Goal: Task Accomplishment & Management: Use online tool/utility

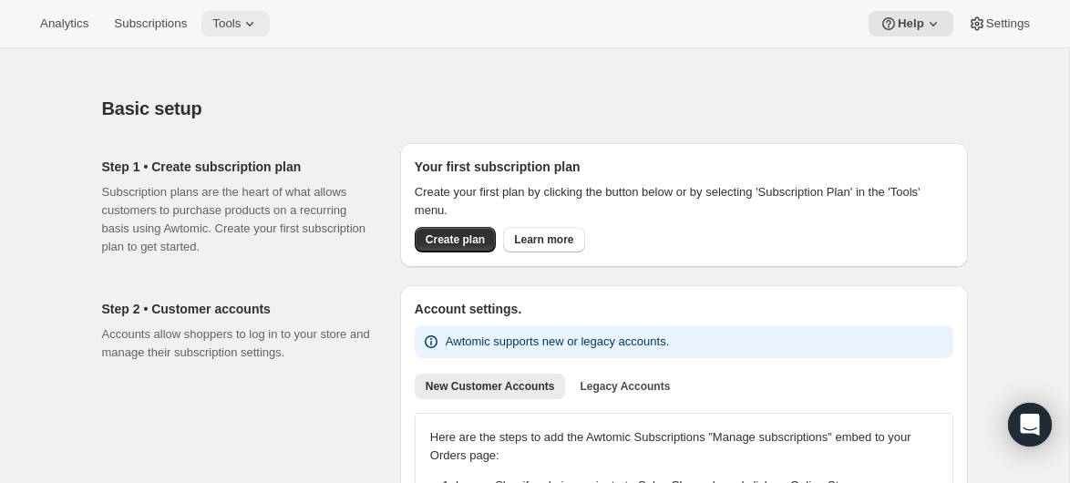
click at [241, 28] on span "Tools" at bounding box center [226, 23] width 28 height 15
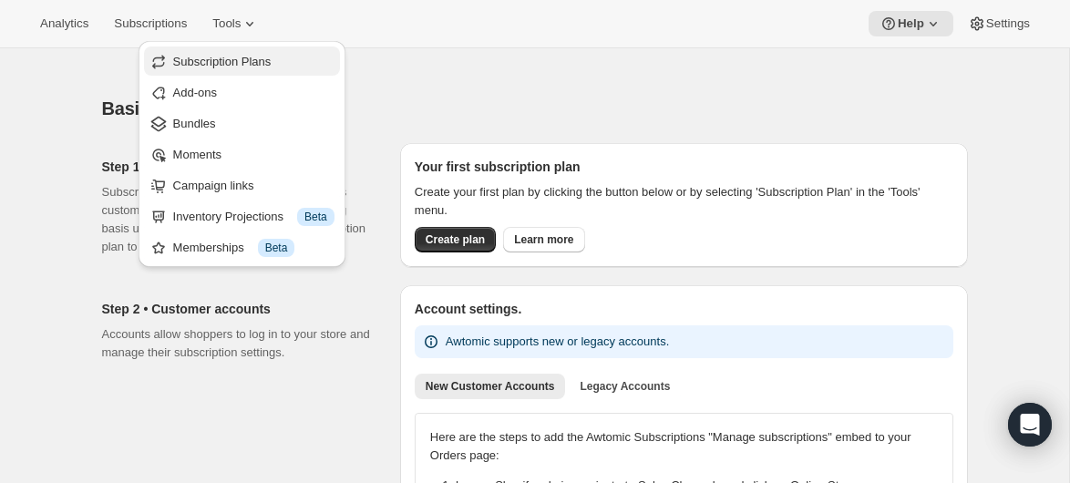
click at [238, 66] on span "Subscription Plans" at bounding box center [222, 62] width 98 height 14
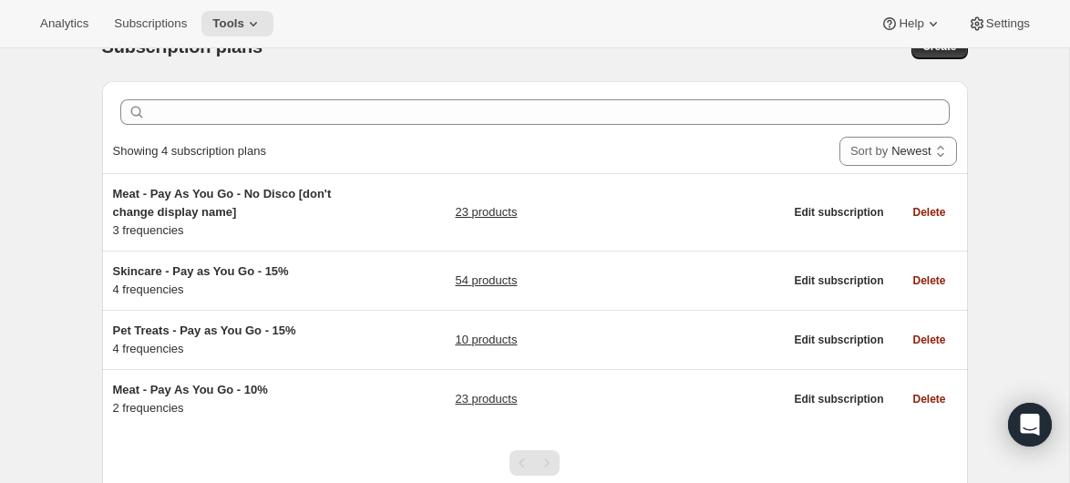
scroll to position [43, 0]
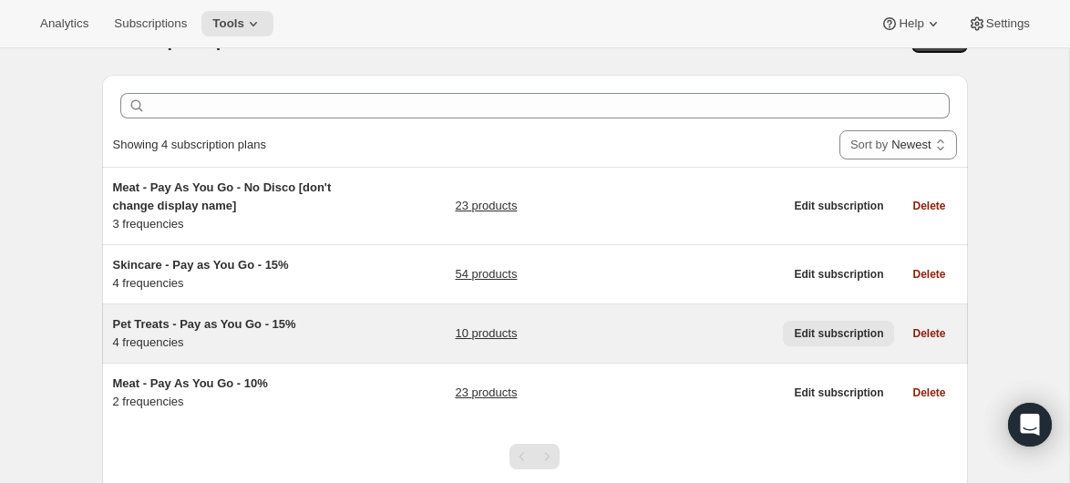
click at [852, 333] on span "Edit subscription" at bounding box center [838, 333] width 89 height 15
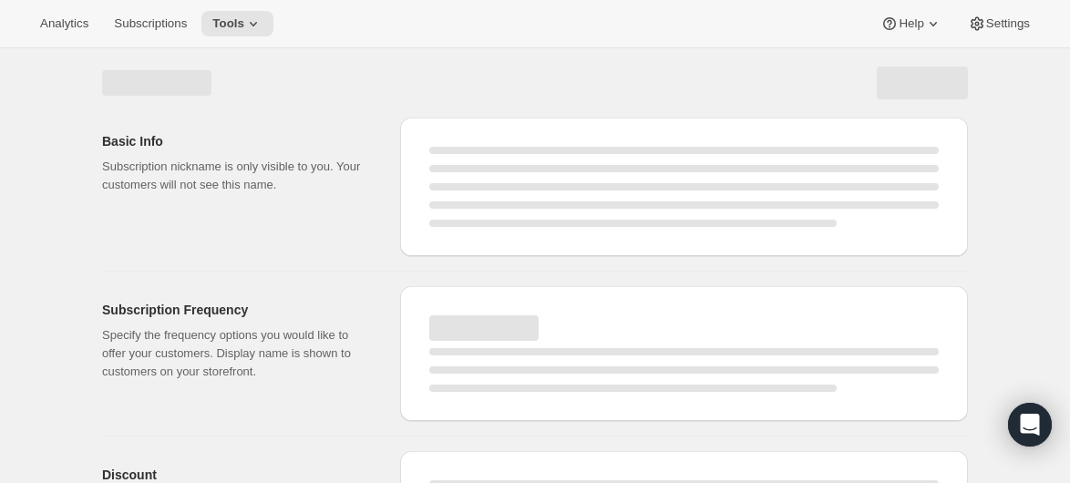
select select "WEEK"
select select "MONTH"
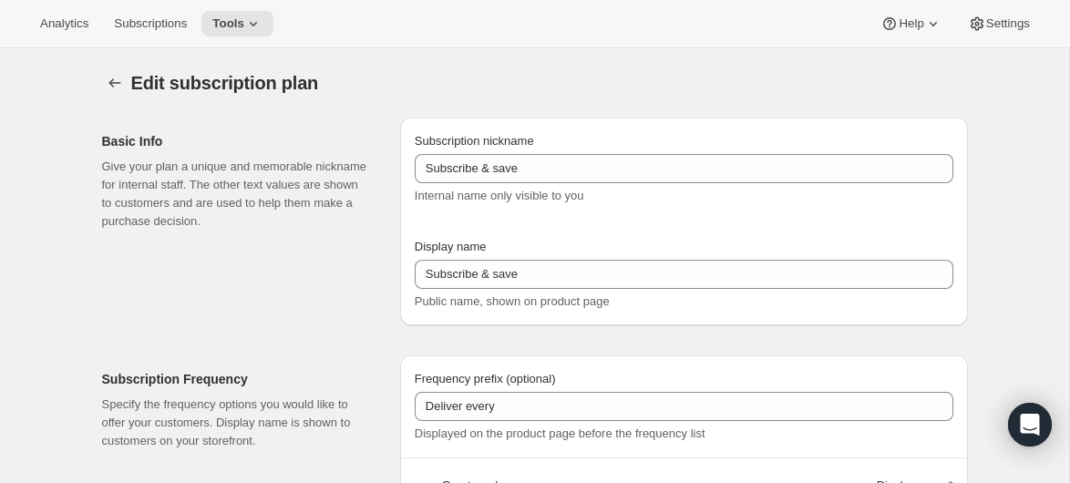
type input "Pet Treats - Pay as You Go - 15%"
type input "Subscribe & Save - Pet Treats"
type input "1"
type input "1 week"
type input "2"
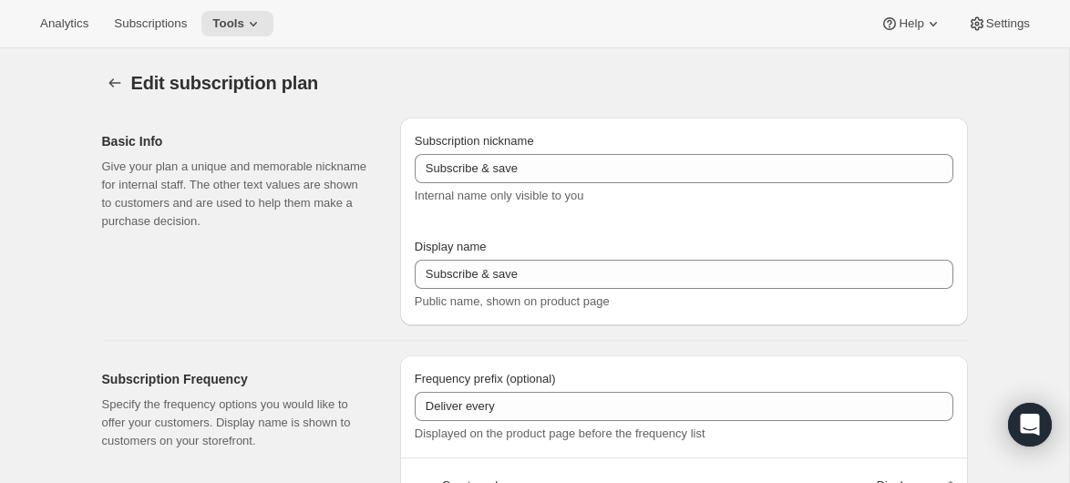
select select "WEEK"
type input "2 weeks"
type input "15"
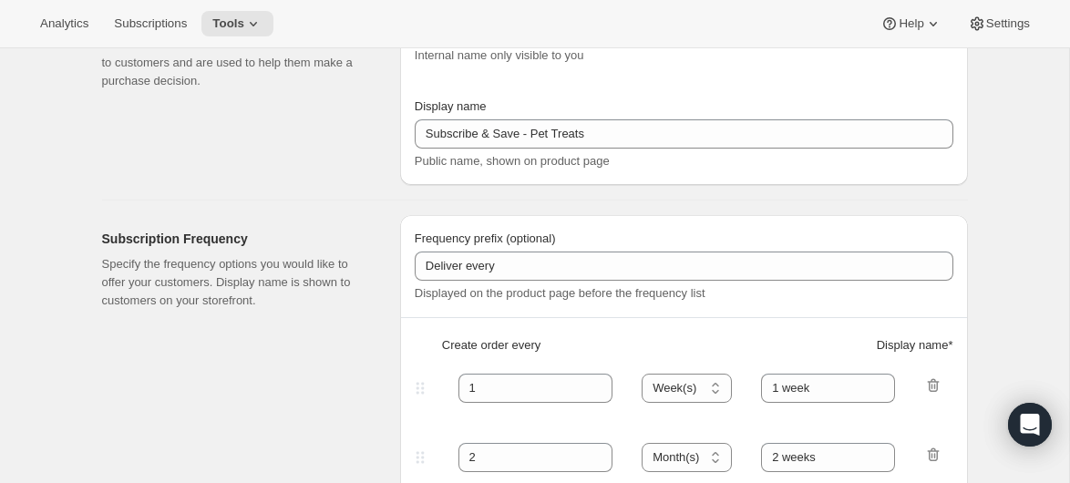
select select "WEEK"
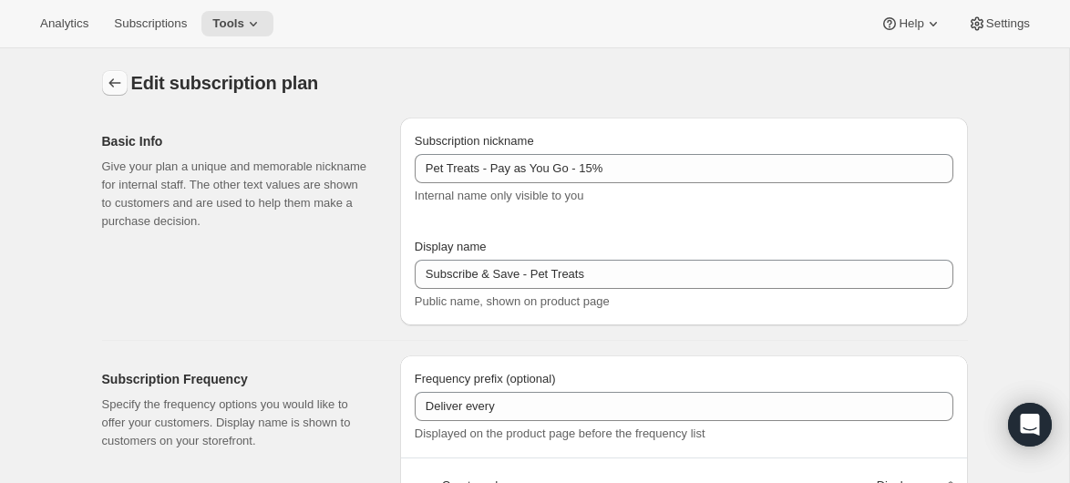
click at [120, 83] on icon "Subscription plans" at bounding box center [115, 83] width 18 height 18
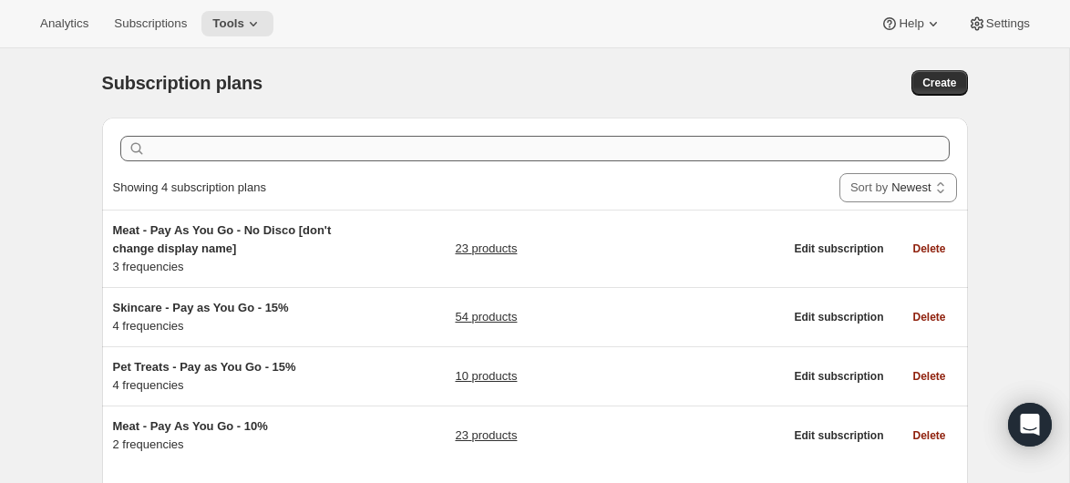
scroll to position [57, 0]
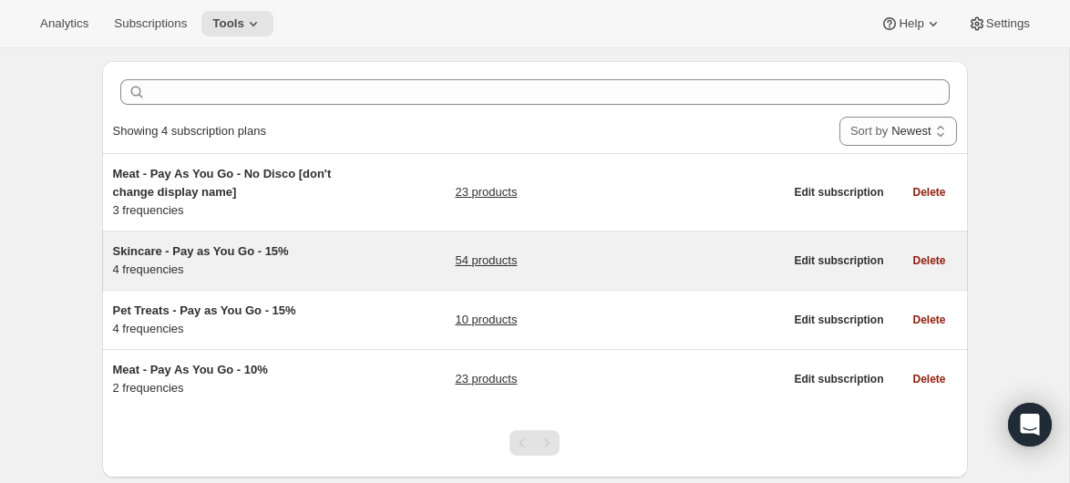
click at [485, 261] on link "54 products" at bounding box center [486, 261] width 62 height 18
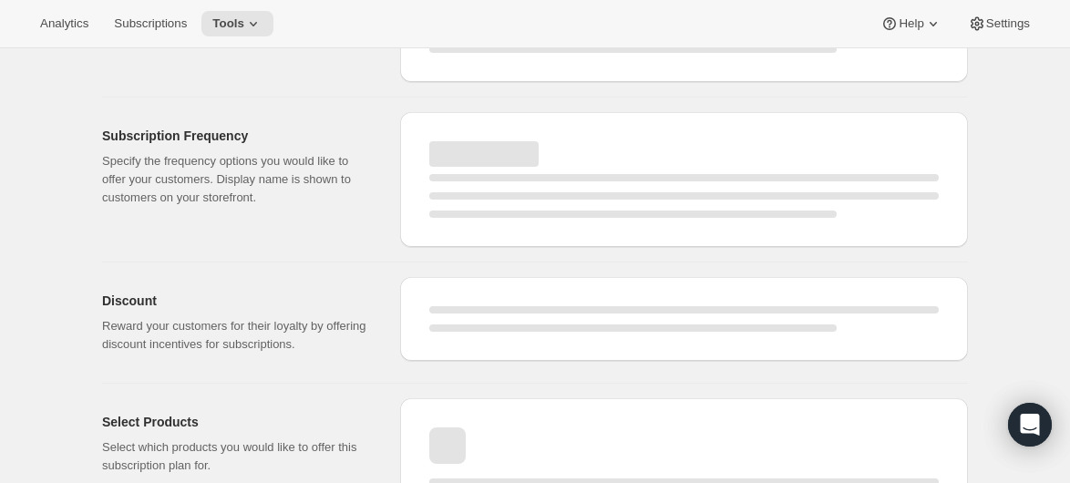
select select "WEEK"
select select "MONTH"
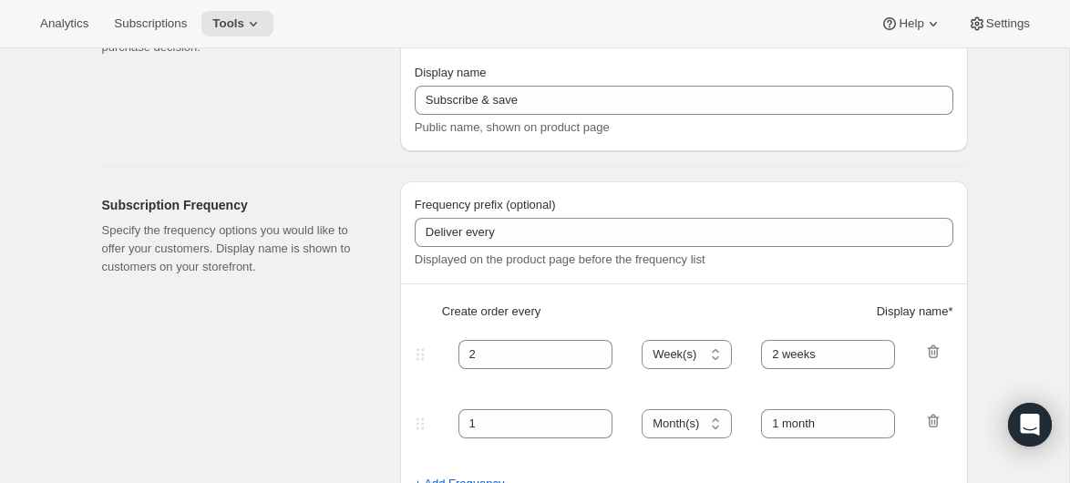
type input "Skincare - Pay as You Go - 15%"
type input "Subscribe & Save - Skincare"
type input "1"
select select "MONTH"
type input "1 month"
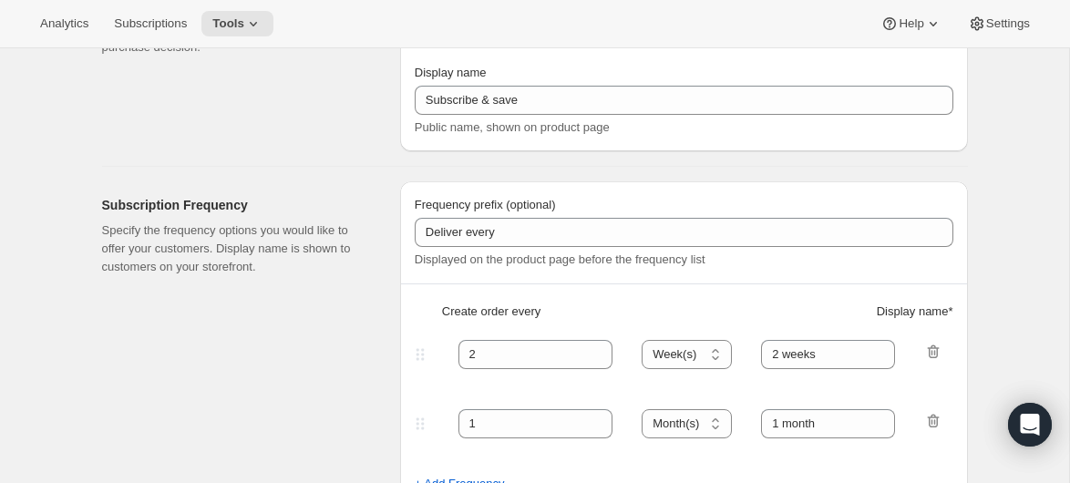
type input "2"
type input "2 months"
type input "15"
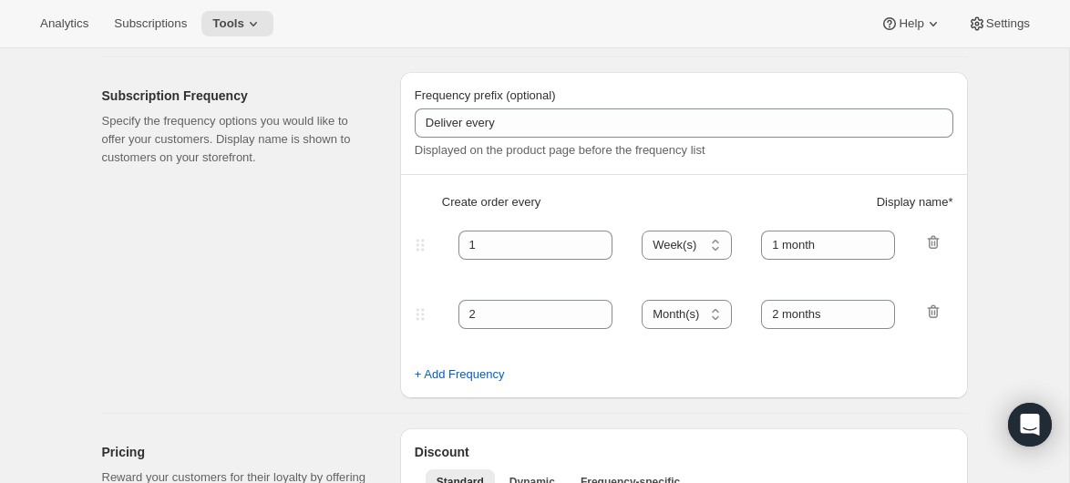
select select "MONTH"
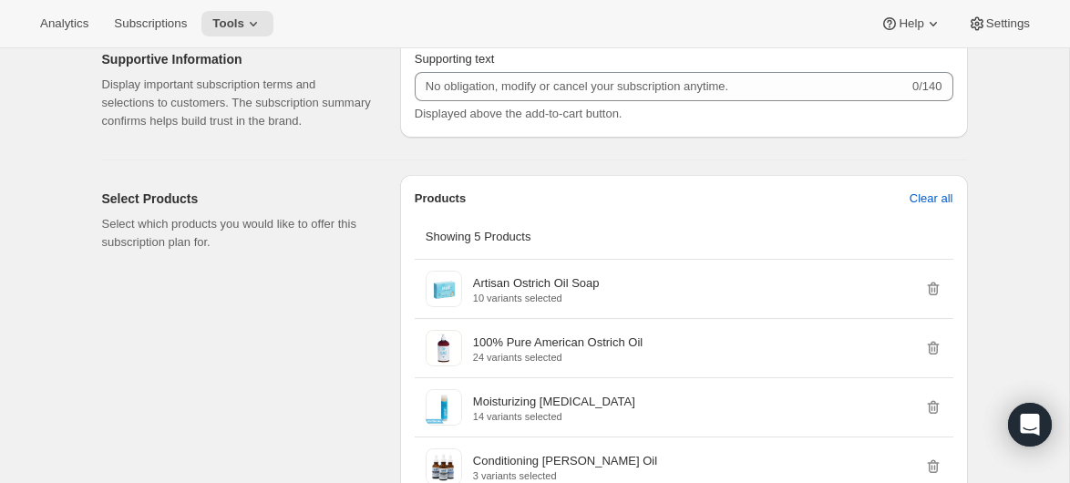
scroll to position [1140, 0]
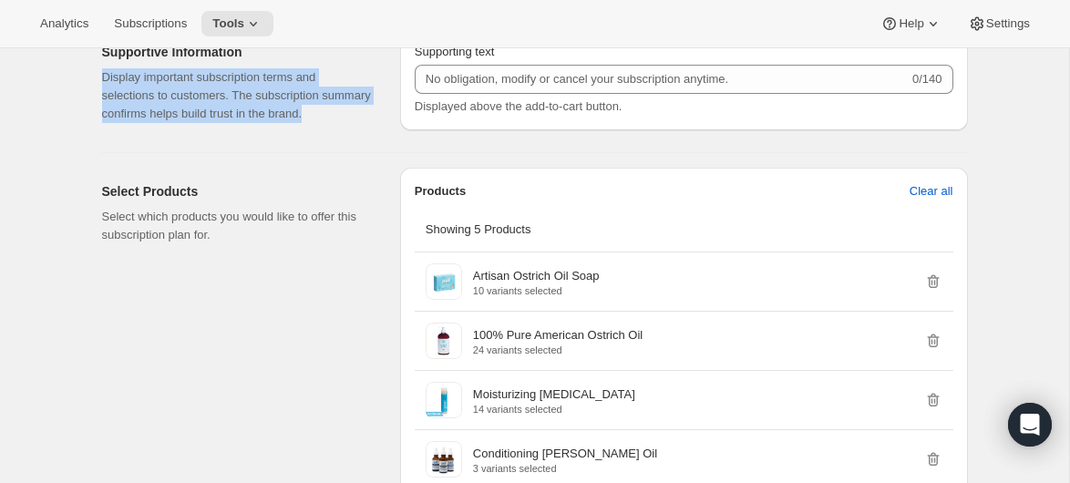
drag, startPoint x: 98, startPoint y: 97, endPoint x: 295, endPoint y: 162, distance: 207.6
click at [295, 138] on div "Supportive Information Display important subscription terms and selections to c…" at bounding box center [528, 76] width 881 height 124
copy p "Display important subscription terms and selections to customers. The subscript…"
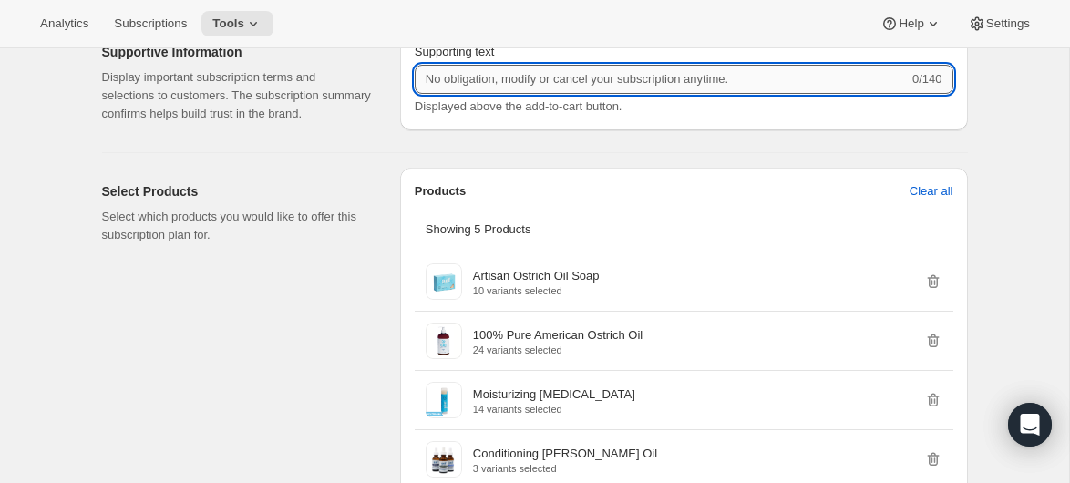
click at [453, 85] on input "Supporting text" at bounding box center [662, 79] width 494 height 29
click at [595, 90] on input "Requires two deliveries;" at bounding box center [659, 79] width 488 height 29
paste input "After that, you’re free to cancel anytime."
click at [565, 94] on input "Requires two deliveries; After that, you’re free to cancel anytime." at bounding box center [659, 79] width 488 height 29
click at [825, 113] on div "Supporting text Requires two deliveries; after that, you’re free to cancel anyt…" at bounding box center [684, 79] width 539 height 73
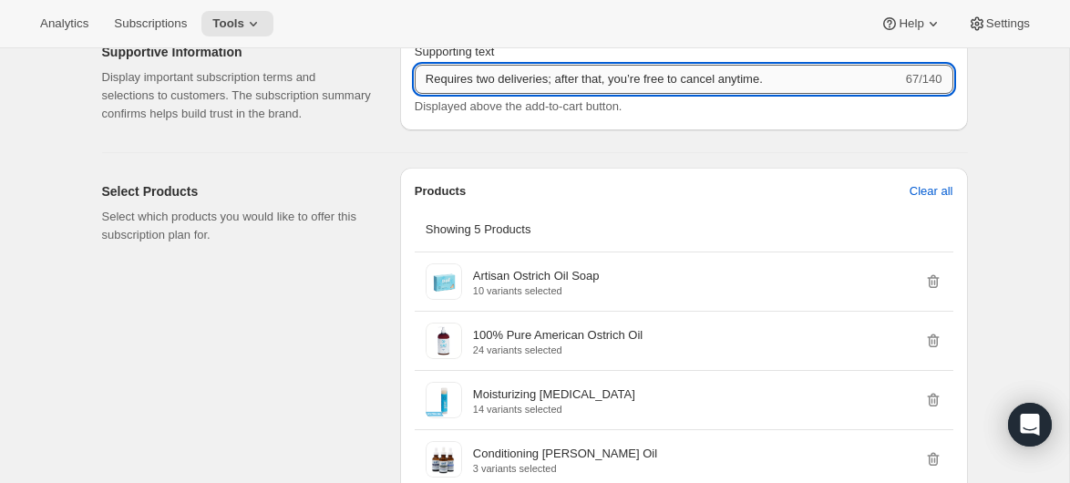
click at [802, 94] on input "Requires two deliveries; after that, you’re free to cancel anytime." at bounding box center [659, 79] width 488 height 29
click at [423, 94] on input "Requires two deliveries; after that, you’re free to cancel anytime." at bounding box center [659, 79] width 488 height 29
drag, startPoint x: 627, startPoint y: 98, endPoint x: 668, endPoint y: 78, distance: 45.3
click at [673, 80] on div "Supporting text Modify or reschedule as desired. Requires two deliveries; after…" at bounding box center [684, 79] width 539 height 73
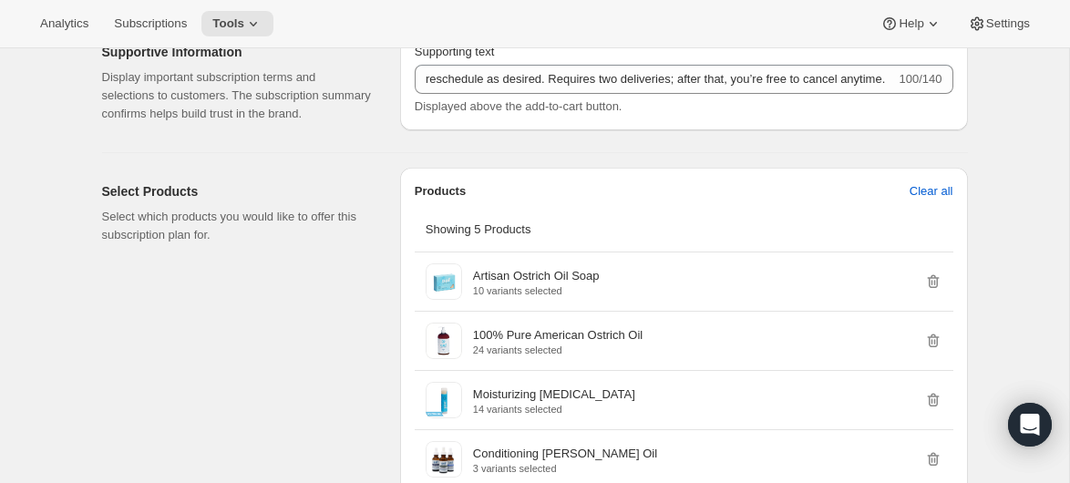
click at [668, 61] on div "Supporting text" at bounding box center [684, 52] width 539 height 18
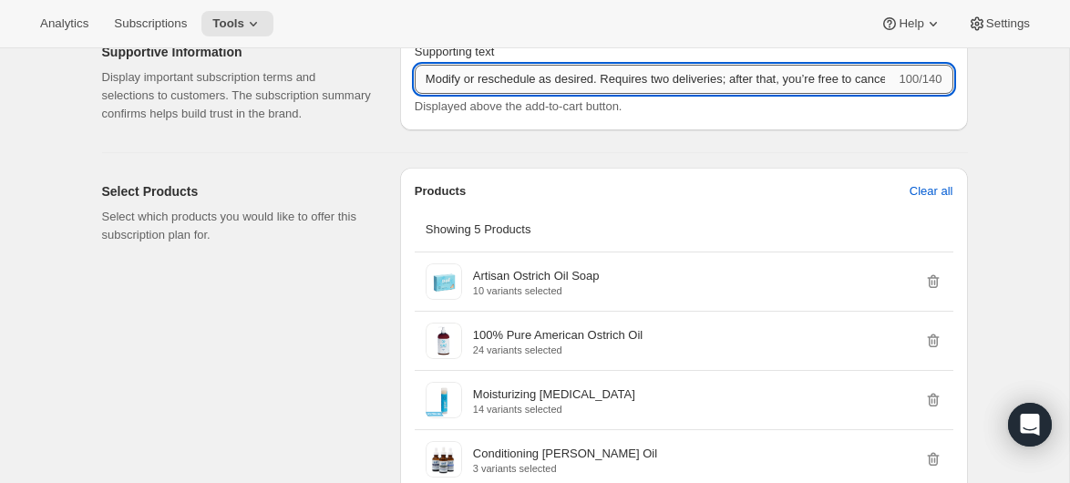
click at [406, 94] on div "Supporting text Modify or reschedule as desired. Requires two deliveries; after…" at bounding box center [684, 79] width 568 height 102
click at [425, 94] on input "Modify or reschedule as desired. Requires two deliveries; after that, you’re fr…" at bounding box center [655, 79] width 481 height 29
drag, startPoint x: 425, startPoint y: 100, endPoint x: 613, endPoint y: 103, distance: 187.9
click at [613, 94] on input "Modify or reschedule as desired. Requires two deliveries; after that, you’re fr…" at bounding box center [655, 79] width 481 height 29
click at [828, 94] on input "Requires two deliveries; after that, you’re free to cancel anytime." at bounding box center [659, 79] width 488 height 29
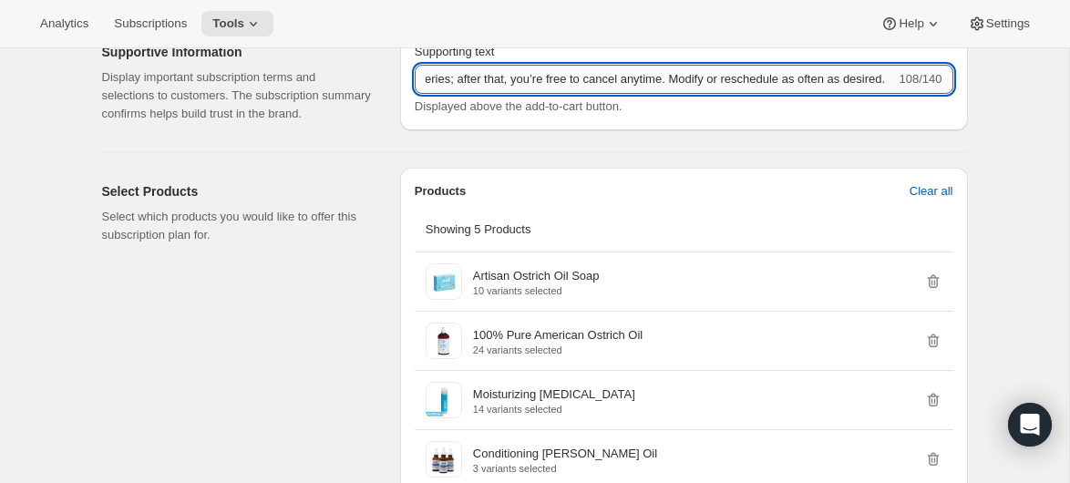
scroll to position [0, 136]
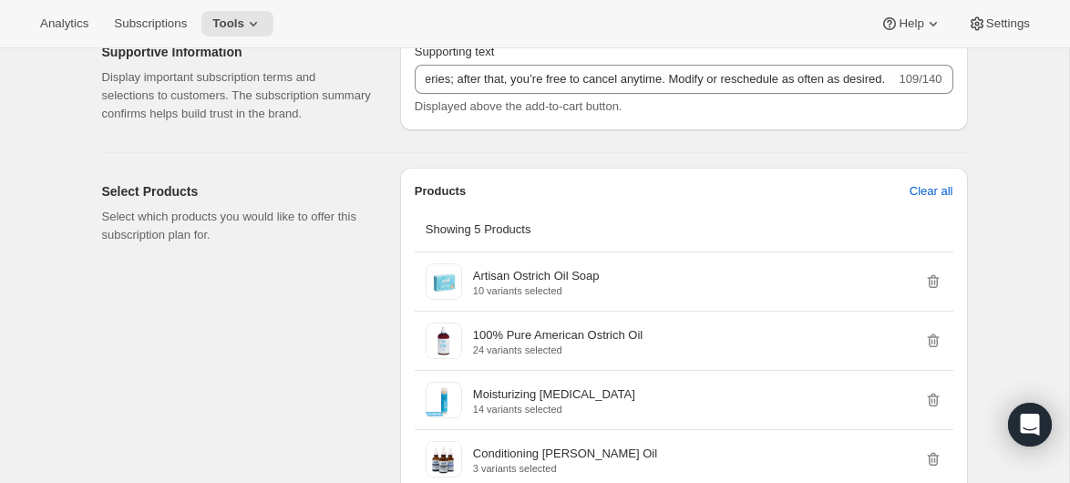
click at [813, 138] on div "Supporting text Requires two deliveries; after that, you’re free to cancel anyt…" at bounding box center [684, 82] width 568 height 109
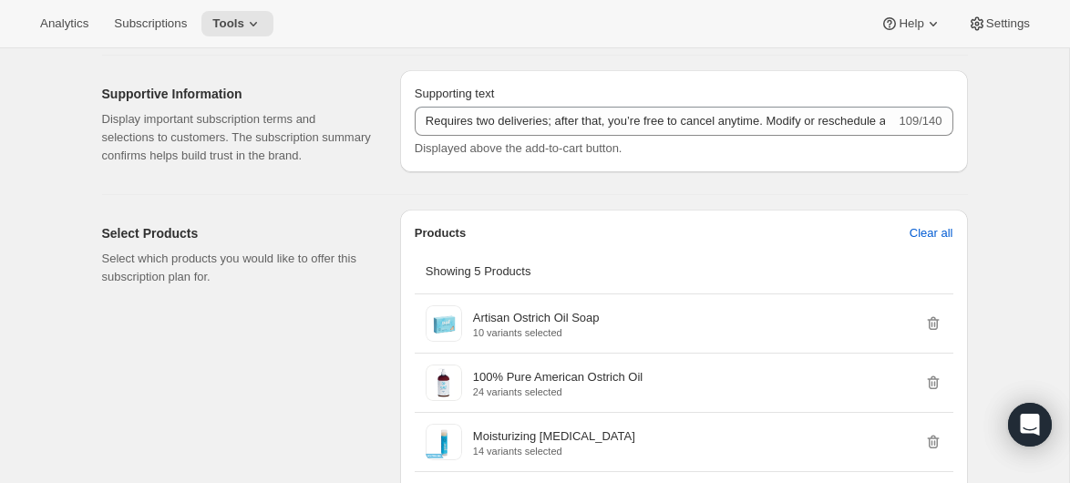
scroll to position [1099, 0]
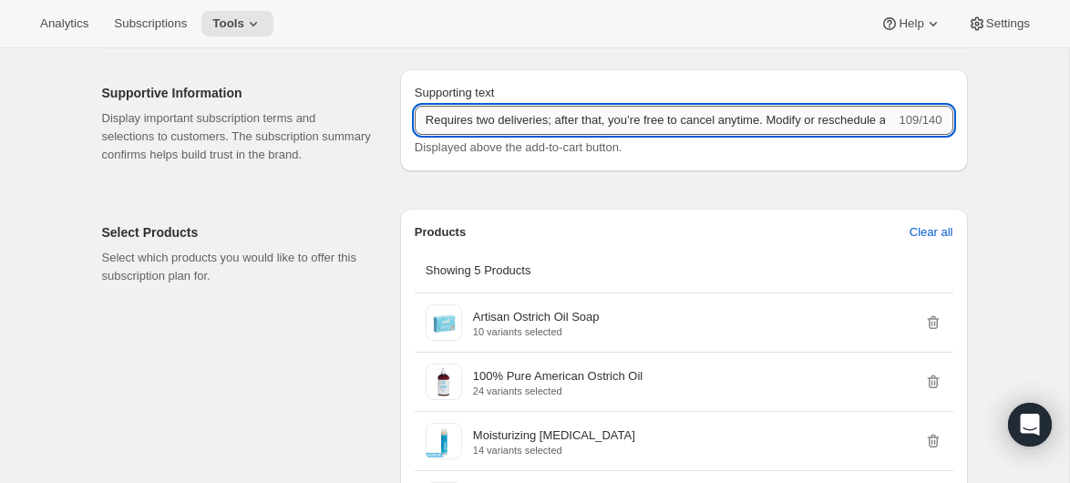
click at [663, 132] on input "Requires two deliveries; after that, you’re free to cancel anytime. Modify or r…" at bounding box center [655, 120] width 481 height 29
click at [557, 135] on input "Minimum two deliveries, then cancel anytime." at bounding box center [659, 120] width 488 height 29
click at [718, 135] on input "Minimum two deliveries, then cancel anytime." at bounding box center [659, 120] width 488 height 29
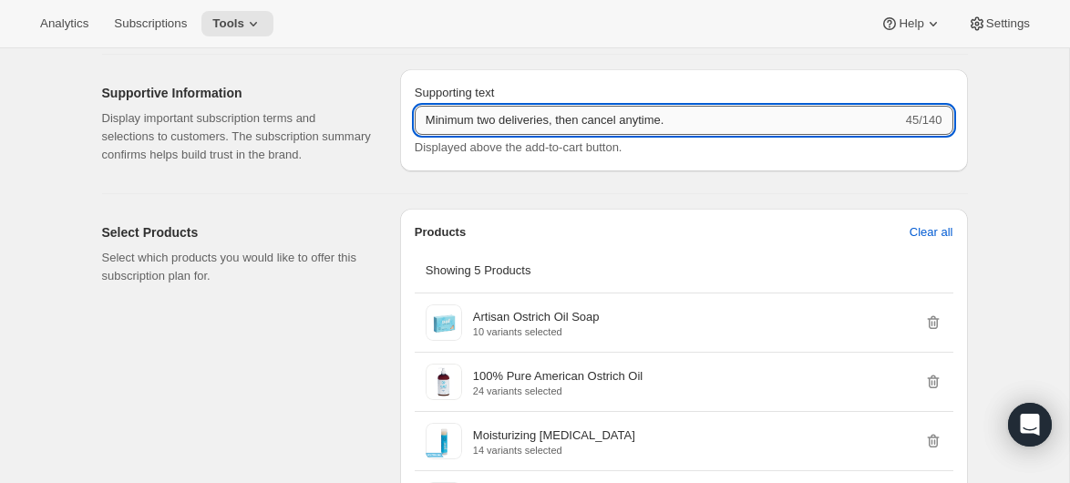
paste input "Modify or reschedule whenever you like"
click at [676, 135] on input "Minimum two deliveries, then cancel anytime. Modify or reschedule whenever you …" at bounding box center [659, 120] width 488 height 29
drag, startPoint x: 696, startPoint y: 138, endPoint x: 915, endPoint y: 138, distance: 219.8
click at [915, 135] on div "Minimum two deliveries, then cancel anytime. Modify or reschedule whenever you …" at bounding box center [684, 120] width 539 height 29
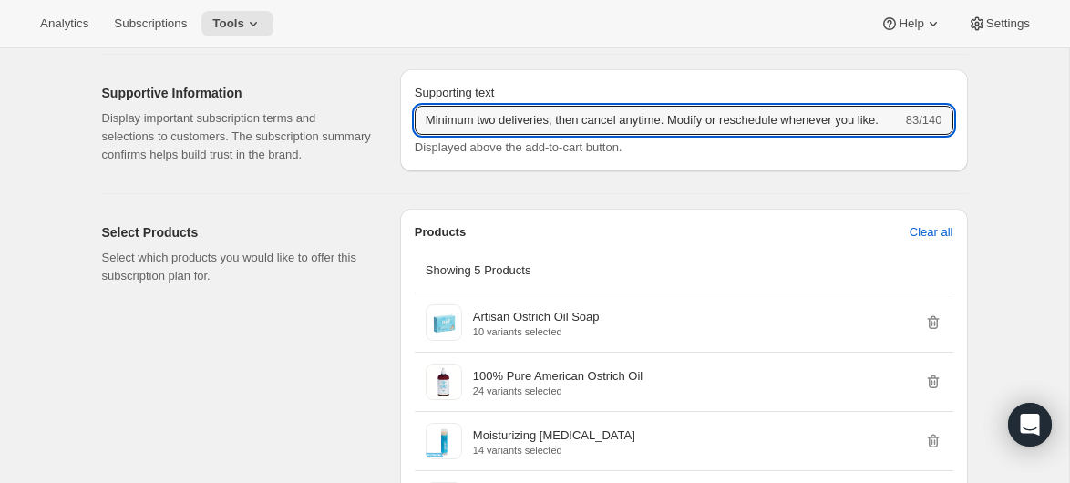
scroll to position [0, 18]
click at [694, 135] on input "Minimum two deliveries, then cancel anytime. Modify or reschedule whenever you …" at bounding box center [659, 120] width 488 height 29
click at [690, 135] on input "Minimum two deliveries, then cancel anytime. Modify or reschedule whenever you …" at bounding box center [659, 120] width 488 height 29
click at [720, 135] on input "Minimum two deliveries, then cancel anytime. Modify or reschedule whenever you …" at bounding box center [659, 120] width 488 height 29
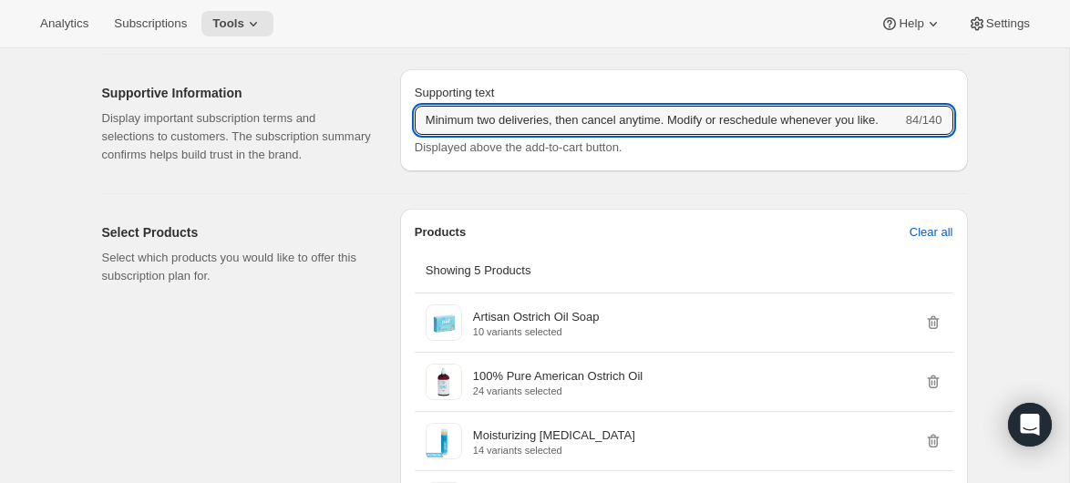
scroll to position [0, 0]
drag, startPoint x: 788, startPoint y: 134, endPoint x: 395, endPoint y: 132, distance: 393.0
click at [395, 132] on div "Supportive Information Display important subscription terms and selections to c…" at bounding box center [528, 117] width 881 height 124
type input "Minimum two deliveries, then cancel anytime. Modify or reschedule whenever you …"
click at [734, 215] on div "Basic Info Give your plan a unique and memorable nickname for internal staff. T…" at bounding box center [528, 57] width 881 height 2106
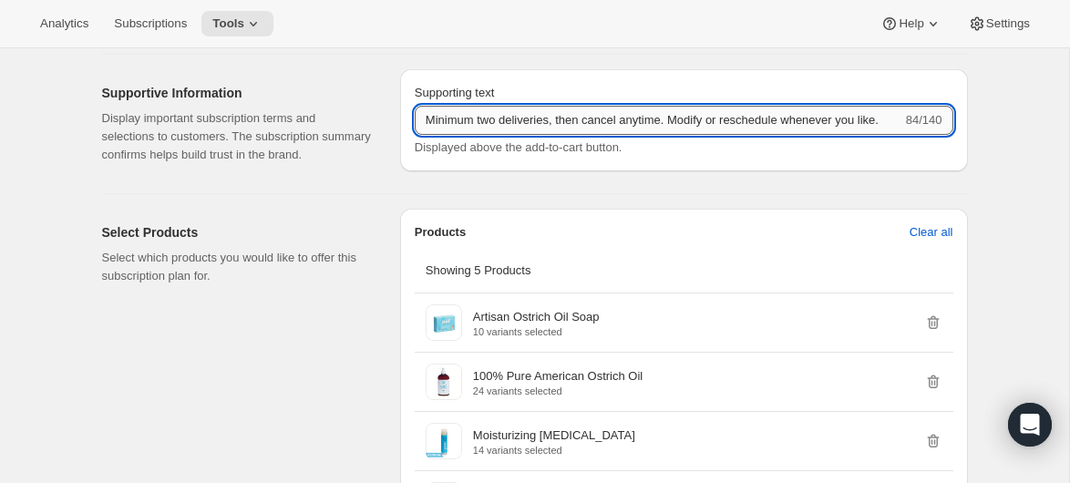
click at [719, 135] on input "Minimum two deliveries, then cancel anytime. Modify or reschedule whenever you …" at bounding box center [659, 120] width 488 height 29
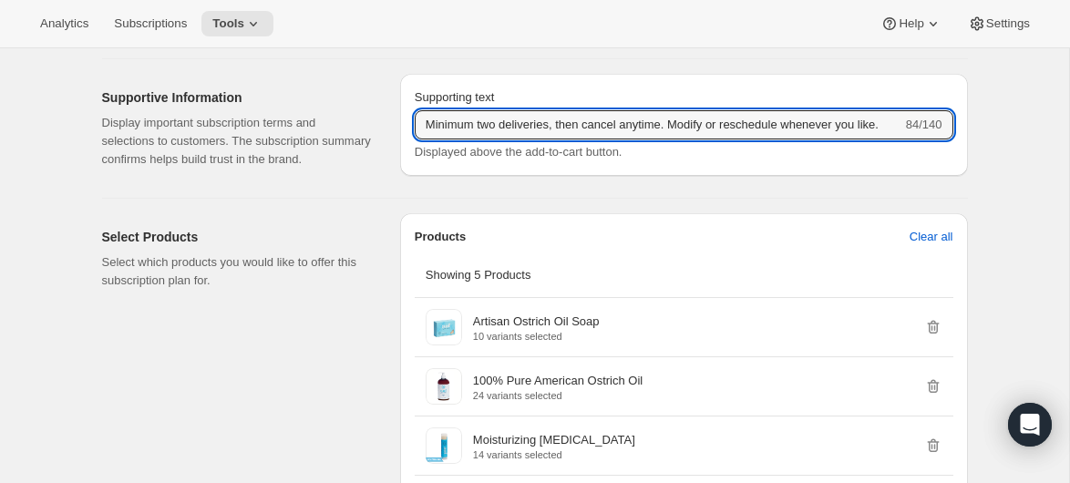
scroll to position [0, 18]
drag, startPoint x: 851, startPoint y: 142, endPoint x: 923, endPoint y: 144, distance: 72.1
click at [923, 140] on div "Minimum two deliveries, then cancel anytime. Modify or reschedule whenever you …" at bounding box center [684, 124] width 539 height 29
click at [755, 140] on input "Minimum two deliveries, then cancel anytime. Modify or reschedule whenever you …" at bounding box center [659, 124] width 488 height 29
click at [708, 140] on input "Minimum two deliveries, then cancel anytime. Modify or reschedule whenever you …" at bounding box center [659, 124] width 488 height 29
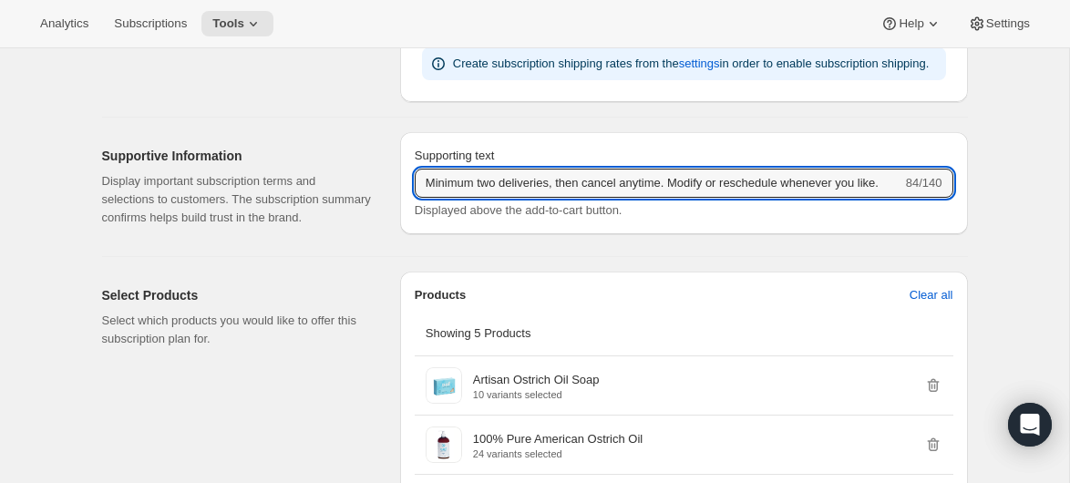
scroll to position [1049, 0]
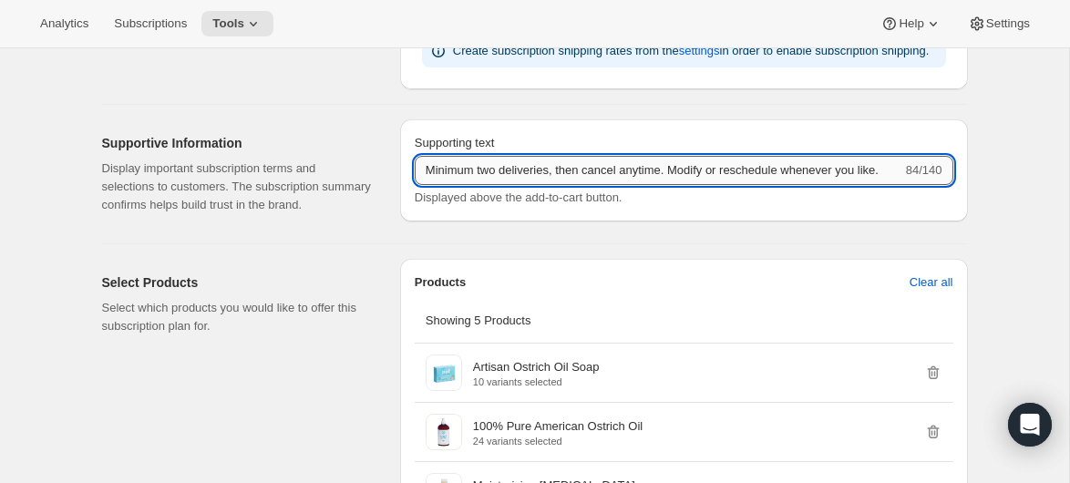
click at [442, 185] on input "Minimum two deliveries, then cancel anytime. Modify or reschedule whenever you …" at bounding box center [659, 170] width 488 height 29
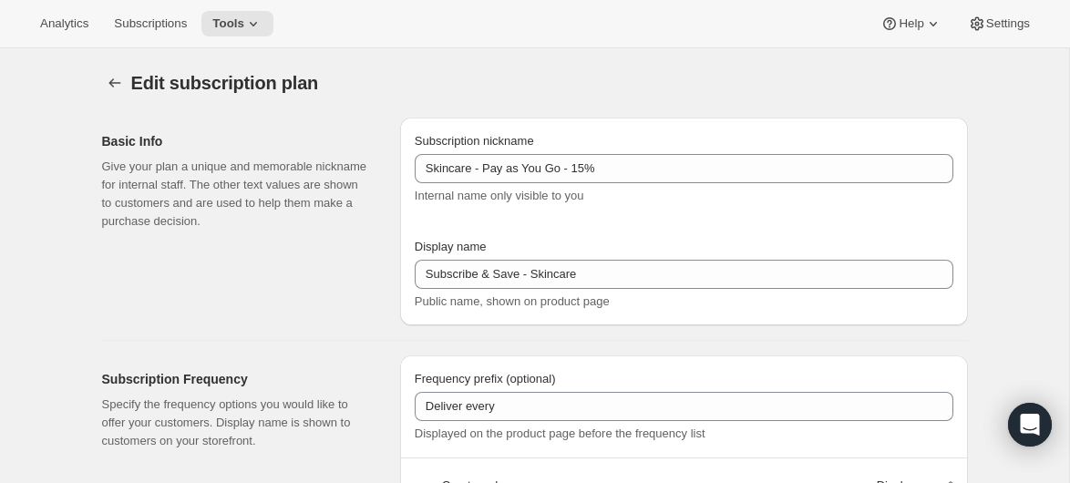
scroll to position [0, 0]
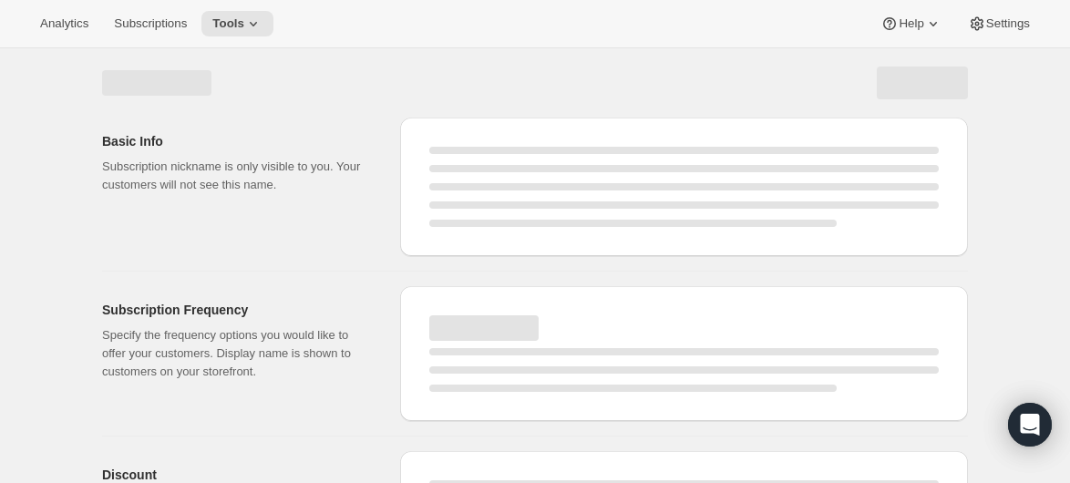
select select "MONTH"
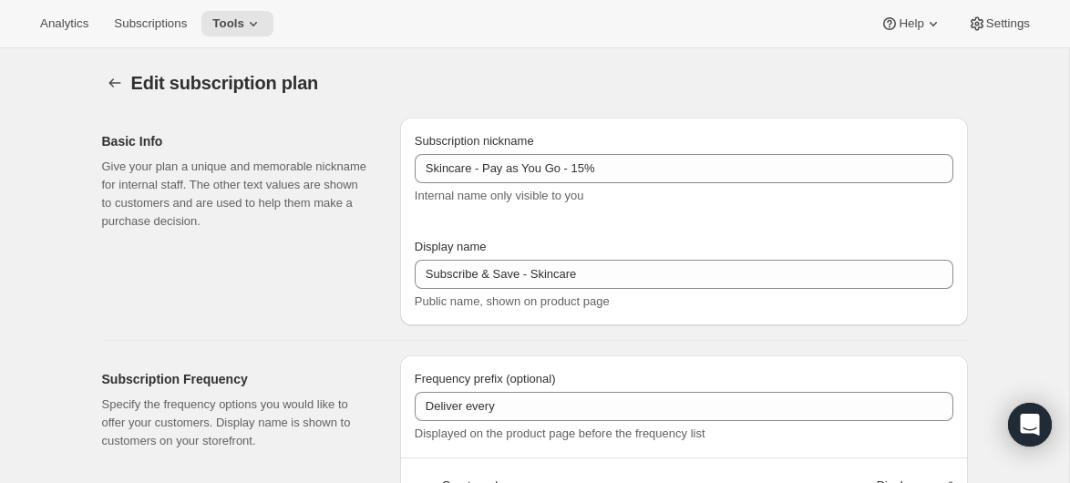
type input "Minimum two deliveries, then cancel anytime. Modify or reschedule whenever you …"
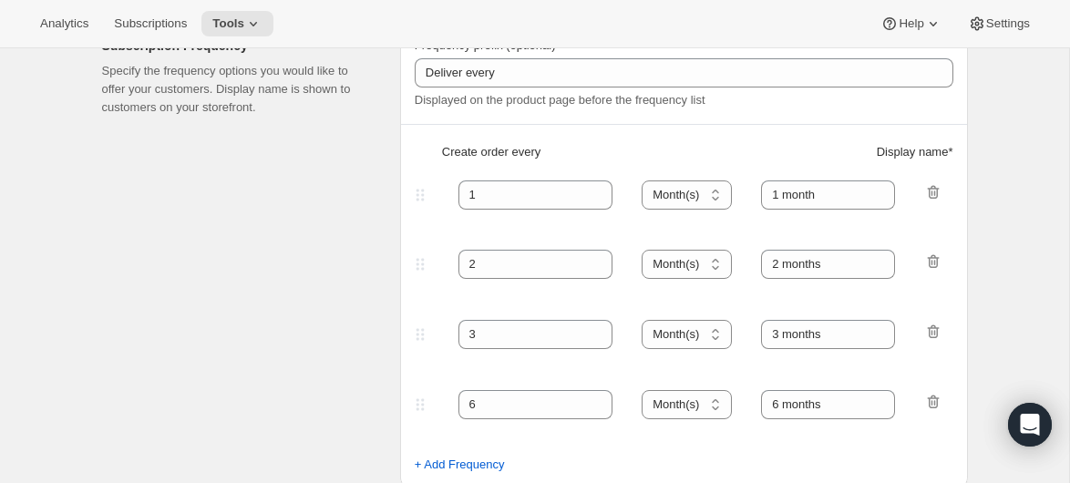
scroll to position [460, 0]
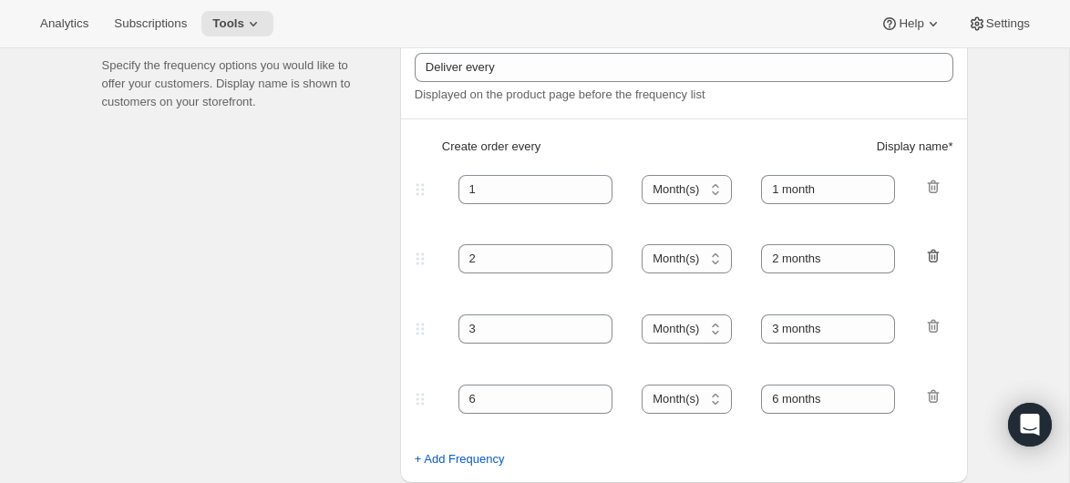
click at [936, 255] on icon "button" at bounding box center [934, 256] width 18 height 18
type input "3"
type input "3 months"
type input "6"
type input "6 months"
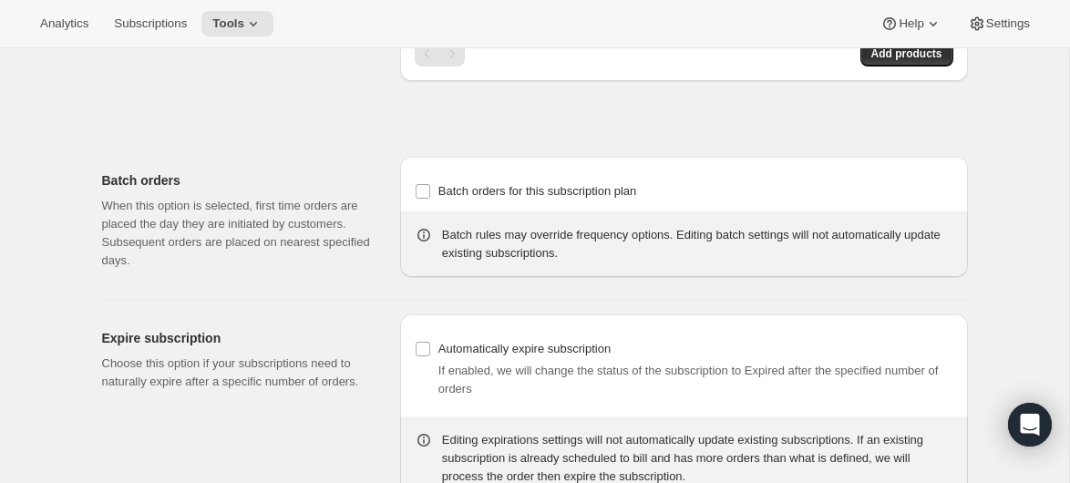
scroll to position [1813, 0]
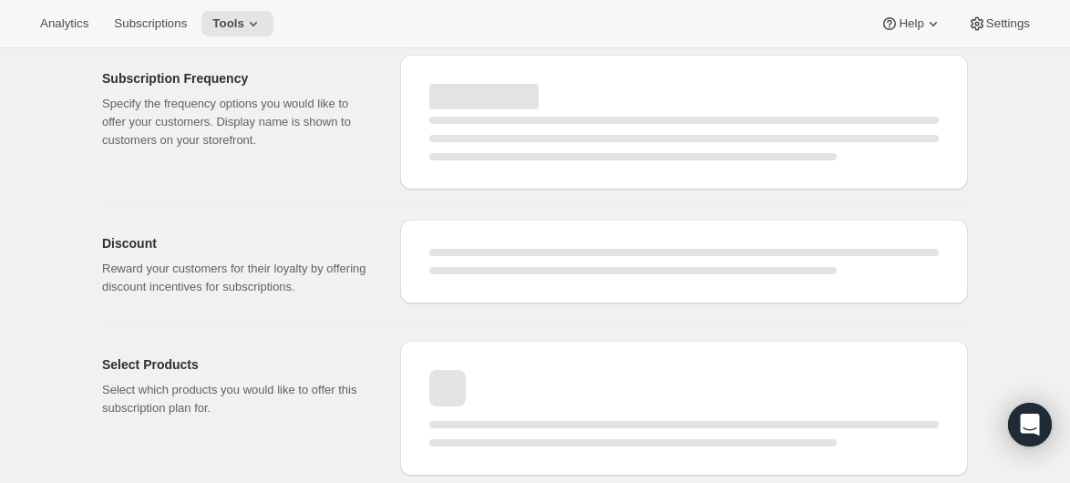
select select "MONTH"
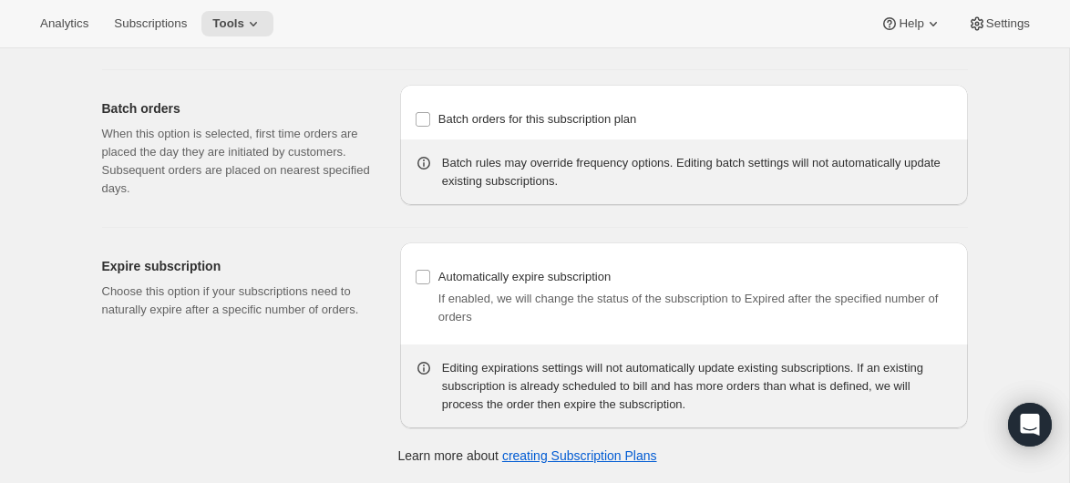
type input "3"
type input "3 months"
type input "6"
type input "6 months"
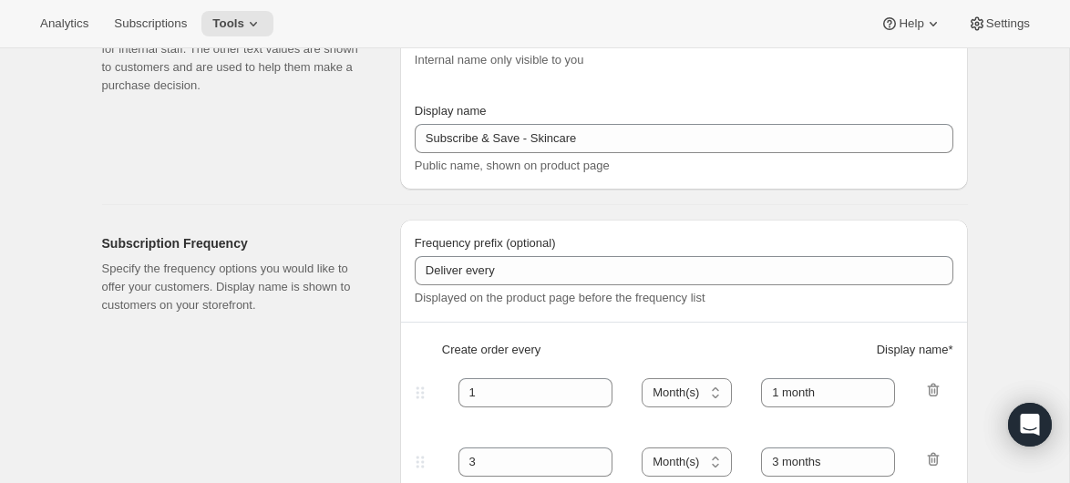
scroll to position [0, 0]
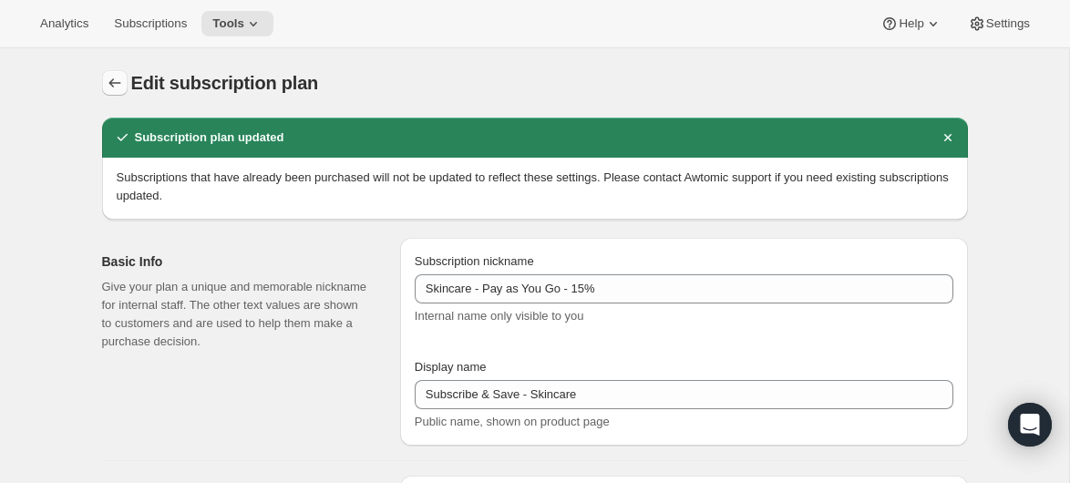
click at [112, 80] on icon "Subscription plans" at bounding box center [115, 83] width 18 height 18
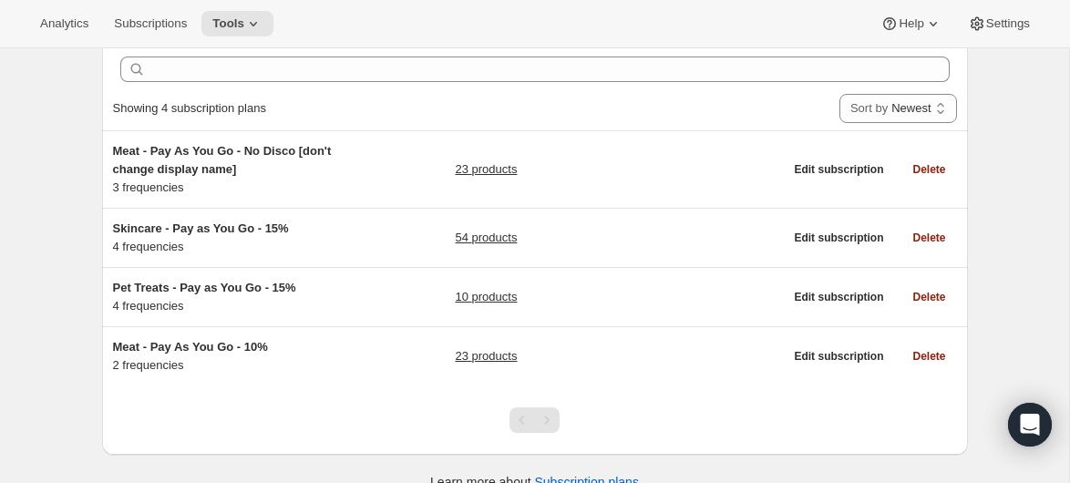
scroll to position [98, 0]
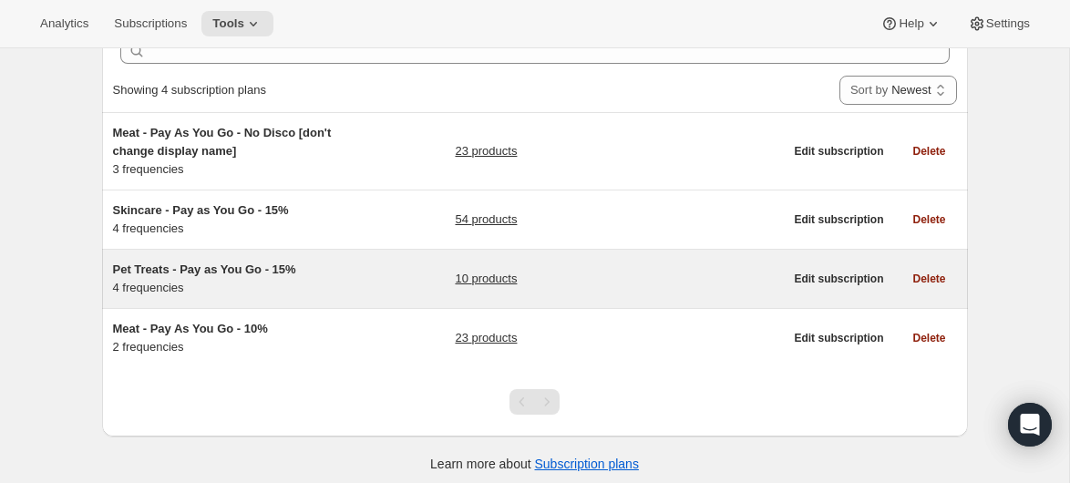
click at [313, 285] on div "Pet Treats - Pay as You Go - 15% 4 frequencies" at bounding box center [227, 279] width 228 height 36
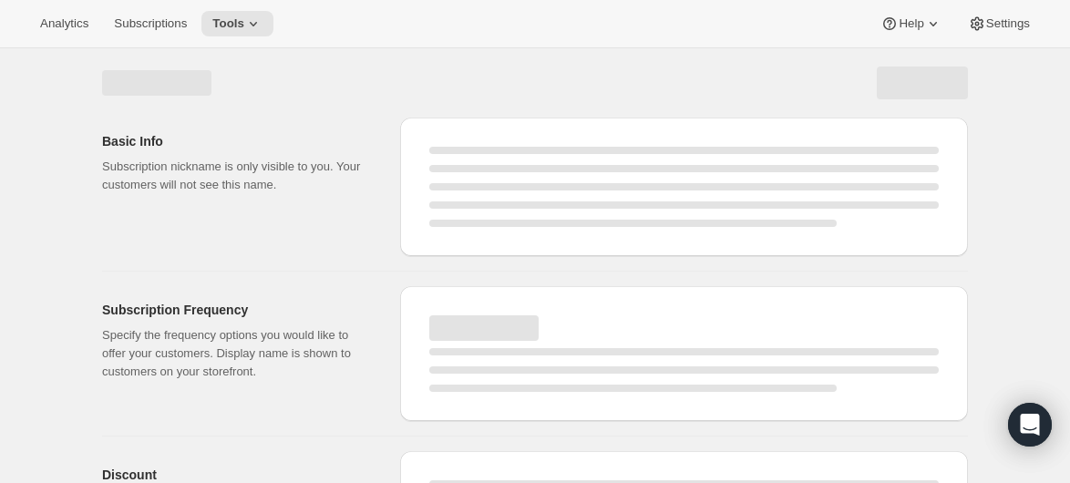
select select "WEEK"
select select "MONTH"
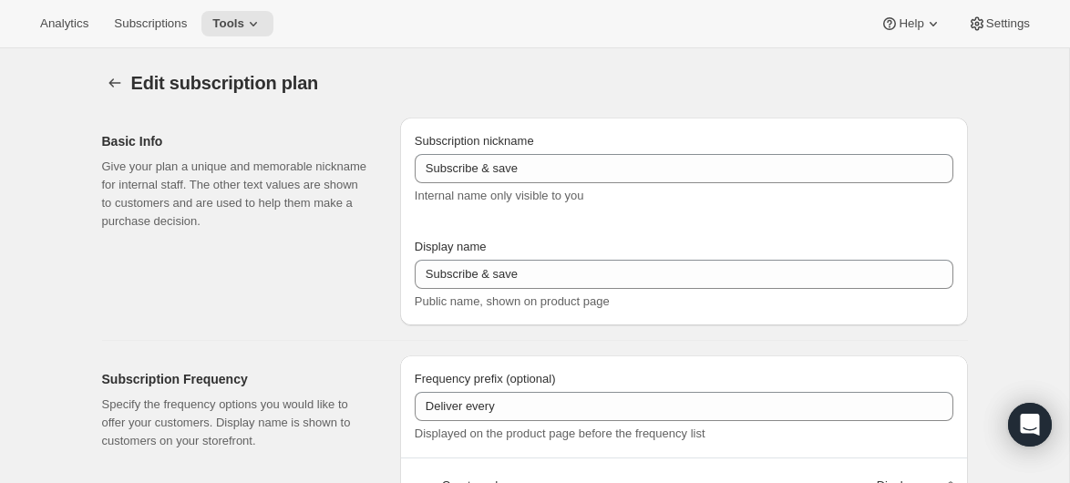
type input "Pet Treats - Pay as You Go - 15%"
type input "Subscribe & Save - Pet Treats"
type input "1"
type input "1 week"
type input "2"
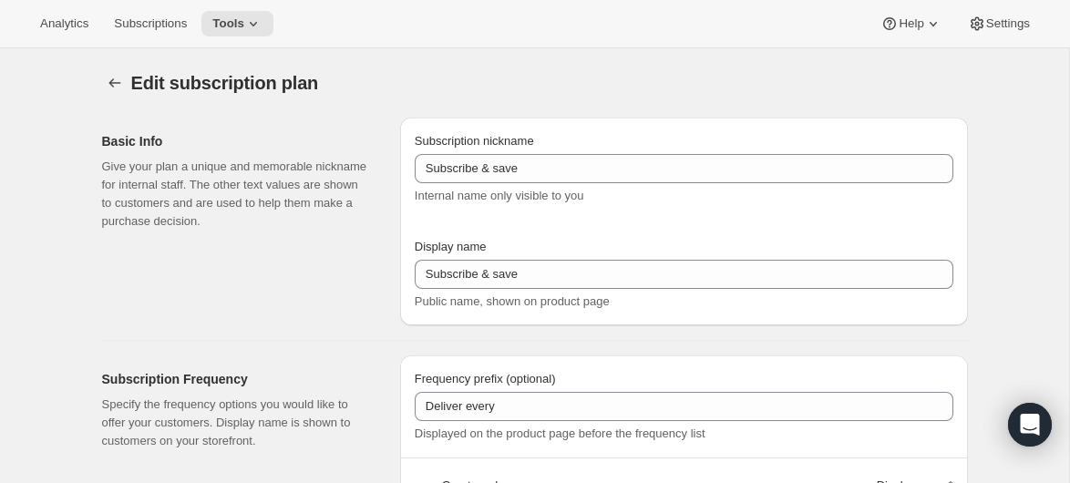
select select "WEEK"
type input "2 weeks"
type input "15"
select select "WEEK"
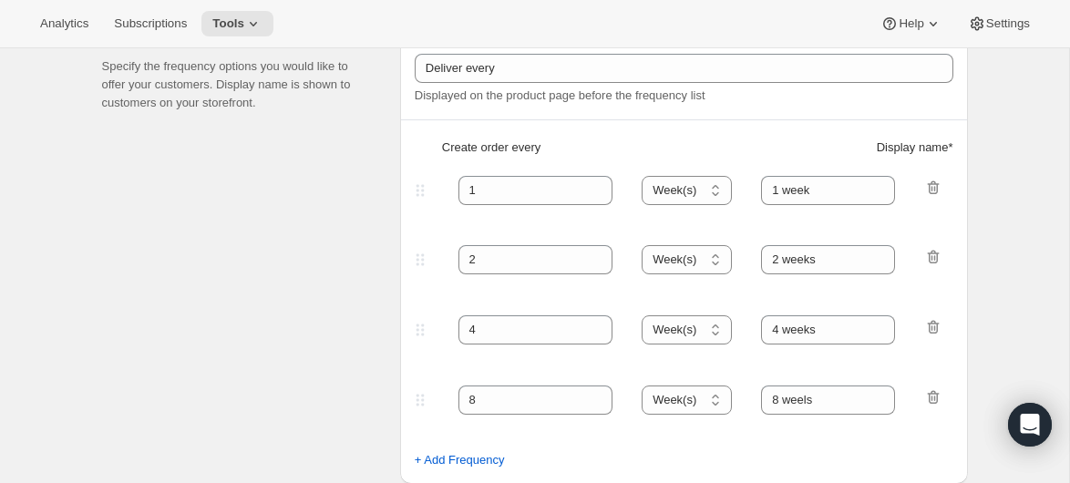
scroll to position [386, 0]
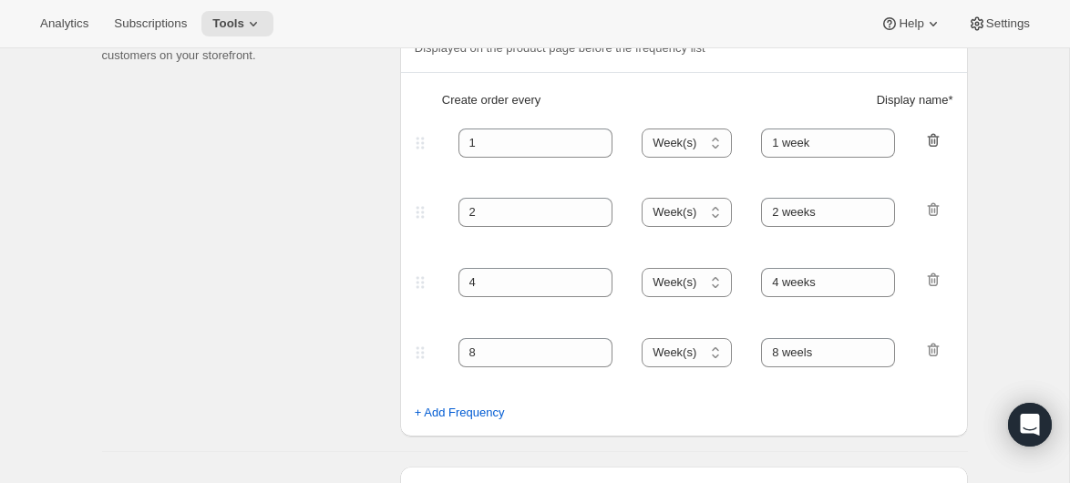
click at [929, 140] on icon "button" at bounding box center [933, 140] width 12 height 14
type input "2"
type input "2 weeks"
type input "4"
type input "4 weeks"
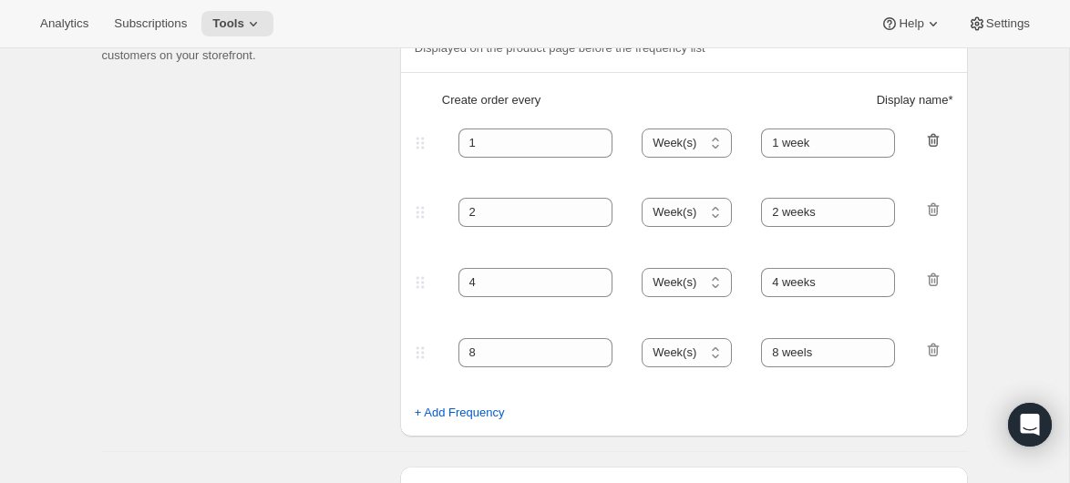
type input "8"
type input "8 weels"
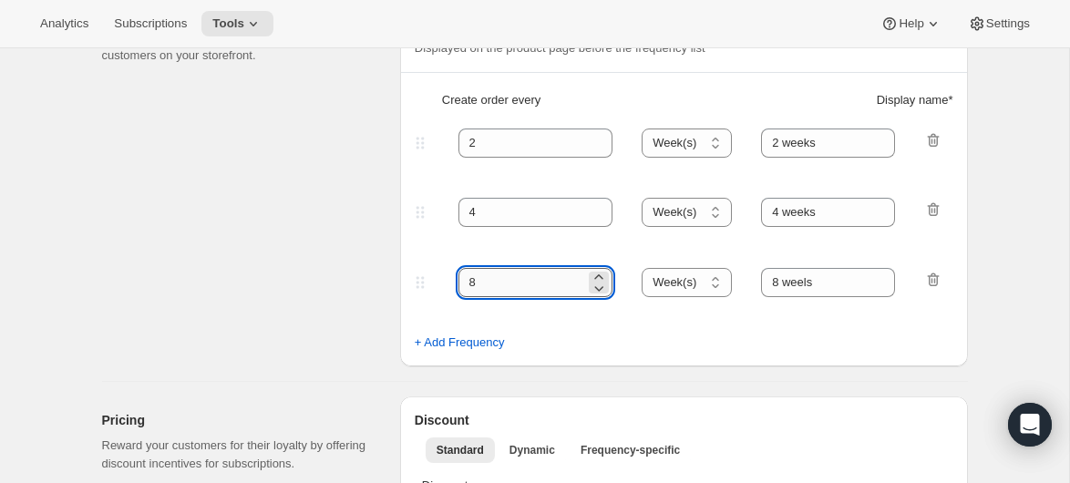
click at [482, 291] on input "8" at bounding box center [523, 282] width 128 height 29
type input "6"
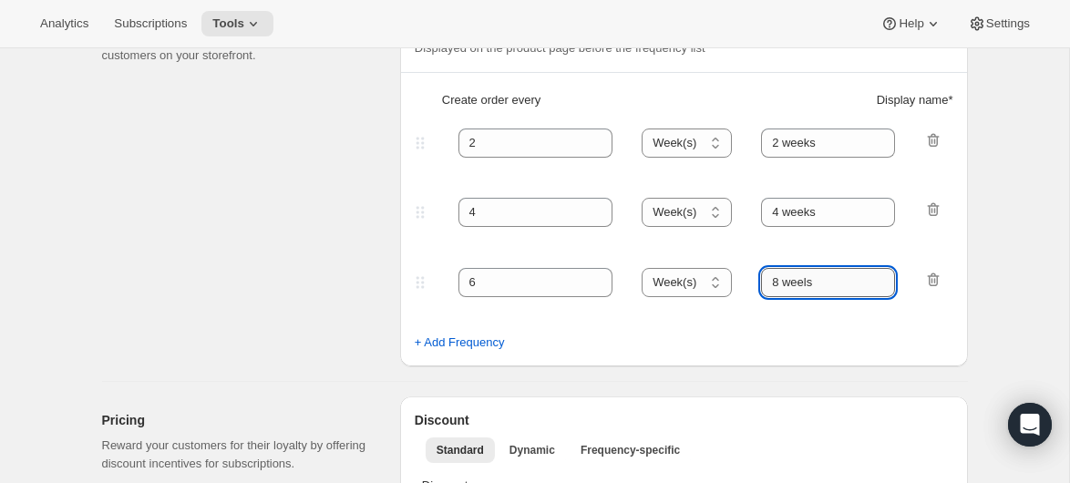
click at [778, 284] on input "8 weels" at bounding box center [828, 282] width 134 height 29
click at [813, 285] on input "6 weels" at bounding box center [828, 282] width 134 height 29
type input "6 weeks"
click at [320, 226] on div "Subscription Frequency Specify the frequency options you would like to offer yo…" at bounding box center [244, 168] width 284 height 397
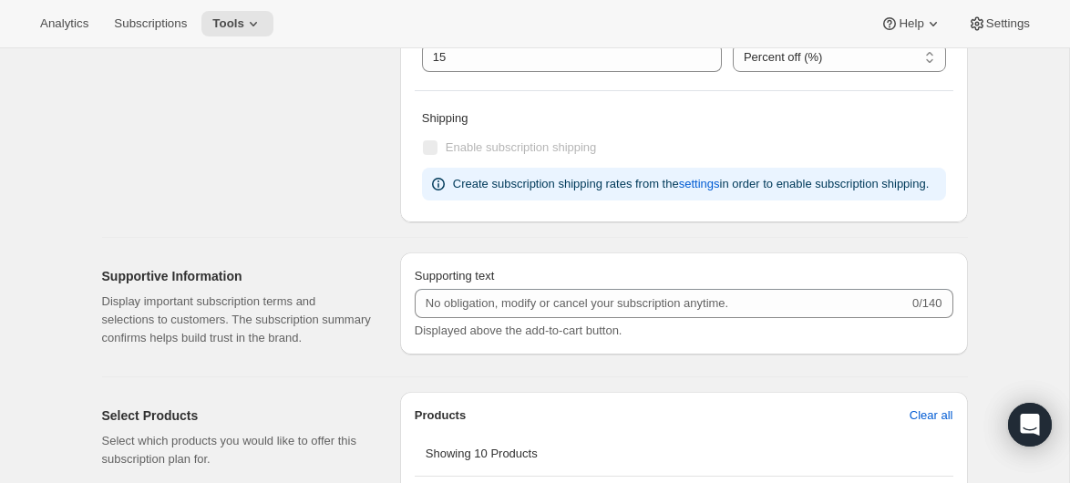
scroll to position [864, 0]
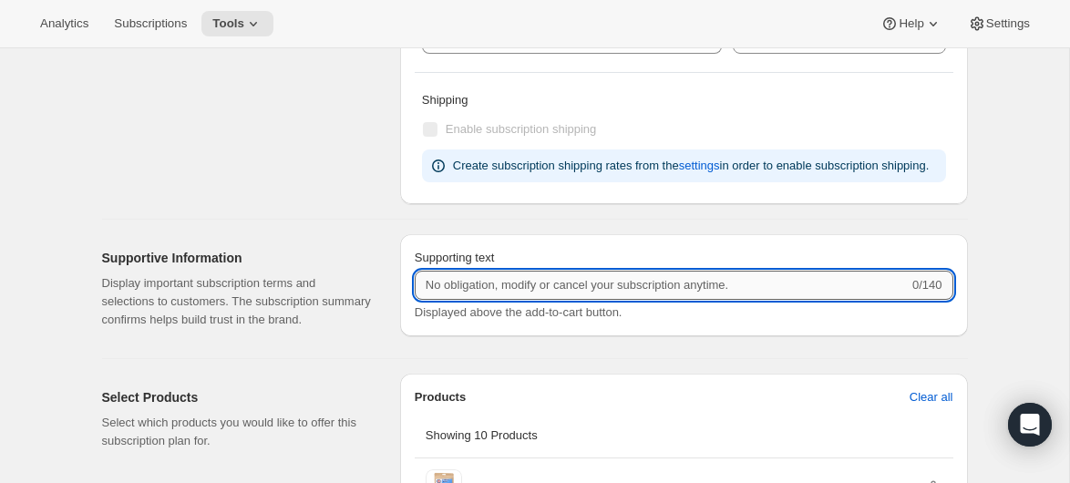
click at [538, 300] on input "Supporting text" at bounding box center [662, 285] width 494 height 29
paste input "Minimum two deliveries, then cancel anytime. Modify or reschedule whenever you …"
click at [454, 300] on input "Minimum two deliveries, then cancel anytime. Modify or reschedule whenever you …" at bounding box center [659, 285] width 488 height 29
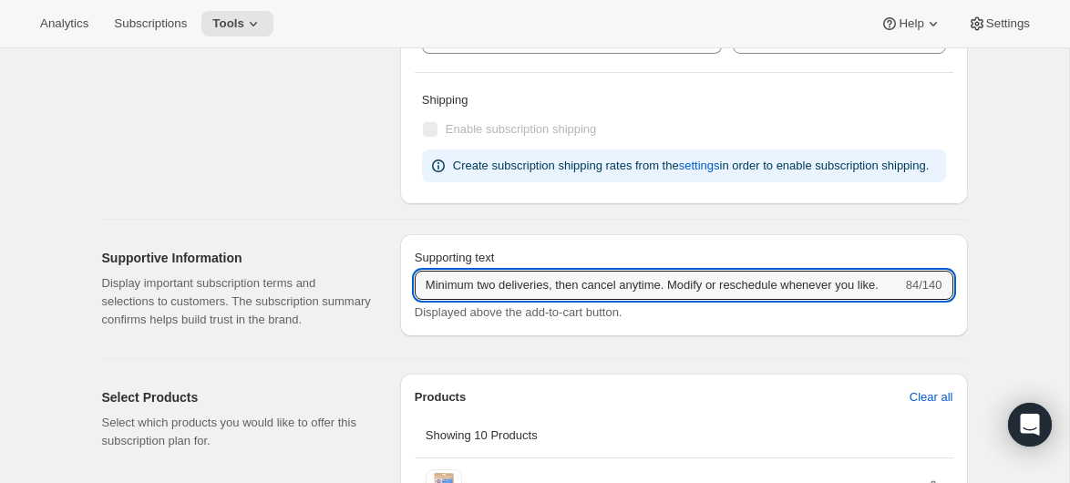
scroll to position [0, 0]
drag, startPoint x: 502, startPoint y: 304, endPoint x: 372, endPoint y: 299, distance: 129.6
click at [372, 299] on div "Supportive Information Display important subscription terms and selections to c…" at bounding box center [528, 282] width 881 height 124
click at [476, 295] on input "Minimum two deliveries, then cancel anytime. Modify or reschedule whenever you …" at bounding box center [659, 285] width 488 height 29
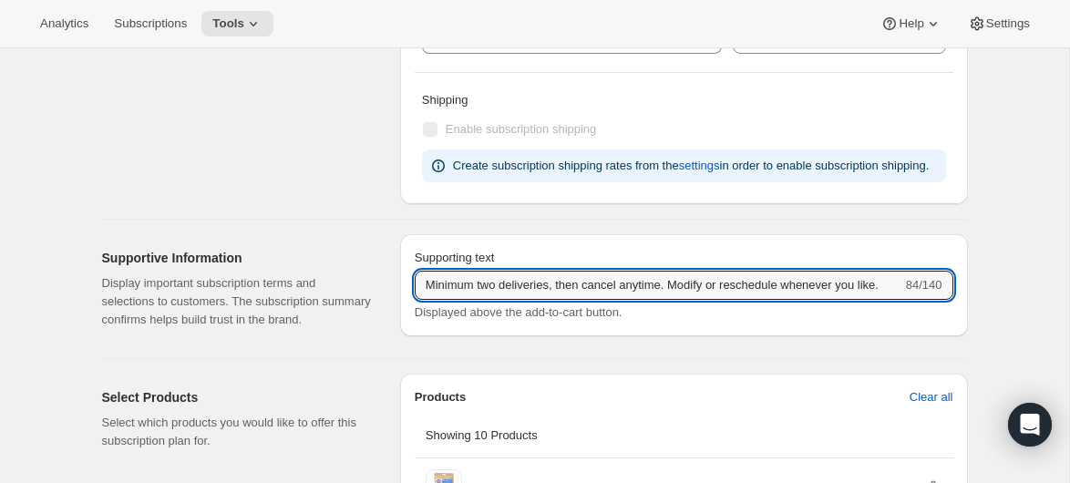
drag, startPoint x: 682, startPoint y: 305, endPoint x: 947, endPoint y: 320, distance: 265.7
click at [947, 320] on div "Supporting text Minimum two deliveries, then cancel anytime. Modify or reschedu…" at bounding box center [684, 285] width 539 height 73
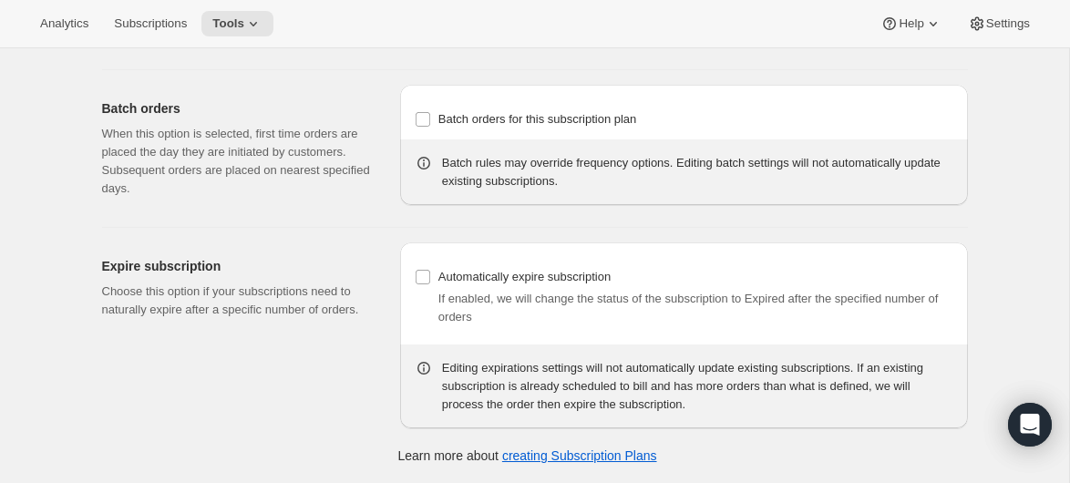
scroll to position [1940, 0]
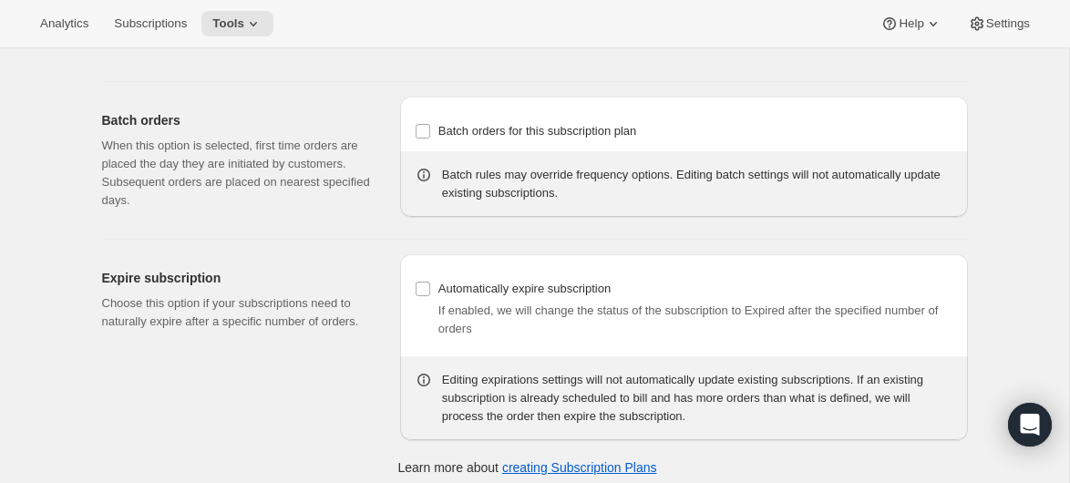
type input "Minimum two deliveries, then cancel anytime. Modify or reschedule whenever you …"
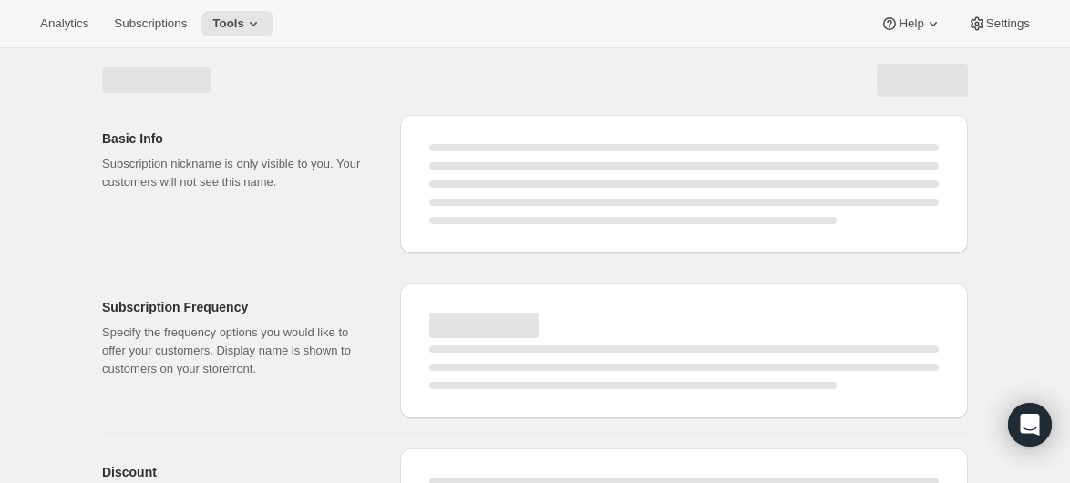
select select "WEEK"
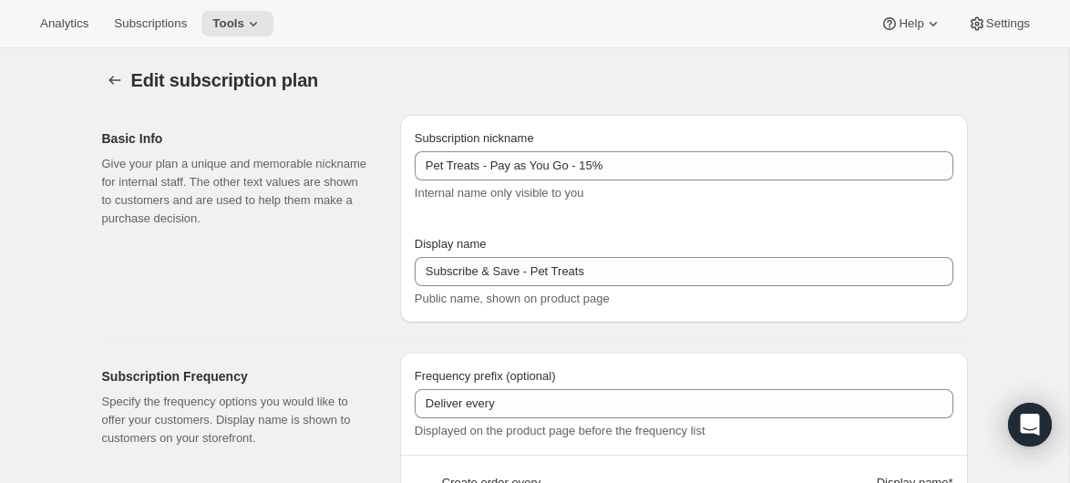
type input "2"
type input "2 weeks"
type input "4"
type input "4 weeks"
type input "6"
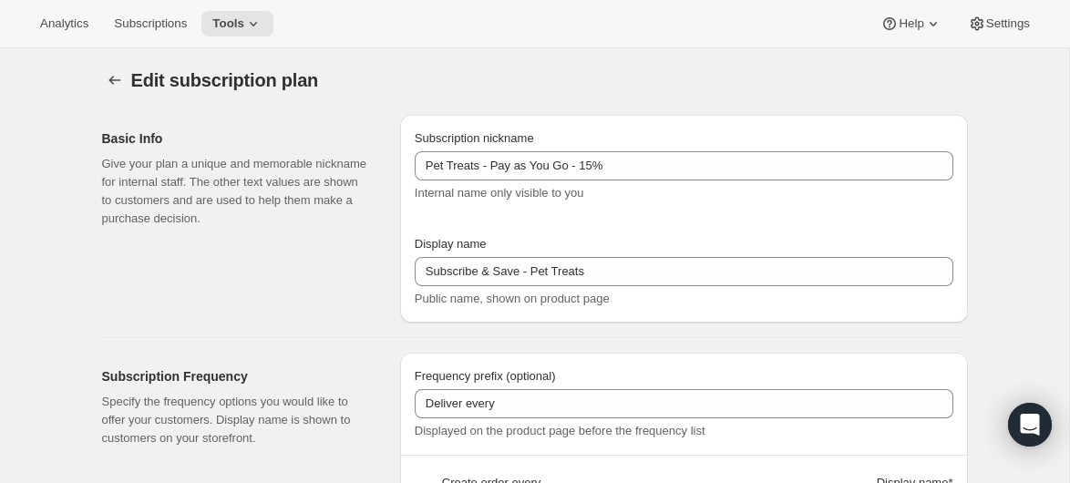
type input "6 weeks"
type input "Minimum two deliveries, then cancel anytime. Modify or reschedule whenever you …"
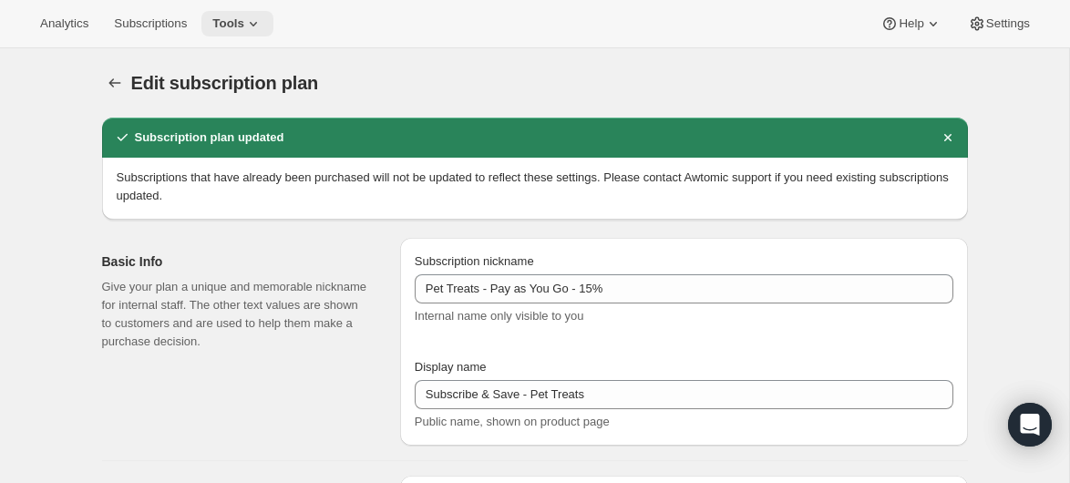
click at [255, 24] on icon at bounding box center [253, 24] width 18 height 18
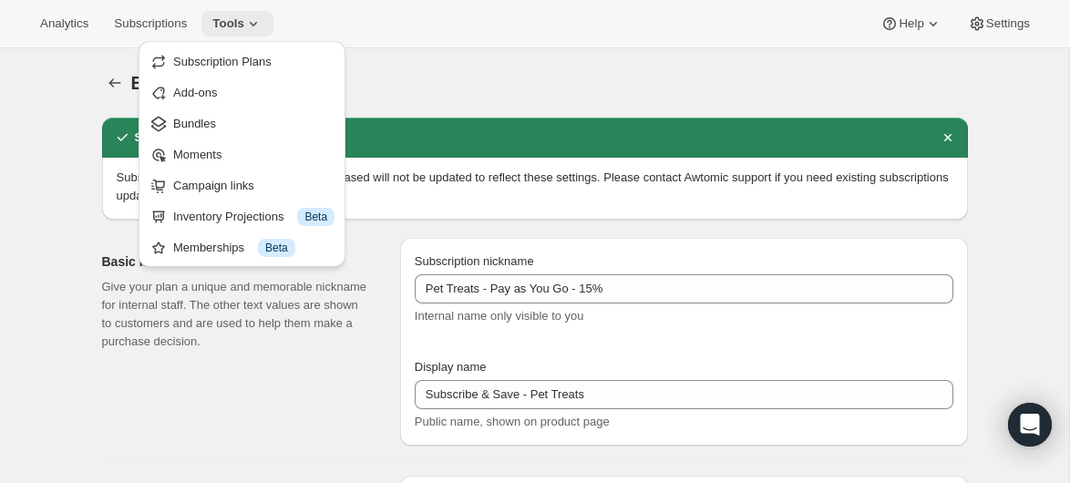
click at [255, 24] on icon at bounding box center [253, 24] width 18 height 18
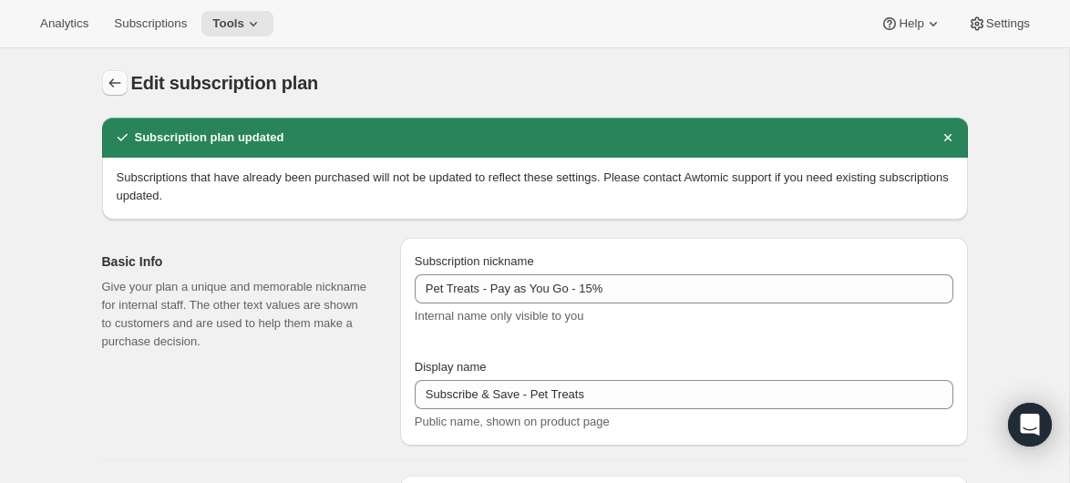
click at [109, 81] on icon "Subscription plans" at bounding box center [115, 83] width 18 height 18
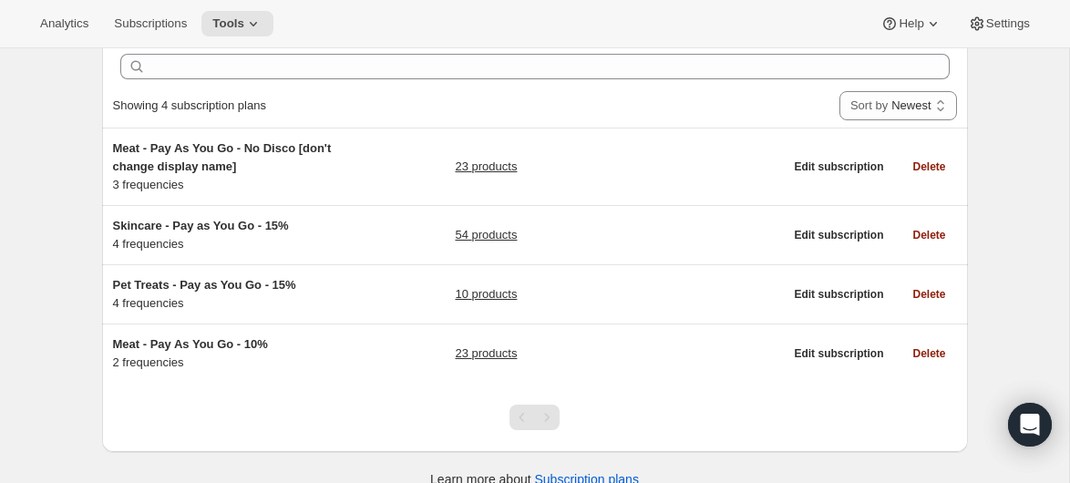
scroll to position [106, 0]
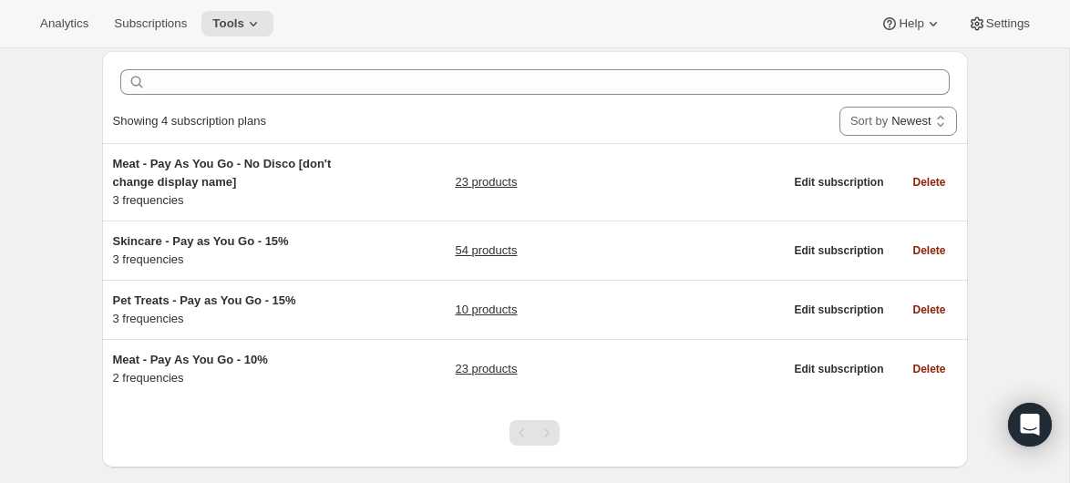
scroll to position [106, 0]
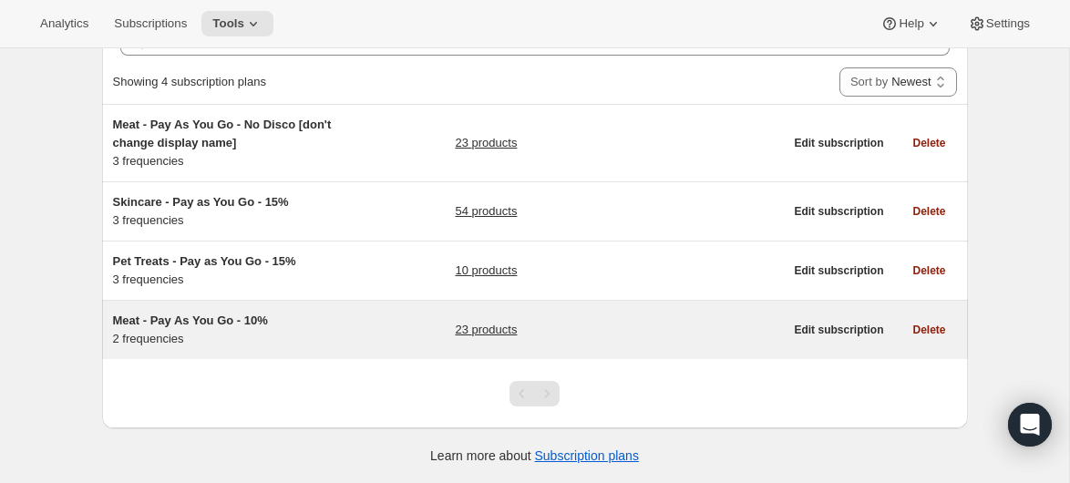
click at [164, 338] on div "Meat - Pay As You Go - 10% 2 frequencies" at bounding box center [227, 330] width 228 height 36
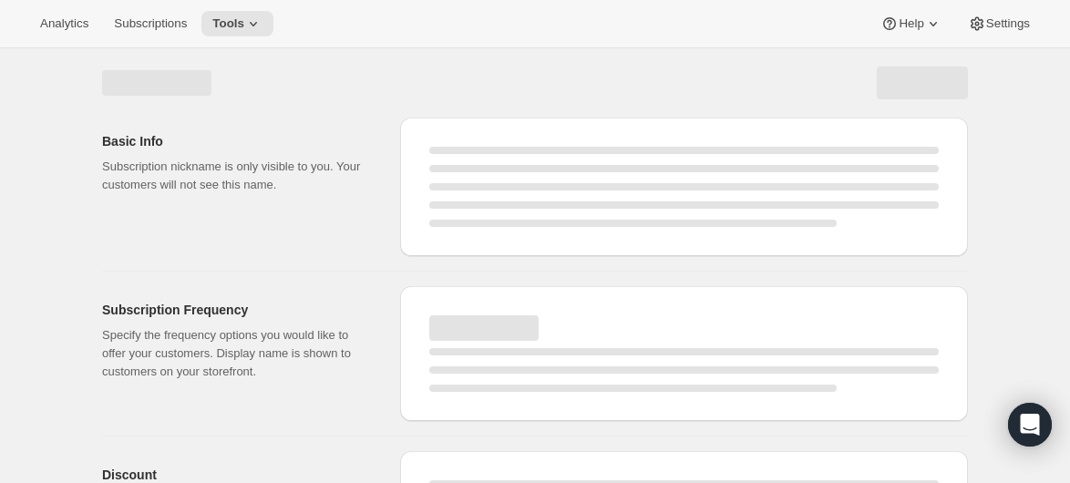
select select "WEEK"
select select "MONTH"
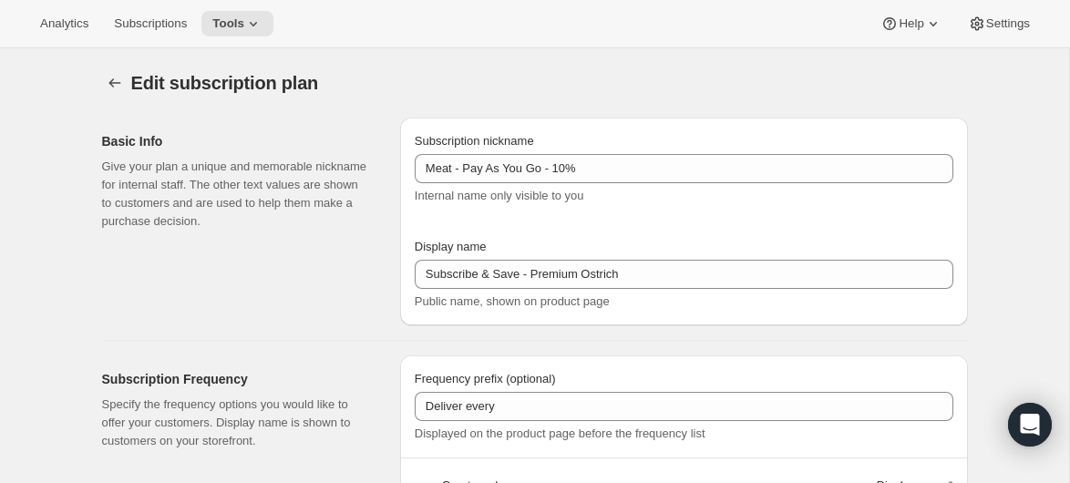
type input "Meat - Pay As You Go - 10%"
type input "Subscribe & Save - Premium Ostrich"
type input "1"
type input "1 week"
type input "10"
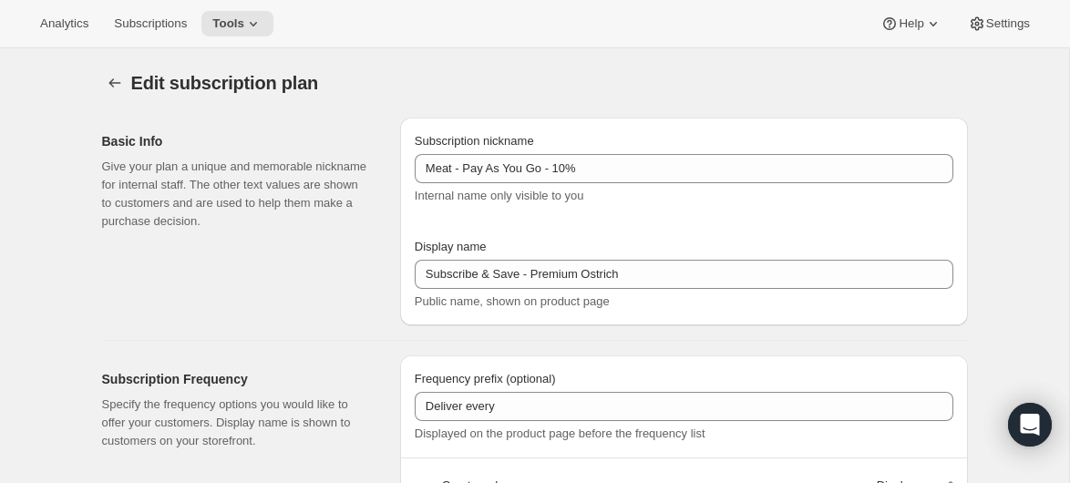
checkbox input "true"
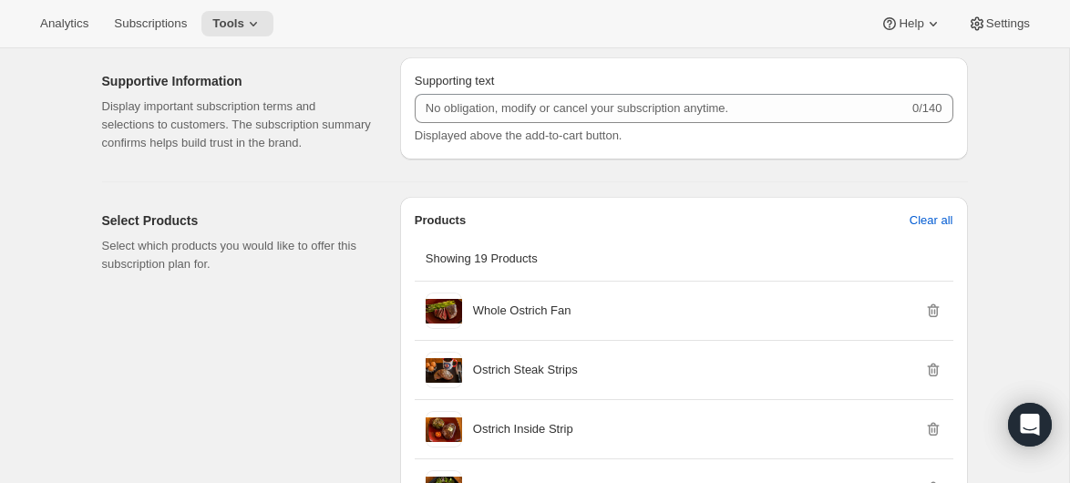
scroll to position [986, 0]
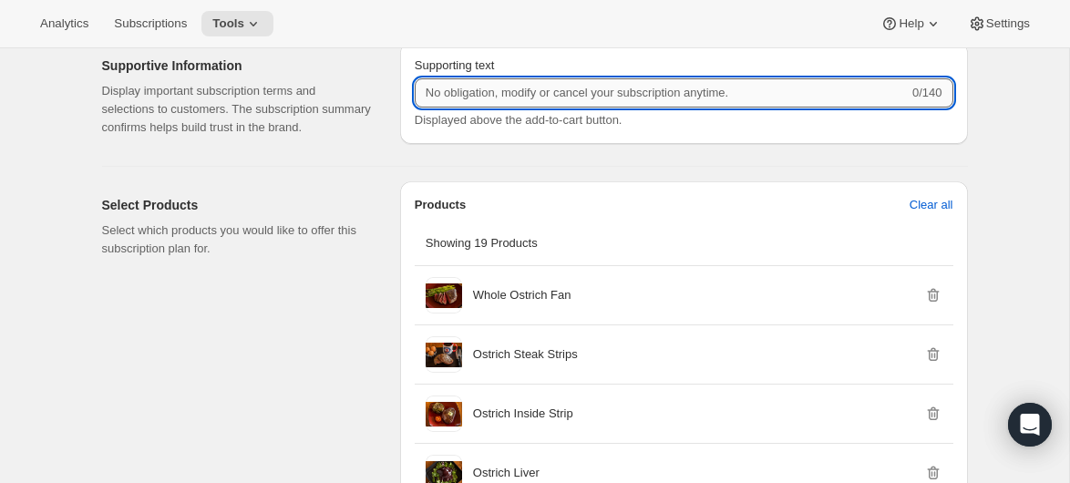
click at [501, 107] on input "Supporting text" at bounding box center [662, 92] width 494 height 29
paste input "Minimum two deliveries, then cancel anytime. Modify or reschedule whenever you …"
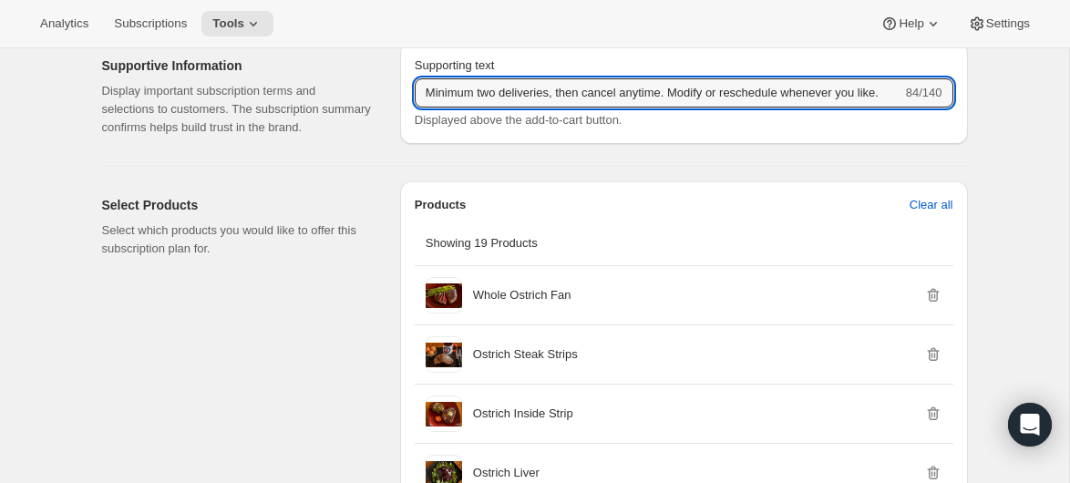
type input "Minimum two deliveries, then cancel anytime. Modify or reschedule whenever you …"
click at [716, 151] on div "Supporting text Minimum two deliveries, then cancel anytime. Modify or reschedu…" at bounding box center [684, 96] width 568 height 109
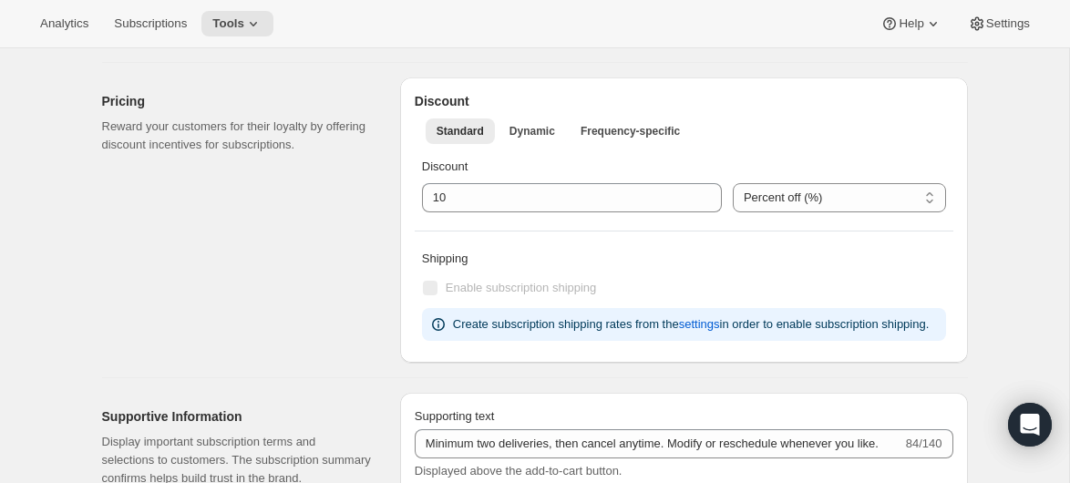
scroll to position [633, 0]
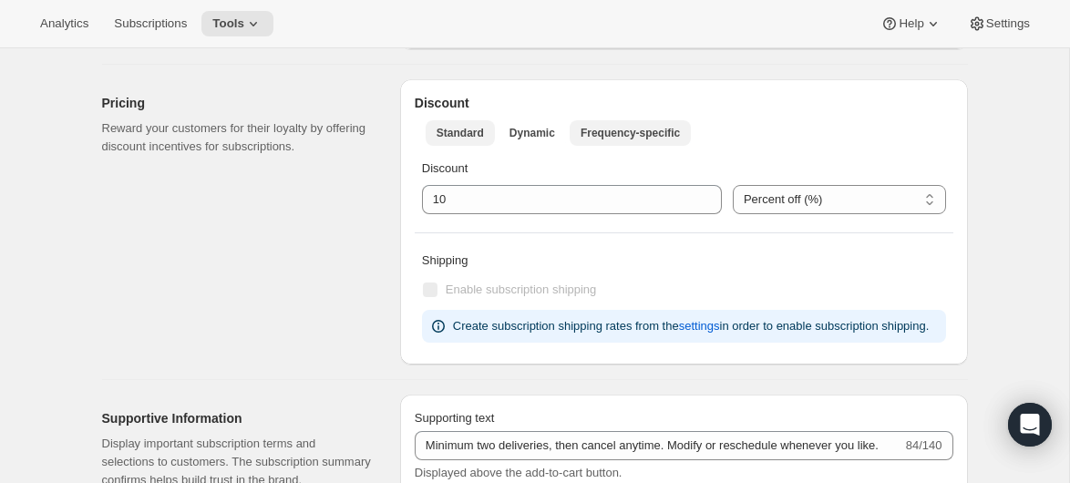
click at [598, 130] on span "Frequency-specific" at bounding box center [630, 133] width 99 height 15
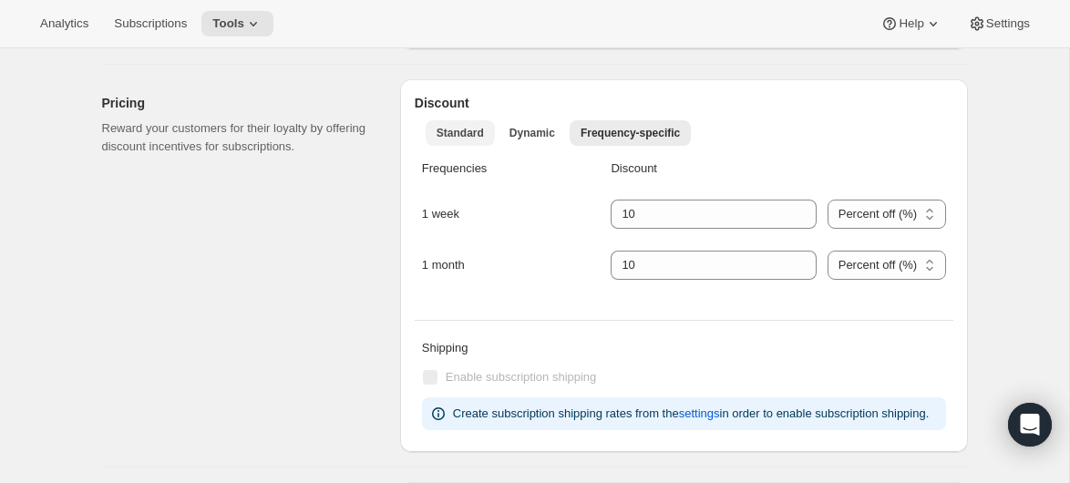
click at [446, 137] on span "Standard" at bounding box center [460, 133] width 47 height 15
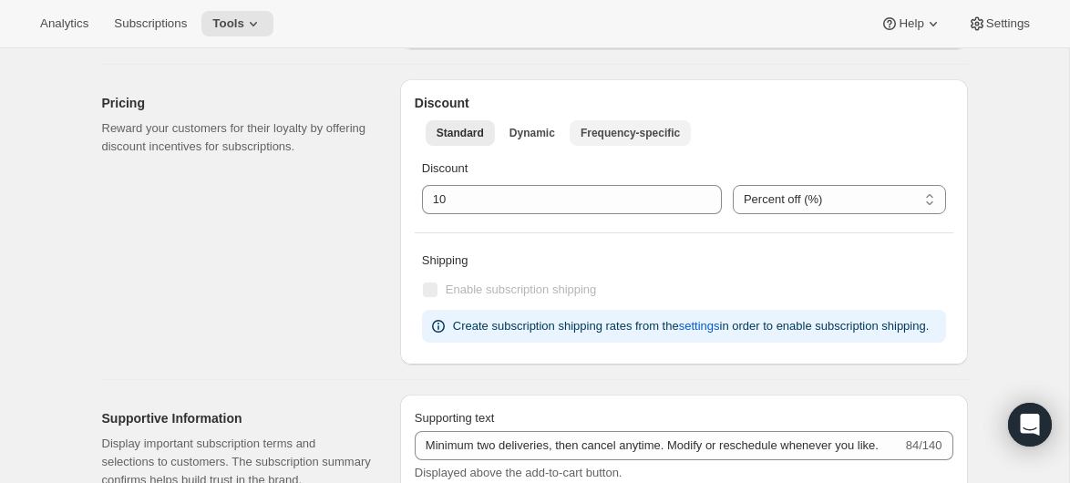
click at [608, 120] on button "Frequency-specific" at bounding box center [630, 133] width 121 height 26
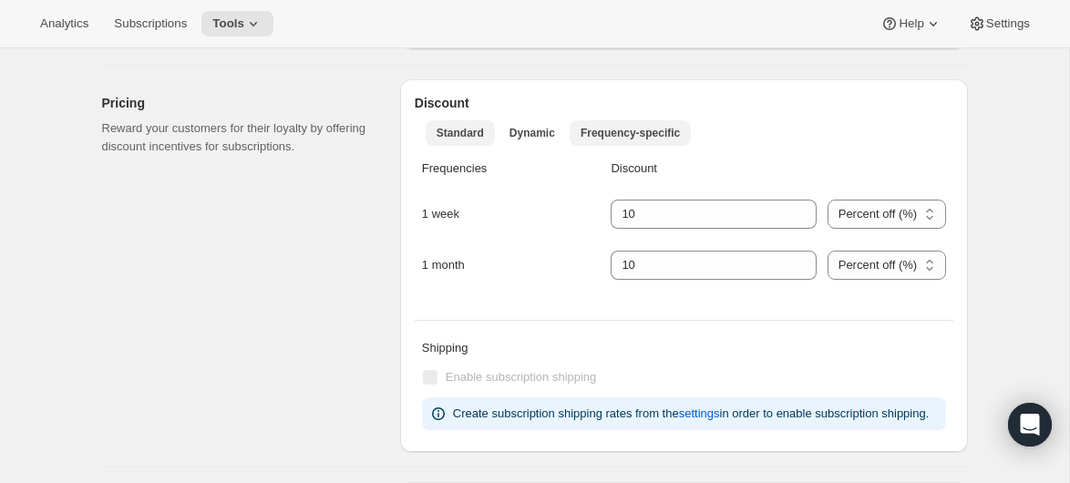
click at [465, 127] on span "Standard" at bounding box center [460, 133] width 47 height 15
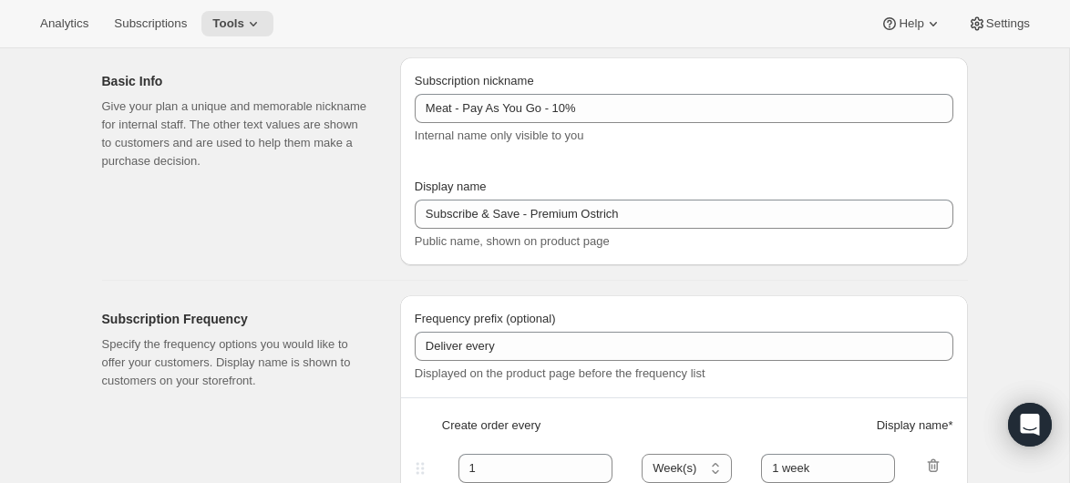
scroll to position [0, 0]
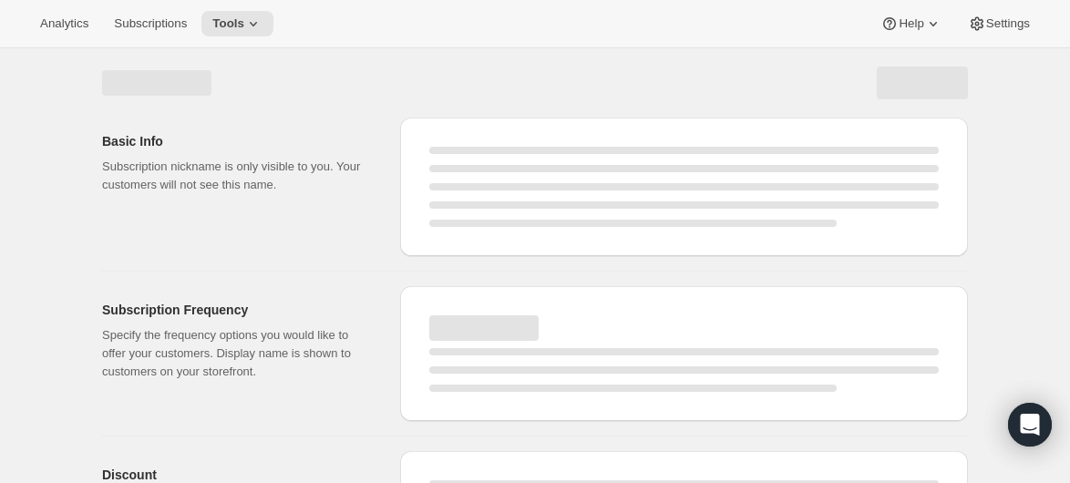
select select "WEEK"
select select "MONTH"
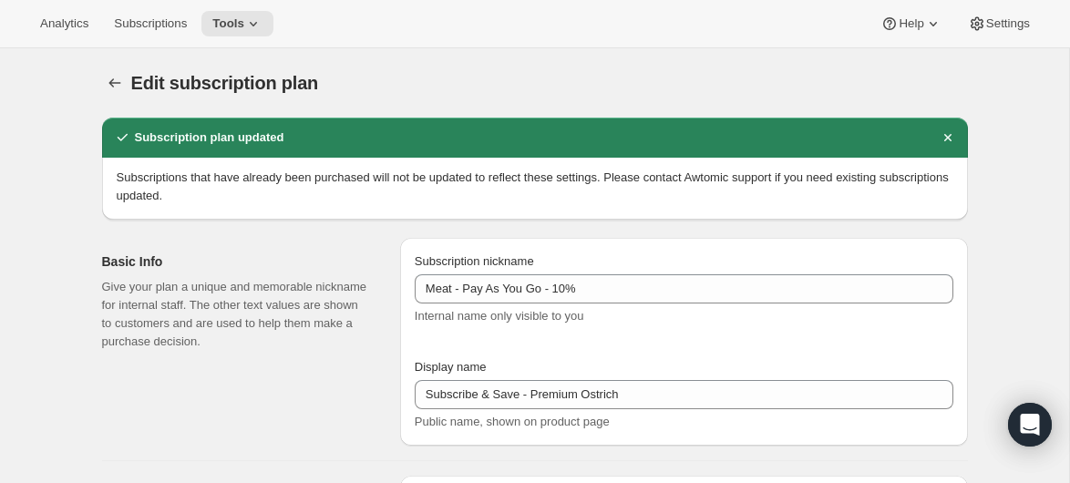
type input "Minimum two deliveries, then cancel anytime. Modify or reschedule whenever you …"
click at [108, 73] on button "Subscription plans" at bounding box center [115, 83] width 26 height 26
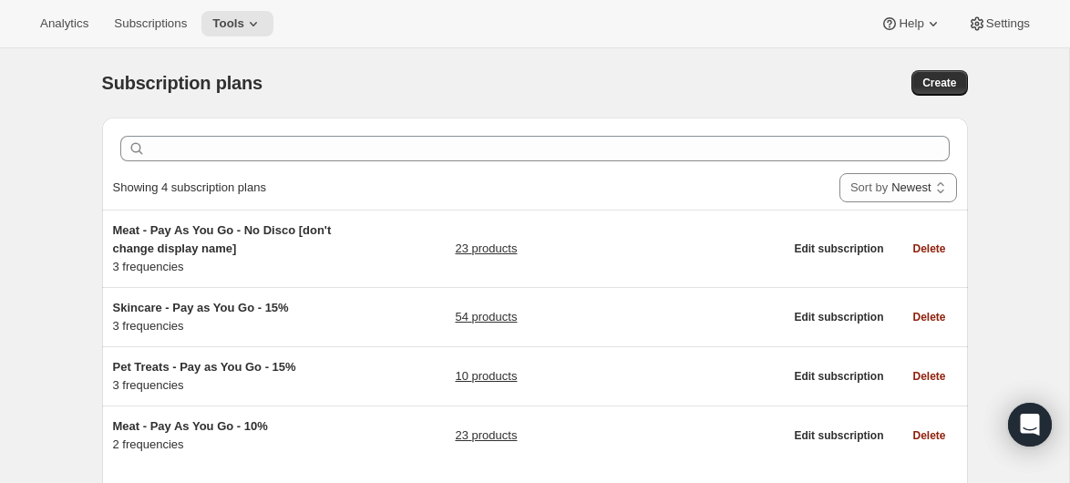
scroll to position [106, 0]
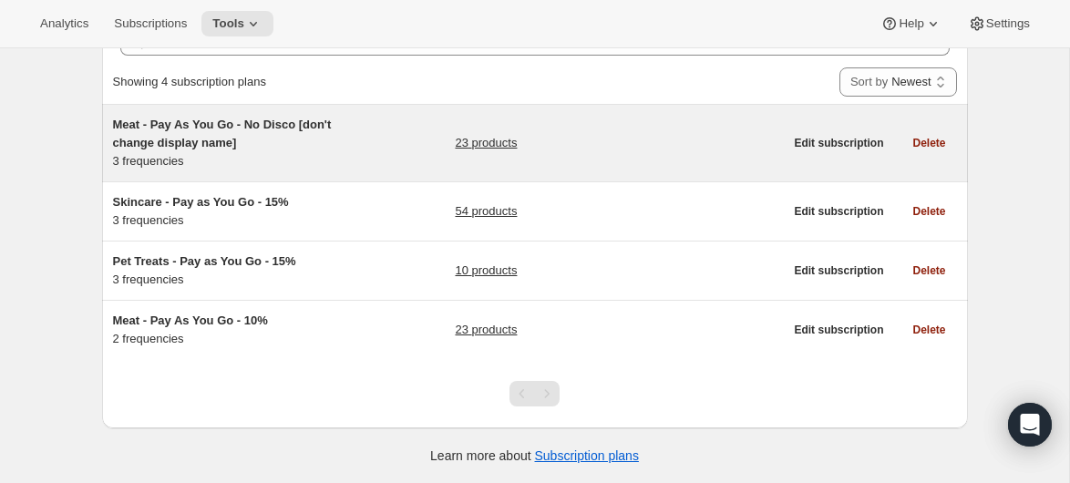
click at [180, 129] on span "Meat - Pay As You Go - No Disco [don't change display name]" at bounding box center [222, 134] width 219 height 32
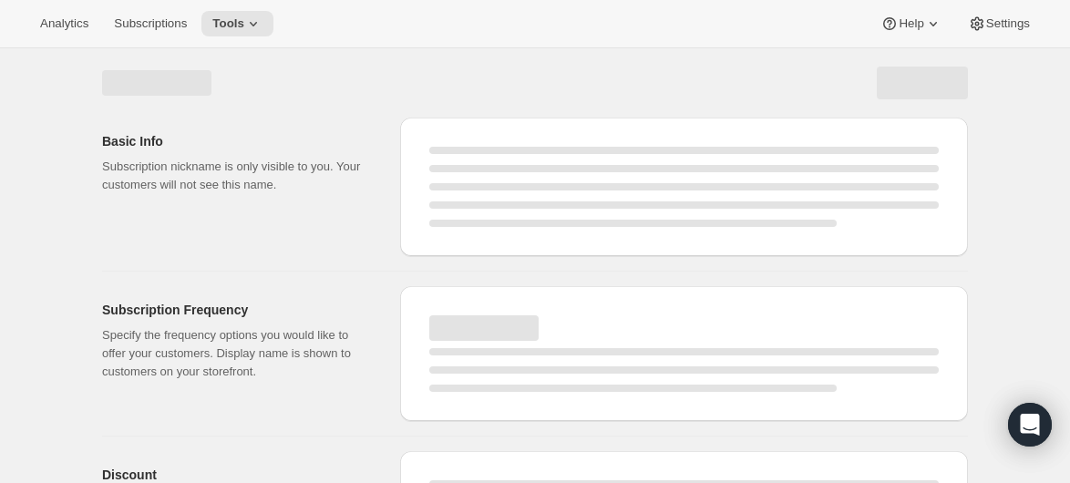
select select "WEEK"
select select "MONTH"
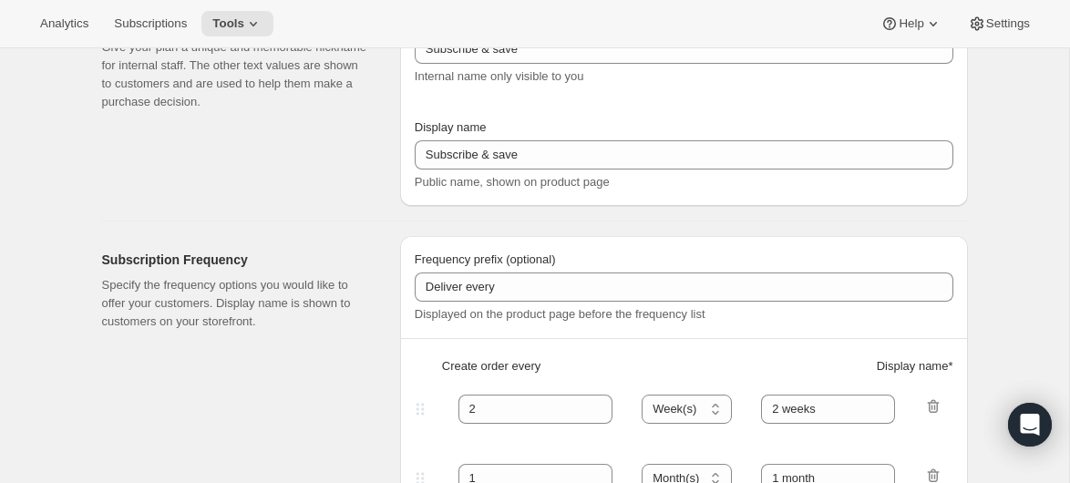
type input "Meat - Pay As You Go - No Disco [don't change display name]"
type input "Recurring Order"
type input "1"
type input "1 weeks"
type input "2"
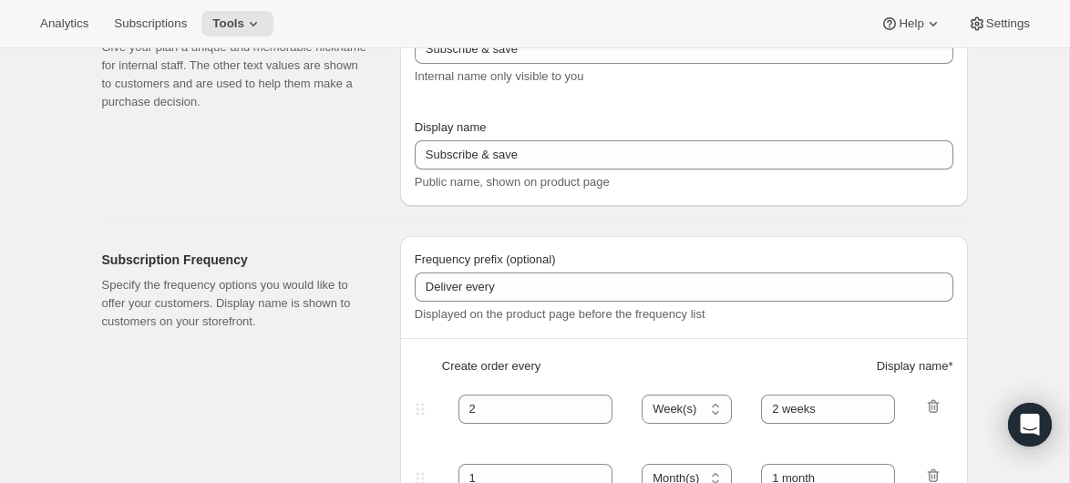
select select "WEEK"
type input "2 weeks"
checkbox input "true"
select select "WEEK"
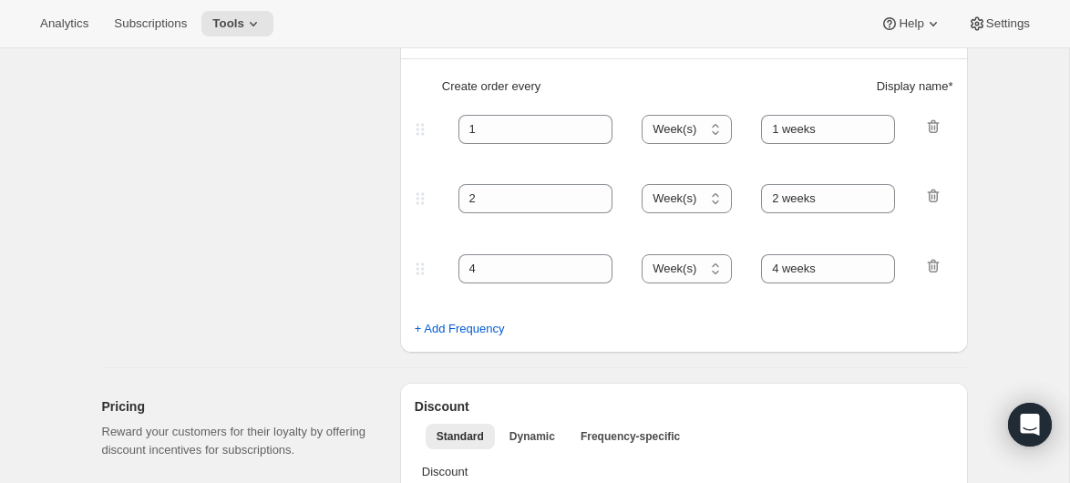
scroll to position [398, 0]
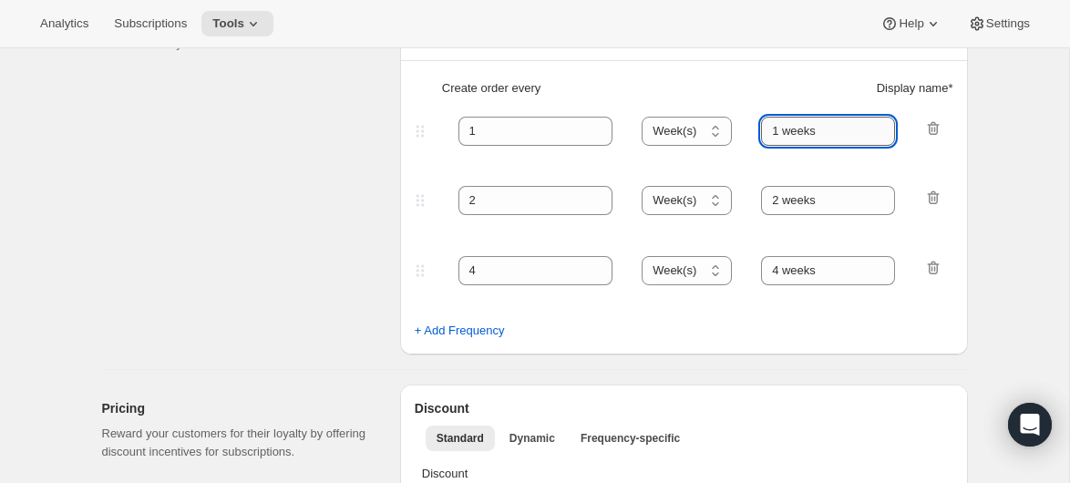
click at [814, 131] on input "1 weeks" at bounding box center [828, 131] width 134 height 29
type input "1 week"
click at [299, 256] on div "Subscription Frequency Specify the frequency options you would like to offer yo…" at bounding box center [244, 156] width 284 height 397
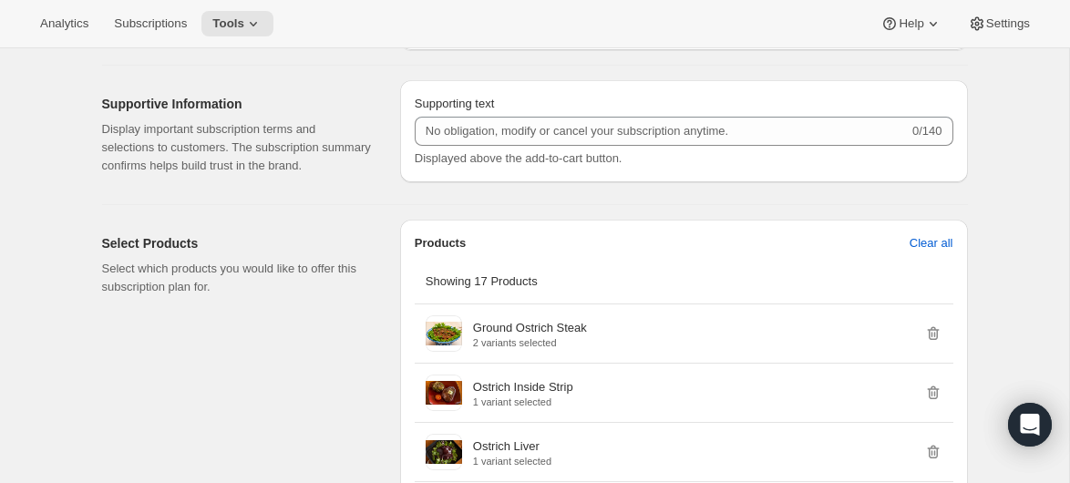
scroll to position [1009, 0]
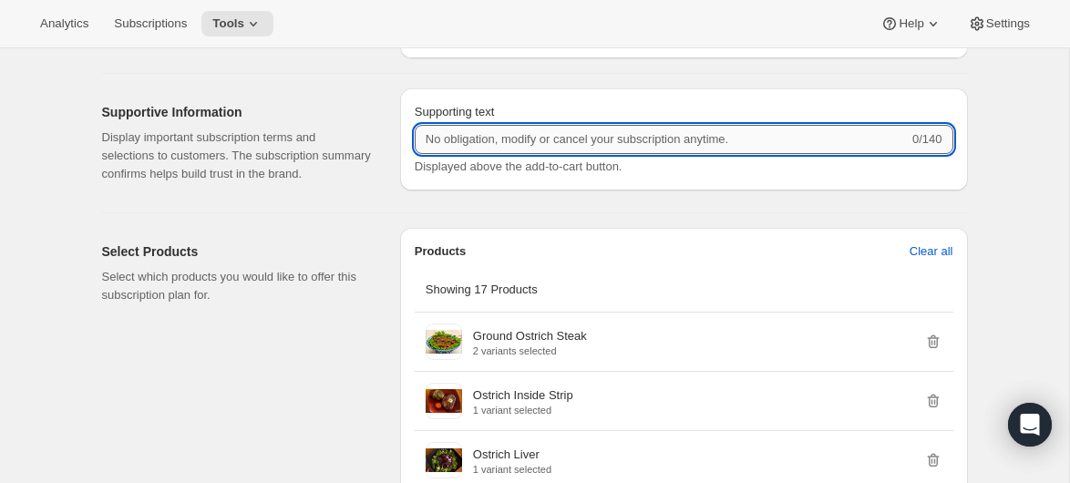
click at [513, 154] on input "Supporting text" at bounding box center [662, 139] width 494 height 29
type input "Minimum two deliveries, then cancel anytime. Modify or reschedule whenever you …"
drag, startPoint x: 658, startPoint y: 149, endPoint x: 802, endPoint y: 150, distance: 143.2
click at [802, 150] on input "Minimum two deliveries, then cancel anytime. Modify or reschedule whenever you …" at bounding box center [659, 139] width 488 height 29
click at [640, 154] on input "Minimum two deliveries, then cancel anytime. Modify or reschedule whenever you …" at bounding box center [659, 139] width 488 height 29
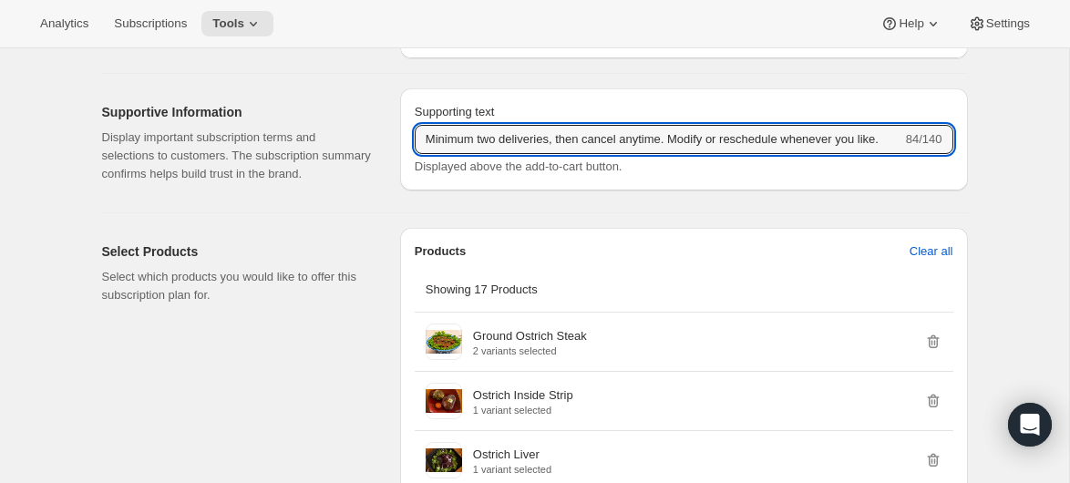
scroll to position [0, 18]
drag, startPoint x: 424, startPoint y: 156, endPoint x: 939, endPoint y: 193, distance: 516.5
click at [939, 176] on div "Supporting text Minimum two deliveries, then cancel anytime. Modify or reschedu…" at bounding box center [684, 139] width 539 height 73
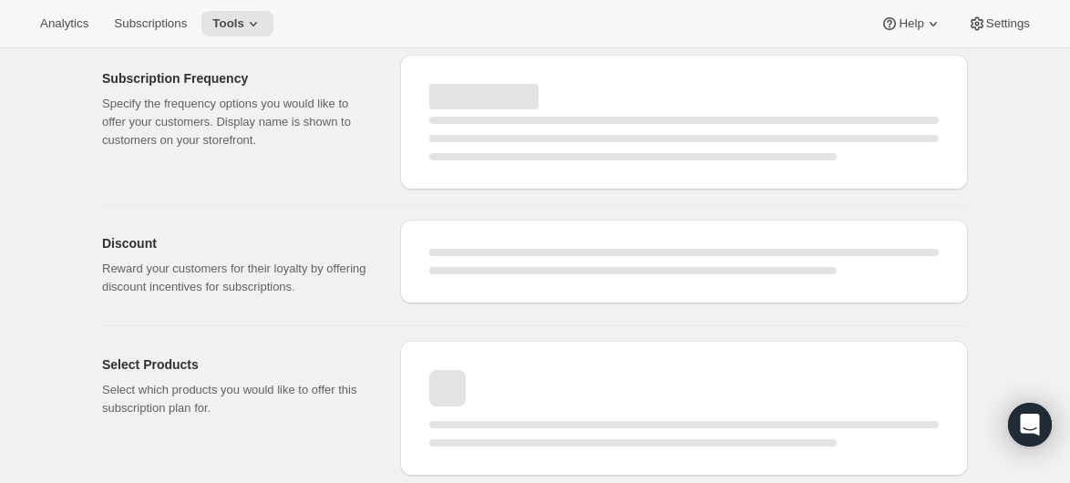
scroll to position [1009, 0]
select select "WEEK"
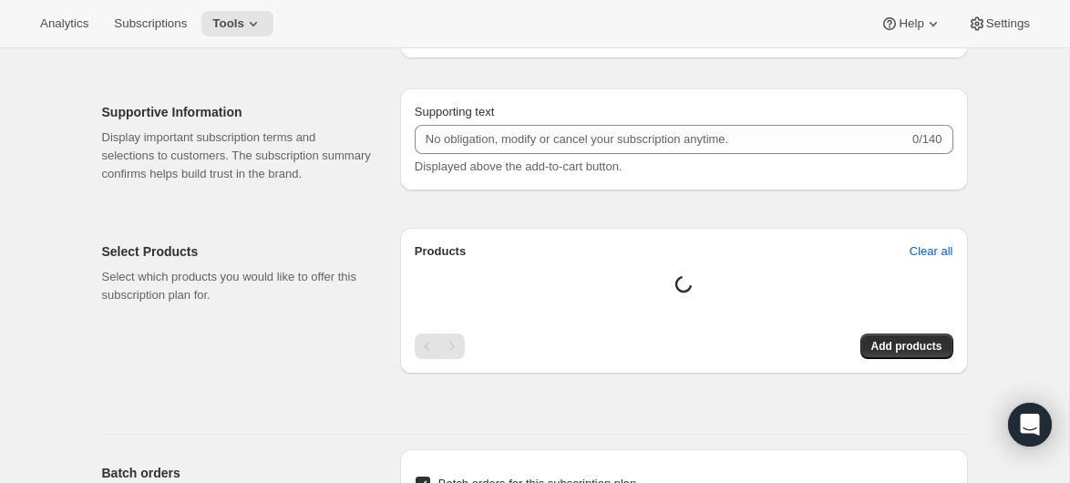
type input "1 week"
type input "Minimum two deliveries, then cancel anytime. Modify or reschedule whenever you …"
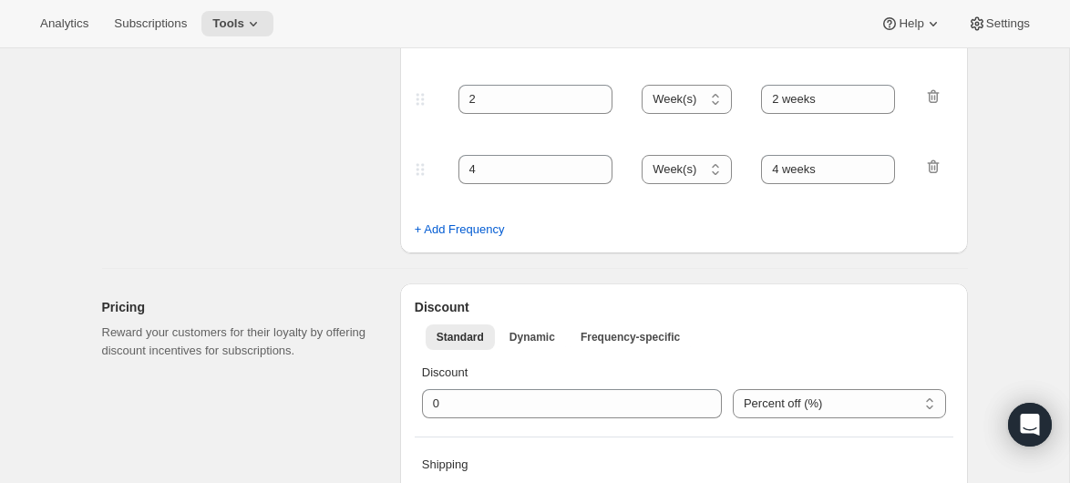
scroll to position [0, 0]
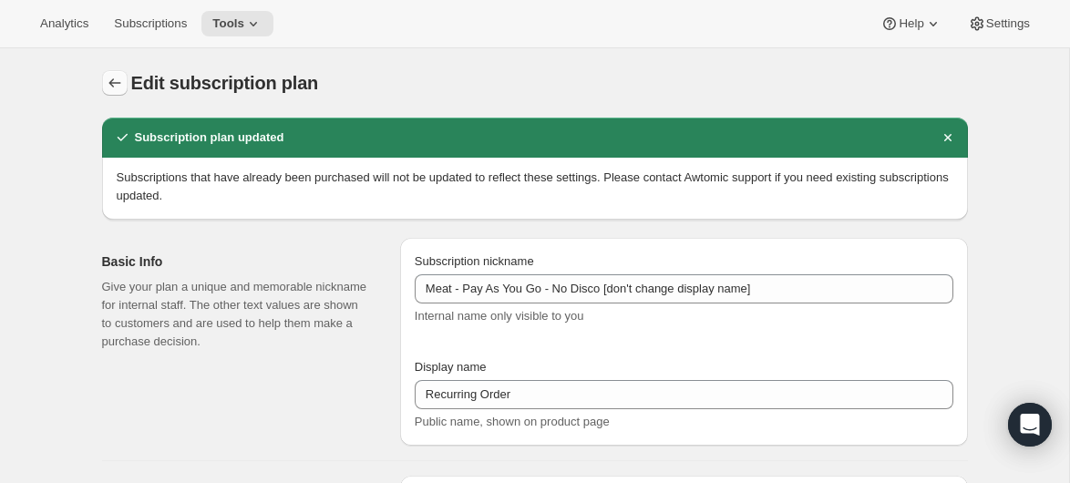
click at [124, 88] on button "Subscription plans" at bounding box center [115, 83] width 26 height 26
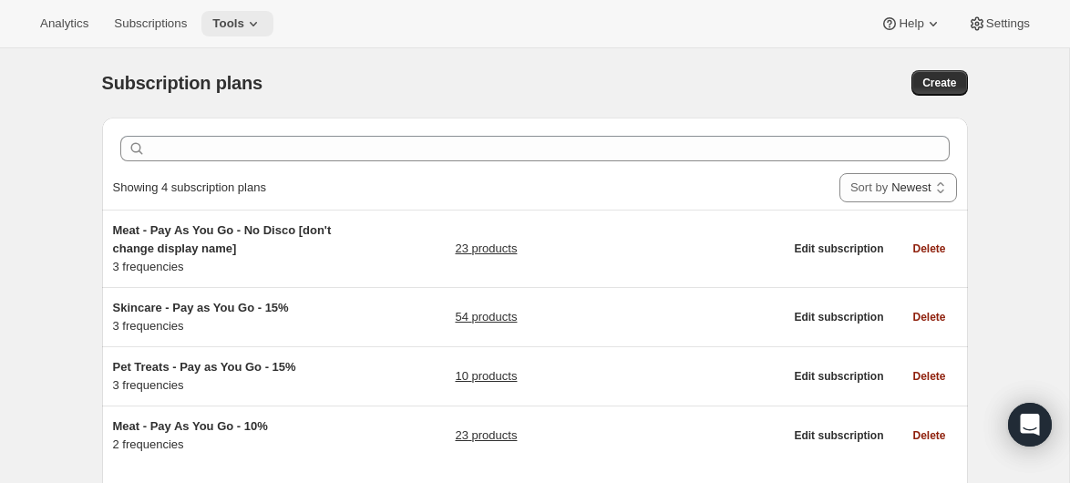
click at [244, 16] on span "Tools" at bounding box center [228, 23] width 32 height 15
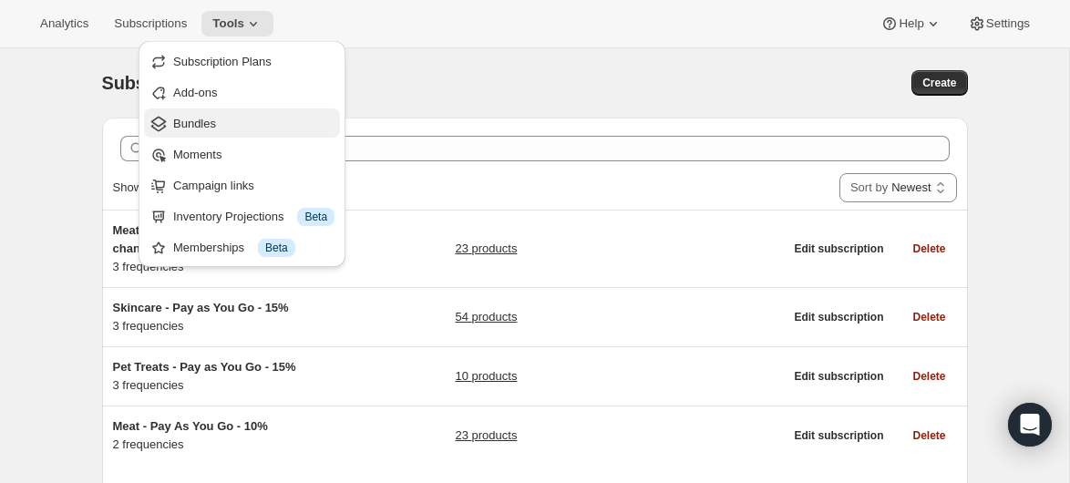
click at [244, 129] on span "Bundles" at bounding box center [253, 124] width 161 height 18
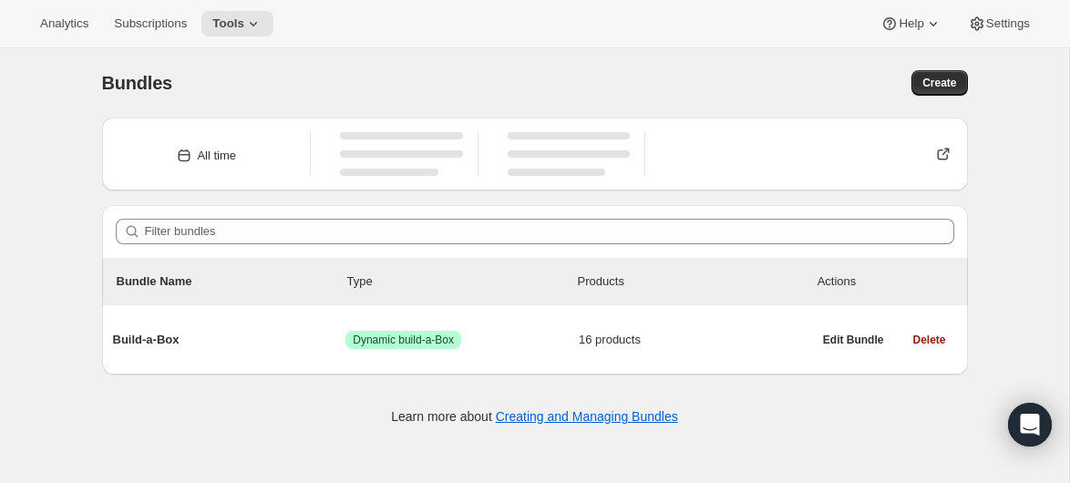
scroll to position [48, 0]
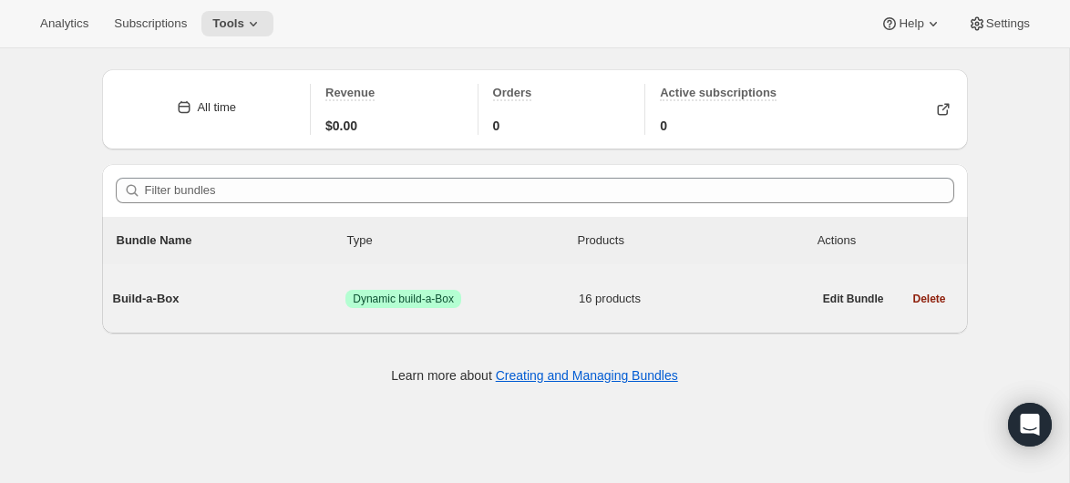
click at [579, 297] on span "16 products" at bounding box center [695, 299] width 233 height 18
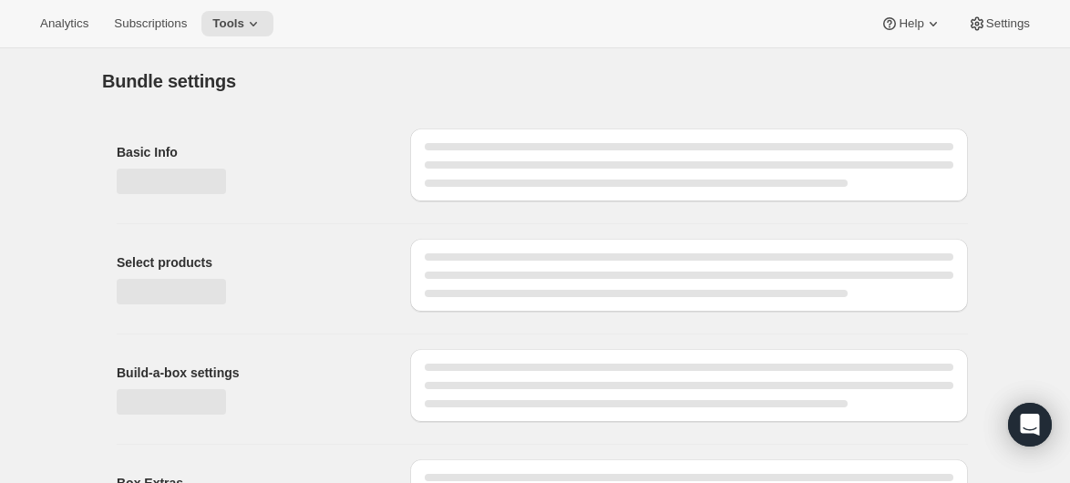
type input "Build-a-Box"
radio input "true"
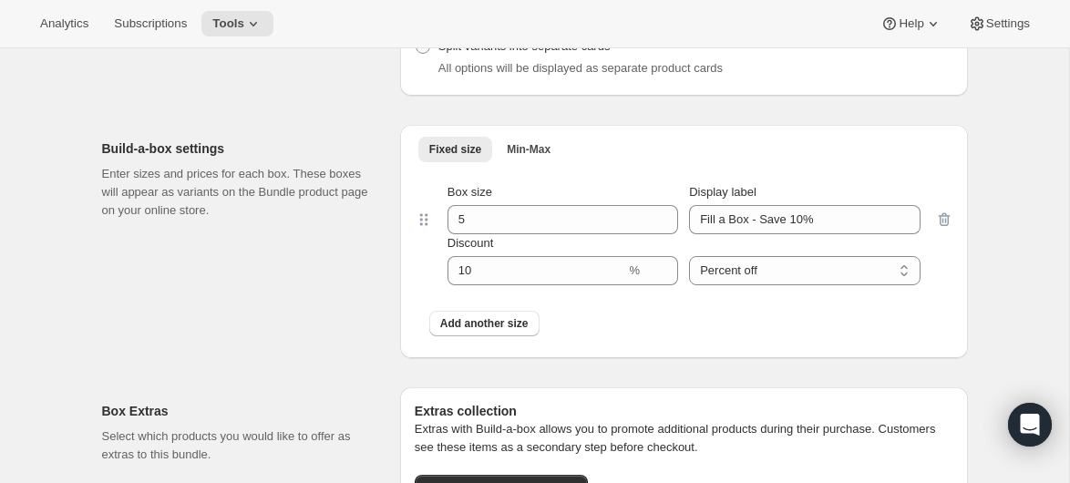
scroll to position [1960, 0]
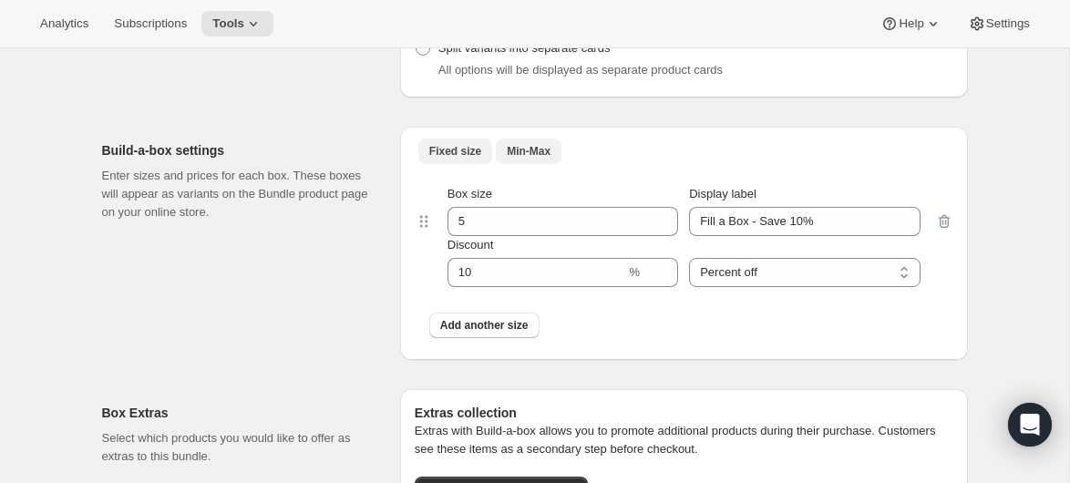
click at [526, 153] on span "Min-Max" at bounding box center [529, 151] width 44 height 15
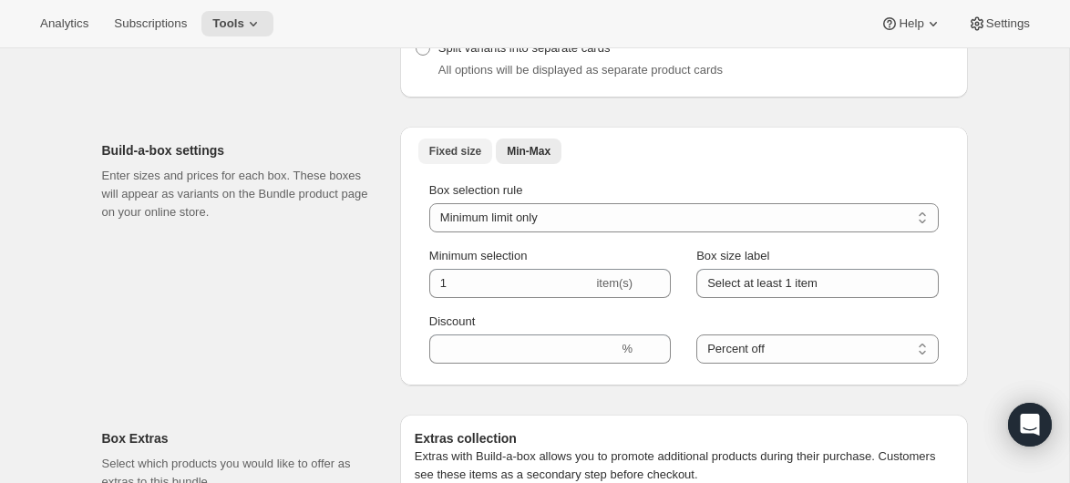
click at [438, 147] on span "Fixed size" at bounding box center [455, 151] width 52 height 15
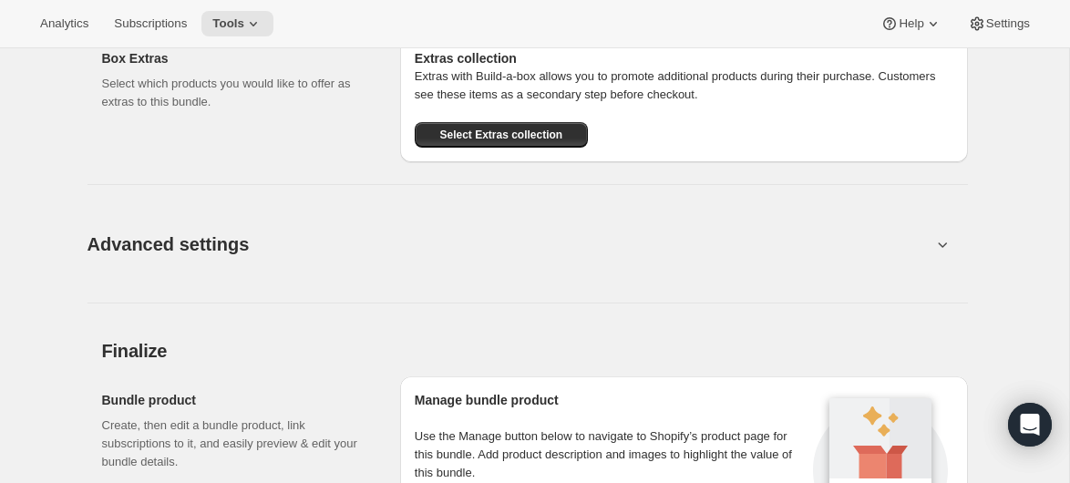
scroll to position [2332, 0]
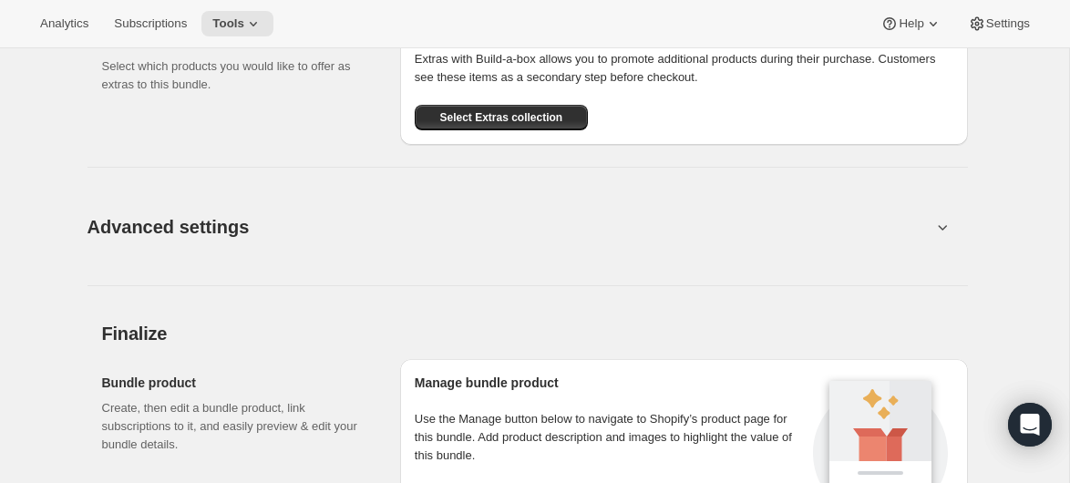
click at [928, 220] on button "Advanced settings" at bounding box center [510, 226] width 866 height 70
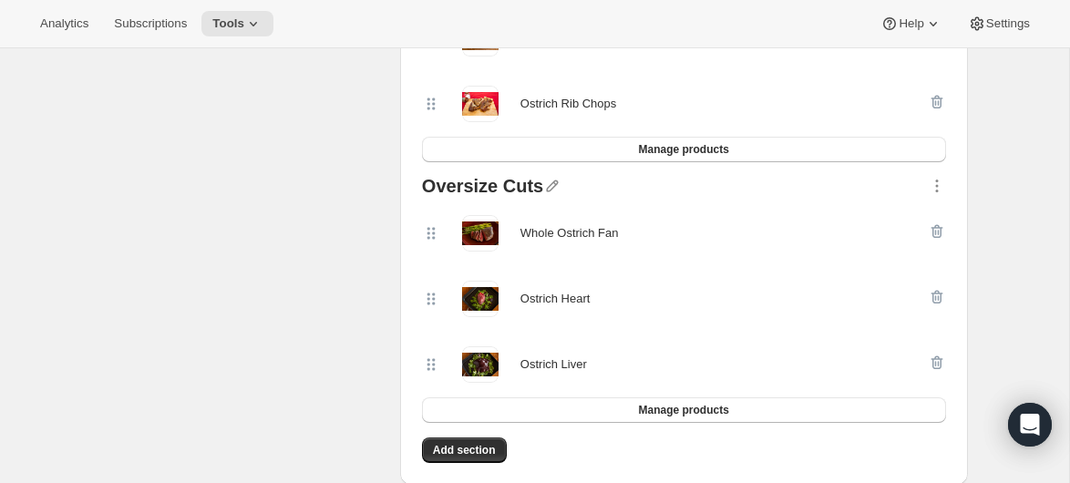
scroll to position [1383, 0]
click at [941, 364] on icon "button" at bounding box center [937, 362] width 18 height 18
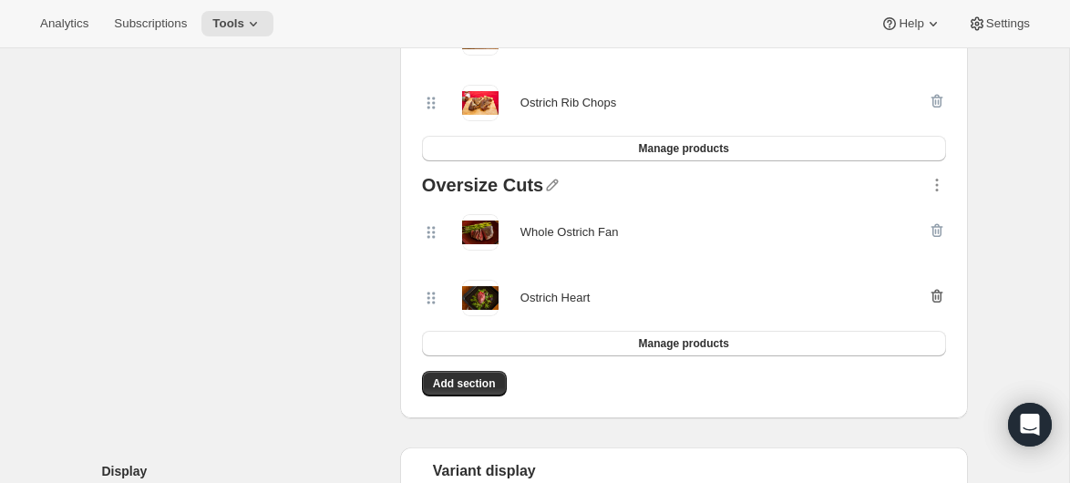
click at [939, 298] on icon "button" at bounding box center [937, 296] width 18 height 18
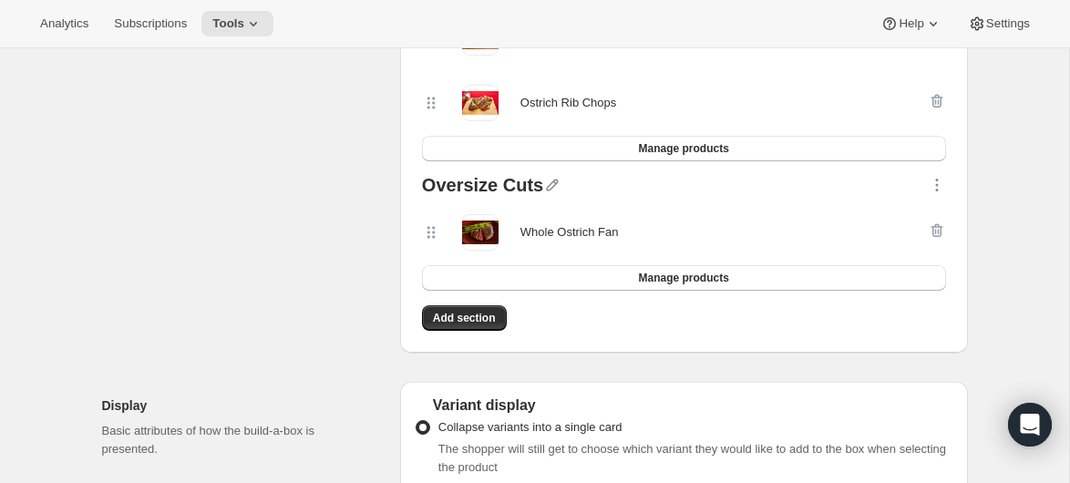
click at [936, 233] on div at bounding box center [937, 232] width 18 height 36
click at [940, 185] on icon "button" at bounding box center [937, 185] width 18 height 18
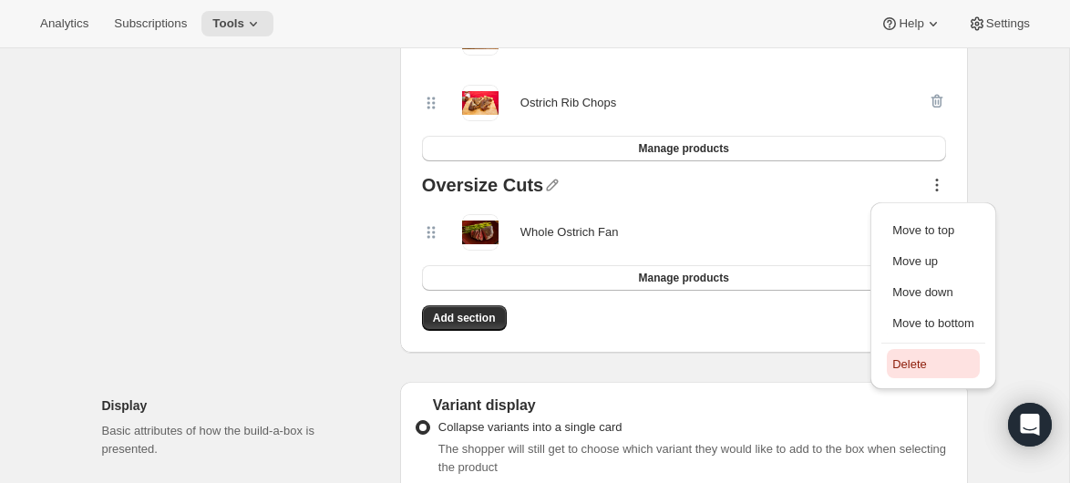
click at [904, 367] on span "Delete" at bounding box center [910, 364] width 35 height 14
select select "gid://shopify/ProductVariant/50778420510999_a2b65917-2833-4b4d-9fa9-814f23f82b88"
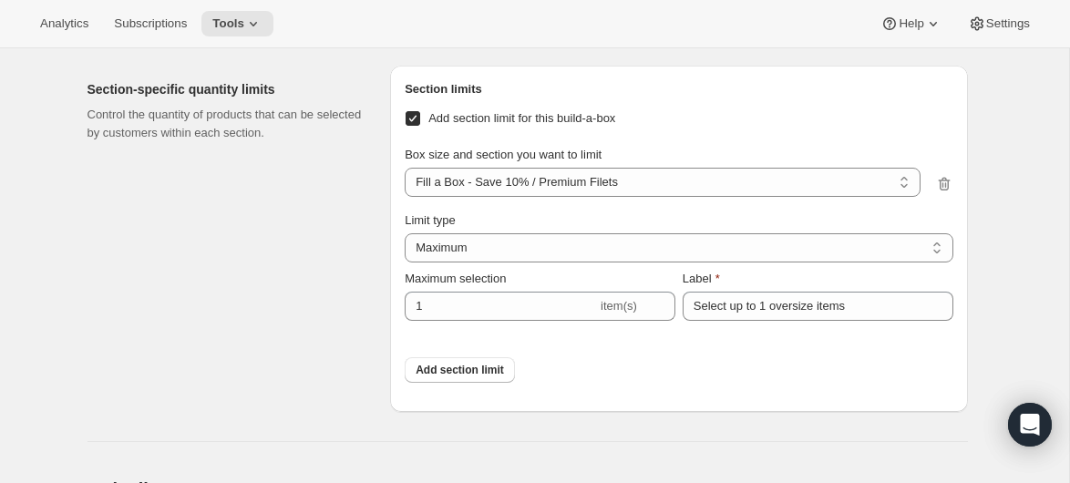
scroll to position [2409, 0]
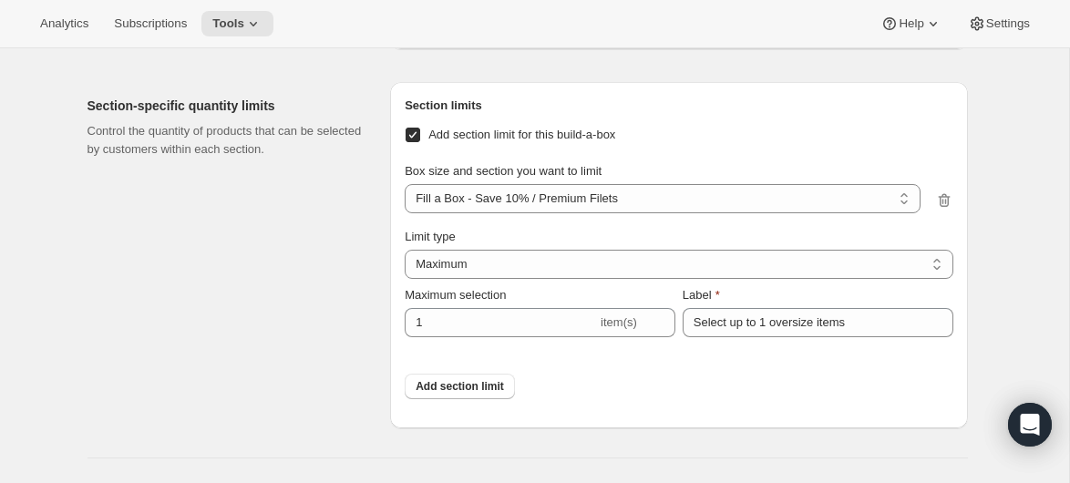
click at [414, 143] on span at bounding box center [413, 135] width 16 height 16
click at [414, 142] on input "Add section limit for this build-a-box" at bounding box center [413, 135] width 15 height 15
checkbox input "false"
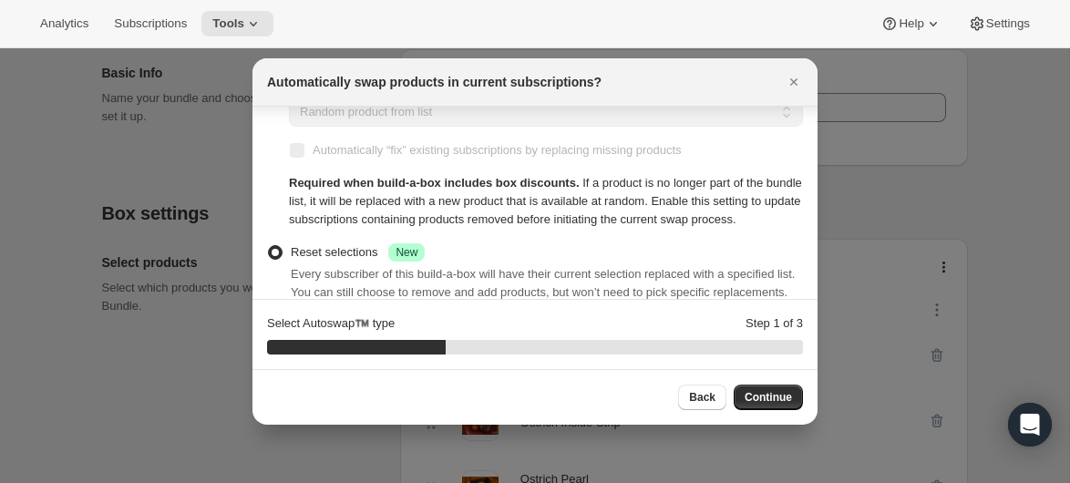
scroll to position [217, 0]
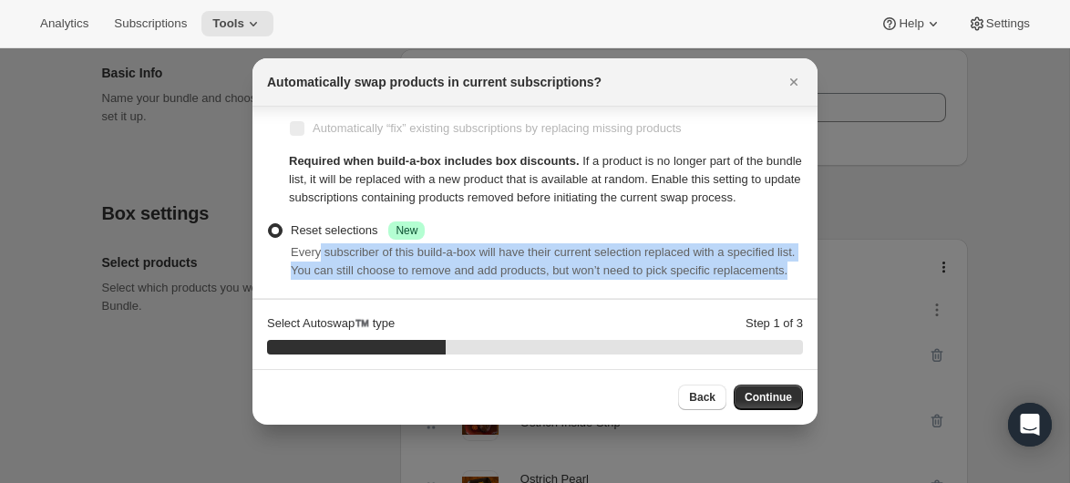
drag, startPoint x: 320, startPoint y: 241, endPoint x: 576, endPoint y: 267, distance: 257.6
click at [576, 267] on div "Every subscriber of this build-a-box will have their current selection replaced…" at bounding box center [547, 261] width 512 height 36
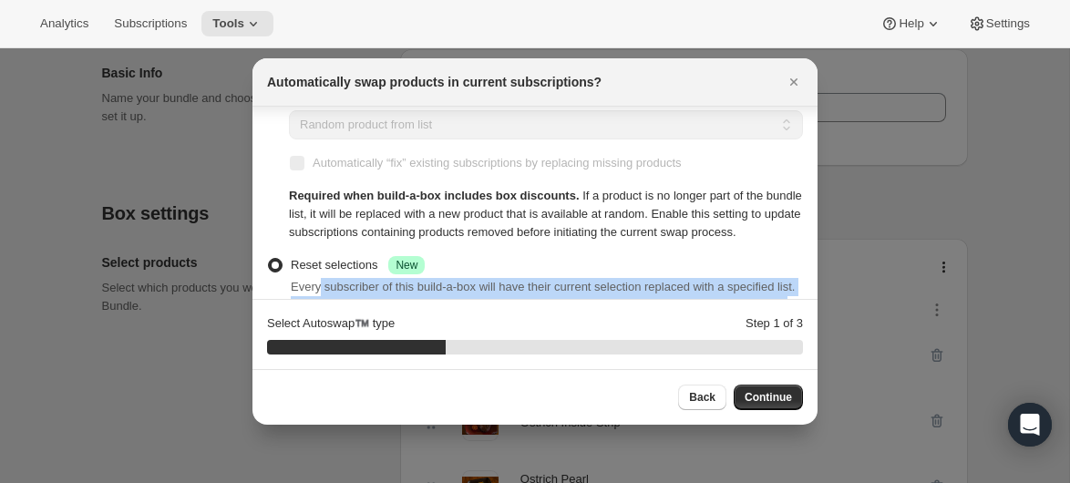
scroll to position [150, 0]
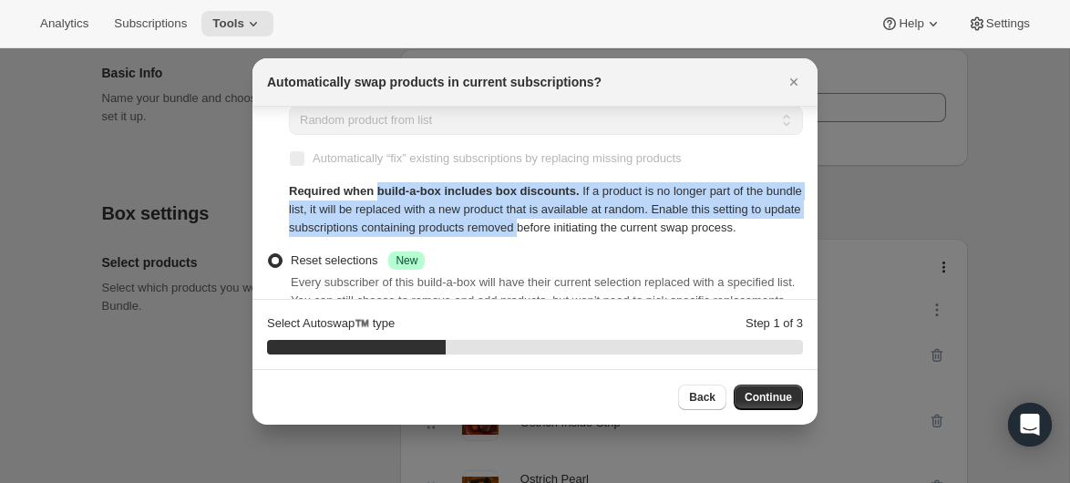
drag, startPoint x: 381, startPoint y: 189, endPoint x: 636, endPoint y: 225, distance: 257.0
click at [636, 225] on div "Required when build-a-box includes box discounts. If a product is no longer par…" at bounding box center [546, 209] width 514 height 55
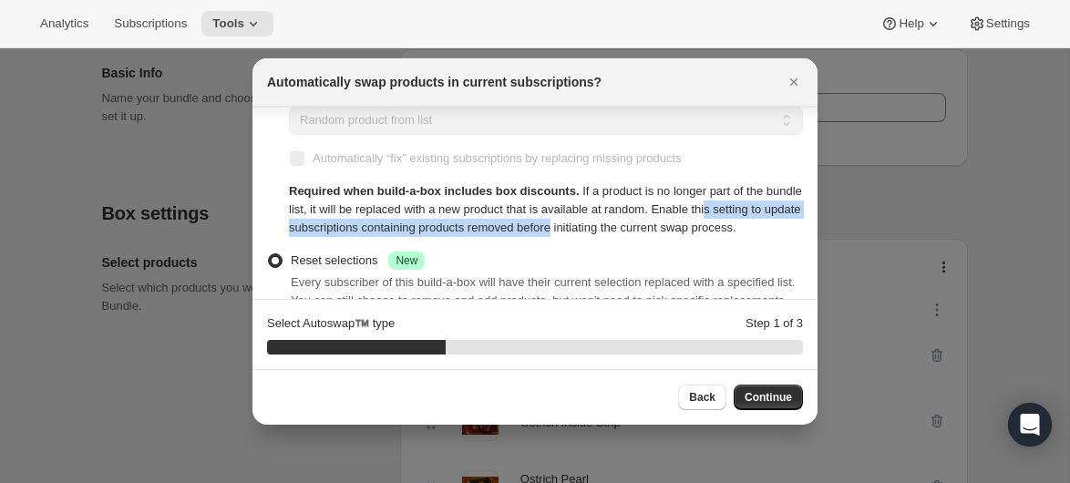
drag, startPoint x: 772, startPoint y: 209, endPoint x: 668, endPoint y: 222, distance: 104.7
click at [668, 222] on div "Required when build-a-box includes box discounts. If a product is no longer par…" at bounding box center [546, 209] width 514 height 55
click at [667, 222] on div "Required when build-a-box includes box discounts. If a product is no longer par…" at bounding box center [546, 209] width 514 height 55
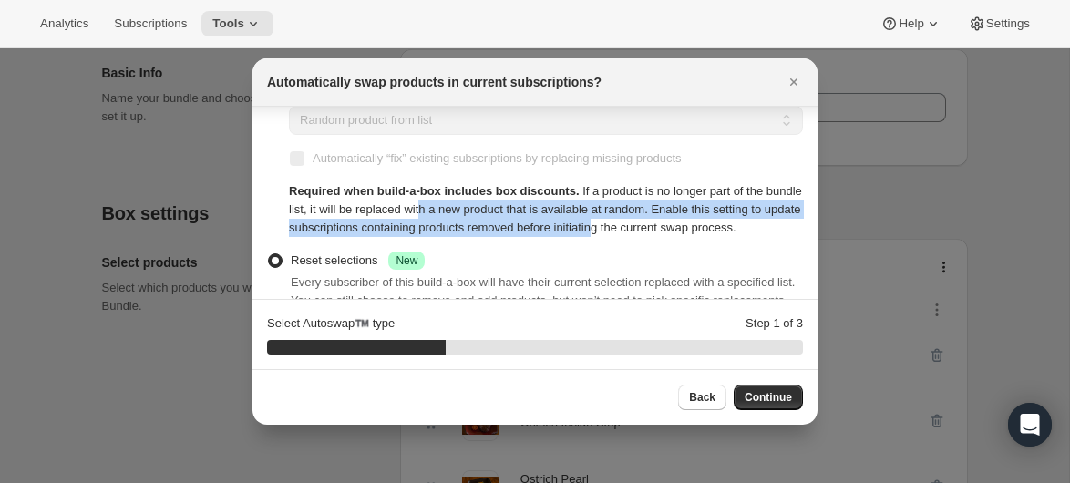
drag, startPoint x: 487, startPoint y: 207, endPoint x: 717, endPoint y: 235, distance: 231.5
click at [717, 235] on div "Required when build-a-box includes box discounts. If a product is no longer par…" at bounding box center [546, 209] width 514 height 55
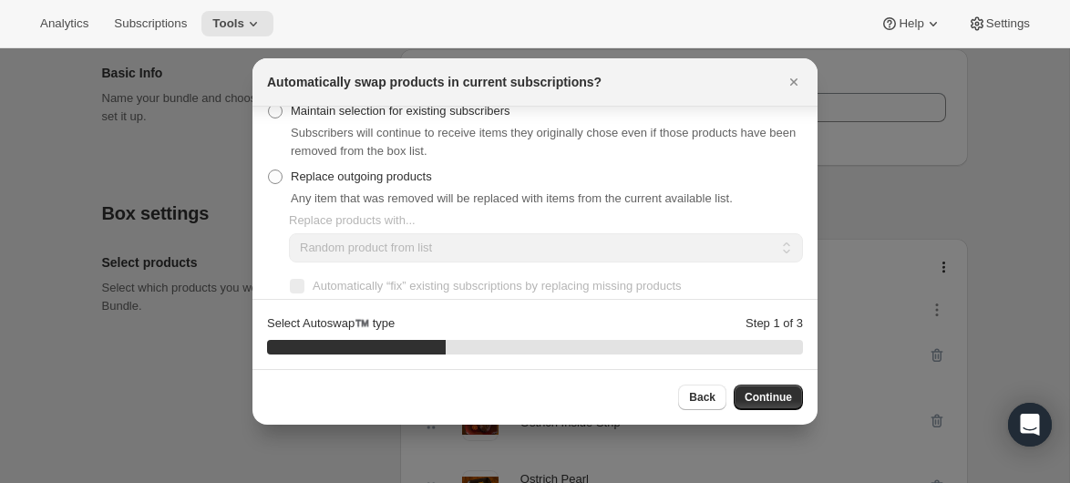
scroll to position [0, 0]
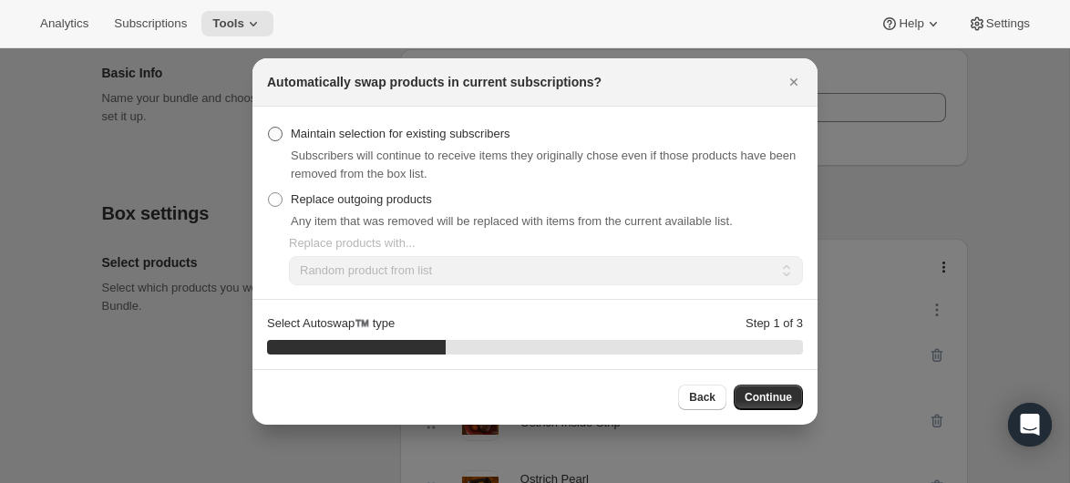
click at [277, 141] on span ":r89:" at bounding box center [275, 134] width 16 height 16
click at [269, 128] on input "Maintain selection for existing subscribers" at bounding box center [268, 127] width 1 height 1
radio input "true"
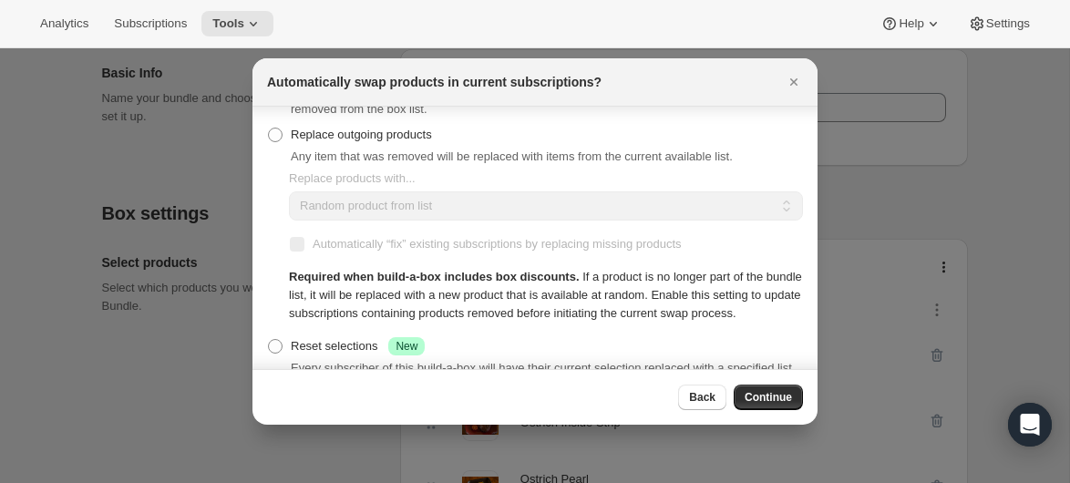
scroll to position [146, 0]
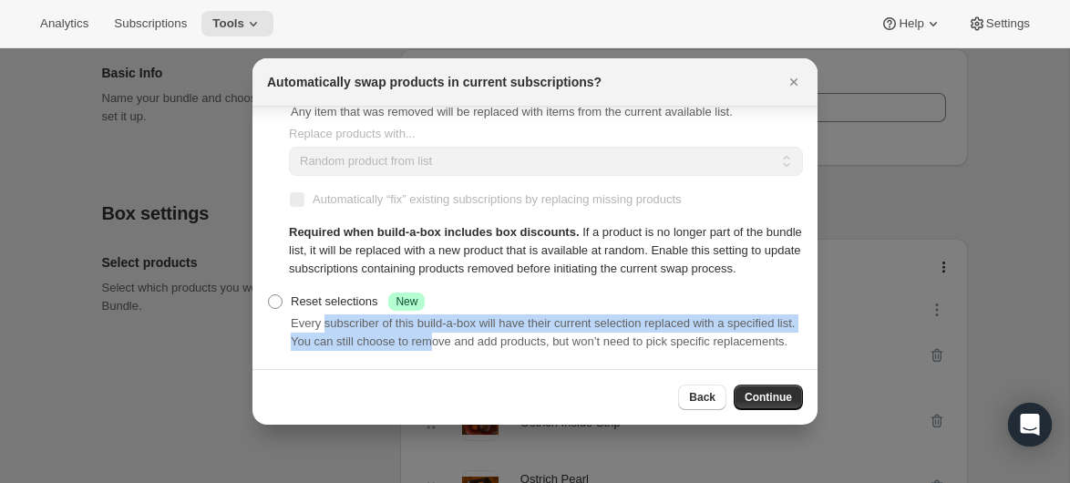
drag, startPoint x: 324, startPoint y: 313, endPoint x: 512, endPoint y: 326, distance: 188.3
click at [512, 326] on div "Every subscriber of this build-a-box will have their current selection replaced…" at bounding box center [547, 333] width 512 height 36
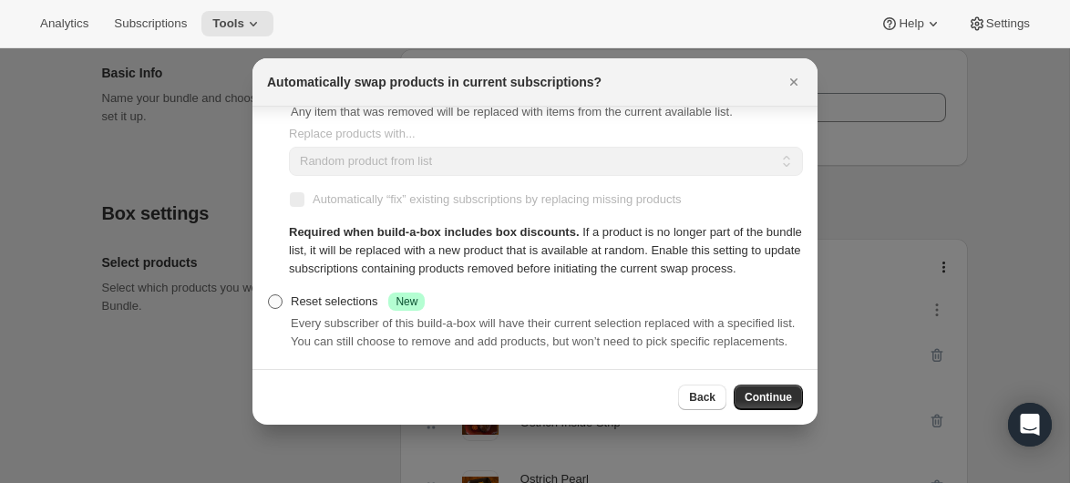
click at [270, 295] on span ":r89:" at bounding box center [275, 302] width 15 height 15
click at [269, 295] on input "Reset selections Success New" at bounding box center [268, 295] width 1 height 1
radio input "true"
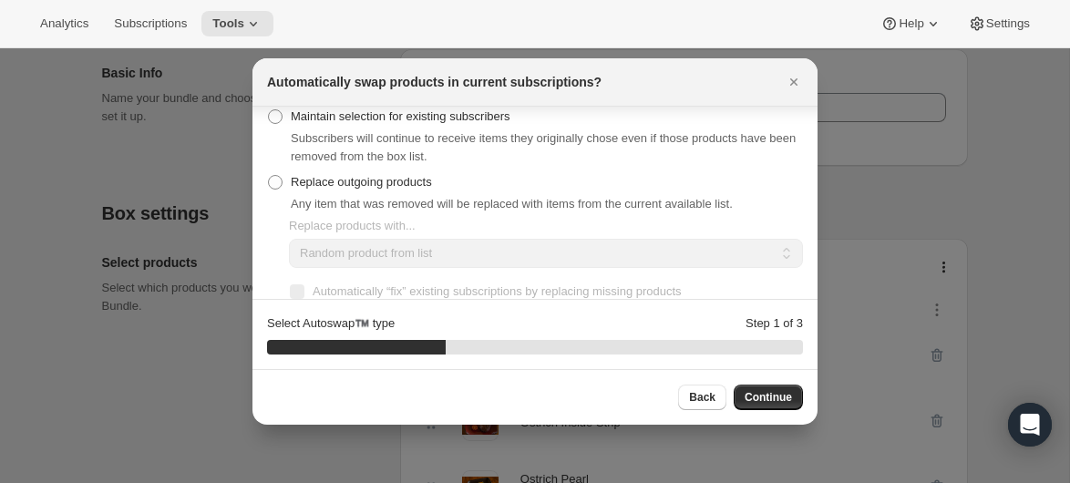
scroll to position [0, 0]
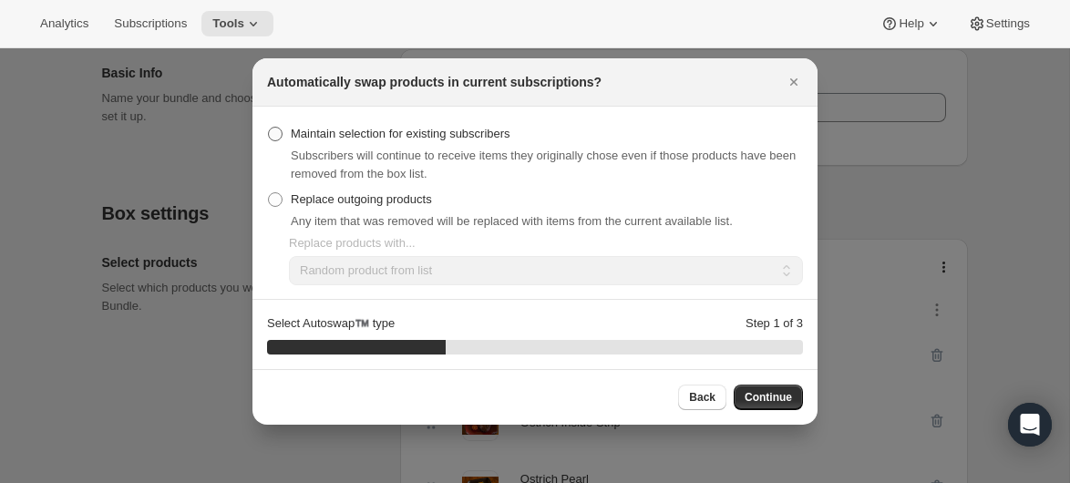
click at [278, 129] on span ":r89:" at bounding box center [275, 134] width 15 height 15
click at [269, 128] on input "Maintain selection for existing subscribers" at bounding box center [268, 127] width 1 height 1
radio input "true"
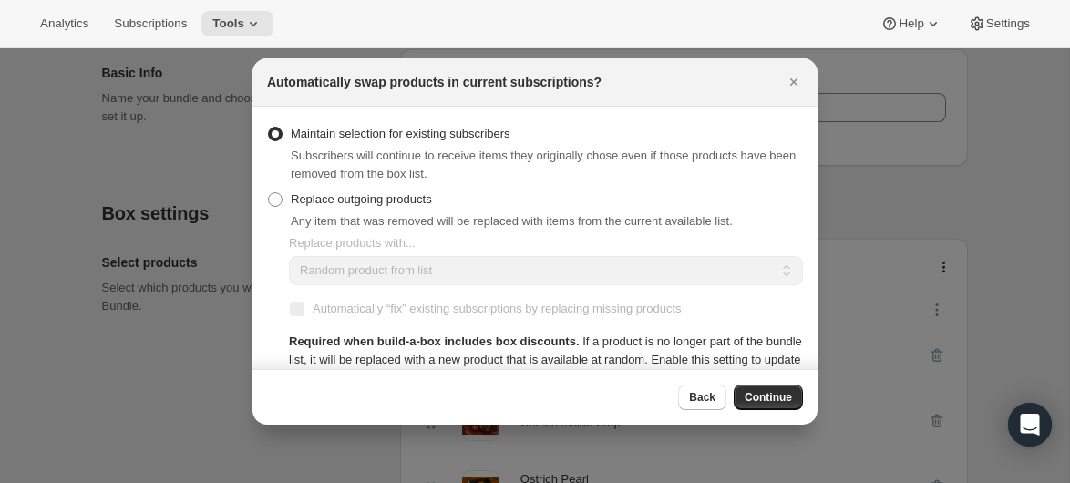
scroll to position [146, 0]
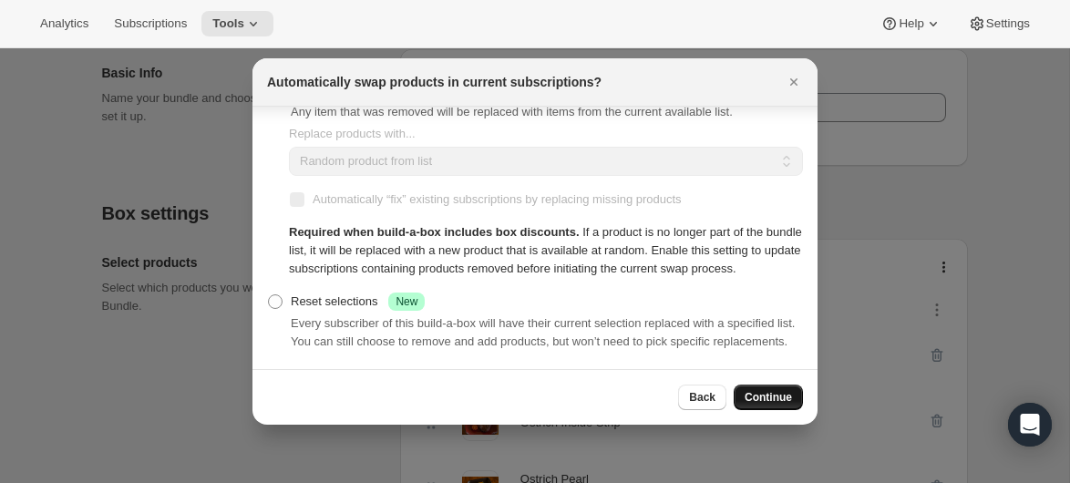
click at [762, 398] on span "Continue" at bounding box center [768, 397] width 47 height 15
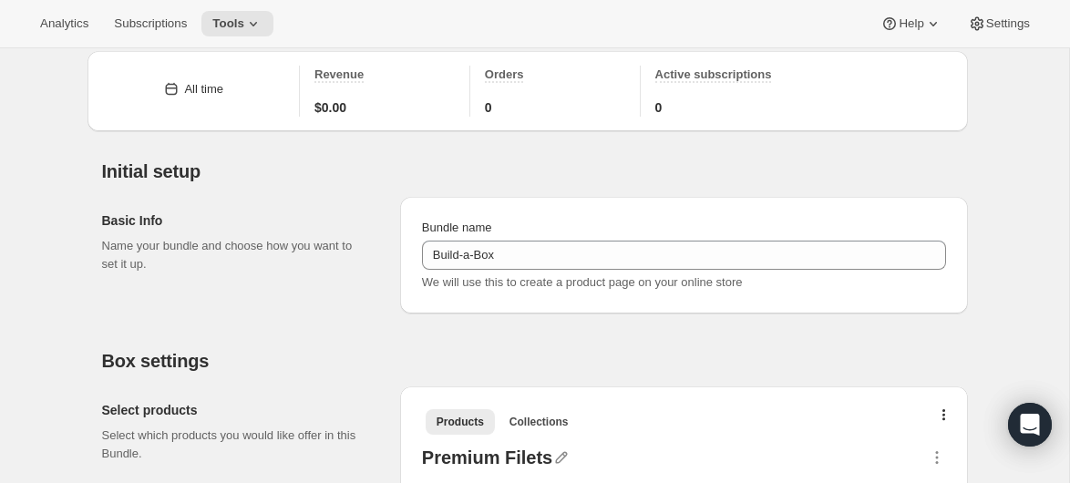
scroll to position [0, 0]
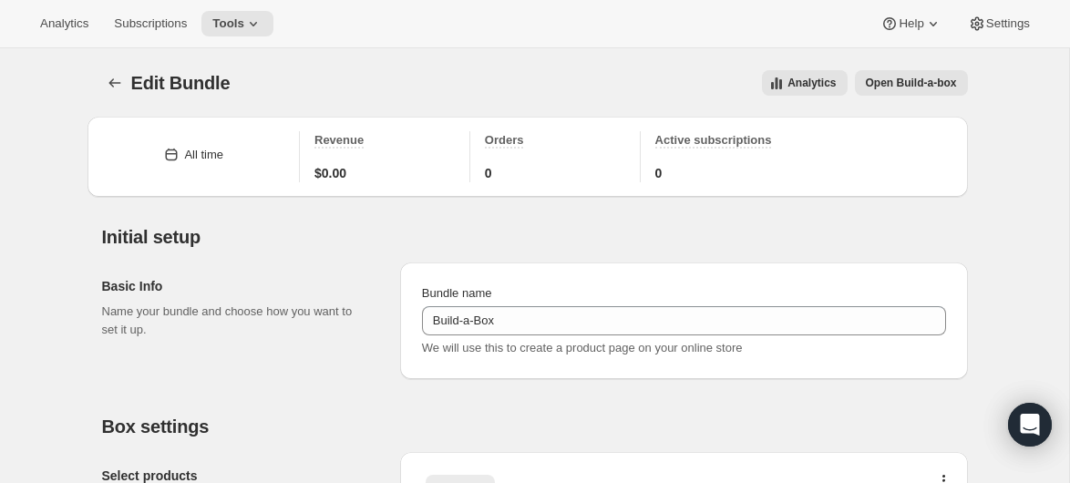
click at [908, 83] on span "Open Build-a-box" at bounding box center [911, 83] width 91 height 15
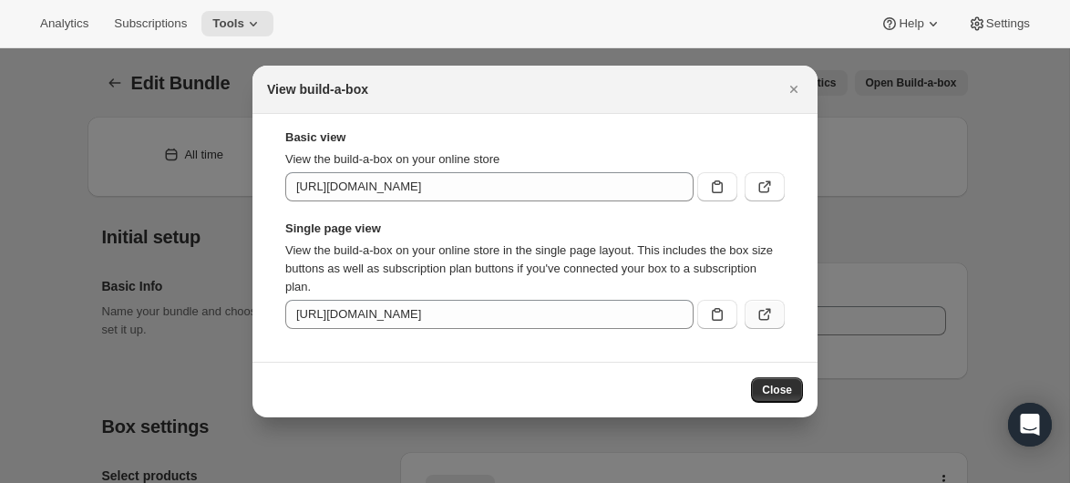
click at [764, 310] on icon ":r9q:" at bounding box center [765, 314] width 18 height 18
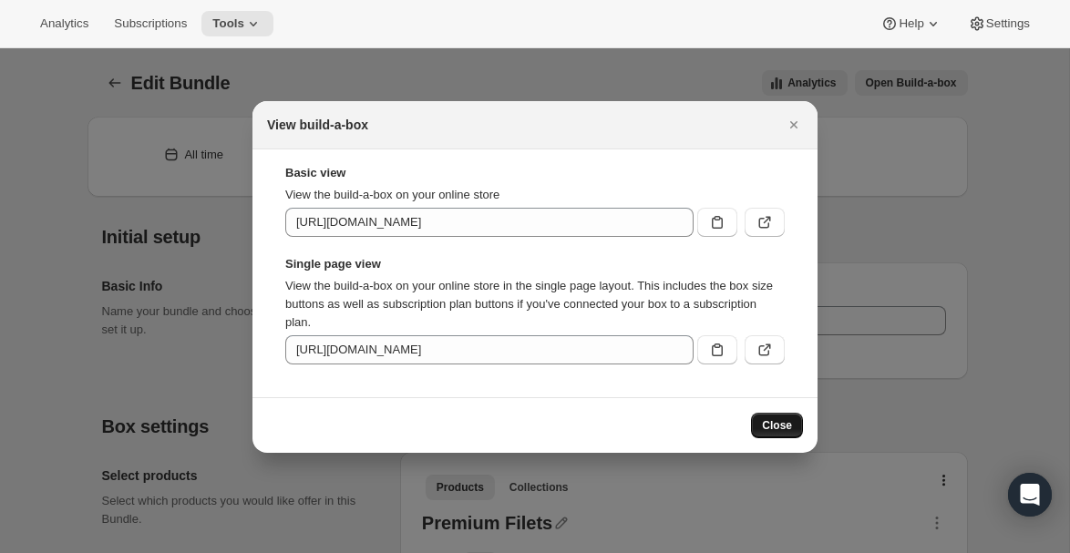
click at [778, 435] on button "Close" at bounding box center [777, 426] width 52 height 26
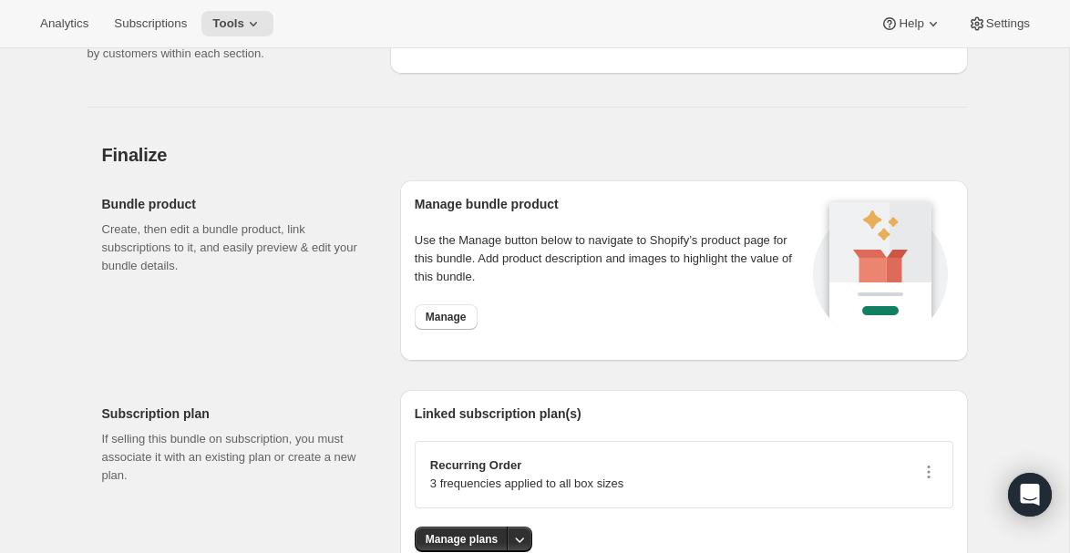
scroll to position [2620, 0]
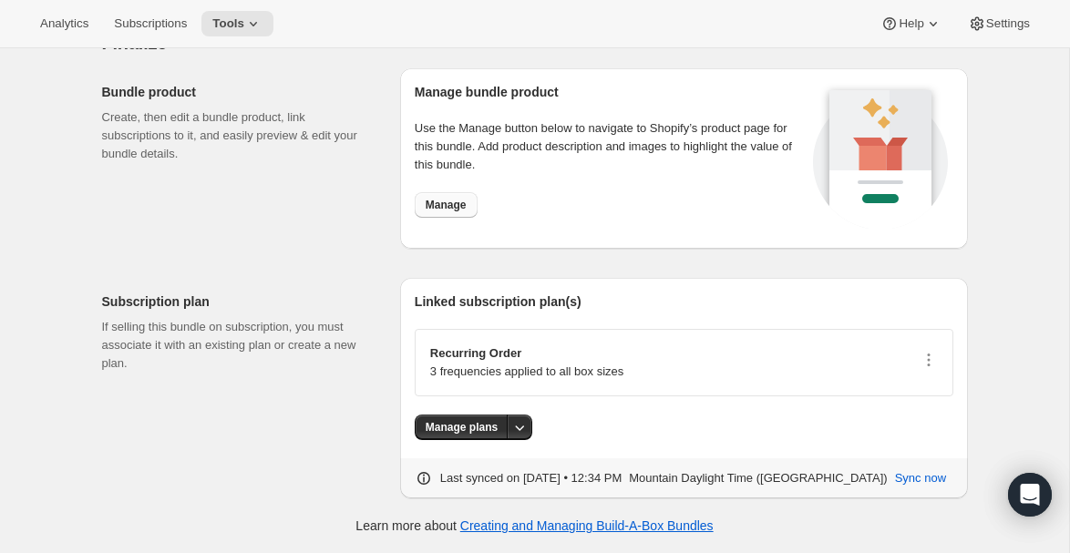
click at [450, 205] on span "Manage" at bounding box center [446, 205] width 41 height 15
click at [242, 26] on span "Tools" at bounding box center [228, 23] width 32 height 15
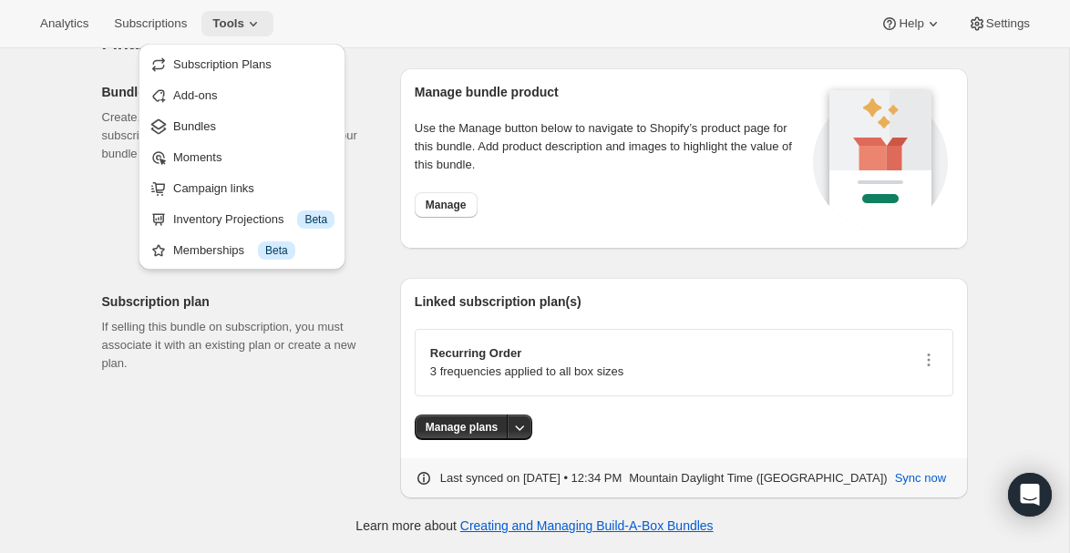
click at [244, 26] on span "Tools" at bounding box center [228, 23] width 32 height 15
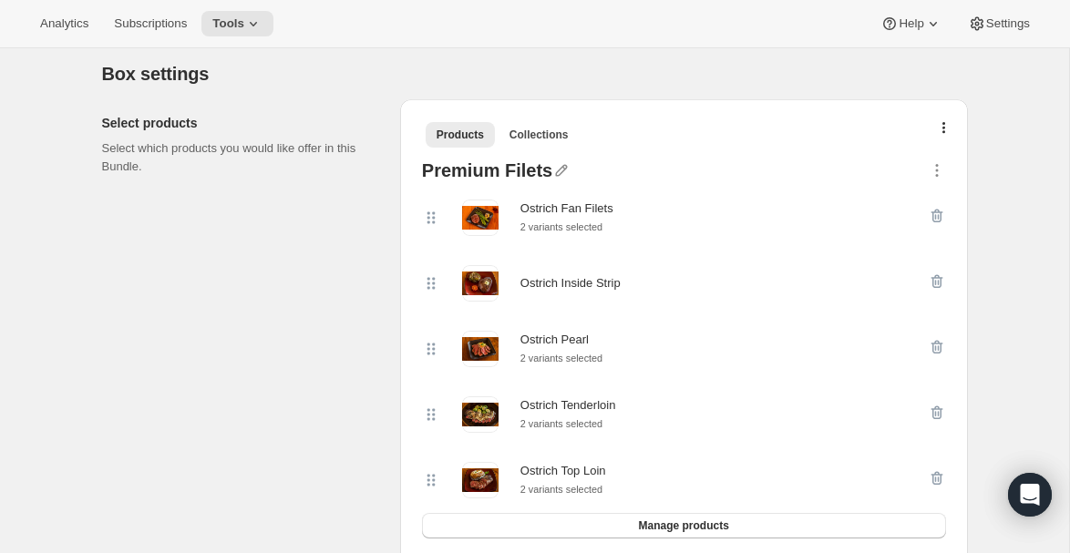
scroll to position [0, 0]
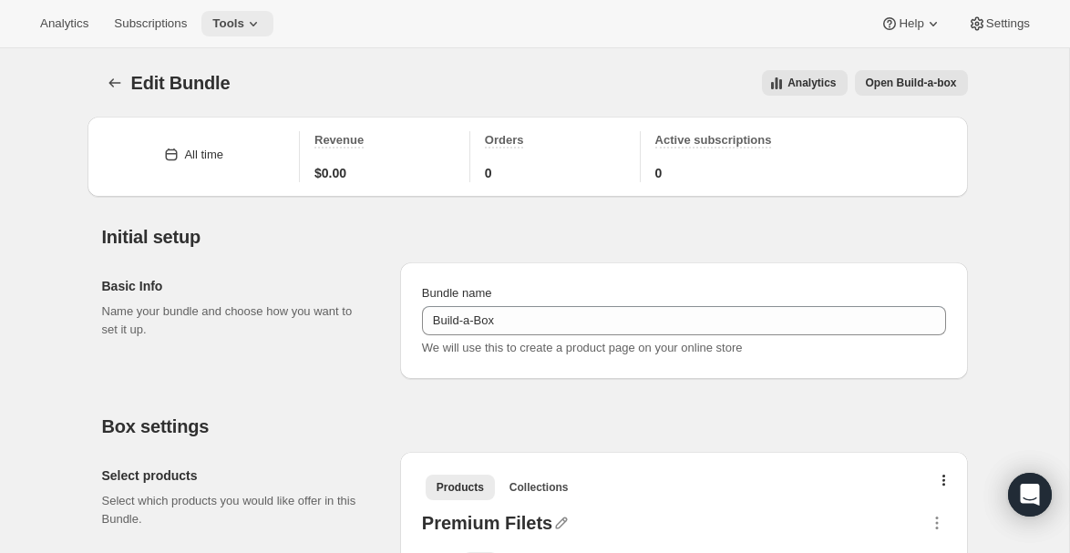
click at [263, 26] on icon at bounding box center [253, 24] width 18 height 18
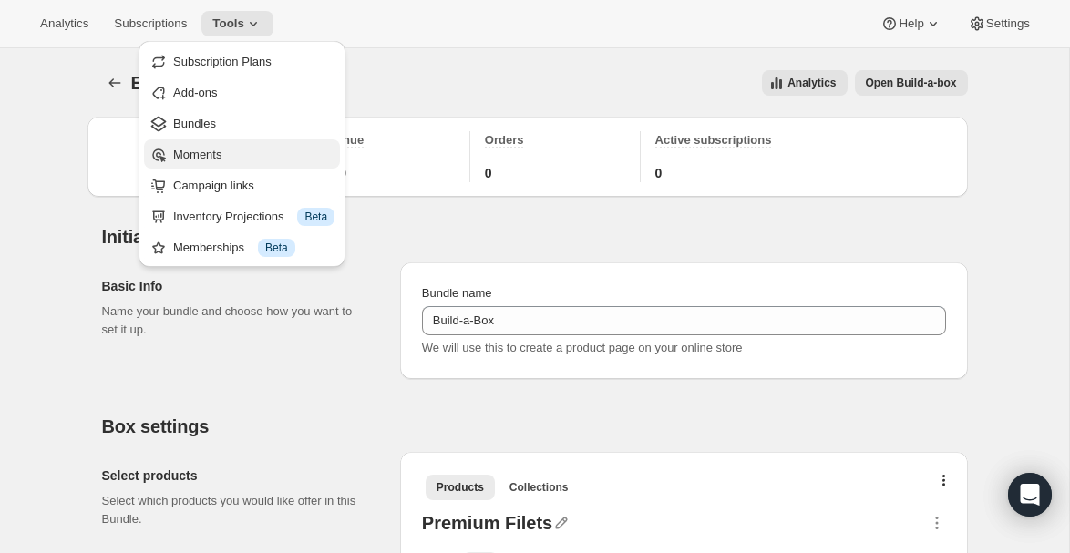
click at [204, 160] on span "Moments" at bounding box center [197, 155] width 48 height 14
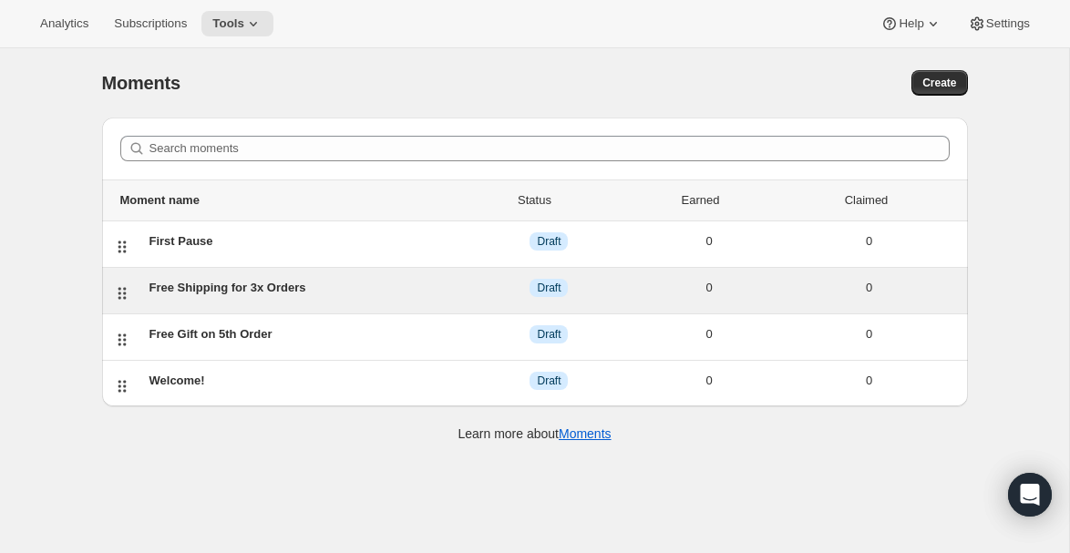
click at [197, 295] on div "Free Shipping for 3x Orders" at bounding box center [310, 288] width 320 height 18
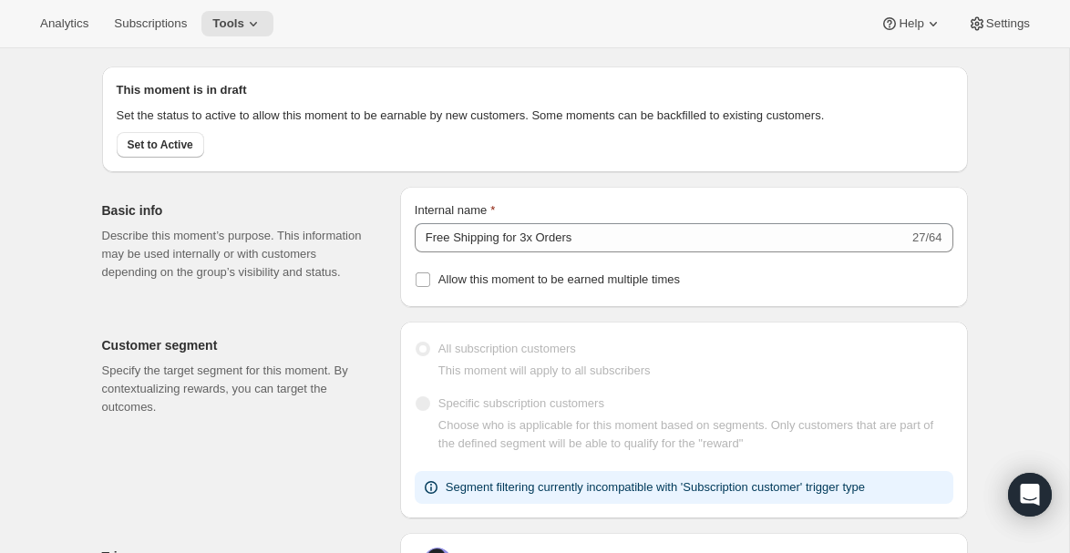
scroll to position [61, 0]
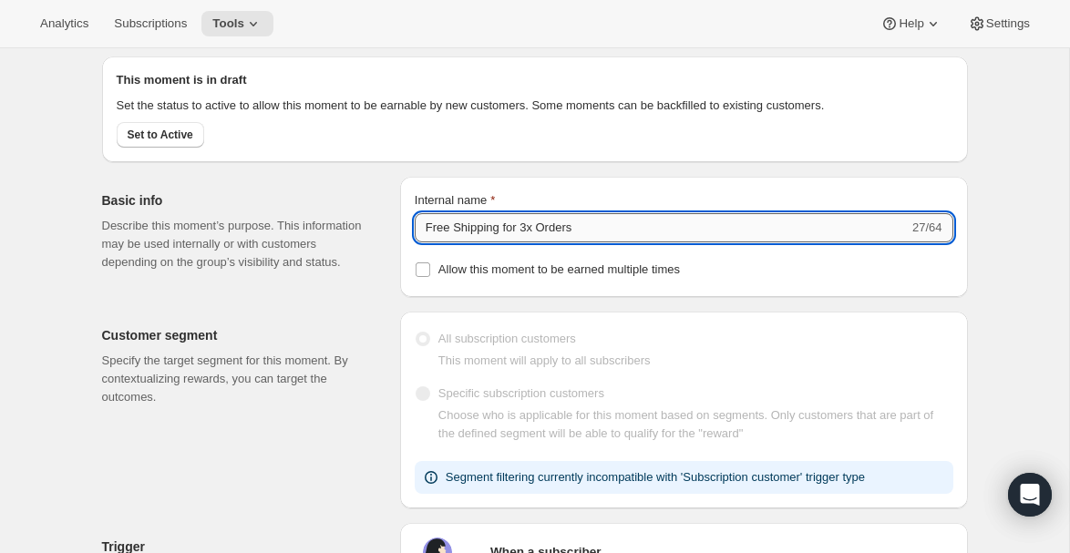
click at [527, 243] on input "Free Shipping for 3x Orders" at bounding box center [662, 227] width 494 height 29
click at [680, 276] on span "Allow this moment to be earned multiple times" at bounding box center [560, 270] width 242 height 14
click at [430, 277] on input "Allow this moment to be earned multiple times" at bounding box center [423, 270] width 15 height 15
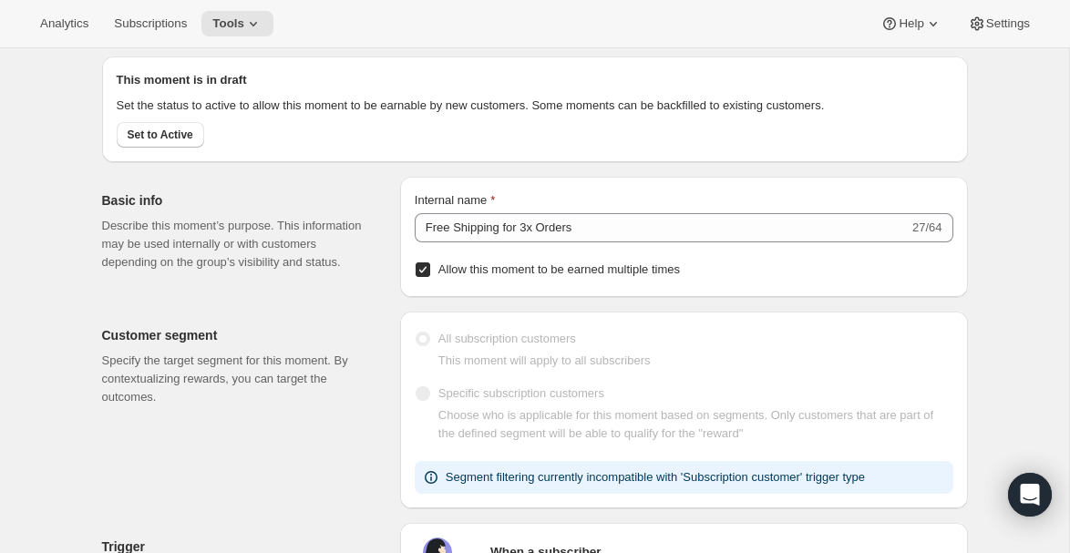
click at [666, 276] on span "Allow this moment to be earned multiple times" at bounding box center [560, 270] width 242 height 14
click at [430, 277] on input "Allow this moment to be earned multiple times" at bounding box center [423, 270] width 15 height 15
checkbox input "false"
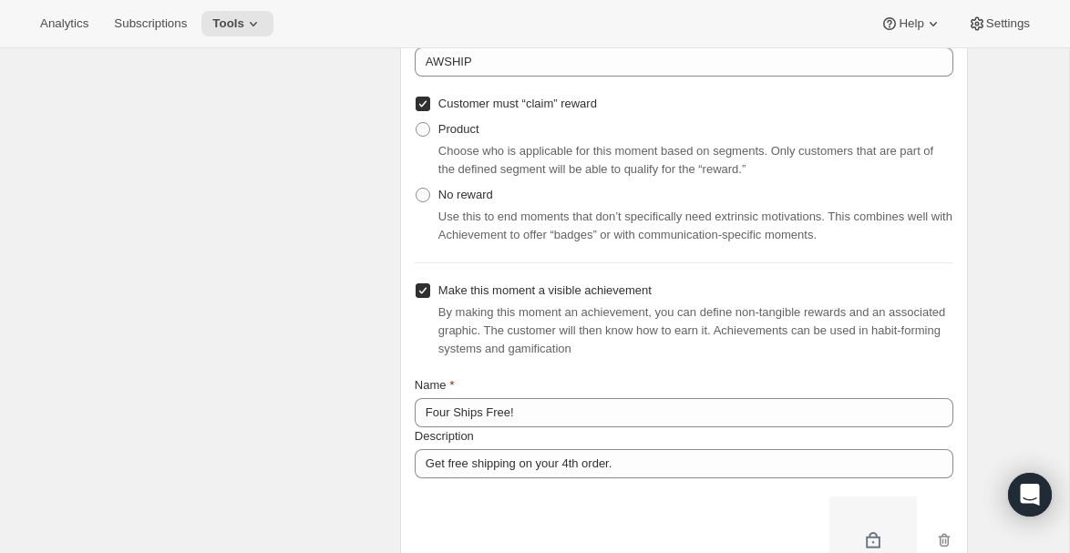
scroll to position [912, 0]
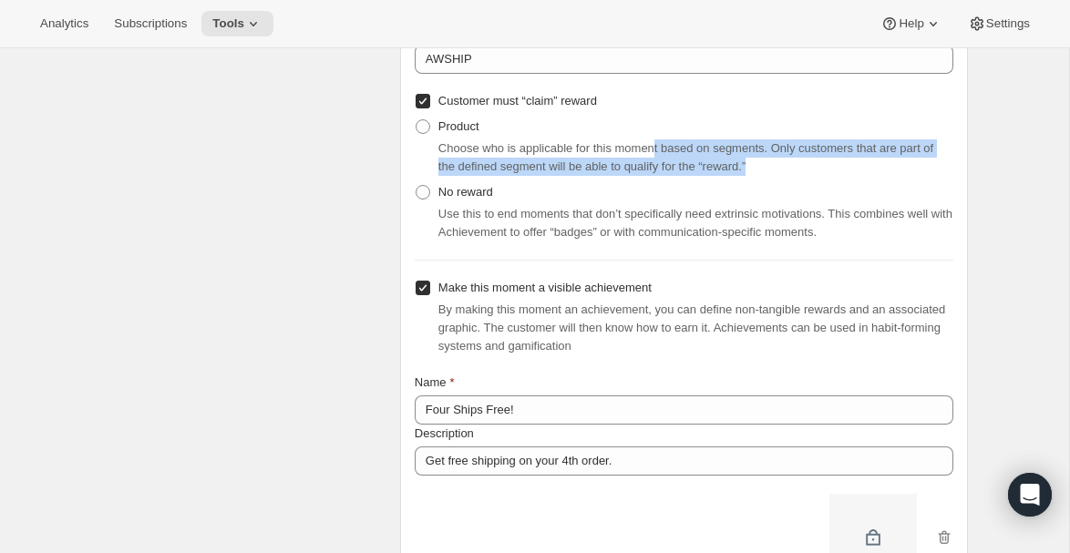
drag, startPoint x: 670, startPoint y: 180, endPoint x: 807, endPoint y: 186, distance: 136.9
click at [807, 176] on div "Choose who is applicable for this moment based on segments. Only customers that…" at bounding box center [696, 158] width 515 height 36
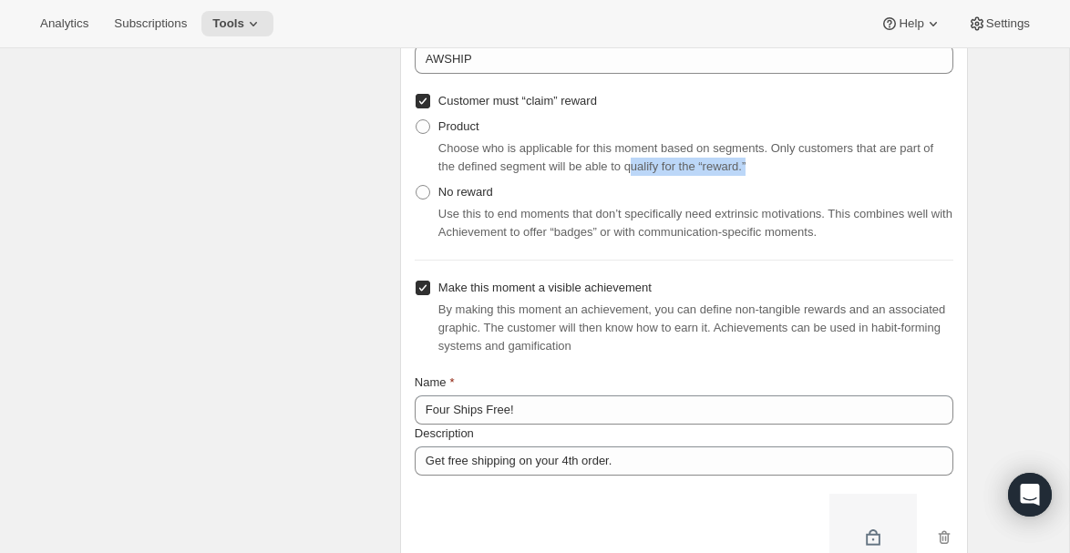
drag, startPoint x: 685, startPoint y: 188, endPoint x: 802, endPoint y: 188, distance: 117.6
click at [802, 176] on div "Choose who is applicable for this moment based on segments. Only customers that…" at bounding box center [696, 158] width 515 height 36
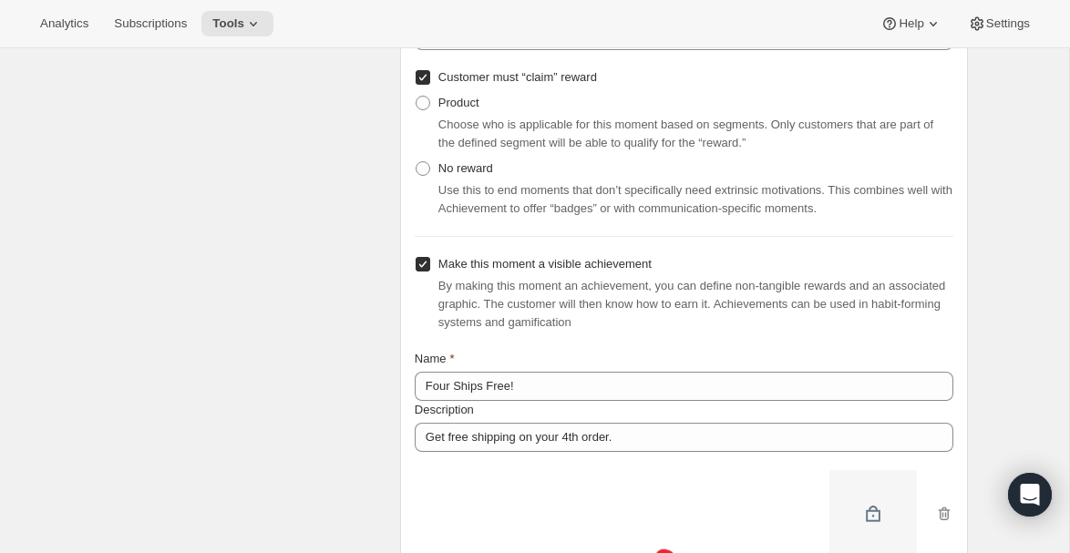
scroll to position [929, 0]
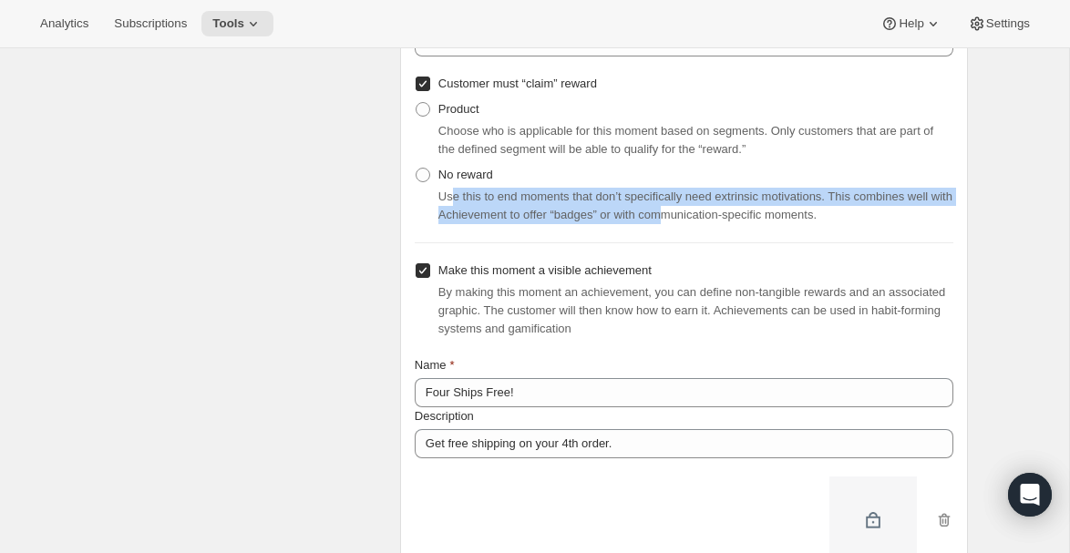
drag, startPoint x: 456, startPoint y: 223, endPoint x: 729, endPoint y: 242, distance: 273.2
click at [729, 222] on span "Use this to end moments that don’t specifically need extrinsic motivations. Thi…" at bounding box center [696, 206] width 514 height 32
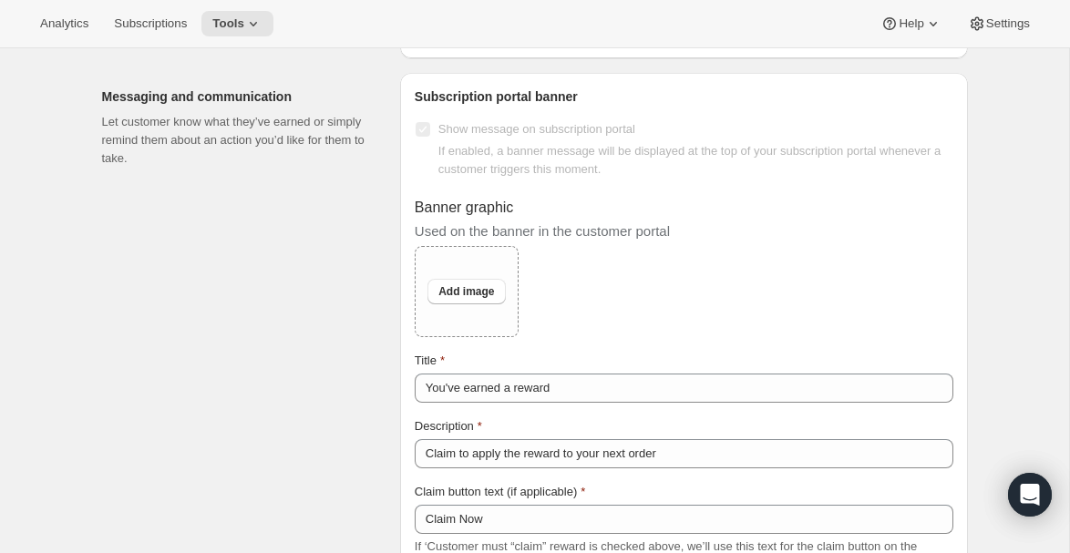
scroll to position [1714, 0]
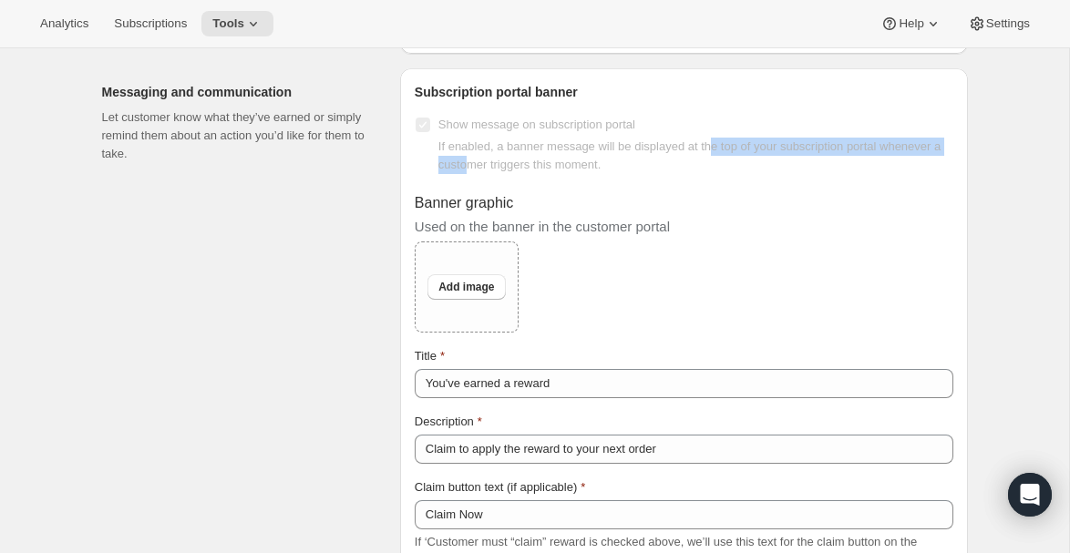
drag, startPoint x: 538, startPoint y: 185, endPoint x: 725, endPoint y: 163, distance: 188.2
click at [725, 163] on div "If enabled, a banner message will be displayed at the top of your subscription …" at bounding box center [696, 156] width 515 height 36
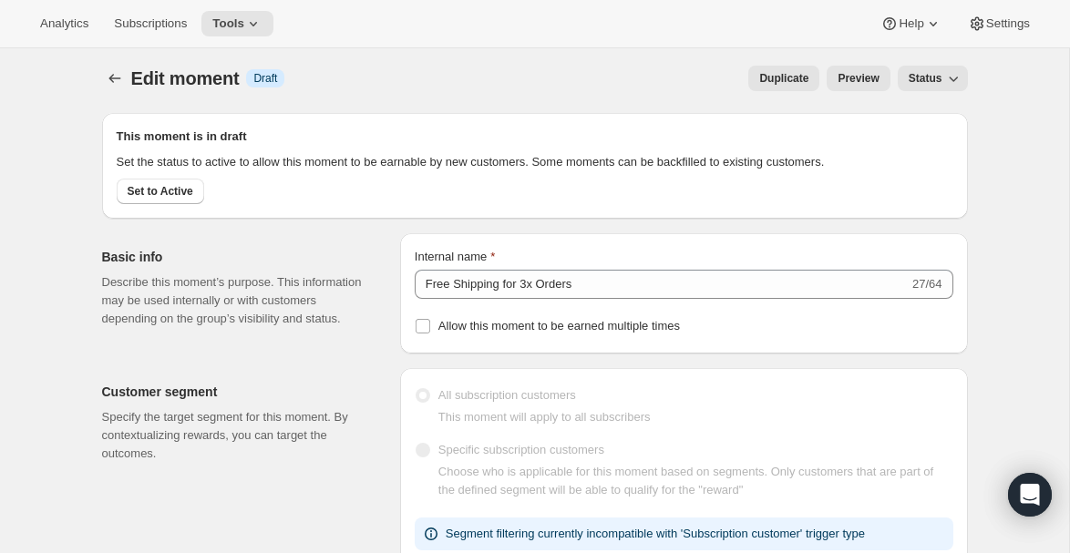
scroll to position [0, 0]
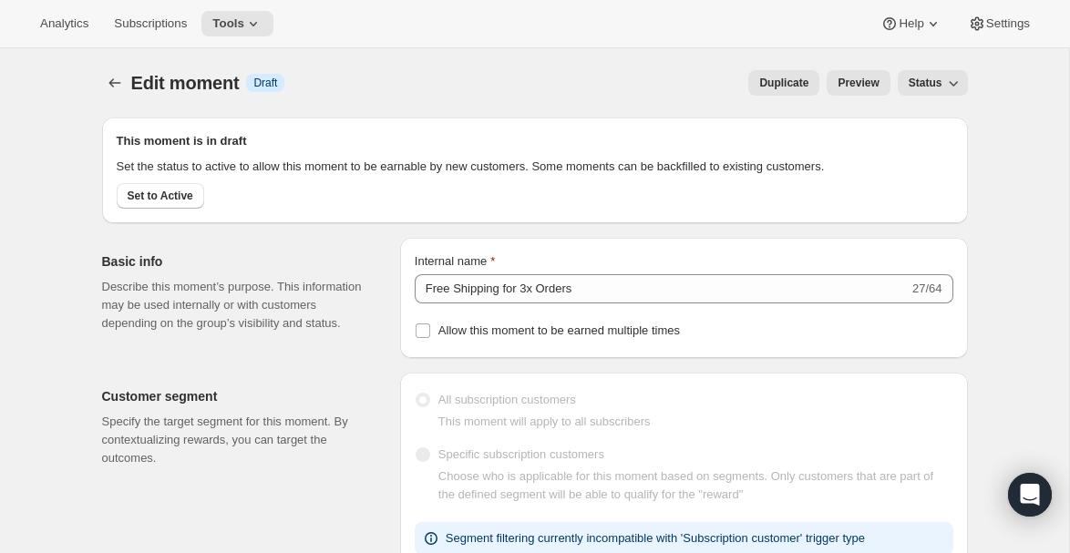
click at [946, 85] on icon "button" at bounding box center [954, 83] width 18 height 18
click at [943, 83] on button "Status" at bounding box center [933, 83] width 70 height 26
click at [858, 77] on span "Preview" at bounding box center [858, 83] width 41 height 15
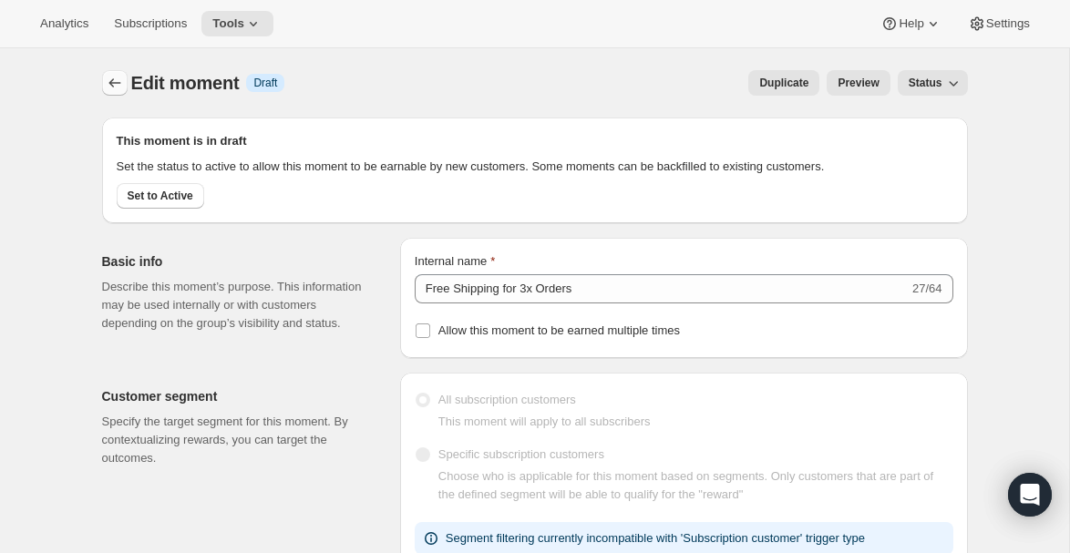
click at [116, 78] on icon "Create moment" at bounding box center [115, 83] width 18 height 18
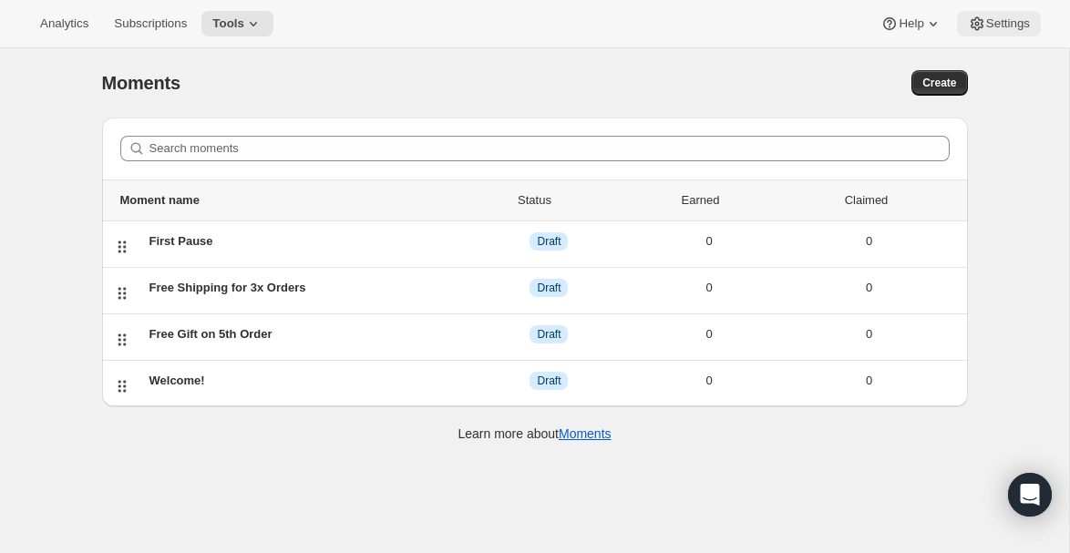
click at [1005, 16] on span "Settings" at bounding box center [1009, 23] width 44 height 15
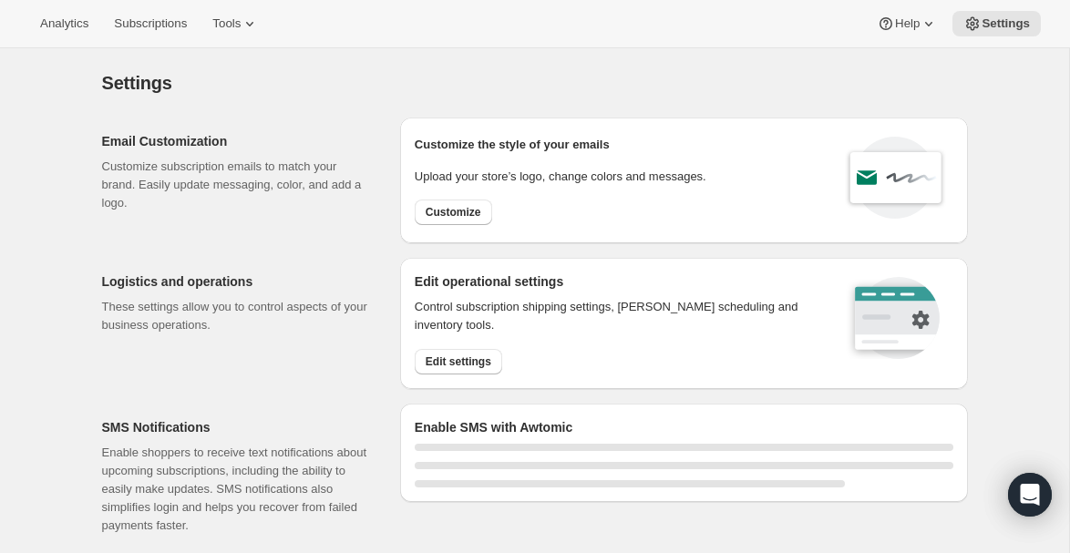
select select "18:00"
select select "09:00"
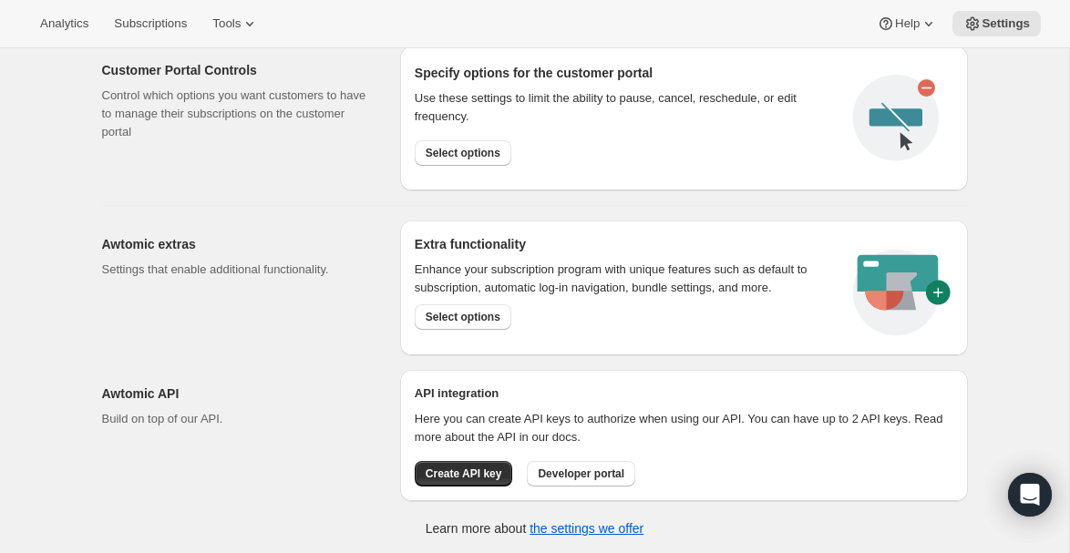
scroll to position [1012, 0]
click at [471, 162] on button "Select options" at bounding box center [463, 153] width 97 height 26
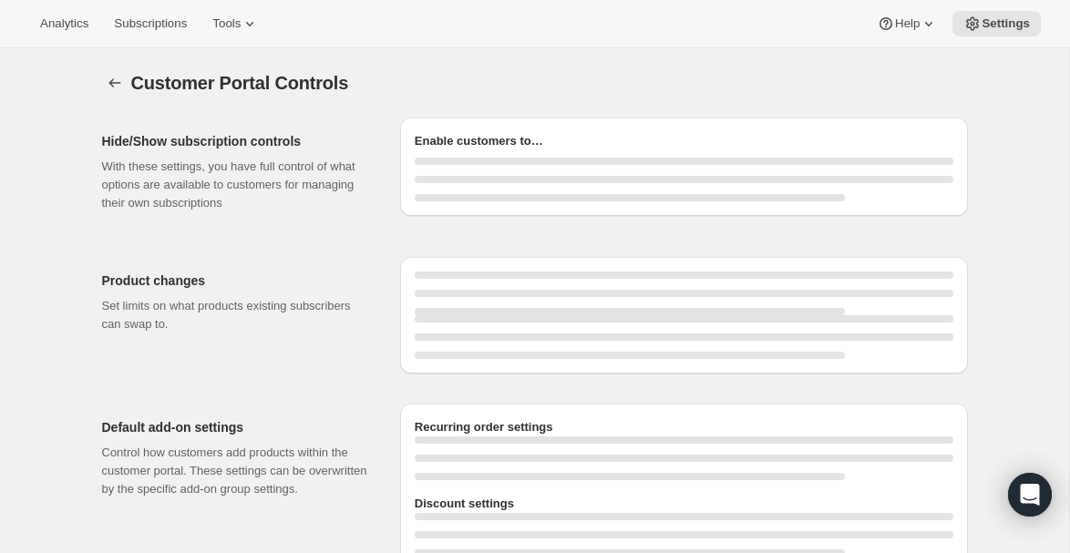
select select "INTERVAL"
select select "MONTH"
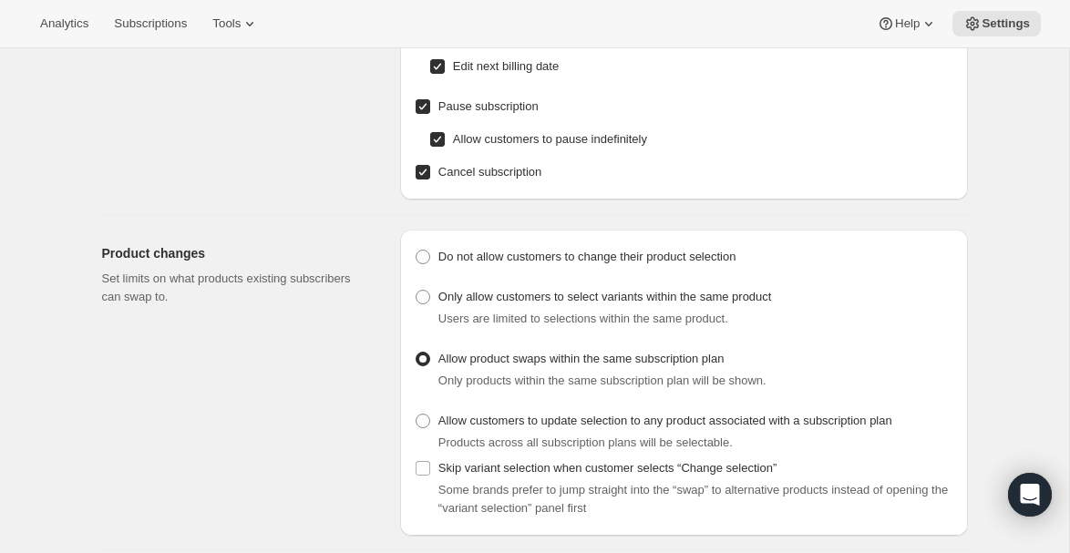
scroll to position [285, 0]
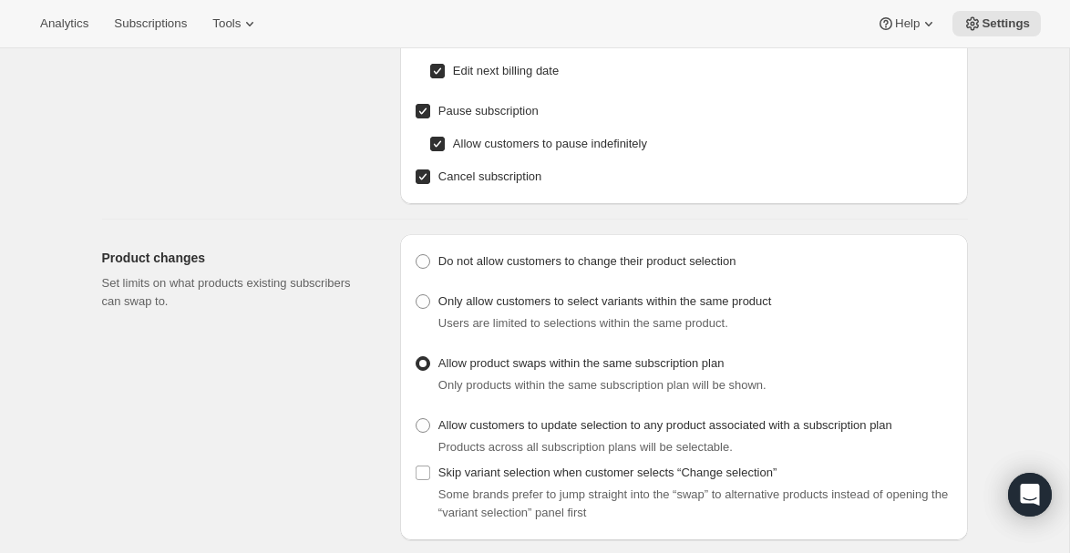
click at [443, 146] on input "Allow customers to pause indefinitely" at bounding box center [437, 144] width 15 height 15
click at [437, 150] on input "Allow customers to pause indefinitely" at bounding box center [437, 144] width 15 height 15
checkbox input "true"
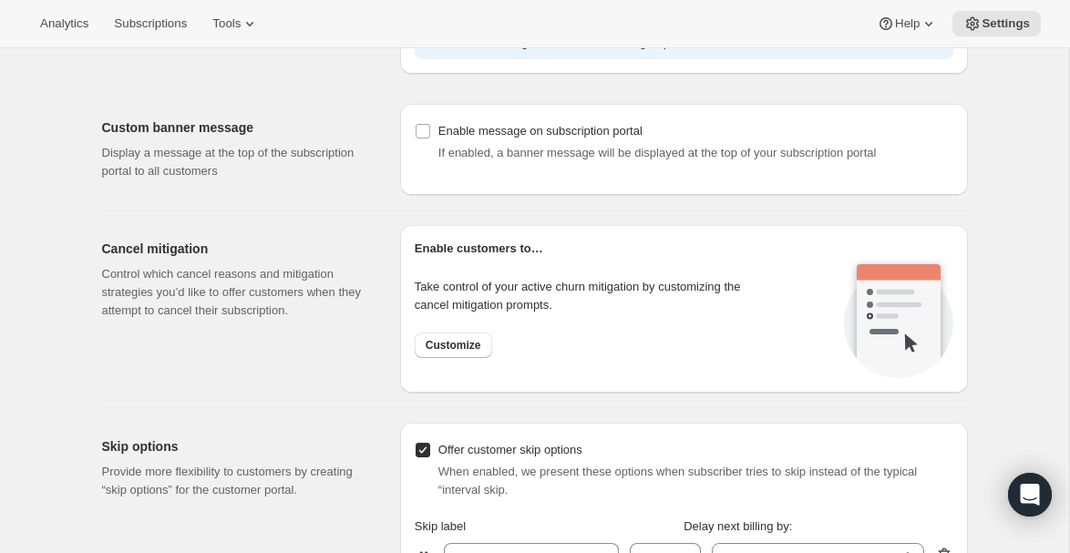
scroll to position [1234, 0]
click at [440, 346] on span "Customize" at bounding box center [454, 346] width 56 height 15
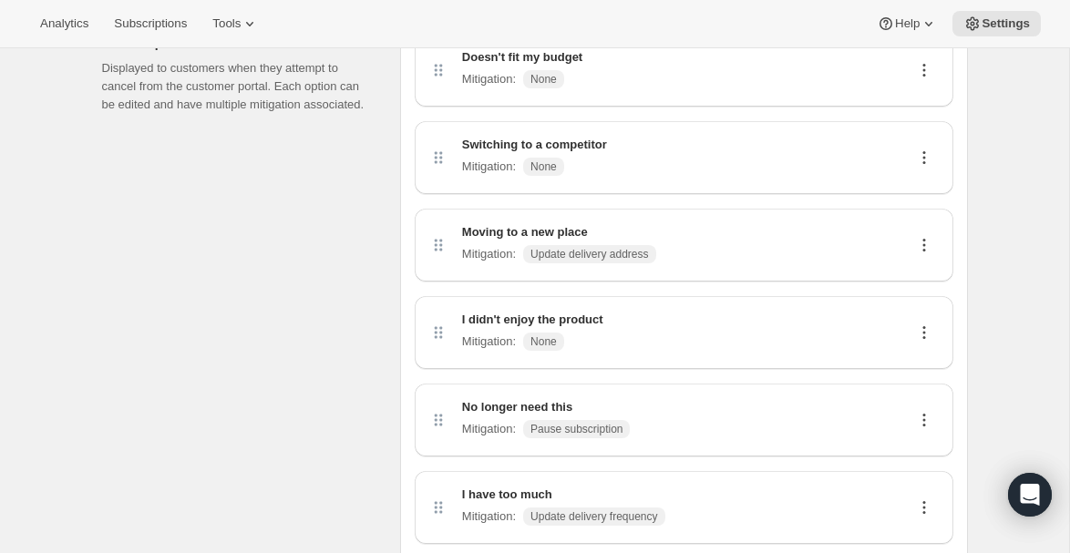
scroll to position [100, 0]
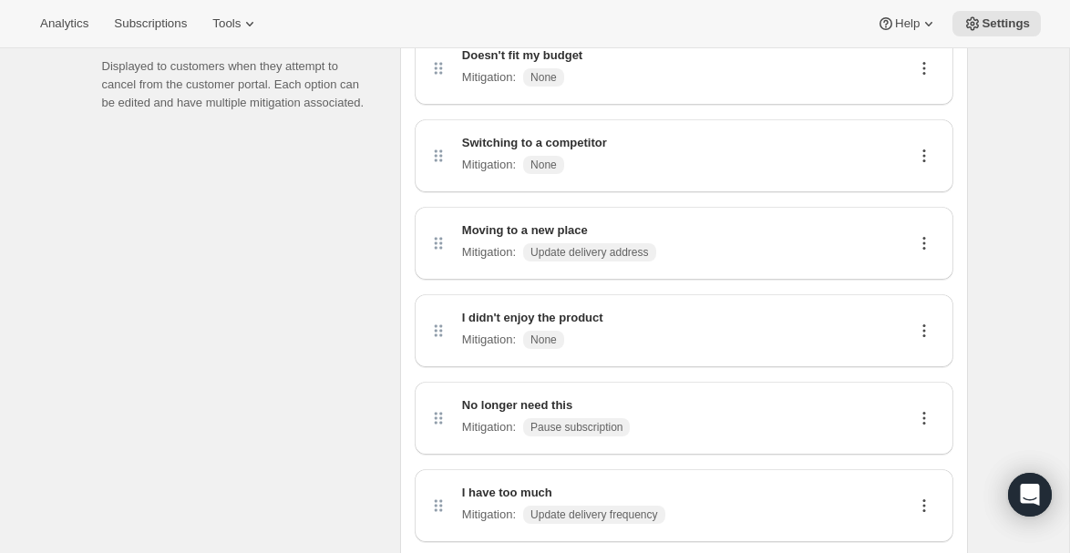
click at [546, 173] on span "None" at bounding box center [543, 165] width 41 height 18
click at [915, 157] on icon at bounding box center [924, 156] width 18 height 18
click at [910, 196] on span "Edit" at bounding box center [916, 191] width 20 height 14
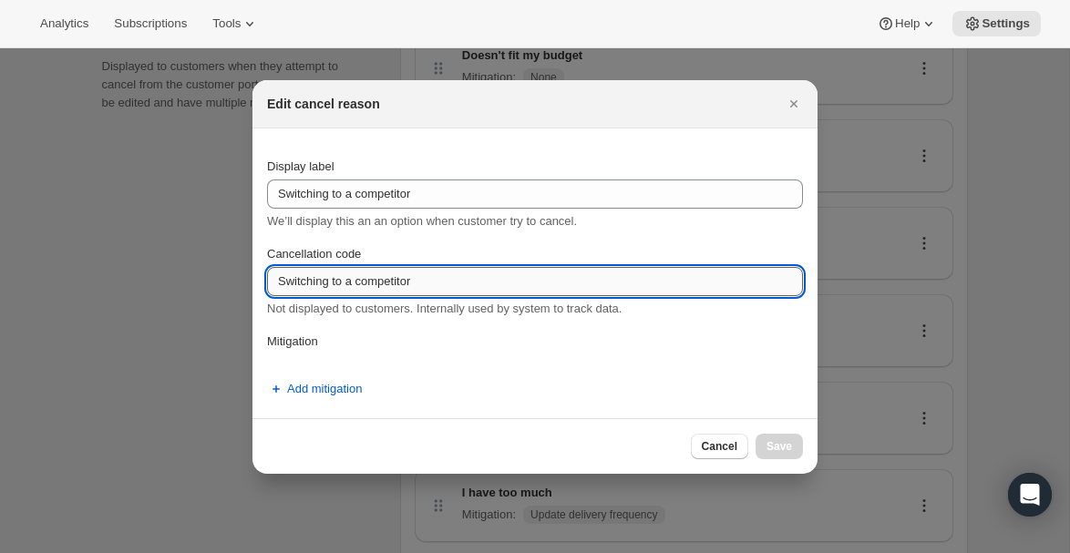
click at [385, 267] on input "Switching to a competitor" at bounding box center [535, 281] width 536 height 29
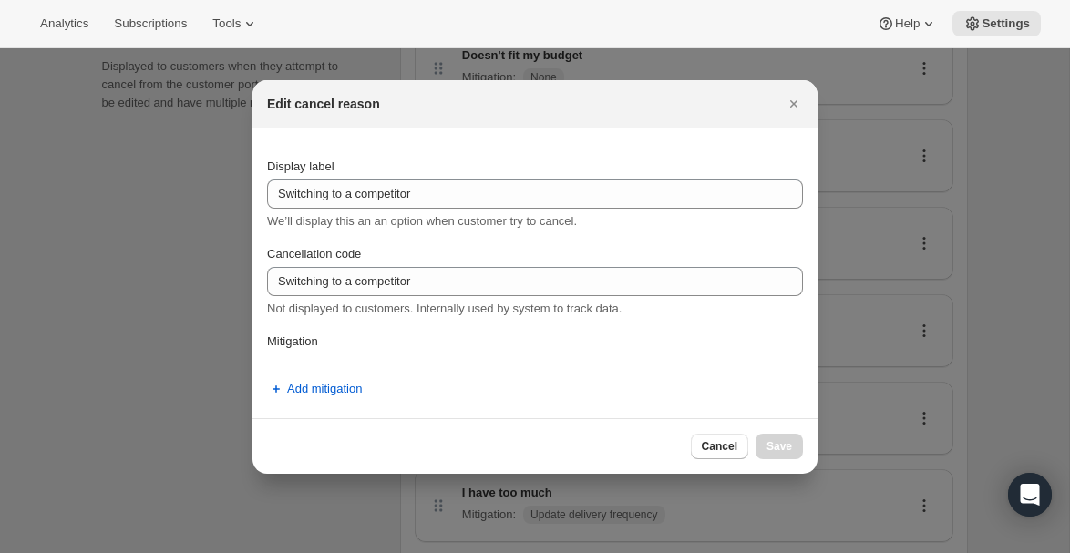
click at [285, 345] on p "Mitigation" at bounding box center [535, 342] width 536 height 18
click at [629, 348] on p "Mitigation" at bounding box center [535, 342] width 536 height 18
click at [346, 396] on span "Add mitigation" at bounding box center [324, 389] width 75 height 18
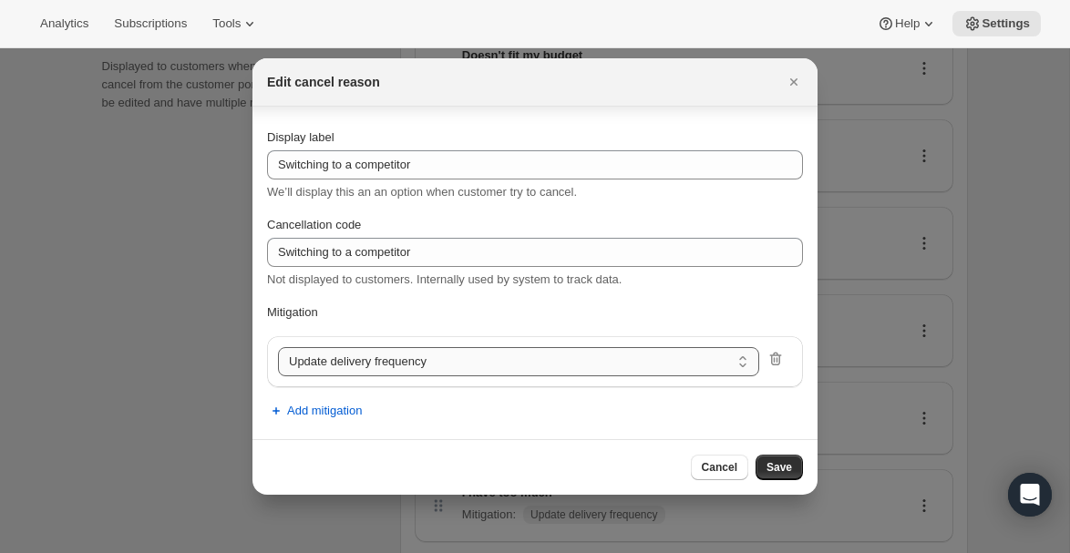
scroll to position [7, 0]
click at [357, 365] on select "Update delivery frequency Update delivery address Pause subscription Skip next …" at bounding box center [518, 361] width 481 height 29
select select "showDiscount"
click at [781, 472] on span "Save" at bounding box center [780, 467] width 26 height 15
select select "frequency"
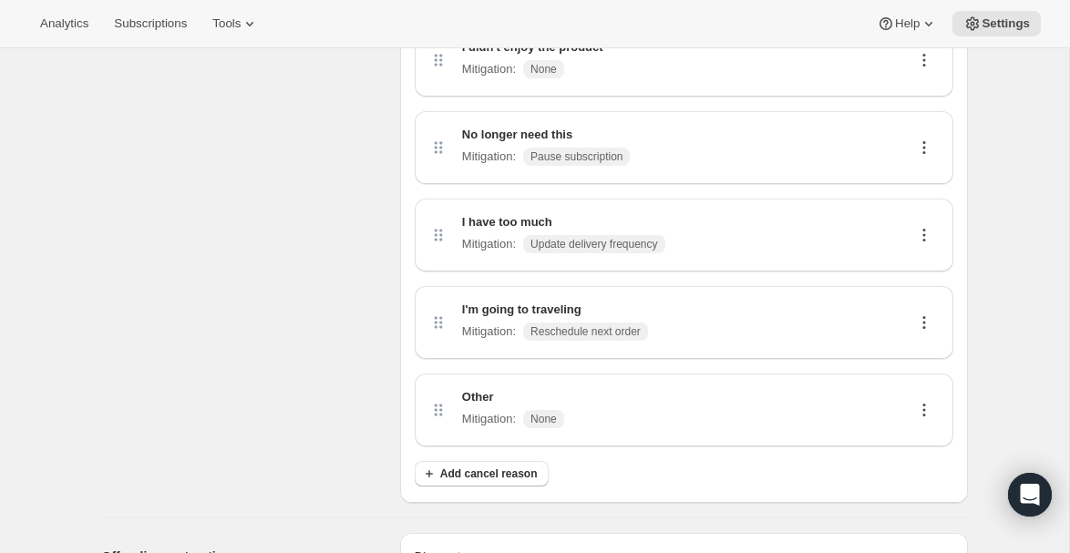
scroll to position [388, 0]
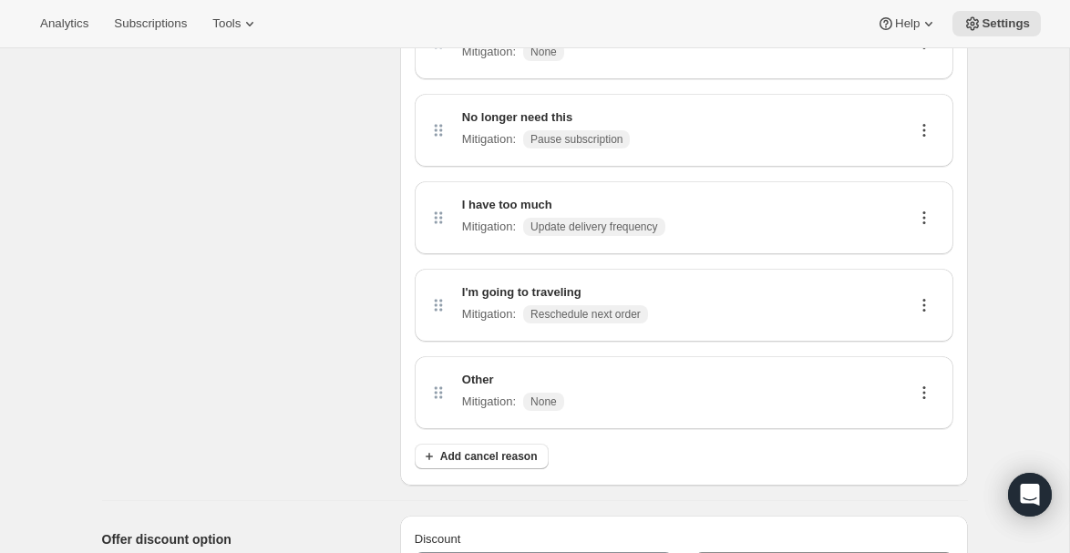
click at [920, 305] on icon at bounding box center [924, 305] width 18 height 18
click at [916, 335] on span "Edit" at bounding box center [916, 341] width 20 height 14
select select "reschedule"
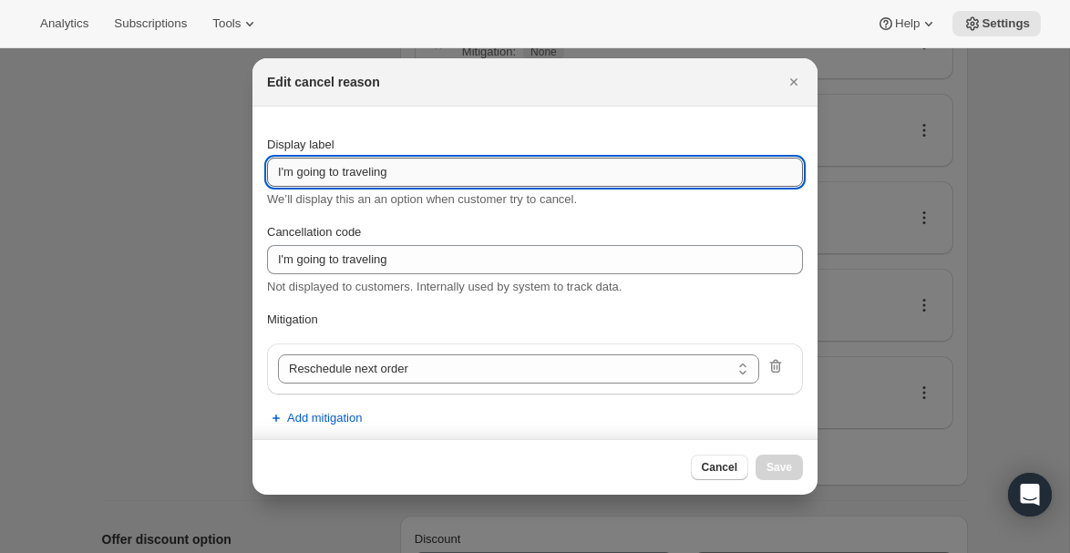
drag, startPoint x: 345, startPoint y: 171, endPoint x: 298, endPoint y: 172, distance: 46.5
click at [298, 172] on input "I'm going to traveling" at bounding box center [535, 172] width 536 height 29
type input "I'm traveling"
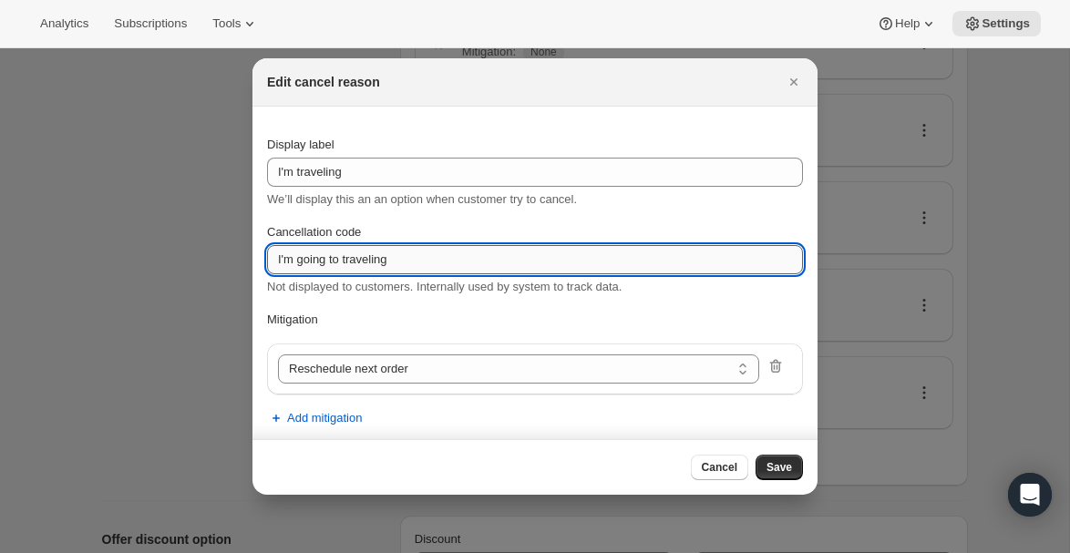
drag, startPoint x: 346, startPoint y: 261, endPoint x: 299, endPoint y: 261, distance: 46.5
click at [299, 261] on input "I'm going to traveling" at bounding box center [535, 259] width 536 height 29
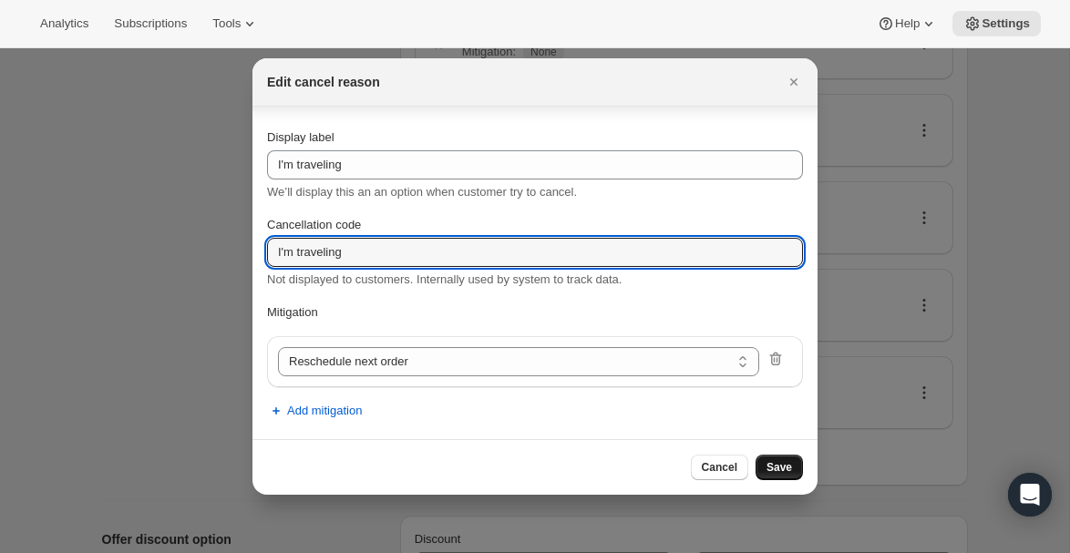
type input "I'm traveling"
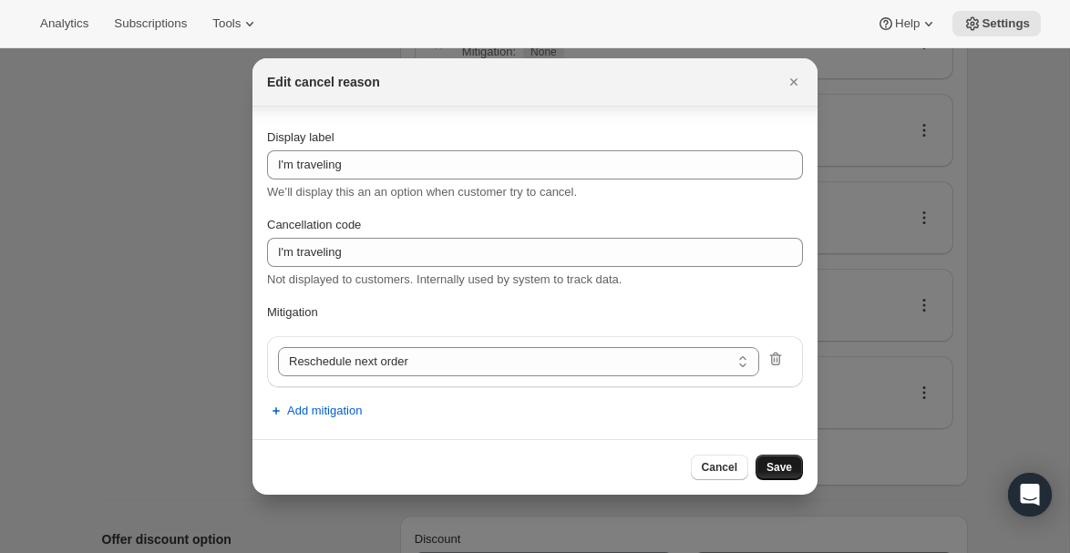
click at [781, 467] on span "Save" at bounding box center [780, 467] width 26 height 15
select select "frequency"
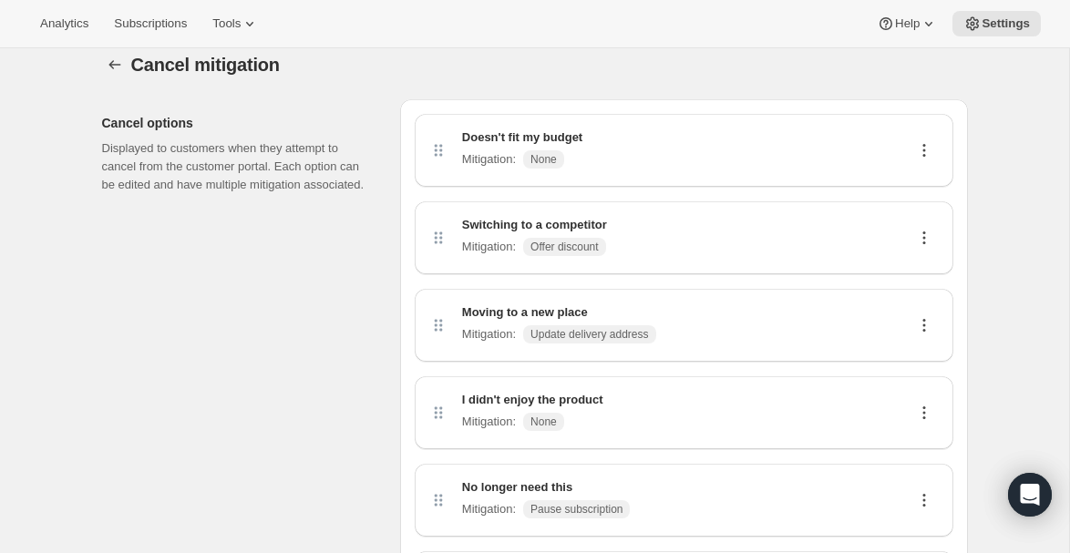
scroll to position [0, 0]
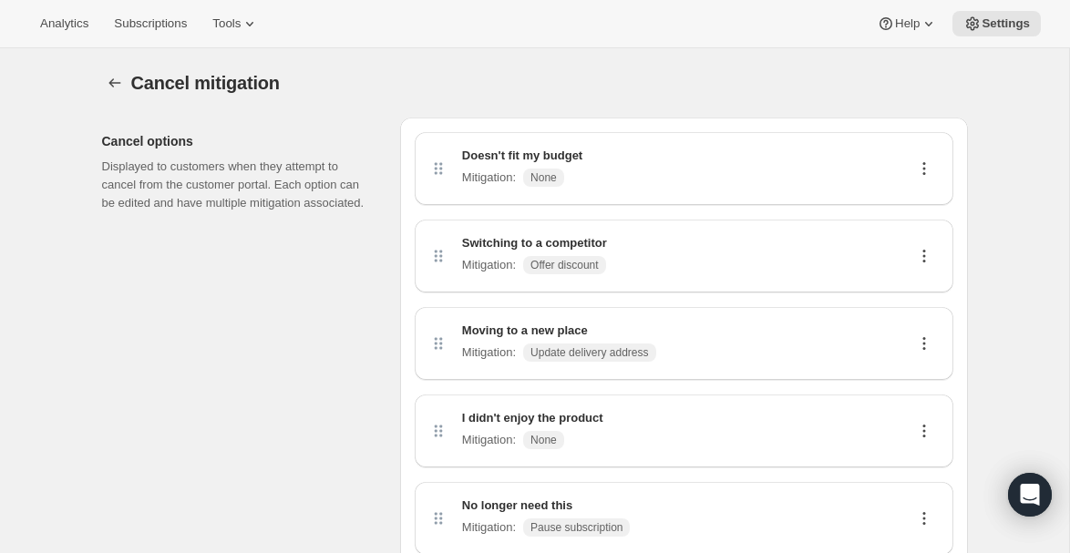
click at [925, 165] on icon at bounding box center [924, 169] width 18 height 18
click at [916, 208] on span "Edit" at bounding box center [916, 204] width 20 height 14
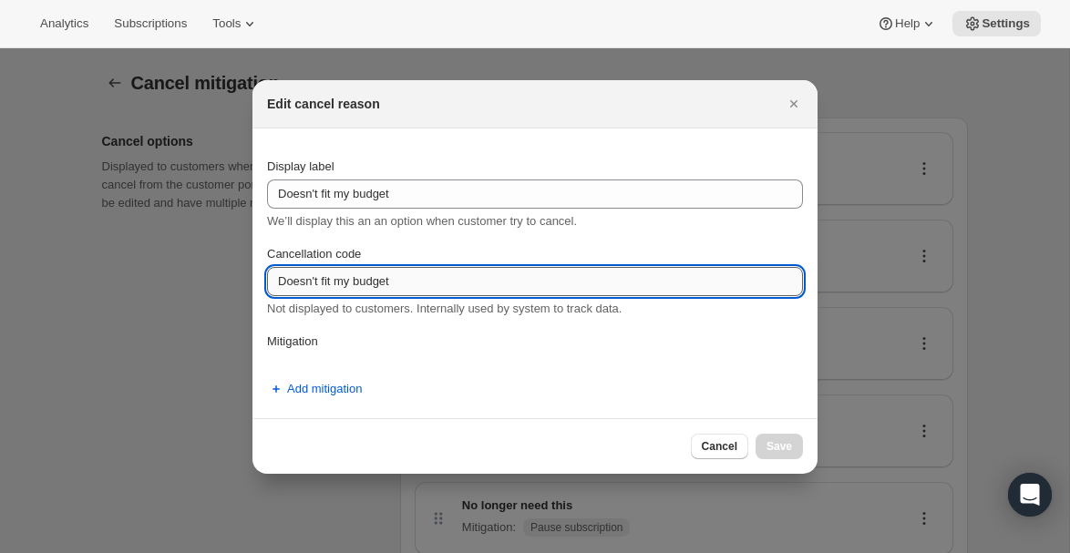
click at [501, 291] on input "Doesn't fit my budget" at bounding box center [535, 281] width 536 height 29
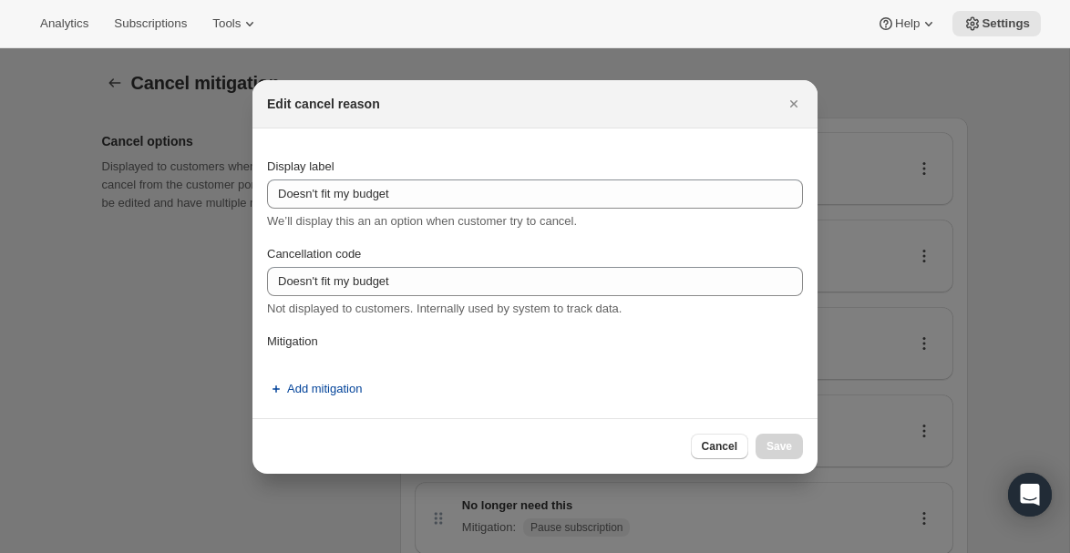
click at [324, 392] on span "Add mitigation" at bounding box center [324, 389] width 75 height 18
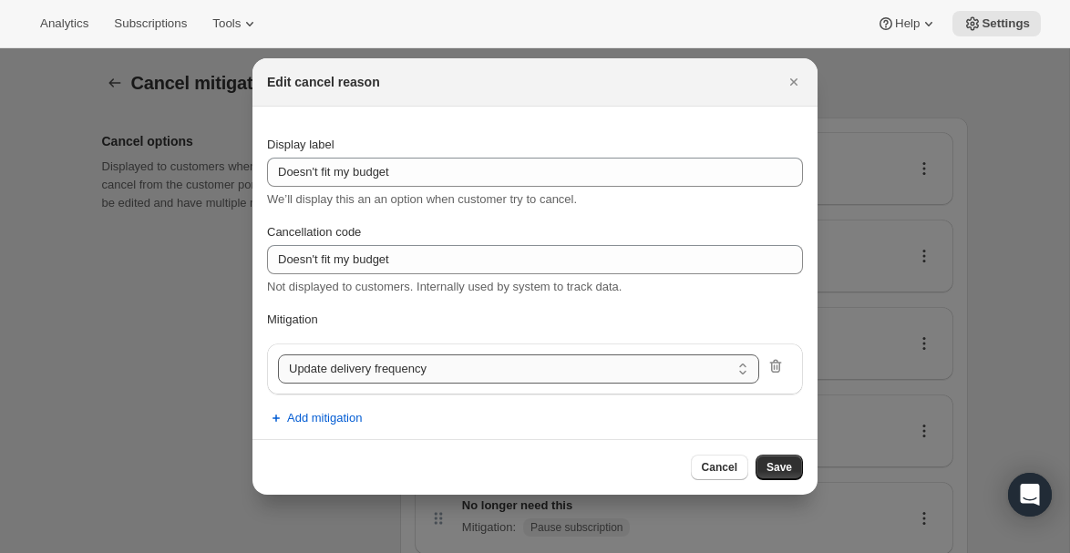
click at [338, 375] on select "Update delivery frequency Update delivery address Pause subscription Skip next …" at bounding box center [518, 369] width 481 height 29
select select "showDiscount"
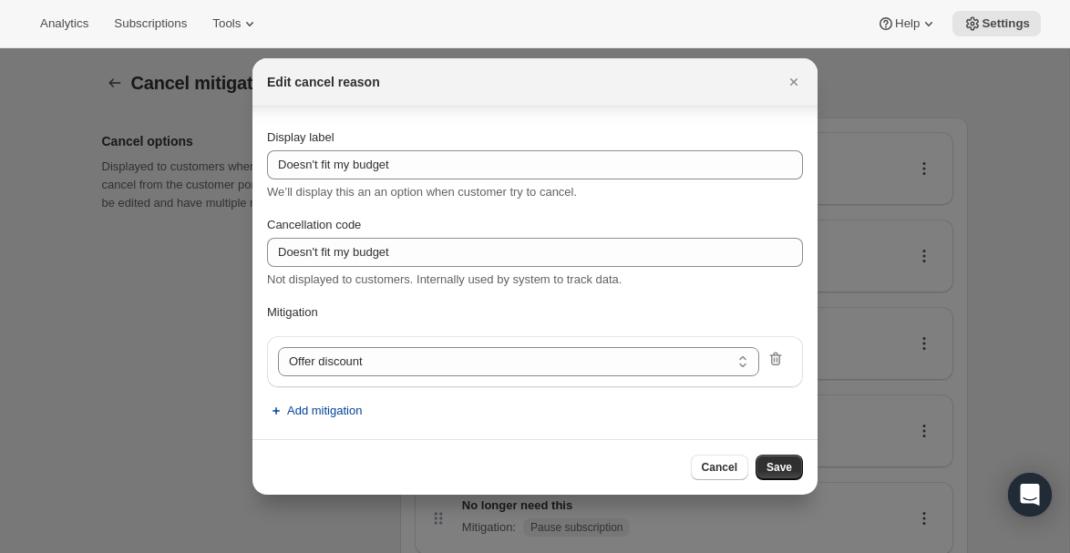
click at [302, 408] on span "Add mitigation" at bounding box center [324, 411] width 75 height 18
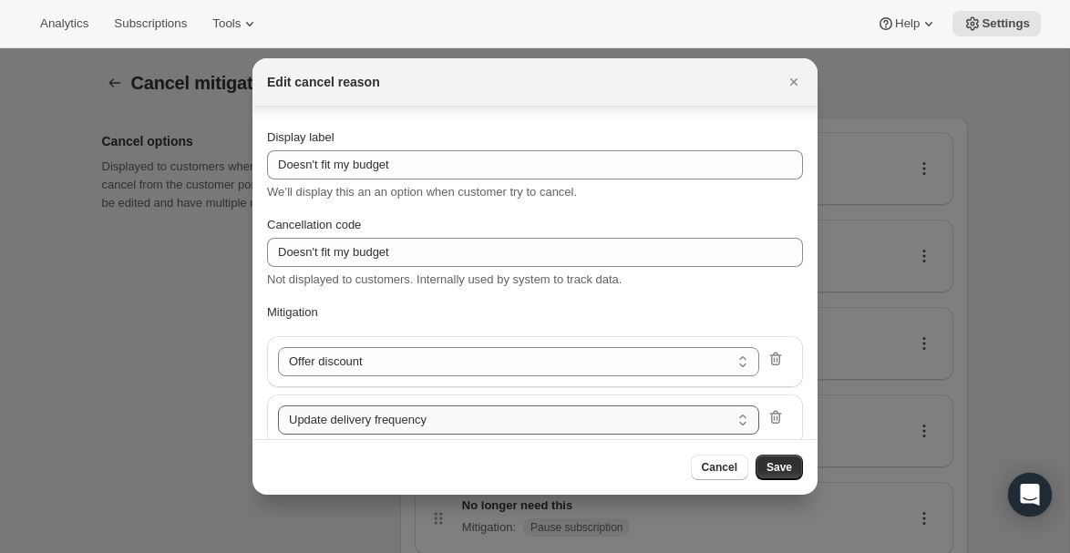
scroll to position [66, 0]
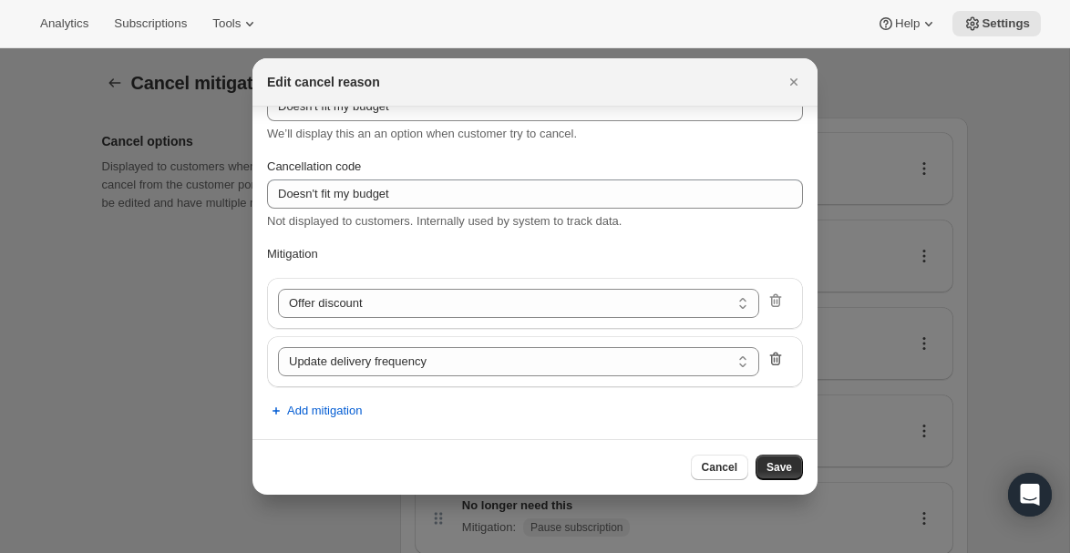
click at [780, 362] on icon ":re2:" at bounding box center [776, 359] width 18 height 18
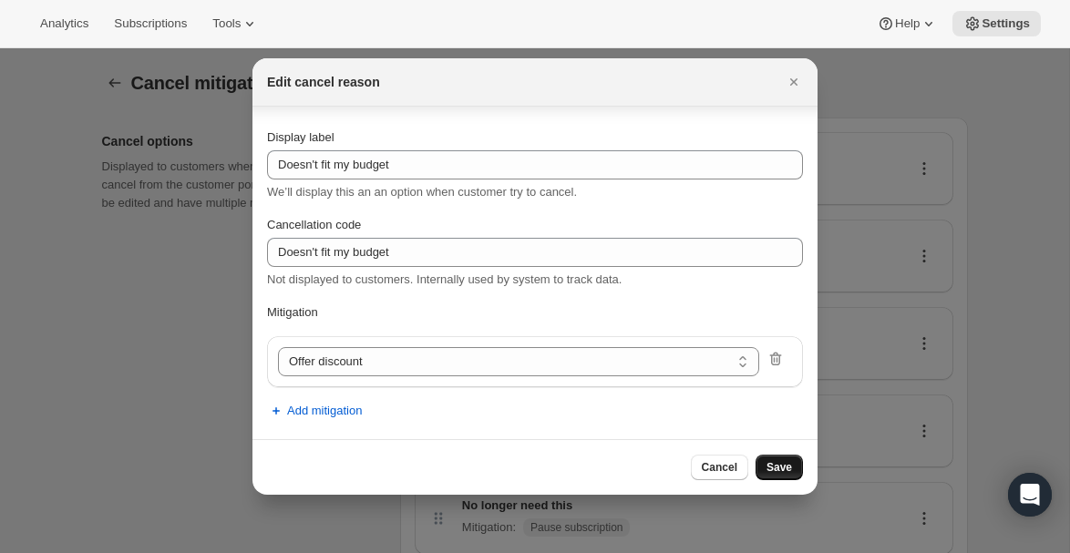
click at [775, 471] on span "Save" at bounding box center [780, 467] width 26 height 15
select select "frequency"
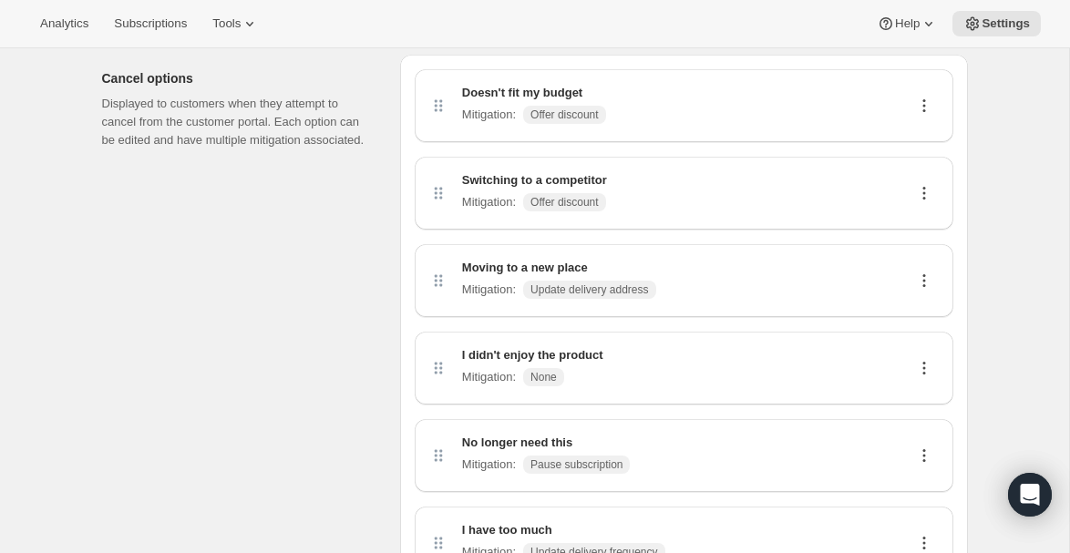
scroll to position [67, 0]
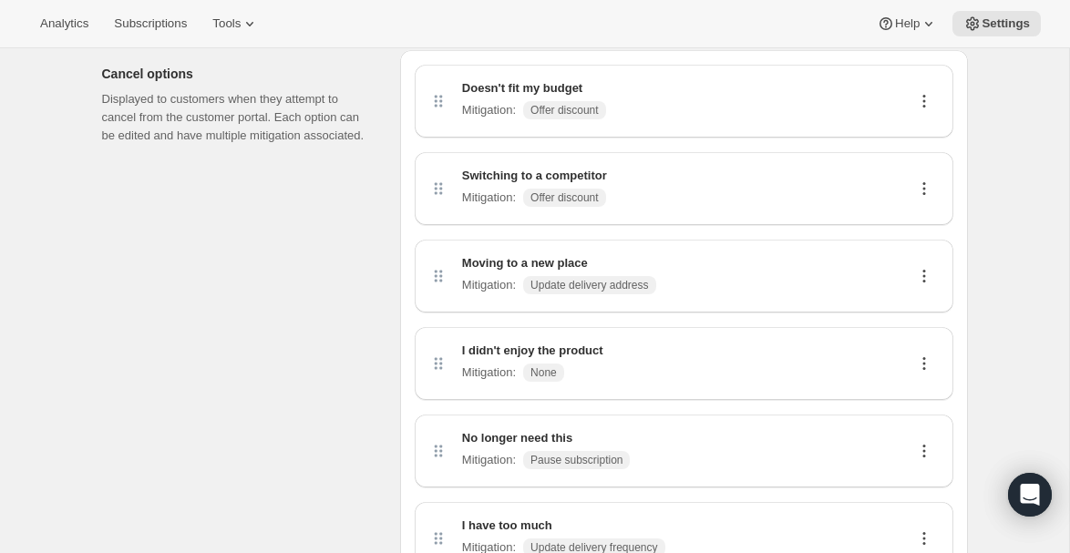
click at [926, 101] on icon at bounding box center [924, 101] width 18 height 18
click at [924, 129] on span "Edit" at bounding box center [916, 136] width 20 height 14
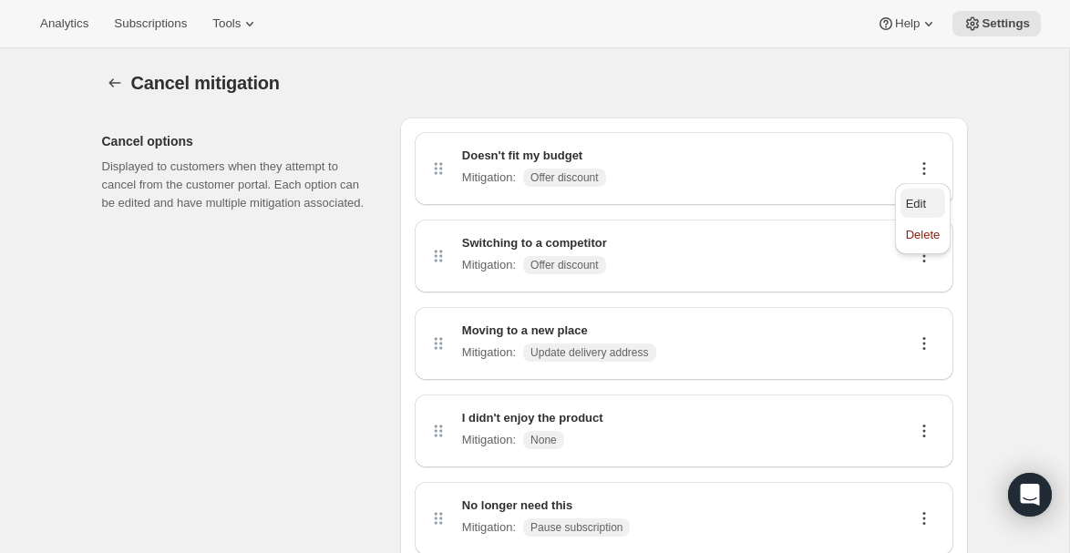
select select "showDiscount"
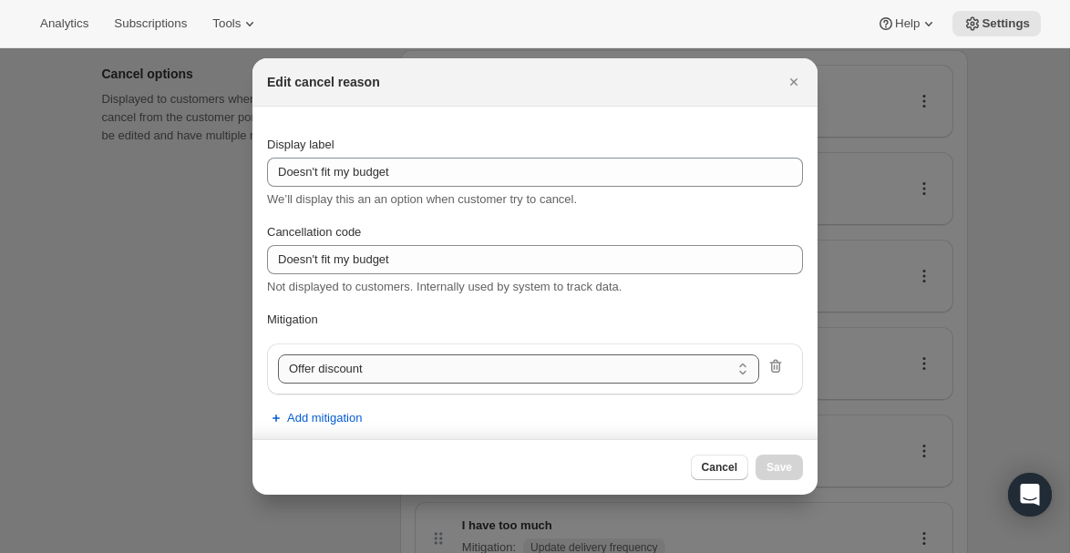
click at [350, 371] on select "Update delivery frequency Update delivery address Pause subscription Skip next …" at bounding box center [518, 369] width 481 height 29
click at [780, 461] on span "Save" at bounding box center [780, 467] width 26 height 15
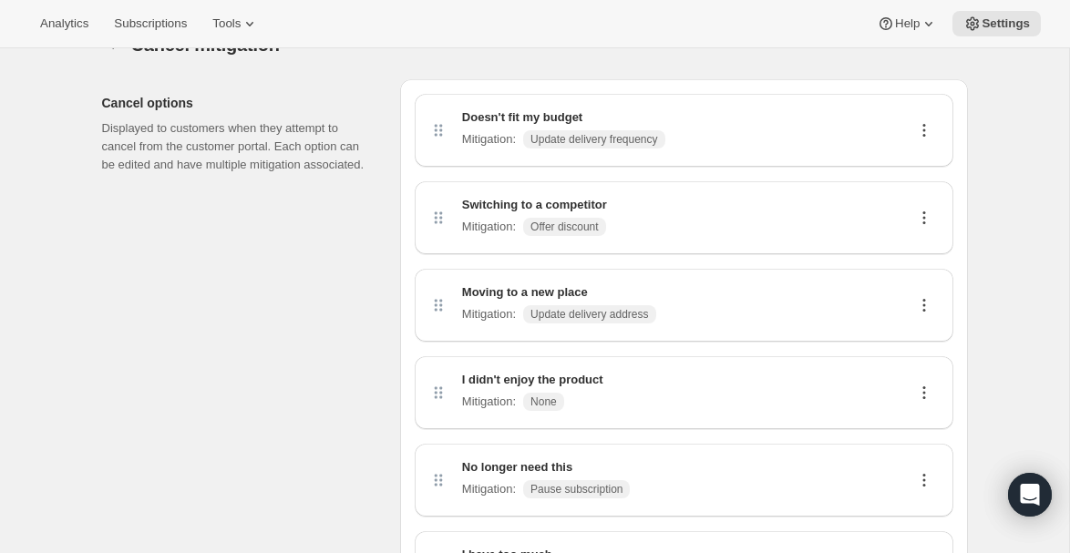
scroll to position [36, 0]
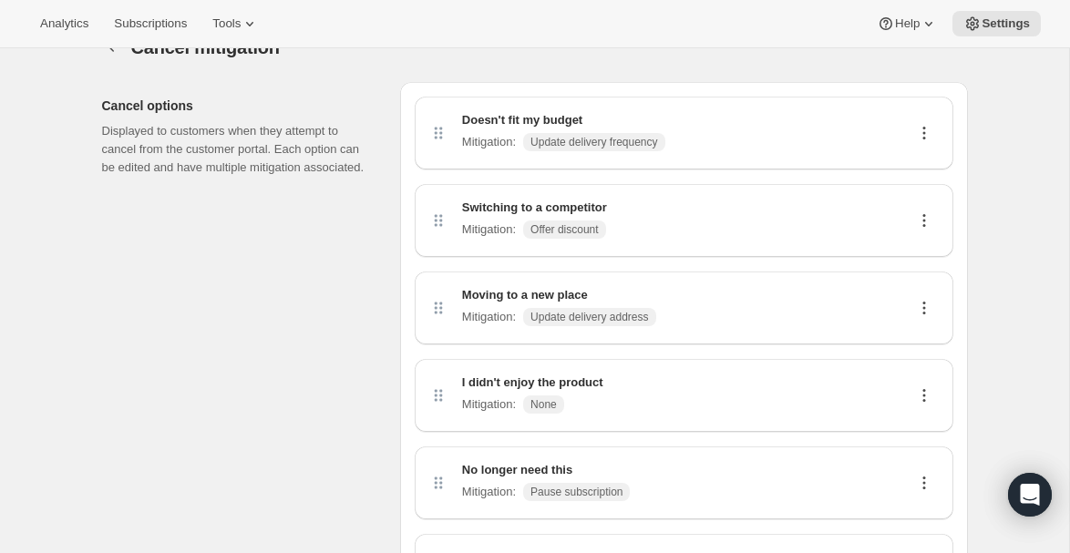
click at [920, 135] on icon at bounding box center [924, 133] width 18 height 18
click at [849, 135] on div "Doesn't fit my budget Mitigation : Update delivery frequency" at bounding box center [684, 133] width 510 height 44
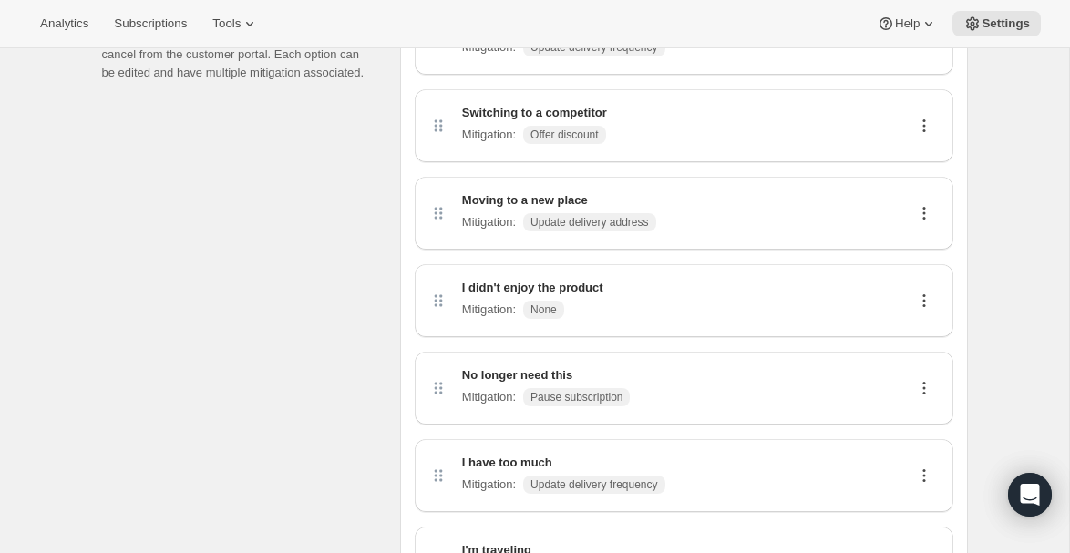
scroll to position [169, 0]
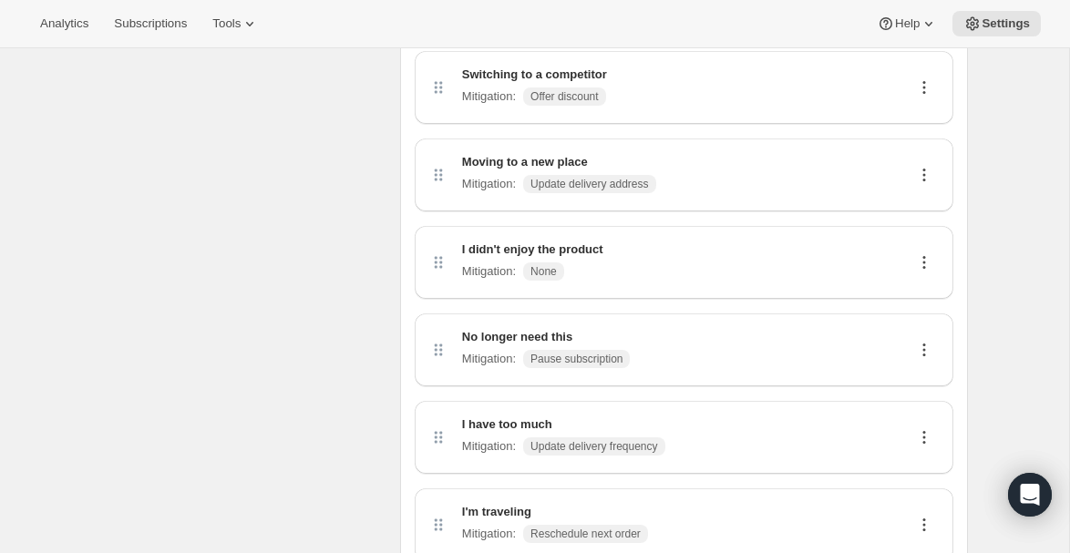
click at [926, 346] on icon at bounding box center [924, 350] width 18 height 18
click at [916, 422] on span "Delete" at bounding box center [923, 416] width 35 height 14
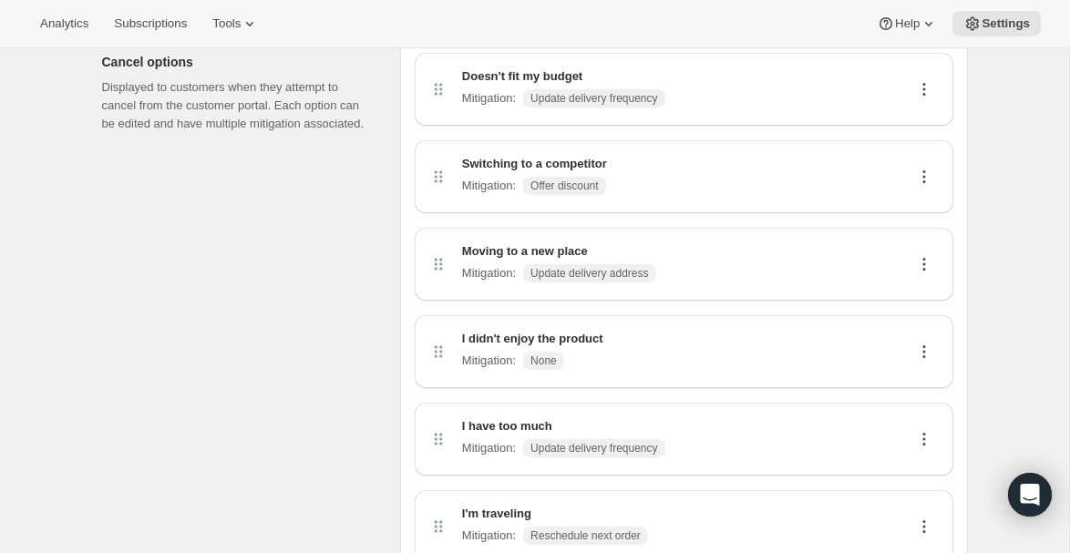
scroll to position [62, 0]
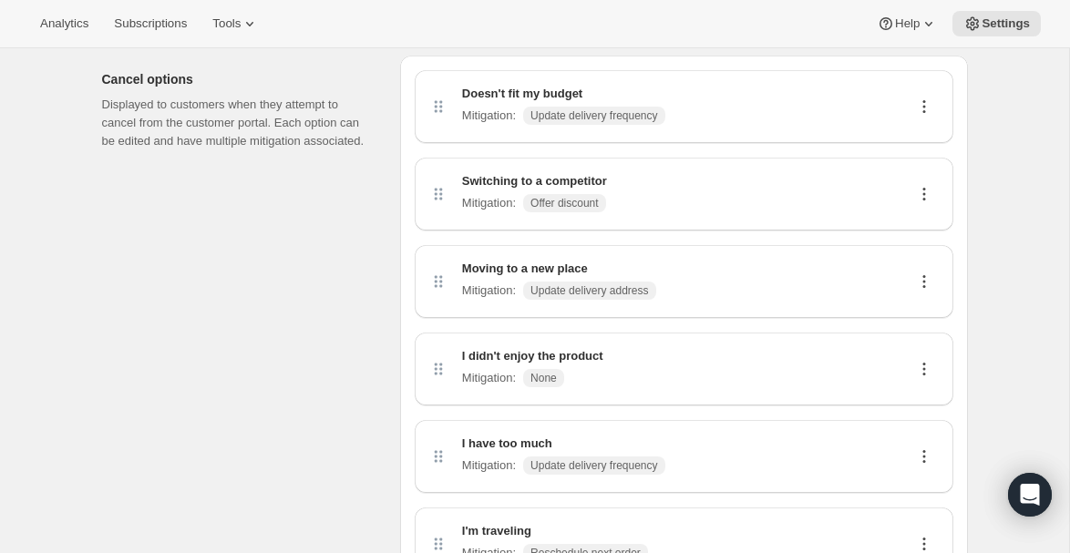
click at [926, 106] on icon at bounding box center [924, 107] width 18 height 18
click at [930, 139] on span "Edit" at bounding box center [923, 142] width 35 height 18
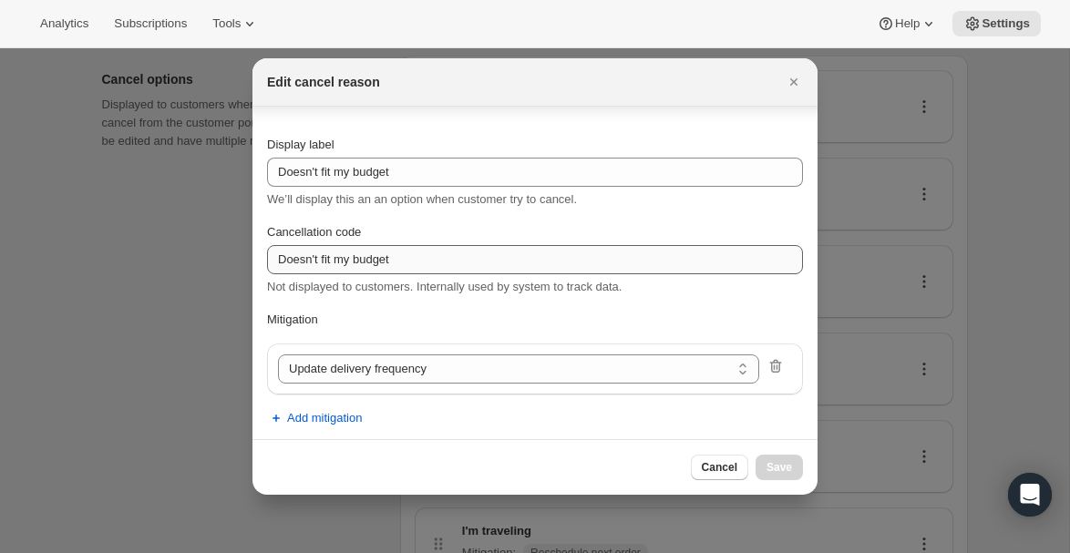
scroll to position [7, 0]
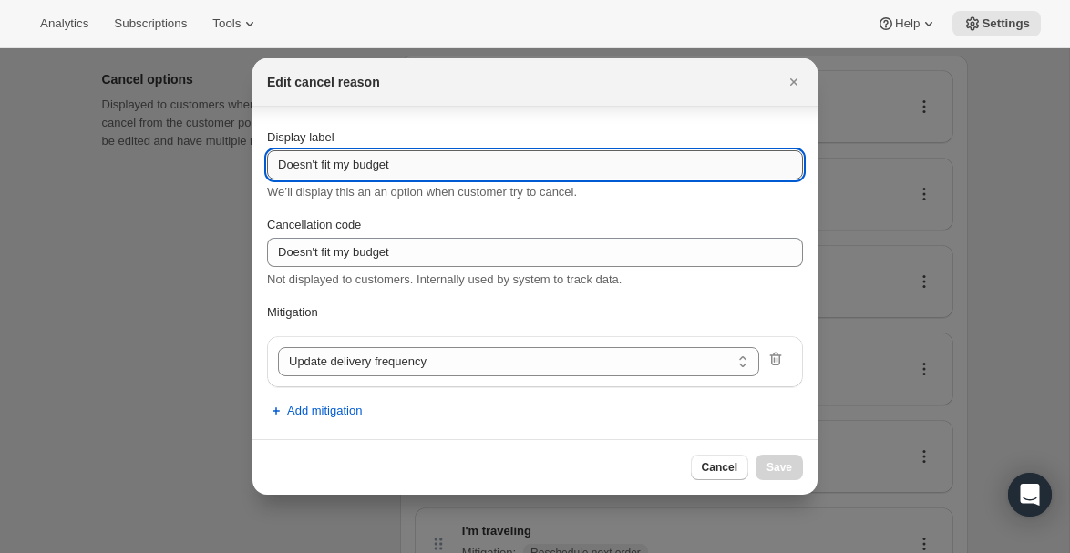
click at [463, 167] on input "Doesn't fit my budget" at bounding box center [535, 164] width 536 height 29
click at [530, 364] on select "Update delivery frequency Update delivery address Pause subscription Skip next …" at bounding box center [518, 361] width 481 height 29
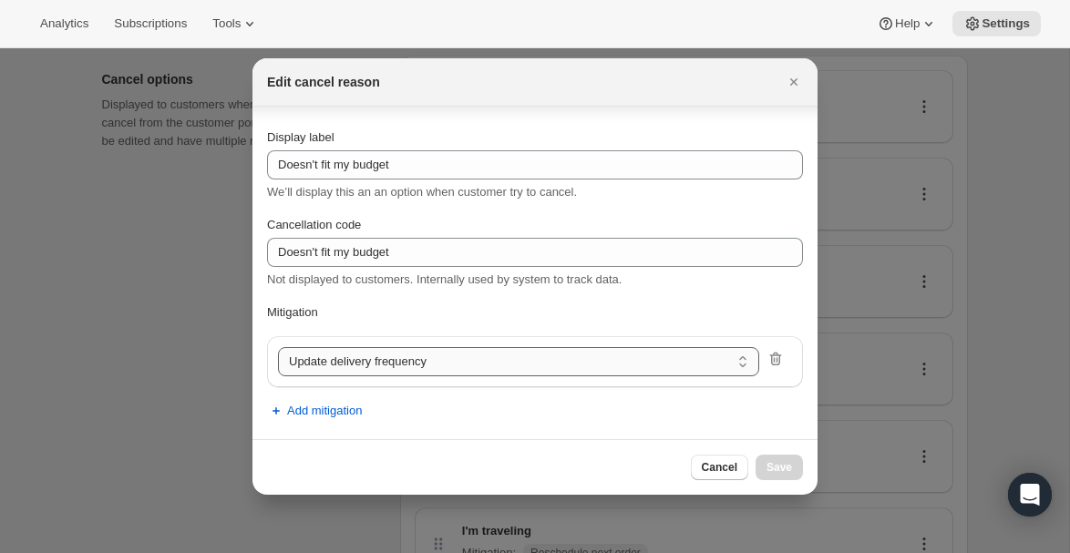
click at [278, 347] on select "Update delivery frequency Update delivery address Pause subscription Skip next …" at bounding box center [518, 361] width 481 height 29
click at [553, 315] on p "Mitigation" at bounding box center [535, 313] width 536 height 18
click at [789, 80] on icon "Close" at bounding box center [794, 82] width 18 height 18
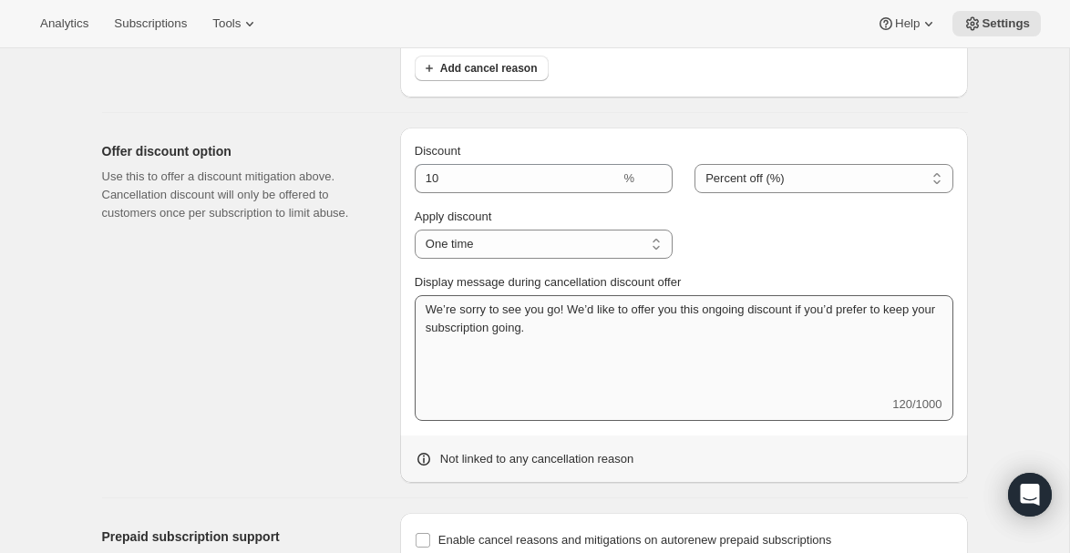
scroll to position [648, 0]
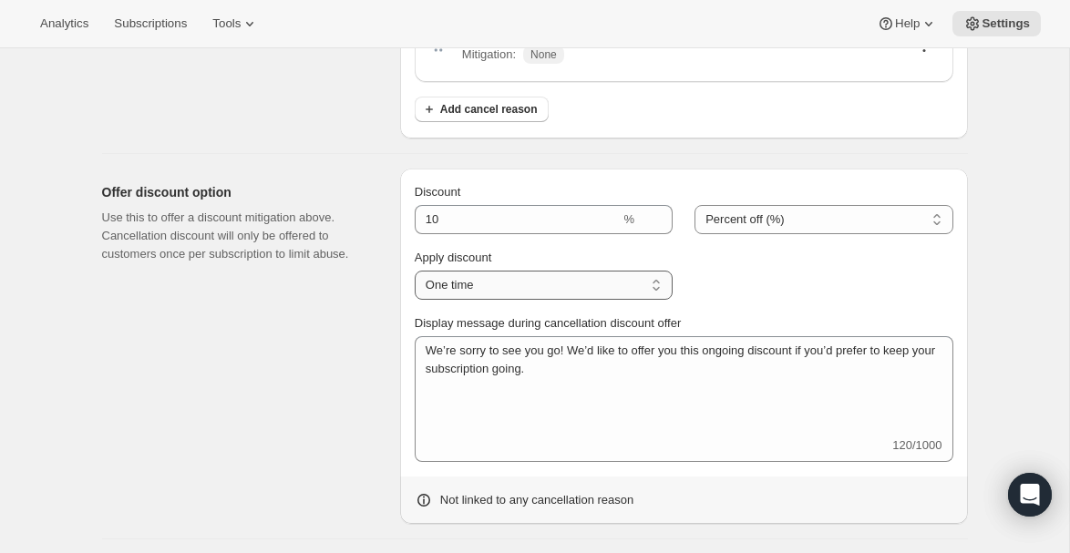
click at [460, 281] on select "One time Specific instances... Indefinitely" at bounding box center [544, 285] width 258 height 29
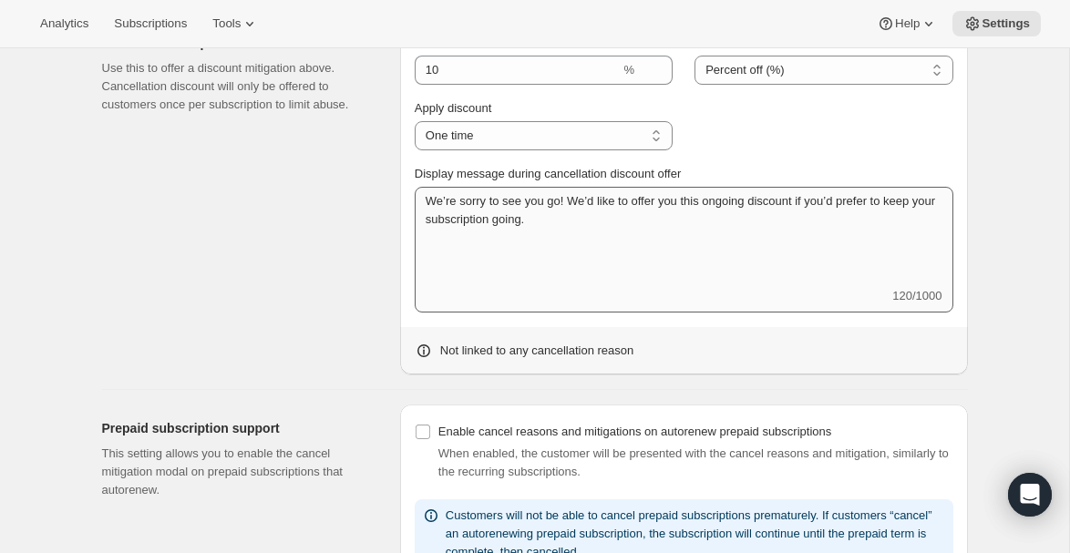
scroll to position [760, 0]
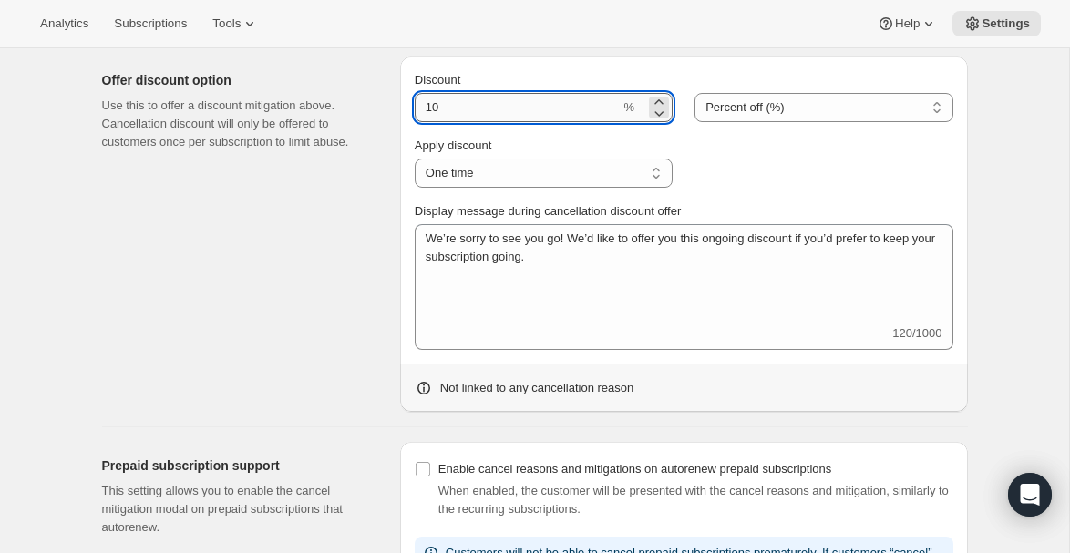
click at [460, 101] on input "Discount" at bounding box center [518, 107] width 206 height 29
click at [738, 112] on select "Percent off (%) Amount off" at bounding box center [824, 107] width 258 height 29
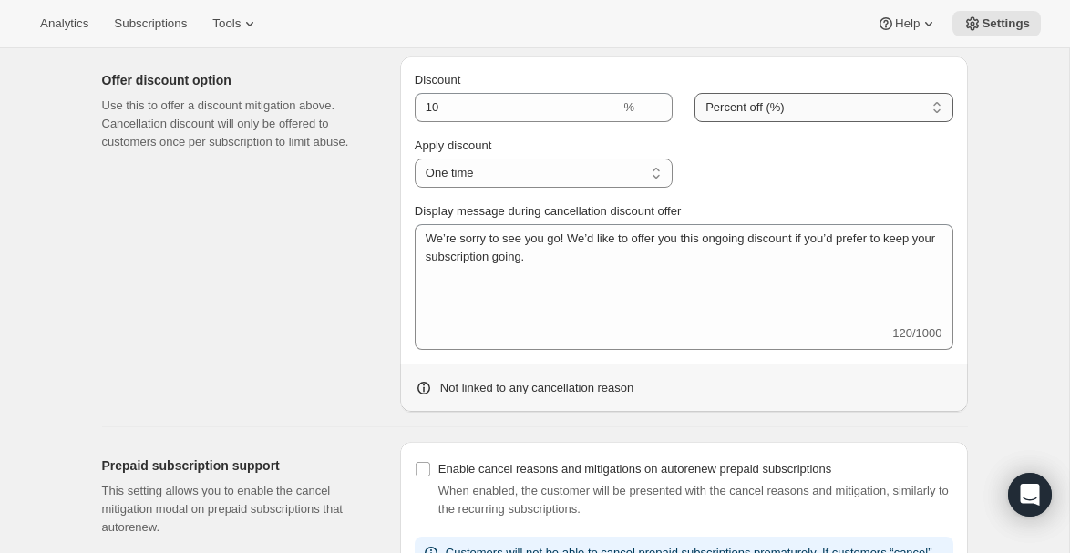
click at [695, 93] on select "Percent off (%) Amount off" at bounding box center [824, 107] width 258 height 29
click at [725, 102] on select "Percent off (%) Amount off" at bounding box center [824, 107] width 258 height 29
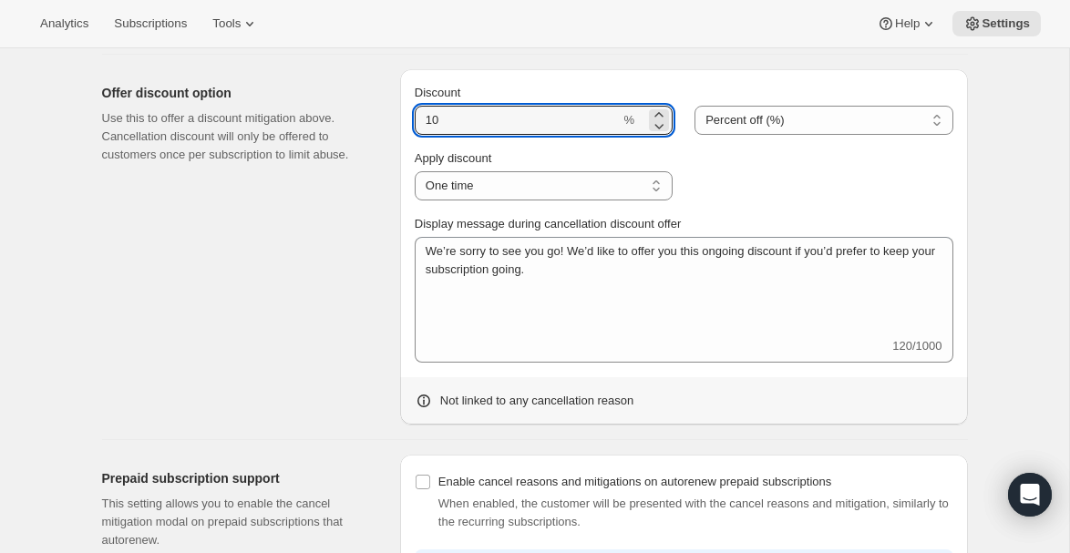
drag, startPoint x: 440, startPoint y: 119, endPoint x: 413, endPoint y: 119, distance: 27.4
click at [413, 119] on div "Discount % Percent off (%) Amount off Percent off (%) Apply discount One time S…" at bounding box center [684, 247] width 568 height 356
type input "5"
click at [378, 212] on div "Offer discount option Use this to offer a discount mitigation above. Cancellati…" at bounding box center [244, 247] width 284 height 356
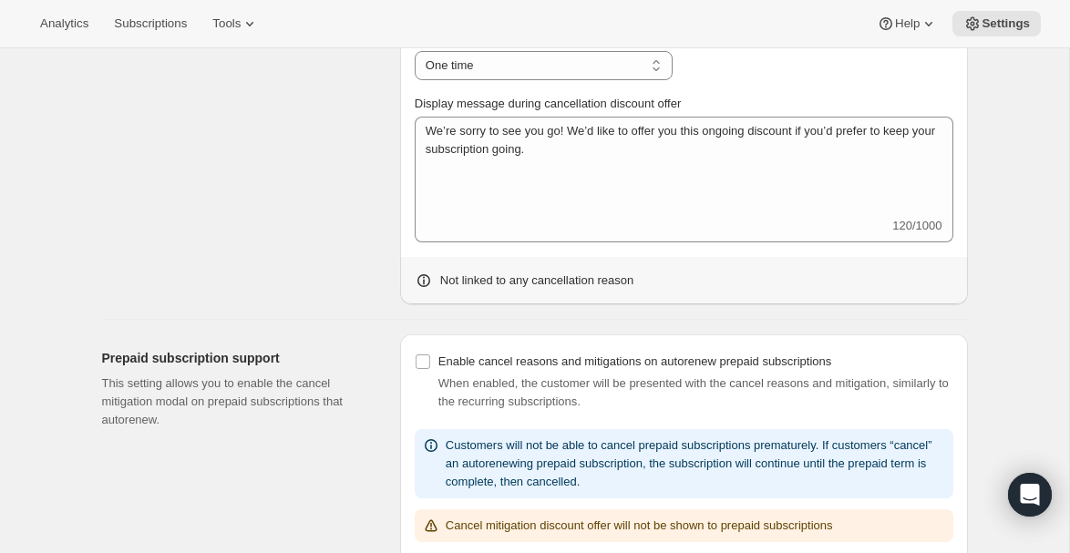
scroll to position [940, 0]
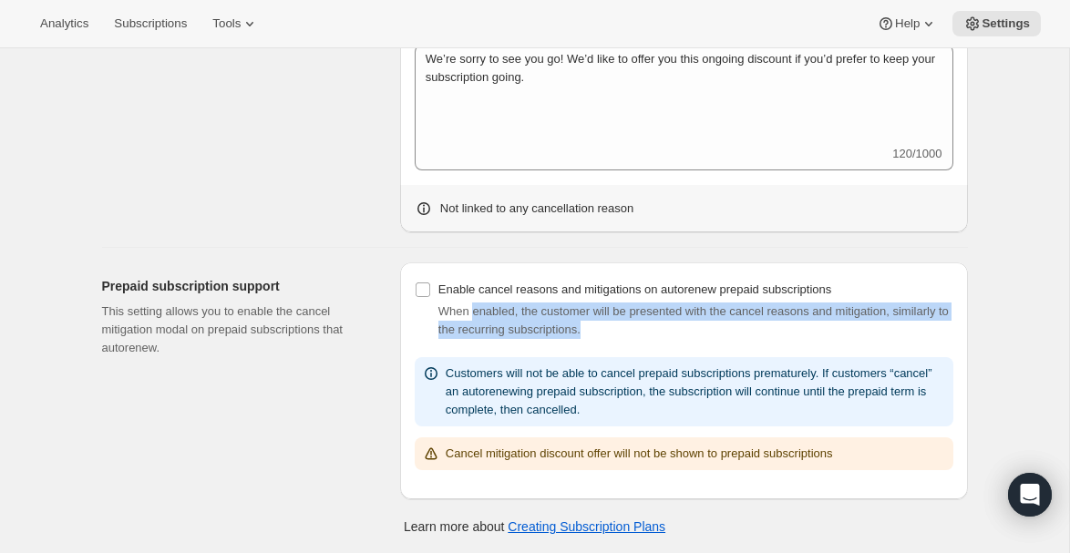
drag, startPoint x: 473, startPoint y: 309, endPoint x: 822, endPoint y: 325, distance: 348.7
click at [822, 325] on div "When enabled, the customer will be presented with the cancel reasons and mitiga…" at bounding box center [696, 321] width 515 height 36
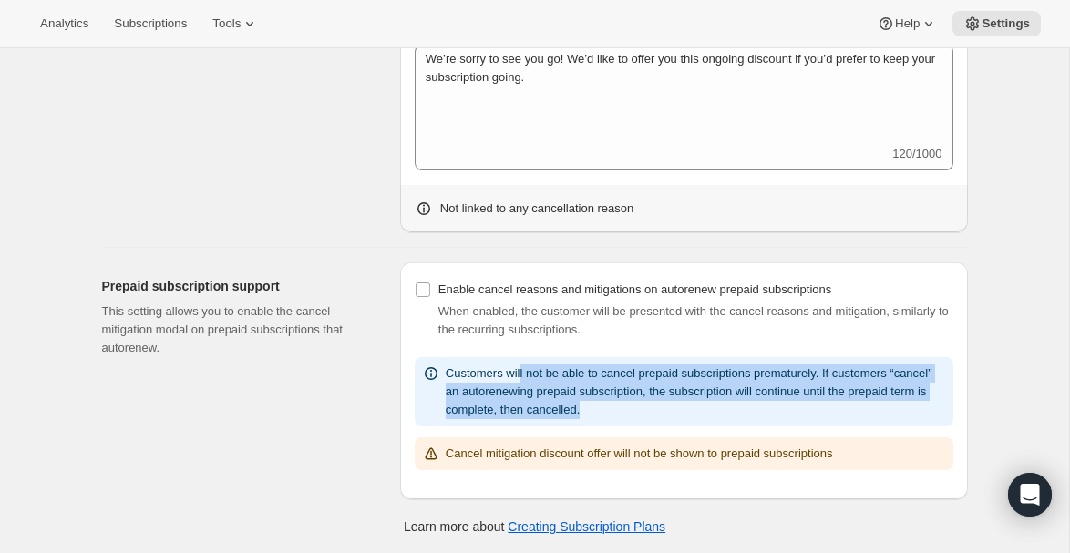
drag, startPoint x: 525, startPoint y: 370, endPoint x: 902, endPoint y: 407, distance: 378.4
click at [902, 407] on div "Customers will not be able to cancel prepaid subscriptions prematurely. If cust…" at bounding box center [696, 392] width 501 height 55
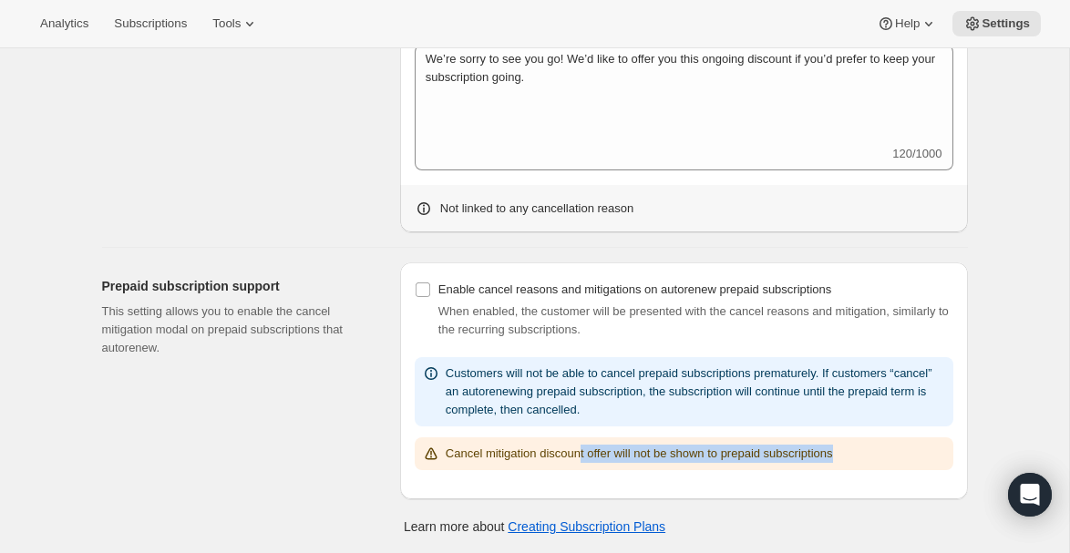
drag, startPoint x: 589, startPoint y: 453, endPoint x: 898, endPoint y: 461, distance: 309.2
click at [898, 461] on div "Cancel mitigation discount offer will not be shown to prepaid subscriptions" at bounding box center [684, 454] width 524 height 18
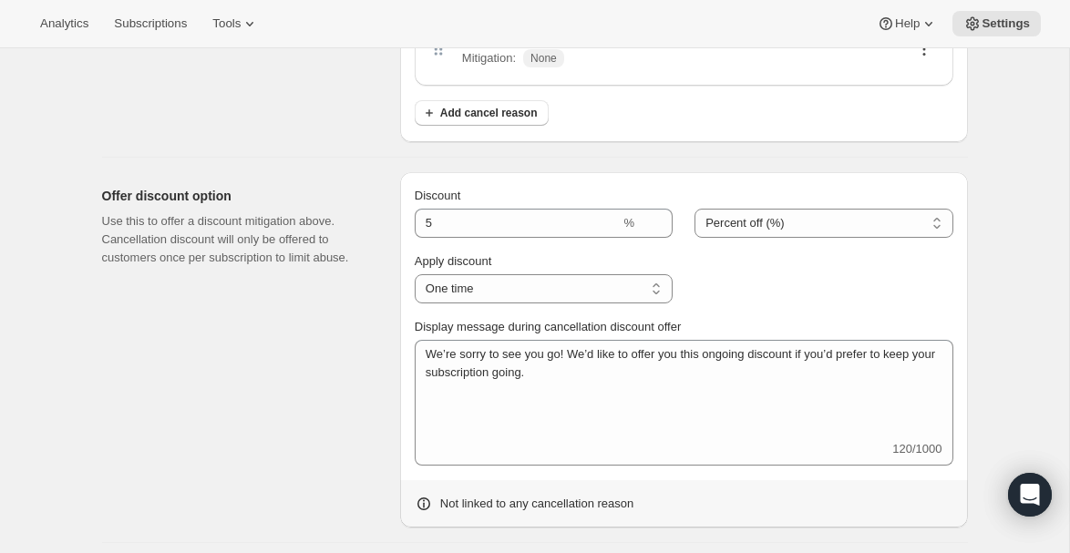
scroll to position [647, 0]
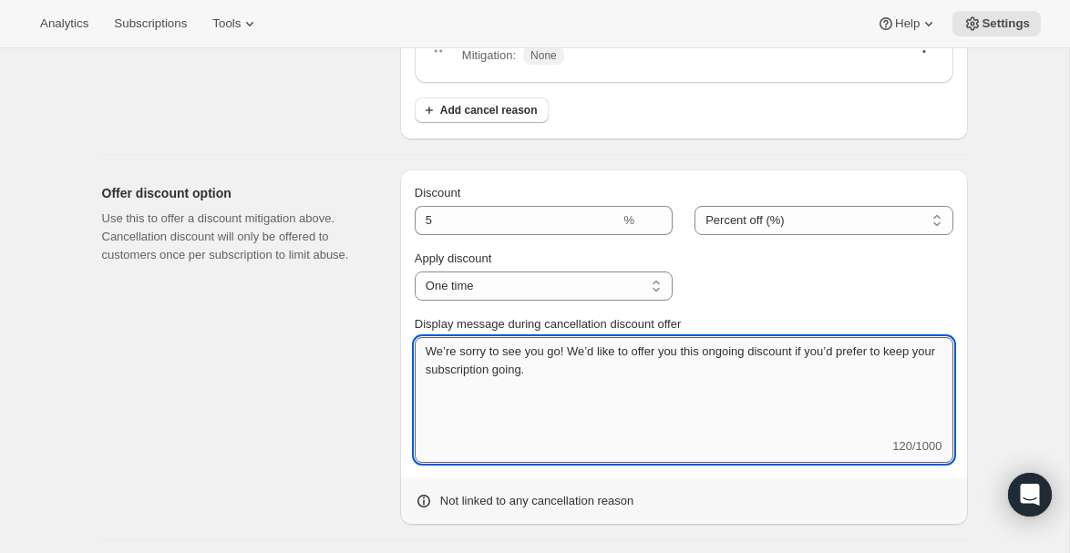
drag, startPoint x: 696, startPoint y: 352, endPoint x: 761, endPoint y: 357, distance: 65.8
click at [761, 357] on textarea "We’re sorry to see you go! We’d like to offer you this ongoing discount if you’…" at bounding box center [684, 387] width 539 height 100
click at [622, 375] on textarea "We’re sorry to see you go! We’d like to offer you an additional 5% discount if …" at bounding box center [684, 387] width 539 height 100
click at [604, 368] on textarea "We’re sorry to see you go! We’d like to offer you an additional 5% discount if …" at bounding box center [684, 387] width 539 height 100
click at [794, 375] on textarea "We’re sorry to see you go! We’d like to offer you an additional 5% discount if …" at bounding box center [684, 387] width 539 height 100
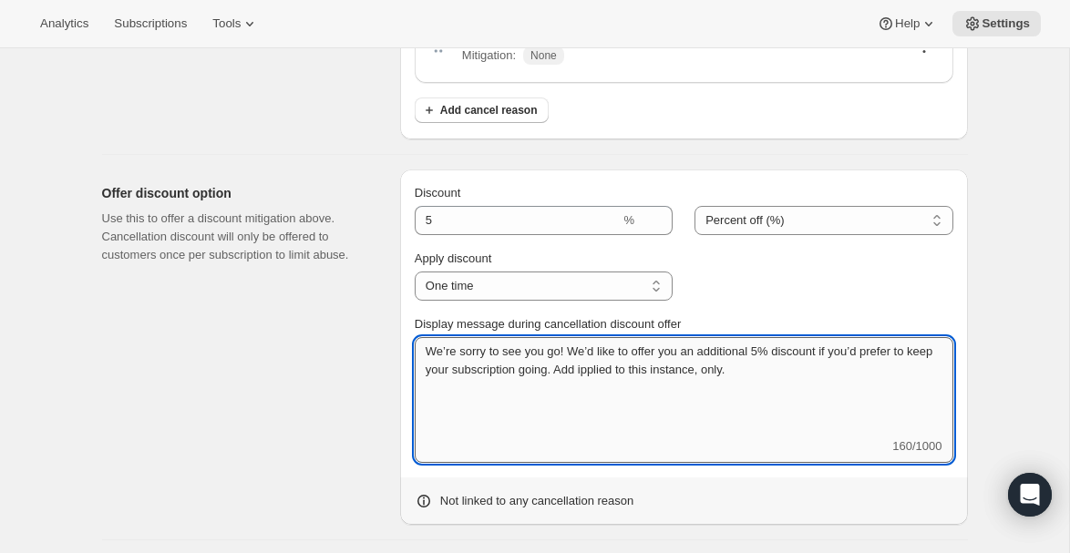
click at [639, 376] on textarea "We’re sorry to see you go! We’d like to offer you an additional 5% discount if …" at bounding box center [684, 387] width 539 height 100
drag, startPoint x: 656, startPoint y: 370, endPoint x: 598, endPoint y: 368, distance: 57.5
click at [598, 368] on textarea "We’re sorry to see you go! We’d like to offer you an additional 5% discount if …" at bounding box center [684, 387] width 539 height 100
drag, startPoint x: 757, startPoint y: 374, endPoint x: 597, endPoint y: 377, distance: 159.6
click at [597, 377] on textarea "We’re sorry to see you go! We’d like to offer you an additional 5% discount if …" at bounding box center [684, 387] width 539 height 100
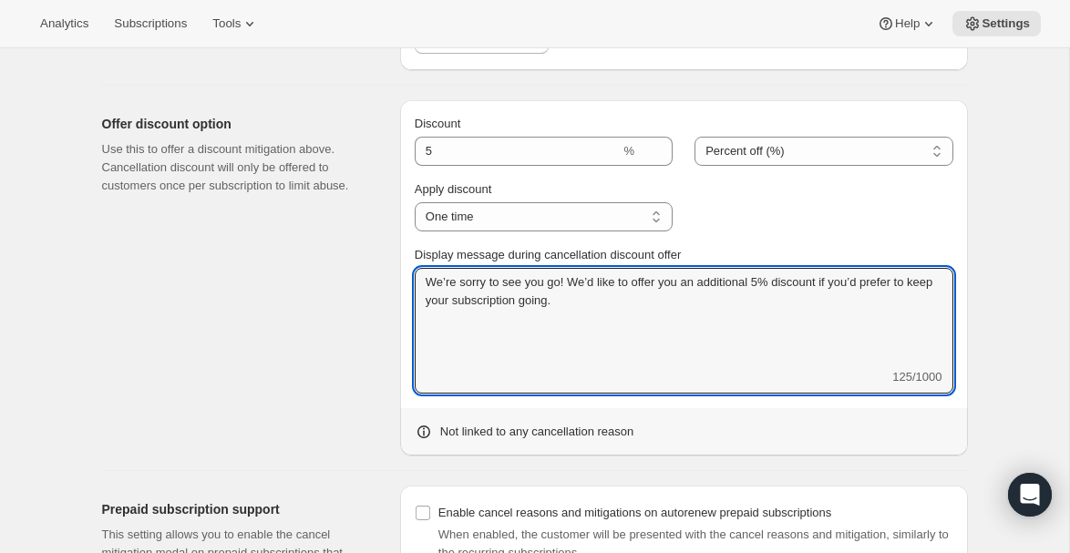
scroll to position [713, 0]
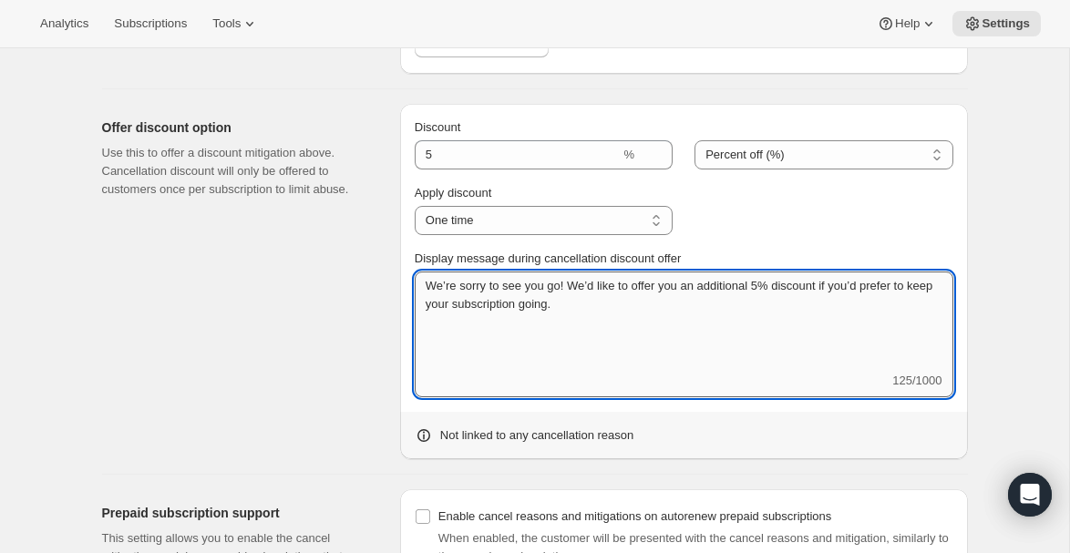
click at [632, 306] on textarea "We’re sorry to see you go! We’d like to offer you an additional 5% discount if …" at bounding box center [684, 322] width 539 height 100
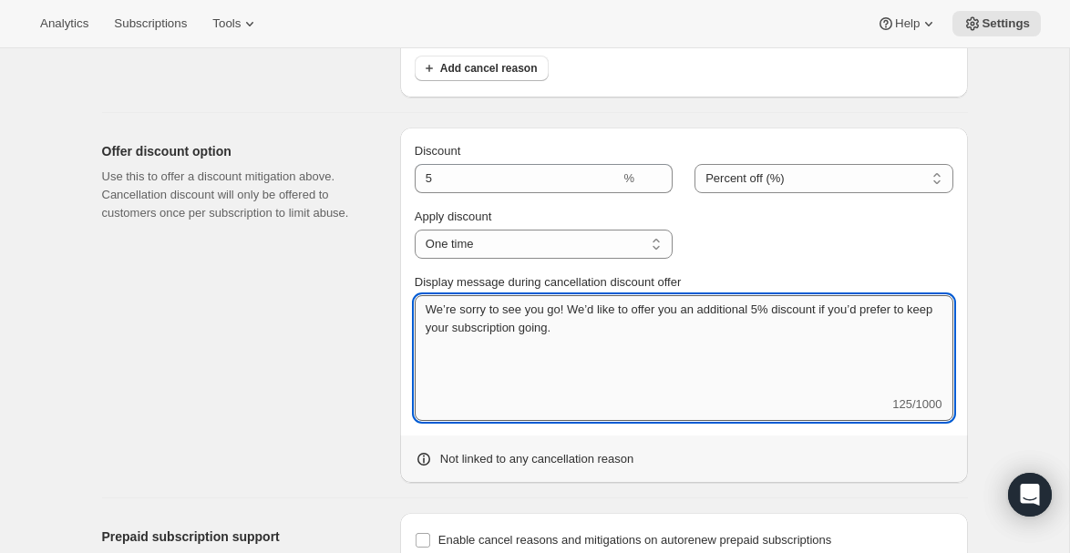
drag, startPoint x: 555, startPoint y: 328, endPoint x: 609, endPoint y: 328, distance: 53.8
click at [609, 328] on textarea "We’re sorry to see you go! We’d like to offer you an additional 5% discount if …" at bounding box center [684, 345] width 539 height 100
click at [839, 305] on textarea "We’re sorry to see you go! We’d like to offer you an additional 5% discount if …" at bounding box center [684, 345] width 539 height 100
click at [446, 353] on textarea "We’re sorry to see you go! We’d like to offer you an additional 5% discount* if…" at bounding box center [684, 345] width 539 height 100
click at [416, 345] on textarea "We’re sorry to see you go! We’d like to offer you an additional 5% discount* if…" at bounding box center [684, 345] width 539 height 100
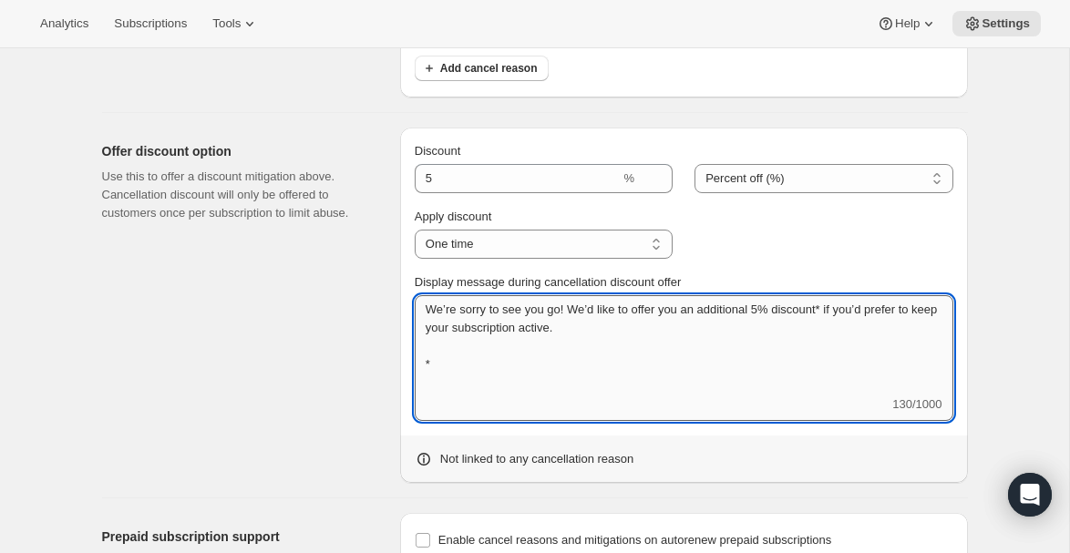
click at [454, 369] on textarea "We’re sorry to see you go! We’d like to offer you an additional 5% discount* if…" at bounding box center [684, 345] width 539 height 100
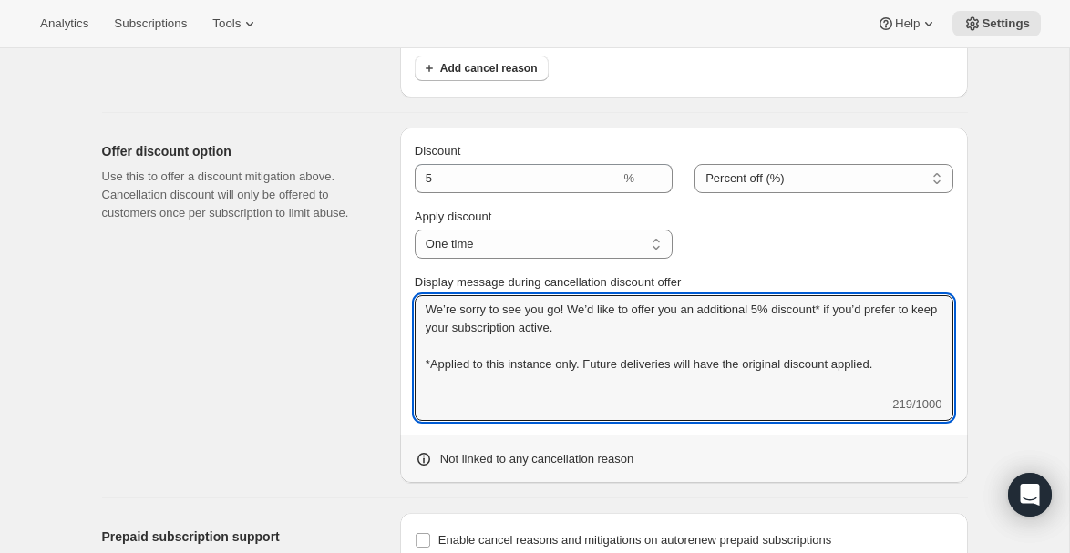
type textarea "We’re sorry to see you go! We’d like to offer you an additional 5% discount* if…"
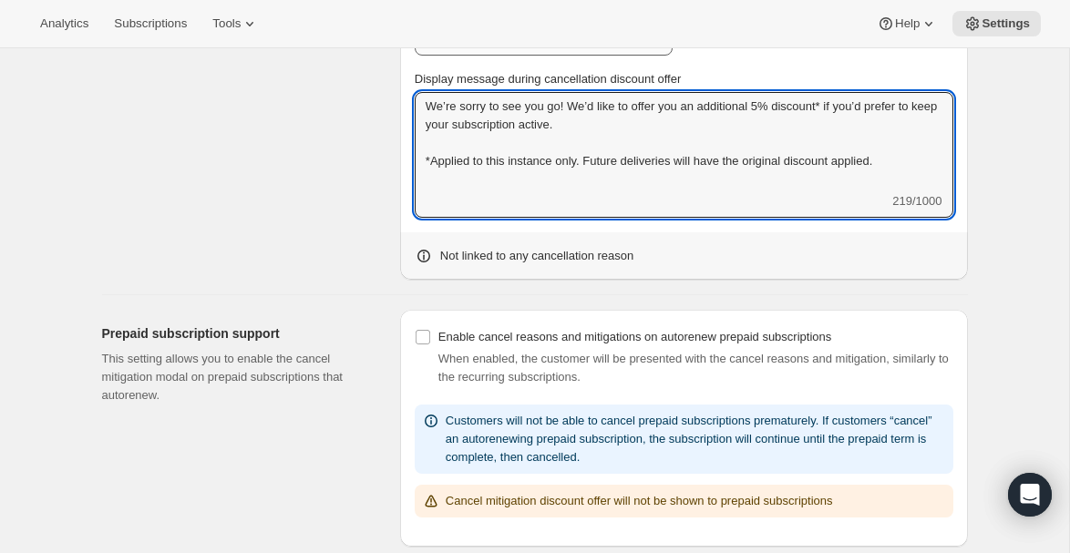
scroll to position [940, 0]
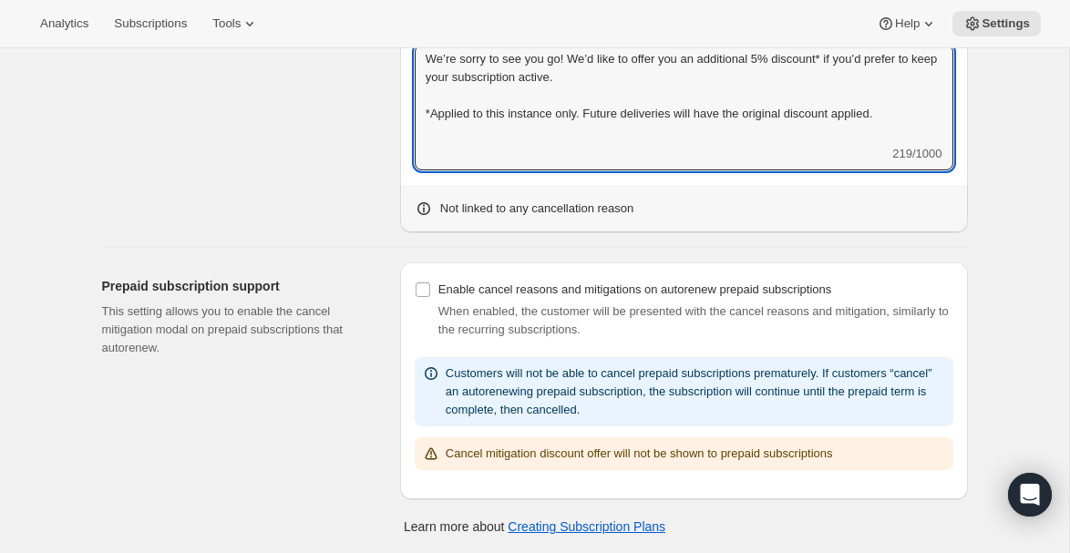
click at [571, 145] on div "We’re sorry to see you go! We’d like to offer you an additional 5% discount* if…" at bounding box center [684, 108] width 539 height 126
click at [585, 151] on div "We’re sorry to see you go! We’d like to offer you an additional 5% discount* if…" at bounding box center [684, 108] width 539 height 126
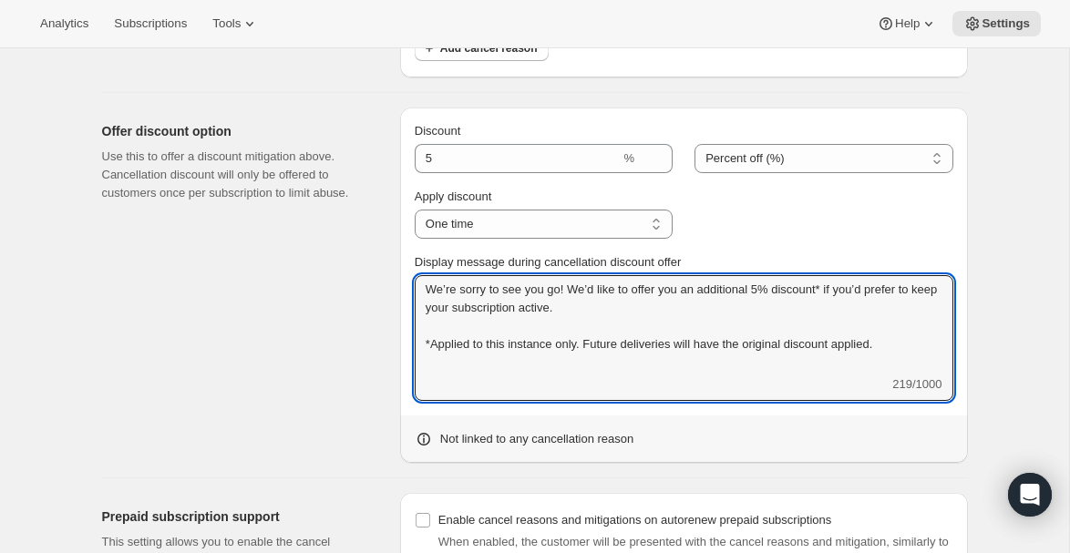
scroll to position [711, 0]
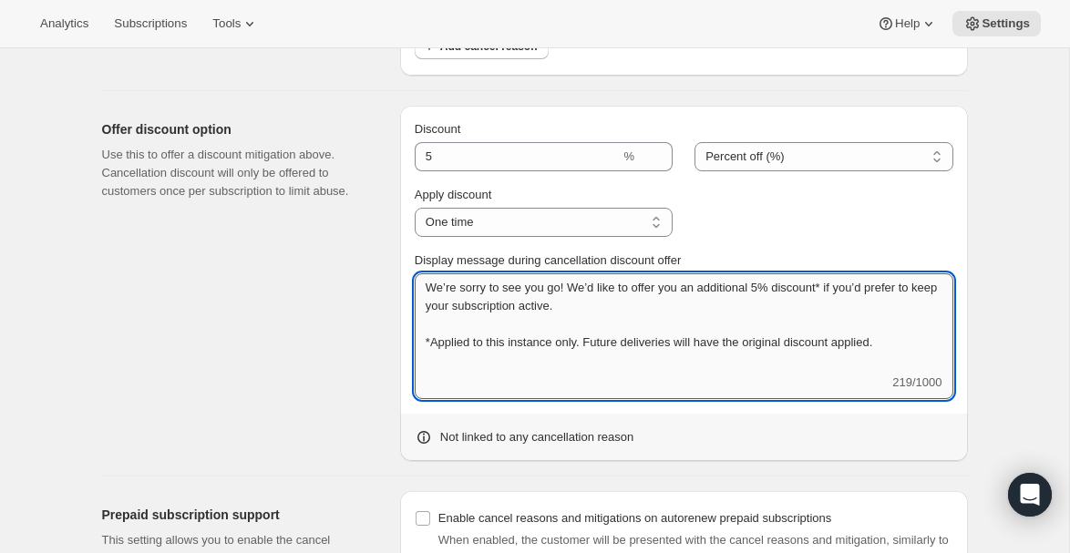
click at [447, 371] on textarea "We’re sorry to see you go! We’d like to offer you an additional 5% discount* if…" at bounding box center [684, 324] width 539 height 100
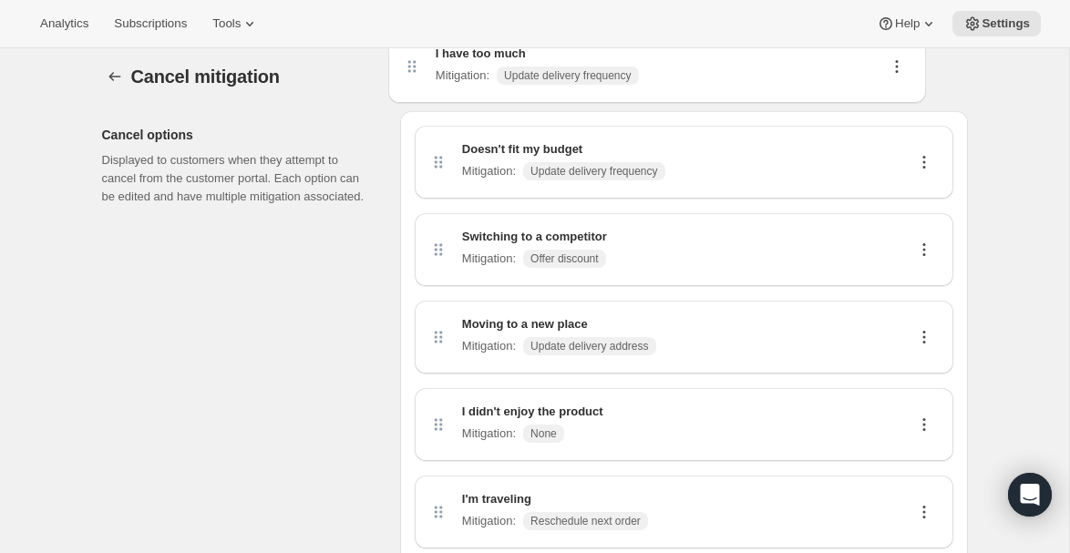
scroll to position [0, 0]
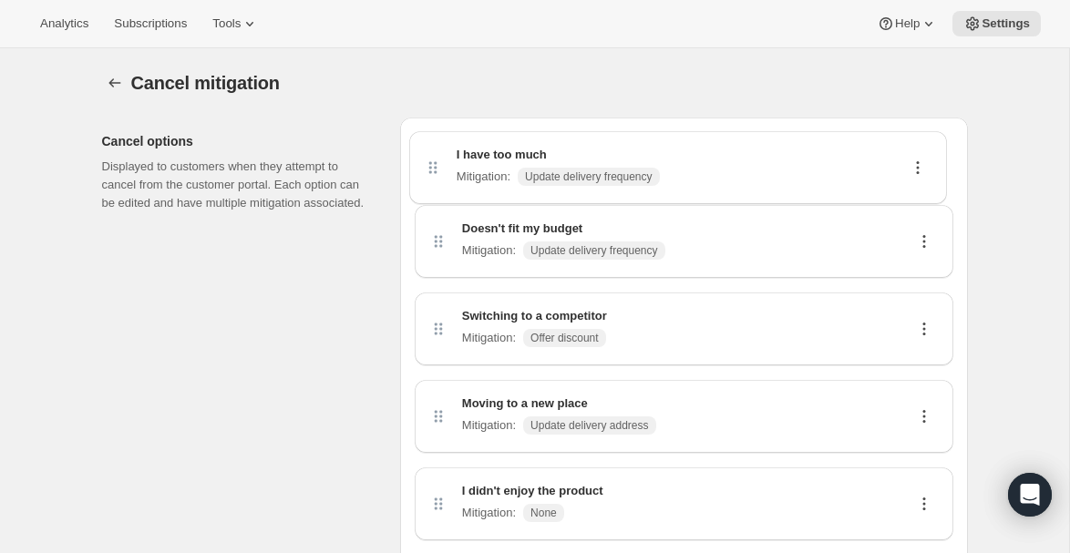
drag, startPoint x: 436, startPoint y: 399, endPoint x: 429, endPoint y: 160, distance: 239.9
click at [429, 160] on div "Doesn't fit my budget Mitigation : Update delivery frequency Switching to a com…" at bounding box center [684, 431] width 539 height 598
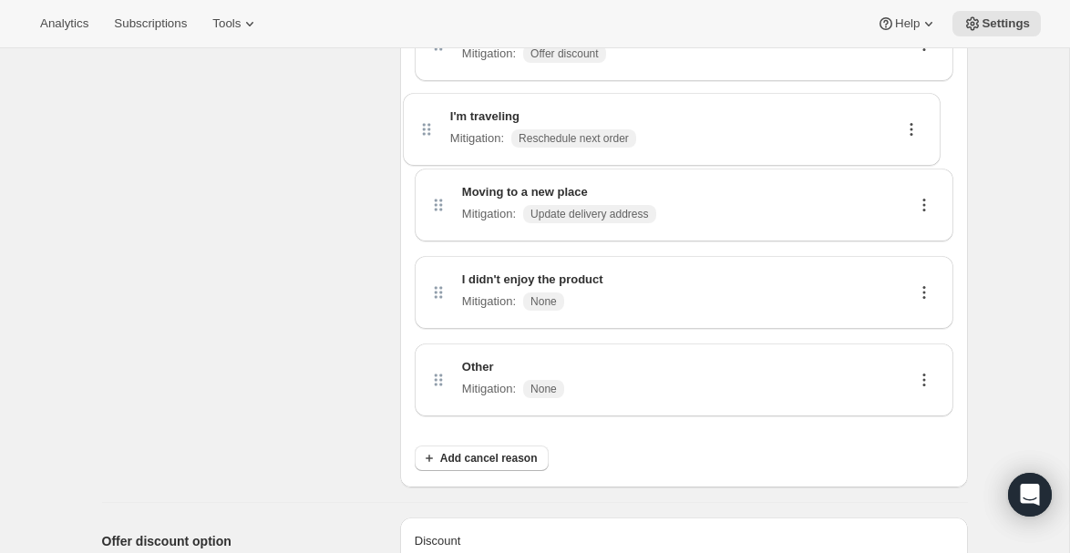
scroll to position [286, 0]
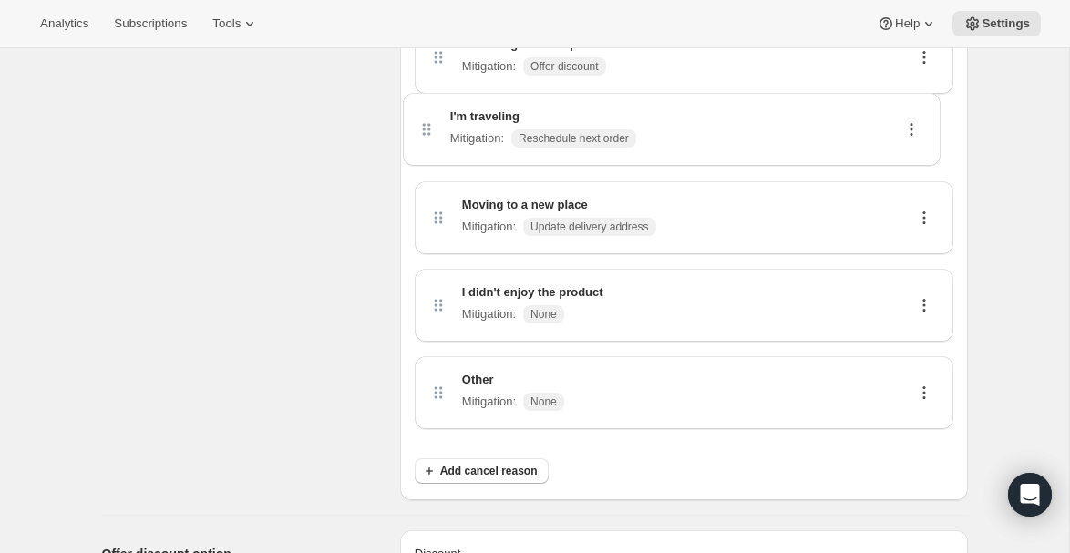
drag, startPoint x: 438, startPoint y: 310, endPoint x: 426, endPoint y: 125, distance: 185.5
click at [426, 125] on div "I have too much Mitigation : Update delivery frequency Doesn't fit my budget Mi…" at bounding box center [684, 145] width 539 height 598
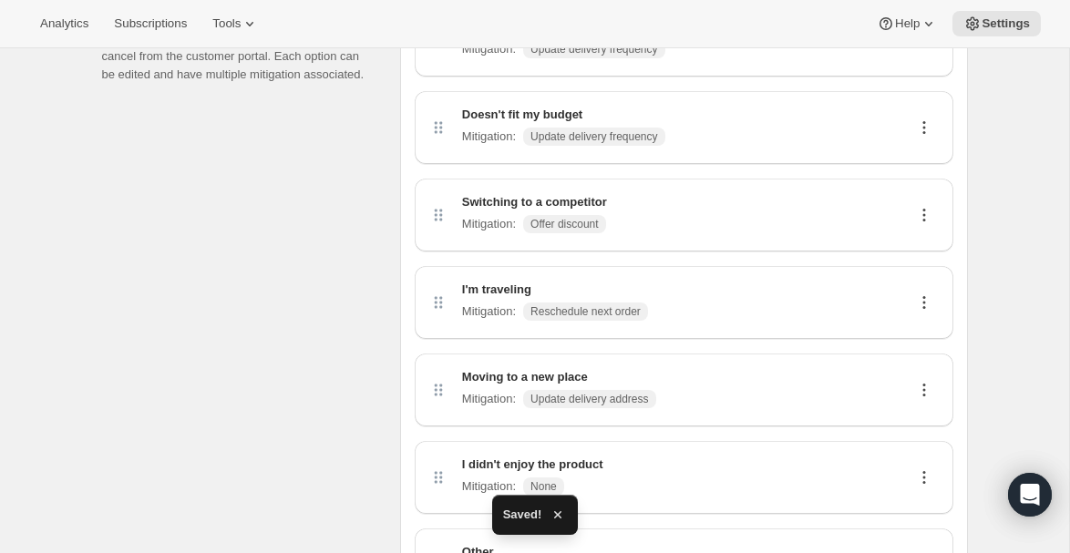
scroll to position [0, 0]
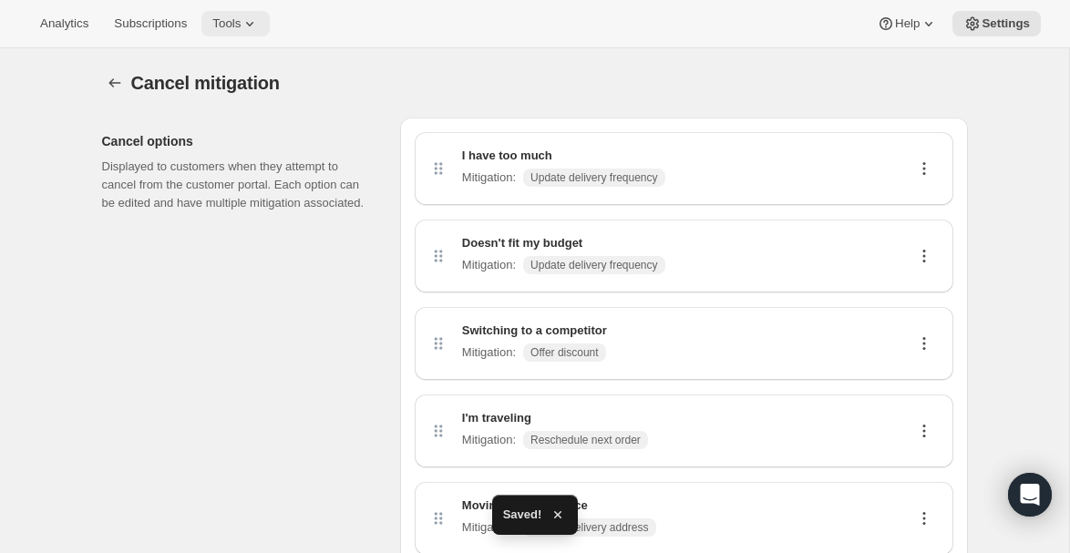
click at [241, 23] on span "Tools" at bounding box center [226, 23] width 28 height 15
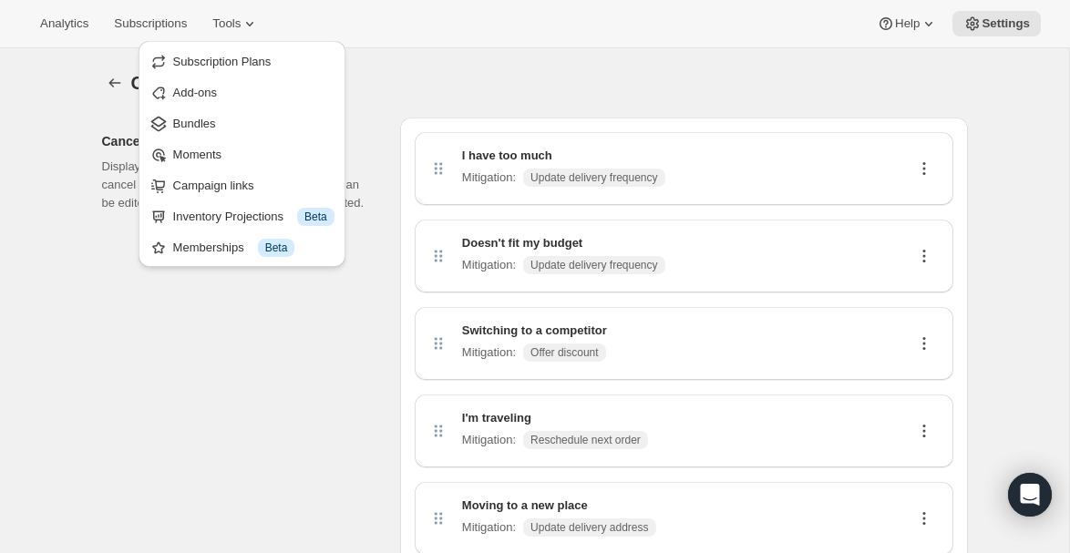
click at [173, 322] on div "Cancel options Displayed to customers when they attempt to cancel from the cust…" at bounding box center [244, 452] width 284 height 669
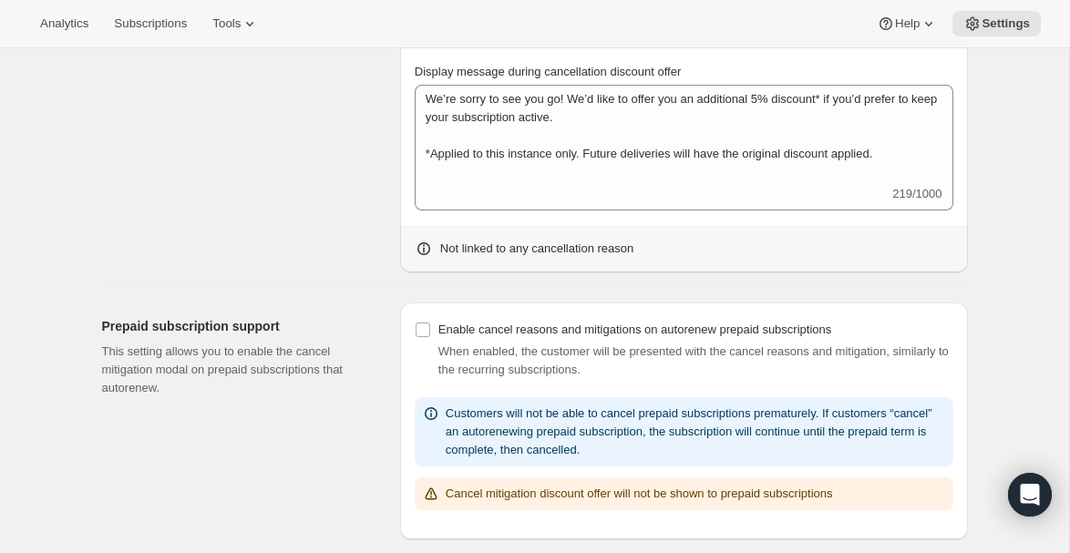
scroll to position [940, 0]
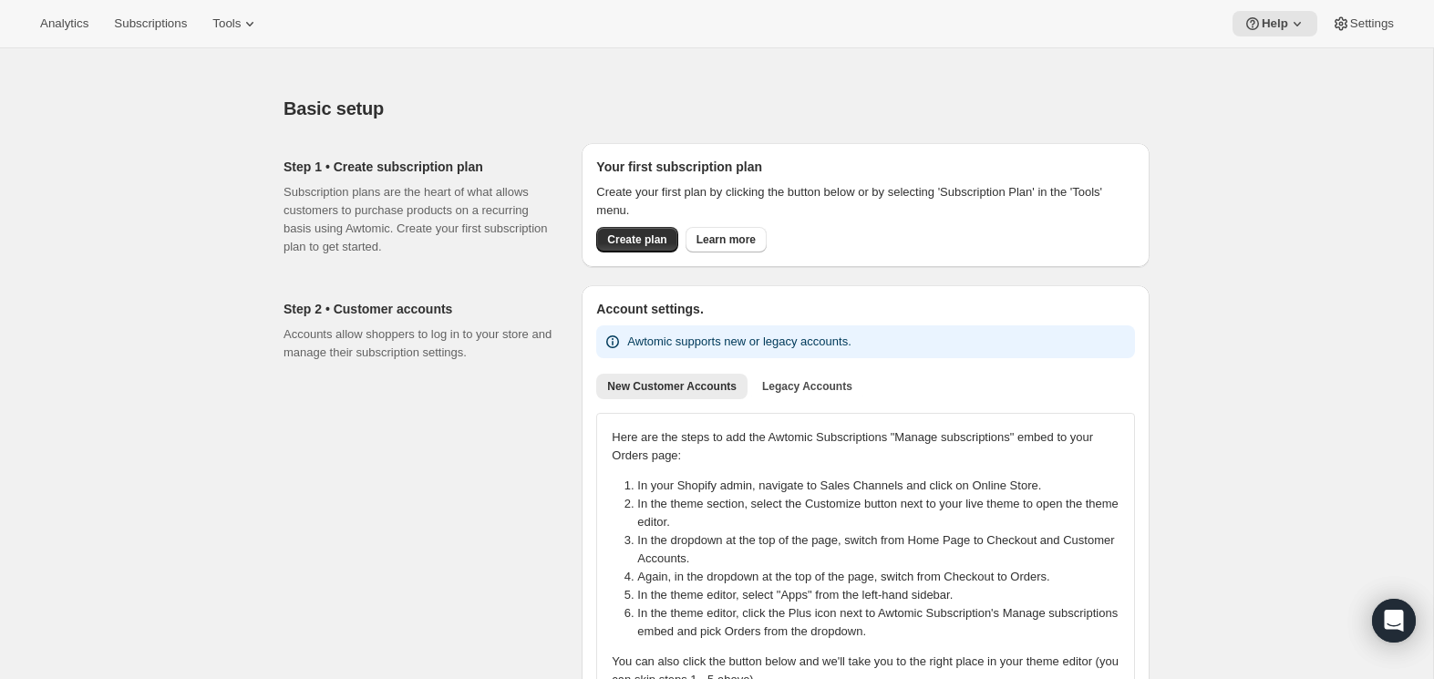
click at [215, 46] on div "Analytics Subscriptions Tools Help Settings" at bounding box center [717, 24] width 1434 height 48
click at [234, 26] on span "Tools" at bounding box center [226, 23] width 28 height 15
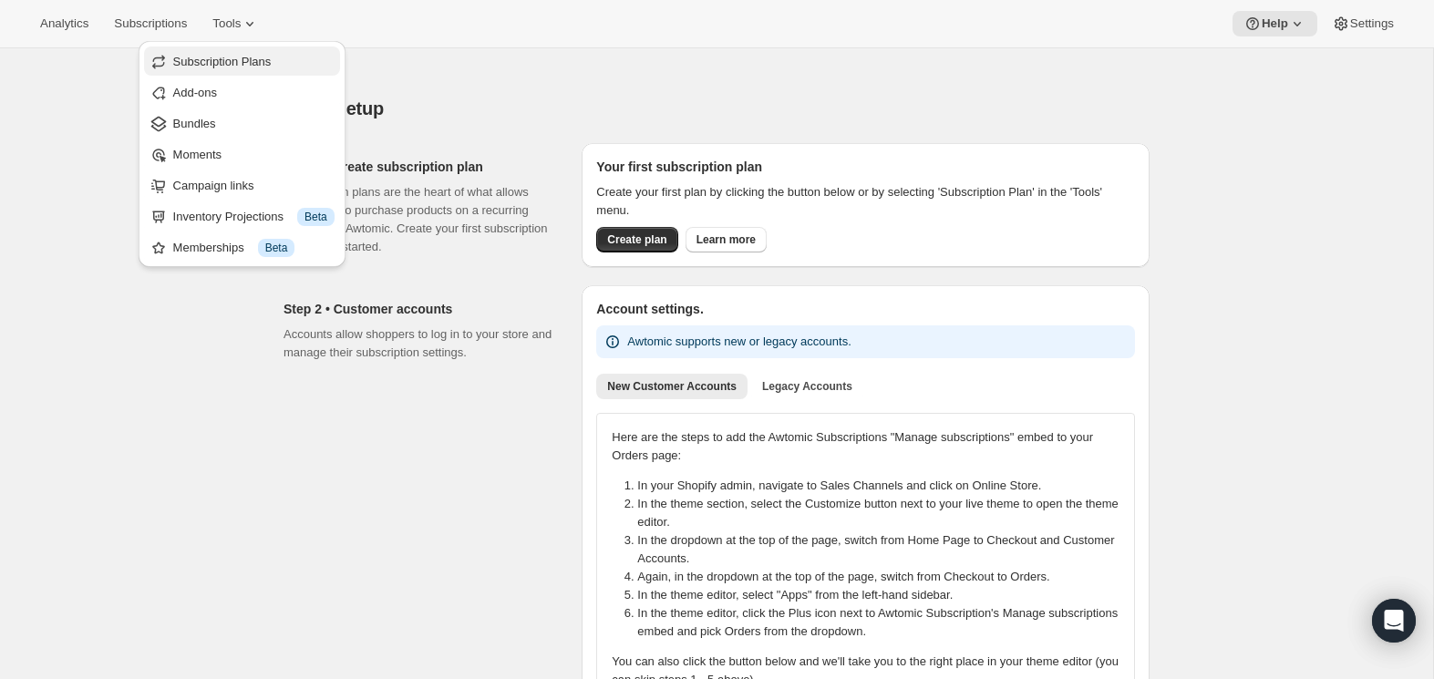
click at [242, 57] on span "Subscription Plans" at bounding box center [222, 62] width 98 height 14
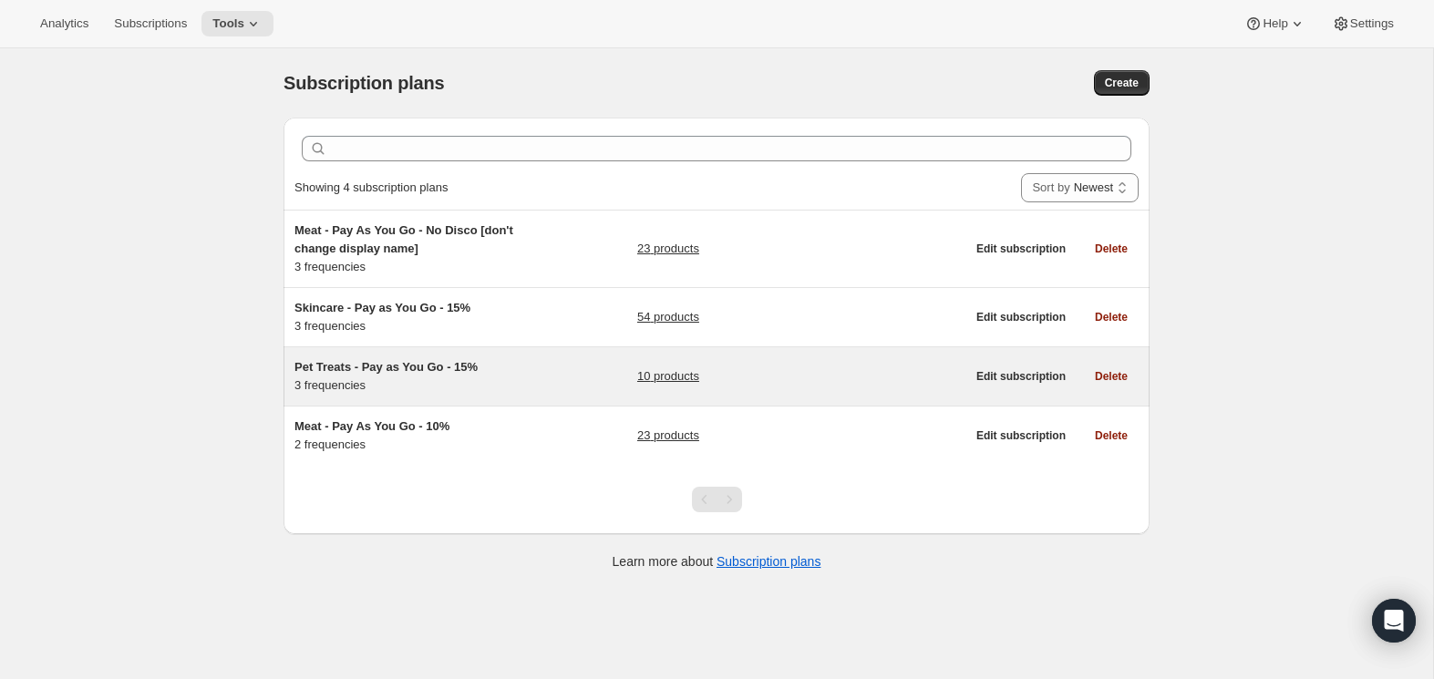
click at [368, 377] on div "Pet Treats - Pay as You Go - 15% 3 frequencies" at bounding box center [409, 376] width 228 height 36
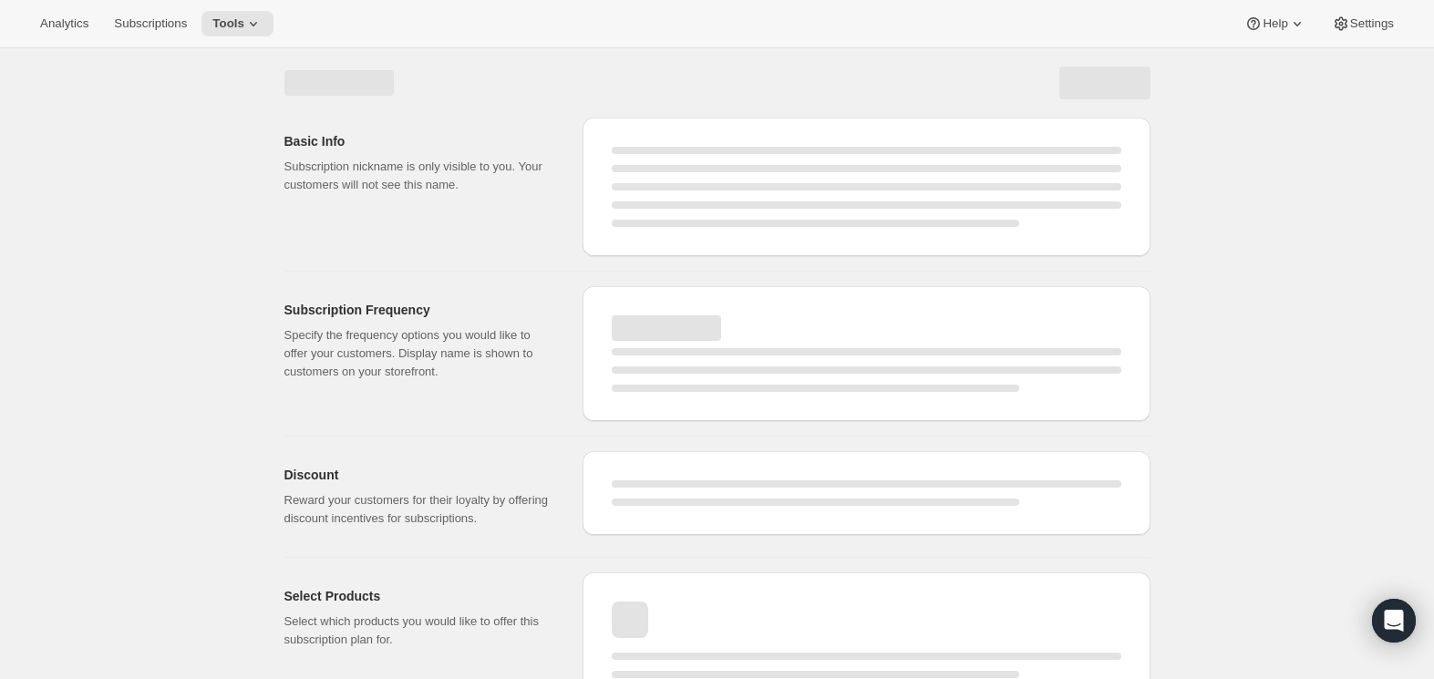
select select "WEEK"
select select "MONTH"
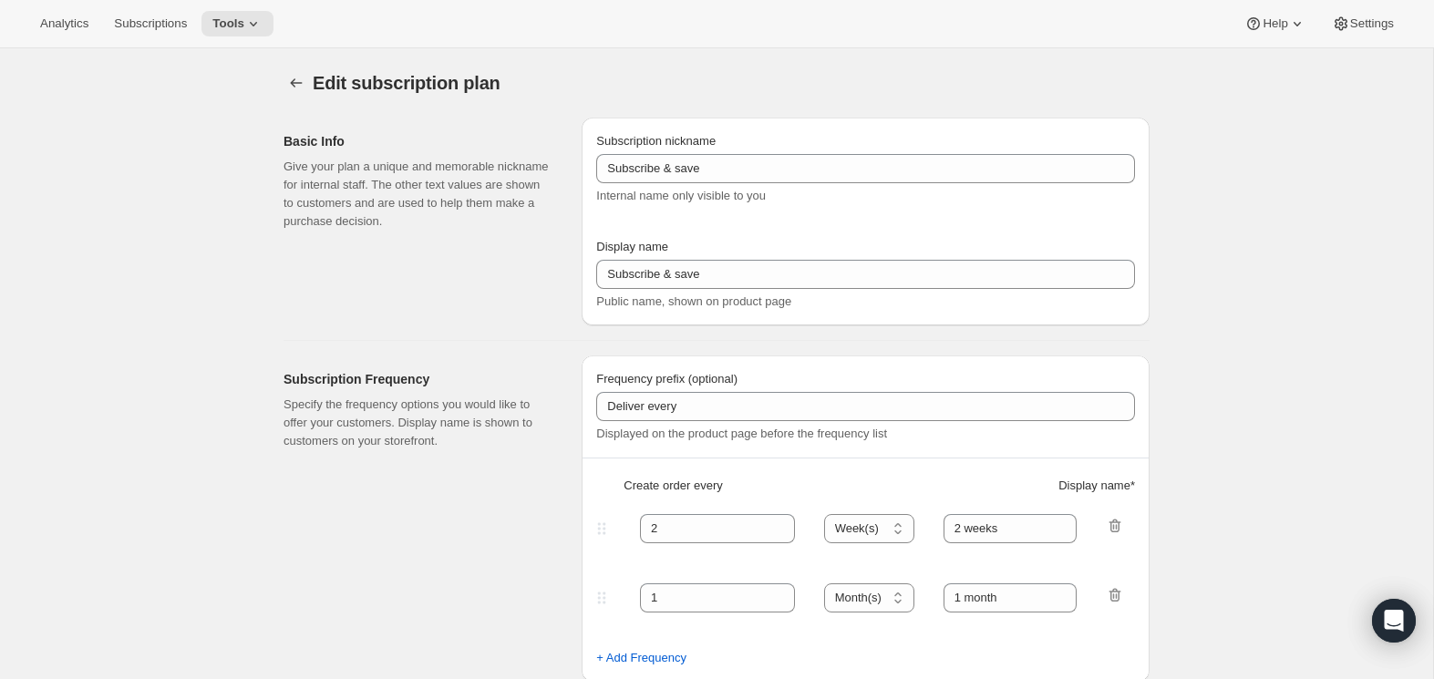
type input "Pet Treats - Pay as You Go - 15%"
type input "Subscribe & Save - Pet Treats"
type input "4"
select select "WEEK"
type input "4 weeks"
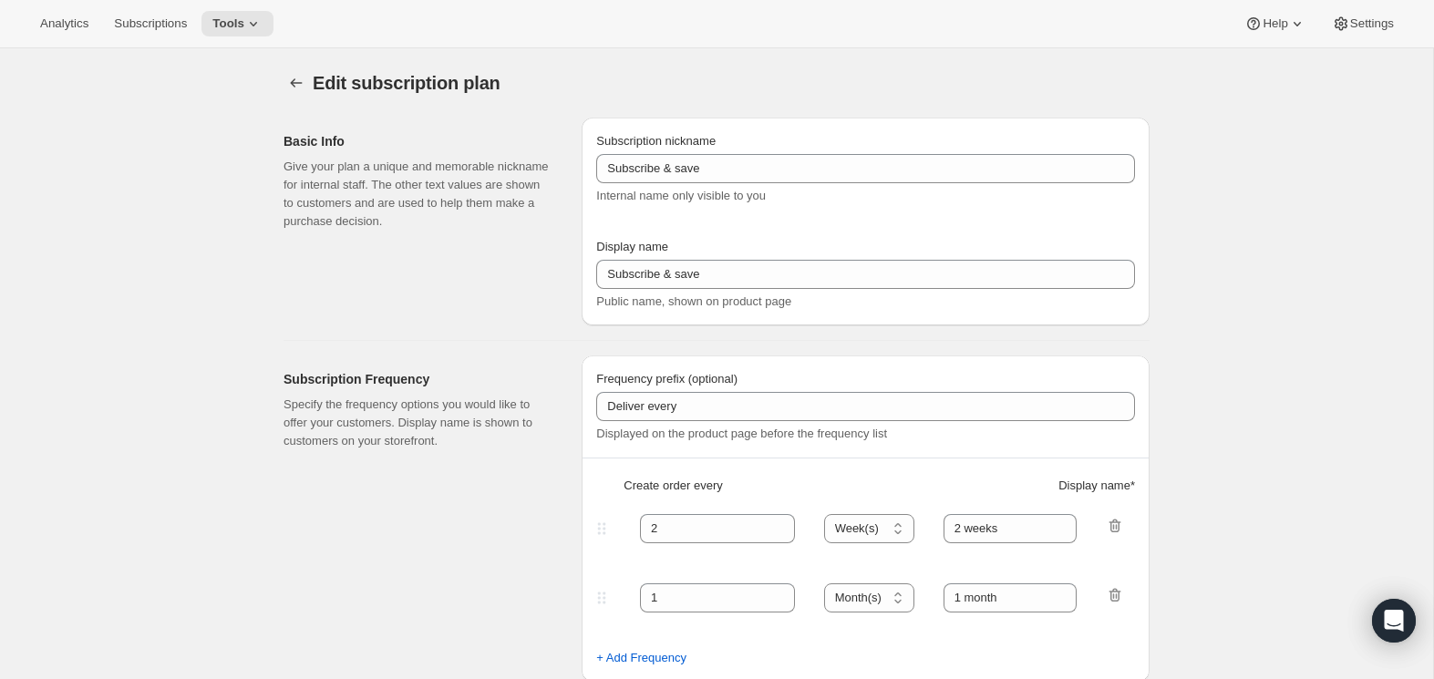
type input "15"
type input "Minimum two deliveries, then cancel anytime. Modify or reschedule whenever you …"
select select "WEEK"
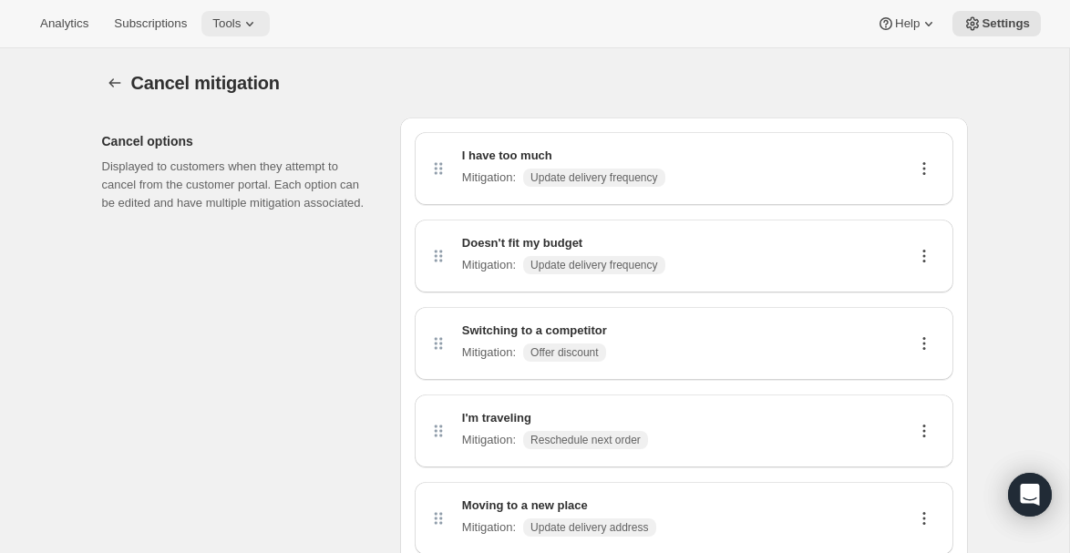
click at [241, 26] on span "Tools" at bounding box center [226, 23] width 28 height 15
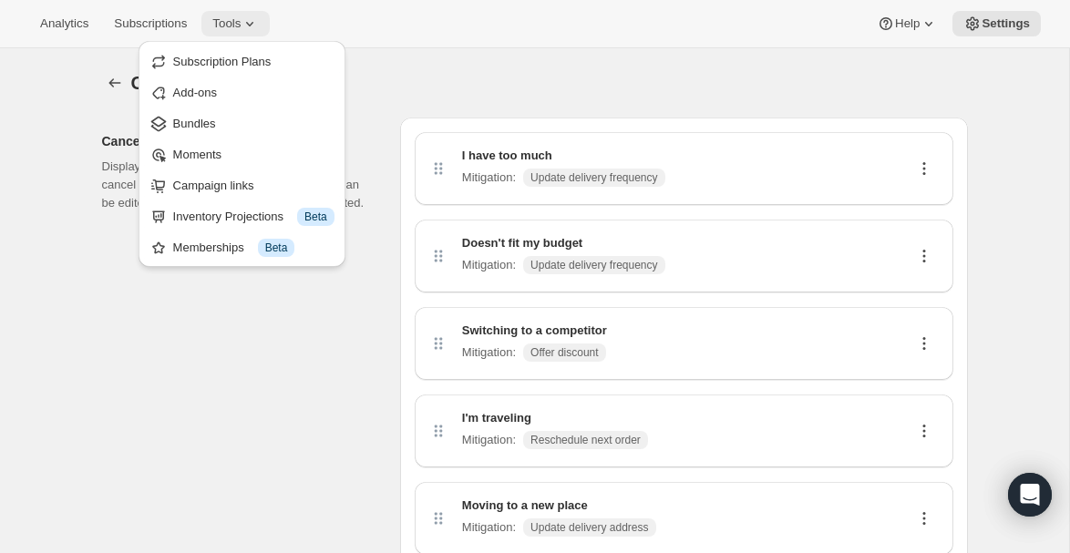
click at [241, 17] on span "Tools" at bounding box center [226, 23] width 28 height 15
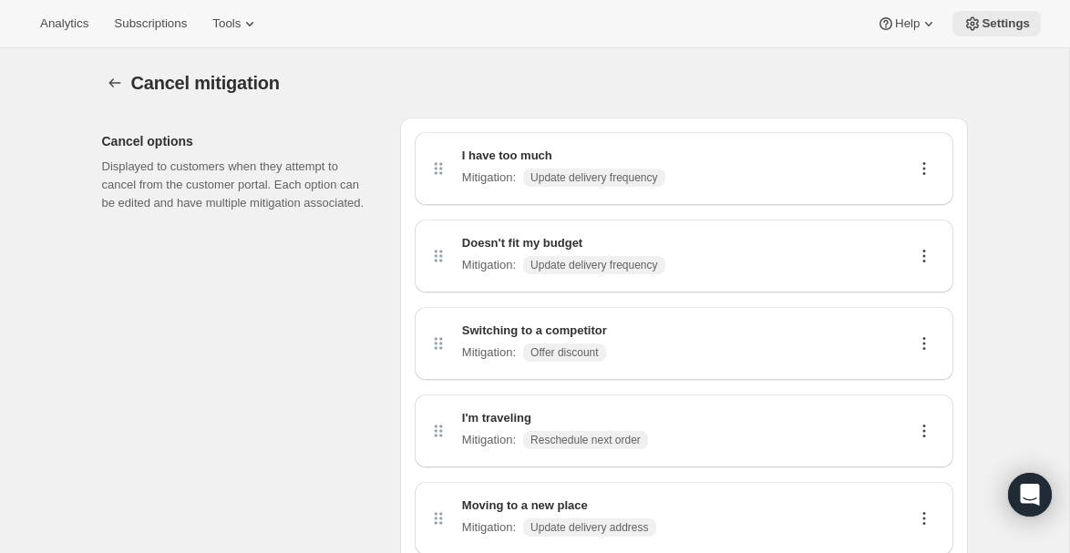
click at [1011, 21] on span "Settings" at bounding box center [1006, 23] width 48 height 15
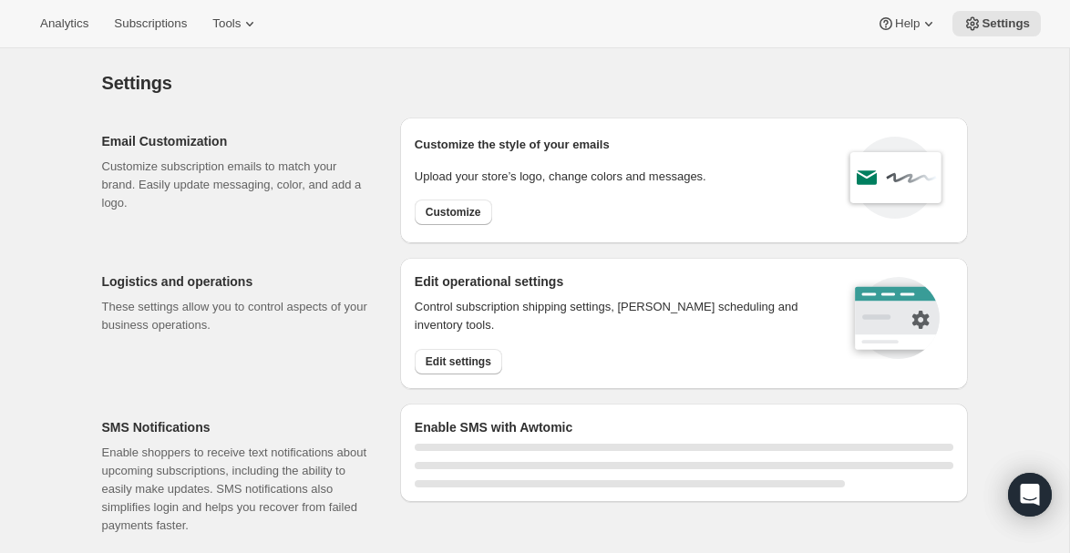
select select "18:00"
select select "09:00"
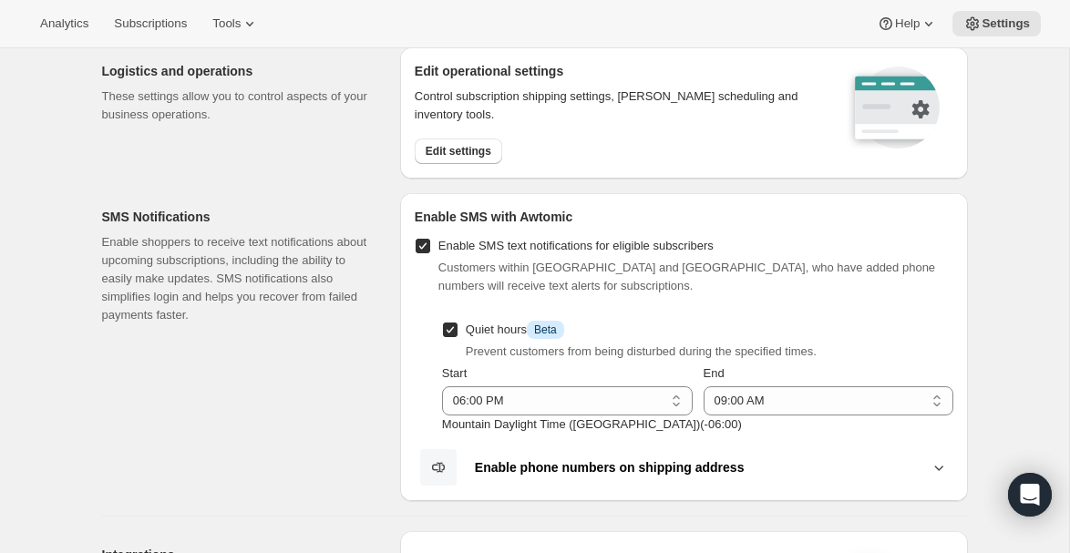
scroll to position [210, 0]
click at [441, 153] on span "Edit settings" at bounding box center [459, 152] width 66 height 15
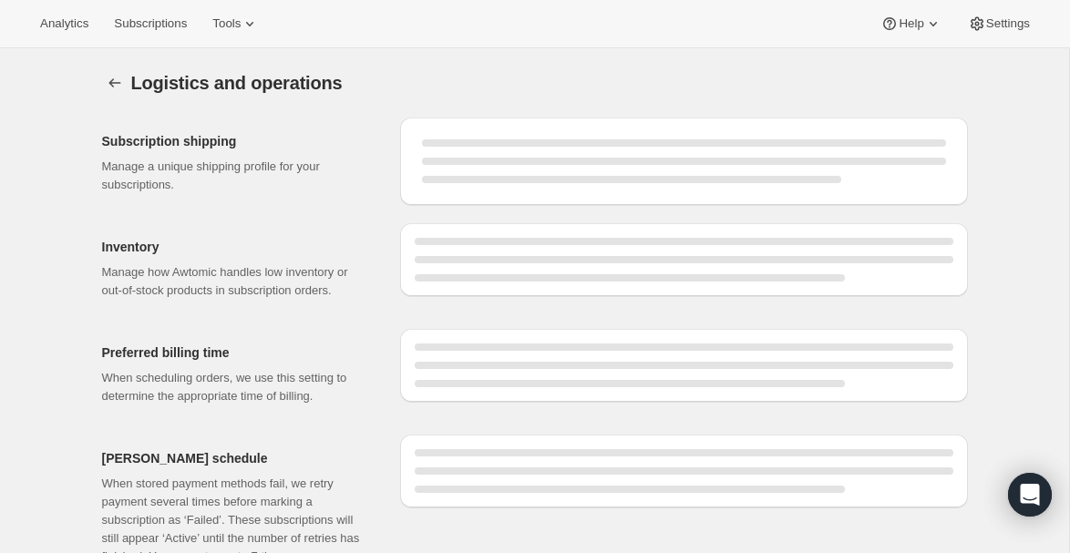
select select "DAY"
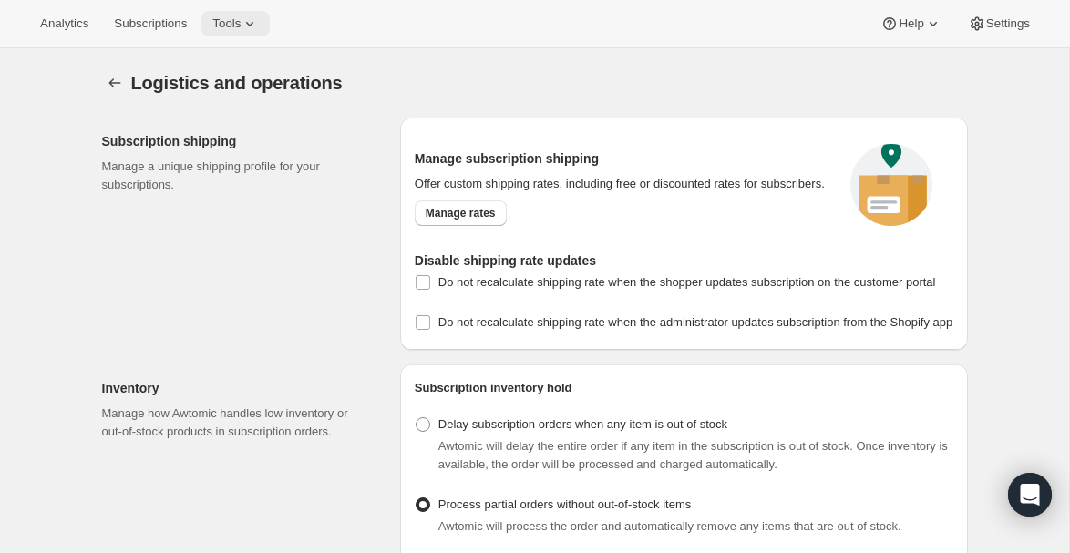
click at [241, 25] on span "Tools" at bounding box center [226, 23] width 28 height 15
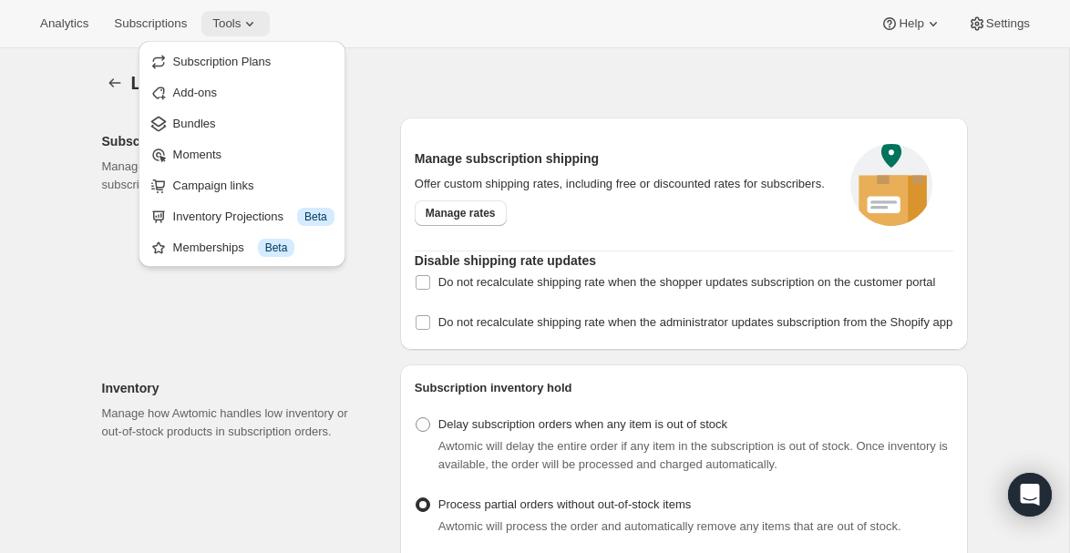
click at [241, 22] on span "Tools" at bounding box center [226, 23] width 28 height 15
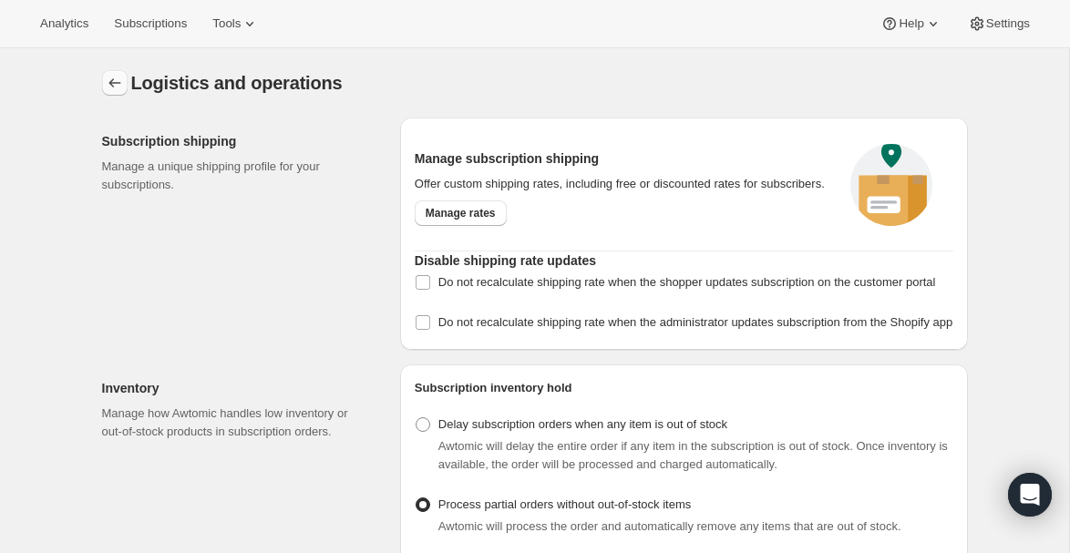
click at [107, 85] on icon "Settings" at bounding box center [115, 83] width 18 height 18
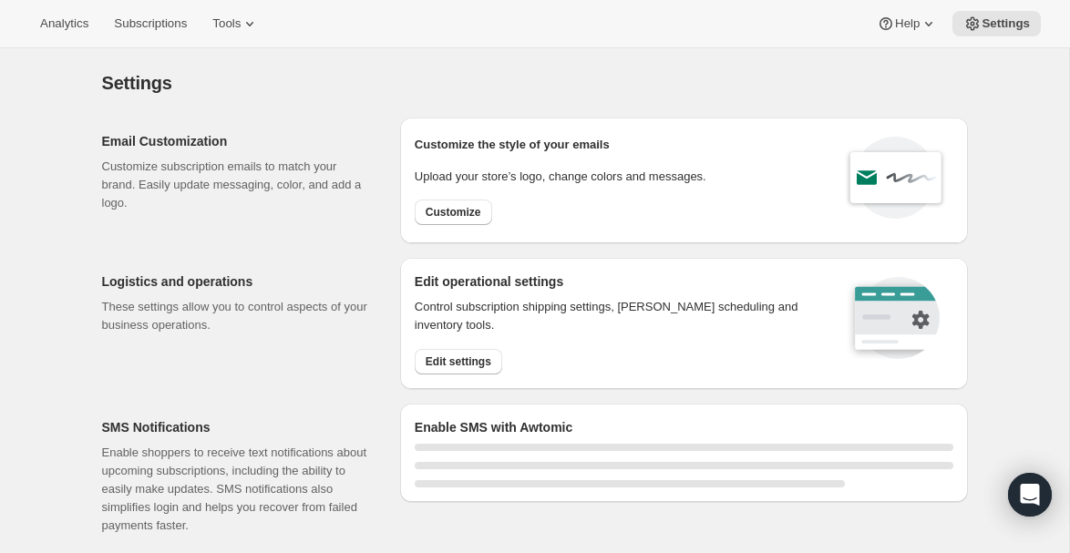
select select "18:00"
select select "09:00"
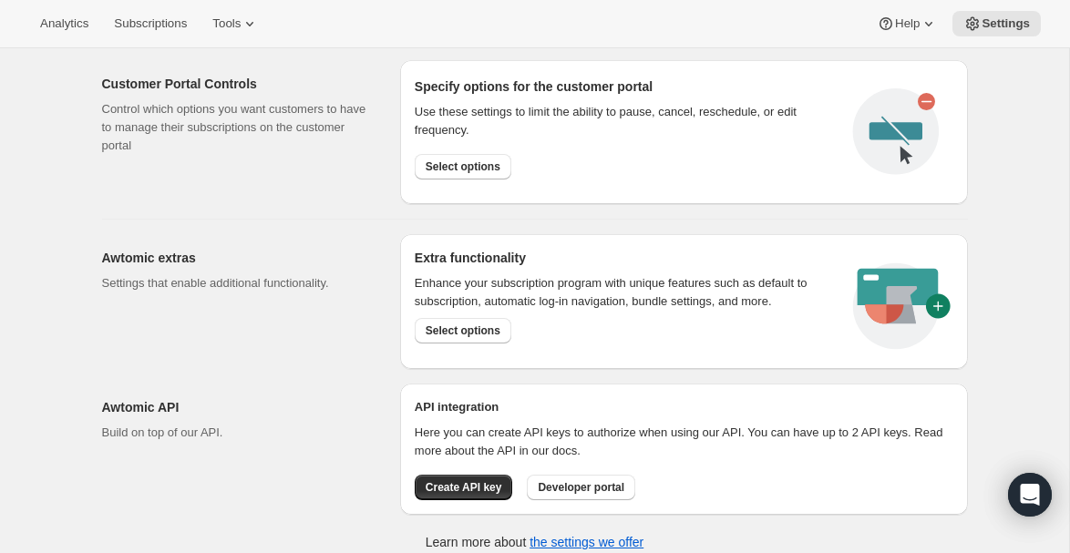
scroll to position [1002, 0]
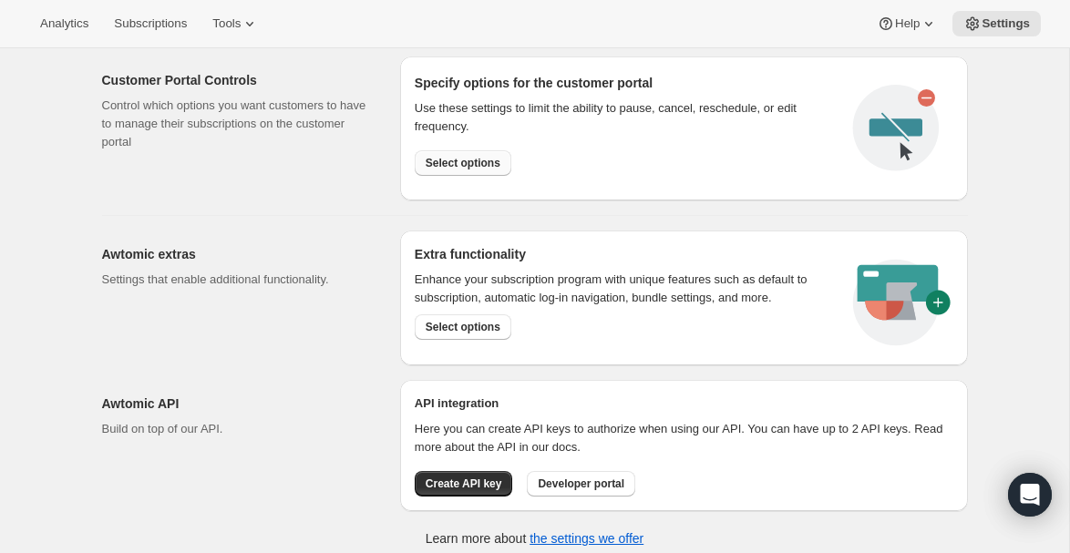
click at [454, 171] on button "Select options" at bounding box center [463, 163] width 97 height 26
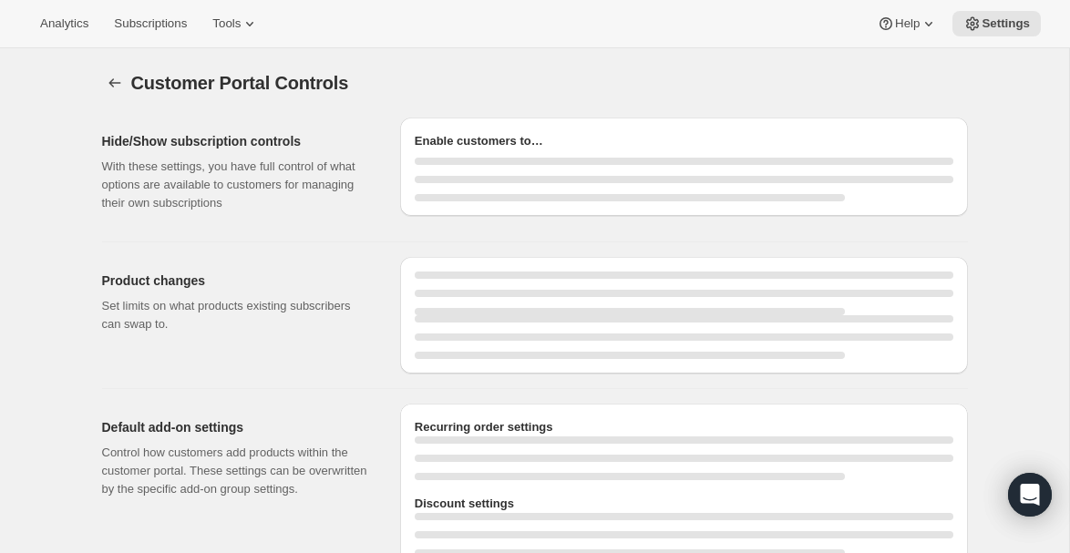
select select "INTERVAL"
select select "MONTH"
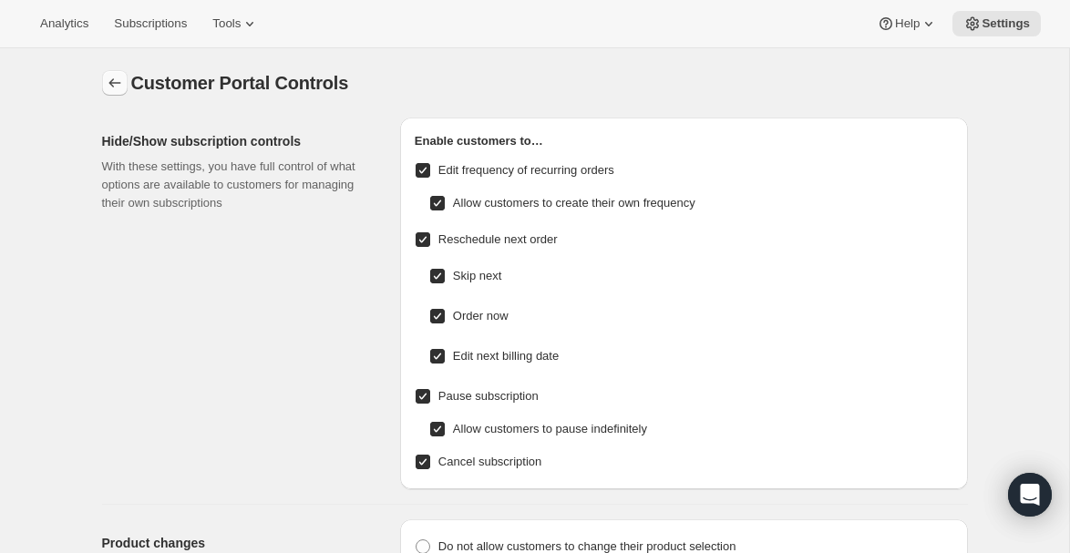
click at [109, 85] on icon "Settings" at bounding box center [115, 83] width 18 height 18
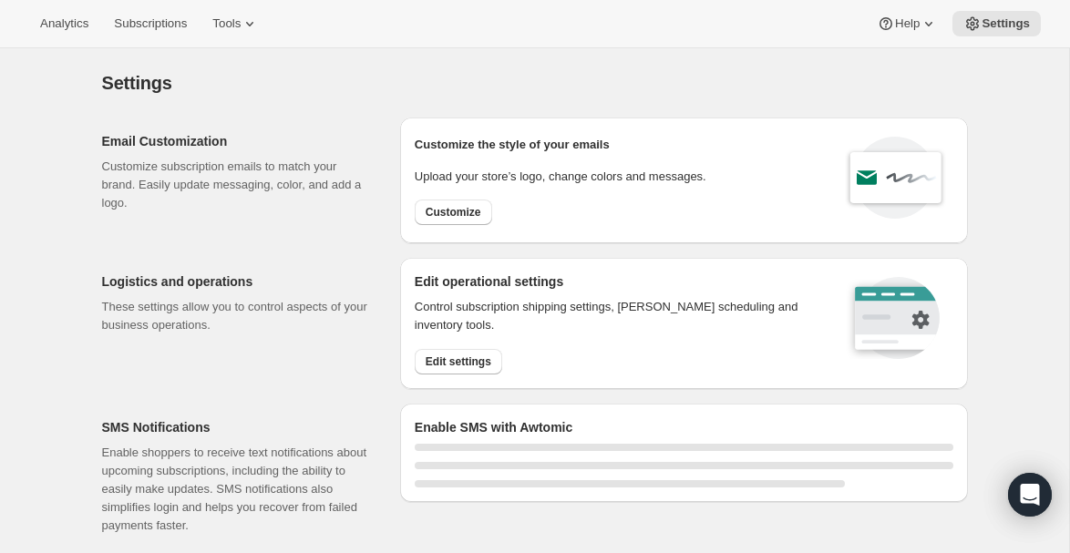
select select "18:00"
select select "09:00"
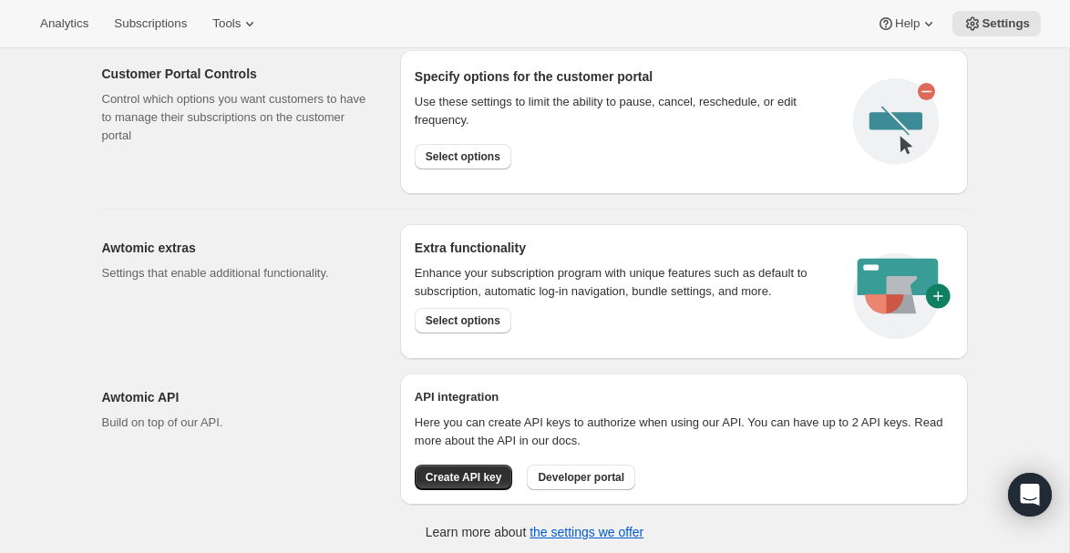
scroll to position [1012, 0]
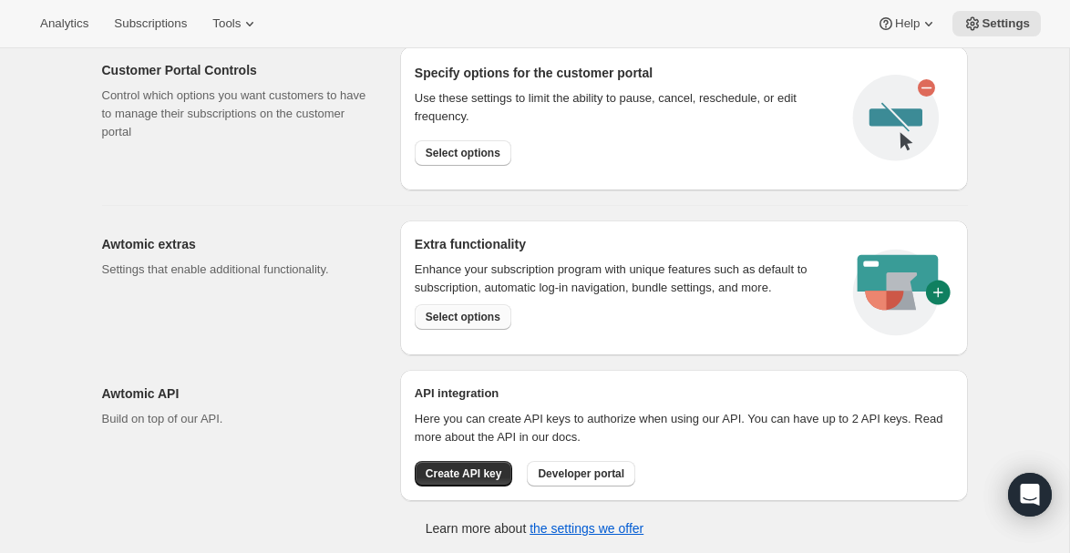
click at [448, 326] on button "Select options" at bounding box center [463, 318] width 97 height 26
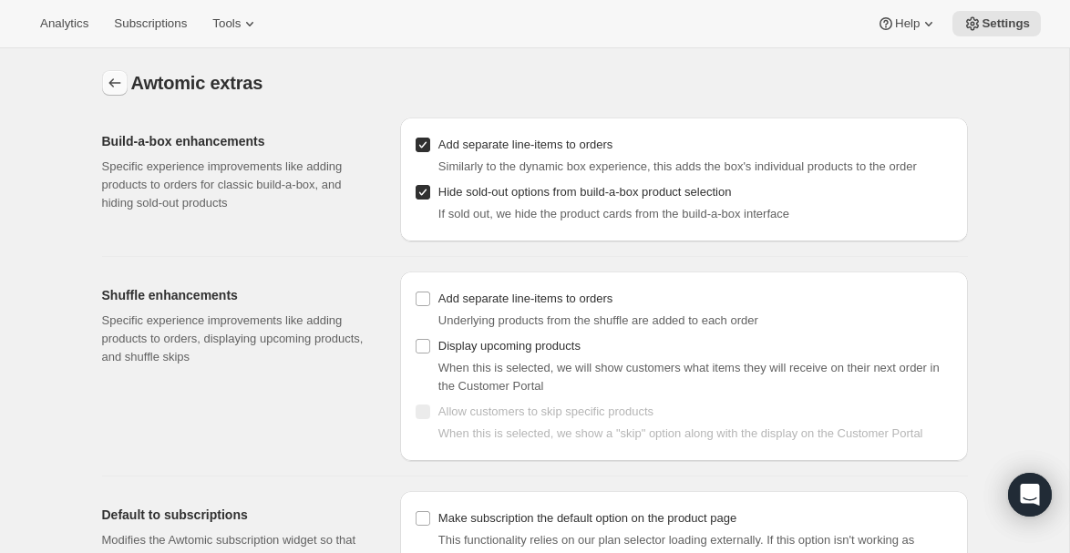
click at [109, 86] on icon "Settings" at bounding box center [115, 83] width 18 height 18
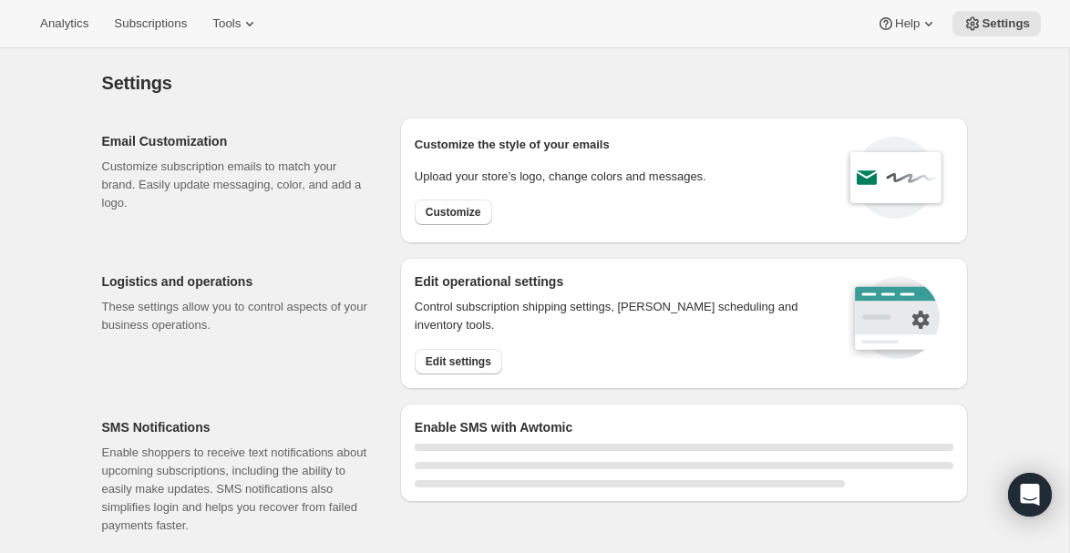
select select "18:00"
select select "09:00"
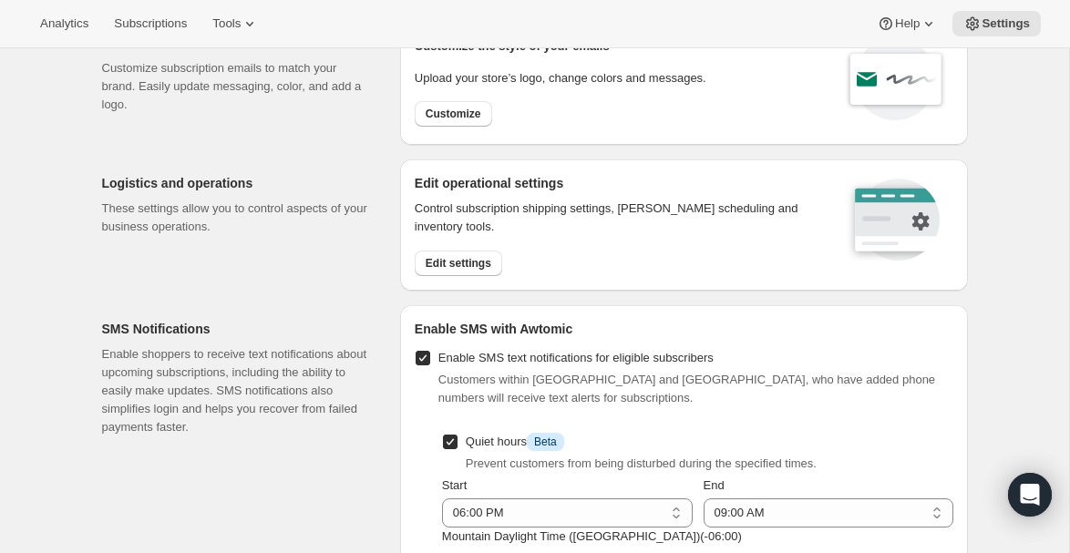
scroll to position [74, 0]
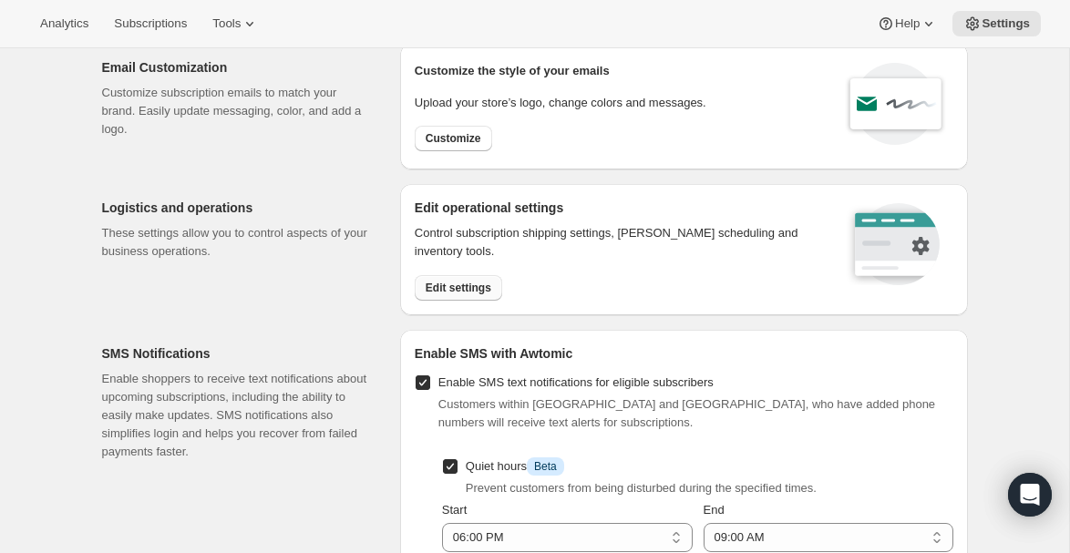
click at [454, 285] on span "Edit settings" at bounding box center [459, 288] width 66 height 15
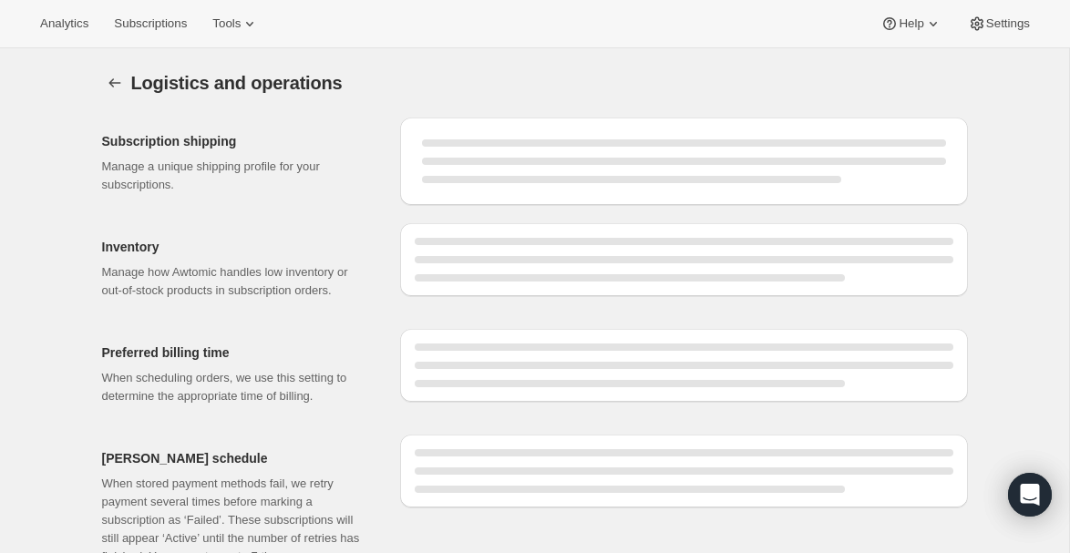
select select "DAY"
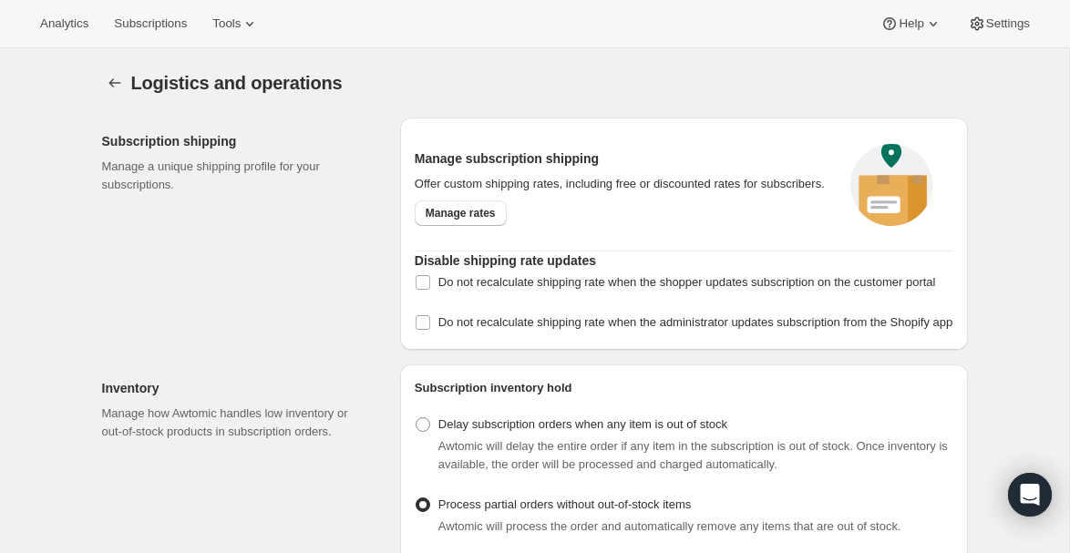
click at [134, 88] on span "Logistics and operations" at bounding box center [237, 83] width 212 height 20
click at [119, 84] on icon "Settings" at bounding box center [115, 83] width 18 height 18
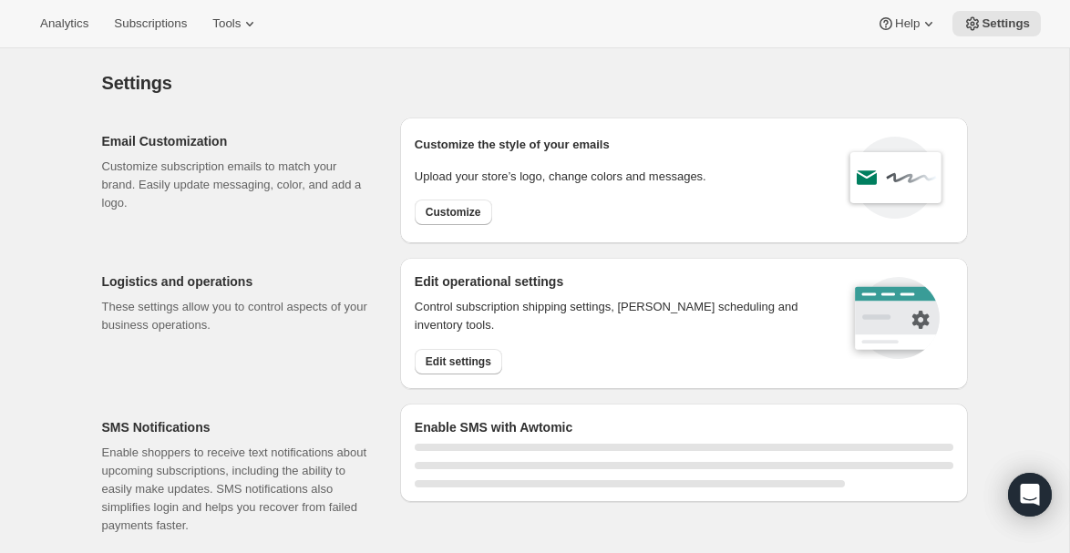
select select "18:00"
select select "09:00"
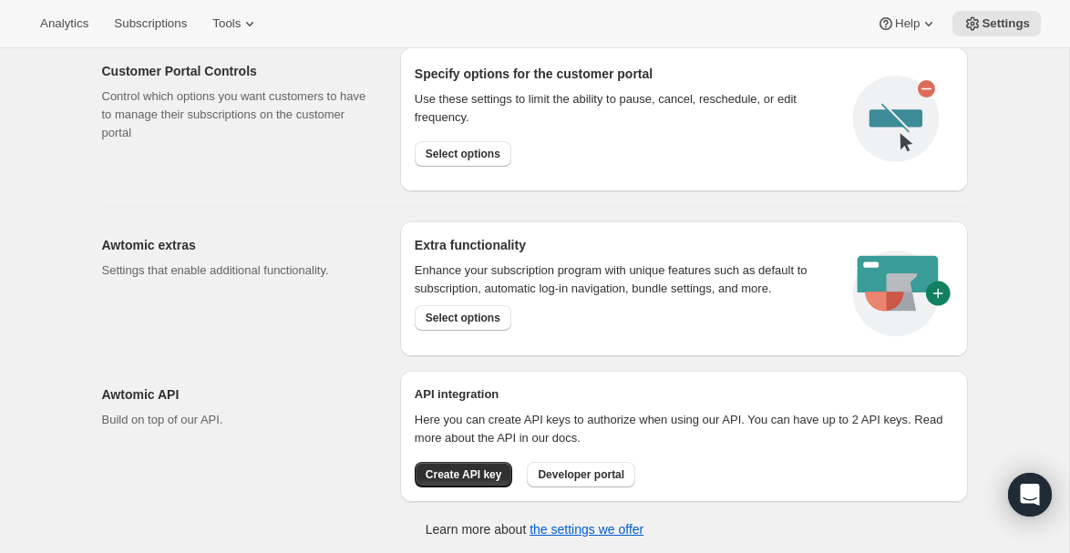
scroll to position [1012, 0]
click at [449, 315] on span "Select options" at bounding box center [463, 317] width 75 height 15
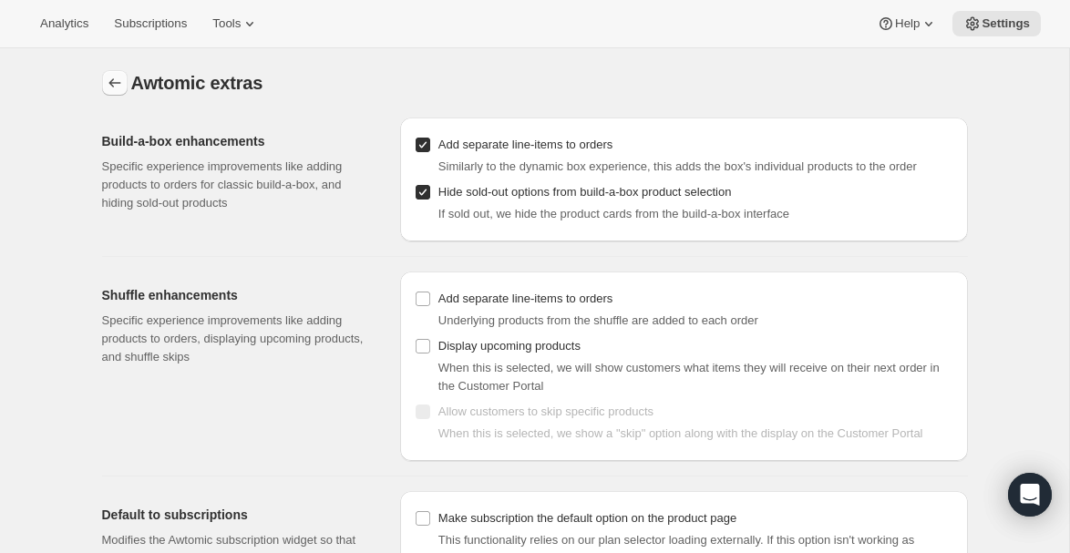
click at [110, 80] on icon "Settings" at bounding box center [115, 83] width 18 height 18
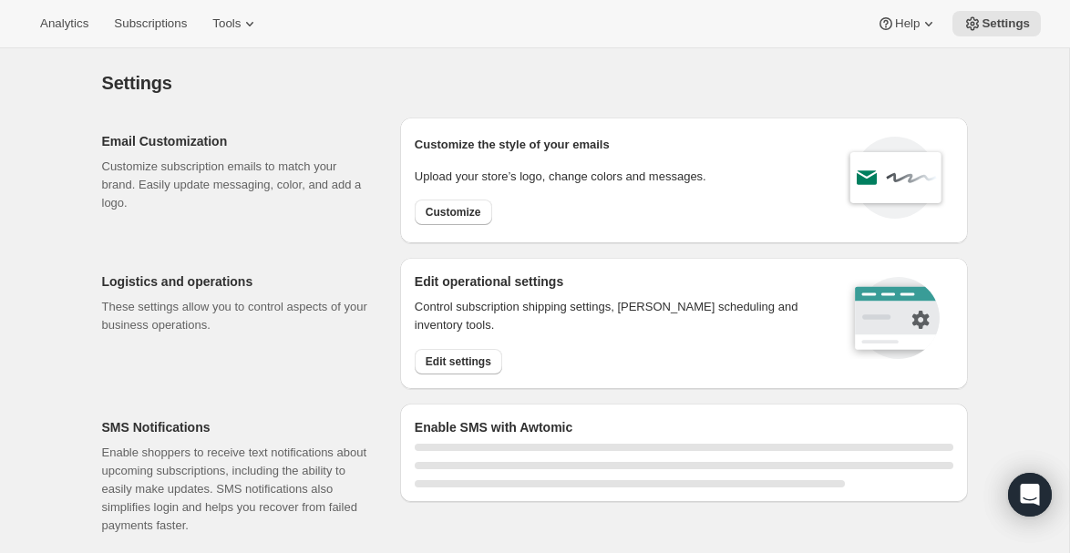
select select "18:00"
select select "09:00"
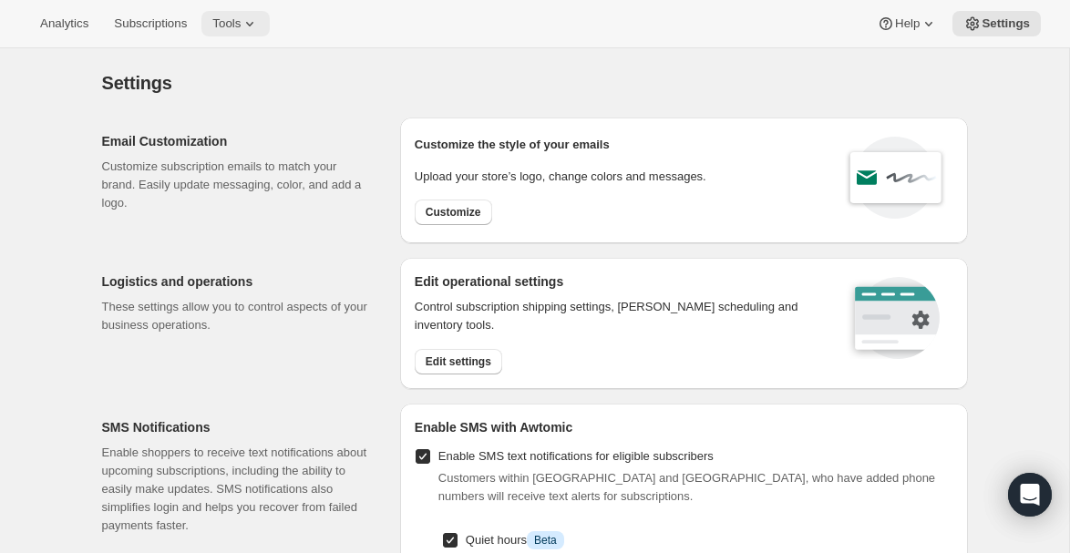
click at [253, 26] on icon at bounding box center [250, 24] width 18 height 18
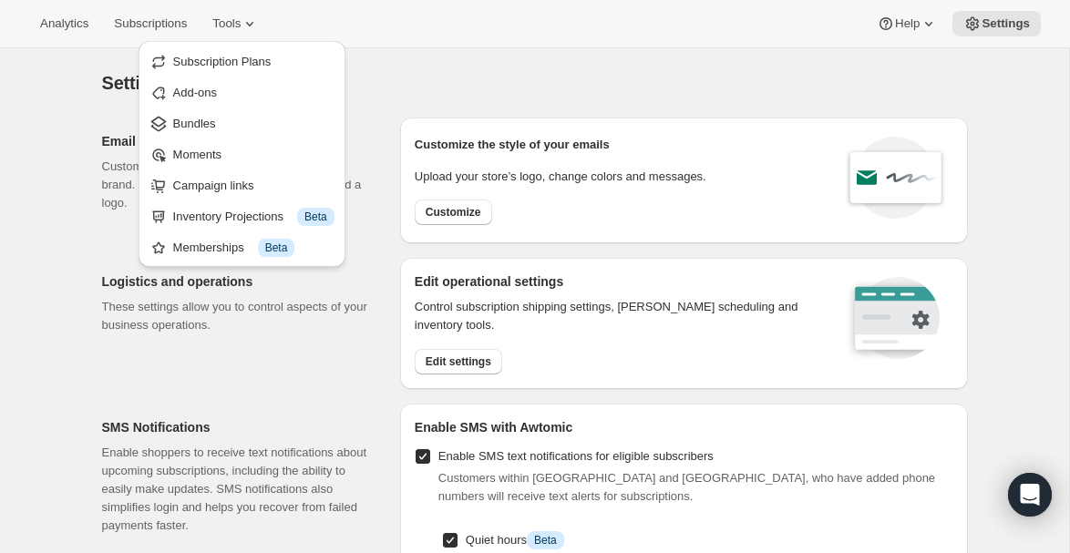
click at [676, 90] on div "Settings" at bounding box center [535, 83] width 866 height 26
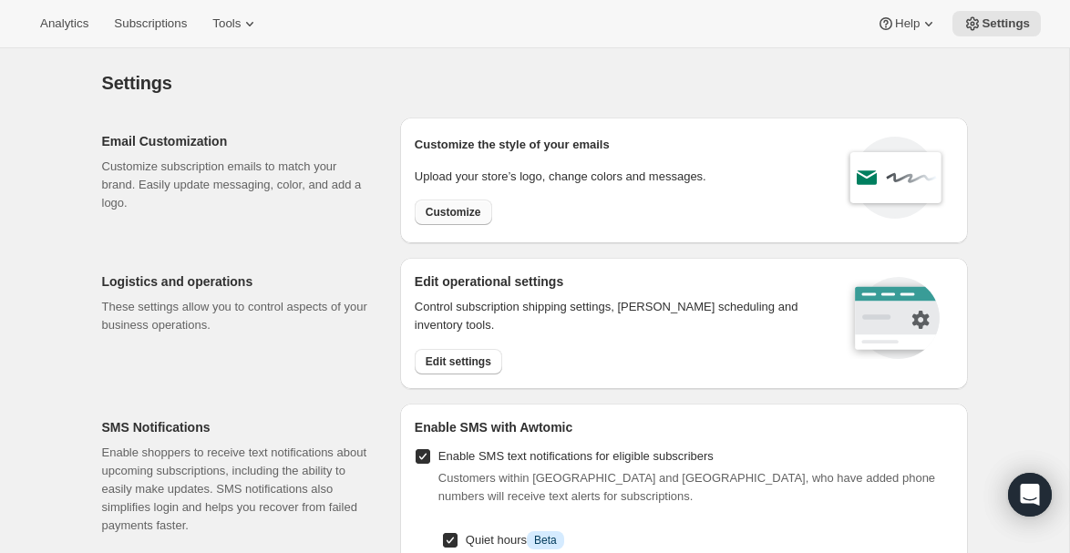
click at [460, 214] on span "Customize" at bounding box center [454, 212] width 56 height 15
select select "subscriptionMessage"
select select "5"
select select "15"
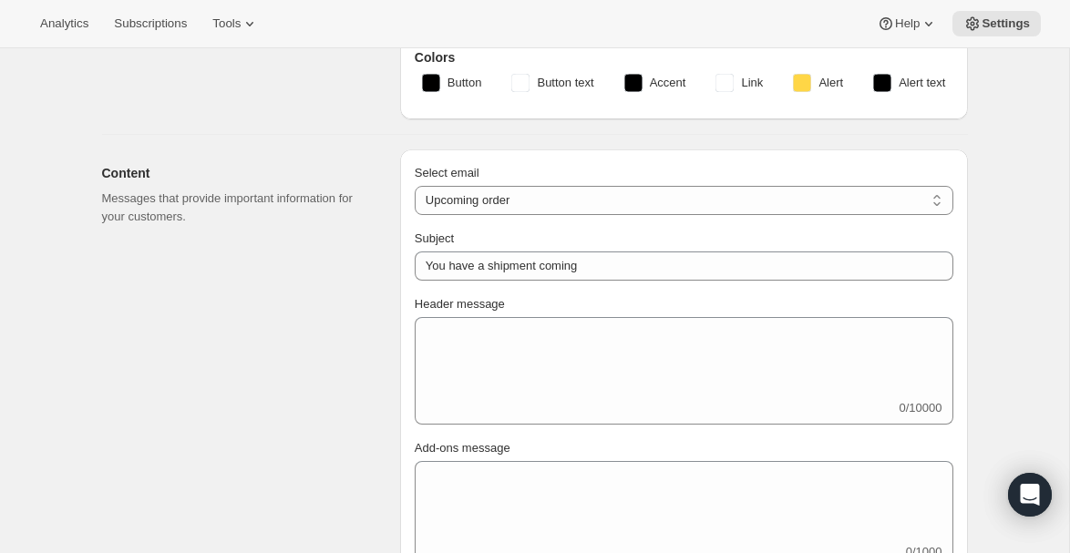
type input "American Ostrich Farms"
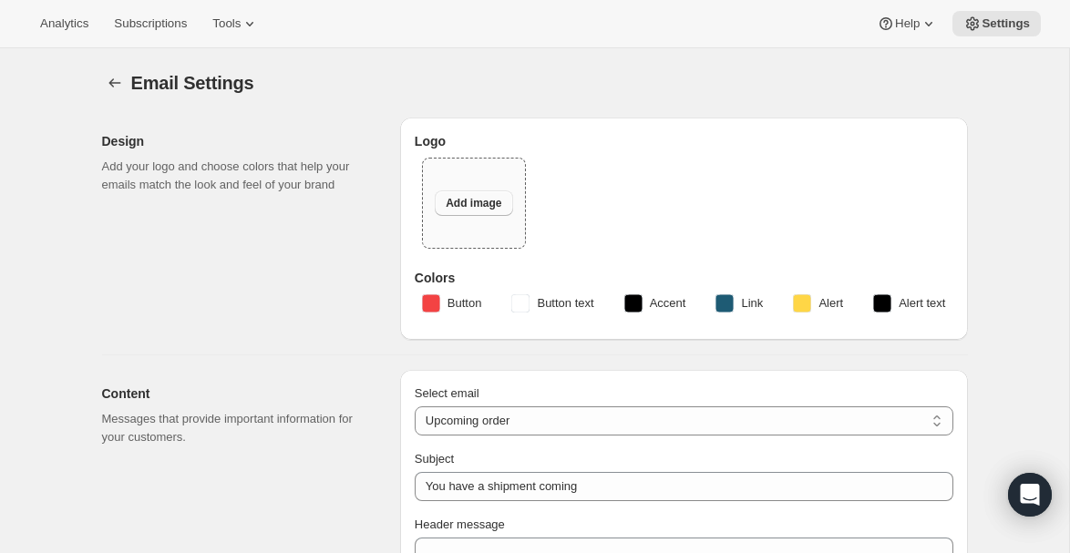
click at [478, 204] on span "Add image" at bounding box center [474, 203] width 56 height 15
type input "C:\fakepath\Copy of AOF_Logo large.jpg"
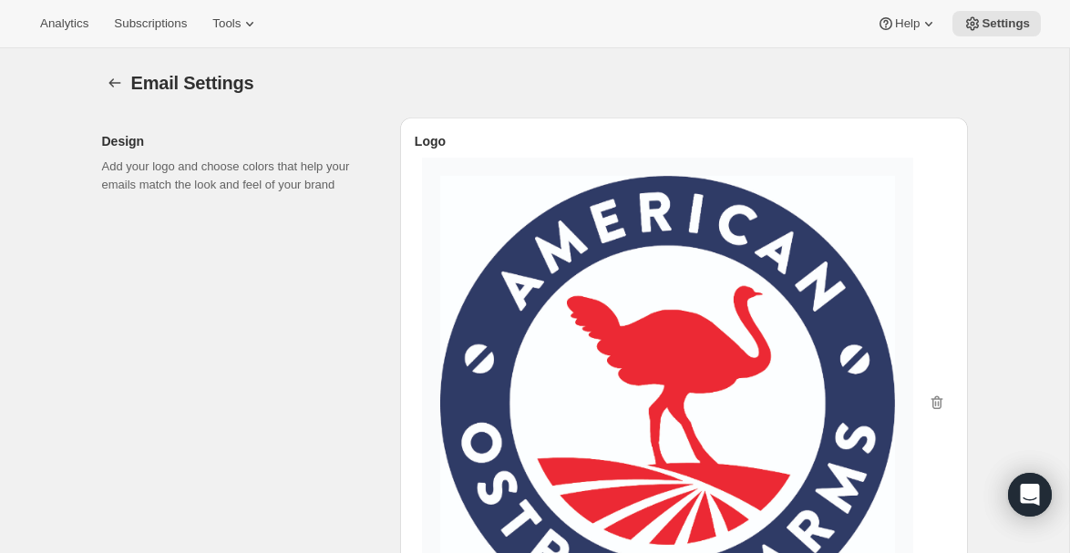
click at [577, 340] on img at bounding box center [667, 403] width 455 height 455
click at [941, 401] on icon "button" at bounding box center [937, 404] width 12 height 14
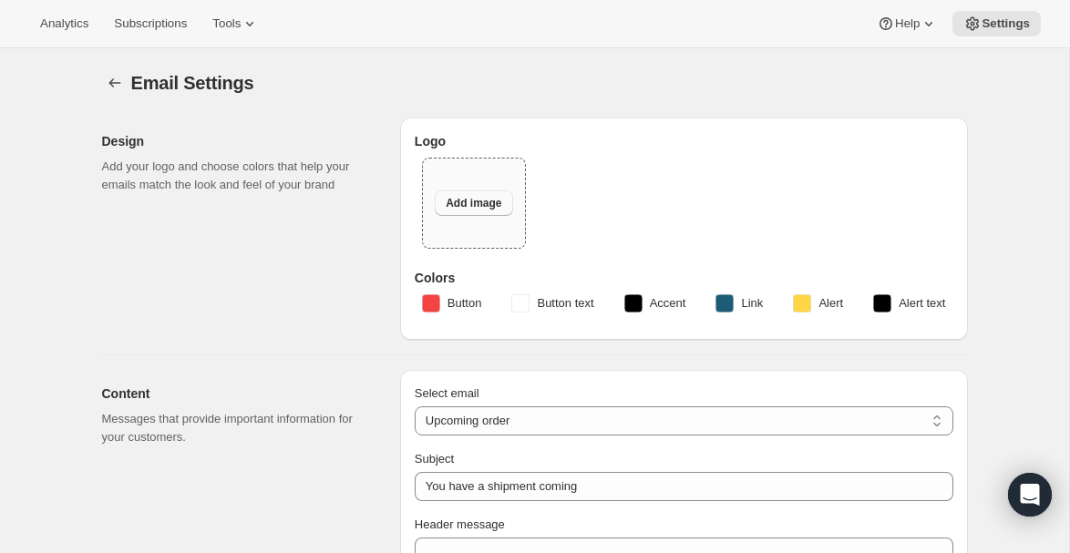
click at [452, 198] on span "Add image" at bounding box center [474, 203] width 56 height 15
type input "C:\fakepath\Copy of AOF_Logo.png"
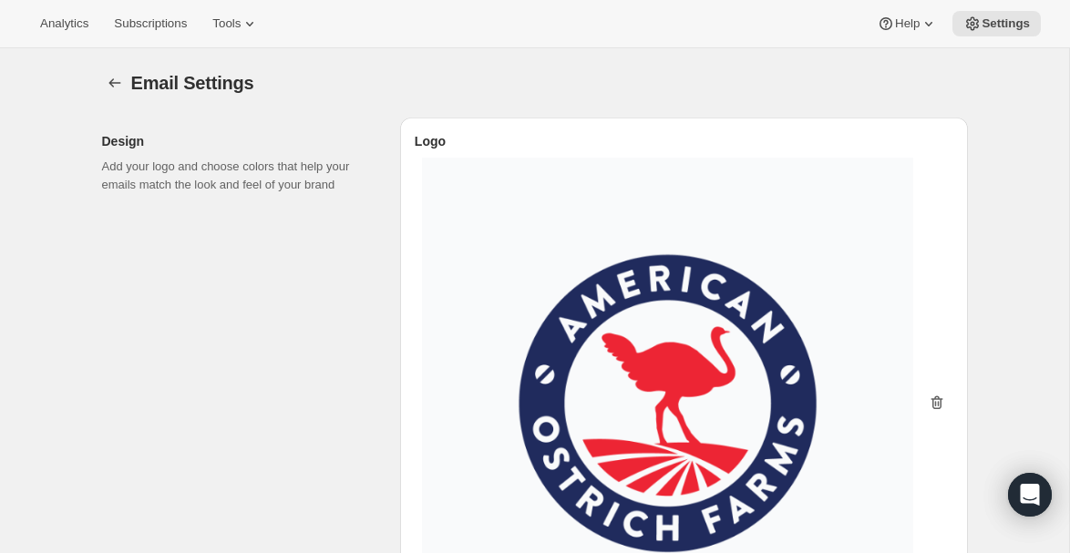
click at [933, 401] on icon "button" at bounding box center [937, 404] width 12 height 14
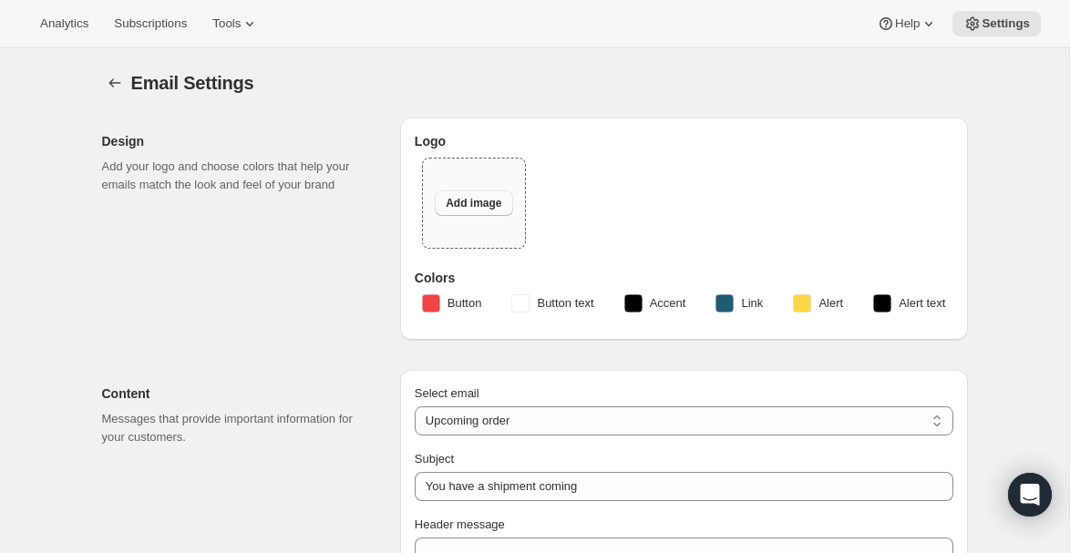
click at [465, 198] on span "Add image" at bounding box center [474, 203] width 56 height 15
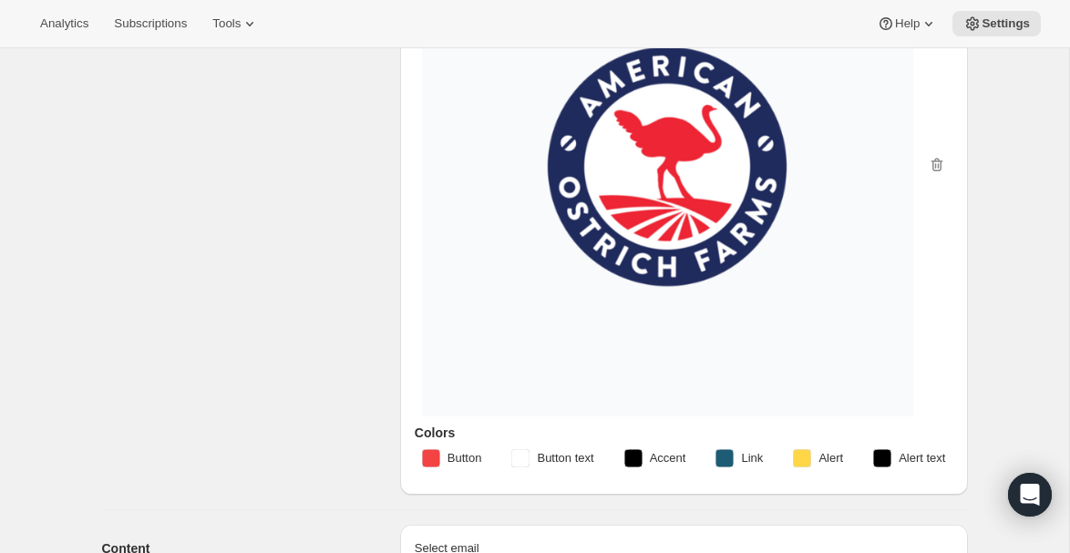
scroll to position [236, 0]
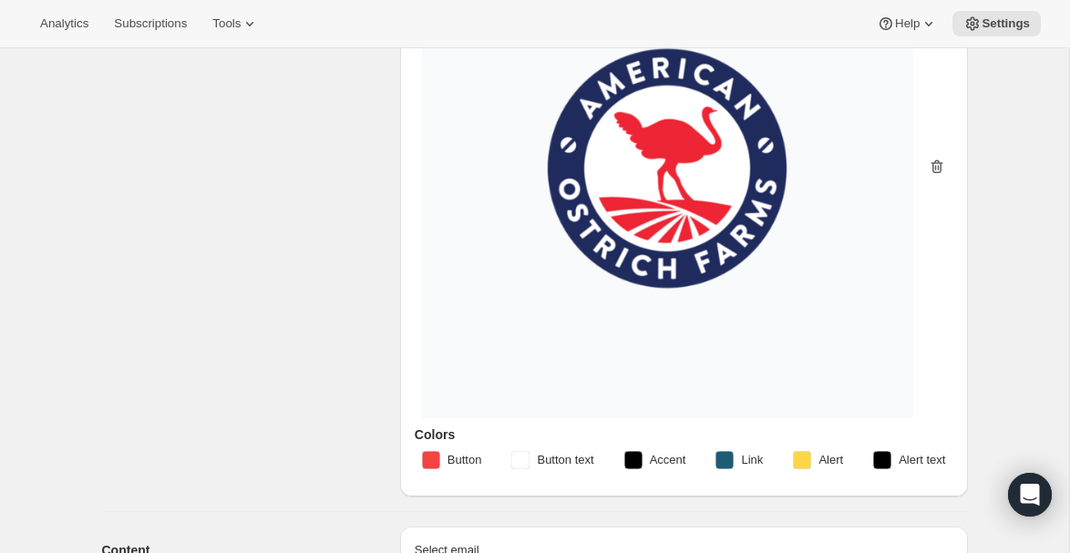
click at [939, 165] on icon "button" at bounding box center [937, 167] width 18 height 18
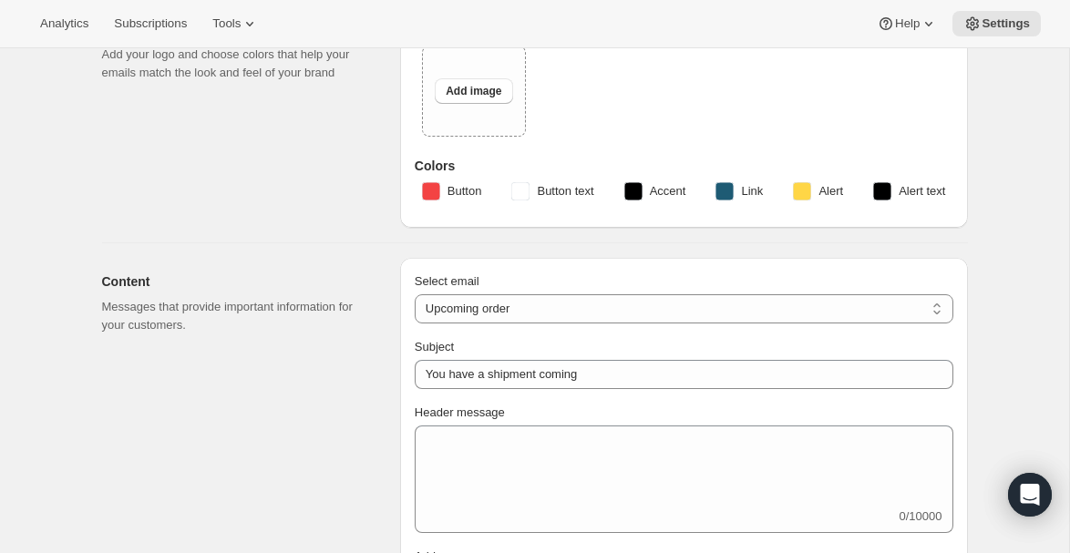
scroll to position [68, 0]
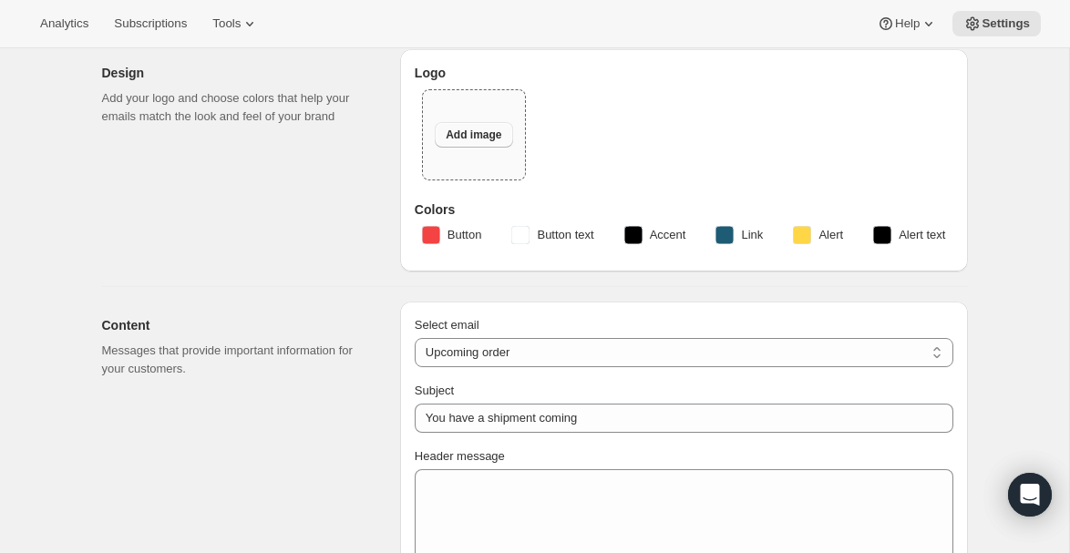
click at [460, 139] on span "Add image" at bounding box center [474, 135] width 56 height 15
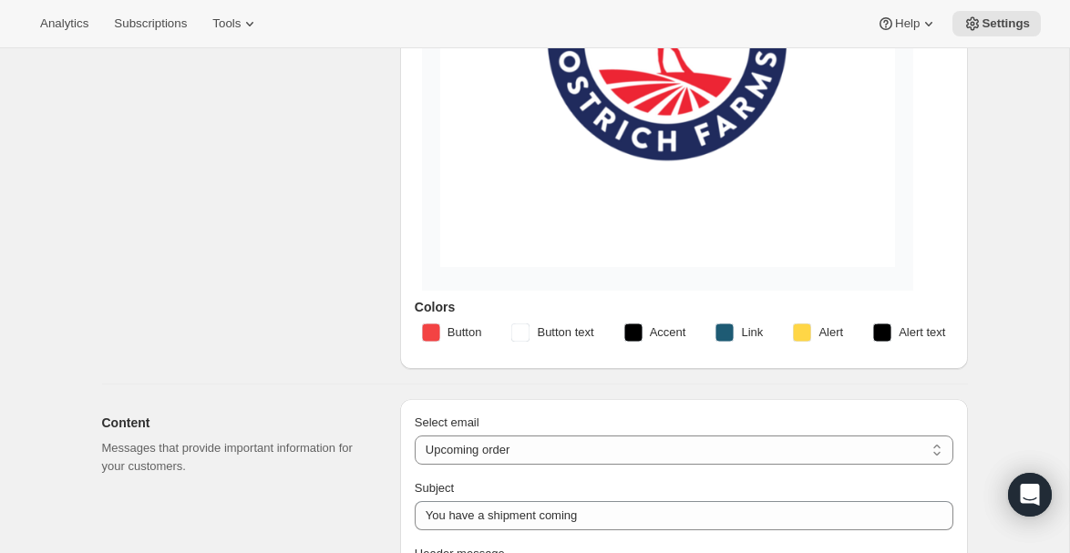
scroll to position [368, 0]
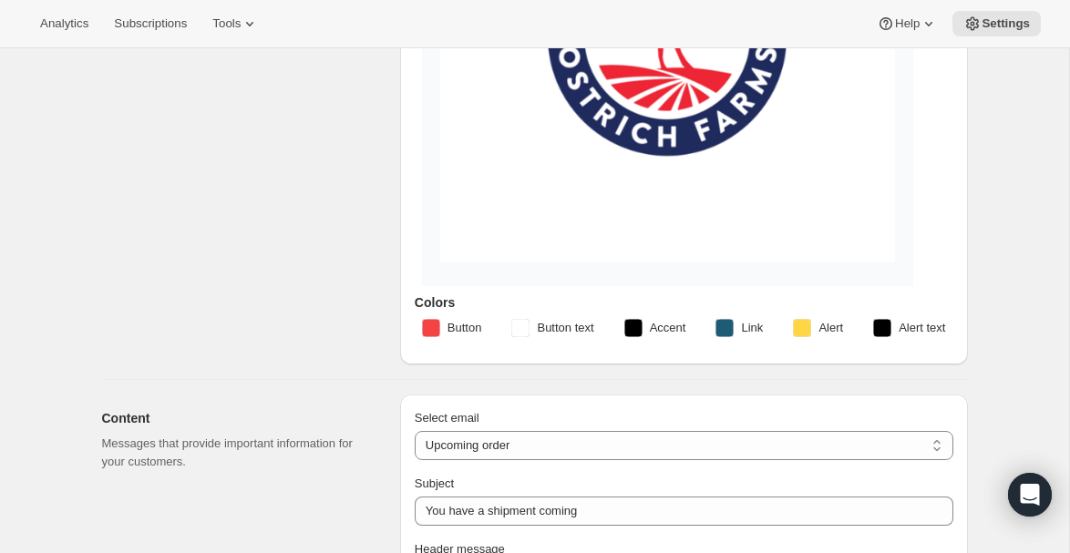
click at [431, 328] on rect "button" at bounding box center [431, 328] width 18 height 18
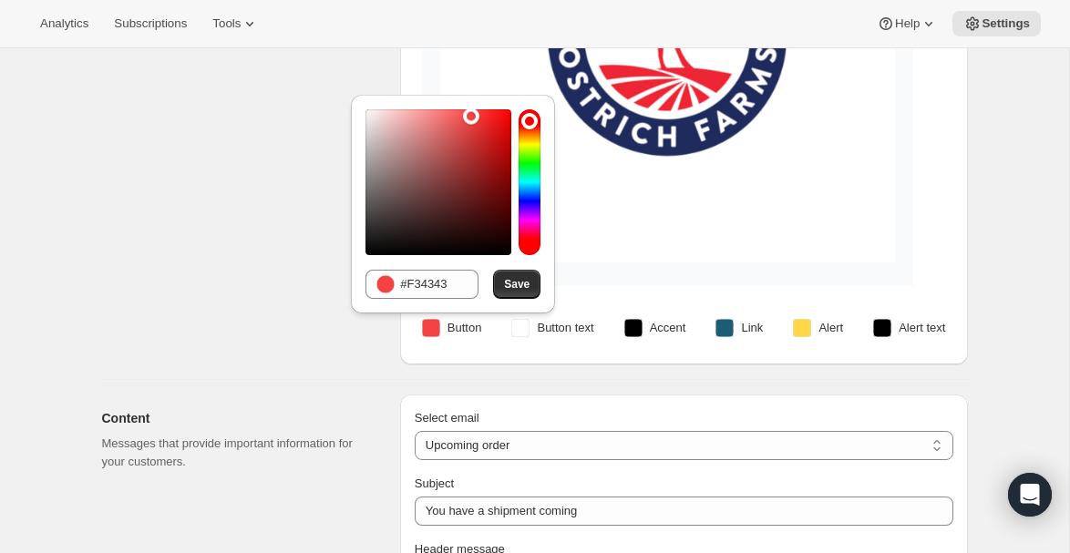
click at [489, 327] on button "Button" at bounding box center [452, 328] width 82 height 29
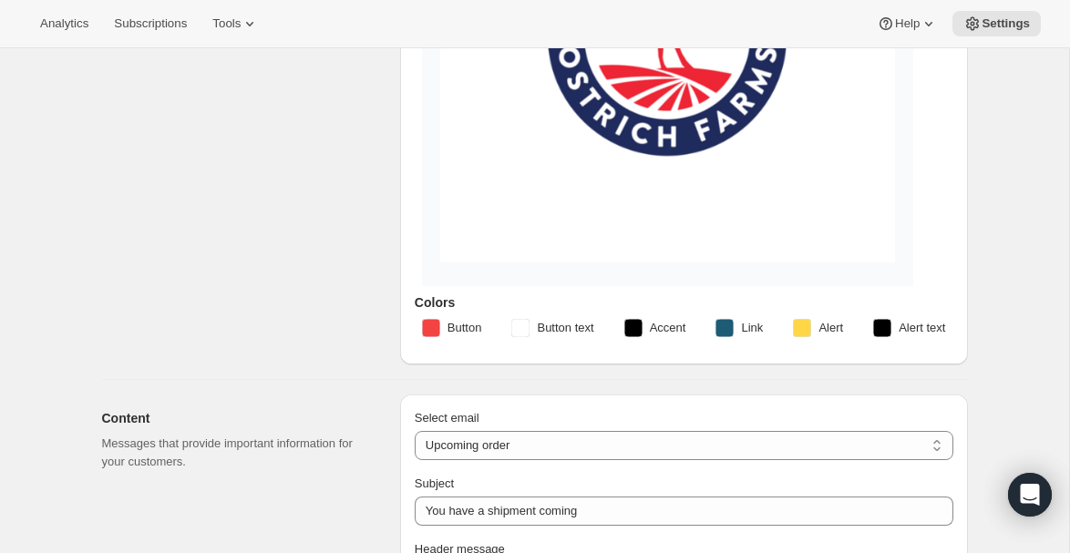
click at [525, 326] on rect "button" at bounding box center [521, 328] width 18 height 18
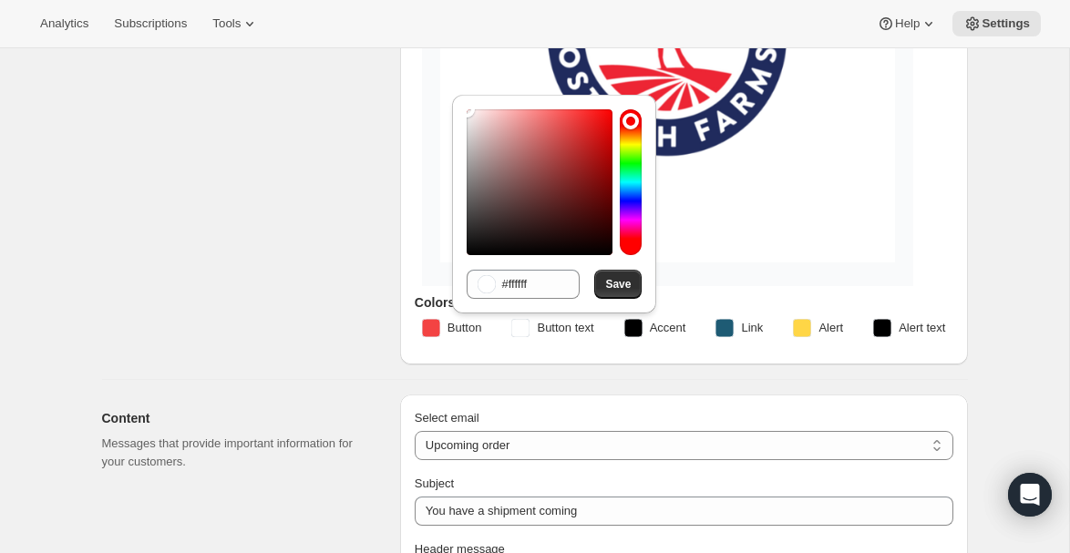
click at [525, 326] on rect "button" at bounding box center [521, 328] width 18 height 18
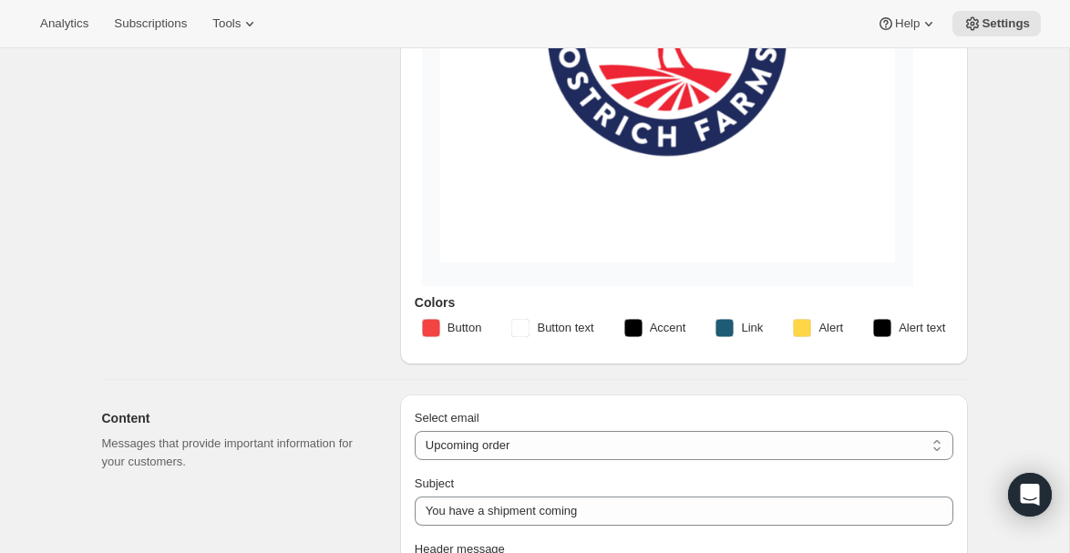
click at [633, 329] on rect "button" at bounding box center [634, 328] width 18 height 18
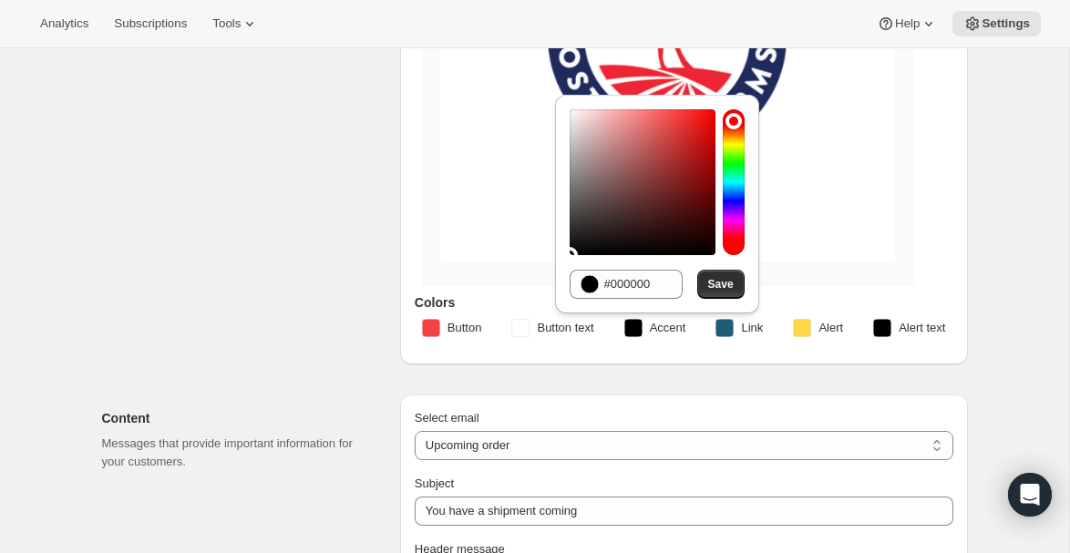
click at [633, 329] on rect "button" at bounding box center [634, 328] width 18 height 18
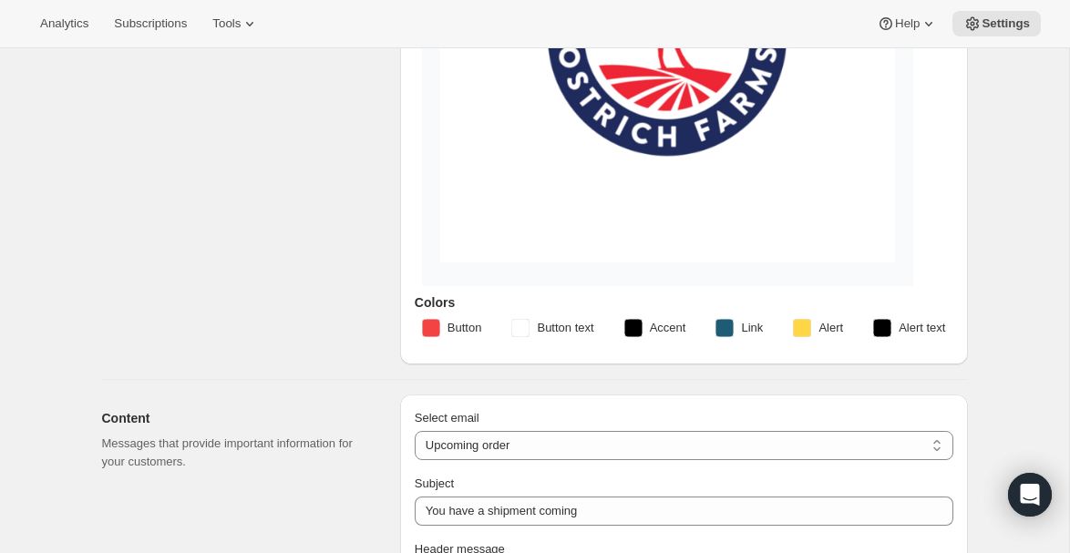
click at [721, 329] on rect "button" at bounding box center [725, 328] width 18 height 18
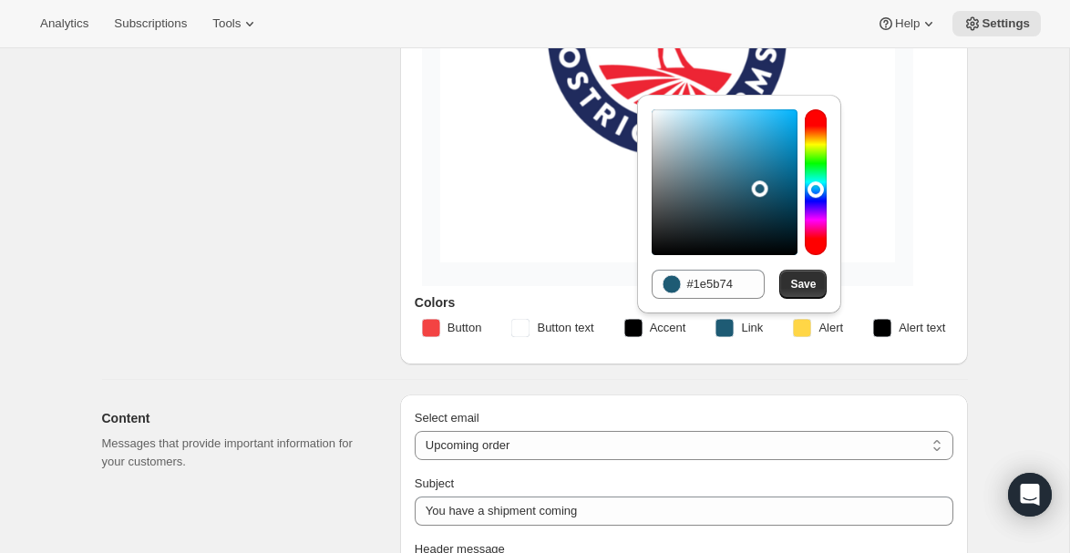
click at [700, 351] on div "Logo Colors Button Button text Accent Link Alert Alert text" at bounding box center [684, 56] width 568 height 615
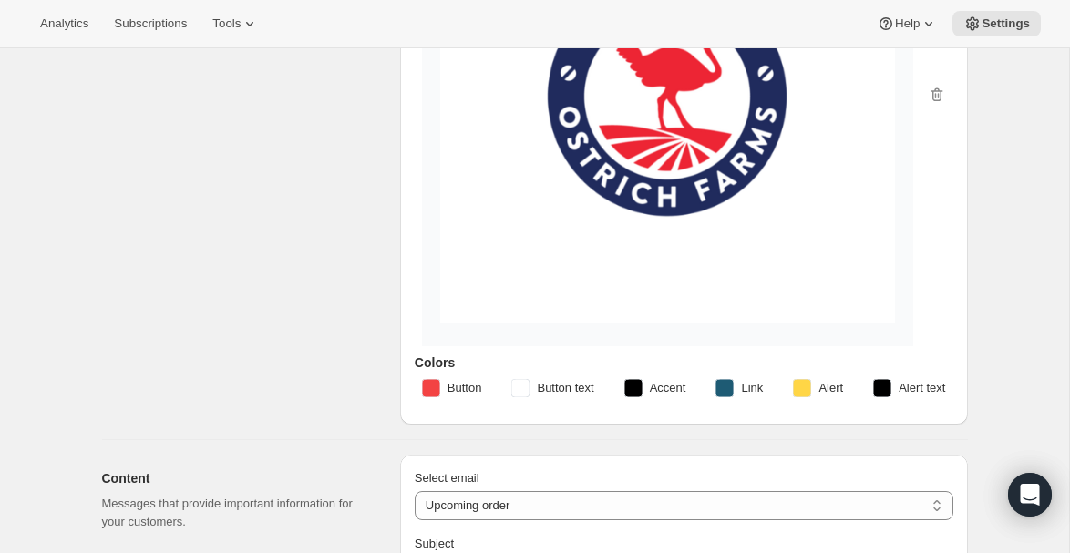
scroll to position [300, 0]
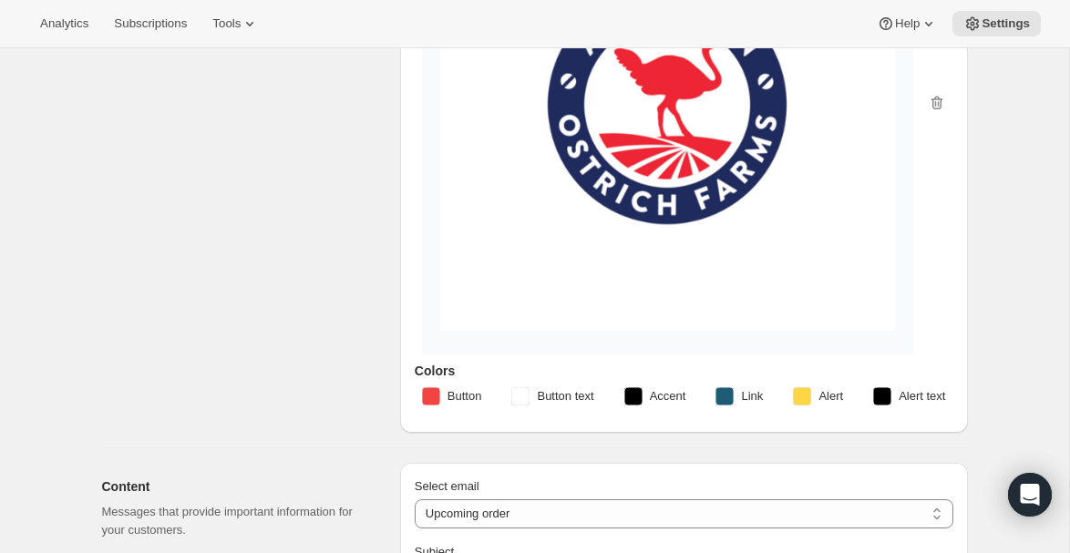
click at [723, 396] on rect "button" at bounding box center [725, 397] width 18 height 18
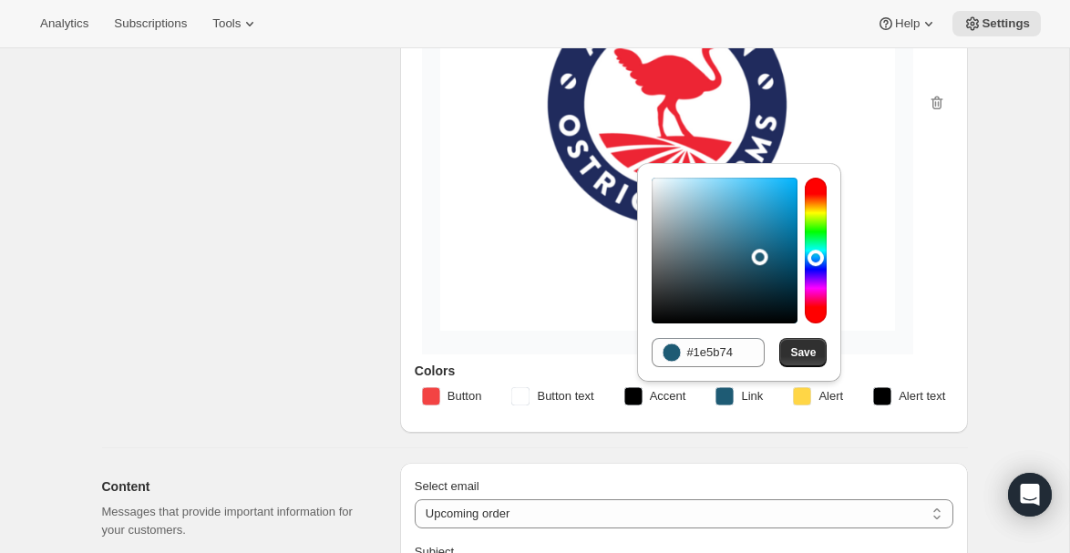
click at [671, 355] on circle at bounding box center [672, 353] width 18 height 18
click at [703, 355] on input "#1e5b74" at bounding box center [726, 352] width 78 height 29
click at [714, 354] on input "#1e5b74" at bounding box center [726, 352] width 78 height 29
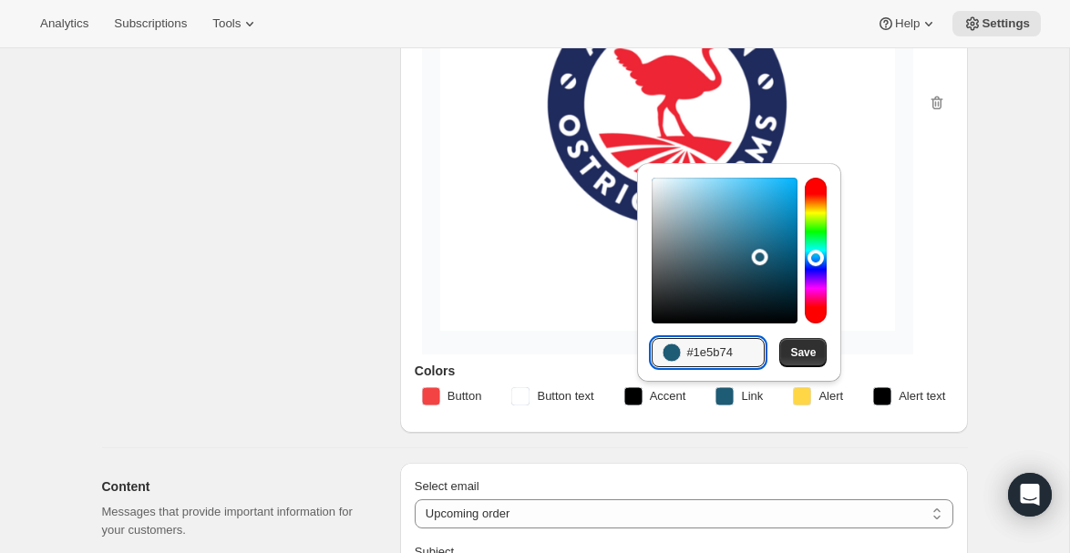
click at [556, 428] on div "Logo Colors Button Button text Accent Link Alert Alert text" at bounding box center [684, 125] width 568 height 615
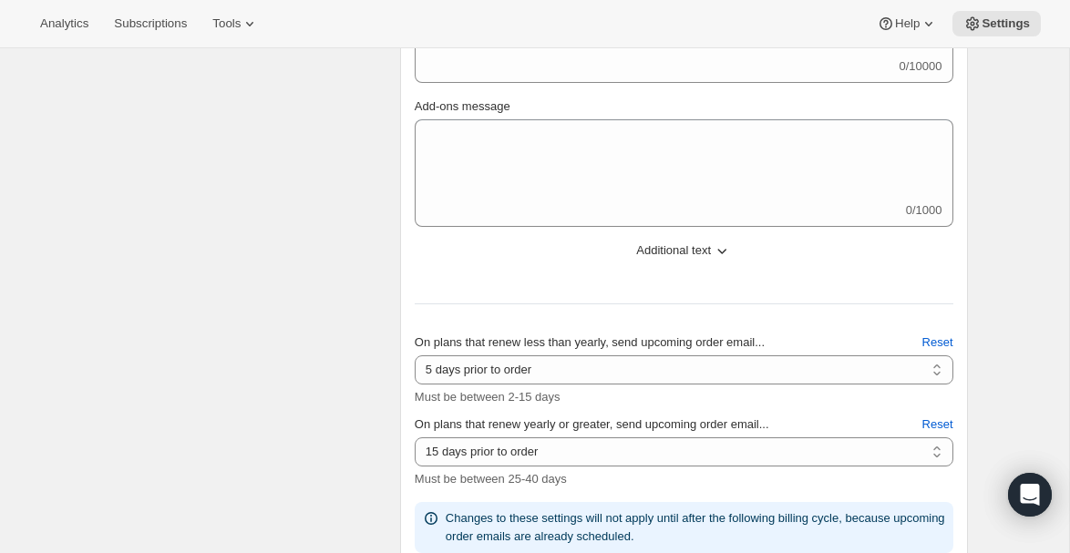
scroll to position [959, 0]
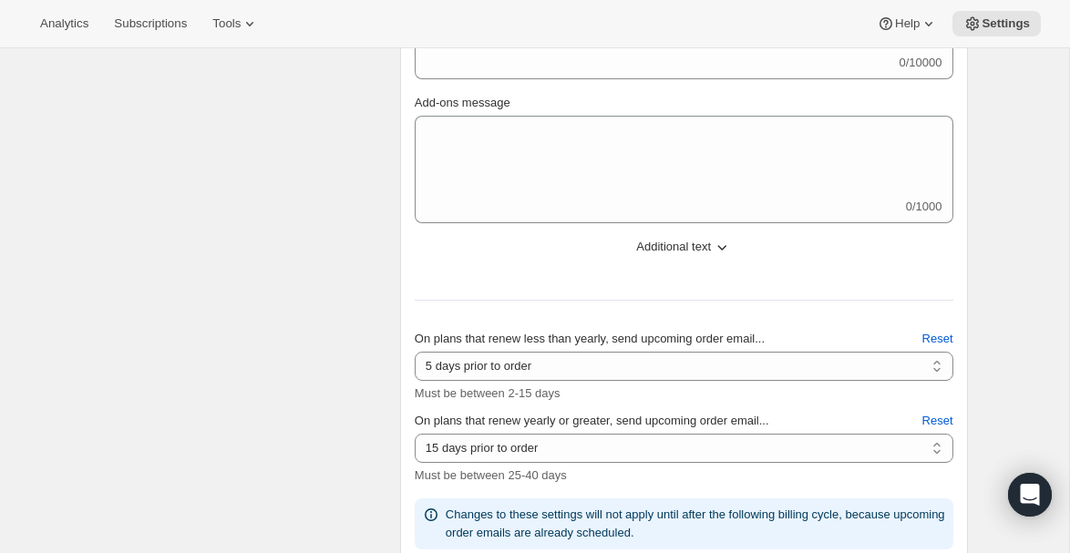
click at [724, 239] on icon "button" at bounding box center [722, 247] width 18 height 18
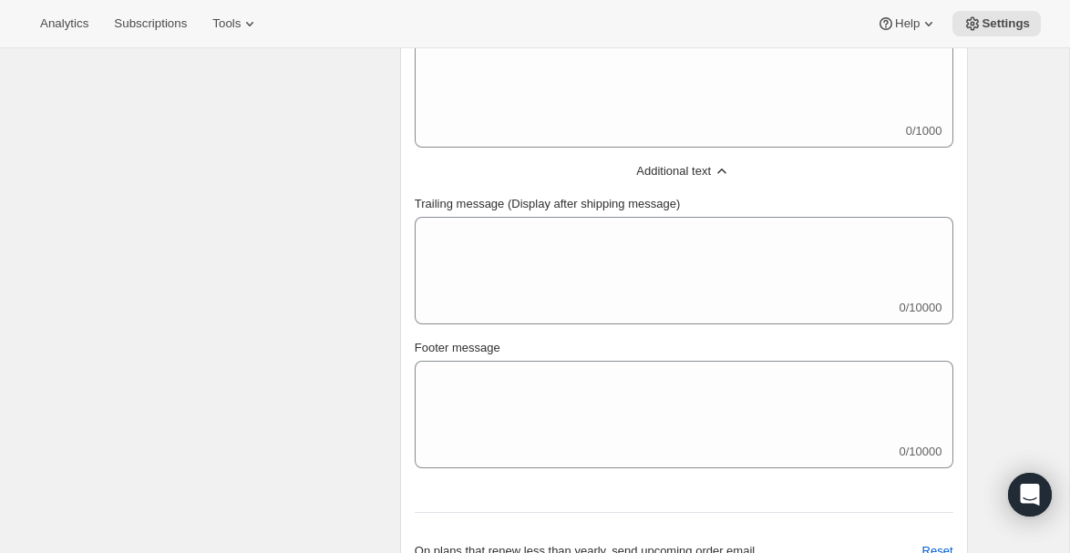
scroll to position [1045, 0]
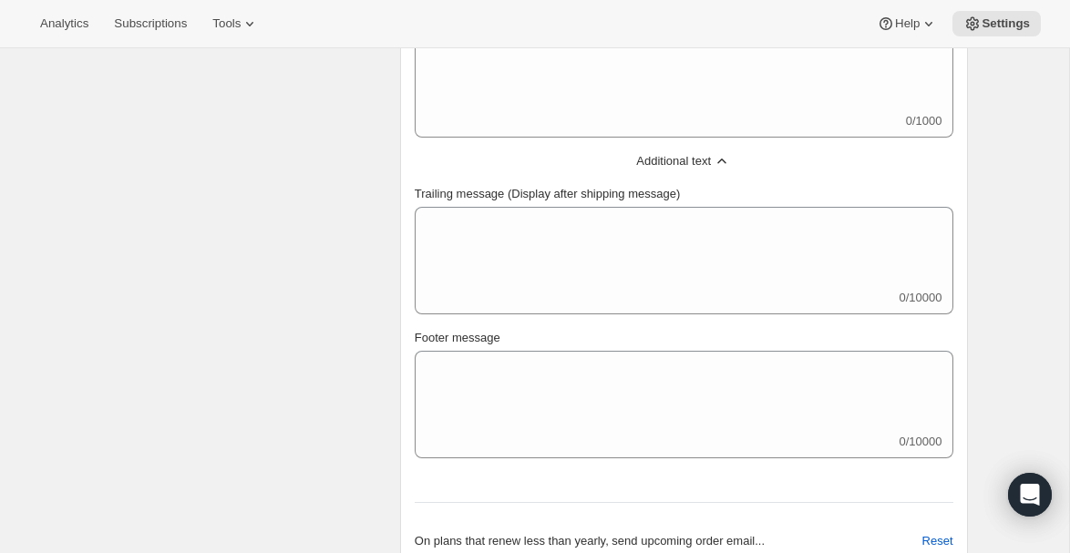
click at [711, 160] on span "Additional text" at bounding box center [673, 161] width 75 height 18
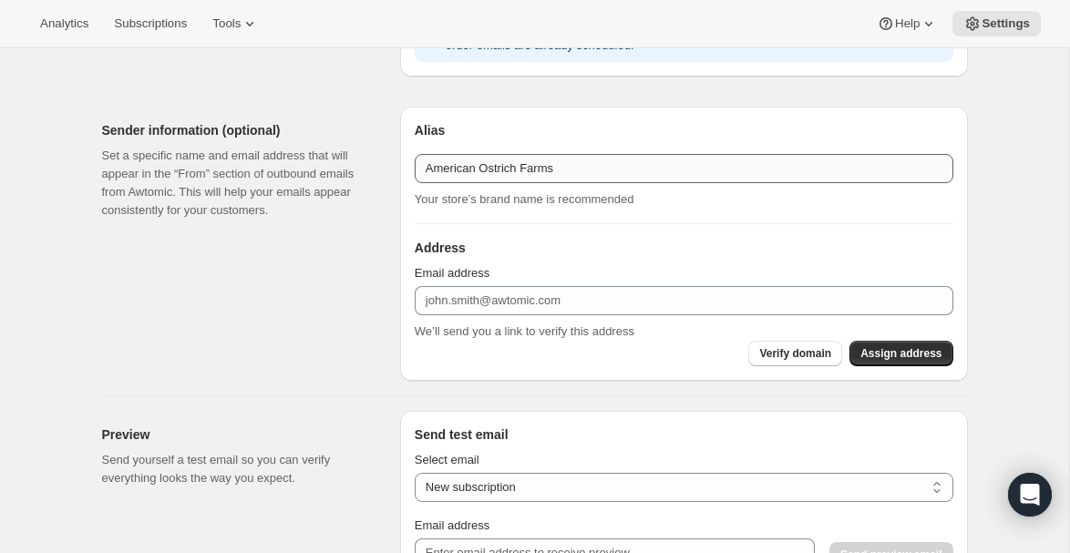
scroll to position [1451, 0]
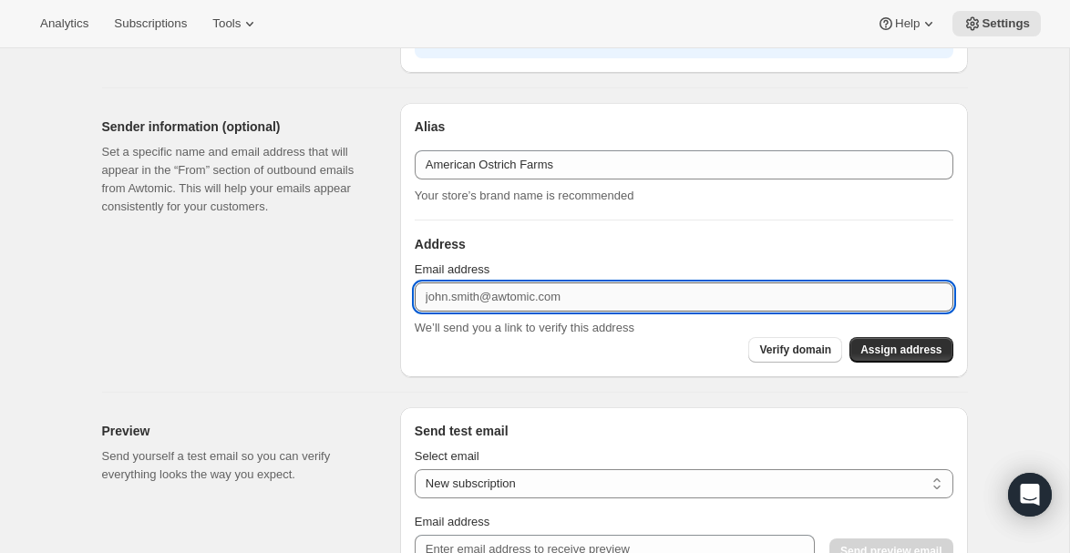
click at [443, 293] on input "Email address" at bounding box center [684, 297] width 539 height 29
type input "[EMAIL_ADDRESS][DOMAIN_NAME]"
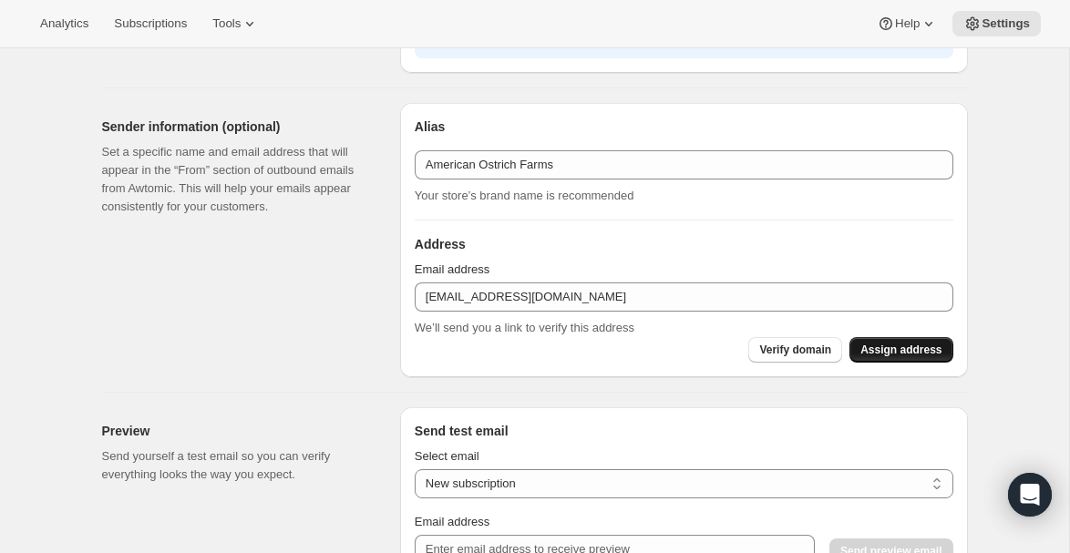
click at [876, 352] on span "Assign address" at bounding box center [901, 350] width 81 height 15
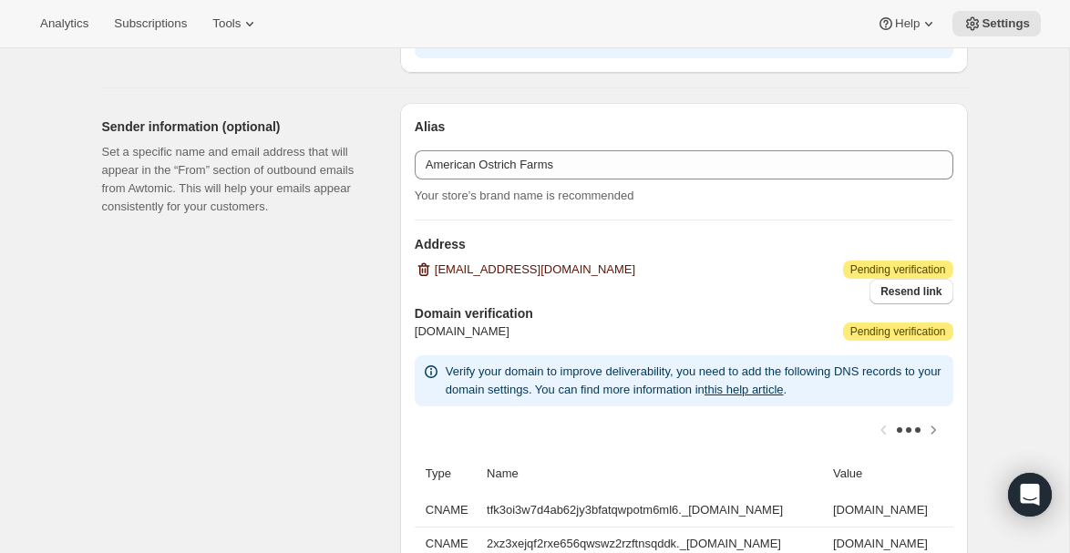
scroll to position [1515, 0]
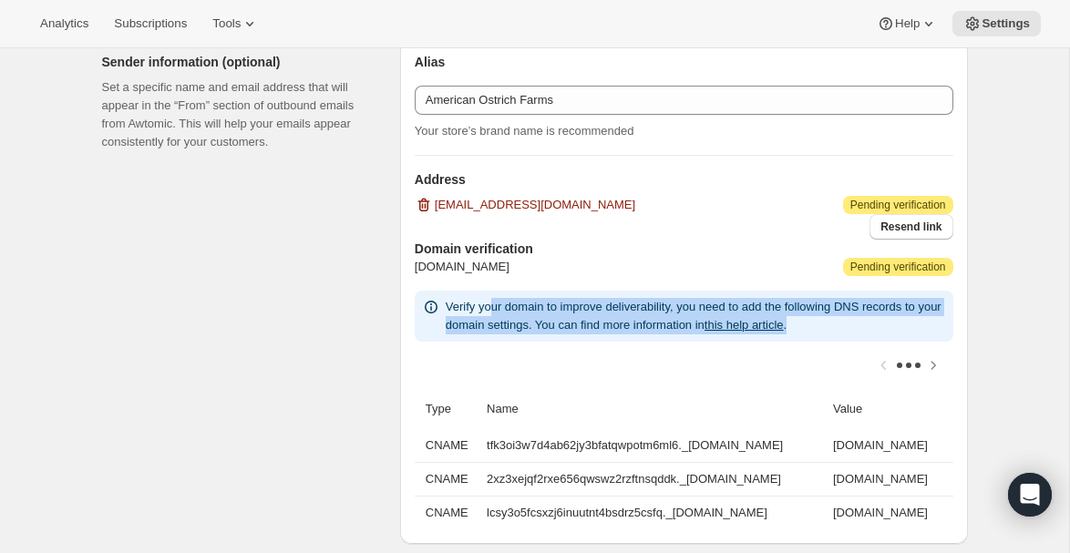
drag, startPoint x: 493, startPoint y: 310, endPoint x: 907, endPoint y: 324, distance: 414.2
click at [907, 324] on p "Verify your domain to improve deliverability, you need to add the following DNS…" at bounding box center [696, 316] width 501 height 36
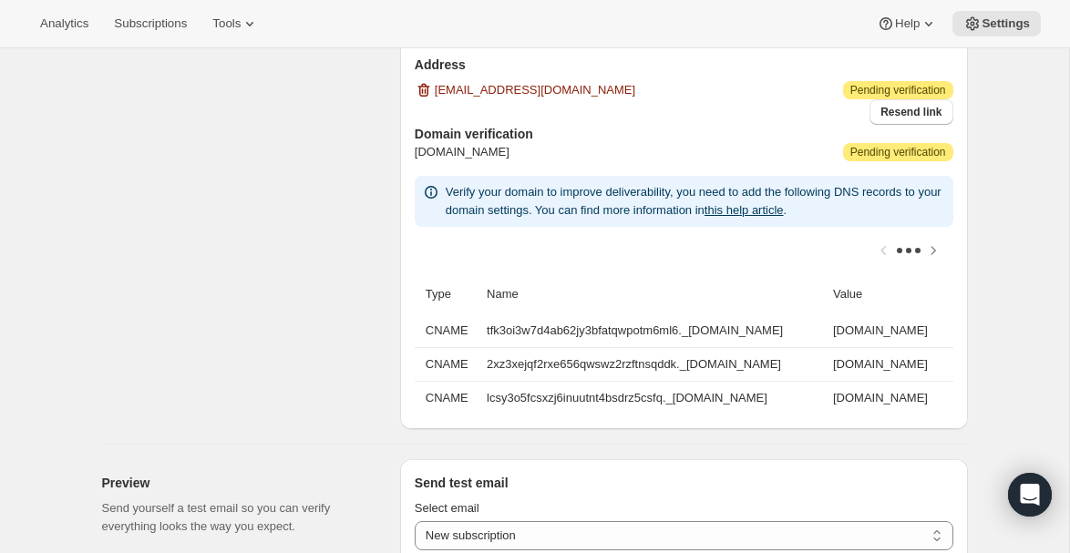
scroll to position [1628, 0]
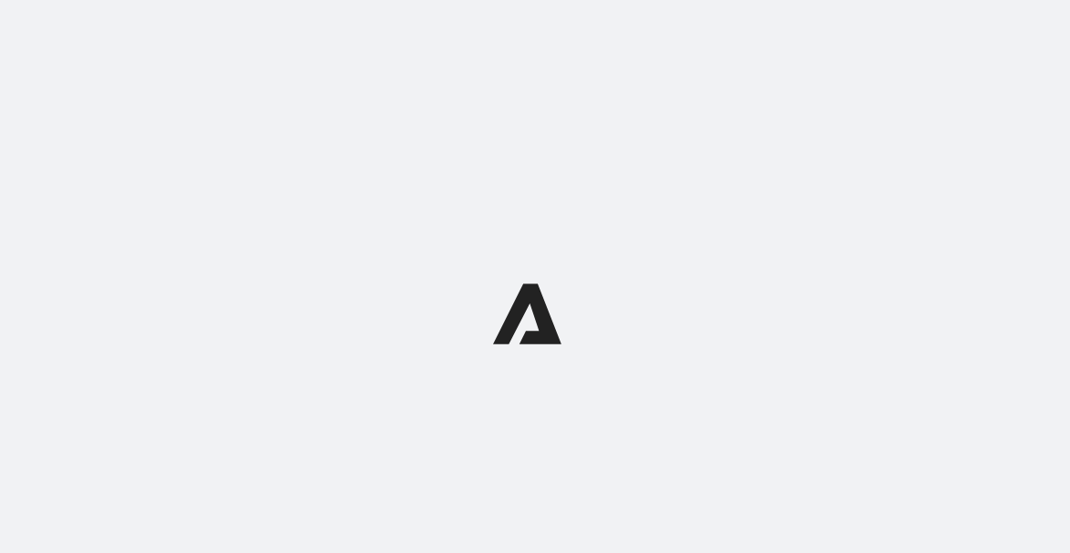
select select "subscriptionMessage"
select select "5"
select select "15"
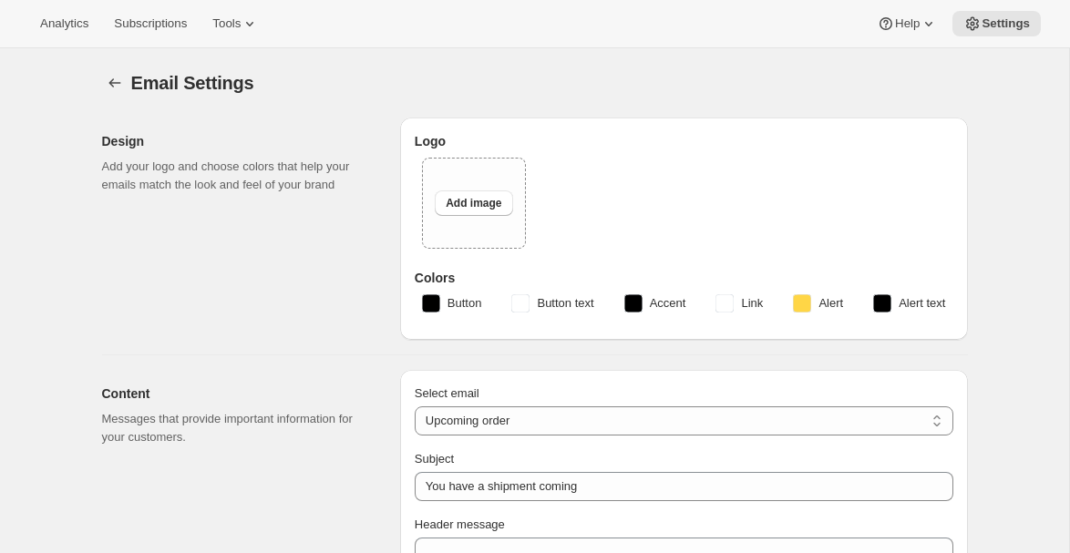
type input "American Ostrich Farms"
click at [480, 200] on span "Add image" at bounding box center [474, 203] width 56 height 15
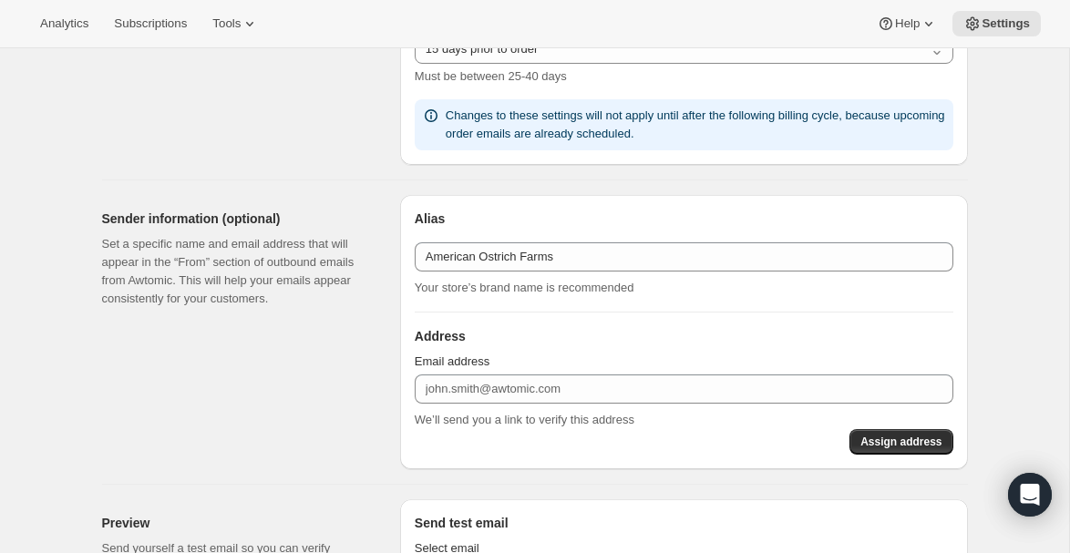
scroll to position [1381, 0]
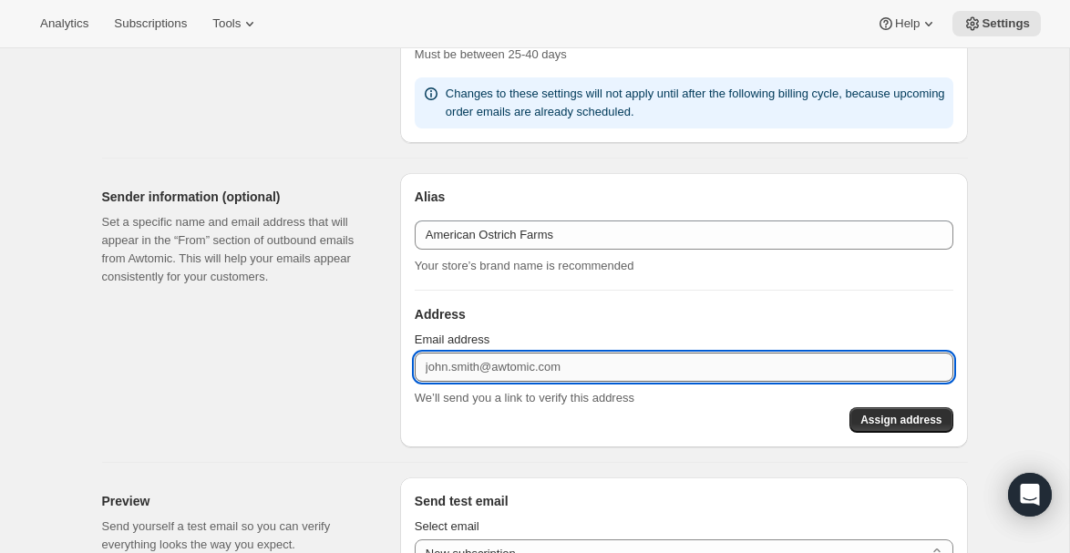
click at [498, 368] on input "Email address" at bounding box center [684, 367] width 539 height 29
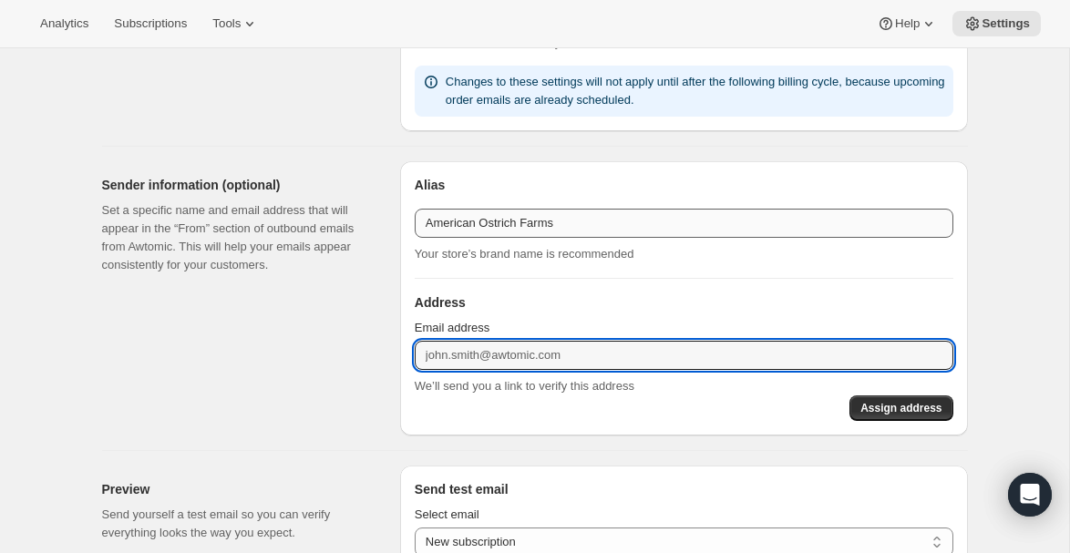
scroll to position [1399, 0]
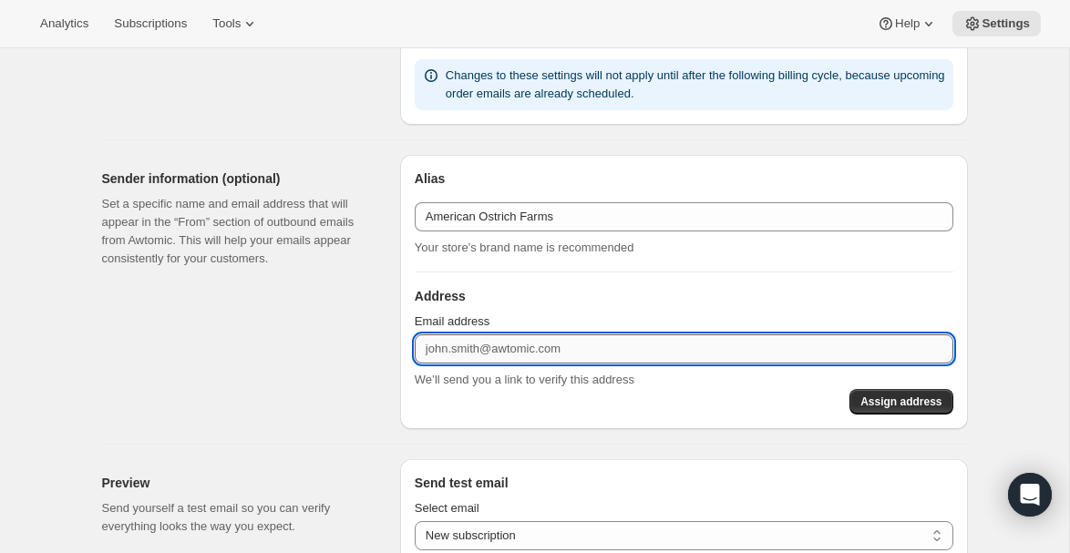
click at [444, 342] on input "Email address" at bounding box center [684, 349] width 539 height 29
type input "[EMAIL_ADDRESS][DOMAIN_NAME]"
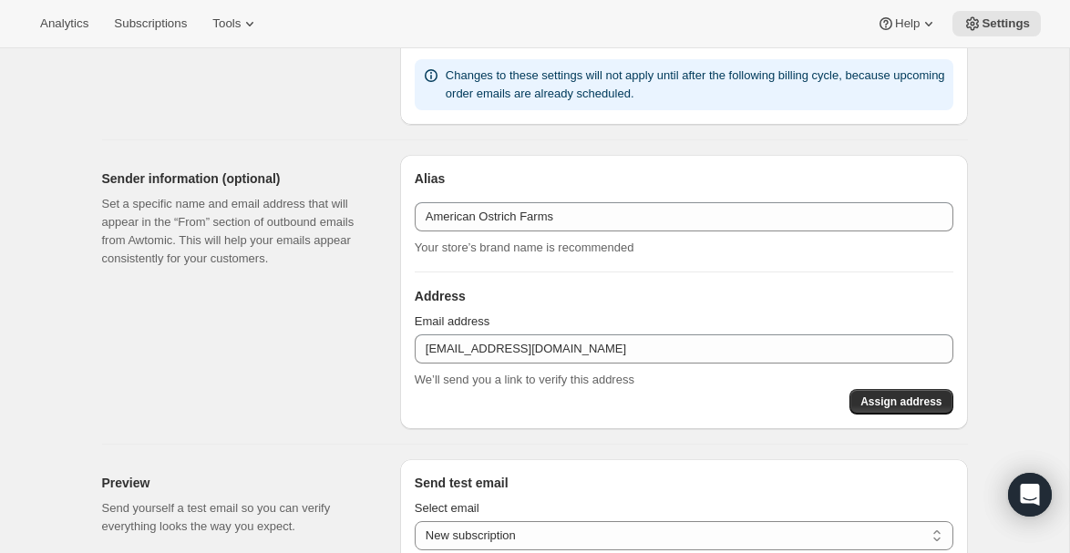
click at [555, 395] on div "Assign address" at bounding box center [684, 402] width 539 height 26
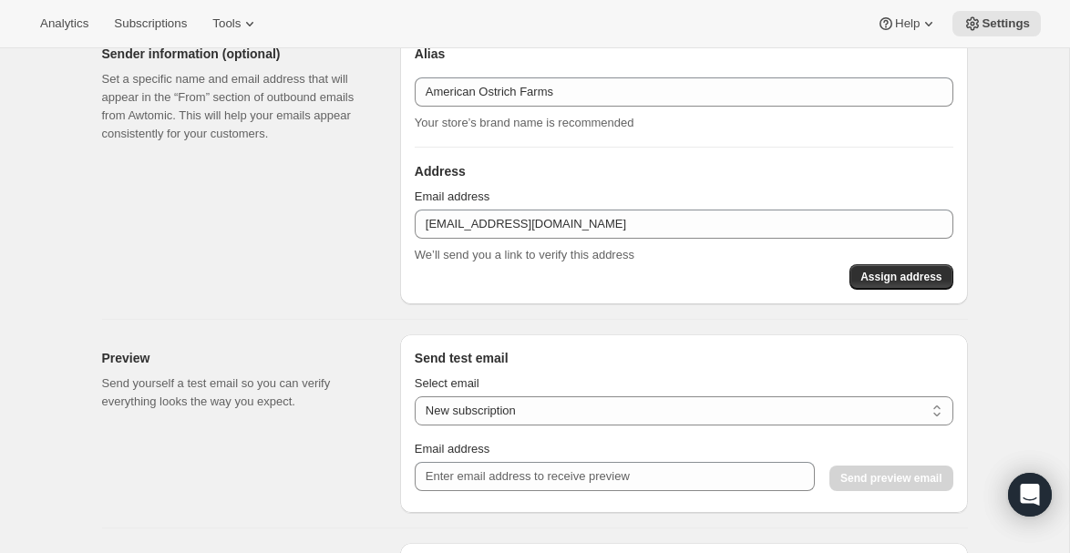
scroll to position [1536, 0]
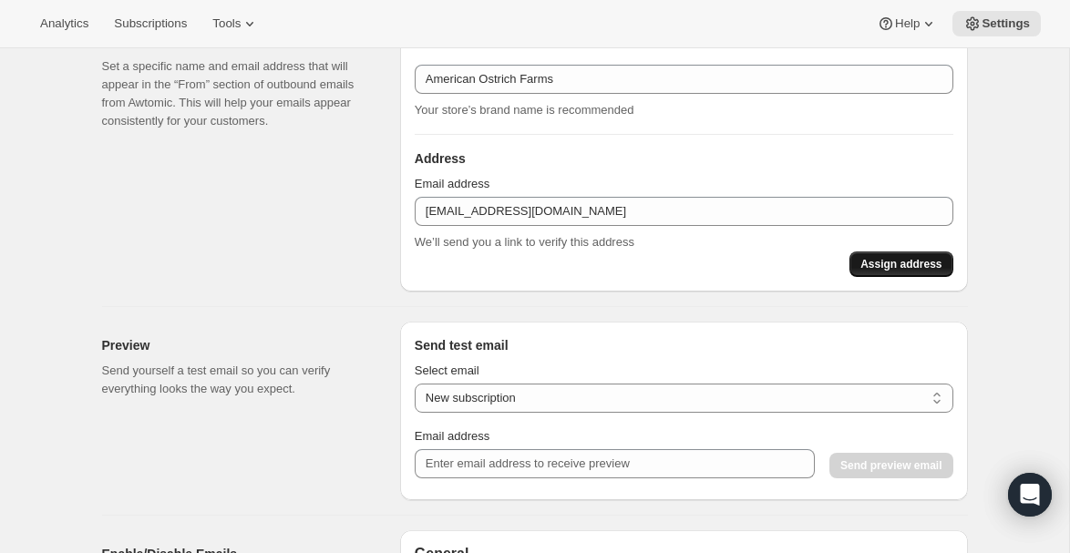
drag, startPoint x: 851, startPoint y: 268, endPoint x: 864, endPoint y: 267, distance: 12.8
click at [864, 267] on button "Assign address" at bounding box center [901, 265] width 103 height 26
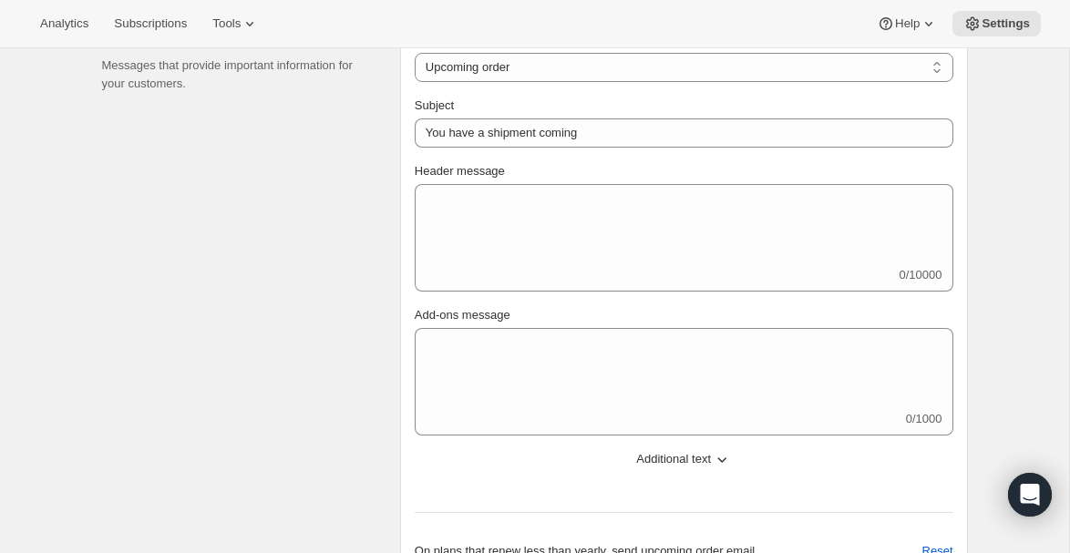
scroll to position [583, 0]
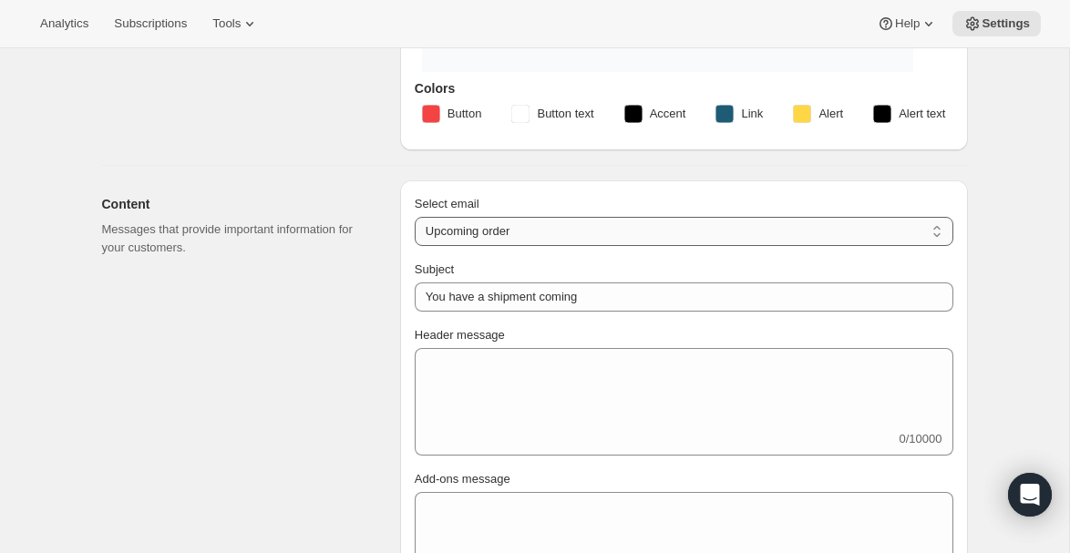
click at [449, 232] on select "New subscription Upcoming order Failed payment Delayed subscription (inventory …" at bounding box center [684, 231] width 539 height 29
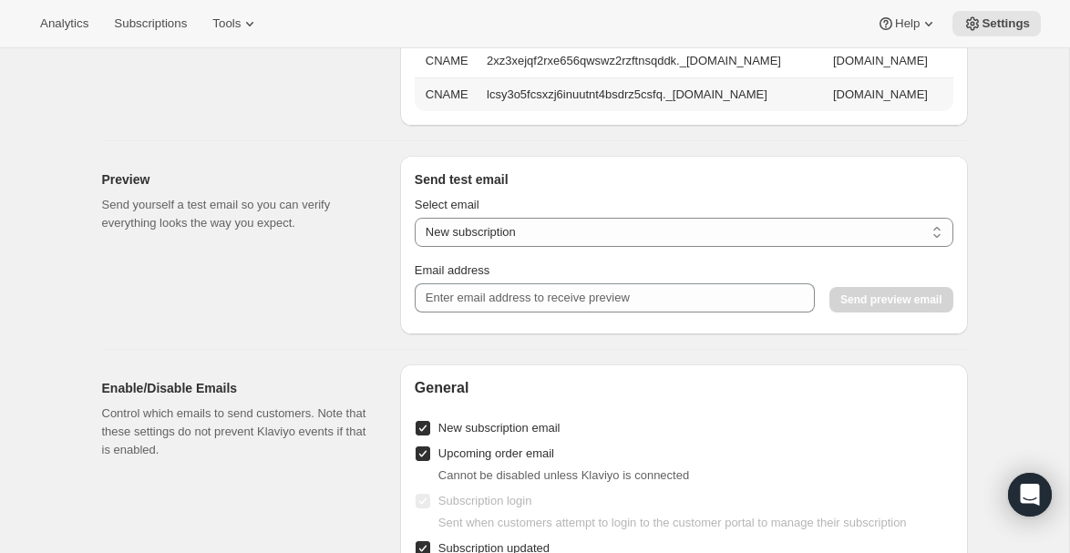
scroll to position [1937, 0]
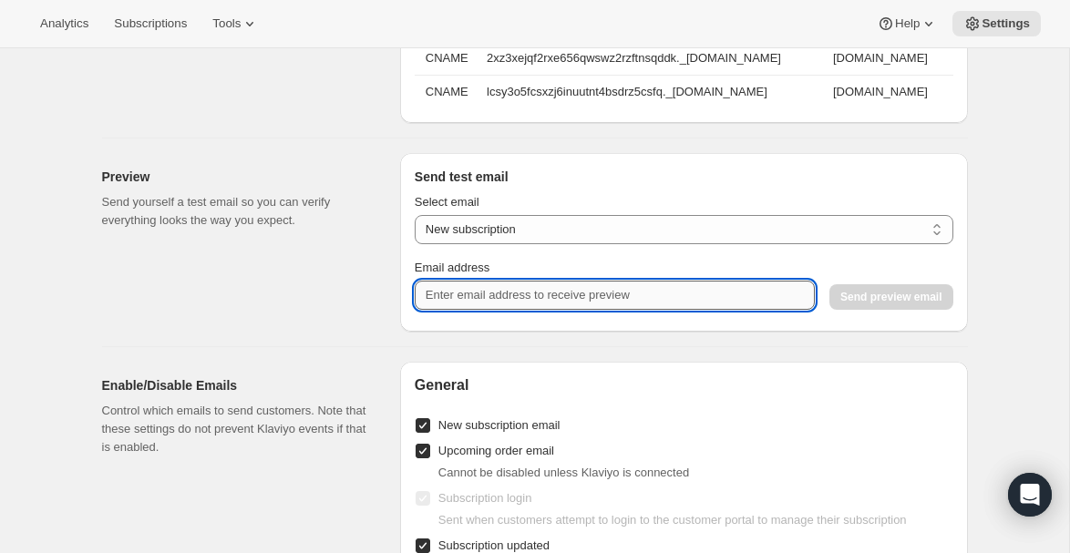
click at [547, 298] on input "Email address" at bounding box center [615, 295] width 400 height 29
type input "[EMAIL_ADDRESS][DOMAIN_NAME]"
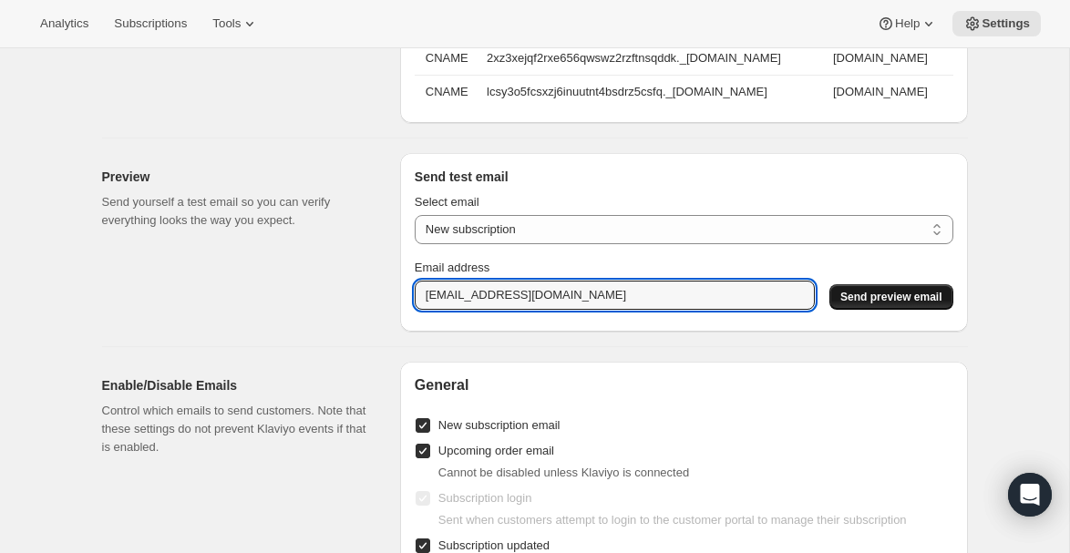
click at [870, 296] on span "Send preview email" at bounding box center [891, 297] width 101 height 15
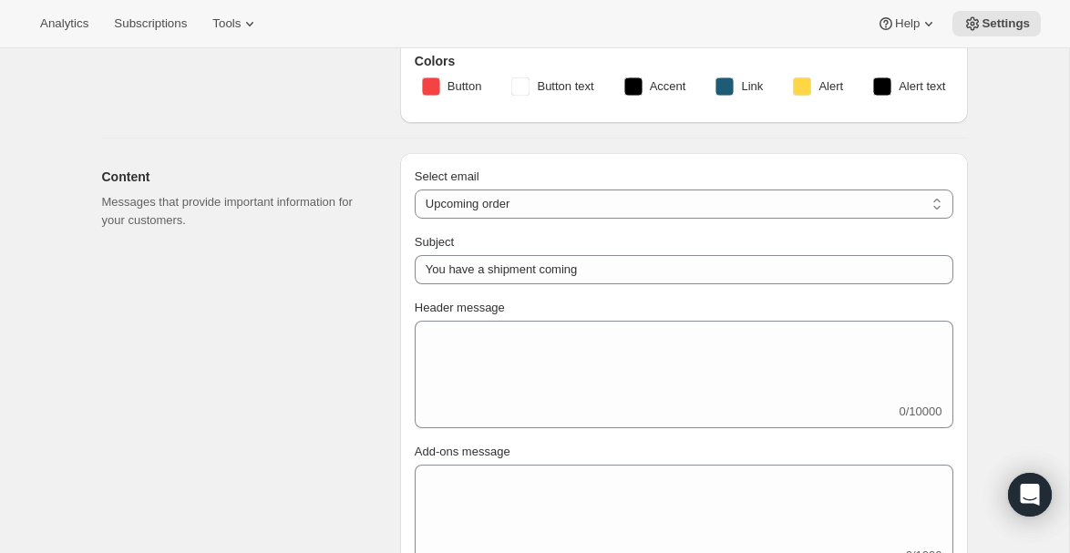
scroll to position [622, 0]
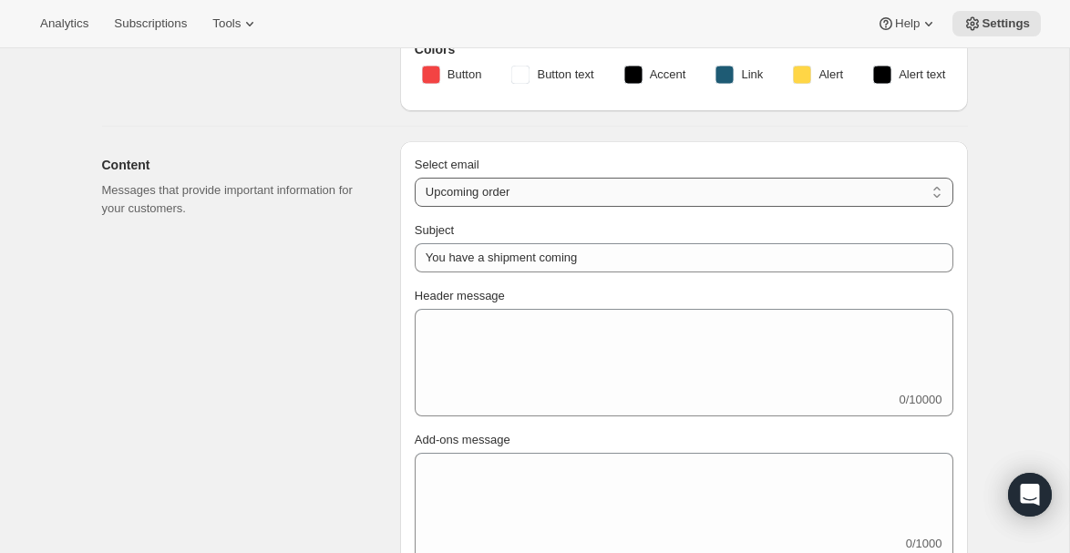
click at [538, 193] on select "New subscription Upcoming order Failed payment Delayed subscription (inventory …" at bounding box center [684, 192] width 539 height 29
select select "welcomeMessage"
click at [415, 178] on select "New subscription Upcoming order Failed payment Delayed subscription (inventory …" at bounding box center [684, 192] width 539 height 29
type input "Your new subscription"
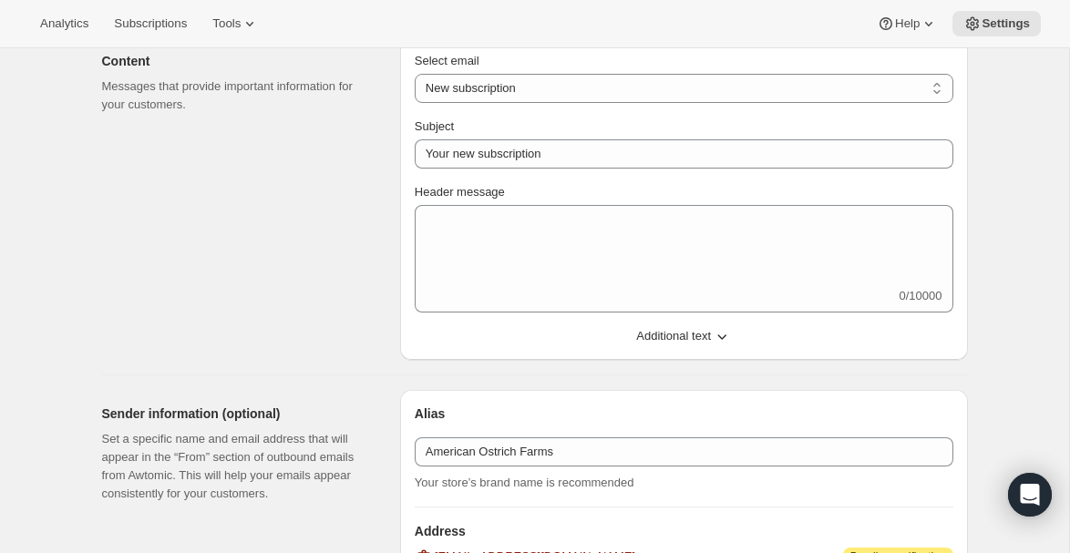
scroll to position [728, 0]
click at [655, 326] on span "Additional text" at bounding box center [673, 335] width 75 height 18
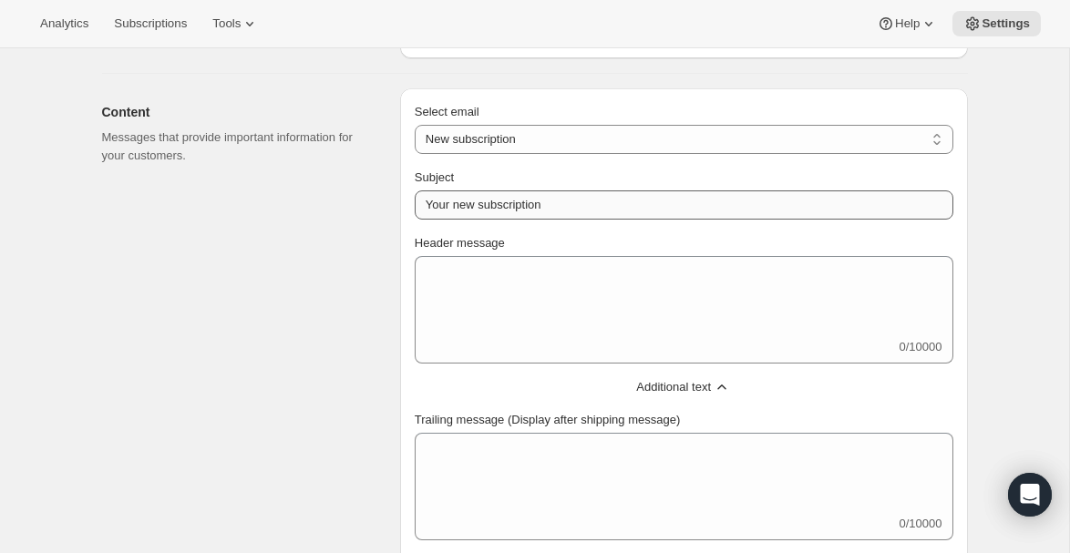
scroll to position [676, 0]
click at [598, 134] on select "New subscription Upcoming order Failed payment Delayed subscription (inventory …" at bounding box center [684, 138] width 539 height 29
select select "subscriptionMessage"
click at [415, 124] on select "New subscription Upcoming order Failed payment Delayed subscription (inventory …" at bounding box center [684, 138] width 539 height 29
type input "You have a shipment coming"
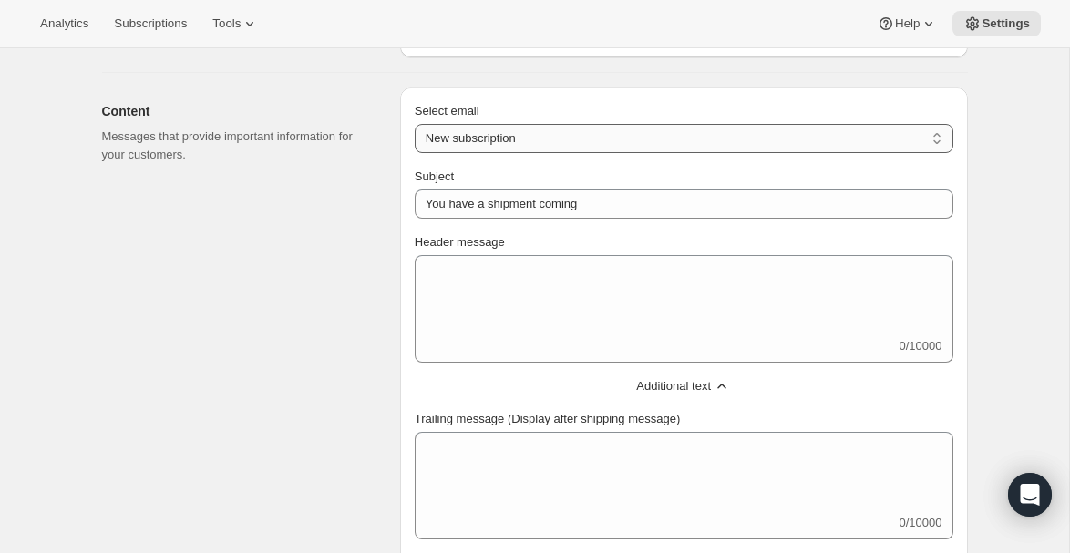
select select "5"
select select "15"
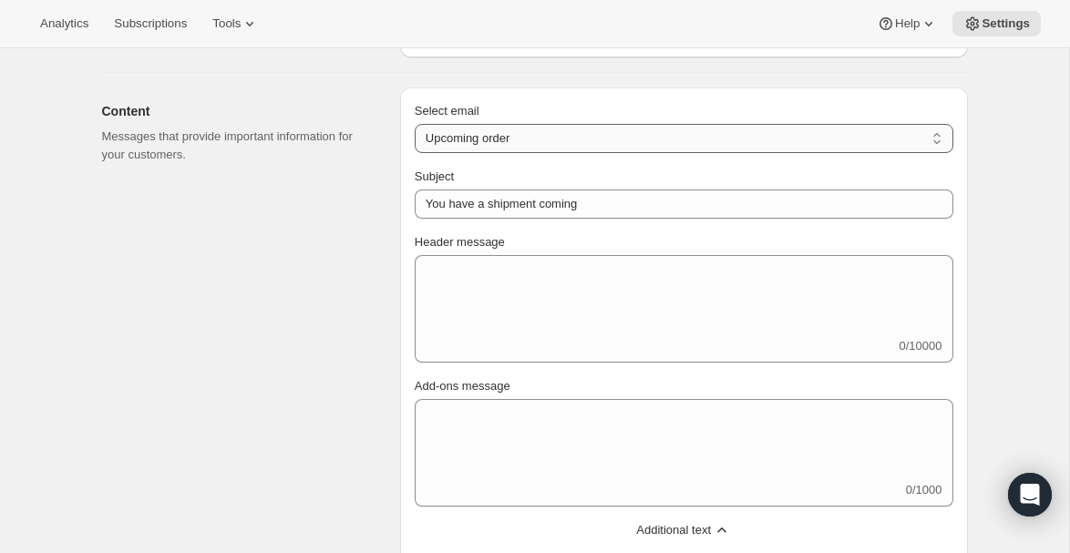
click at [569, 140] on select "New subscription Upcoming order Failed payment Delayed subscription (inventory …" at bounding box center [684, 138] width 539 height 29
select select "failedPaymentMessage"
click at [415, 124] on select "New subscription Upcoming order Failed payment Delayed subscription (inventory …" at bounding box center [684, 138] width 539 height 29
type input "Issue with Payment"
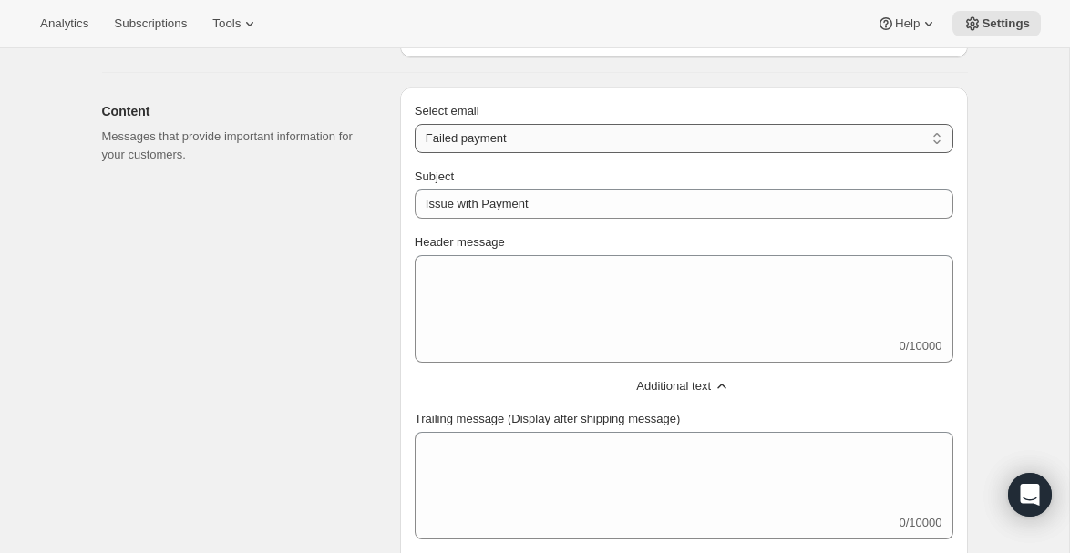
click at [587, 130] on select "New subscription Upcoming order Failed payment Delayed subscription (inventory …" at bounding box center [684, 138] width 539 height 29
select select "delayedMessage"
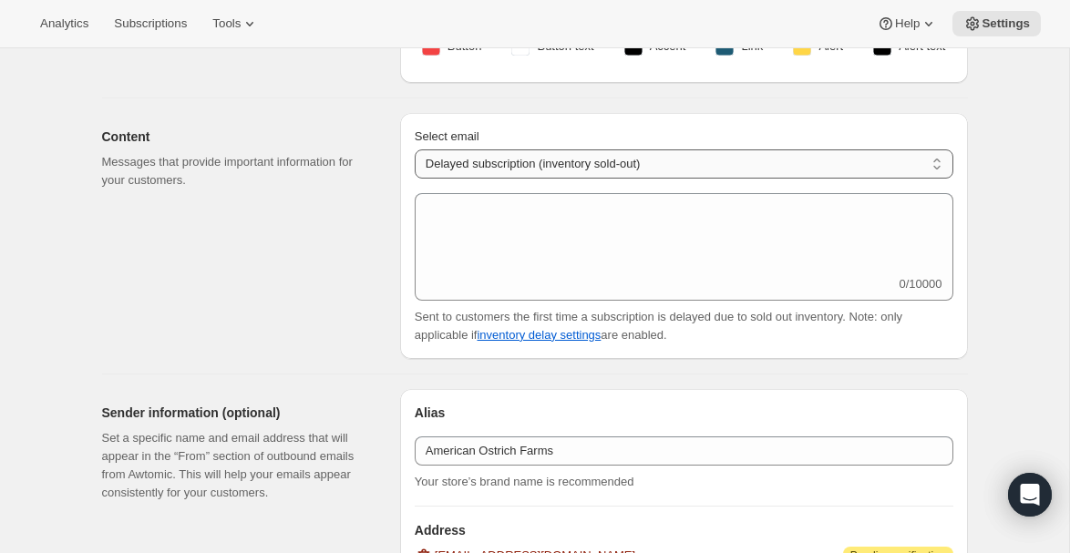
scroll to position [652, 0]
click at [506, 164] on select "New subscription Upcoming order Failed payment Delayed subscription (inventory …" at bounding box center [684, 162] width 539 height 29
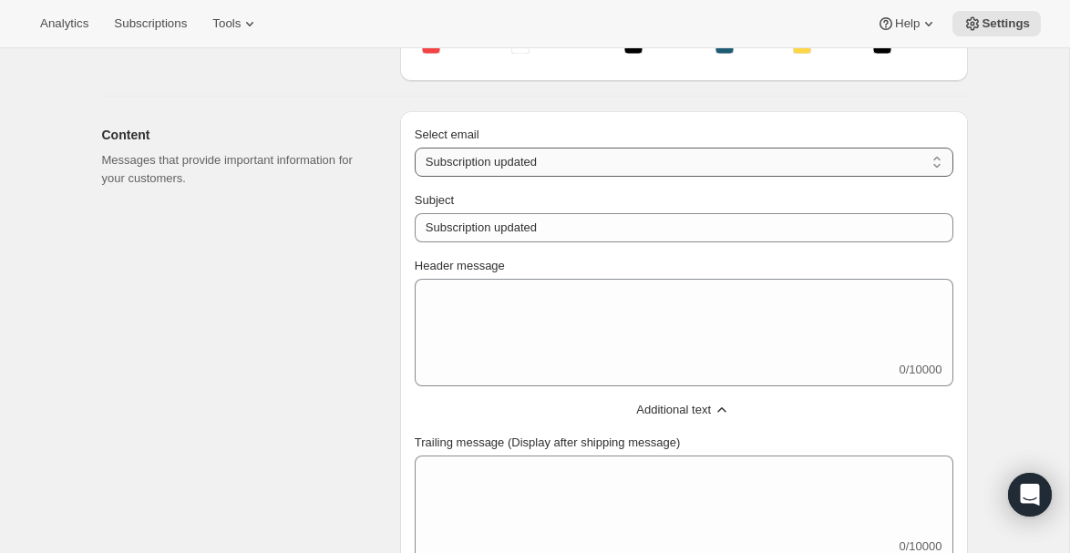
click at [500, 156] on select "New subscription Upcoming order Failed payment Delayed subscription (inventory …" at bounding box center [684, 162] width 539 height 29
select select "pausedMessage"
click at [415, 148] on select "New subscription Upcoming order Failed payment Delayed subscription (inventory …" at bounding box center [684, 162] width 539 height 29
type input "Subscription paused"
type textarea "Subscription paused. Reactivate anytime."
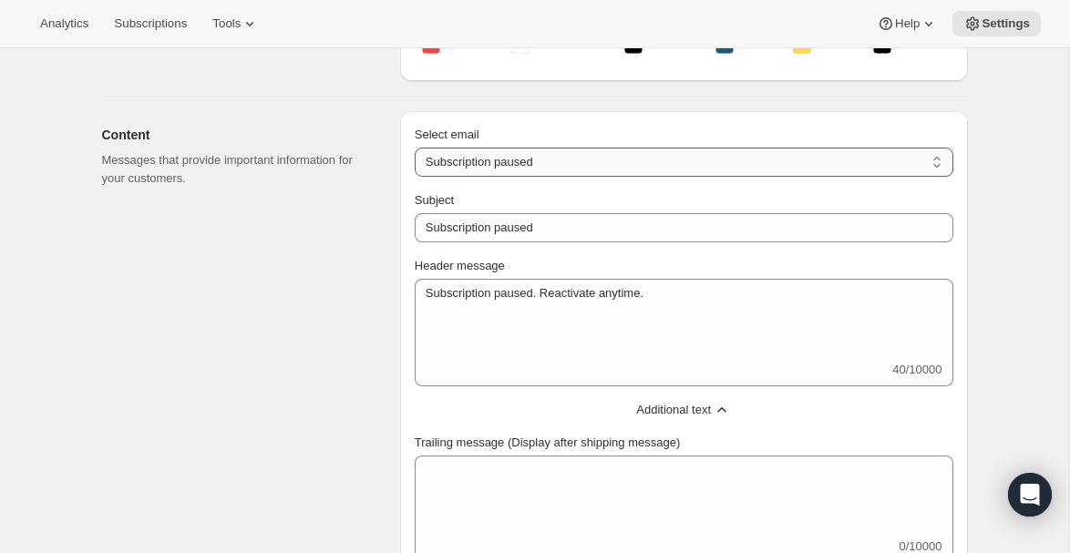
click at [558, 161] on select "New subscription Upcoming order Failed payment Delayed subscription (inventory …" at bounding box center [684, 162] width 539 height 29
select select "cancelledMessage"
click at [415, 148] on select "New subscription Upcoming order Failed payment Delayed subscription (inventory …" at bounding box center [684, 162] width 539 height 29
type textarea "Subscription cancelled. Please reach out to reactivate."
click at [579, 159] on select "New subscription Upcoming order Failed payment Delayed subscription (inventory …" at bounding box center [684, 162] width 539 height 29
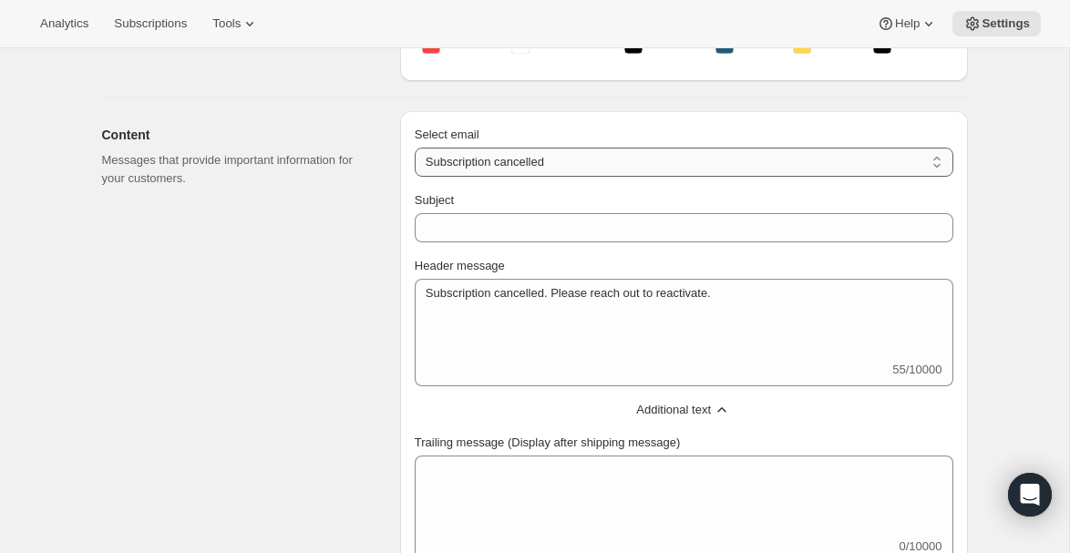
select select "reactivatedMessage"
click at [415, 148] on select "New subscription Upcoming order Failed payment Delayed subscription (inventory …" at bounding box center [684, 162] width 539 height 29
type input "Subscription updated"
type textarea "Welcome back! We're excited to continue your subscription."
click at [582, 160] on select "New subscription Upcoming order Failed payment Delayed subscription (inventory …" at bounding box center [684, 162] width 539 height 29
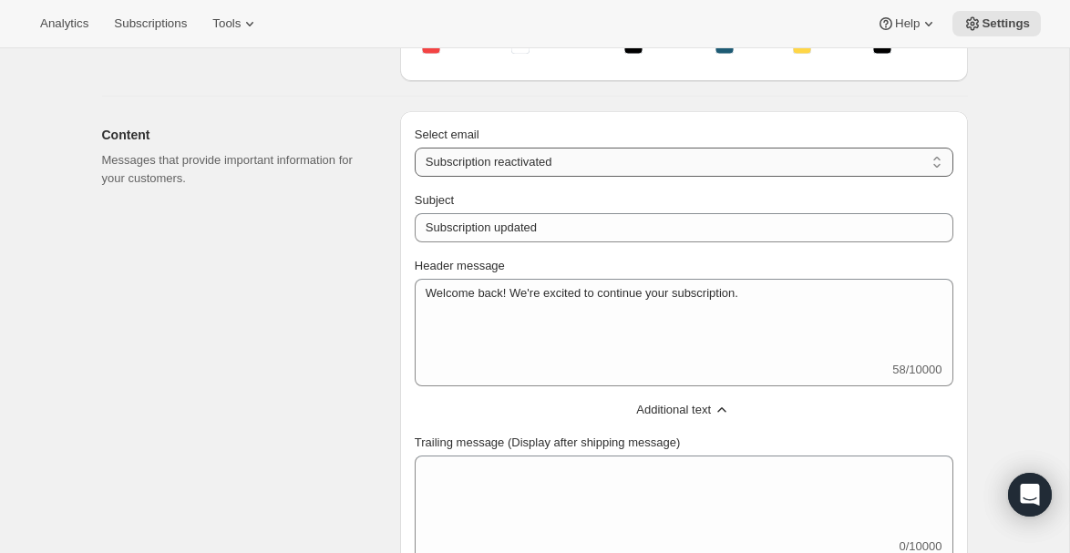
select select "giftedMessage"
click at [415, 148] on select "New subscription Upcoming order Failed payment Delayed subscription (inventory …" at bounding box center [684, 162] width 539 height 29
type input "You have been gifted a subscription"
click at [572, 159] on select "New subscription Upcoming order Failed payment Delayed subscription (inventory …" at bounding box center [684, 162] width 539 height 29
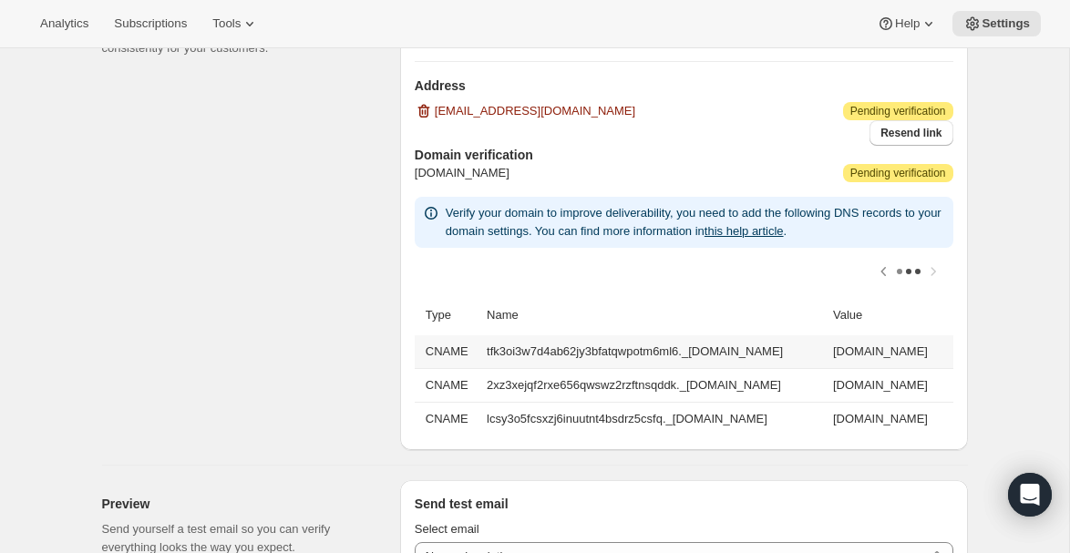
scroll to position [0, 0]
click at [441, 348] on th "CNAME" at bounding box center [448, 352] width 67 height 33
click at [493, 342] on td "tfk3oi3w7d4ab62jy3bfatqwpotm6ml6._[DOMAIN_NAME]" at bounding box center [654, 352] width 346 height 33
drag, startPoint x: 481, startPoint y: 354, endPoint x: 763, endPoint y: 339, distance: 283.0
click at [755, 337] on td "tfk3oi3w7d4ab62jy3bfatqwpotm6ml6._[DOMAIN_NAME]" at bounding box center [654, 352] width 346 height 33
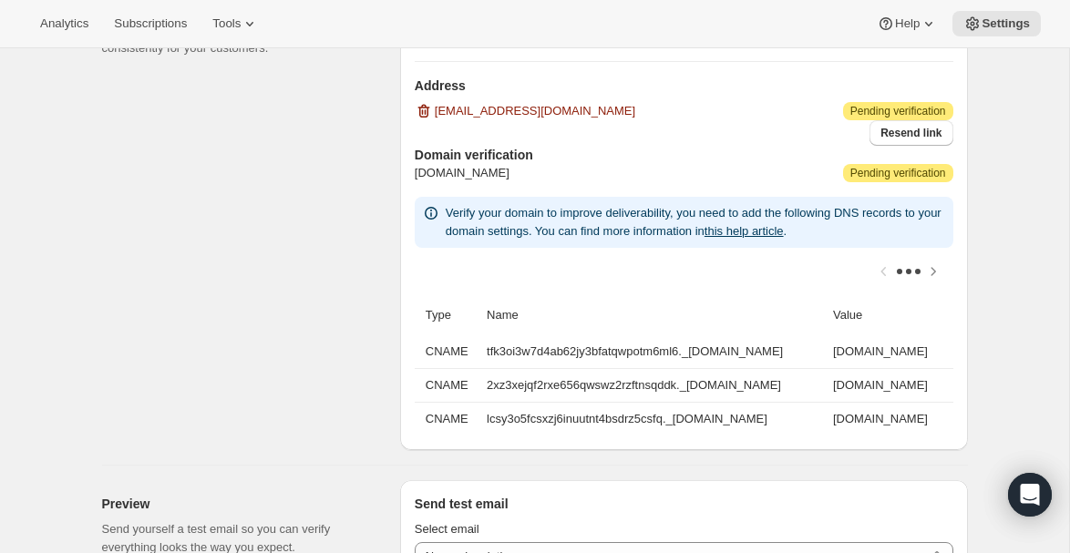
click at [909, 271] on div at bounding box center [908, 271] width 5 height 5
click at [931, 268] on icon "Scroll table right one column" at bounding box center [934, 272] width 18 height 18
click at [940, 267] on icon "Scroll table right one column" at bounding box center [934, 272] width 18 height 18
click at [938, 267] on icon "Scroll table right one column" at bounding box center [934, 272] width 18 height 18
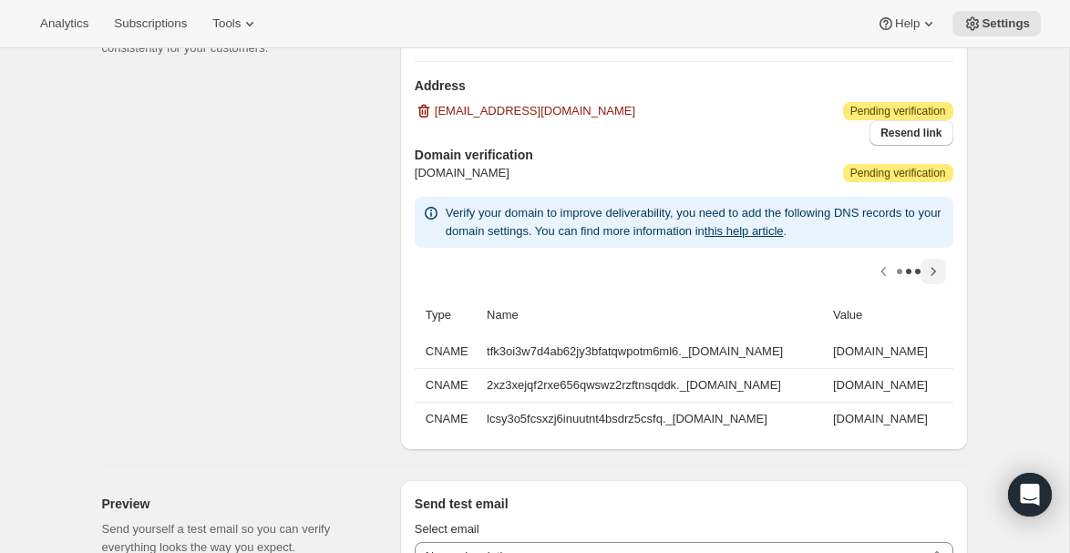
click at [938, 267] on div at bounding box center [684, 271] width 539 height 47
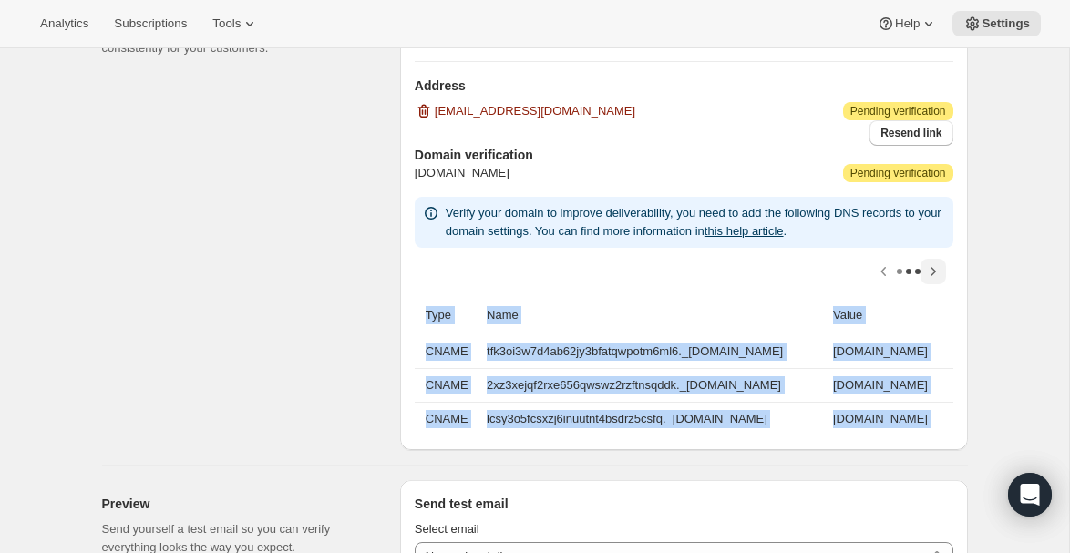
click at [938, 267] on div at bounding box center [684, 271] width 539 height 47
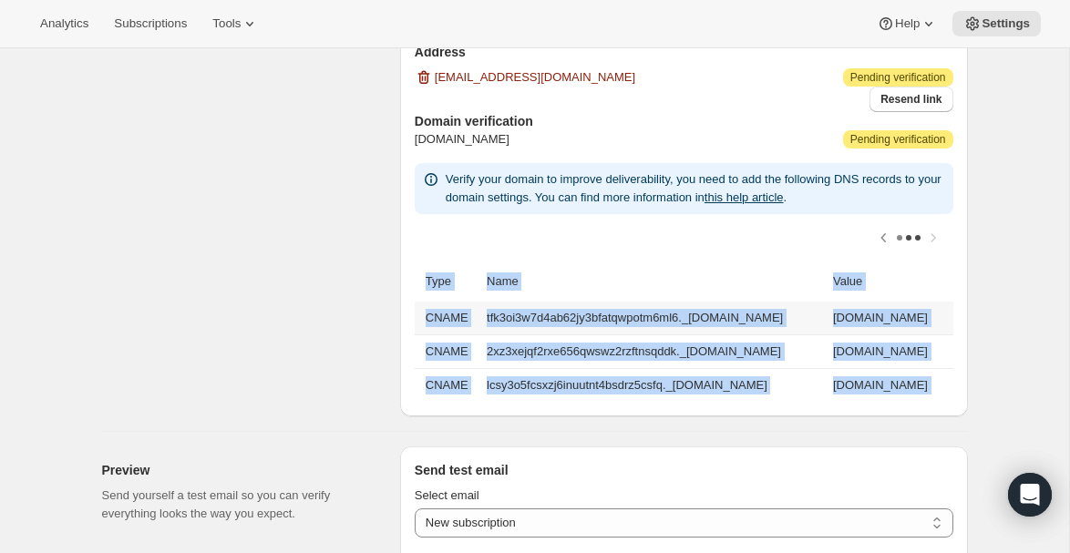
scroll to position [1505, 0]
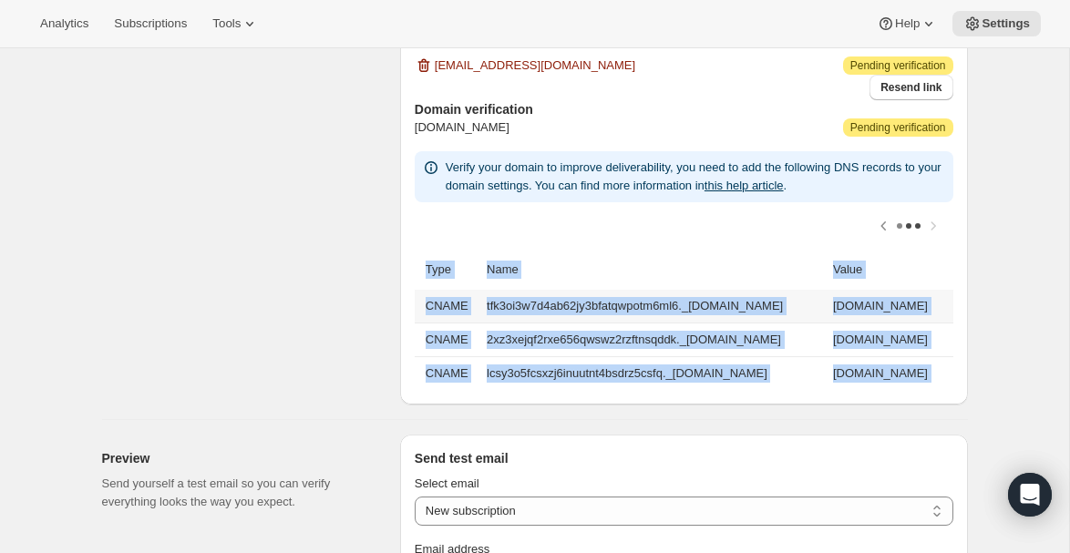
click at [828, 347] on td "[DOMAIN_NAME]" at bounding box center [891, 340] width 126 height 34
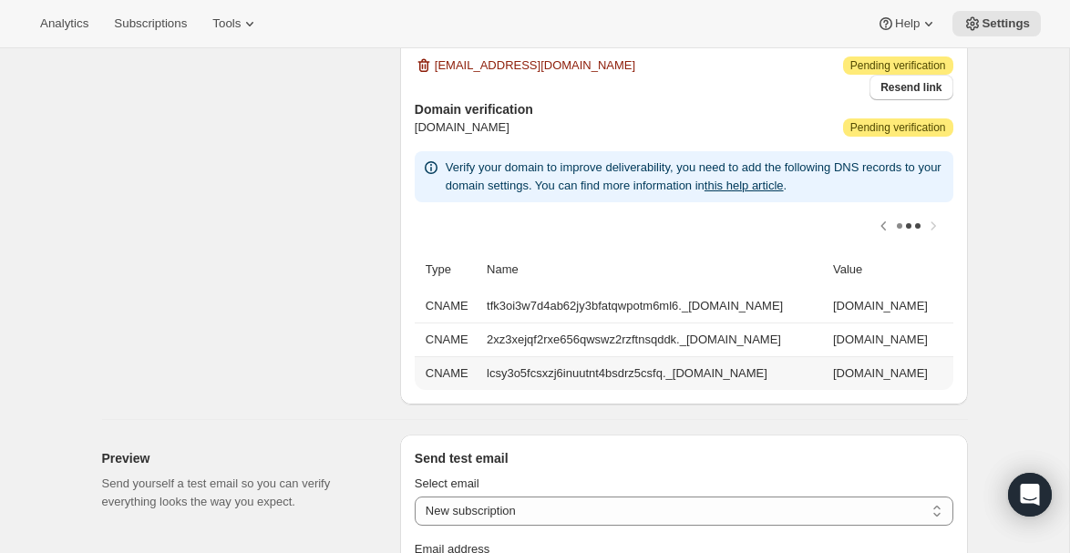
click at [828, 373] on td "[DOMAIN_NAME]" at bounding box center [891, 374] width 126 height 34
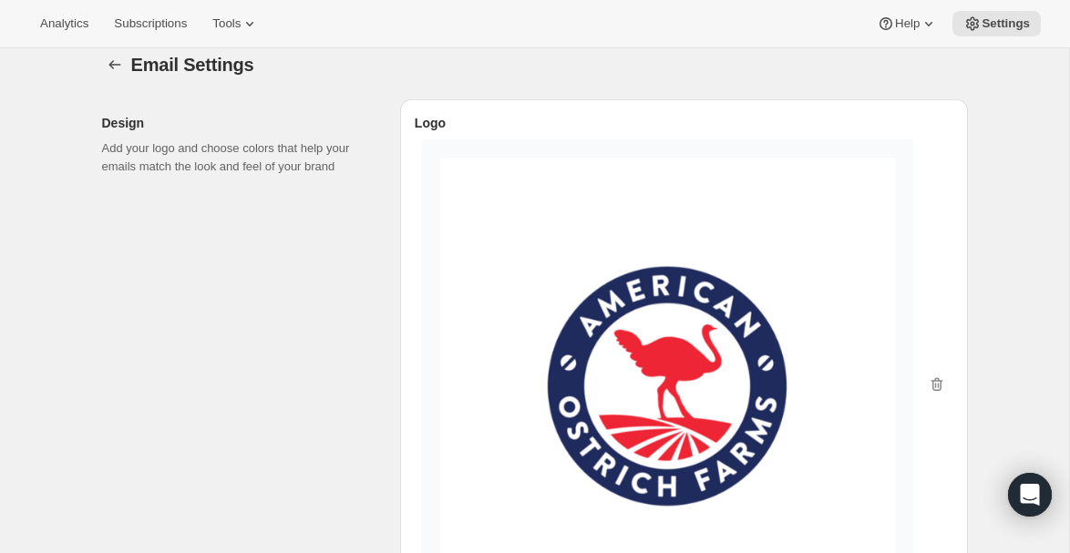
scroll to position [0, 0]
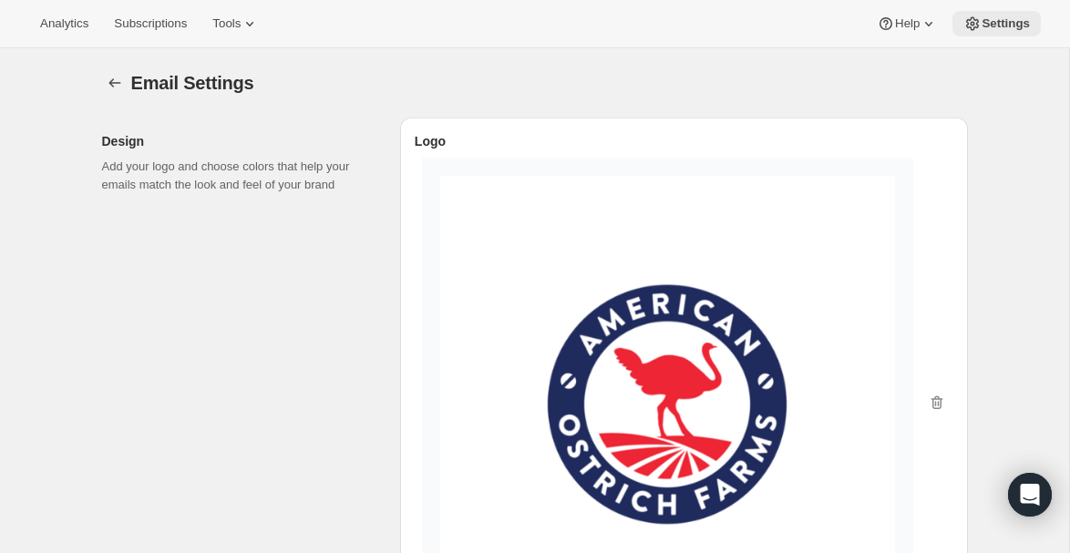
click at [993, 24] on span "Settings" at bounding box center [1006, 23] width 48 height 15
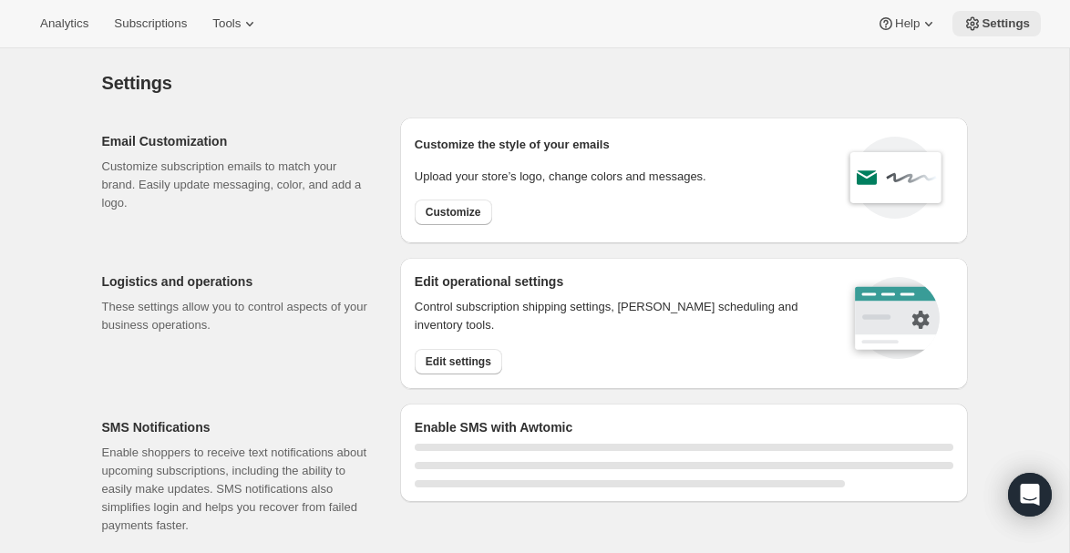
select select "18:00"
select select "09:00"
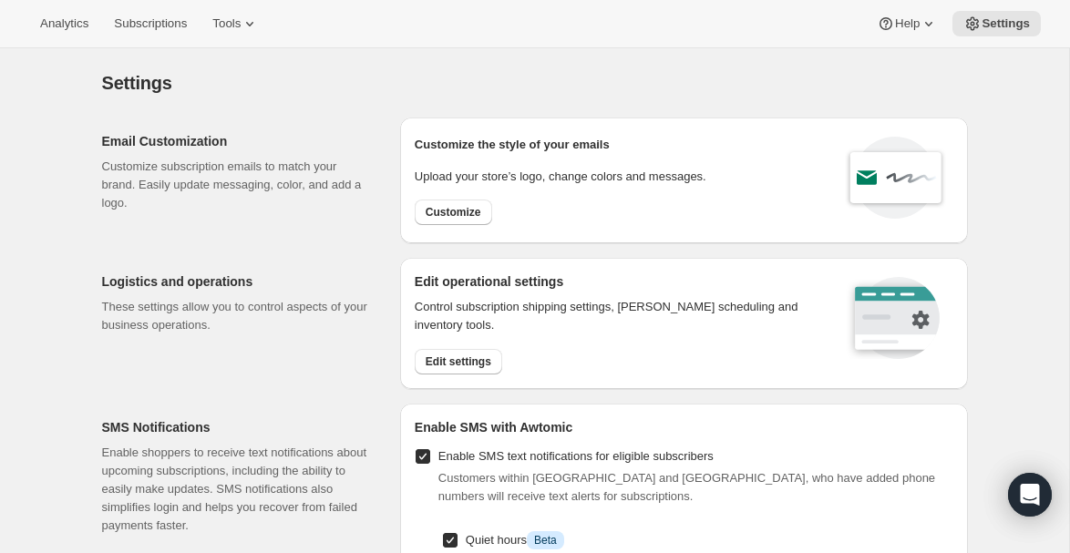
scroll to position [39, 0]
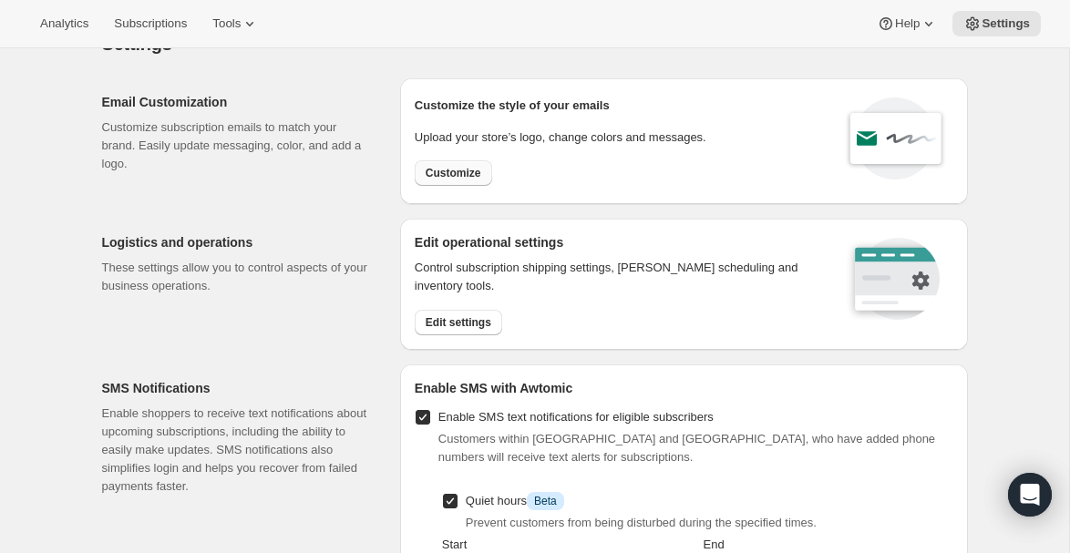
click at [447, 171] on span "Customize" at bounding box center [454, 173] width 56 height 15
select select "subscriptionMessage"
select select "5"
select select "15"
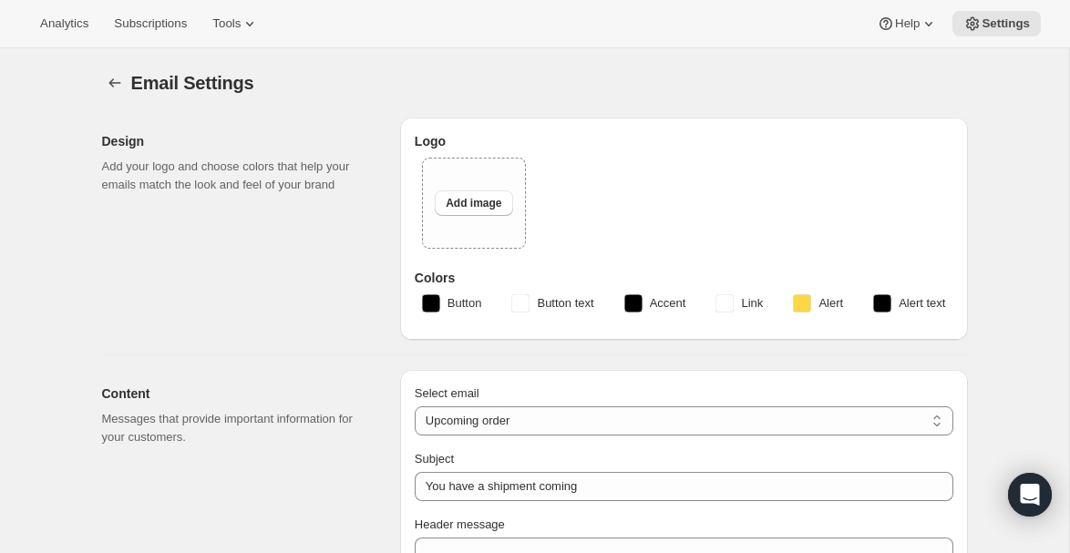
type input "American Ostrich Farms"
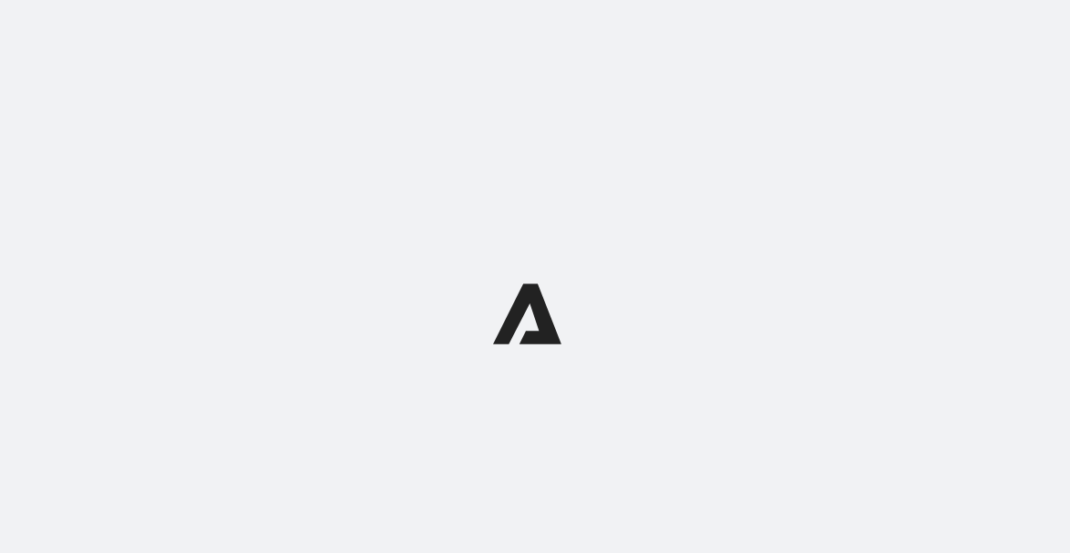
select select "subscriptionMessage"
select select "5"
select select "15"
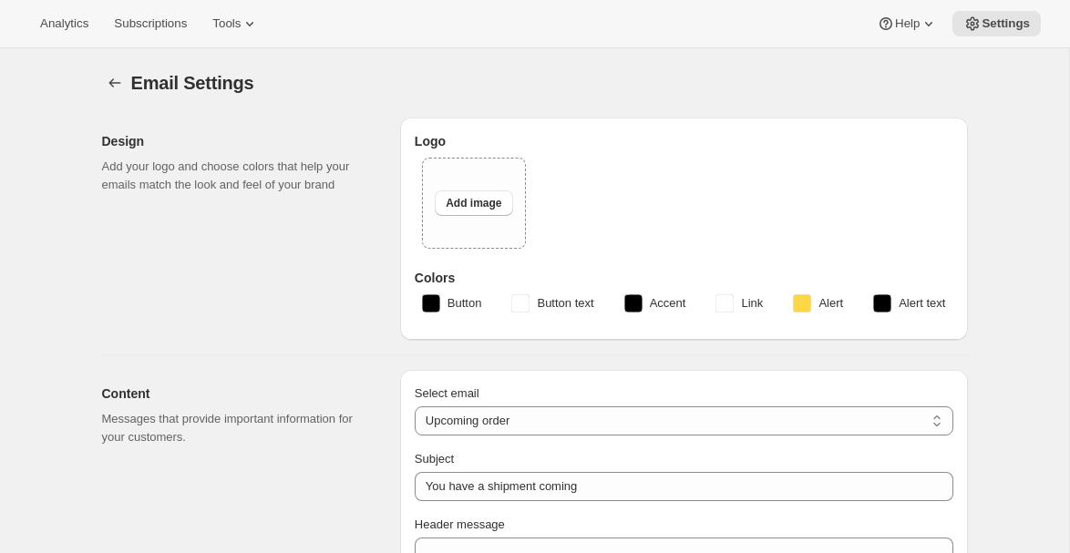
type input "American Ostrich Farms"
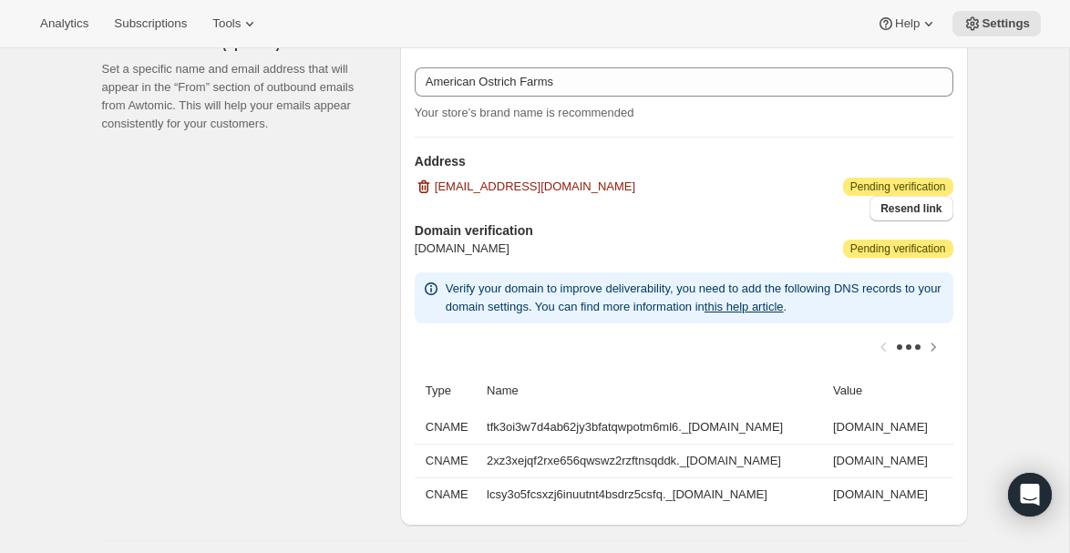
scroll to position [1143, 0]
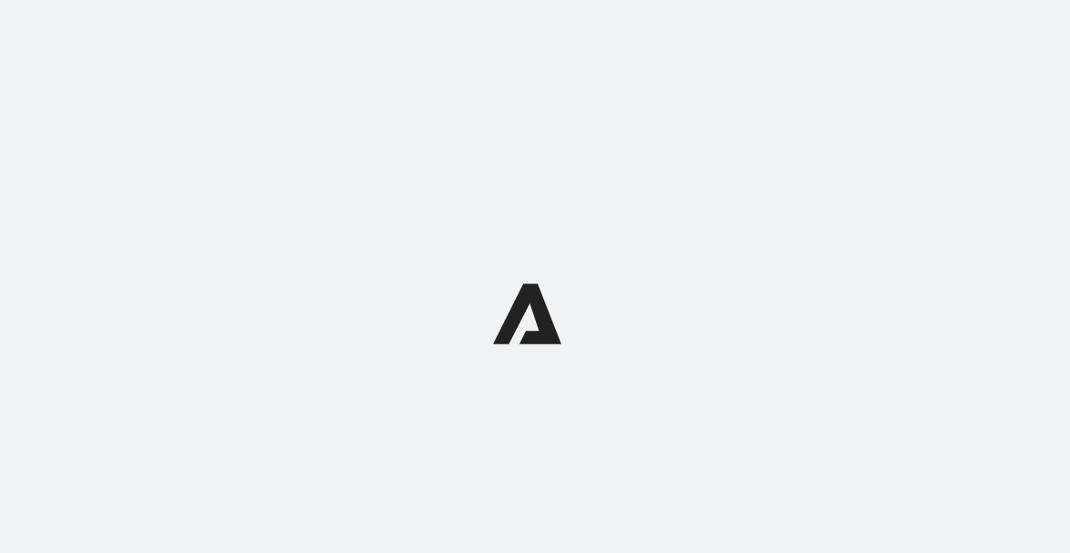
select select "subscriptionMessage"
select select "5"
select select "15"
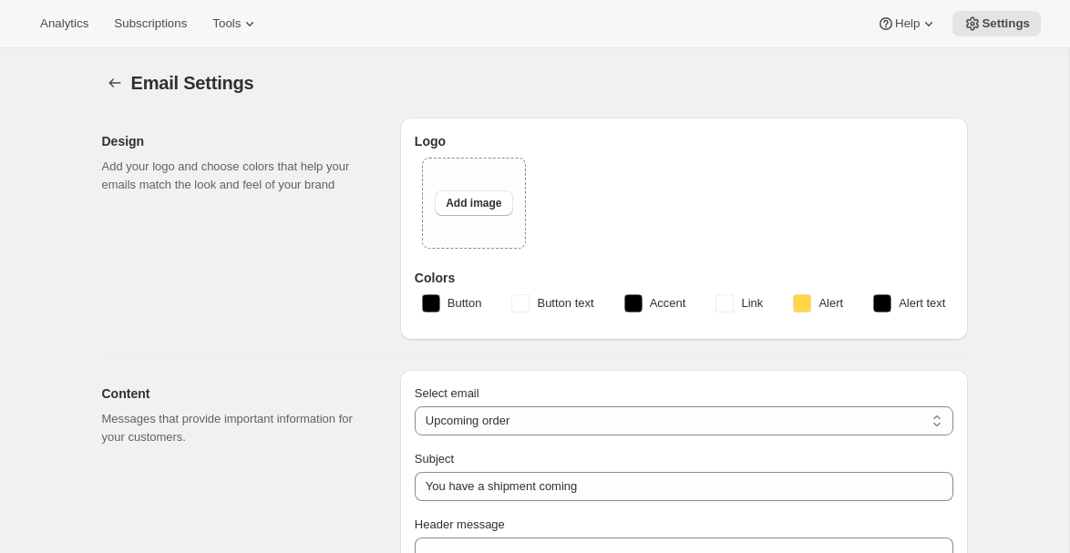
type input "American Ostrich Farms"
click at [472, 211] on button "Add image" at bounding box center [474, 204] width 78 height 26
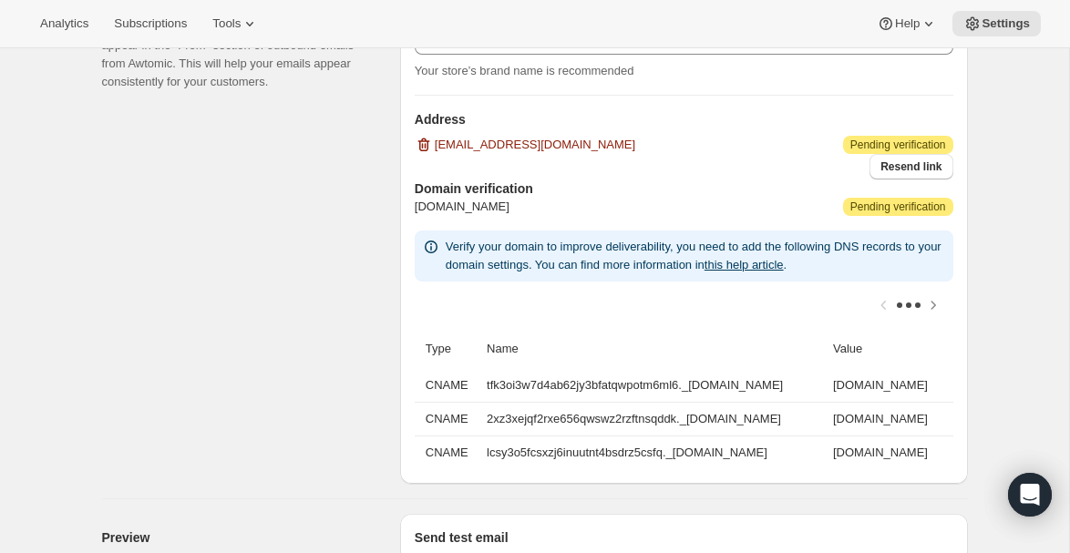
scroll to position [1821, 0]
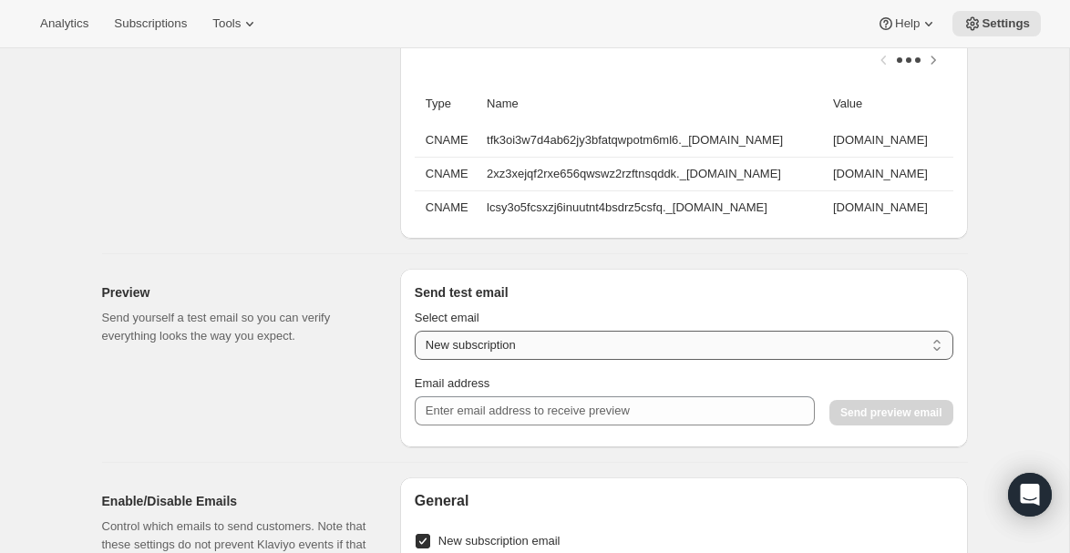
click at [597, 346] on select "New subscription Upcoming order Payment failure Delayed subscription Updated su…" at bounding box center [684, 345] width 539 height 29
click at [415, 331] on select "New subscription Upcoming order Payment failure Delayed subscription Updated su…" at bounding box center [684, 345] width 539 height 29
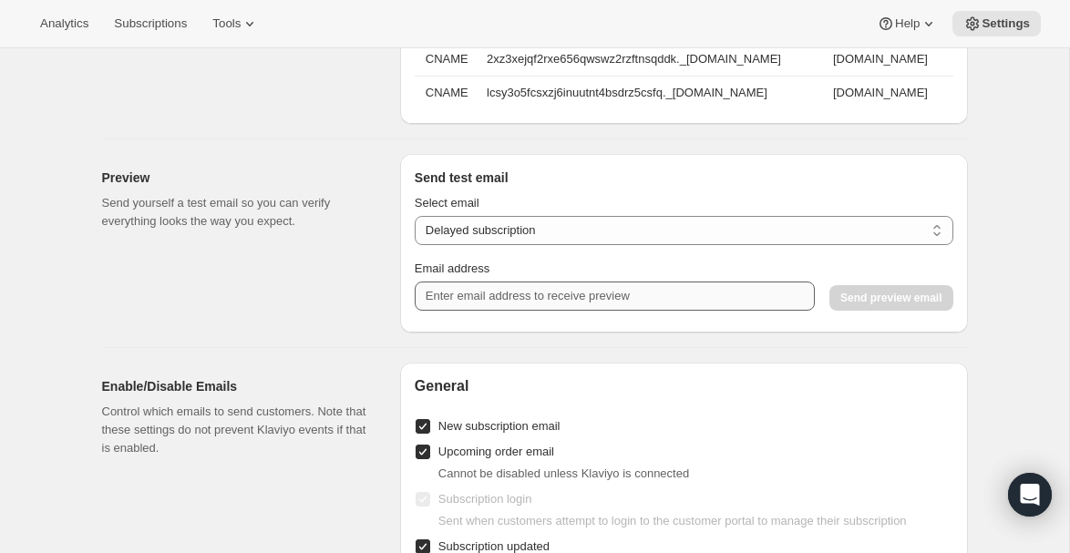
scroll to position [1937, 0]
click at [591, 224] on select "New subscription Upcoming order Payment failure Delayed subscription Updated su…" at bounding box center [684, 229] width 539 height 29
click at [415, 215] on select "New subscription Upcoming order Payment failure Delayed subscription Updated su…" at bounding box center [684, 229] width 539 height 29
click at [566, 223] on select "New subscription Upcoming order Payment failure Delayed subscription Updated su…" at bounding box center [684, 229] width 539 height 29
select select "upcoming-subscription_delayed"
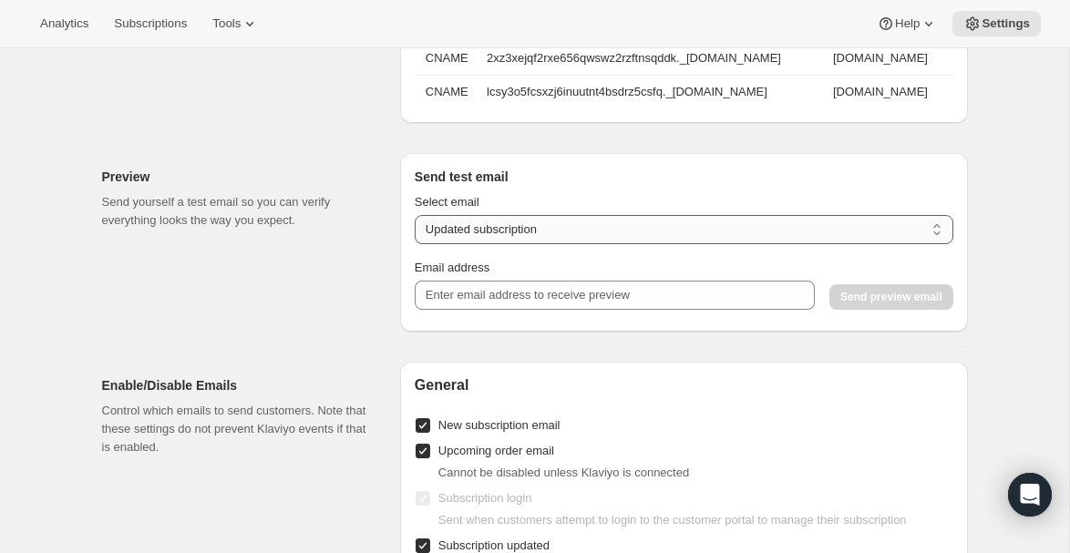
click at [415, 215] on select "New subscription Upcoming order Payment failure Delayed subscription Updated su…" at bounding box center [684, 229] width 539 height 29
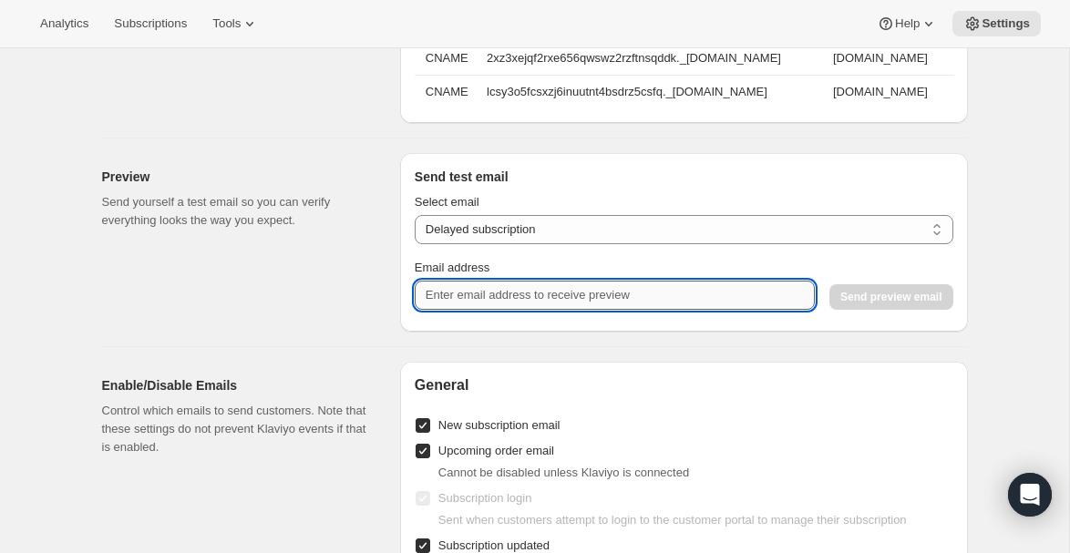
click at [630, 281] on input "Email address" at bounding box center [615, 295] width 400 height 29
type input "jessr@americanostrichfarms.com"
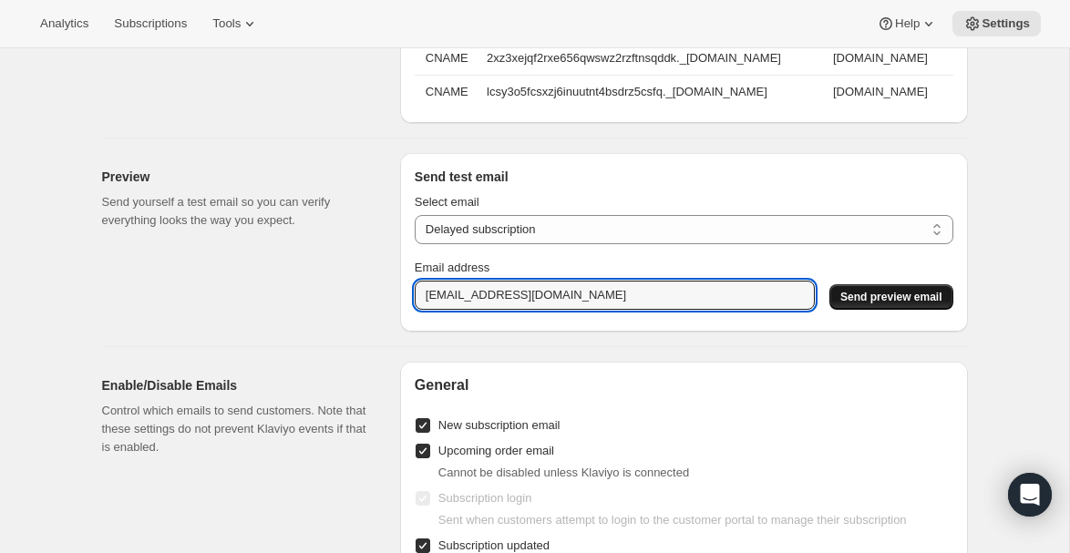
click at [864, 294] on span "Send preview email" at bounding box center [891, 297] width 101 height 15
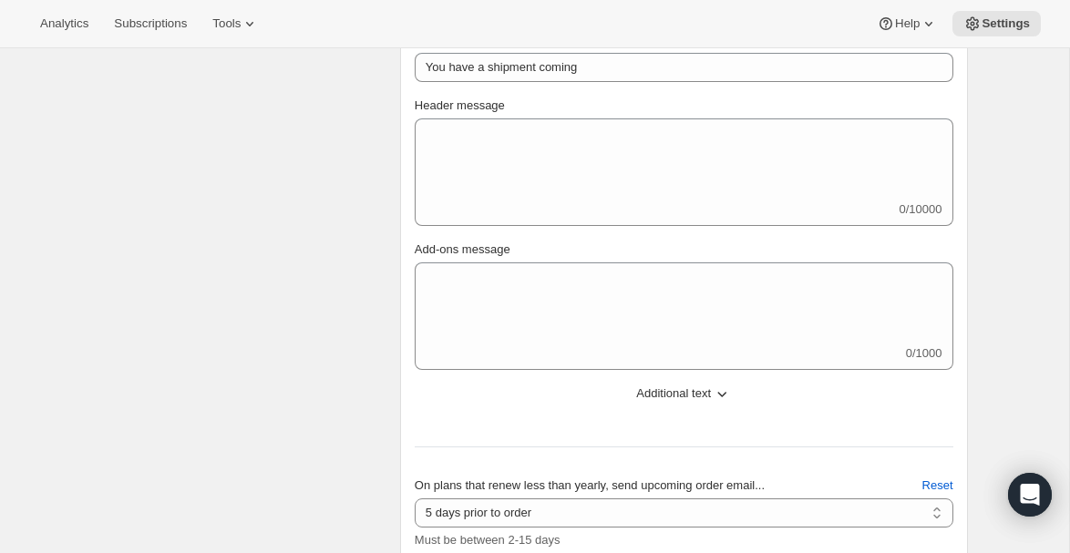
scroll to position [796, 0]
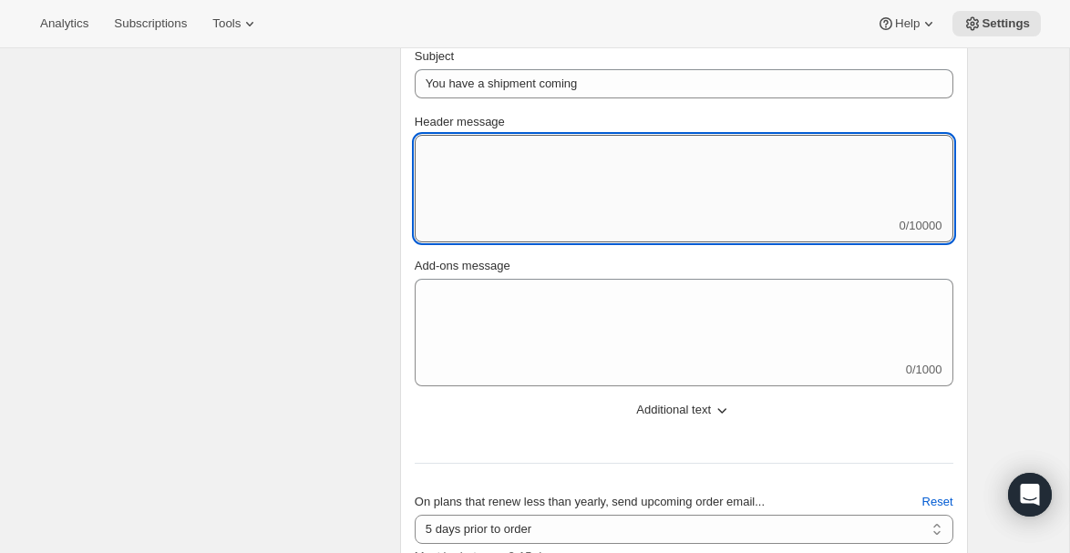
click at [574, 173] on textarea "Header message" at bounding box center [684, 176] width 539 height 82
click at [560, 274] on div "Add-ons message 0/1000" at bounding box center [684, 321] width 539 height 129
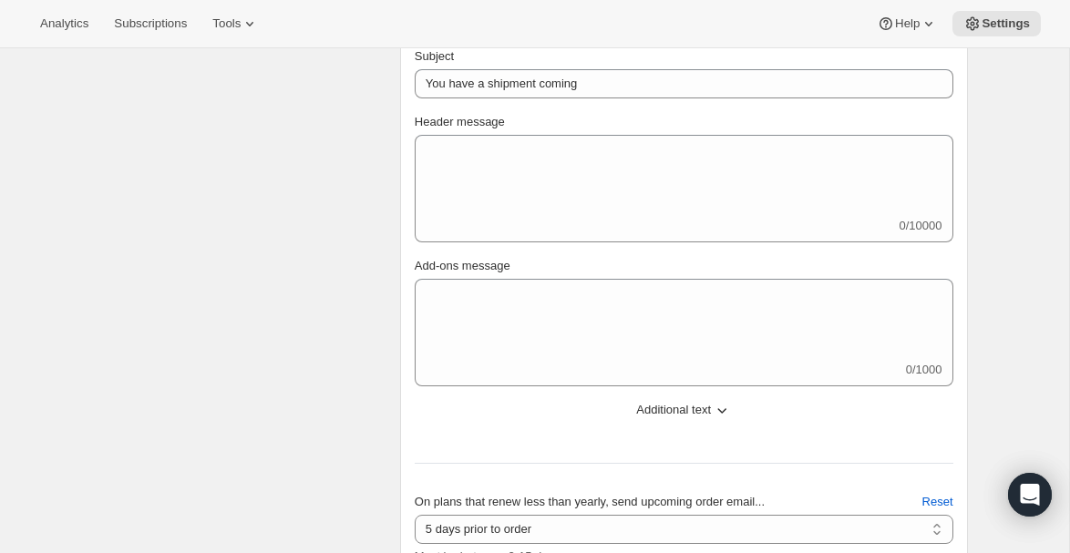
click at [696, 413] on span "Additional text" at bounding box center [673, 410] width 75 height 18
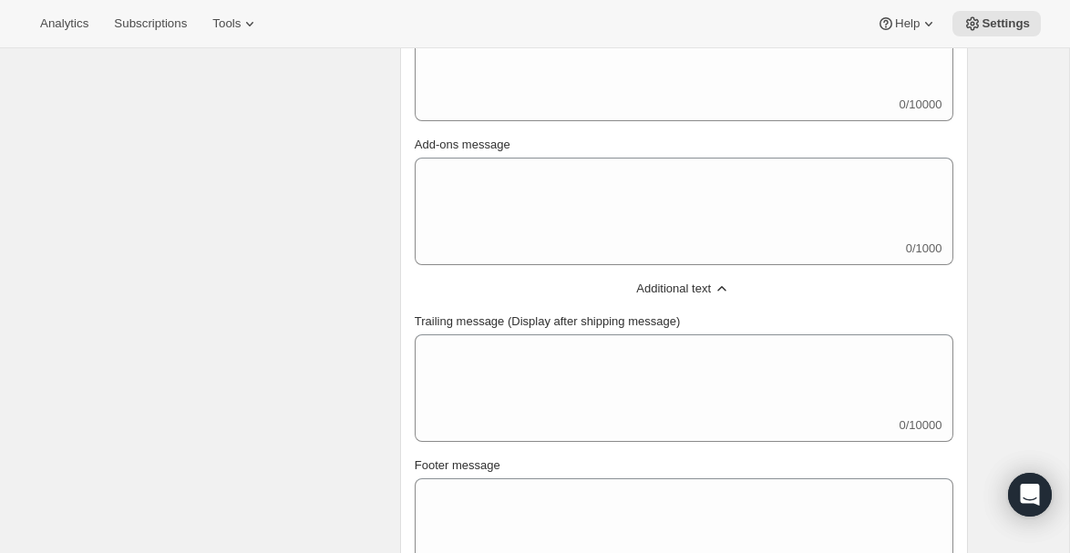
scroll to position [939, 0]
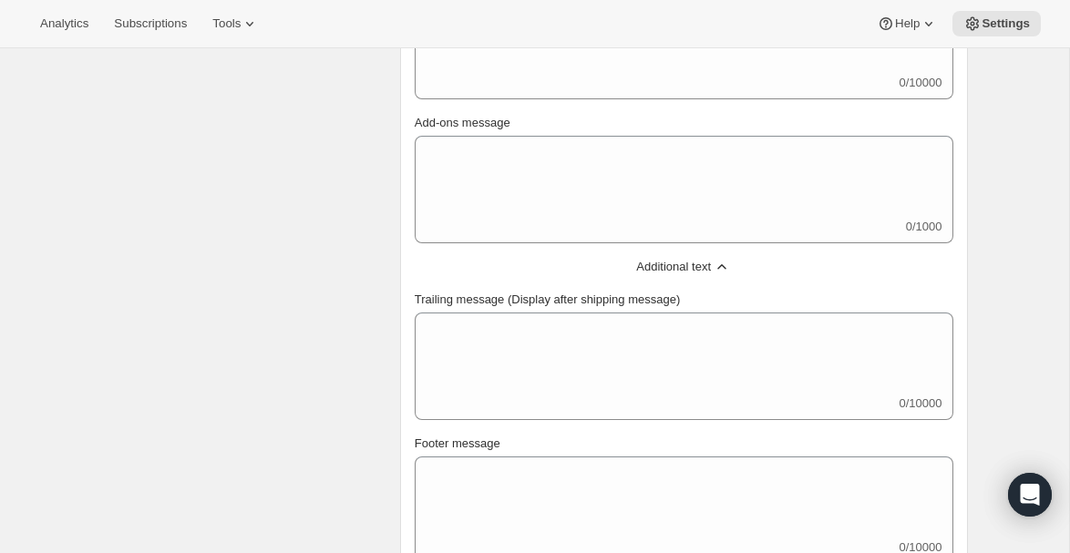
click at [699, 263] on span "Additional text" at bounding box center [673, 267] width 75 height 18
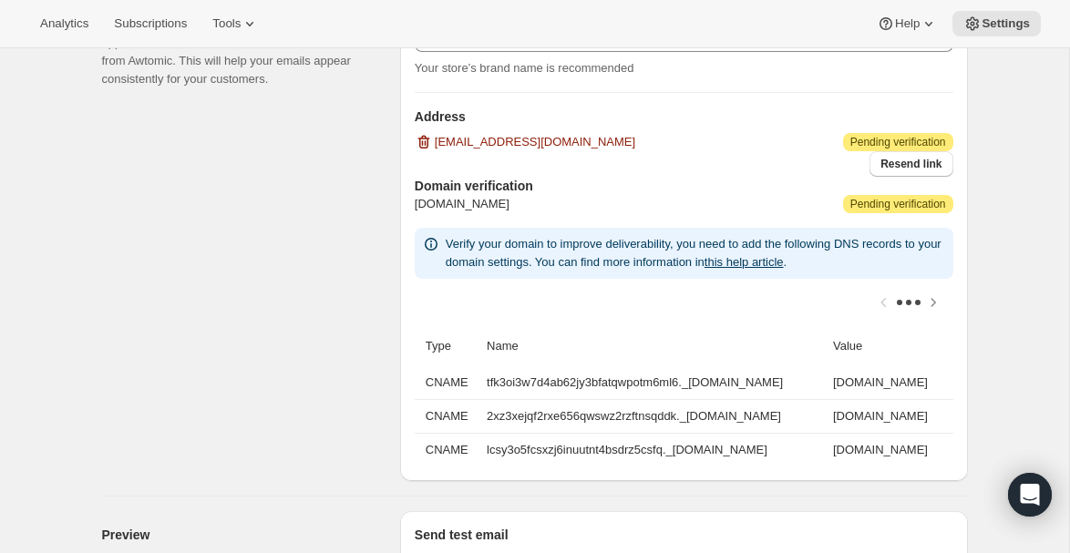
scroll to position [1580, 0]
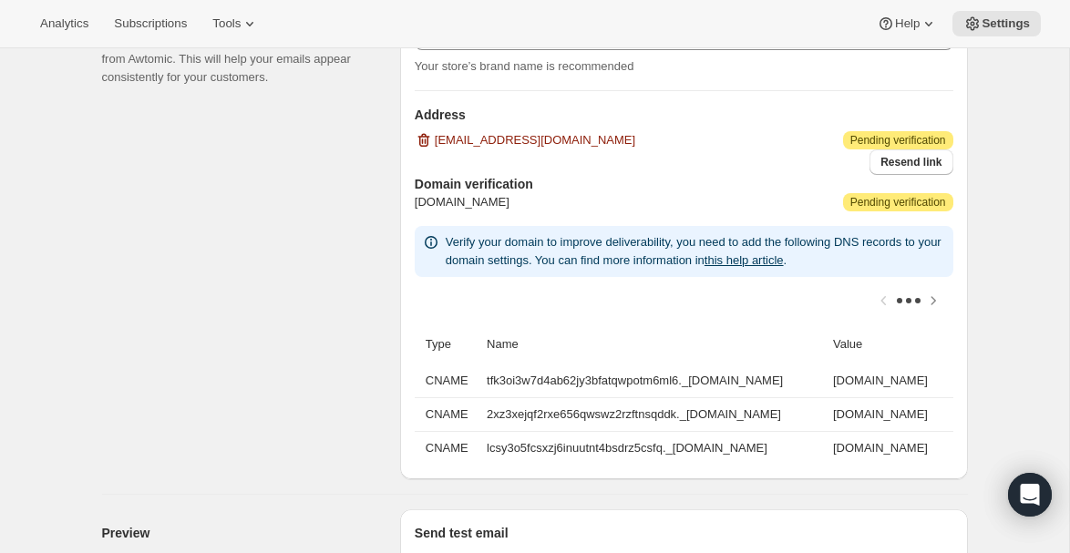
click at [513, 379] on td "tfk3oi3w7d4ab62jy3bfatqwpotm6ml6._[DOMAIN_NAME]" at bounding box center [654, 381] width 346 height 33
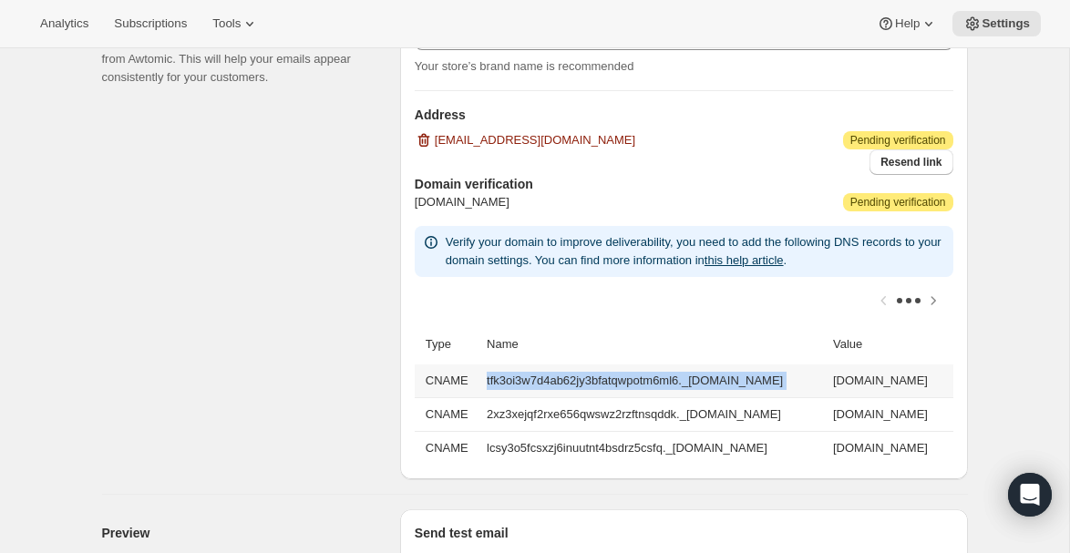
click at [513, 379] on td "tfk3oi3w7d4ab62jy3bfatqwpotm6ml6._[DOMAIN_NAME]" at bounding box center [654, 381] width 346 height 33
copy td "tfk3oi3w7d4ab62jy3bfatqwpotm6ml6._[DOMAIN_NAME]"
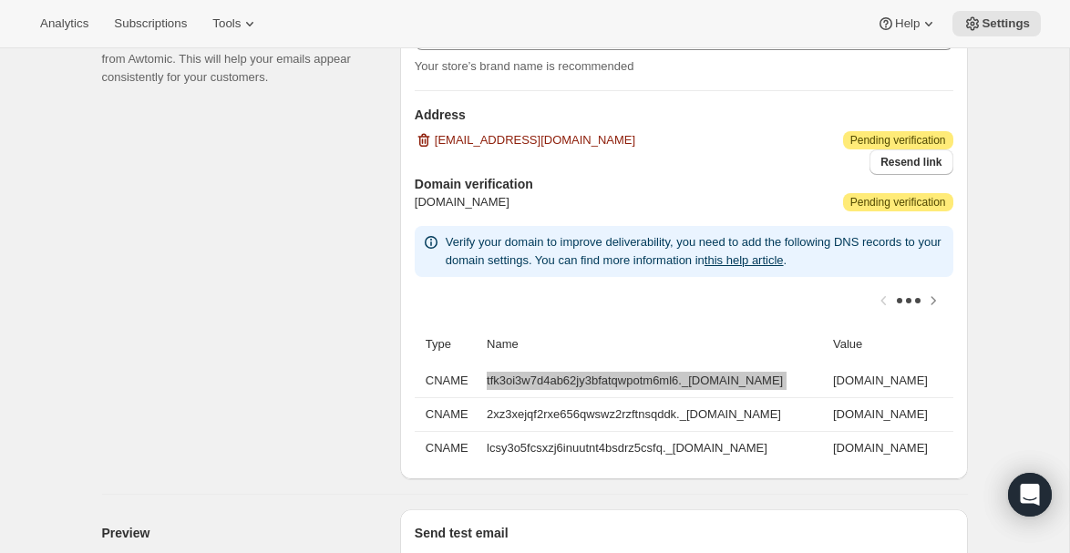
scroll to position [0, 317]
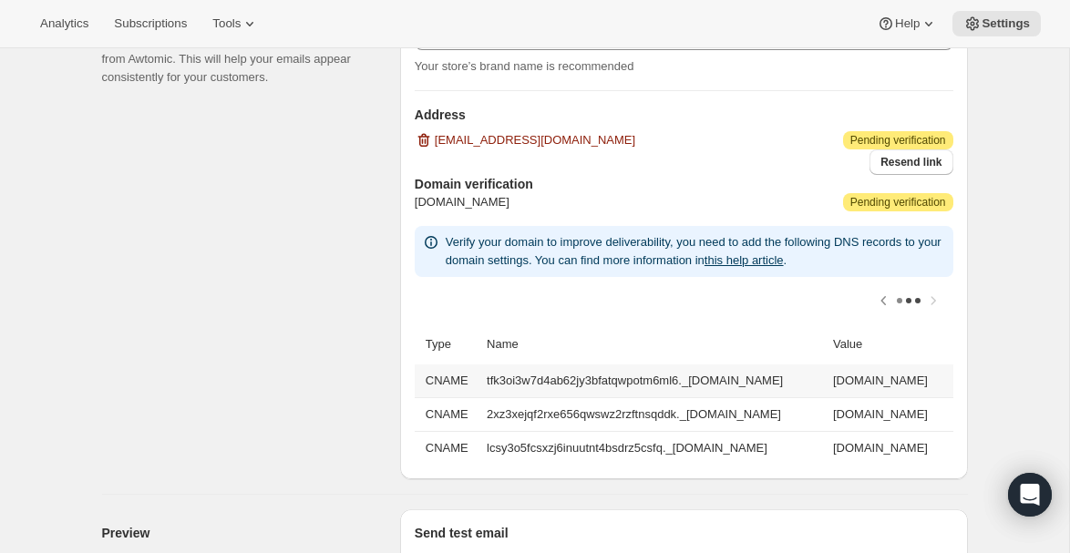
click at [831, 382] on td "[DOMAIN_NAME]" at bounding box center [891, 381] width 126 height 33
copy td "[DOMAIN_NAME]"
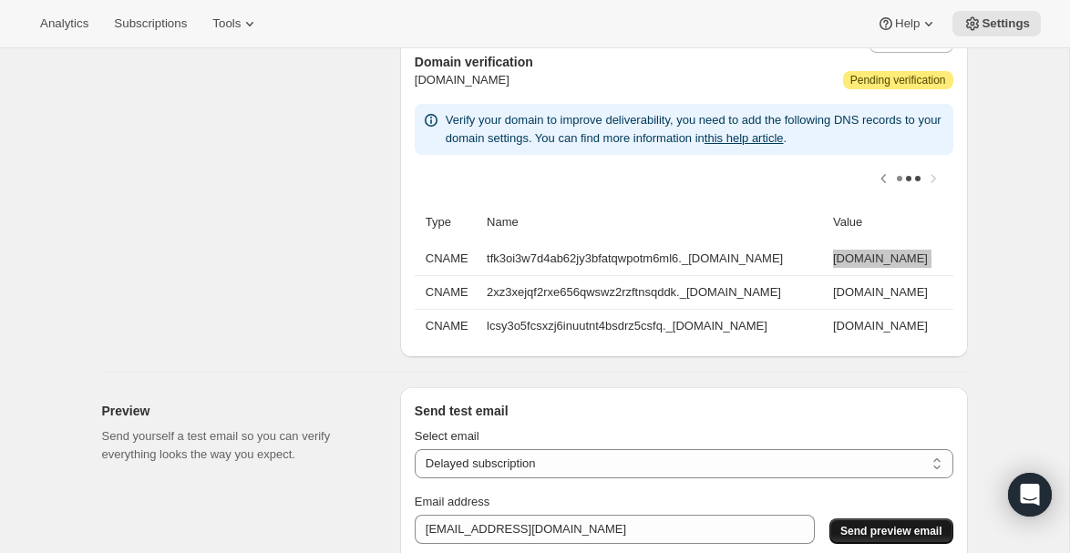
scroll to position [1716, 0]
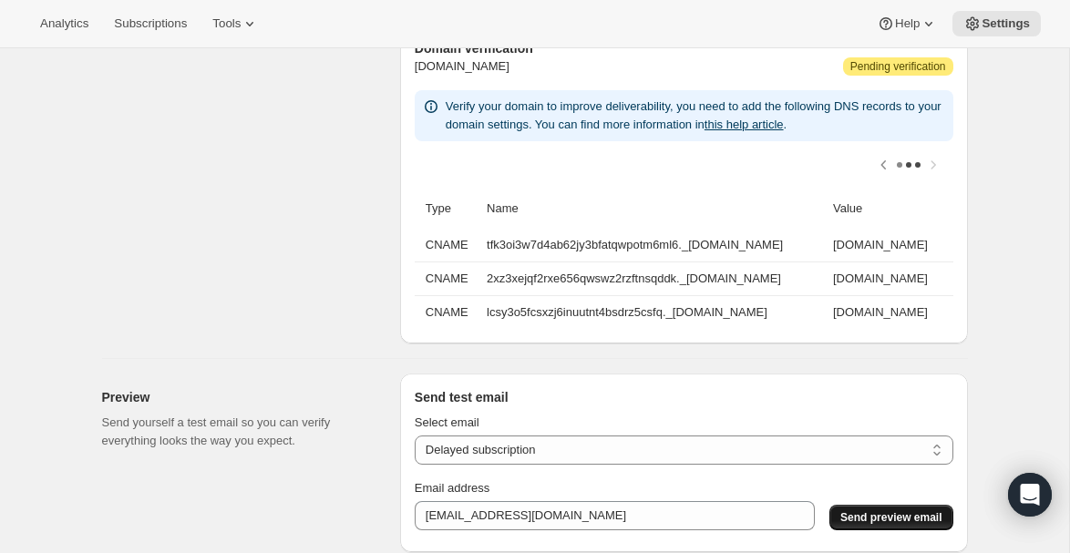
click at [488, 276] on td "2xz3xejqf2rxe656qwswz2rzftnsqddk._[DOMAIN_NAME]" at bounding box center [654, 279] width 346 height 34
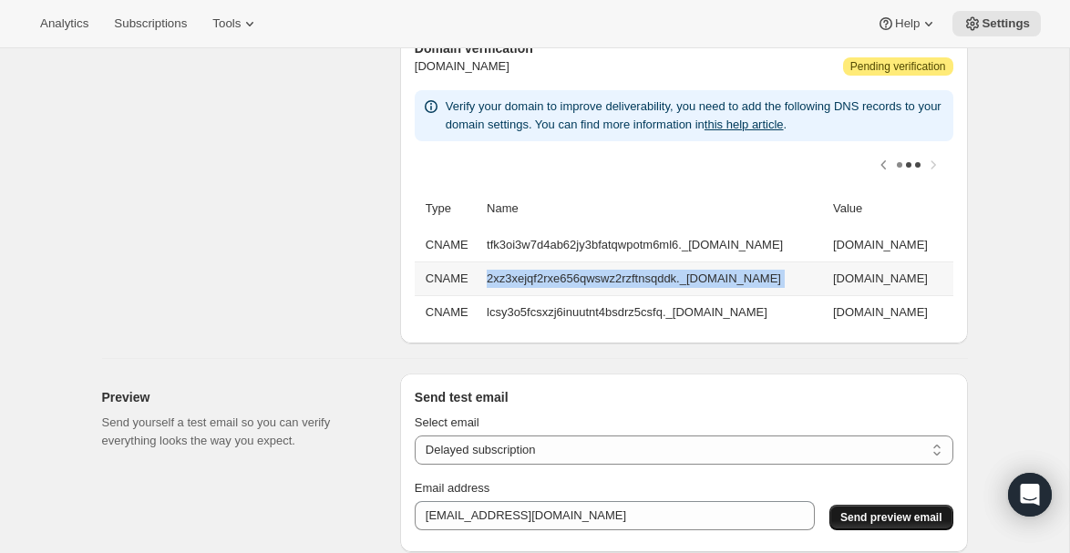
click at [488, 276] on td "2xz3xejqf2rxe656qwswz2rzftnsqddk._[DOMAIN_NAME]" at bounding box center [654, 279] width 346 height 34
click at [828, 271] on td "[DOMAIN_NAME]" at bounding box center [891, 279] width 126 height 34
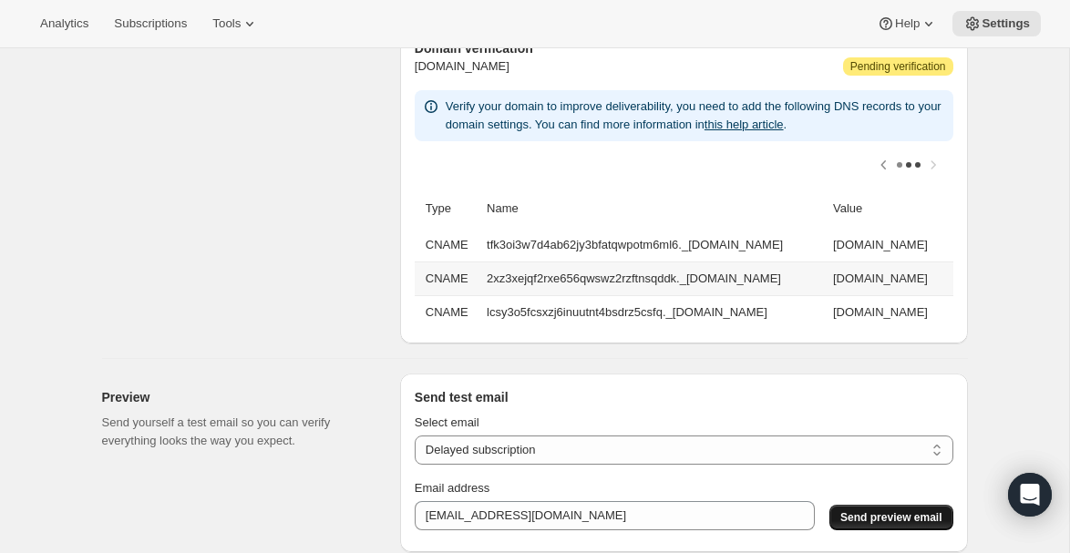
click at [828, 271] on td "[DOMAIN_NAME]" at bounding box center [891, 279] width 126 height 34
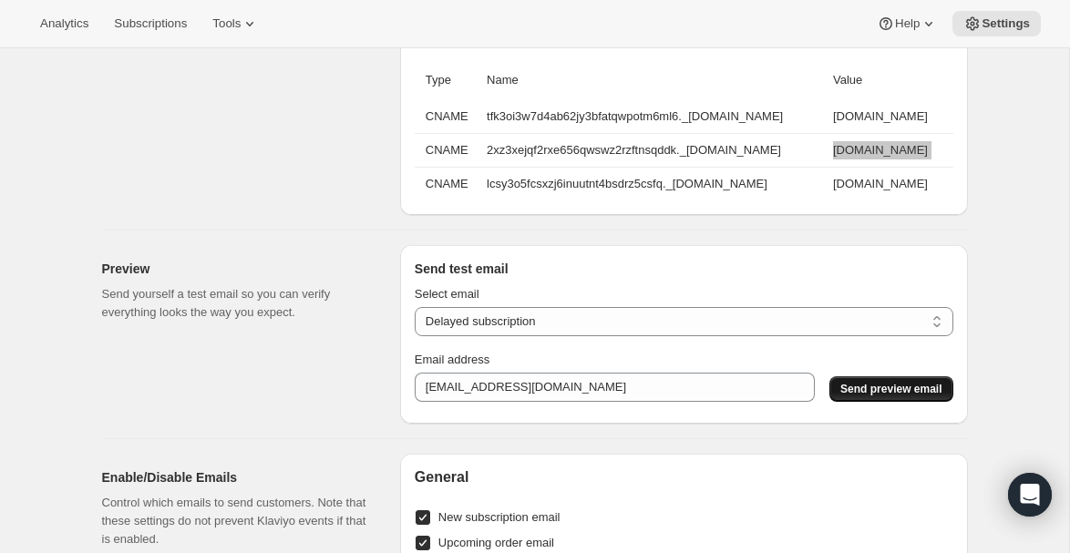
scroll to position [1852, 0]
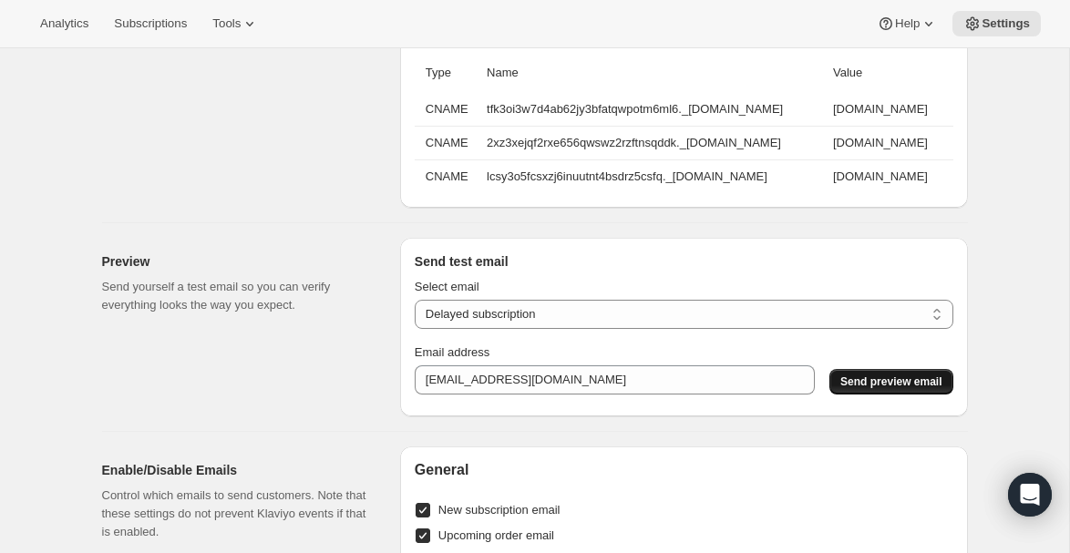
click at [481, 174] on td "lcsy3o5fcsxzj6inuutnt4bsdrz5csfq._[DOMAIN_NAME]" at bounding box center [654, 177] width 346 height 34
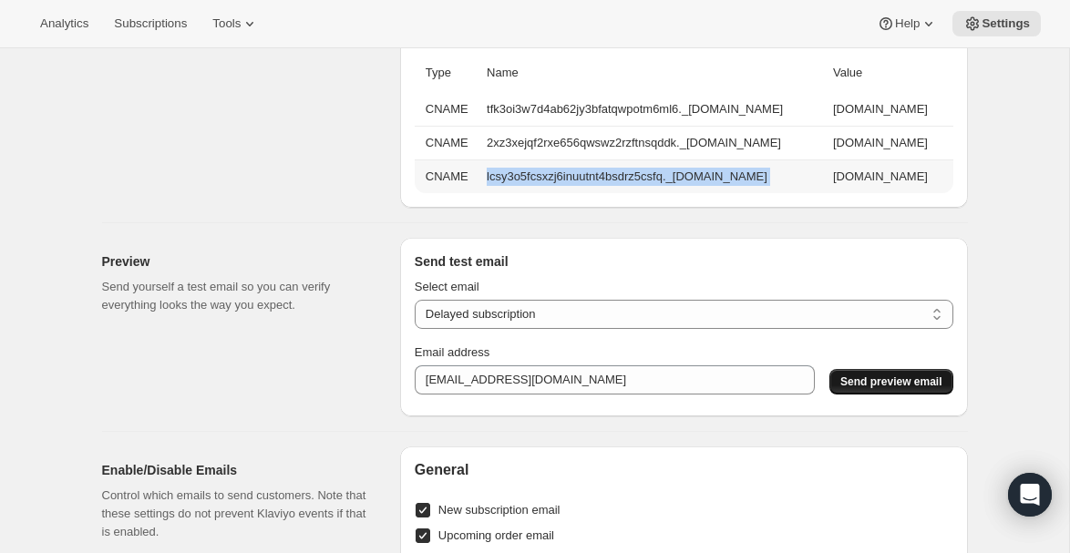
click at [481, 174] on td "lcsy3o5fcsxzj6inuutnt4bsdrz5csfq._[DOMAIN_NAME]" at bounding box center [654, 177] width 346 height 34
copy td "lcsy3o5fcsxzj6inuutnt4bsdrz5csfq._[DOMAIN_NAME]"
click at [828, 175] on td "[DOMAIN_NAME]" at bounding box center [891, 177] width 126 height 34
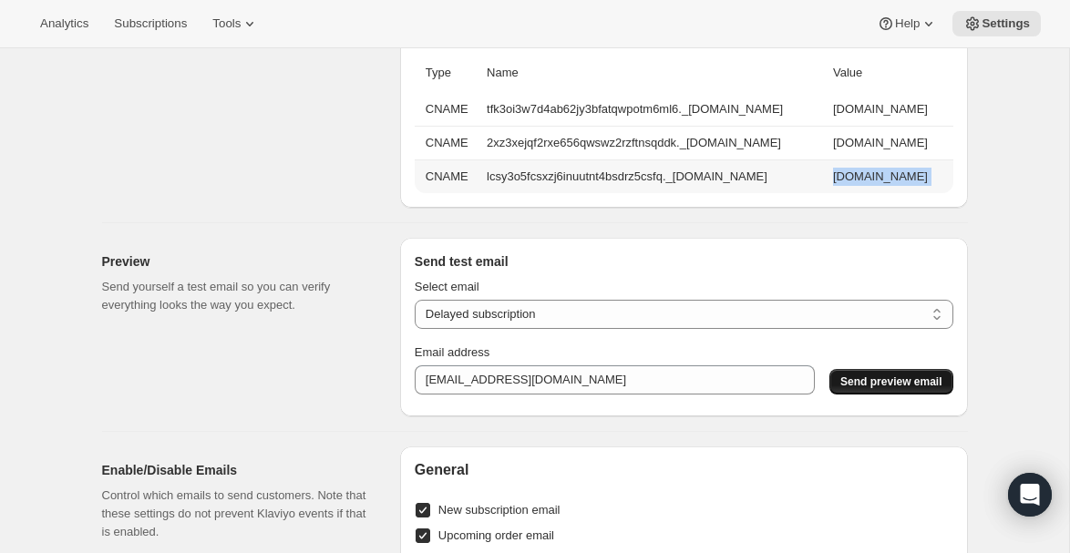
click at [828, 175] on td "[DOMAIN_NAME]" at bounding box center [891, 177] width 126 height 34
copy td "[DOMAIN_NAME]"
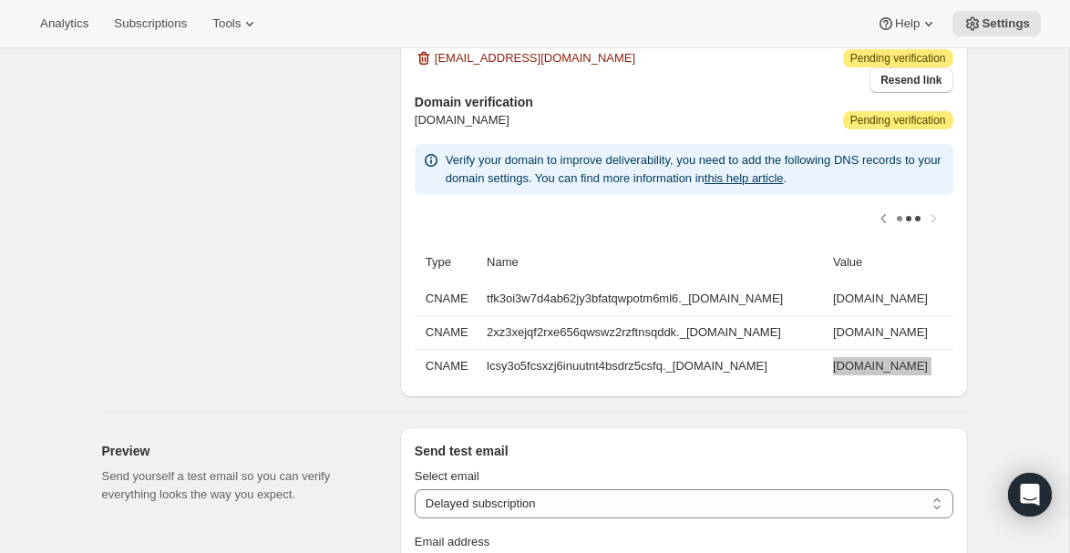
scroll to position [1584, 0]
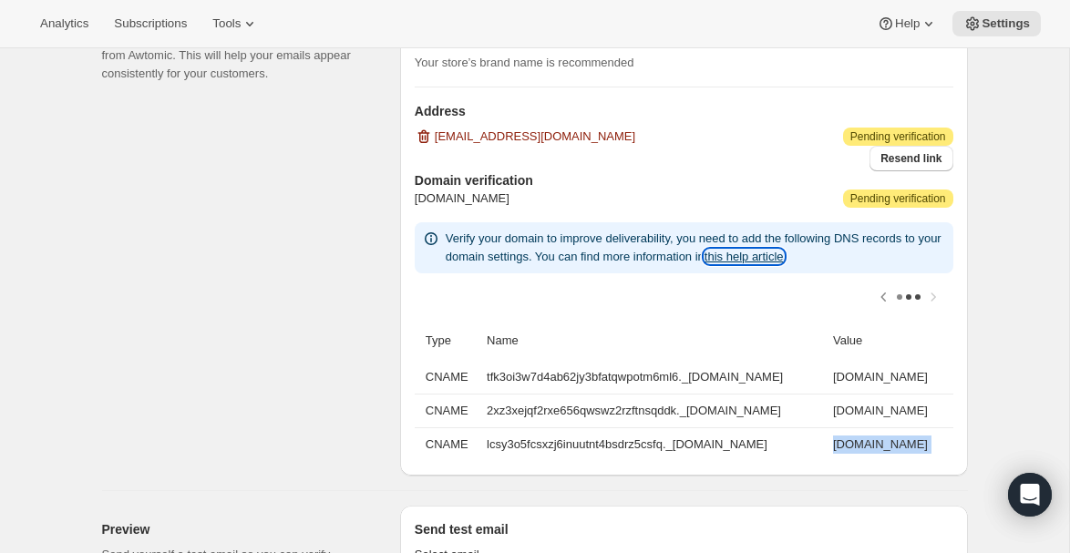
click at [784, 257] on link "this help article" at bounding box center [744, 257] width 79 height 14
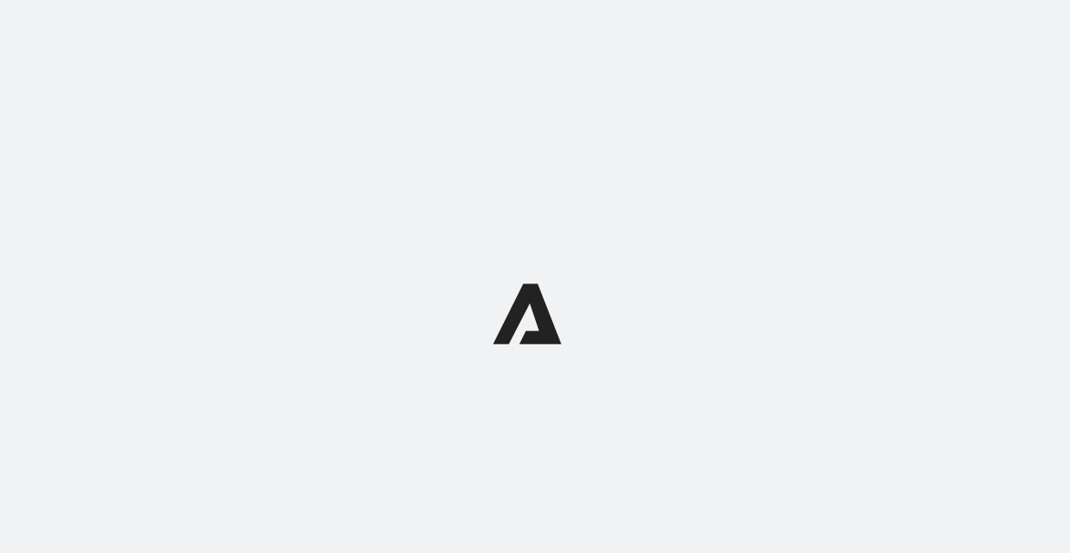
select select "subscriptionMessage"
select select "5"
select select "15"
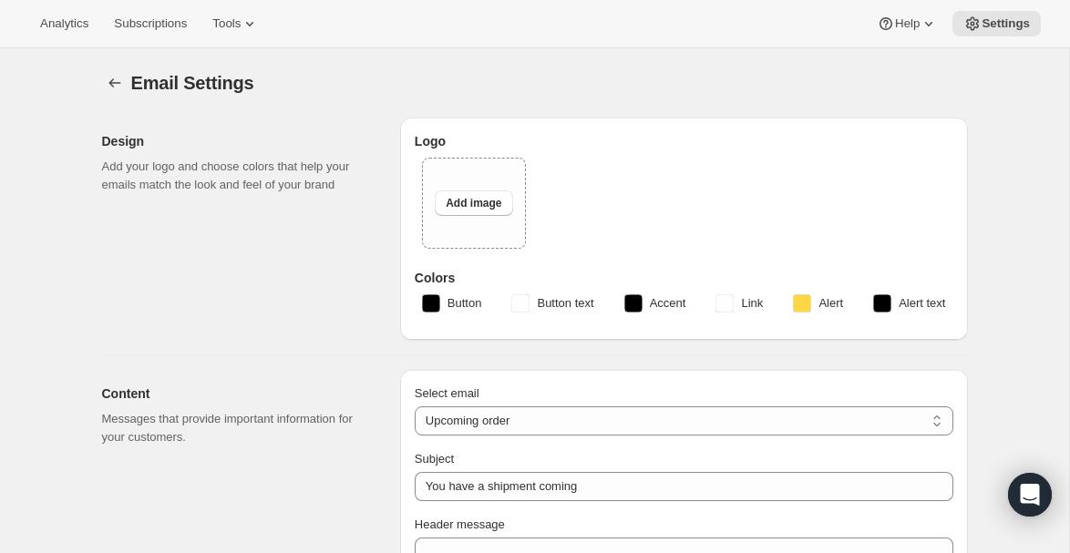
type input "American Ostrich Farms"
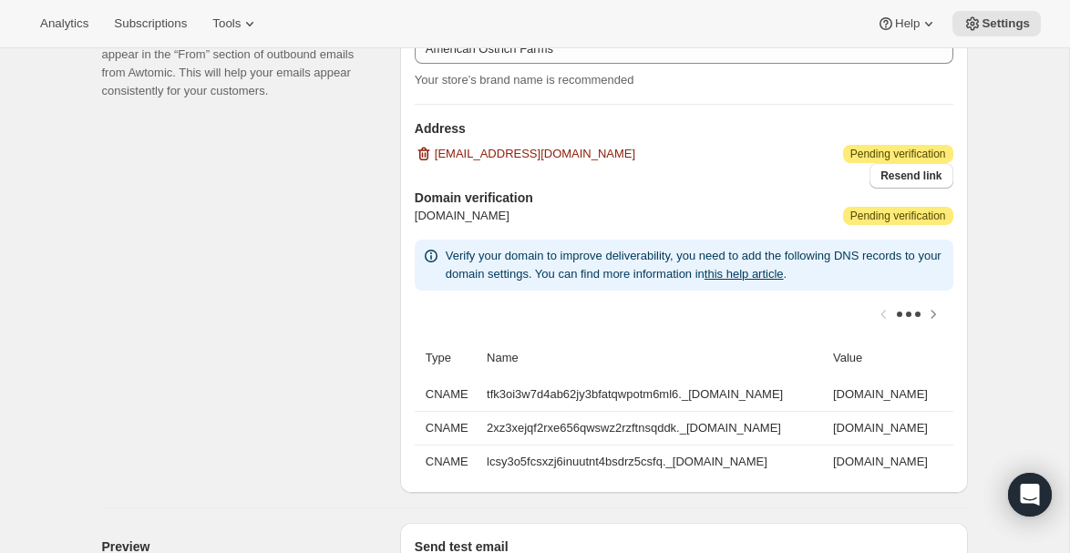
scroll to position [1587, 0]
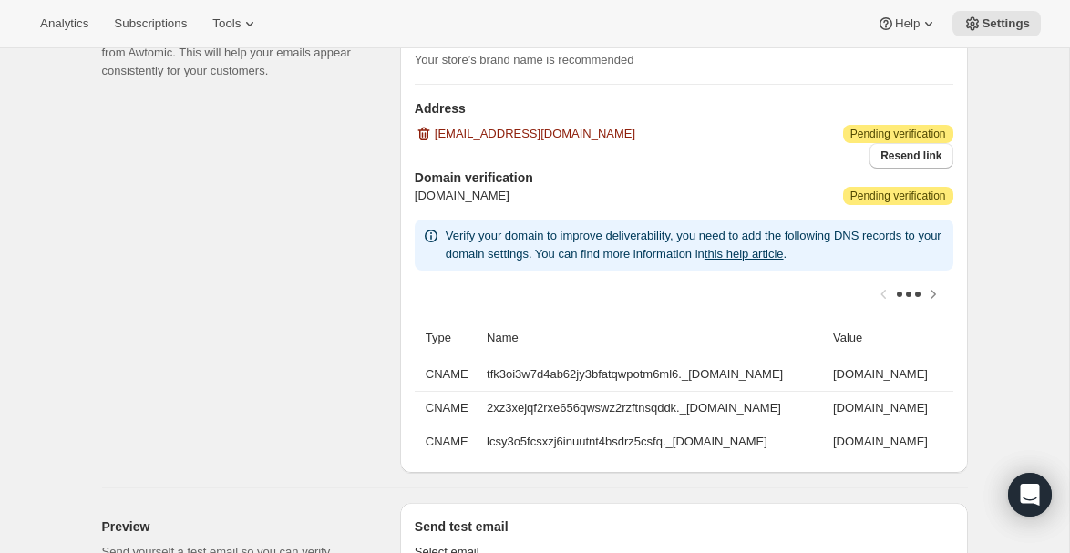
click at [915, 196] on span "Pending verification" at bounding box center [899, 196] width 96 height 15
click at [900, 195] on span "Pending verification" at bounding box center [899, 196] width 96 height 15
click at [895, 125] on span "Attention Pending verification" at bounding box center [898, 134] width 110 height 18
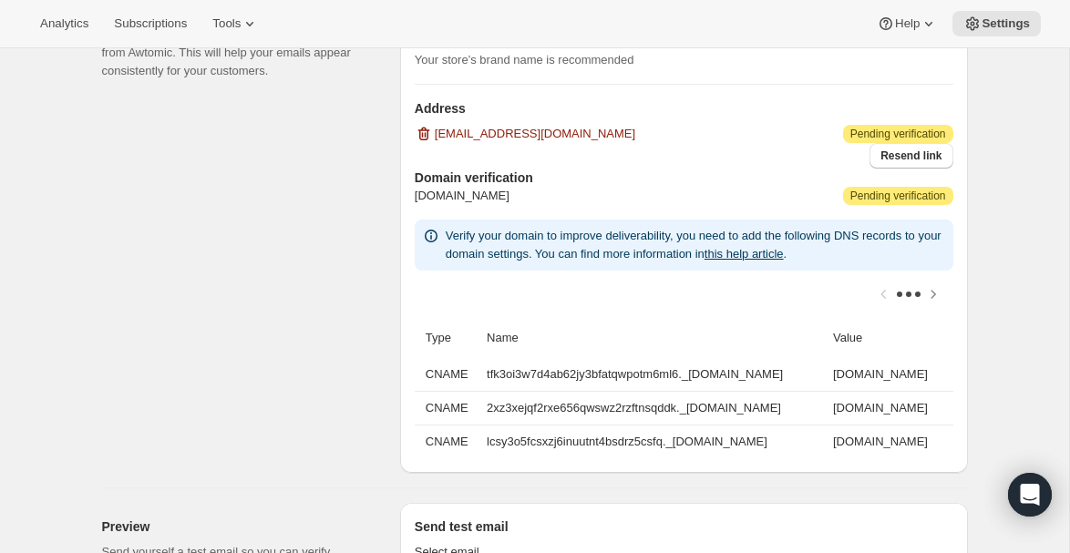
click at [888, 129] on span "Pending verification" at bounding box center [899, 134] width 96 height 15
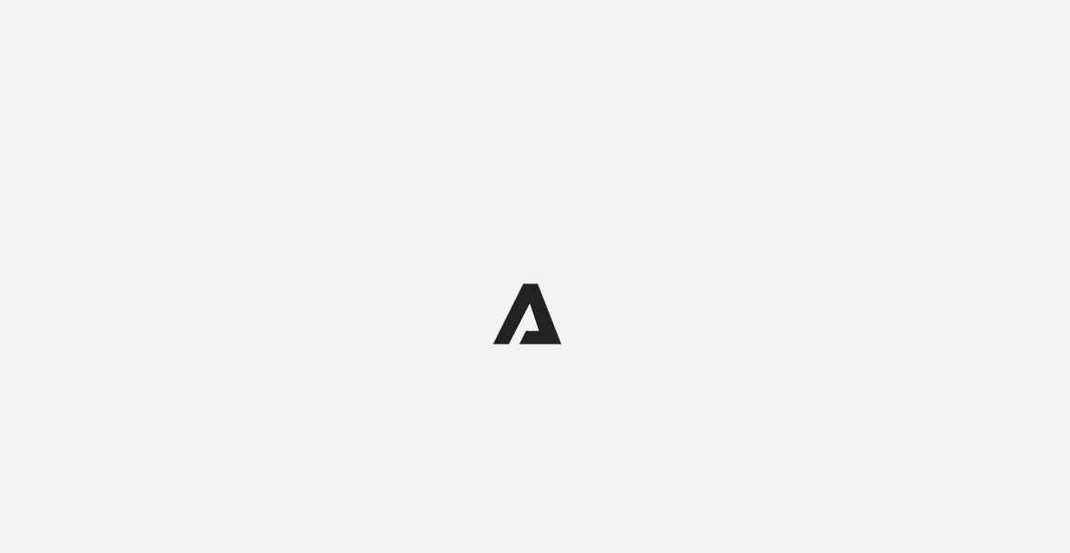
select select "subscriptionMessage"
select select "5"
select select "15"
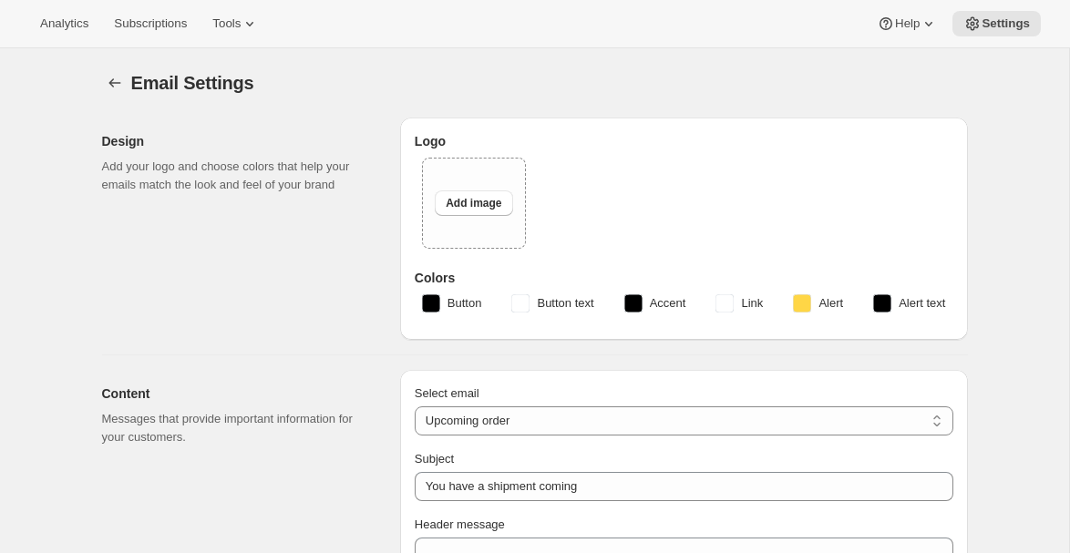
type input "American Ostrich Farms"
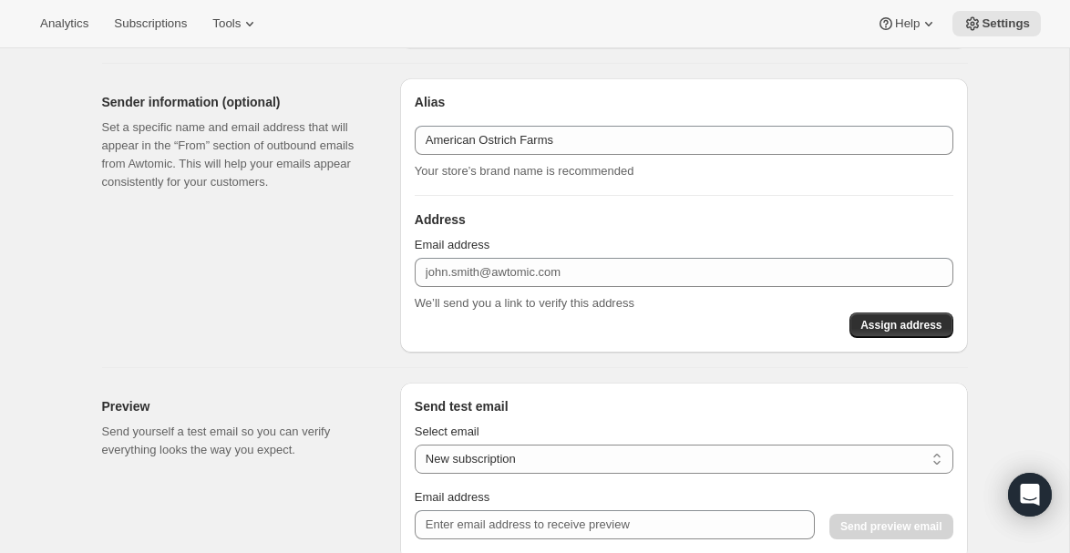
scroll to position [1474, 0]
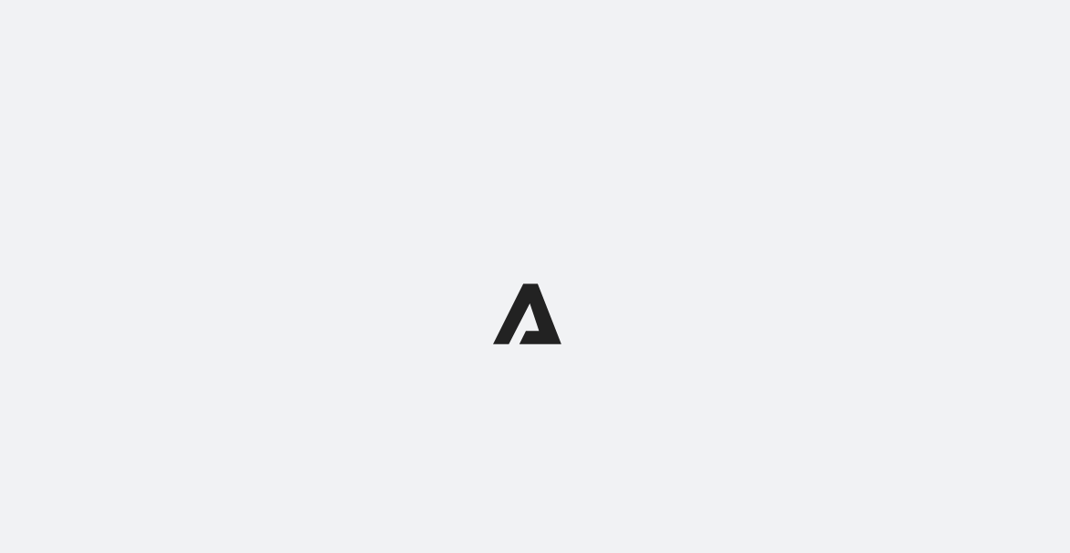
select select "subscriptionMessage"
select select "5"
select select "15"
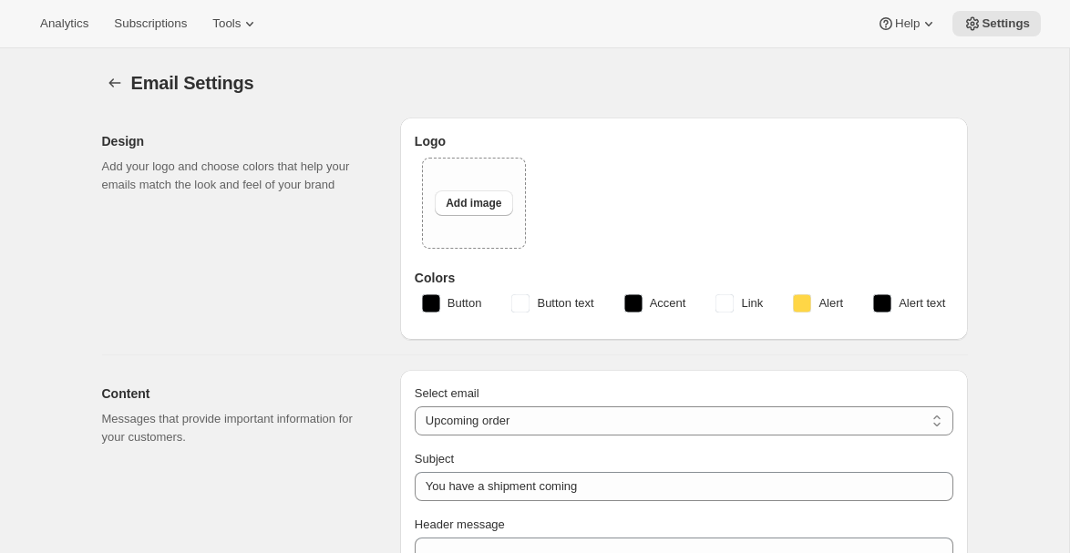
type input "American Ostrich Farms"
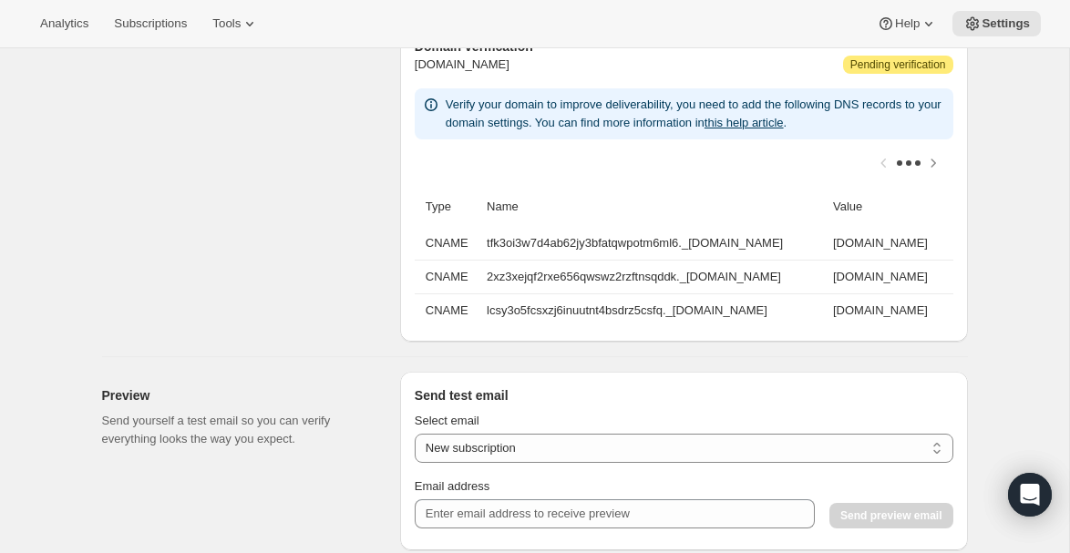
scroll to position [1694, 0]
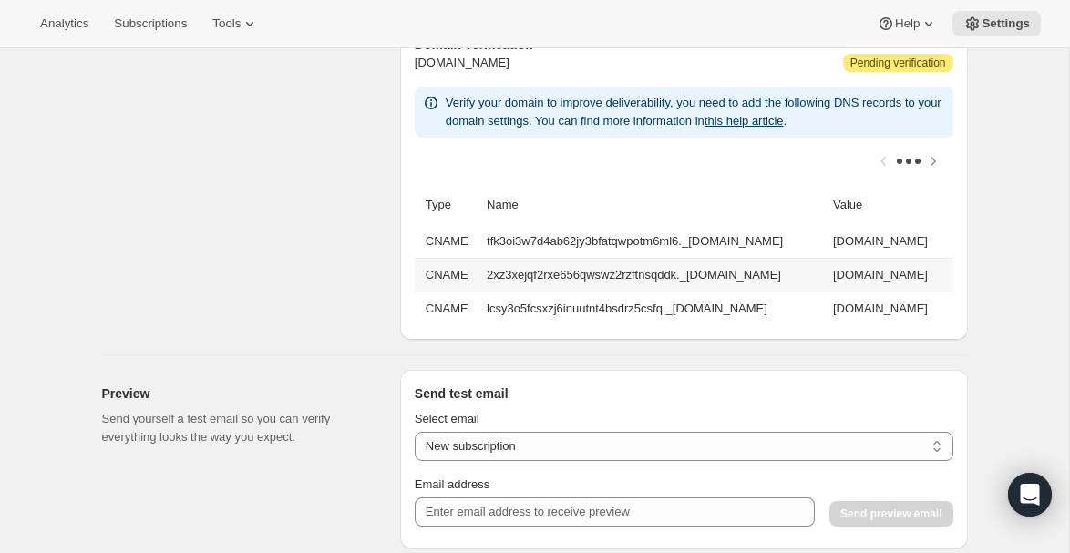
click at [742, 277] on td "2xz3xejqf2rxe656qwswz2rzftnsqddk._[DOMAIN_NAME]" at bounding box center [654, 275] width 346 height 34
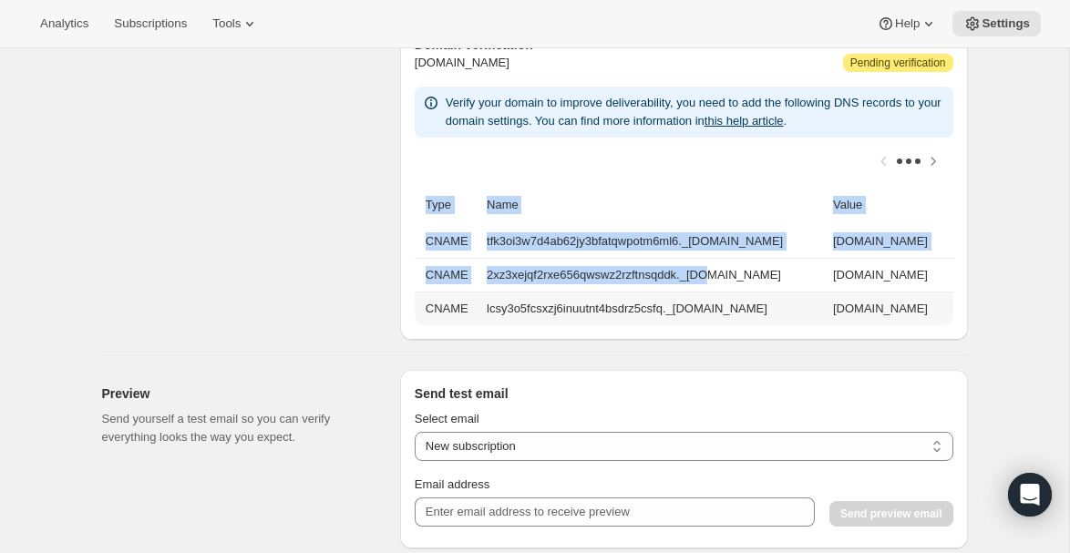
scroll to position [0, 317]
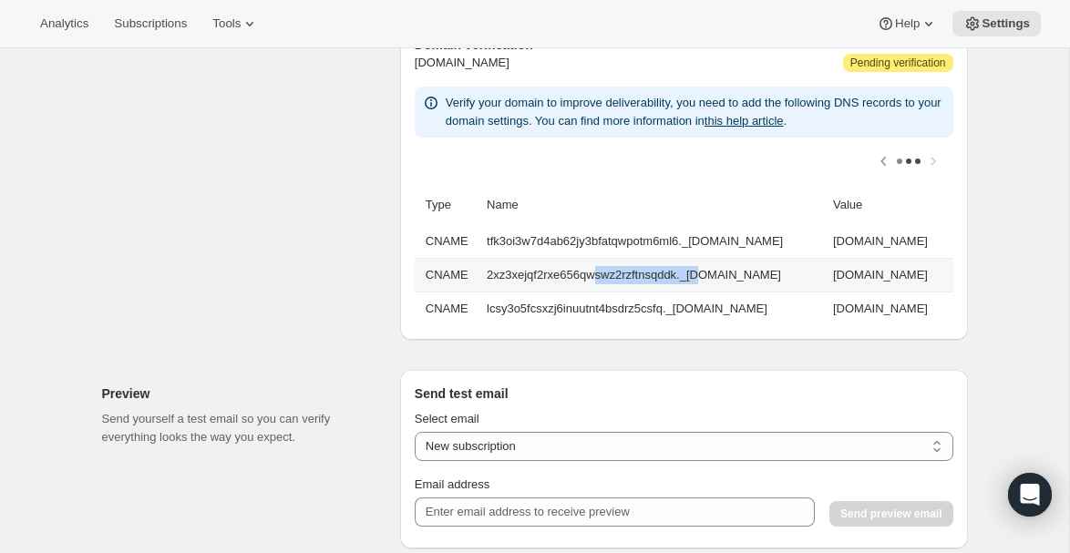
drag, startPoint x: 719, startPoint y: 276, endPoint x: 405, endPoint y: 282, distance: 314.6
click at [405, 282] on div "[PERSON_NAME] American Ostrich Farms Your store’s brand name is recommended Add…" at bounding box center [684, 100] width 568 height 481
click at [580, 240] on td "tfk3oi3w7d4ab62jy3bfatqwpotm6ml6._[DOMAIN_NAME]" at bounding box center [654, 241] width 346 height 33
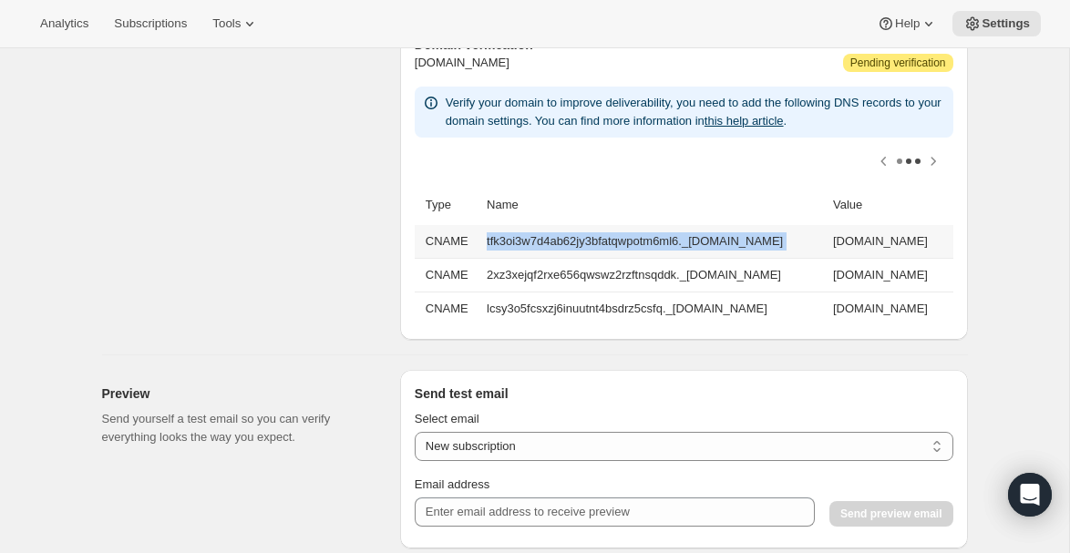
click at [580, 240] on td "tfk3oi3w7d4ab62jy3bfatqwpotm6ml6._[DOMAIN_NAME]" at bounding box center [654, 241] width 346 height 33
copy td "tfk3oi3w7d4ab62jy3bfatqwpotm6ml6._[DOMAIN_NAME]"
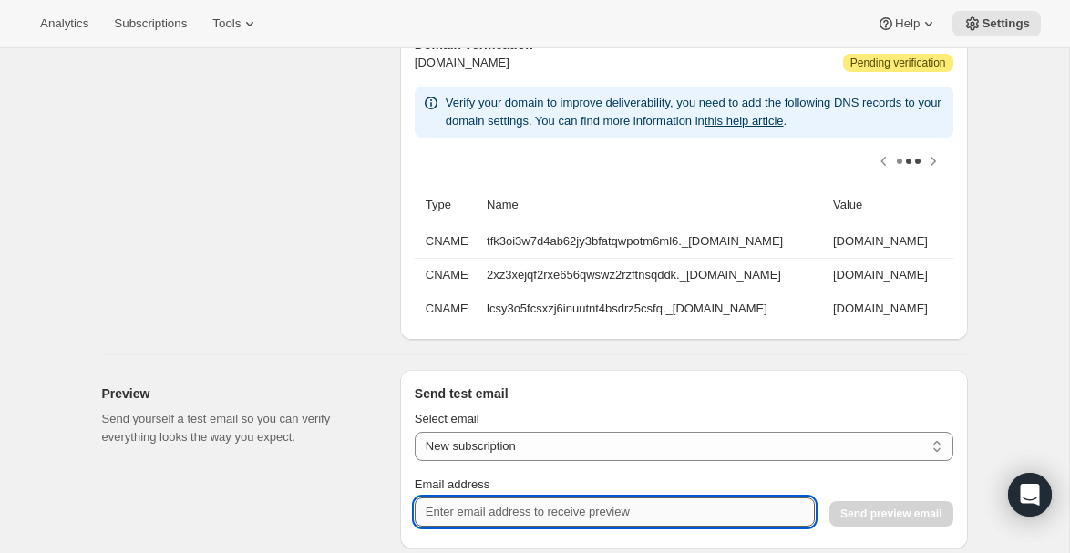
click at [470, 512] on input "Email address" at bounding box center [615, 512] width 400 height 29
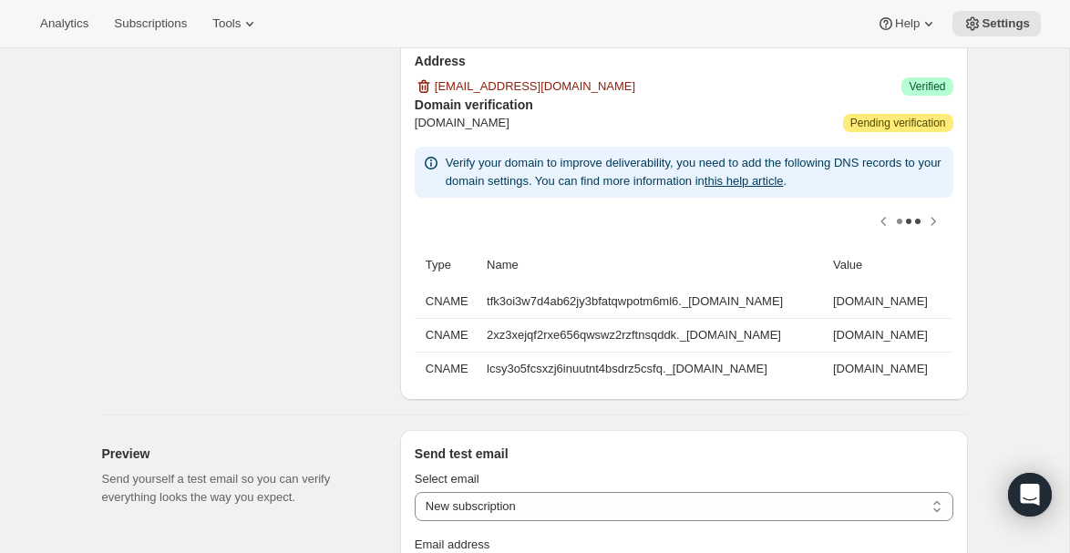
scroll to position [1876, 0]
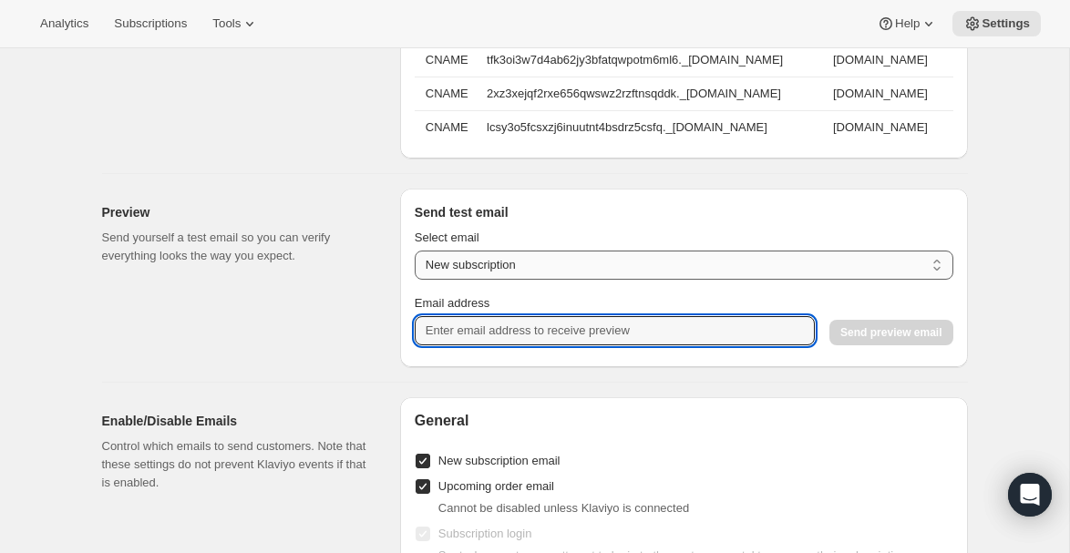
click at [557, 261] on select "New subscription Upcoming order Payment failure Delayed subscription Updated su…" at bounding box center [684, 265] width 539 height 29
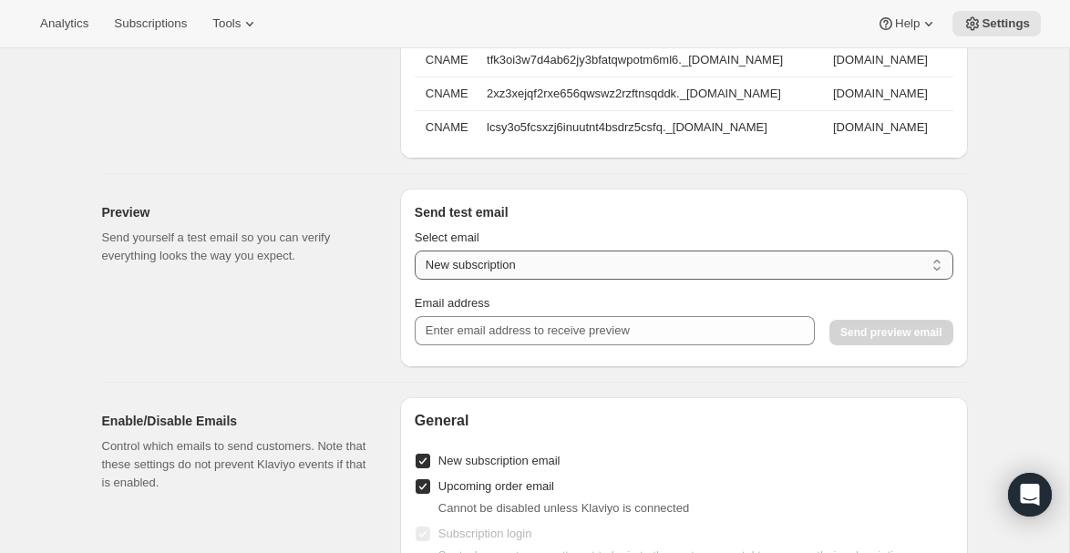
select select "upcoming-subscription"
click at [415, 251] on select "New subscription Upcoming order Payment failure Delayed subscription Updated su…" at bounding box center [684, 265] width 539 height 29
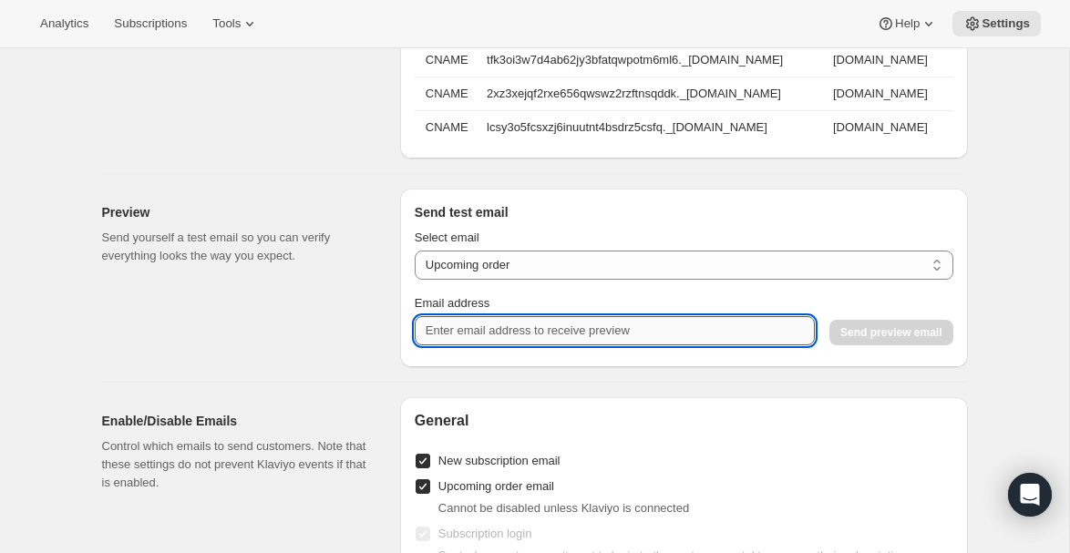
click at [540, 326] on input "Email address" at bounding box center [615, 330] width 400 height 29
type input "[EMAIL_ADDRESS][DOMAIN_NAME]"
click at [880, 335] on span "Send preview email" at bounding box center [891, 333] width 101 height 15
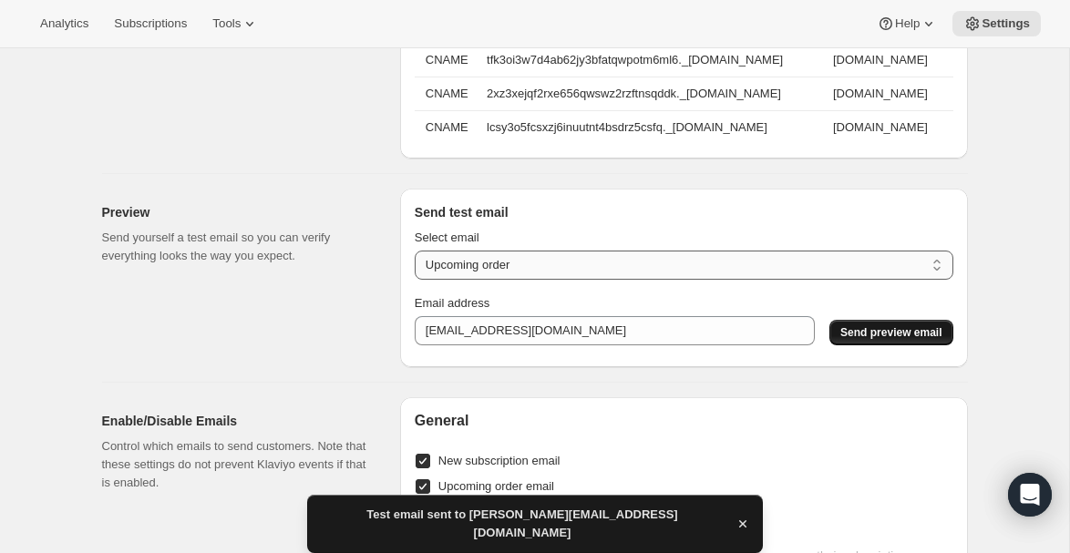
click at [561, 263] on select "New subscription Upcoming order Payment failure Delayed subscription Updated su…" at bounding box center [684, 265] width 539 height 29
click at [415, 251] on select "New subscription Upcoming order Payment failure Delayed subscription Updated su…" at bounding box center [684, 265] width 539 height 29
click at [905, 329] on span "Send preview email" at bounding box center [891, 333] width 101 height 15
click at [568, 261] on select "New subscription Upcoming order Payment failure Delayed subscription Updated su…" at bounding box center [684, 265] width 539 height 29
click at [415, 251] on select "New subscription Upcoming order Payment failure Delayed subscription Updated su…" at bounding box center [684, 265] width 539 height 29
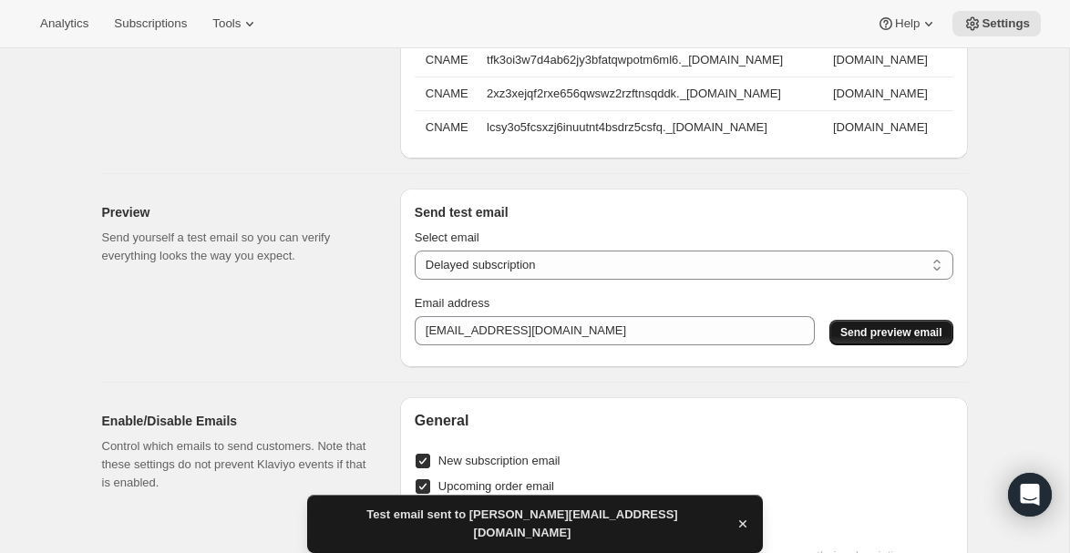
click at [922, 332] on span "Send preview email" at bounding box center [891, 333] width 101 height 15
click at [626, 253] on select "New subscription Upcoming order Payment failure Delayed subscription Updated su…" at bounding box center [684, 265] width 539 height 29
click at [415, 251] on select "New subscription Upcoming order Payment failure Delayed subscription Updated su…" at bounding box center [684, 265] width 539 height 29
click at [874, 332] on span "Send preview email" at bounding box center [891, 333] width 101 height 15
click at [671, 258] on select "New subscription Upcoming order Payment failure Delayed subscription Updated su…" at bounding box center [684, 265] width 539 height 29
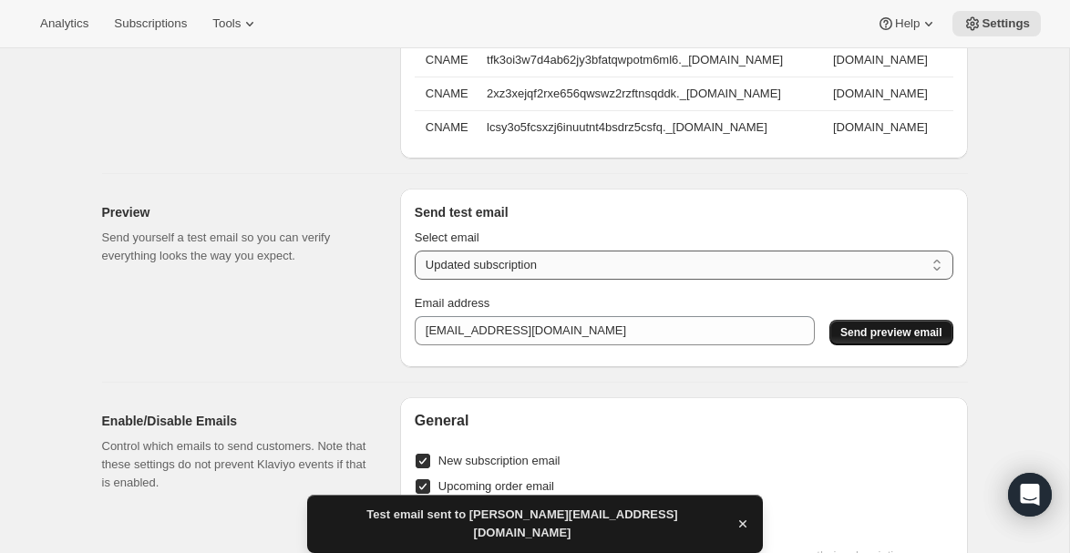
click at [415, 251] on select "New subscription Upcoming order Payment failure Delayed subscription Updated su…" at bounding box center [684, 265] width 539 height 29
click at [887, 327] on span "Send preview email" at bounding box center [891, 333] width 101 height 15
click at [585, 258] on select "New subscription Upcoming order Payment failure Delayed subscription Updated su…" at bounding box center [684, 265] width 539 height 29
click at [415, 251] on select "New subscription Upcoming order Payment failure Delayed subscription Updated su…" at bounding box center [684, 265] width 539 height 29
click at [879, 321] on button "Send preview email" at bounding box center [891, 333] width 123 height 26
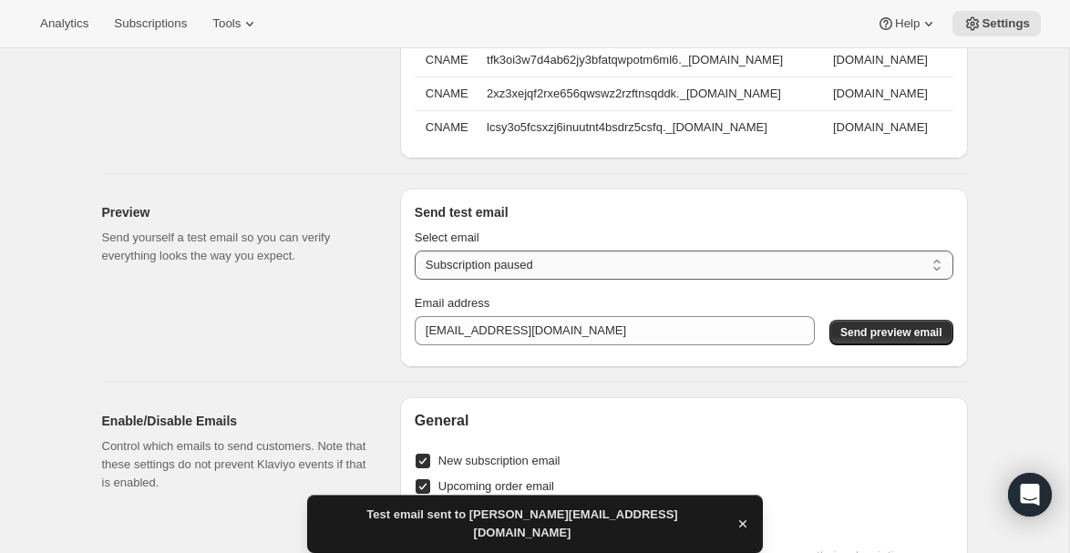
click at [579, 258] on select "New subscription Upcoming order Payment failure Delayed subscription Updated su…" at bounding box center [684, 265] width 539 height 29
click at [415, 251] on select "New subscription Upcoming order Payment failure Delayed subscription Updated su…" at bounding box center [684, 265] width 539 height 29
click at [892, 328] on span "Send preview email" at bounding box center [891, 333] width 101 height 15
click at [596, 257] on select "New subscription Upcoming order Payment failure Delayed subscription Updated su…" at bounding box center [684, 265] width 539 height 29
select select "subscription-status-changed_reactivated"
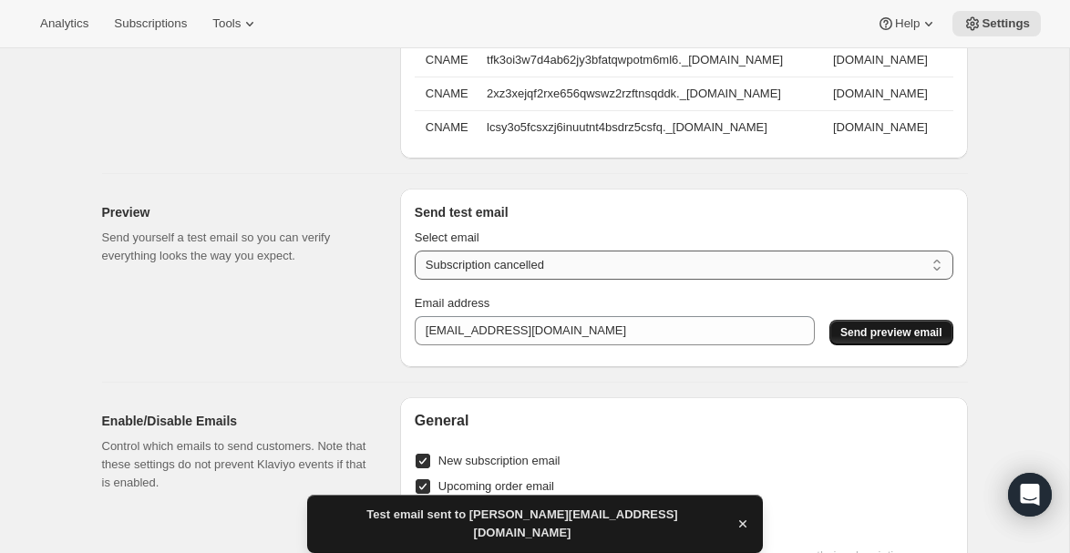
click at [415, 251] on select "New subscription Upcoming order Payment failure Delayed subscription Updated su…" at bounding box center [684, 265] width 539 height 29
click at [872, 332] on span "Send preview email" at bounding box center [891, 333] width 101 height 15
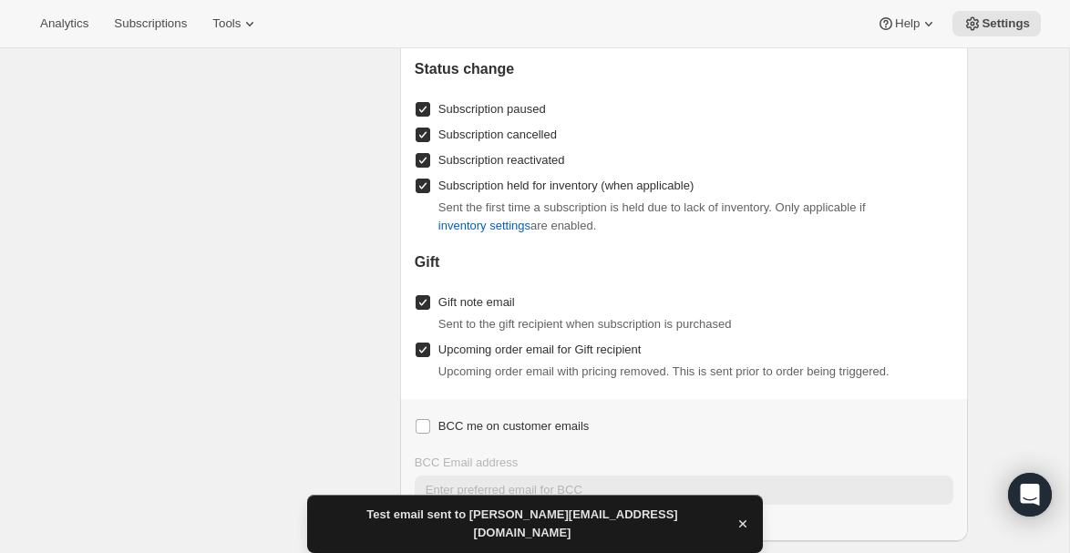
scroll to position [2603, 0]
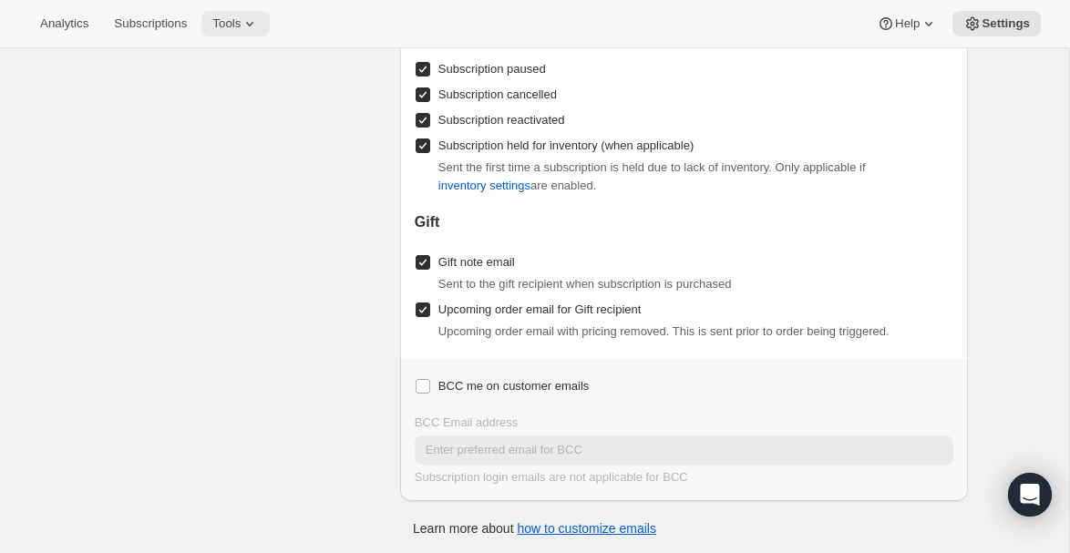
click at [241, 19] on span "Tools" at bounding box center [226, 23] width 28 height 15
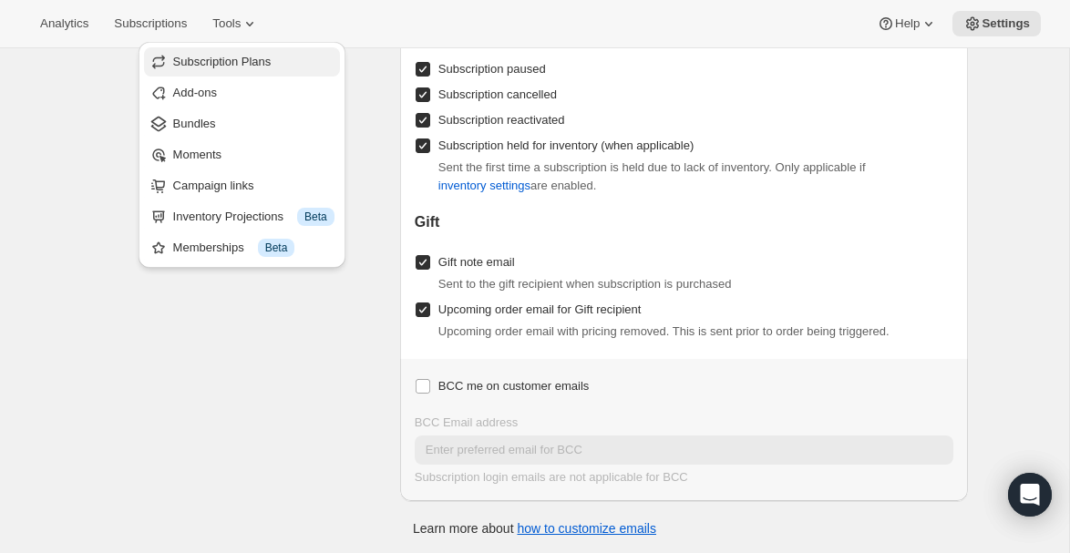
click at [235, 56] on span "Subscription Plans" at bounding box center [222, 62] width 98 height 14
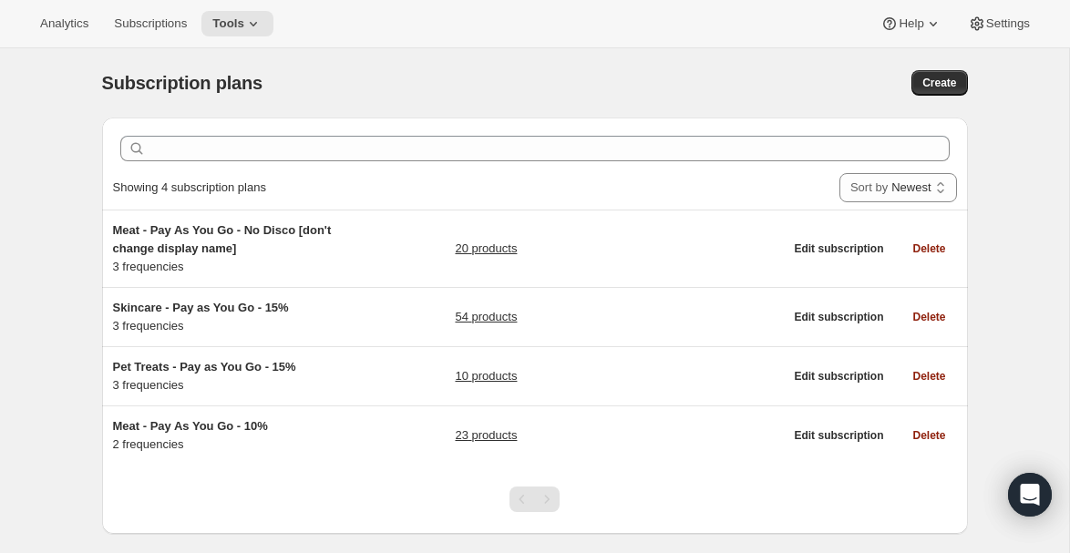
scroll to position [48, 0]
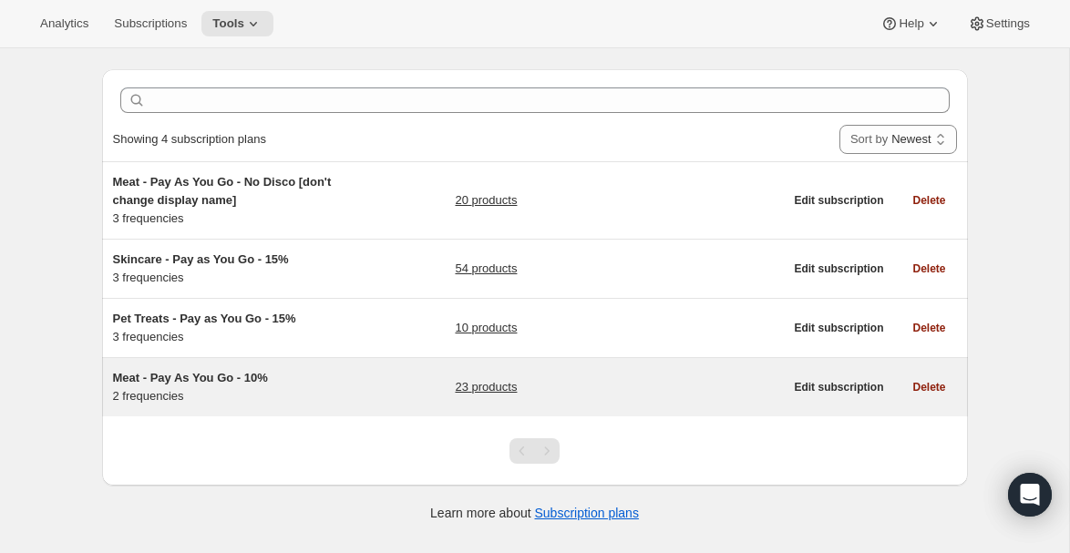
click at [471, 386] on link "23 products" at bounding box center [486, 387] width 62 height 18
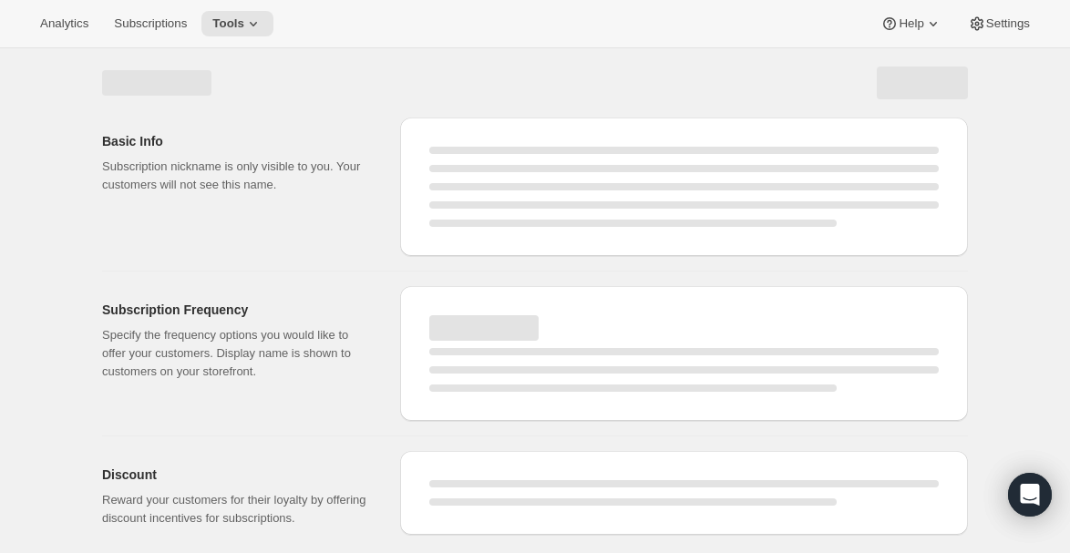
select select "WEEK"
select select "MONTH"
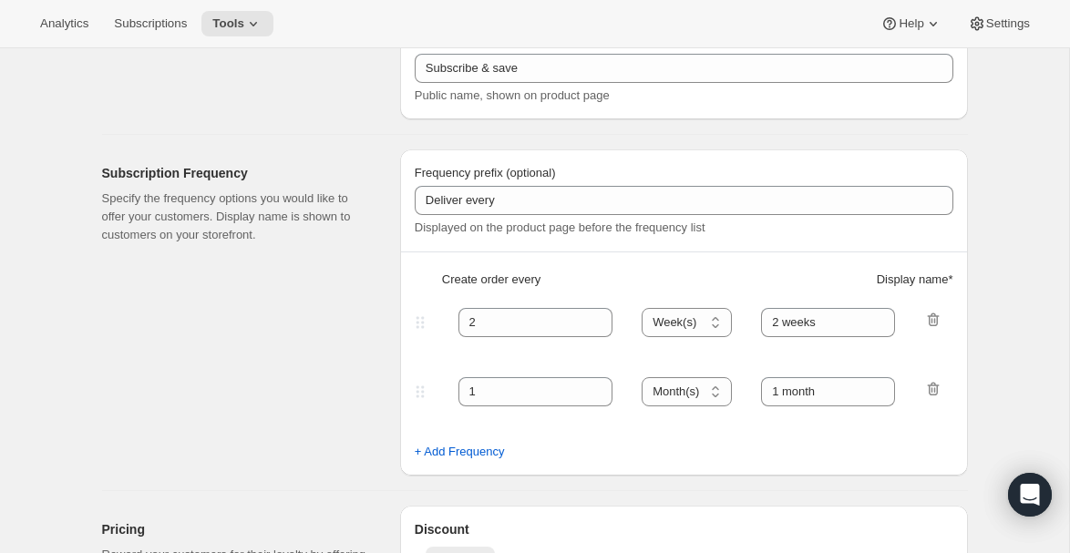
type input "Meat - Pay As You Go - 10%"
type input "Subscribe & Save - Premium Ostrich"
type input "1"
type input "1 week"
type input "10"
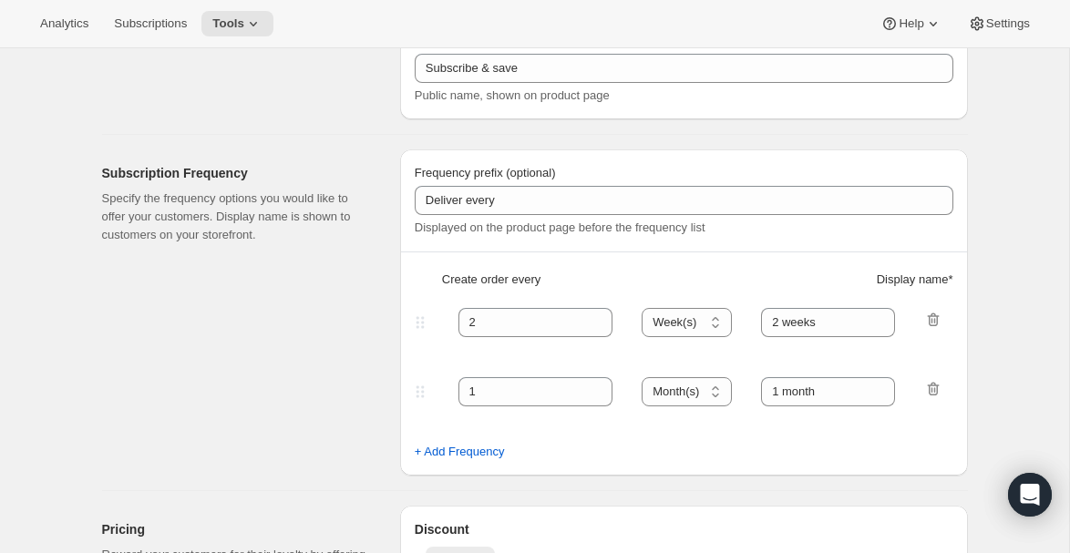
type input "Minimum two deliveries, then cancel anytime. Modify or reschedule whenever you …"
checkbox input "true"
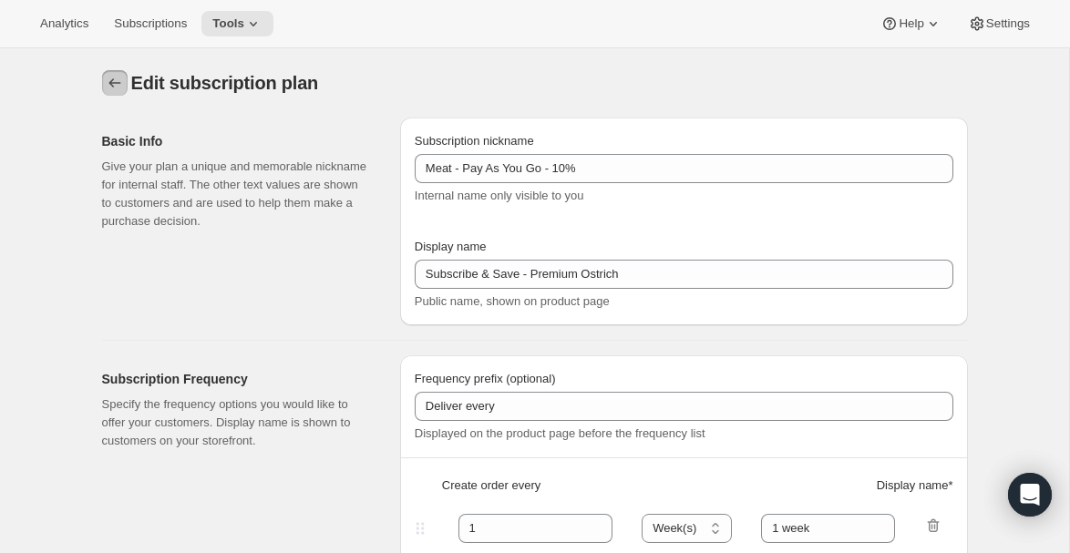
click at [107, 79] on icon "Subscription plans" at bounding box center [115, 83] width 18 height 18
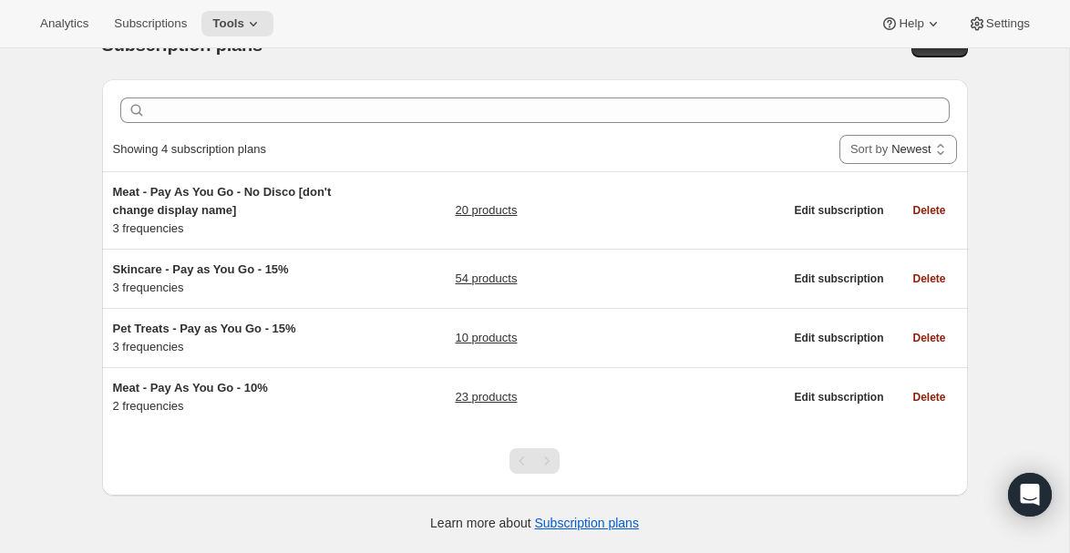
scroll to position [48, 0]
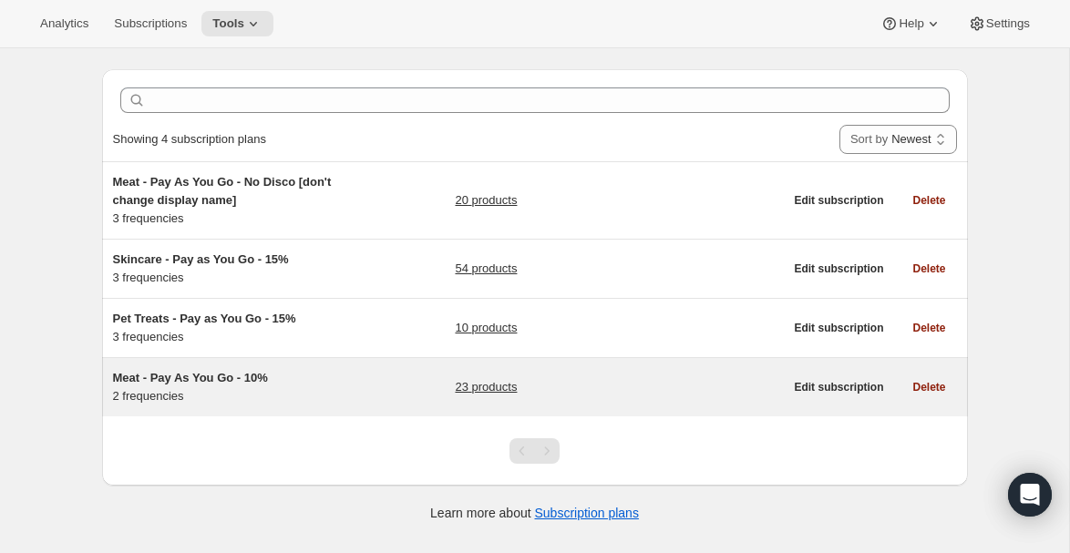
click at [470, 387] on link "23 products" at bounding box center [486, 387] width 62 height 18
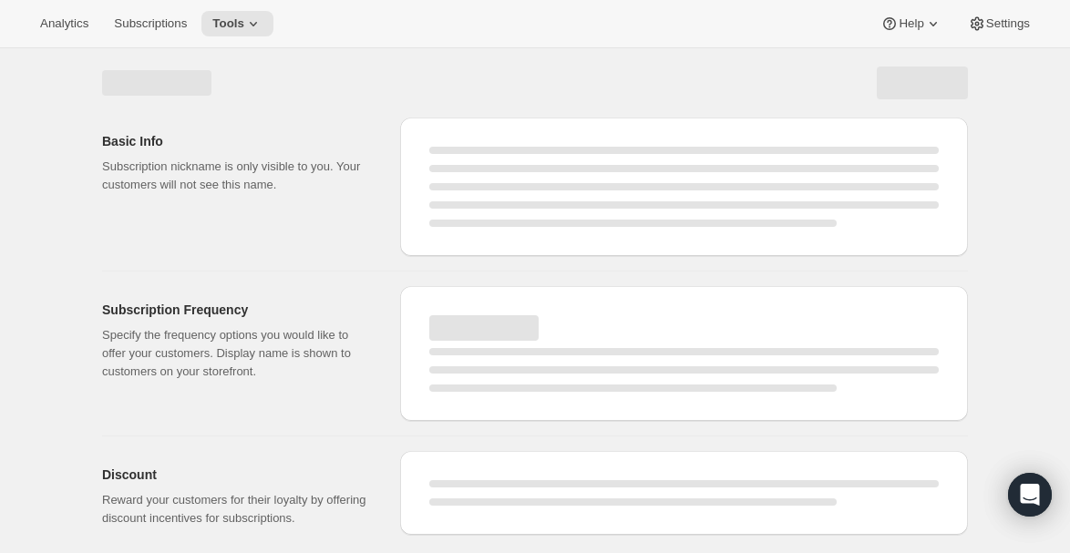
scroll to position [161, 0]
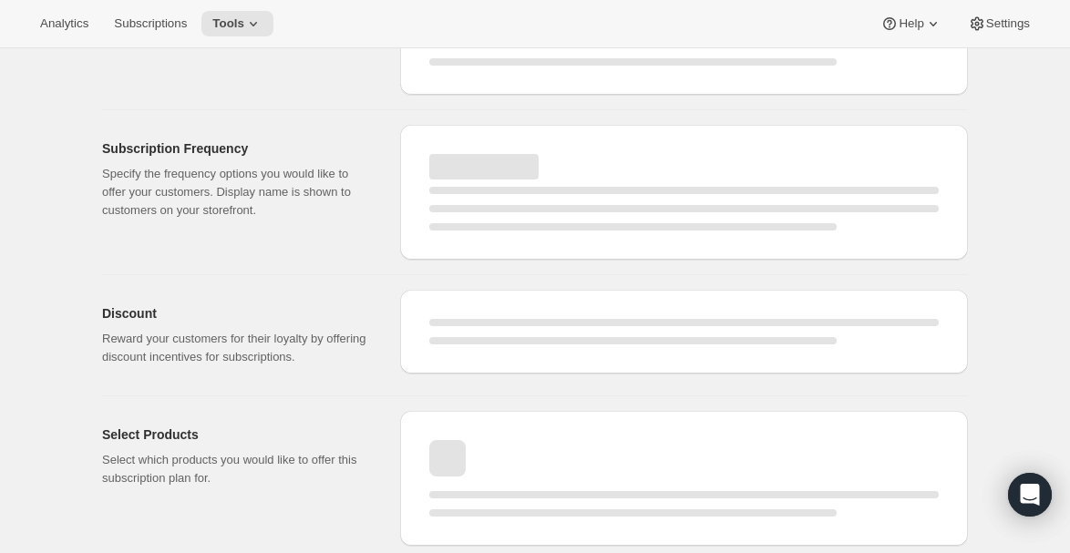
select select "WEEK"
select select "MONTH"
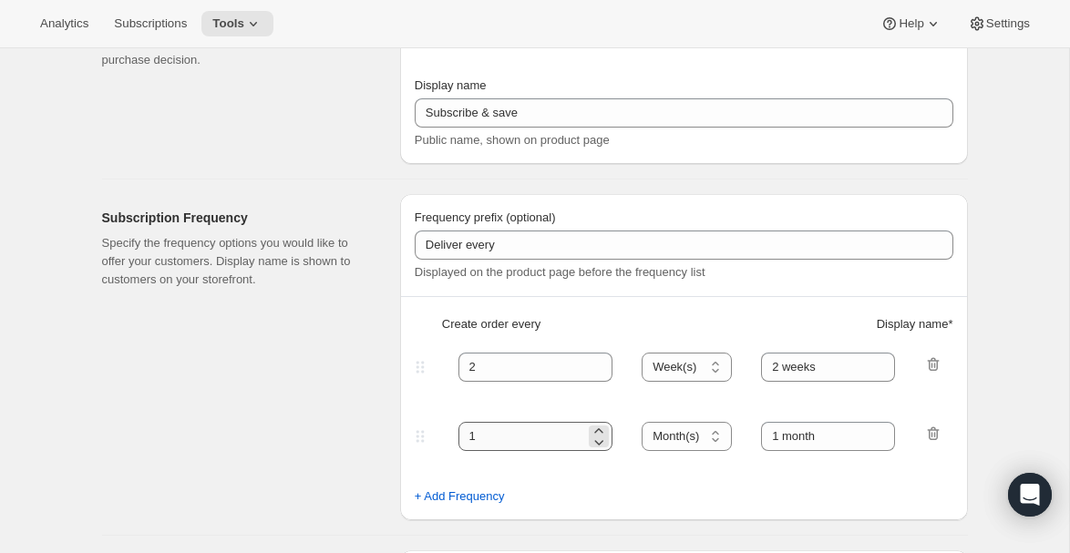
type input "Meat - Pay As You Go - 10%"
type input "Subscribe & Save - Premium Ostrich"
type input "1"
type input "1 week"
type input "10"
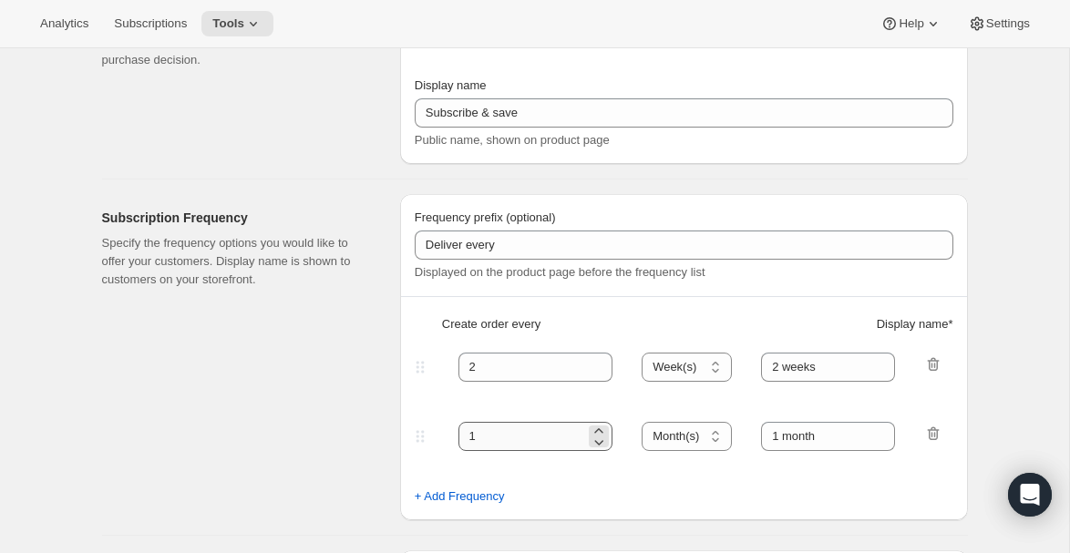
type input "Minimum two deliveries, then cancel anytime. Modify or reschedule whenever you …"
checkbox input "true"
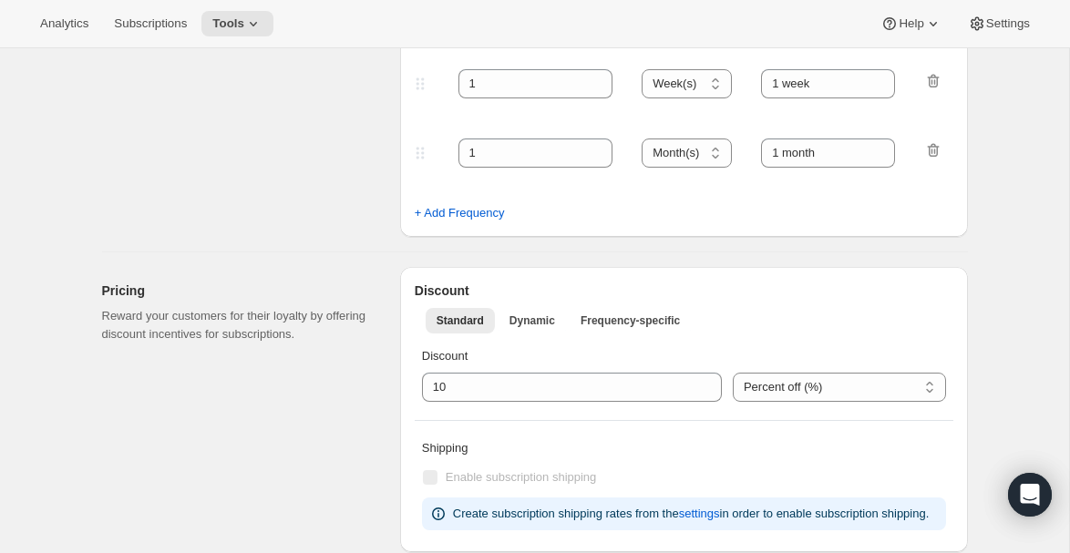
scroll to position [0, 0]
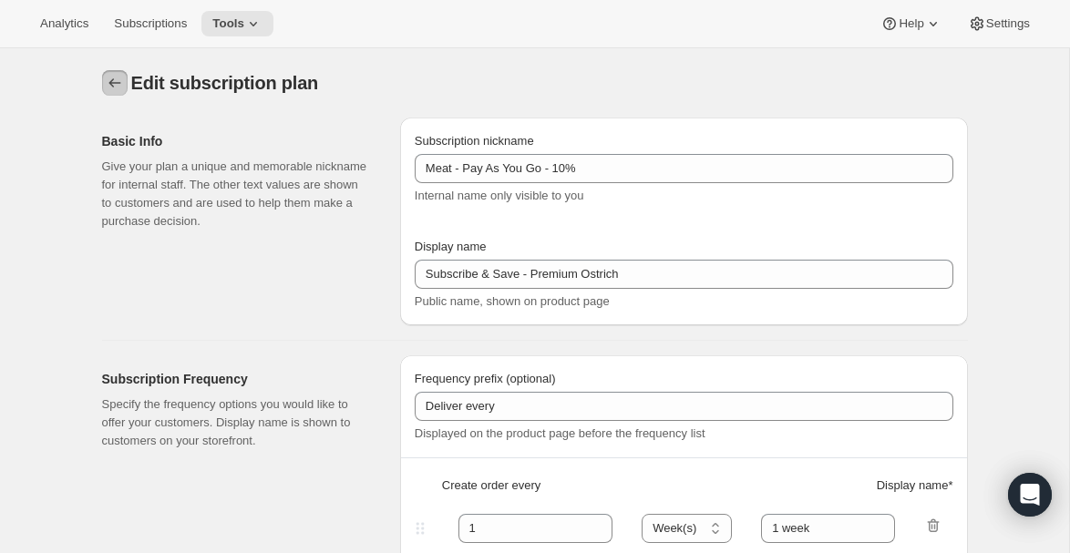
click at [111, 88] on icon "Subscription plans" at bounding box center [115, 83] width 18 height 18
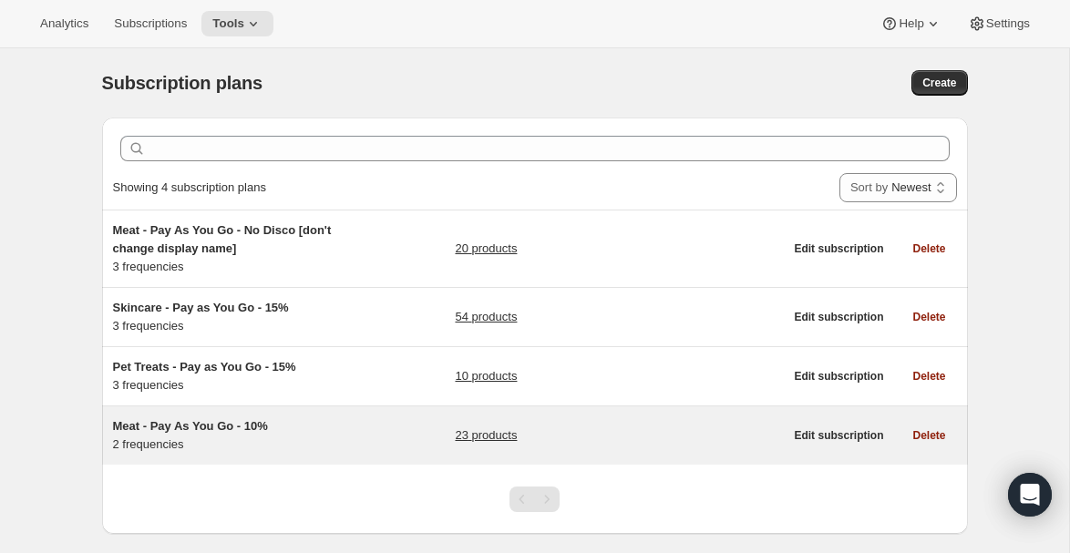
click at [153, 446] on div "Meat - Pay As You Go - 10% 2 frequencies" at bounding box center [227, 436] width 228 height 36
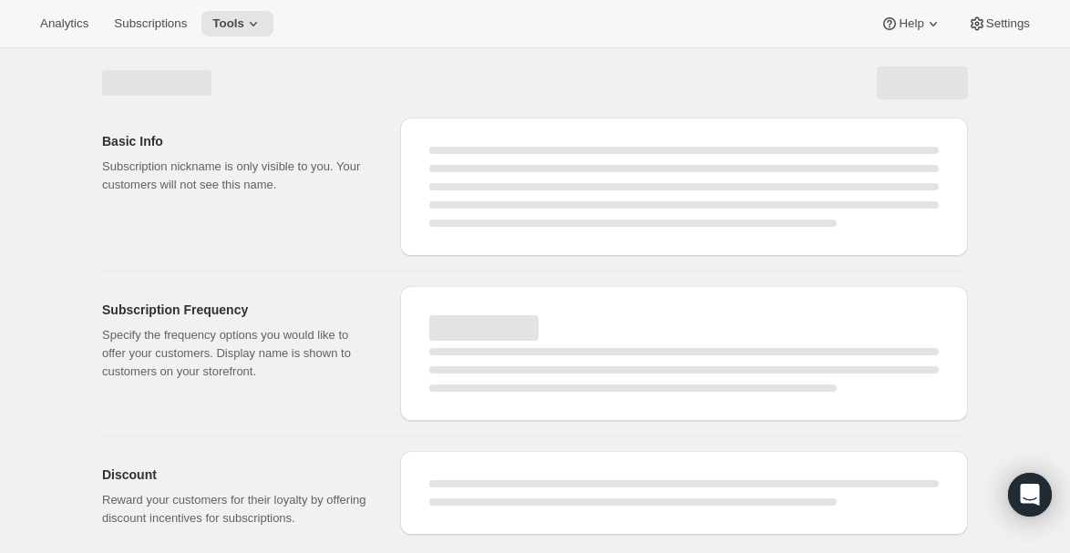
select select "WEEK"
select select "MONTH"
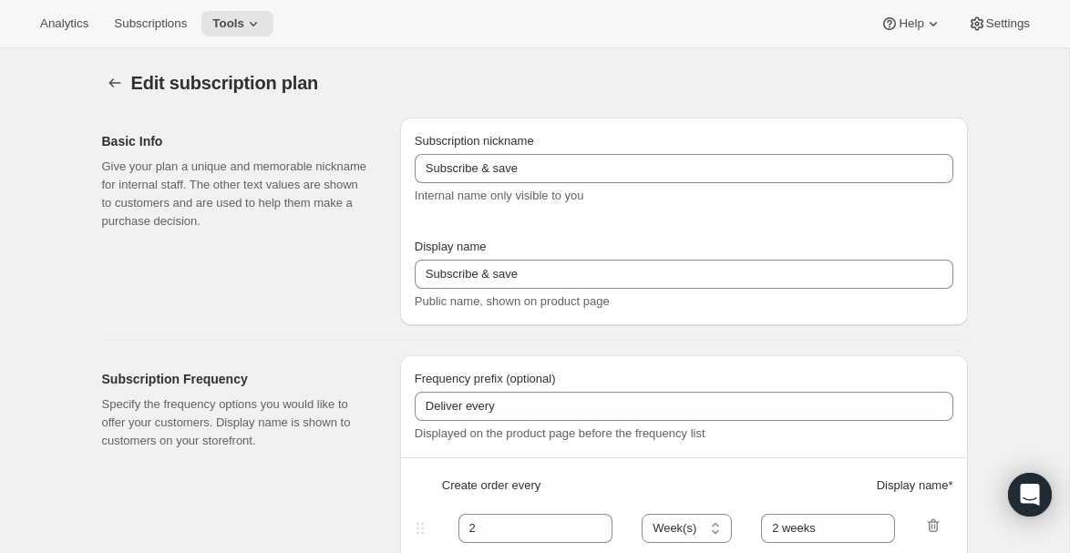
type input "Meat - Pay As You Go - 10%"
type input "Subscribe & Save - Premium Ostrich"
type input "1"
type input "1 week"
type input "10"
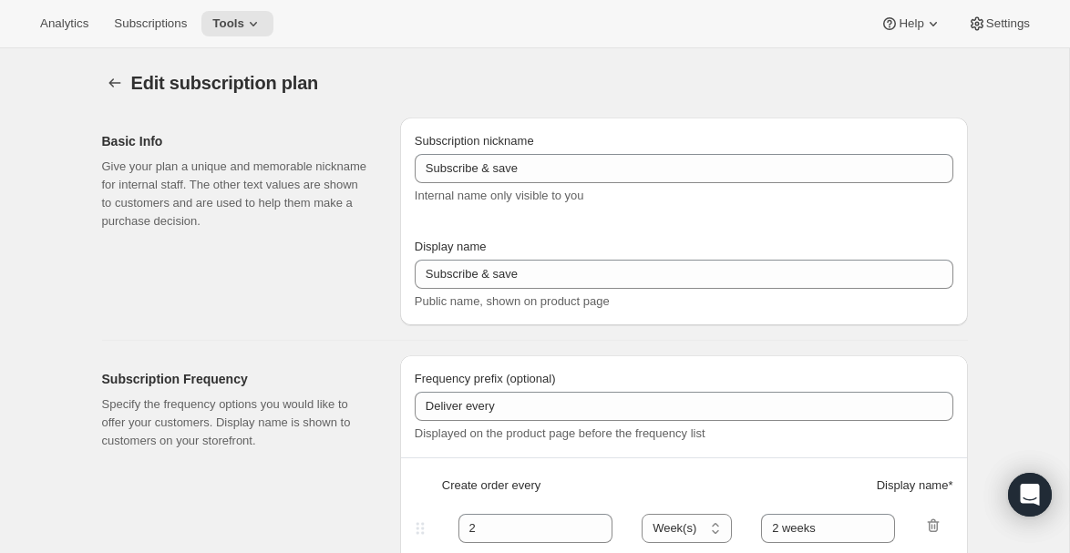
type input "Minimum two deliveries, then cancel anytime. Modify or reschedule whenever you …"
checkbox input "true"
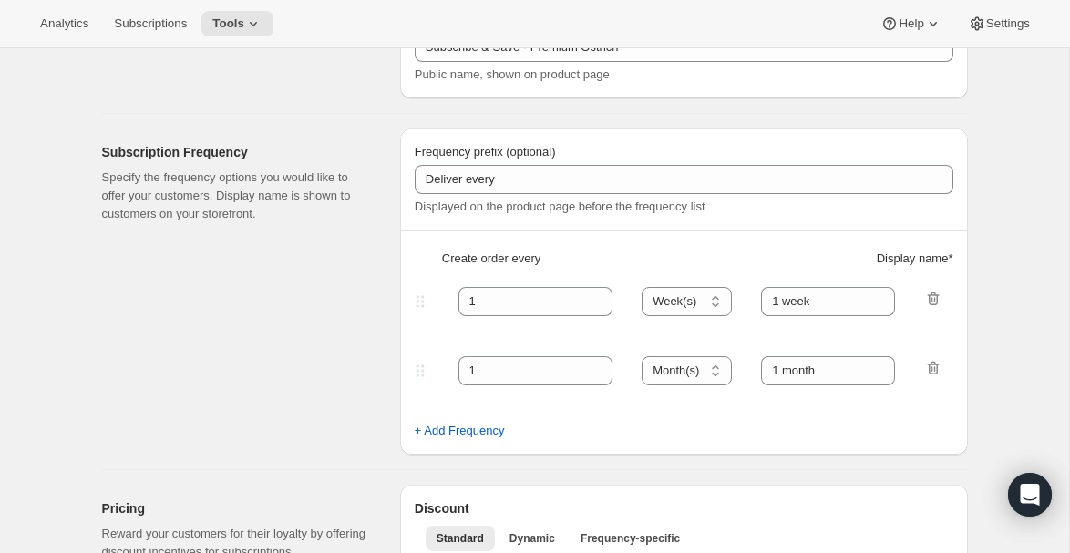
scroll to position [249, 0]
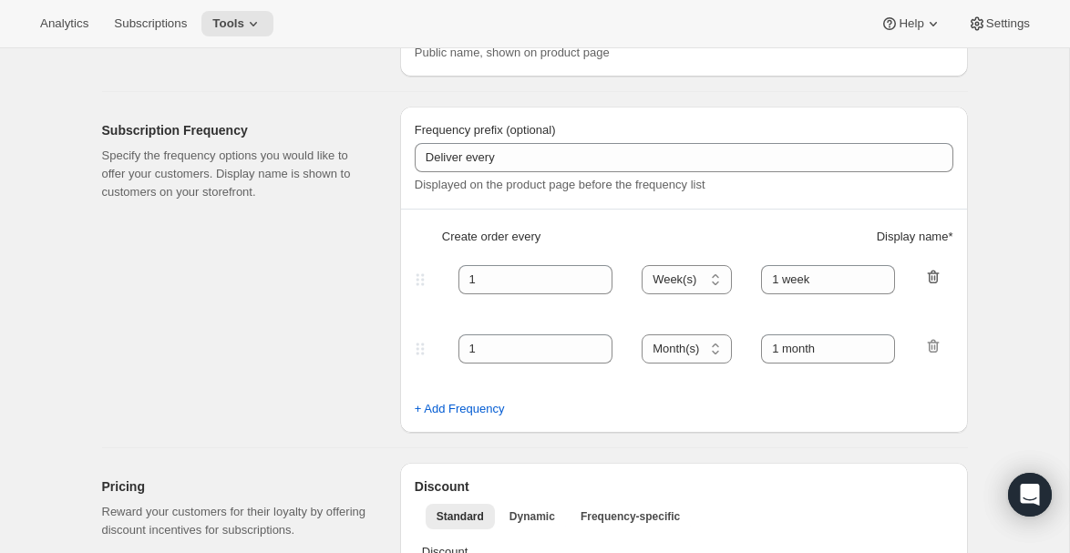
click at [935, 277] on icon "button" at bounding box center [936, 277] width 2 height 5
select select "MONTH"
type input "1 month"
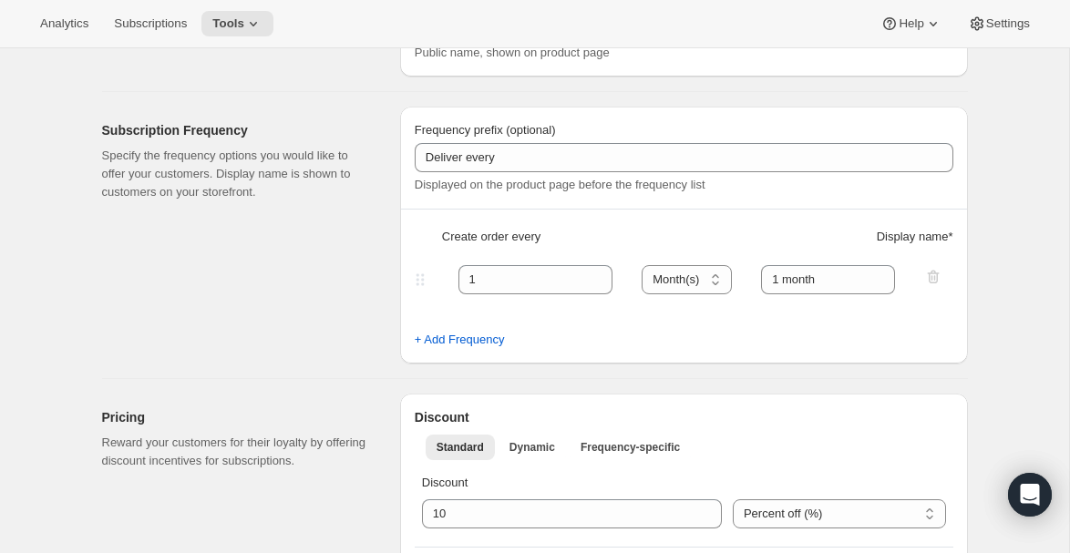
scroll to position [161, 0]
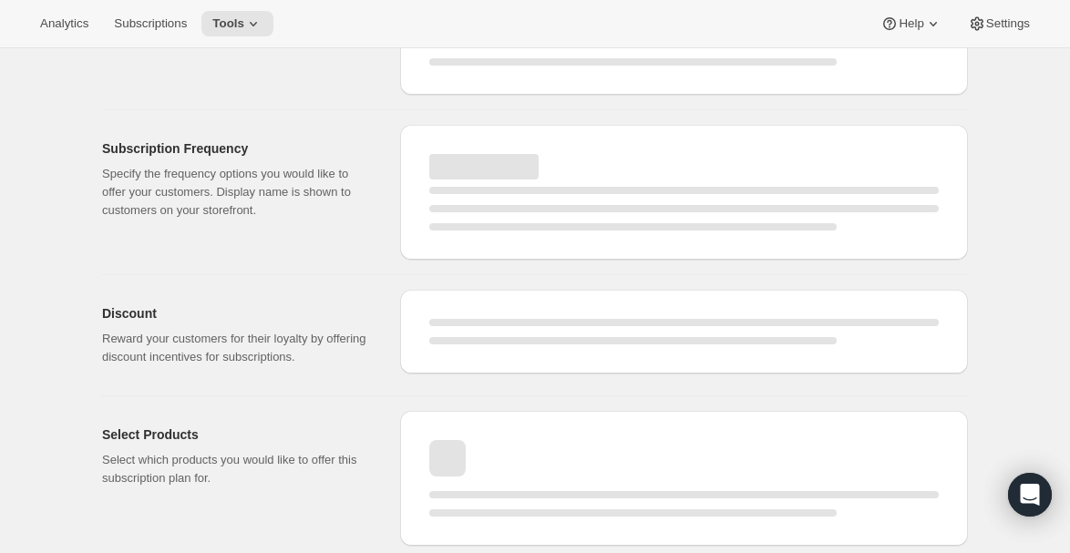
select select "WEEK"
select select "MONTH"
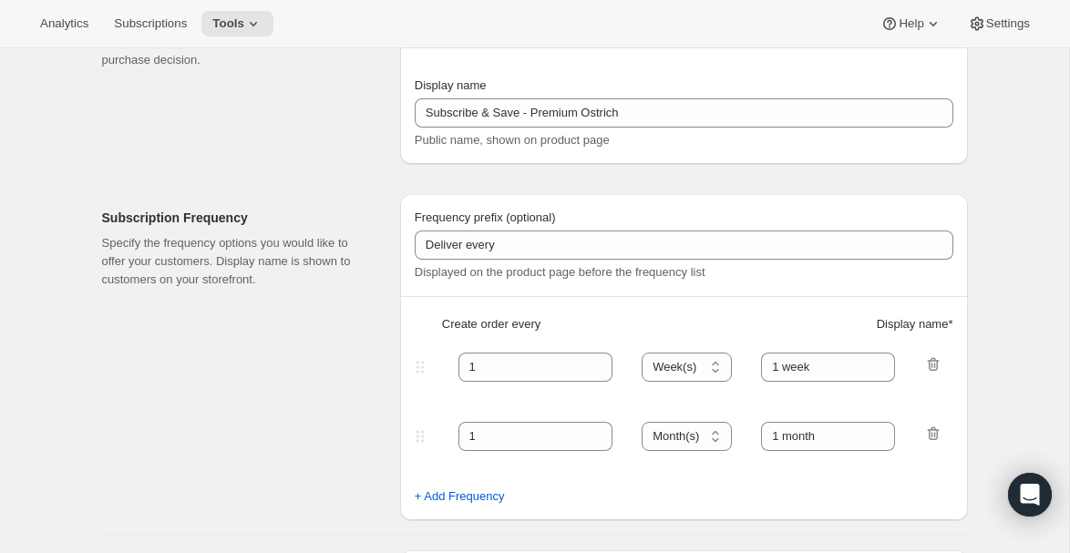
scroll to position [249, 0]
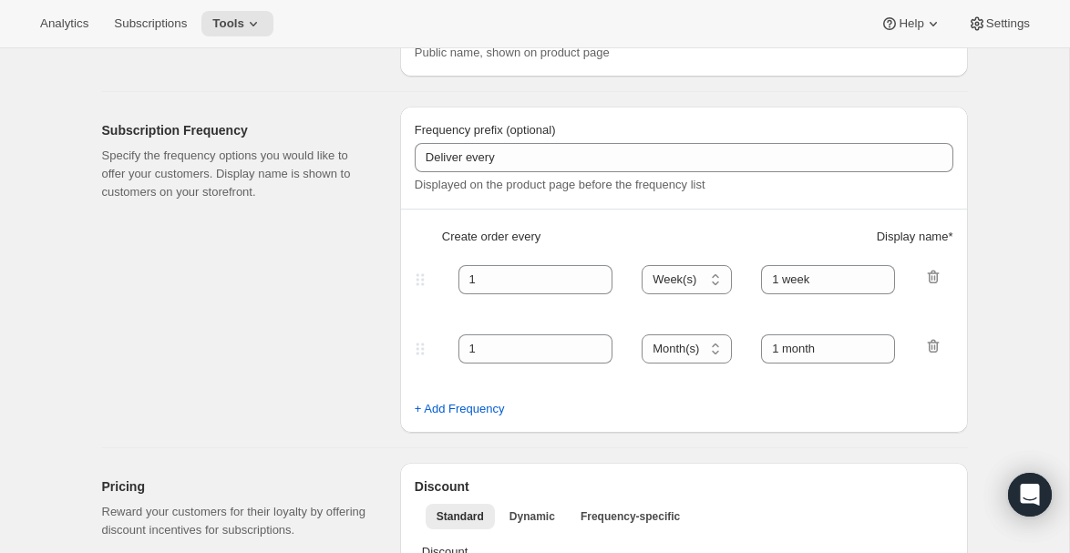
select select "MONTH"
type input "1 month"
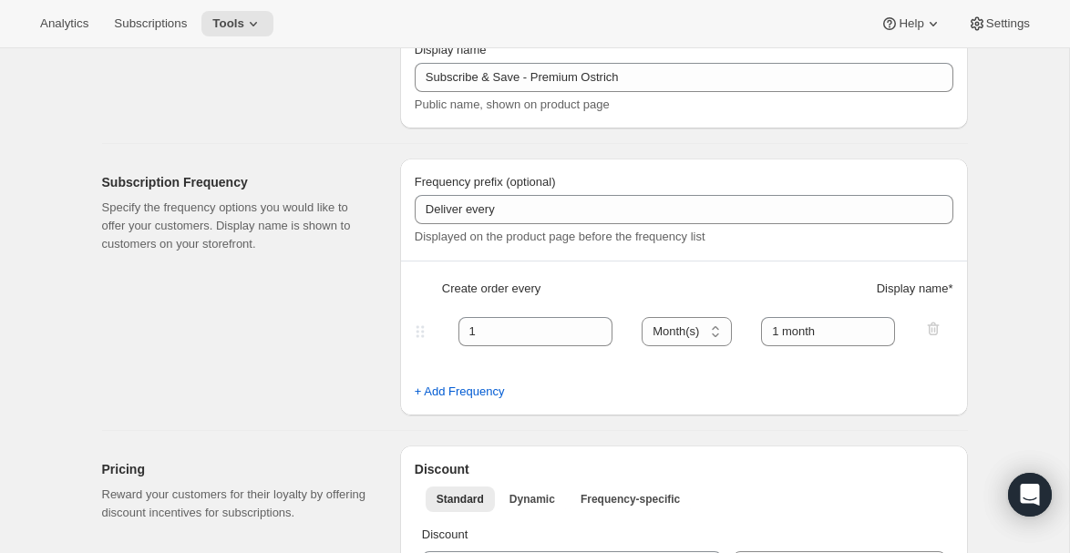
scroll to position [0, 0]
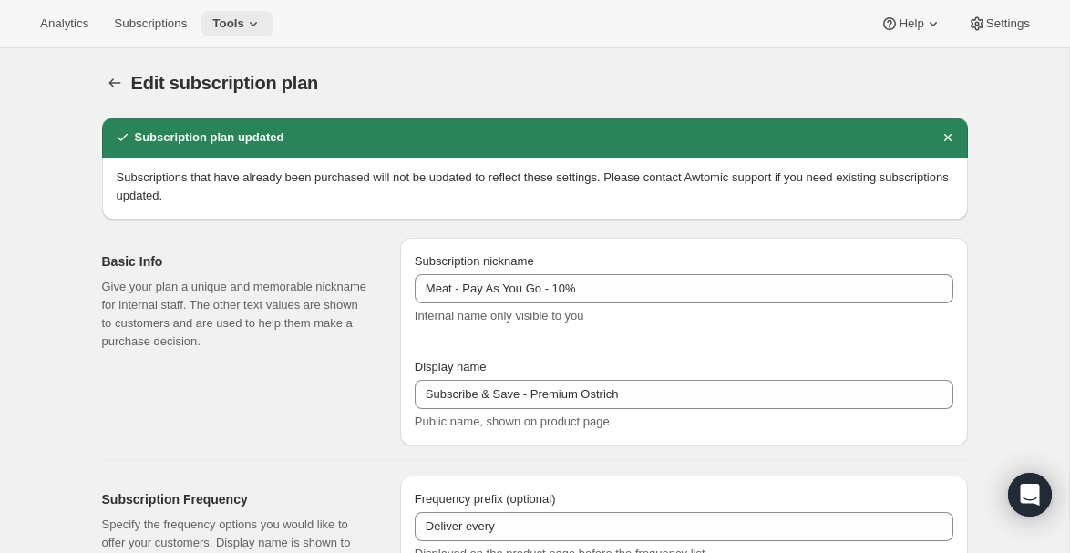
click at [244, 24] on span "Tools" at bounding box center [228, 23] width 32 height 15
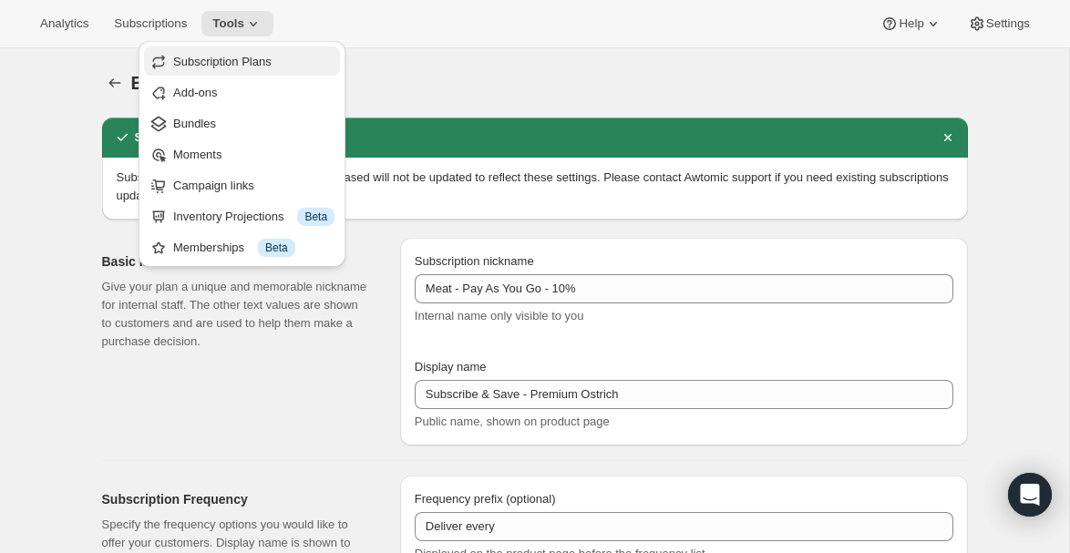
click at [239, 61] on span "Subscription Plans" at bounding box center [222, 62] width 98 height 14
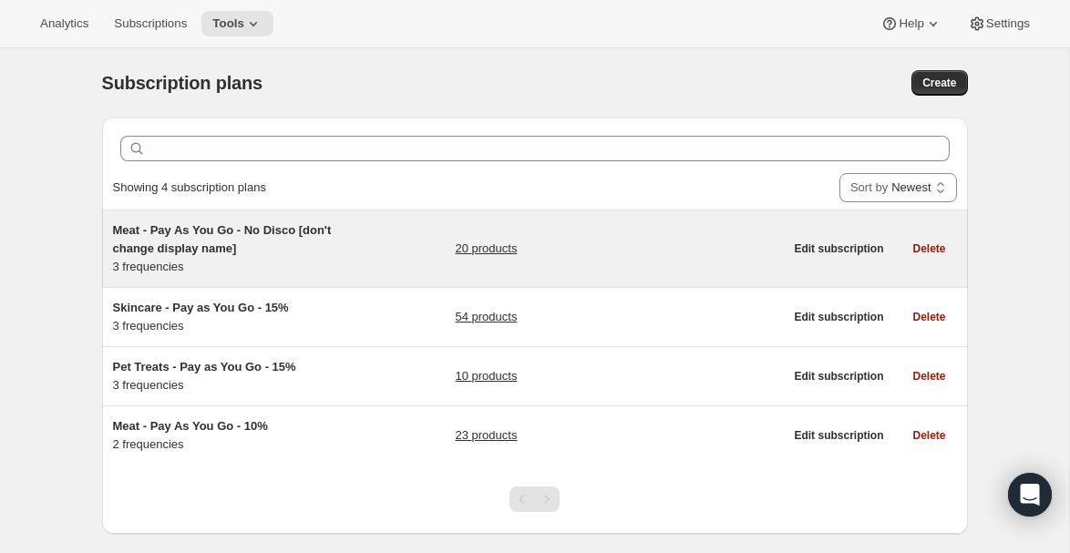
click at [158, 234] on span "Meat - Pay As You Go - No Disco [don't change display name]" at bounding box center [222, 239] width 219 height 32
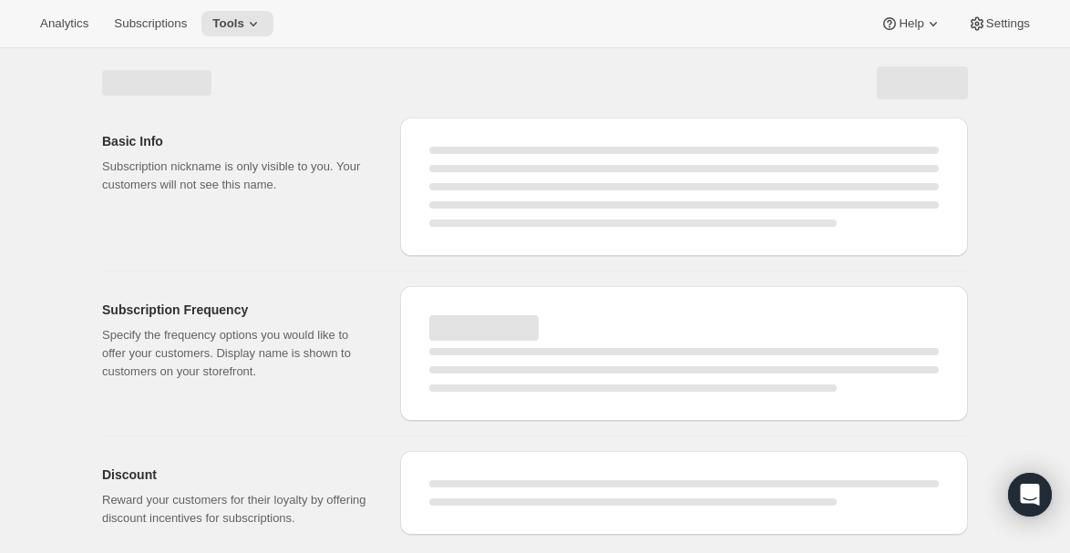
select select "WEEK"
select select "MONTH"
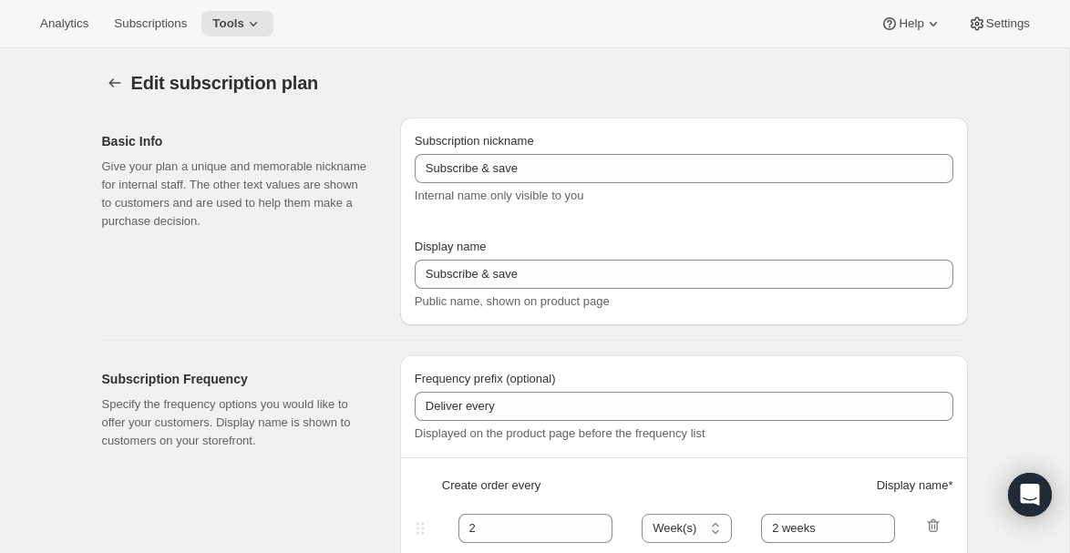
type input "Meat - Pay As You Go - No Disco [don't change display name]"
type input "Recurring Order"
type input "1"
type input "1 week"
type input "2"
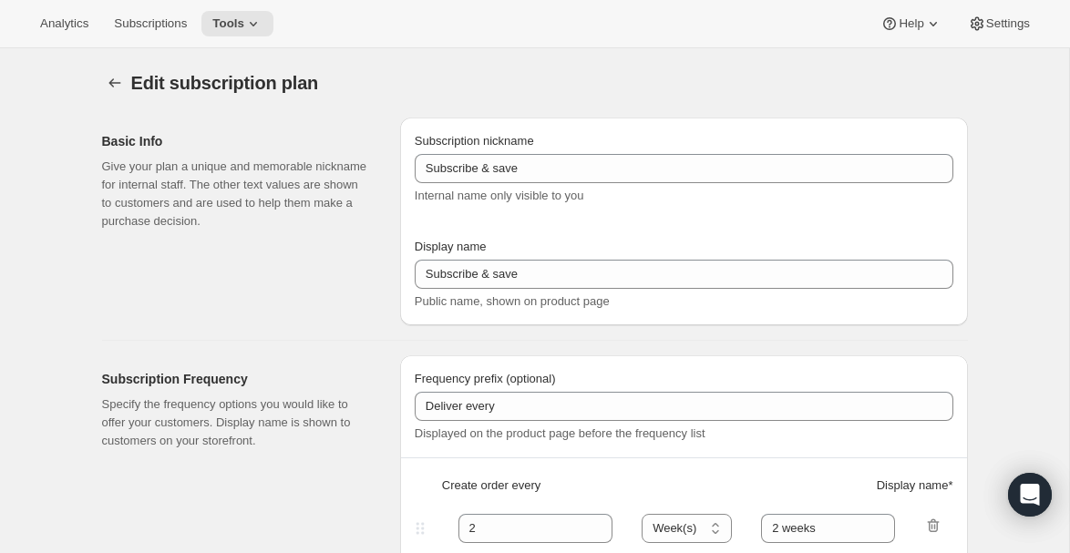
select select "WEEK"
type input "2 weeks"
type input "Minimum two deliveries, then cancel anytime. Modify or reschedule whenever you …"
checkbox input "true"
select select "WEEK"
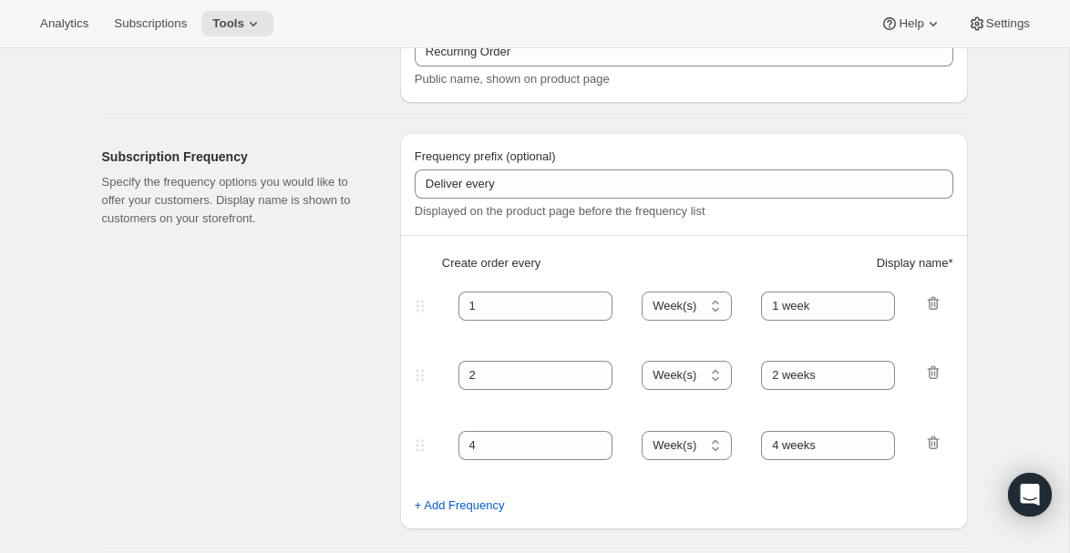
scroll to position [223, 0]
click at [935, 374] on icon "button" at bounding box center [936, 372] width 2 height 5
type input "4"
type input "4 weeks"
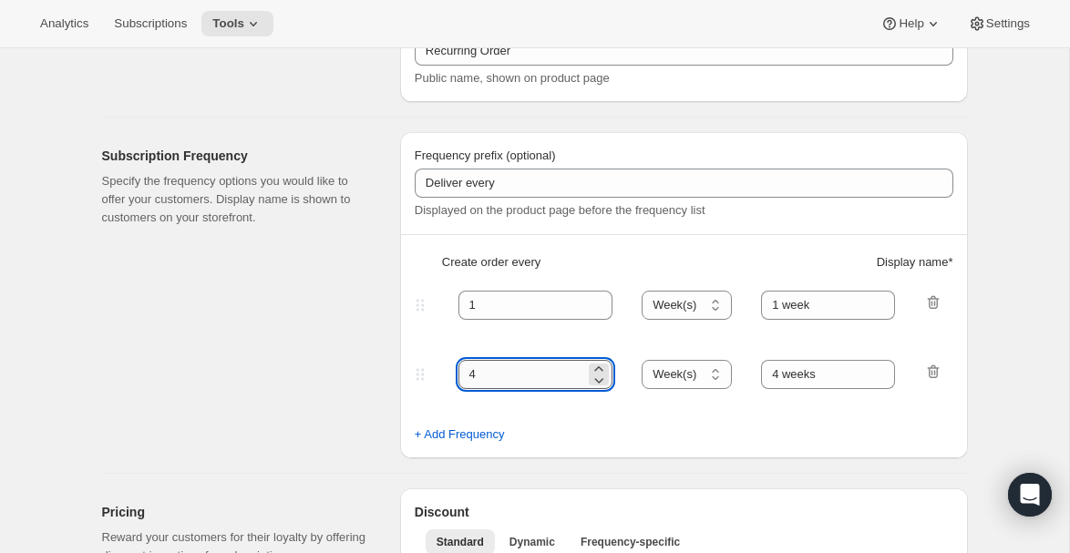
click at [499, 372] on input "4" at bounding box center [523, 374] width 128 height 29
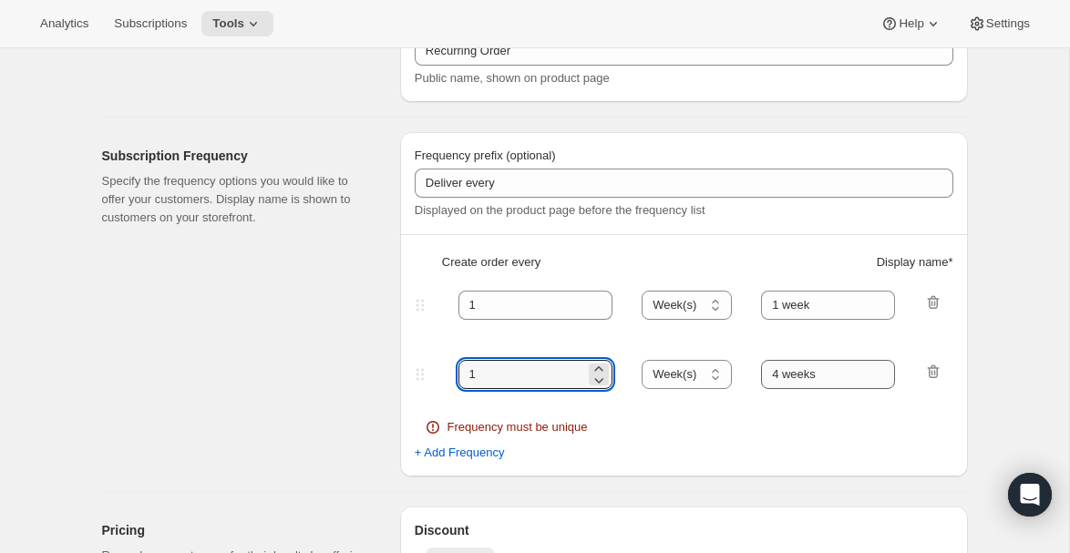
type input "1"
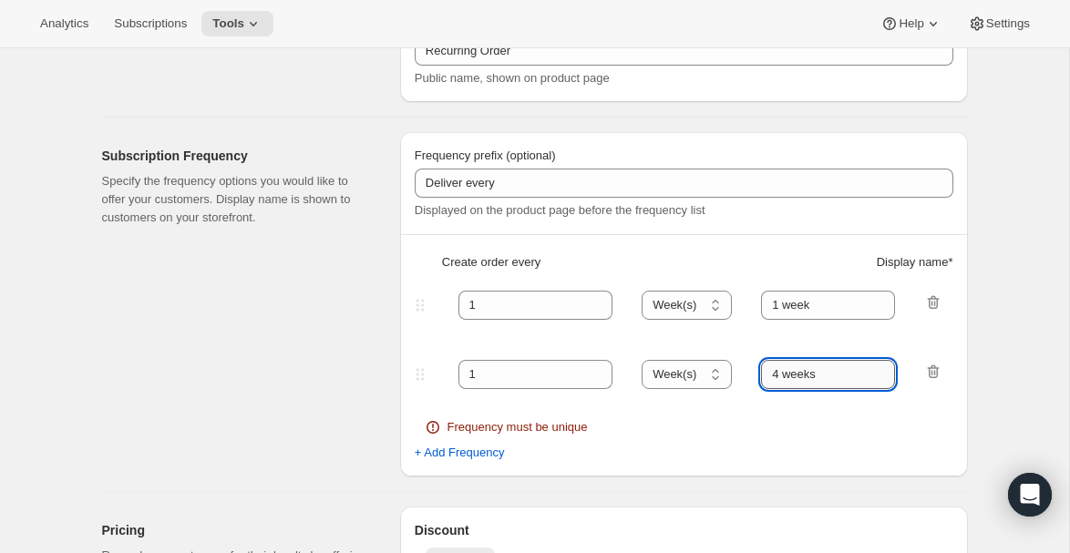
click at [780, 372] on input "4 weeks" at bounding box center [828, 374] width 134 height 29
click at [670, 382] on select "Day(s) Week(s) Month(s) Year(s)" at bounding box center [687, 374] width 90 height 29
select select "MONTH"
click at [643, 360] on select "Day(s) Week(s) Month(s) Year(s)" at bounding box center [687, 374] width 90 height 29
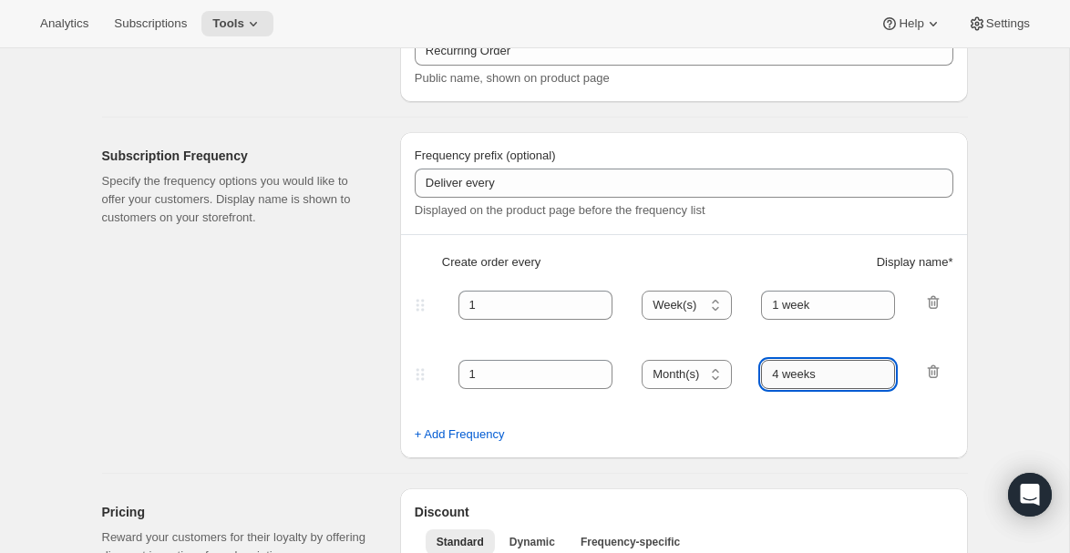
click at [781, 373] on input "4 weeks" at bounding box center [828, 374] width 134 height 29
click at [834, 376] on input "4 weeks" at bounding box center [828, 374] width 134 height 29
click at [772, 378] on input "month" at bounding box center [828, 374] width 134 height 29
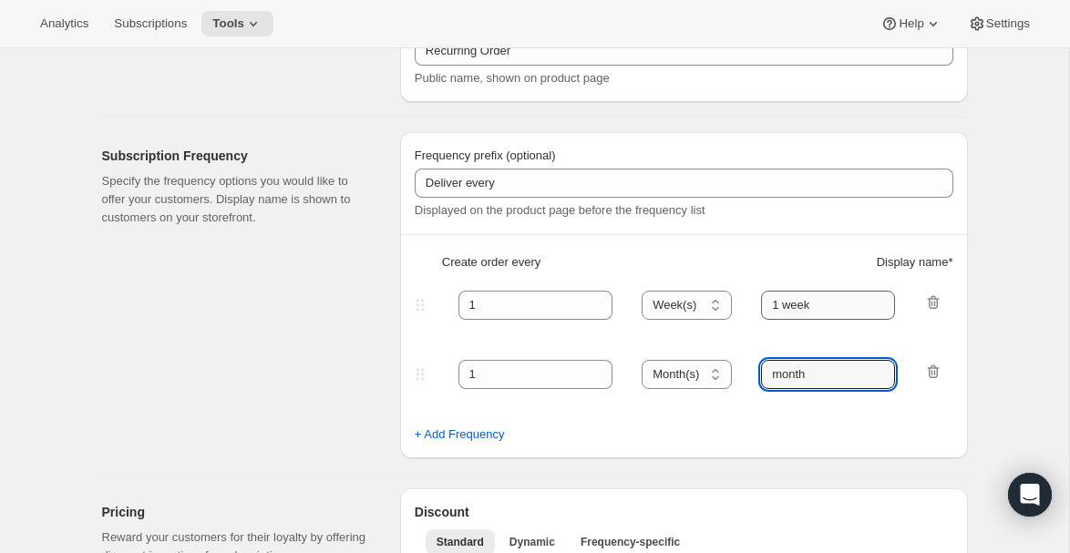
type input "month"
click at [785, 306] on input "1 week" at bounding box center [828, 305] width 134 height 29
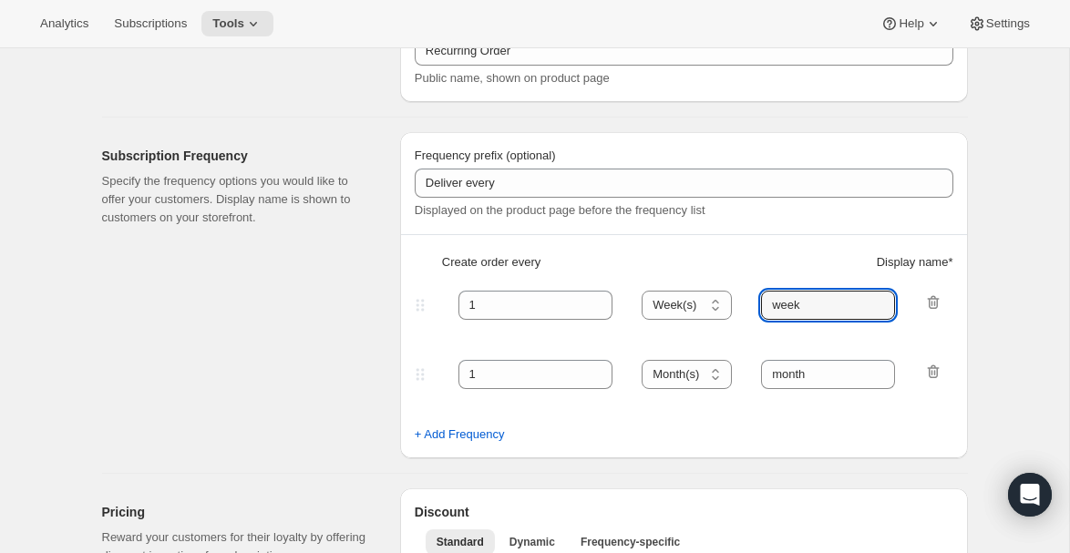
type input "week"
click at [326, 354] on div "Subscription Frequency Specify the frequency options you would like to offer yo…" at bounding box center [244, 295] width 284 height 326
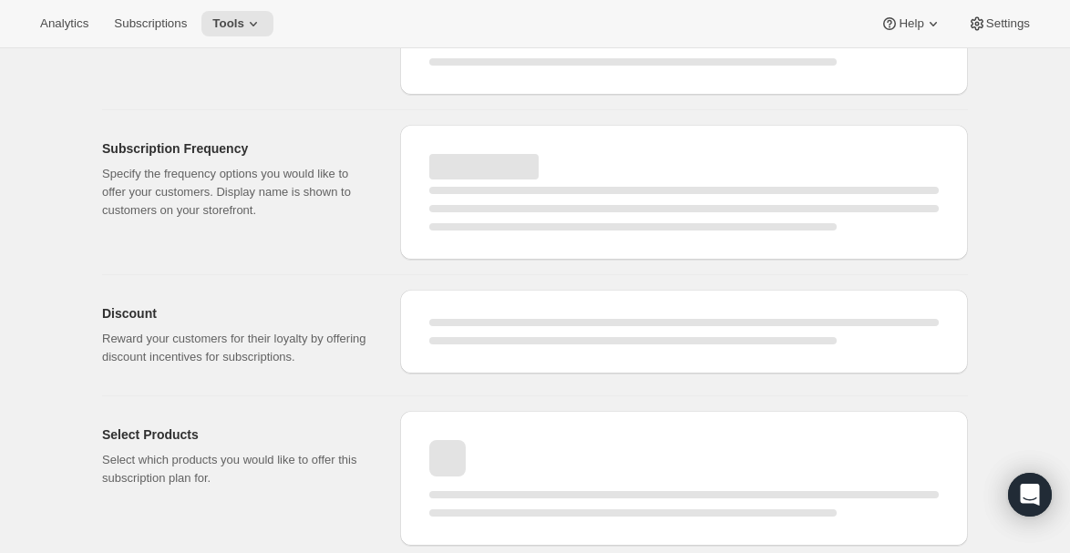
select select "WEEK"
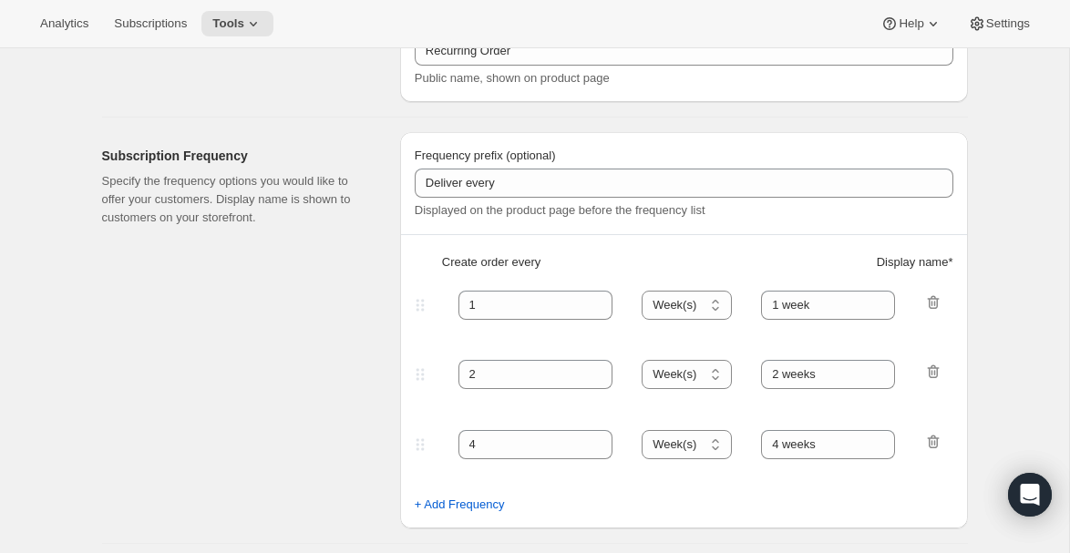
type input "week"
type input "1"
select select "MONTH"
type input "month"
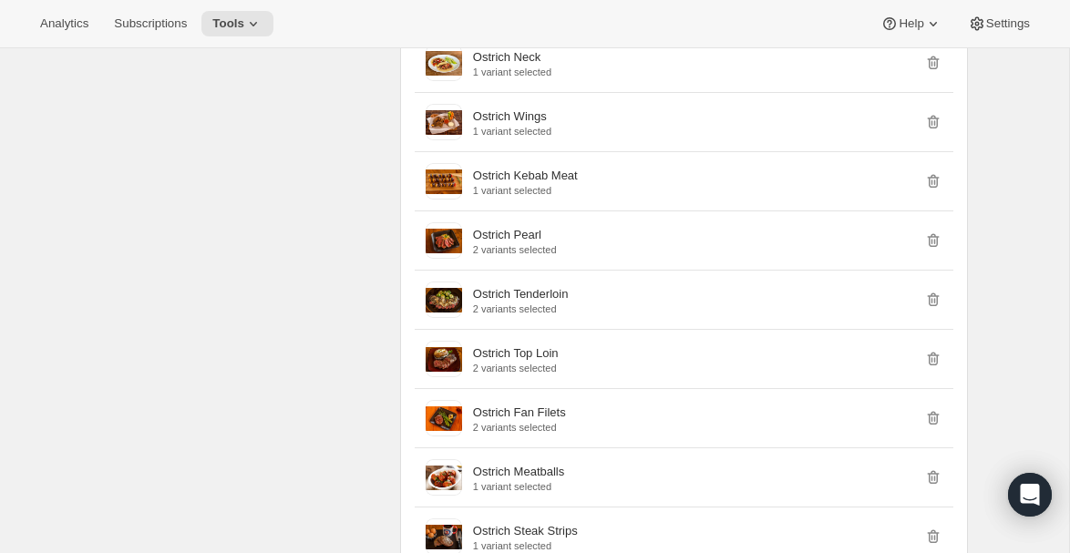
scroll to position [0, 0]
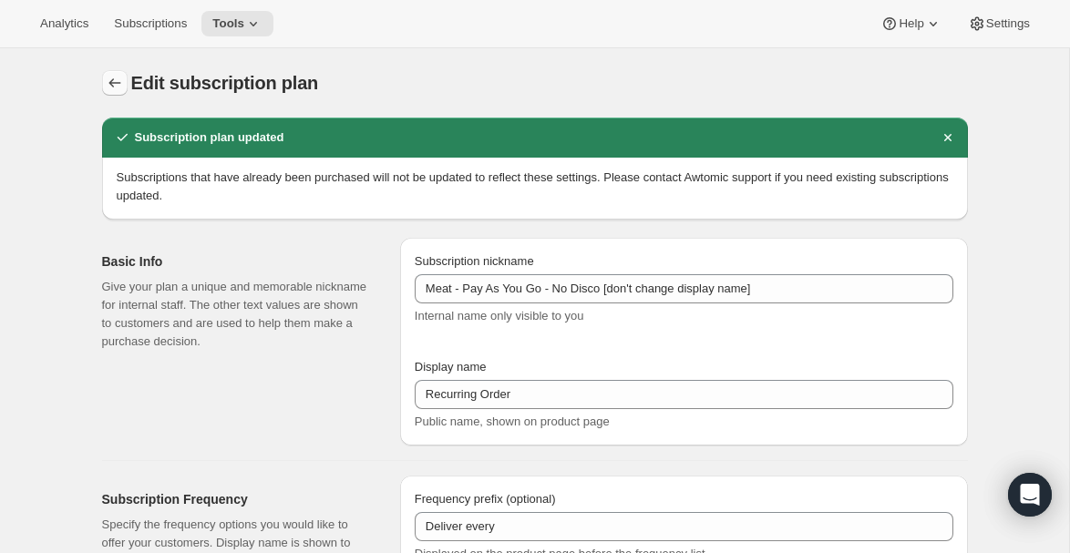
click at [110, 83] on icon "Subscription plans" at bounding box center [115, 82] width 12 height 9
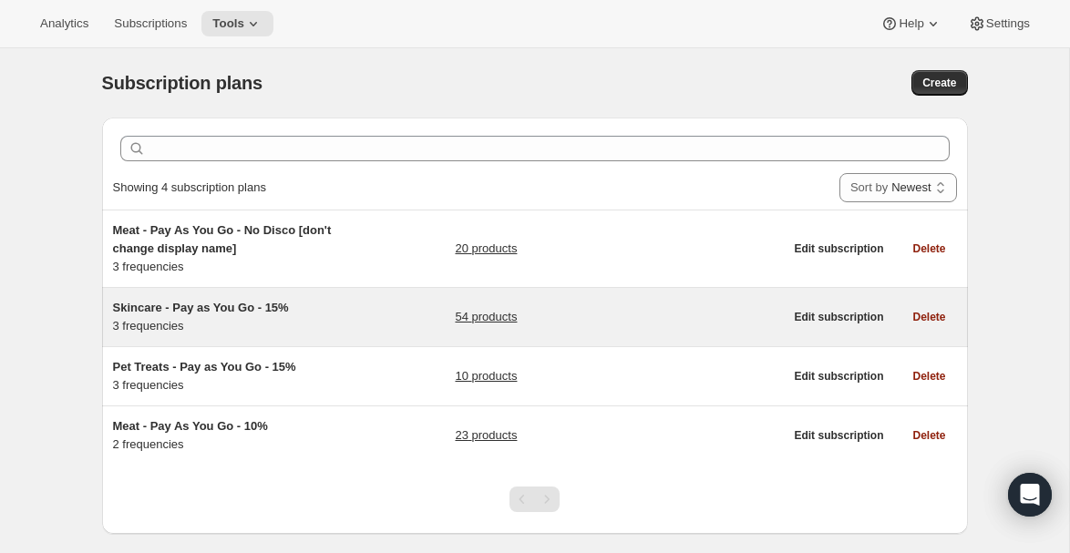
click at [202, 311] on span "Skincare - Pay as You Go - 15%" at bounding box center [201, 308] width 176 height 14
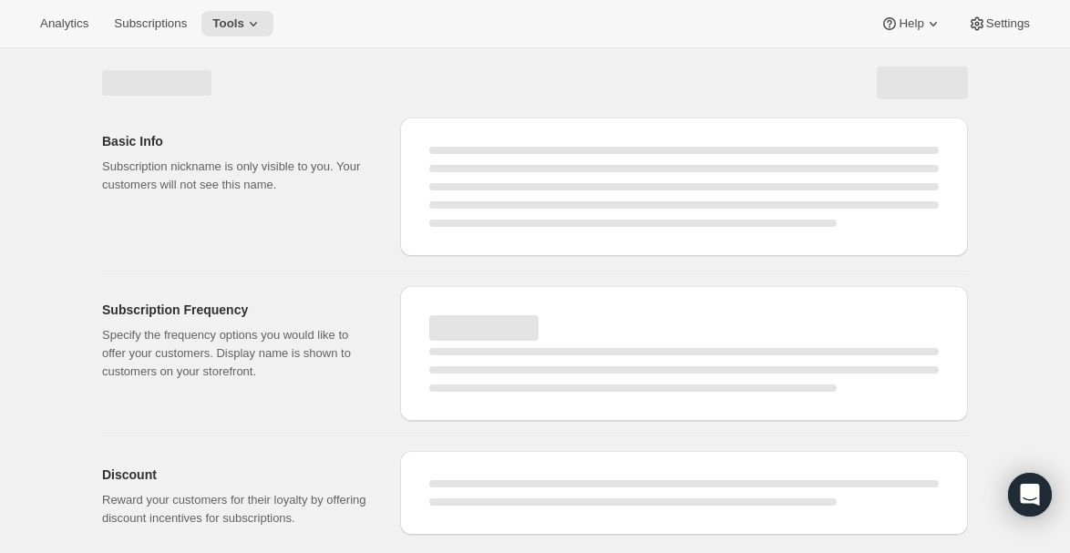
select select "WEEK"
select select "MONTH"
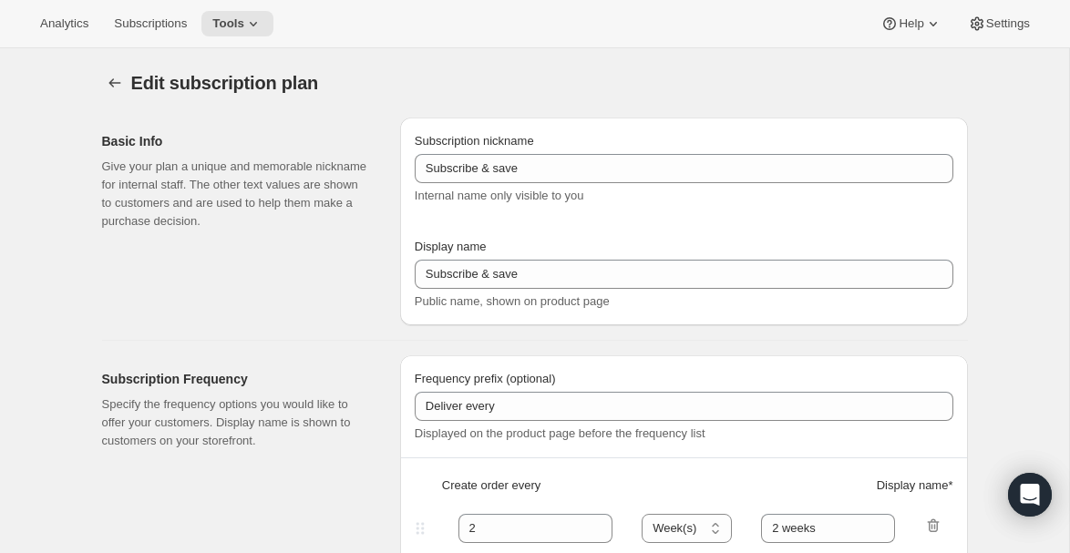
type input "Skincare - Pay as You Go - 15%"
type input "Subscribe & Save - Skincare"
type input "1"
select select "MONTH"
type input "1 month"
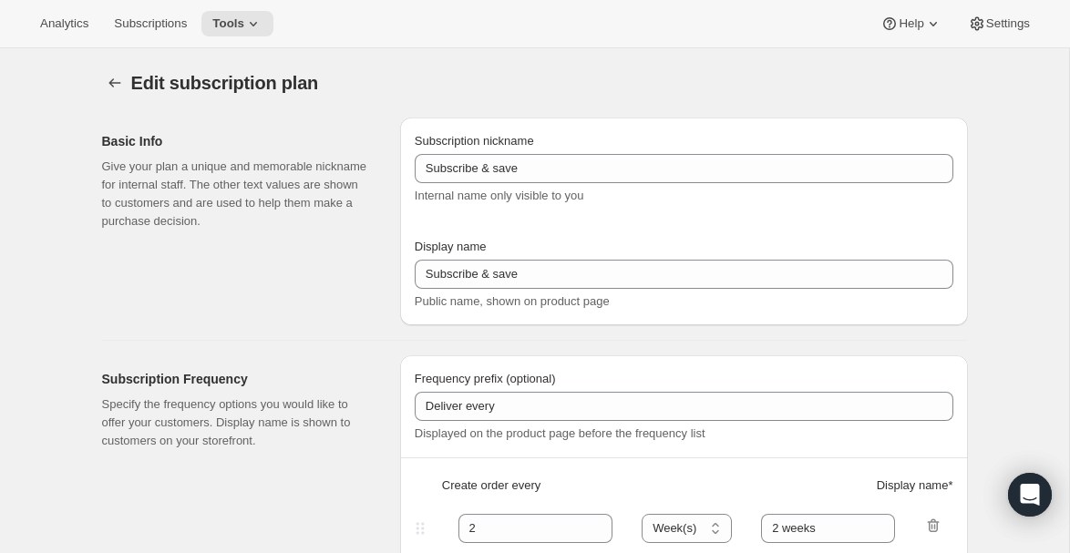
type input "3"
type input "3 months"
type input "15"
type input "Minimum two deliveries, then cancel anytime. Modify or reschedule whenever you …"
select select "MONTH"
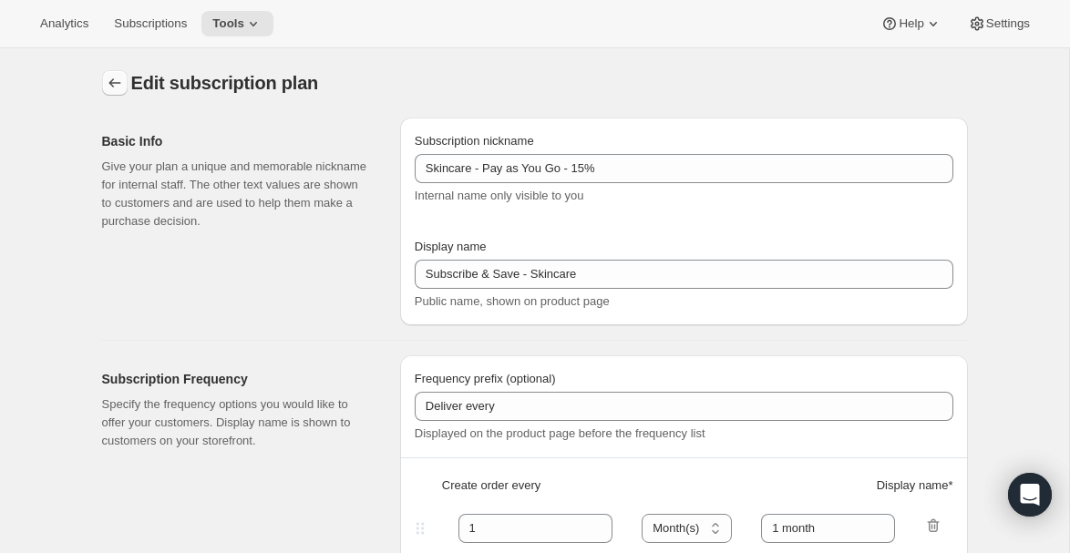
click at [106, 78] on icon "Subscription plans" at bounding box center [115, 83] width 18 height 18
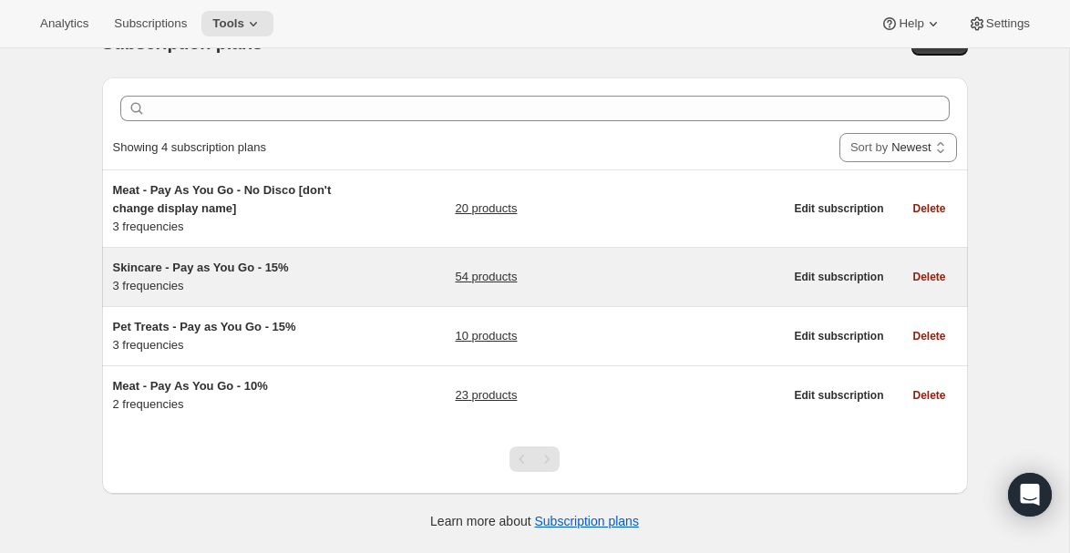
scroll to position [48, 0]
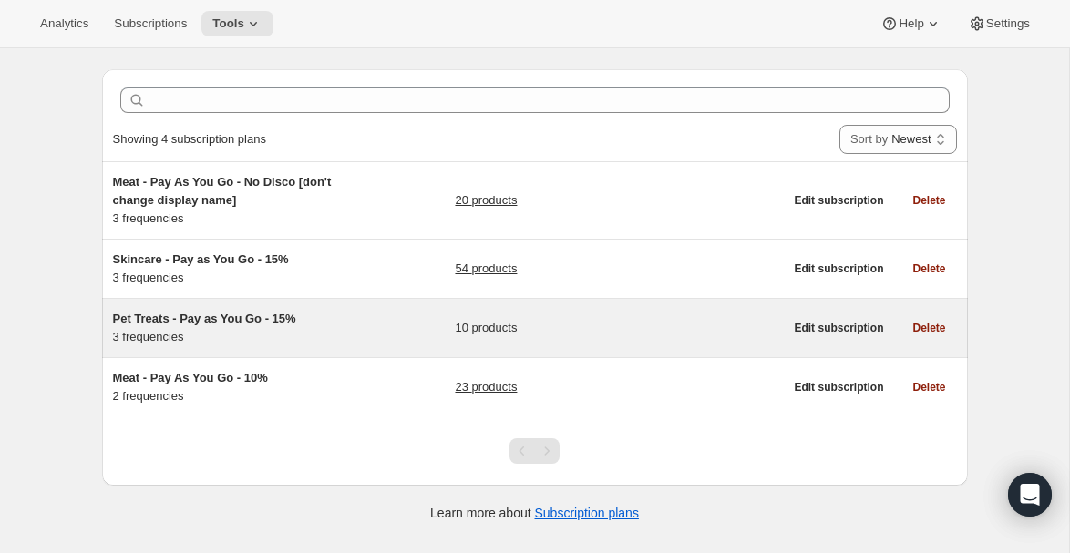
click at [234, 315] on span "Pet Treats - Pay as You Go - 15%" at bounding box center [204, 319] width 183 height 14
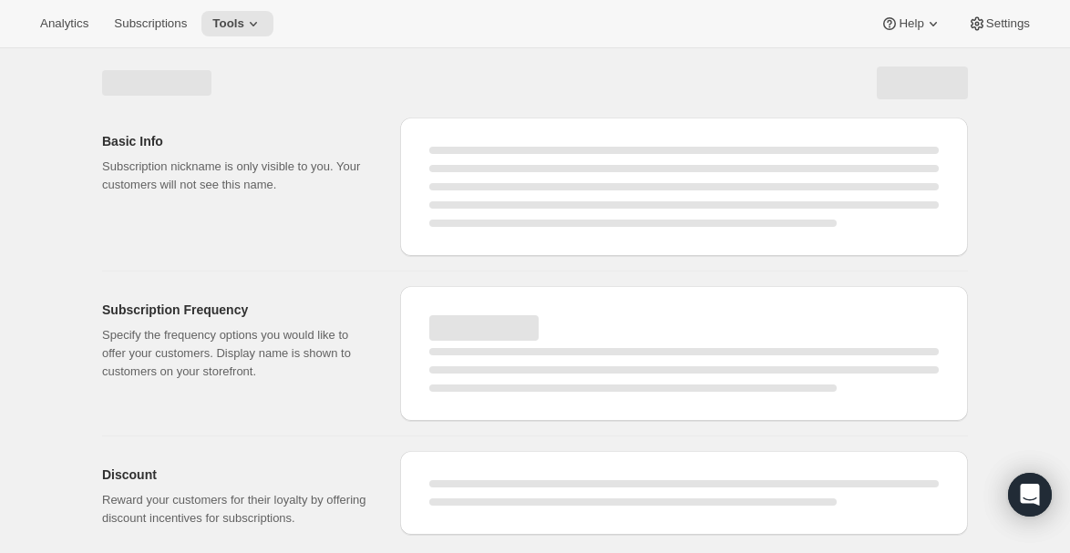
select select "WEEK"
select select "MONTH"
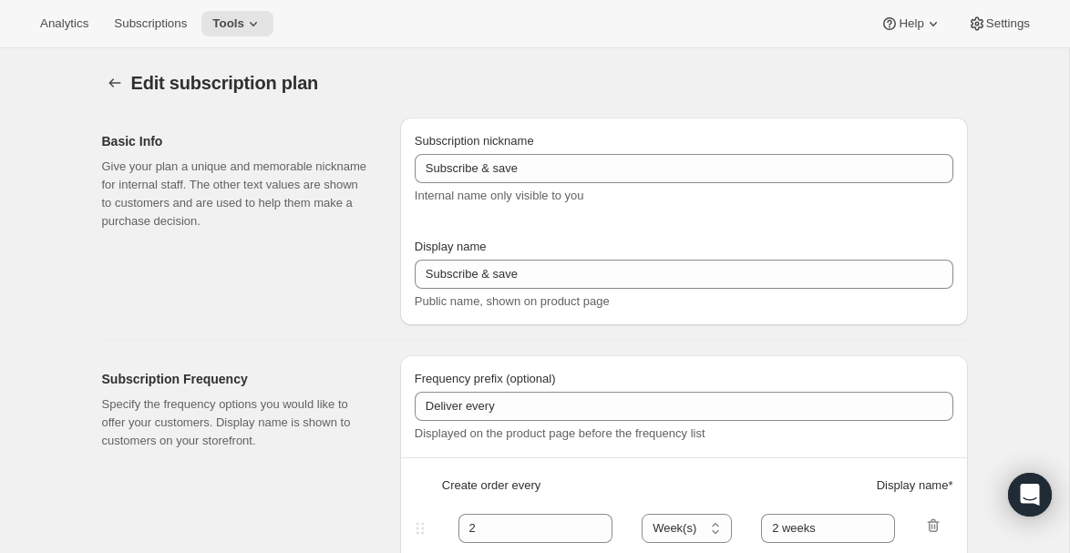
type input "Pet Treats - Pay as You Go - 15%"
type input "Subscribe & Save - Pet Treats"
type input "4"
select select "WEEK"
type input "4 weeks"
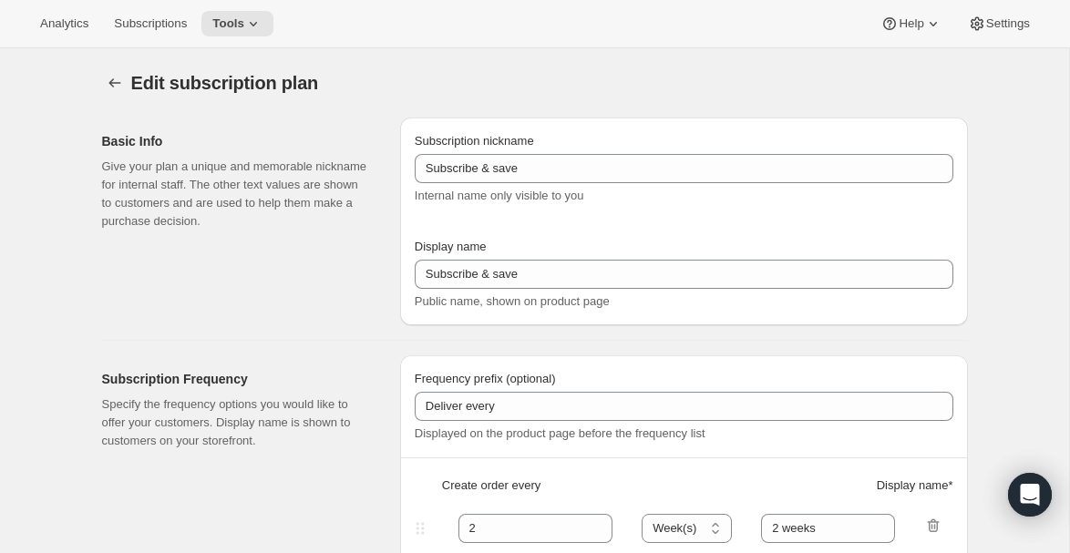
type input "15"
type input "Minimum two deliveries, then cancel anytime. Modify or reschedule whenever you …"
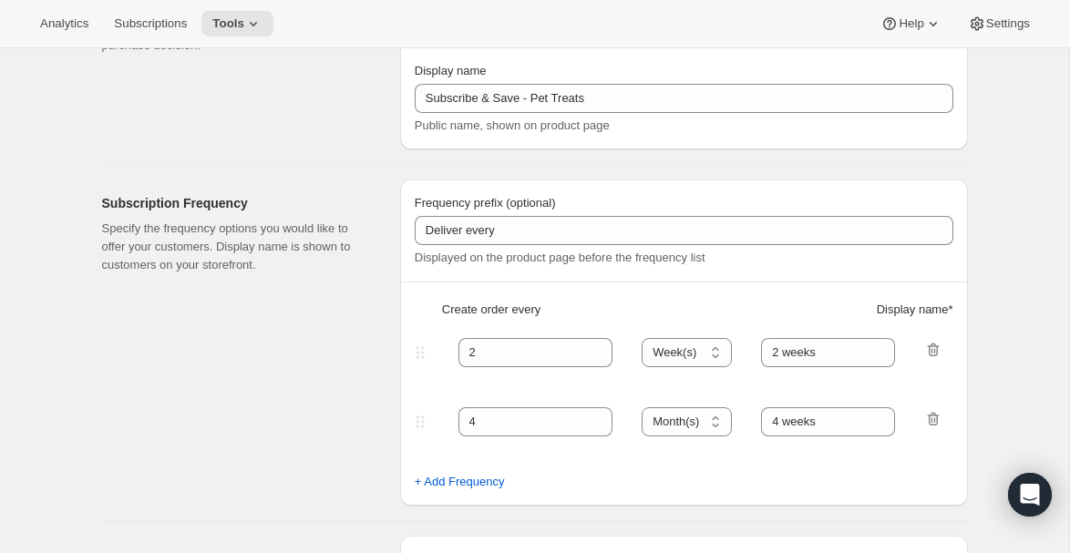
select select "WEEK"
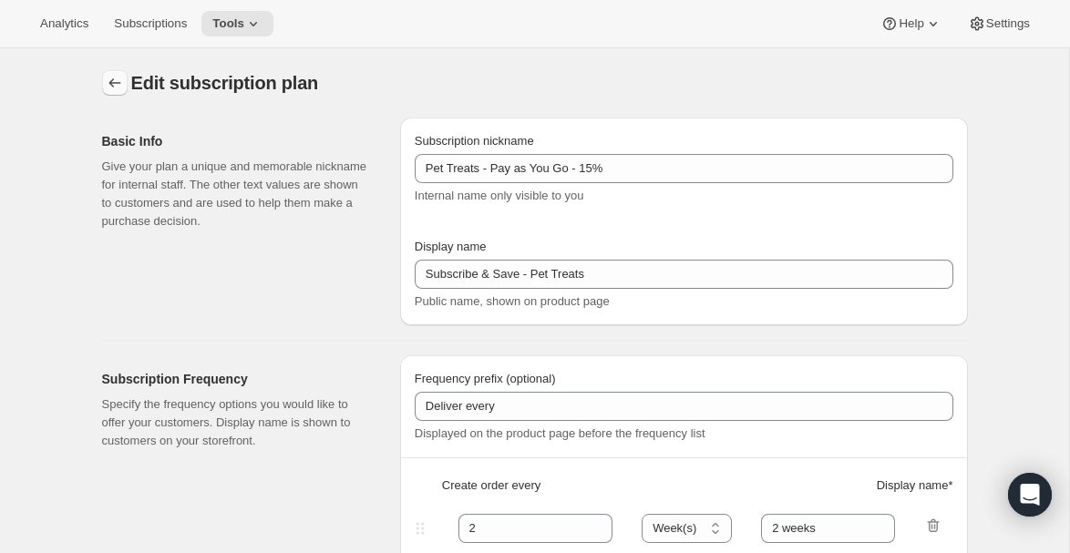
click at [108, 87] on icon "Subscription plans" at bounding box center [115, 83] width 18 height 18
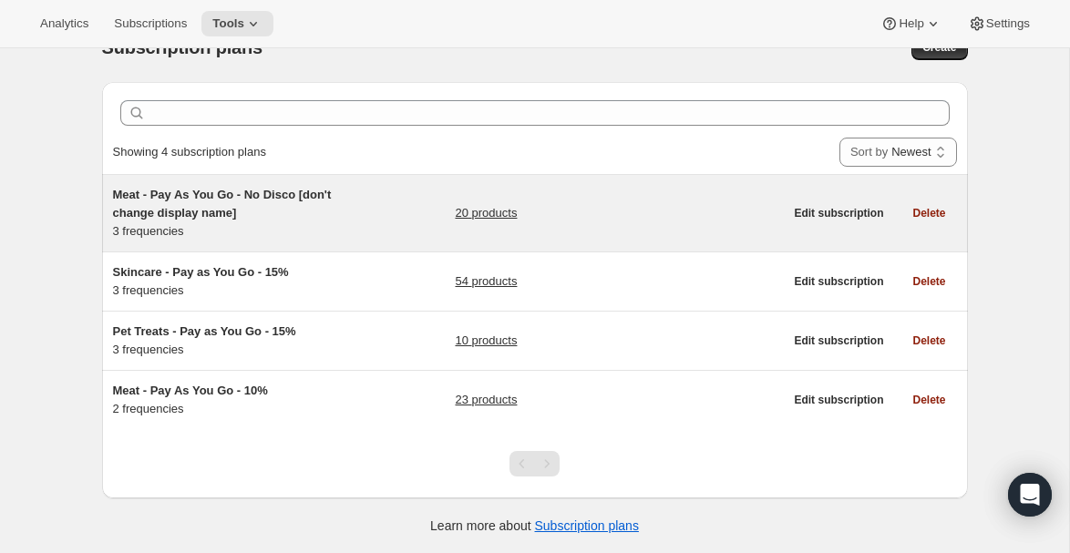
scroll to position [37, 0]
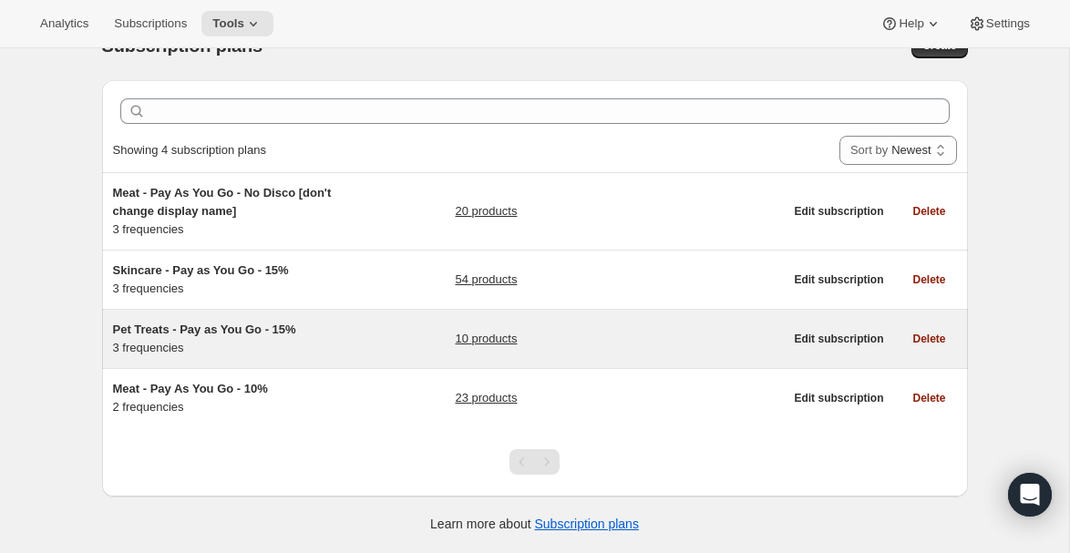
click at [255, 336] on span "Pet Treats - Pay as You Go - 15%" at bounding box center [204, 330] width 183 height 14
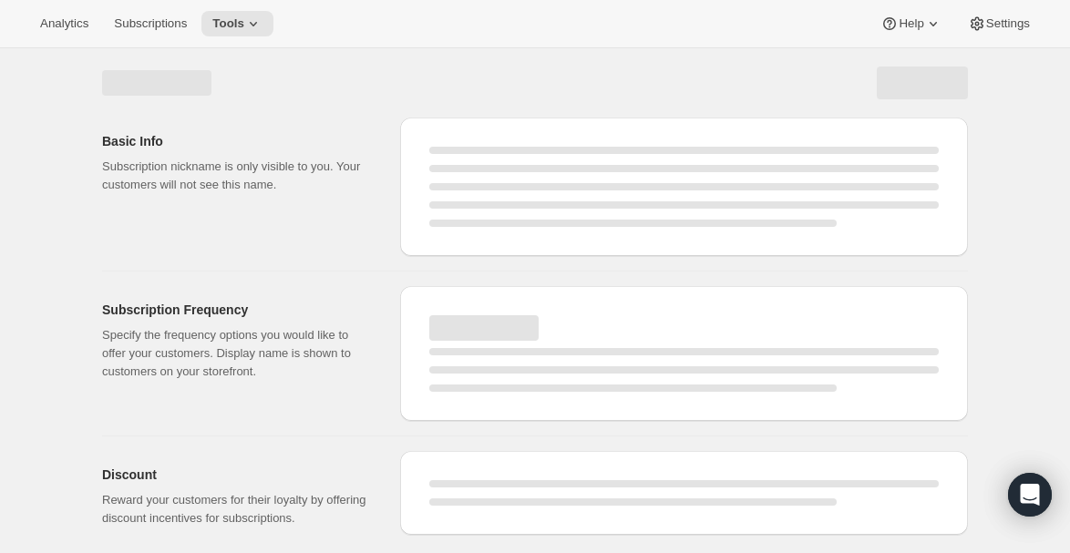
select select "WEEK"
select select "MONTH"
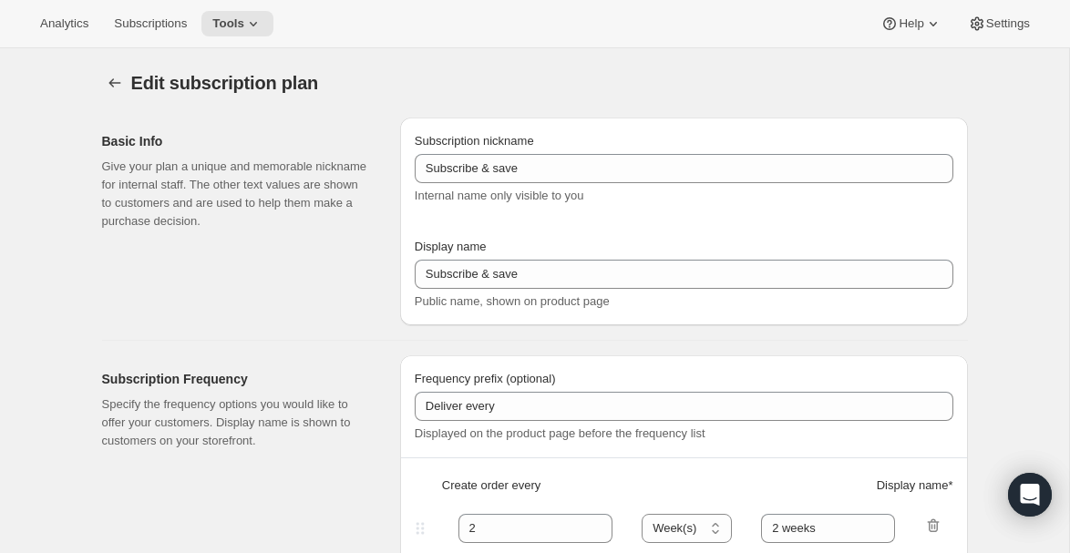
select select "WEEK"
type input "Pet Treats - Pay as You Go - 15%"
type input "Subscribe & Save - Pet Treats"
type input "4"
select select "WEEK"
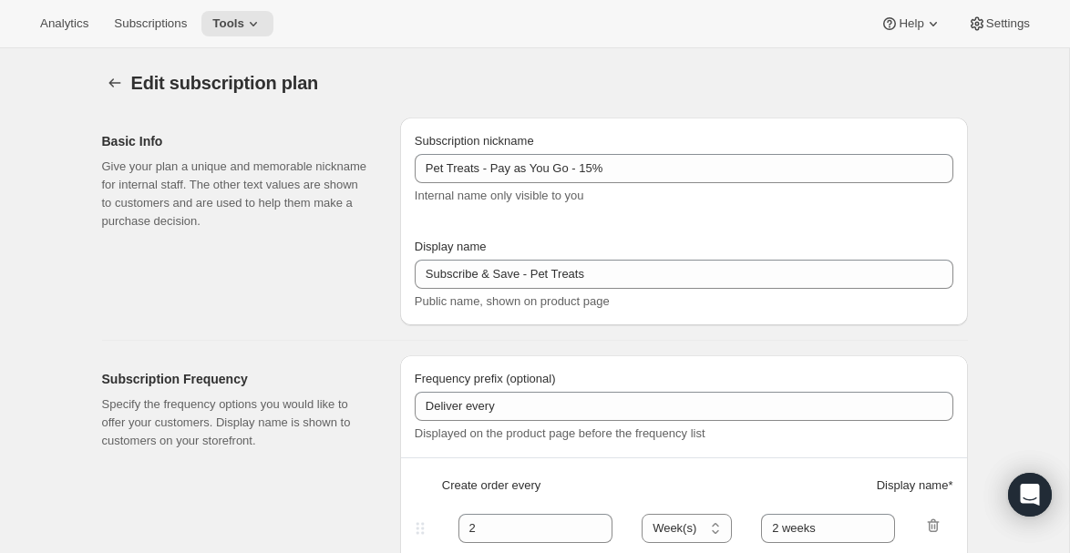
type input "4 weeks"
type input "15"
type input "Minimum two deliveries, then cancel anytime. Modify or reschedule whenever you …"
click at [116, 90] on icon "Subscription plans" at bounding box center [115, 83] width 18 height 18
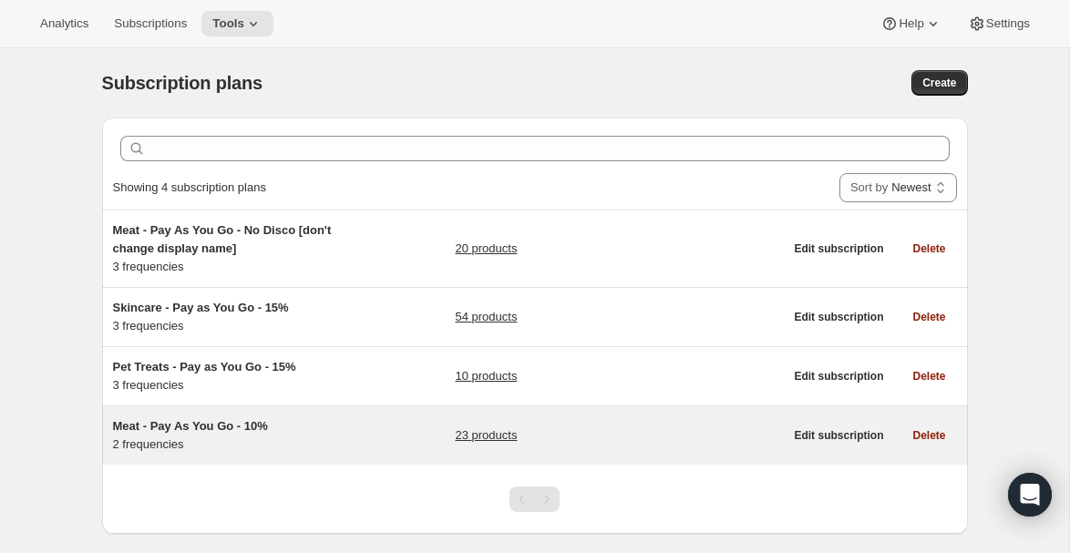
click at [215, 451] on div "Meat - Pay As You Go - 10% 2 frequencies" at bounding box center [227, 436] width 228 height 36
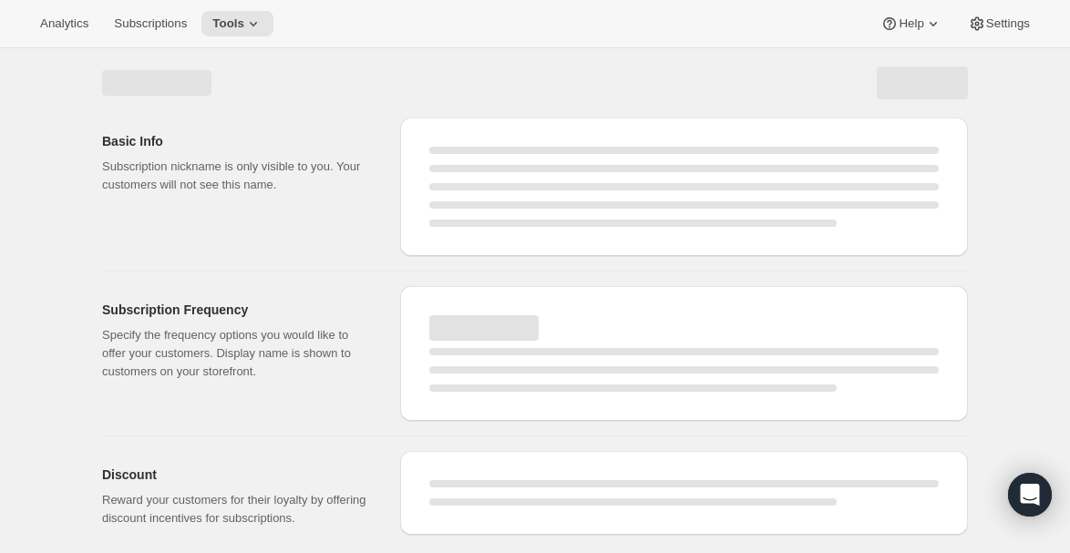
select select "WEEK"
select select "MONTH"
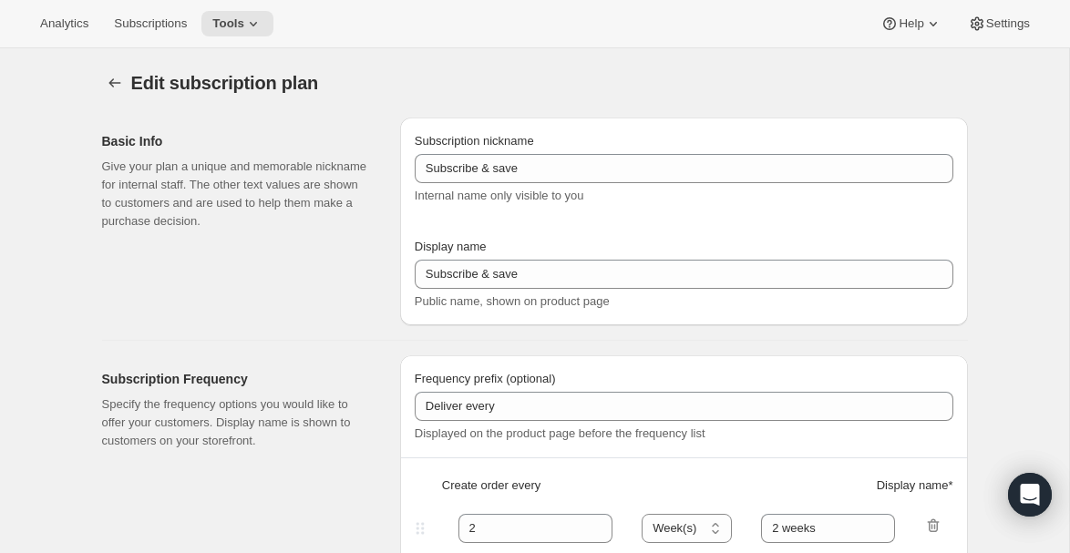
type input "Meat - Pay As You Go - 10%"
type input "Subscribe & Save - Premium Ostrich"
type input "1"
select select "MONTH"
type input "1 month"
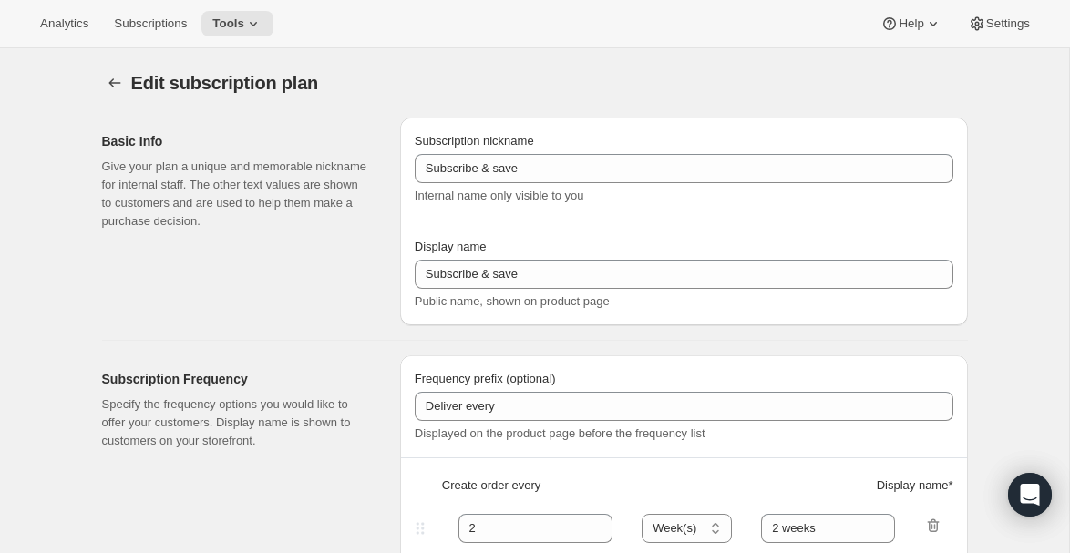
type input "10"
type input "Minimum two deliveries, then cancel anytime. Modify or reschedule whenever you …"
checkbox input "true"
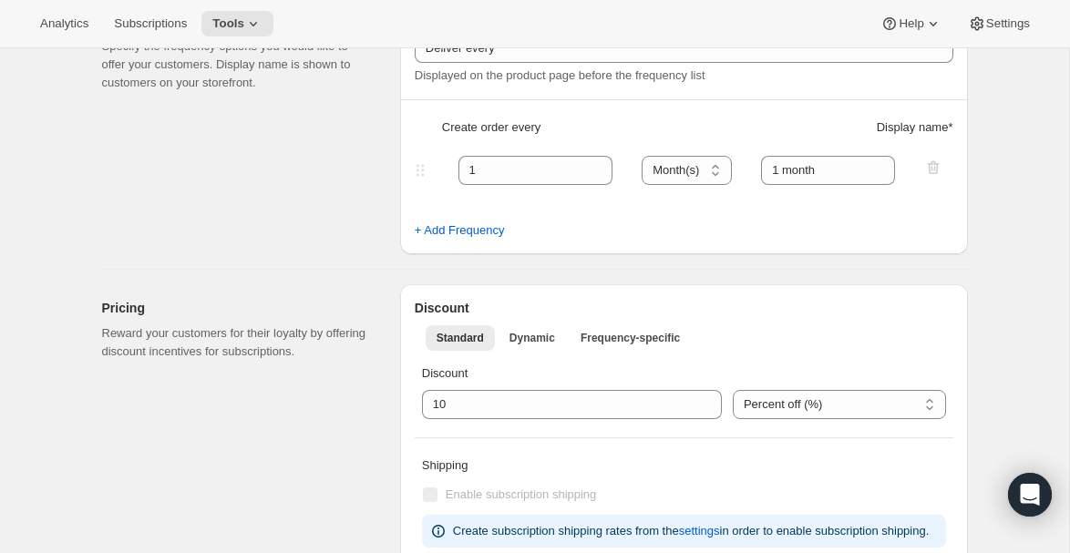
scroll to position [357, 0]
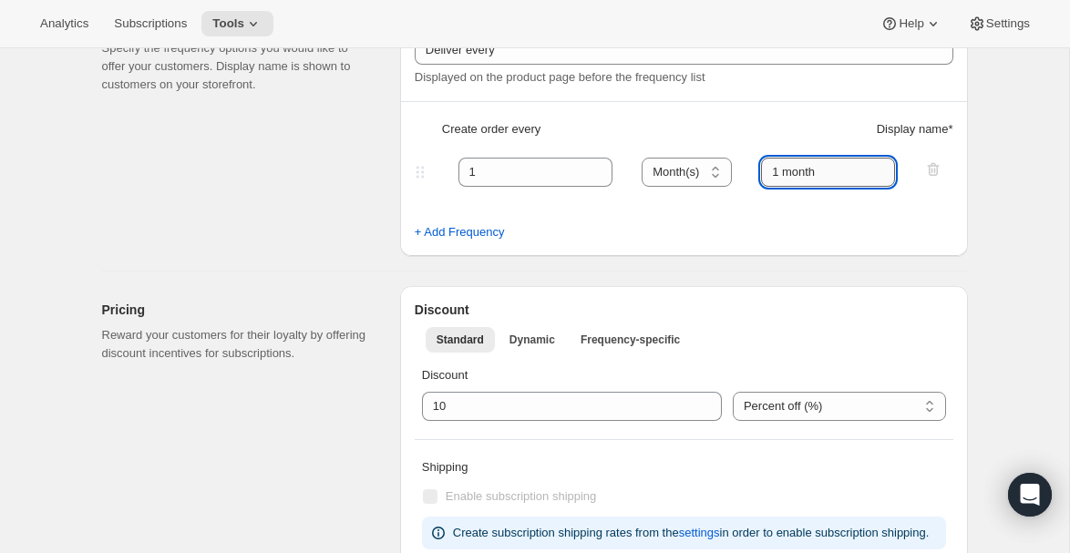
click at [786, 169] on input "1 month" at bounding box center [828, 172] width 134 height 29
type input "month"
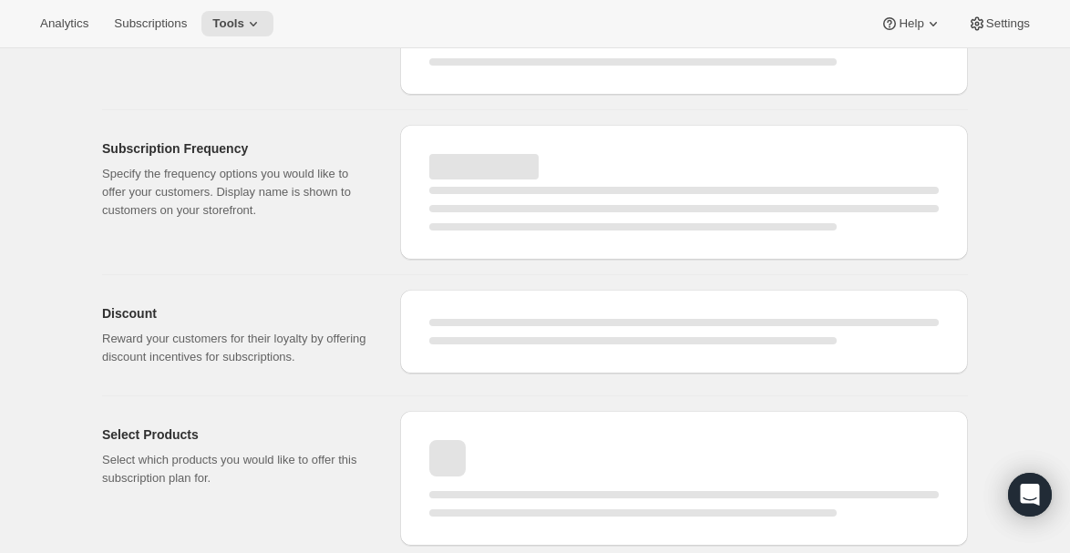
select select "MONTH"
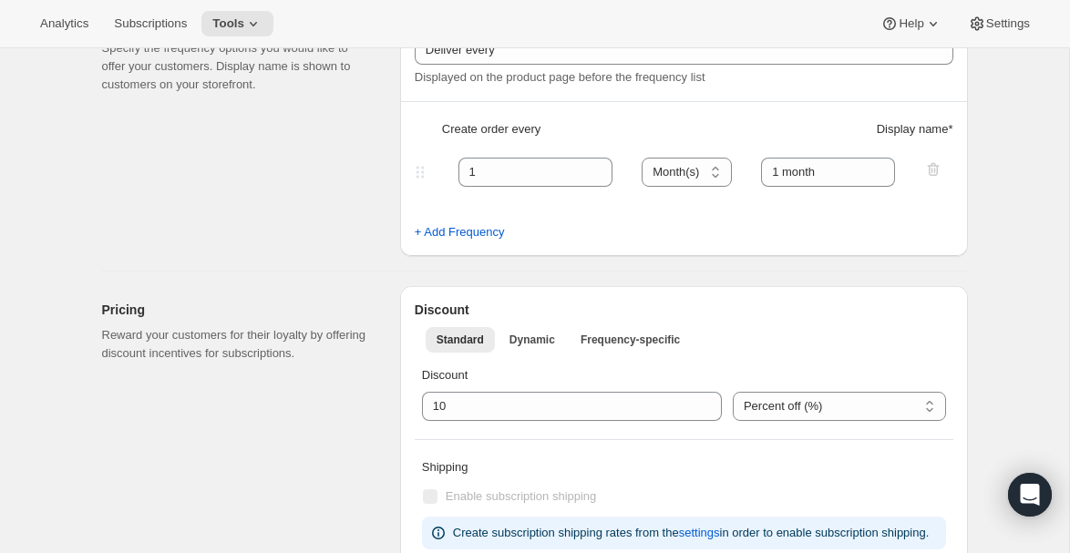
type input "month"
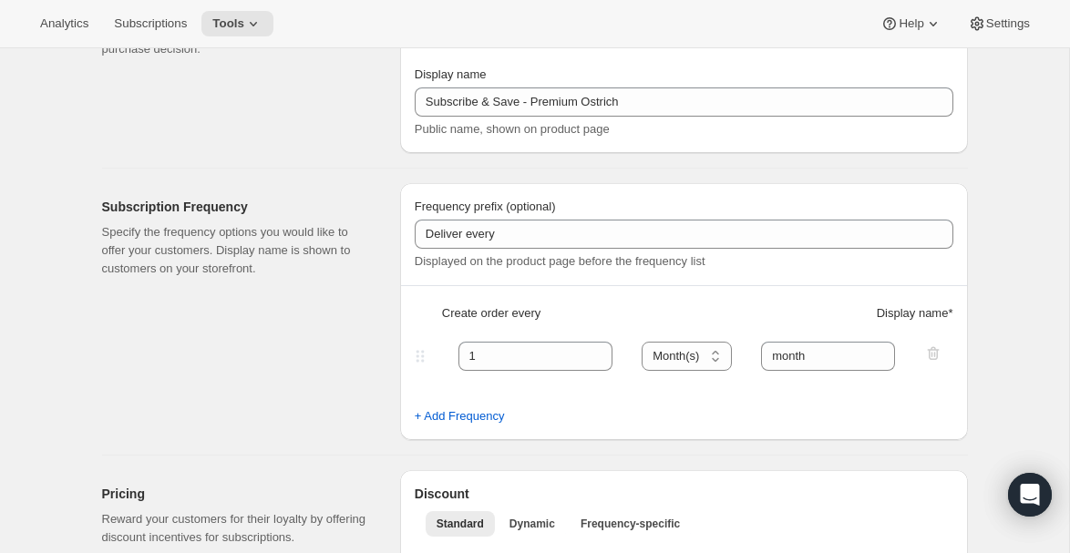
scroll to position [0, 0]
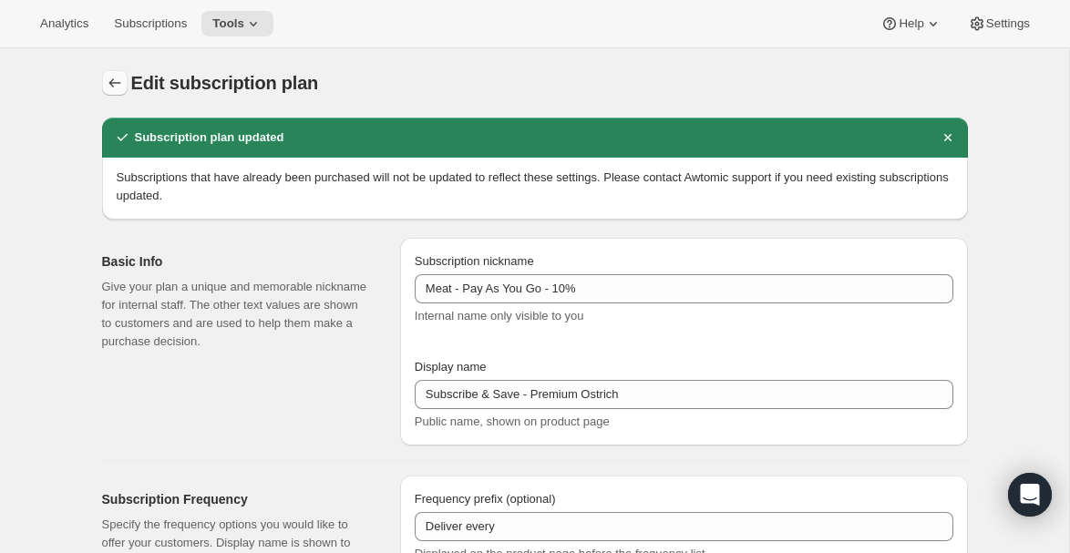
click at [114, 86] on icon "Subscription plans" at bounding box center [115, 83] width 18 height 18
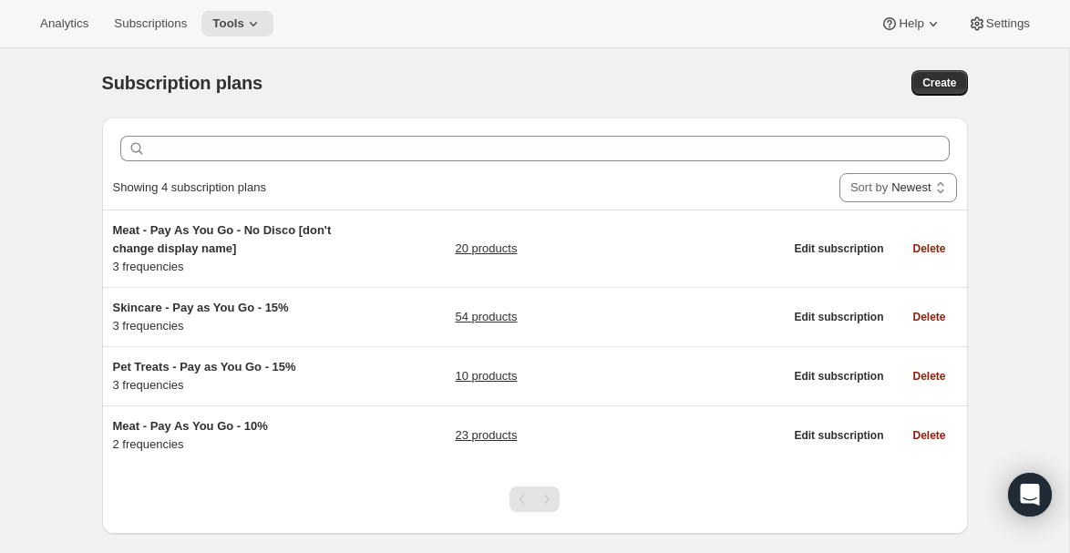
drag, startPoint x: 657, startPoint y: 45, endPoint x: 771, endPoint y: 41, distance: 114.0
click at [765, 41] on div "Analytics Subscriptions Tools Help Settings" at bounding box center [535, 24] width 1070 height 48
click at [881, 19] on icon at bounding box center [890, 24] width 18 height 18
click at [890, 59] on span "Setup guide" at bounding box center [905, 62] width 63 height 14
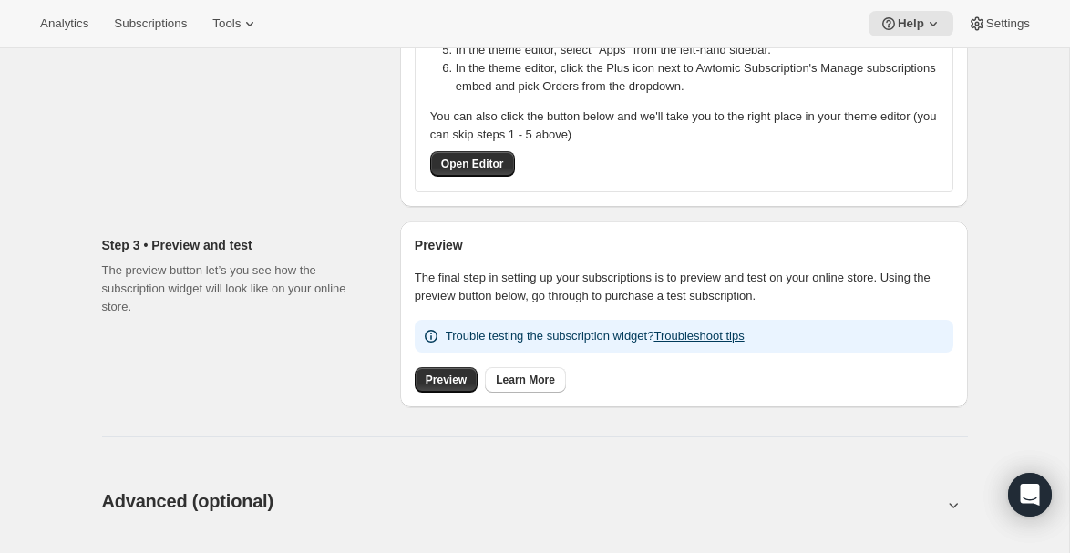
scroll to position [580, 0]
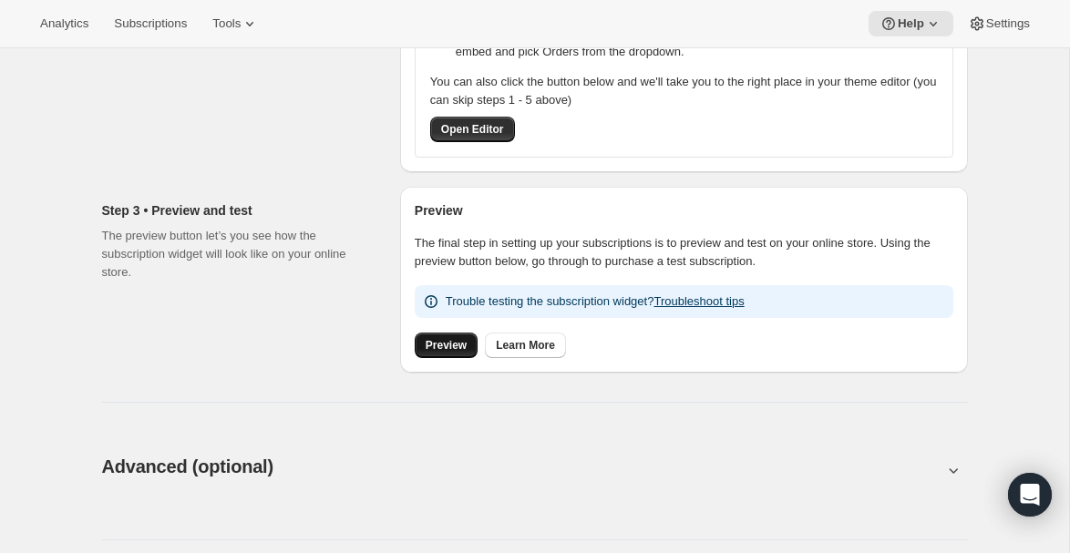
click at [424, 353] on link "Preview" at bounding box center [446, 346] width 63 height 26
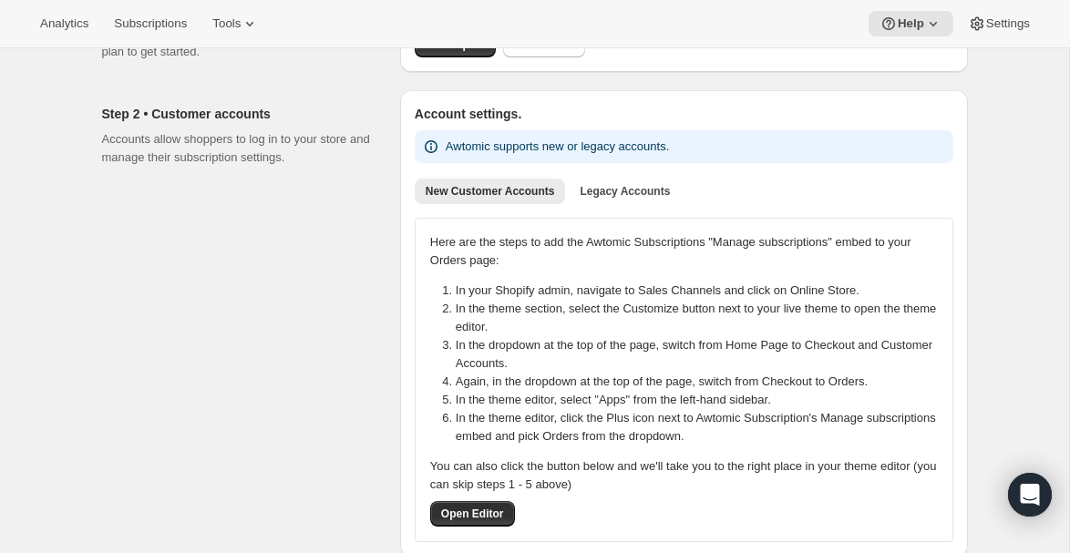
scroll to position [194, 0]
click at [466, 194] on span "New Customer Accounts" at bounding box center [490, 192] width 129 height 15
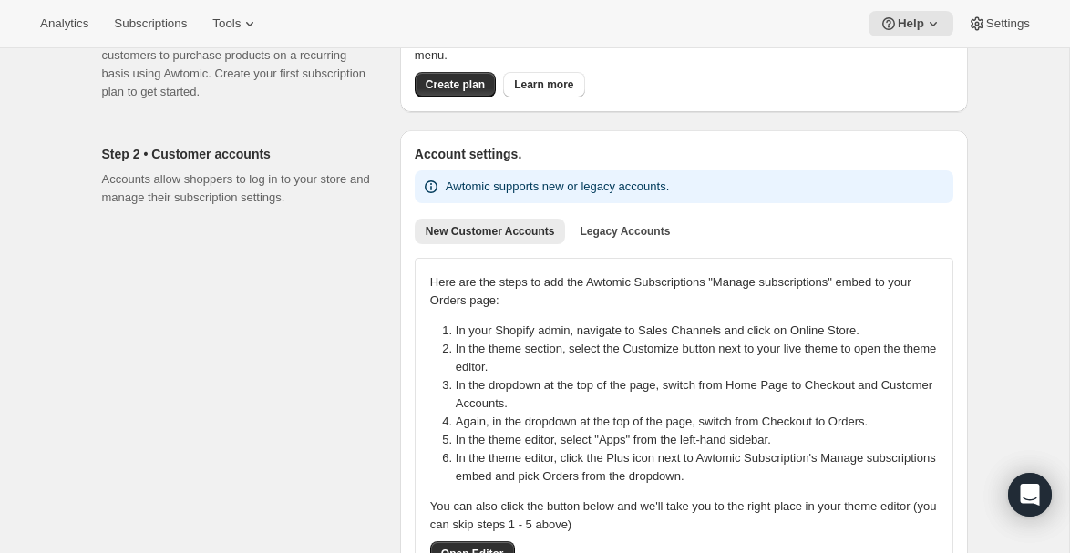
scroll to position [0, 0]
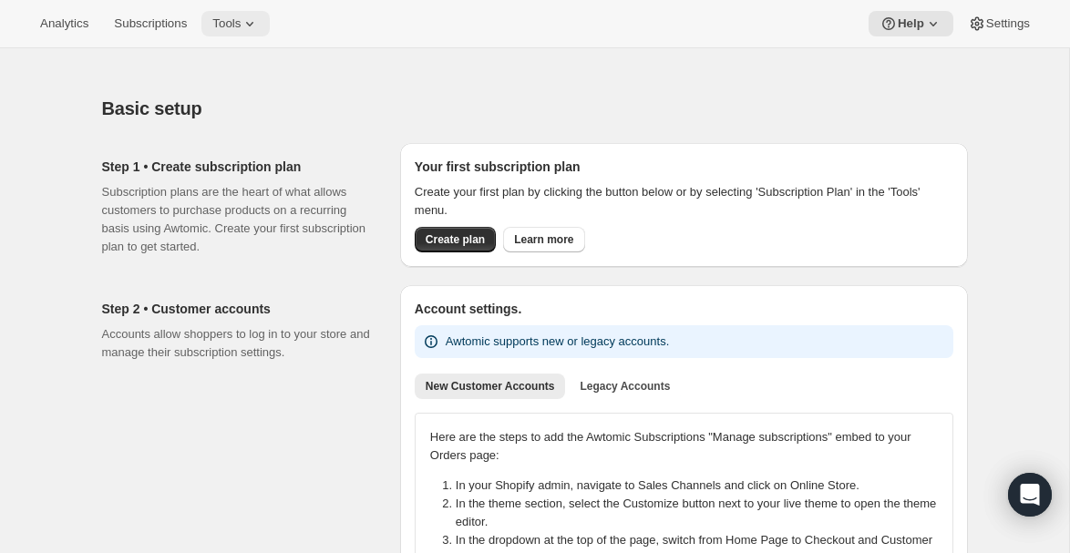
click at [253, 23] on icon at bounding box center [250, 24] width 18 height 18
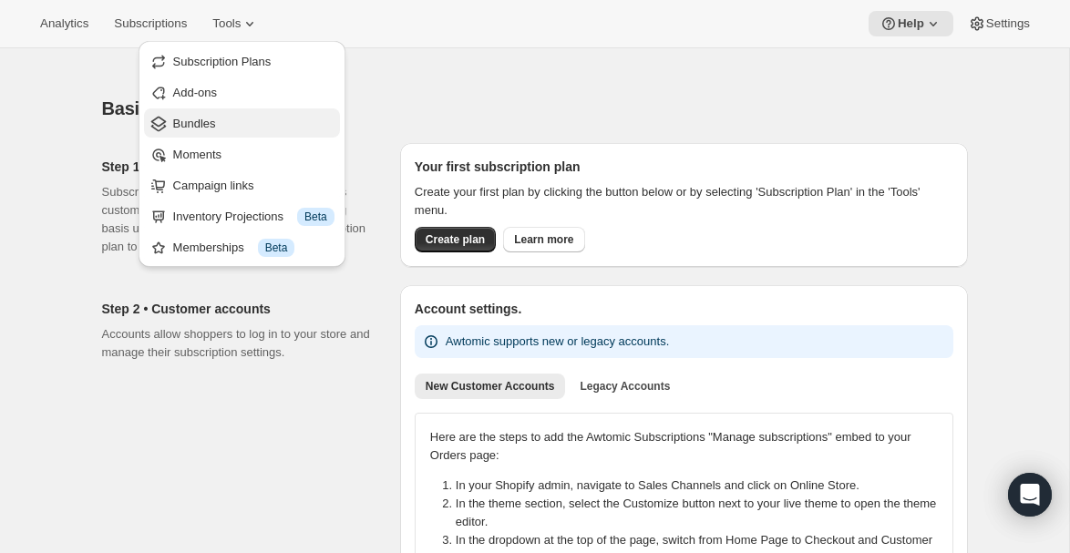
click at [257, 128] on span "Bundles" at bounding box center [253, 124] width 161 height 18
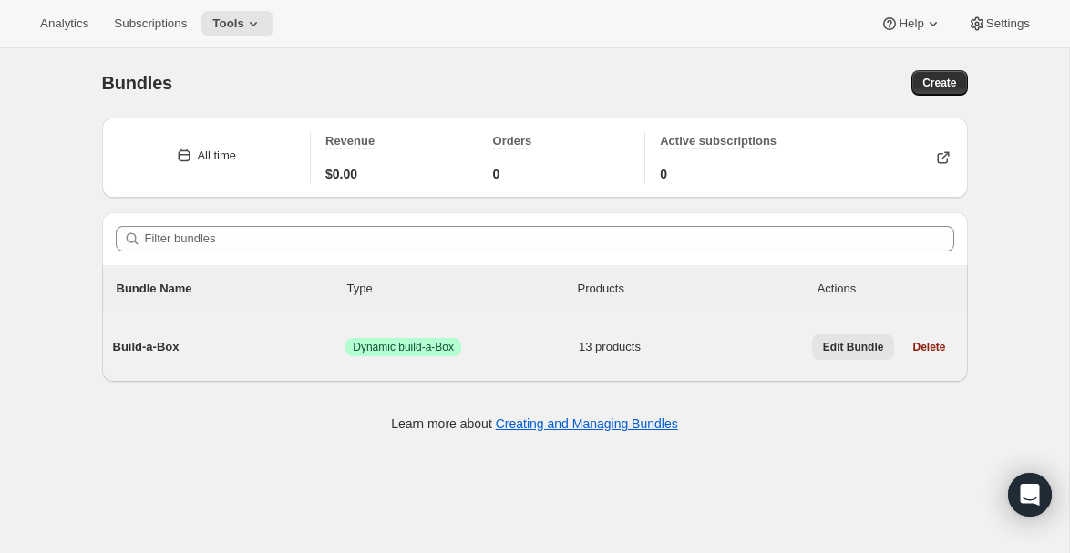
click at [859, 350] on span "Edit Bundle" at bounding box center [853, 347] width 61 height 15
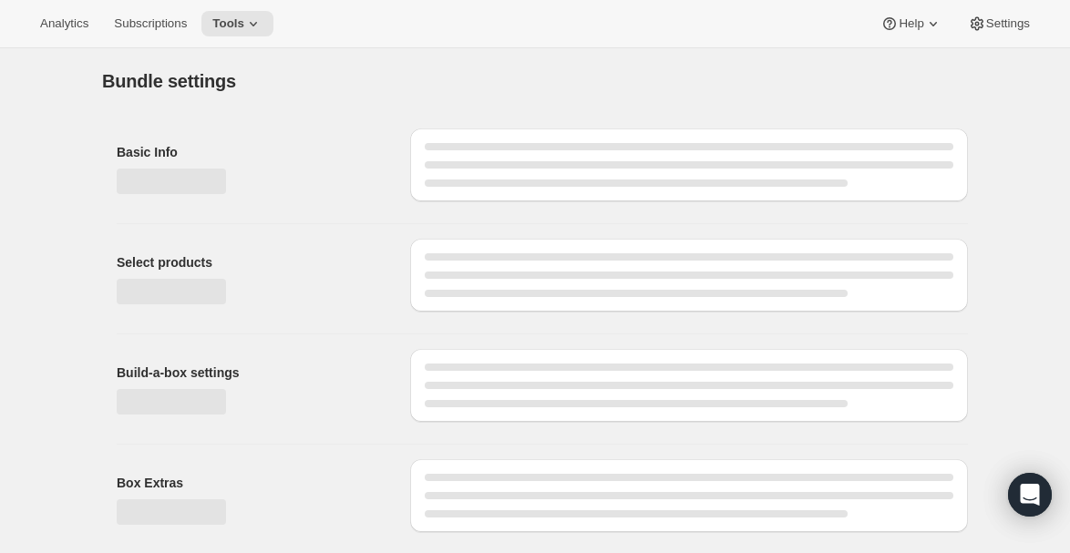
type input "Build-a-Box"
radio input "true"
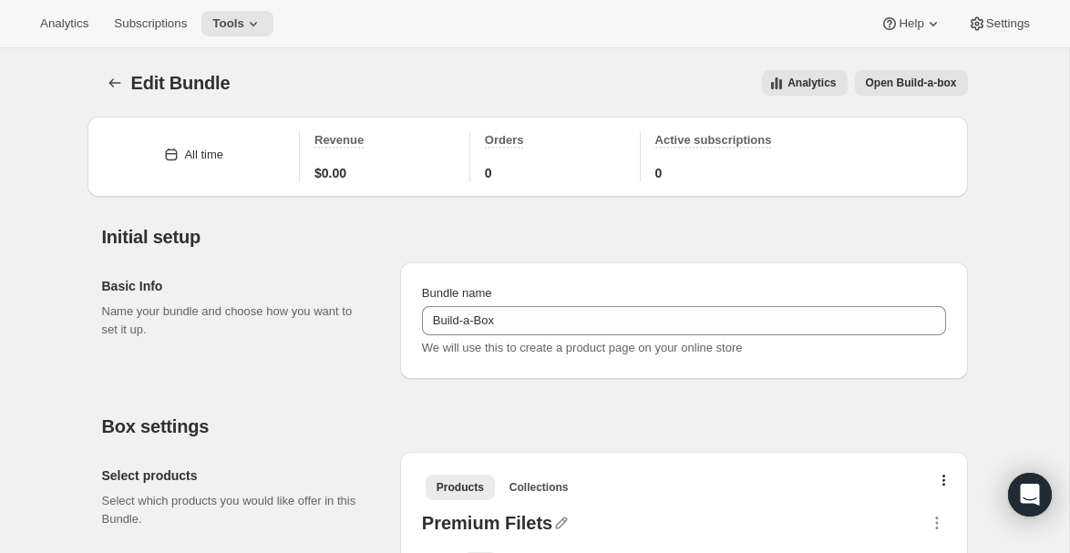
click at [931, 83] on span "Open Build-a-box" at bounding box center [911, 83] width 91 height 15
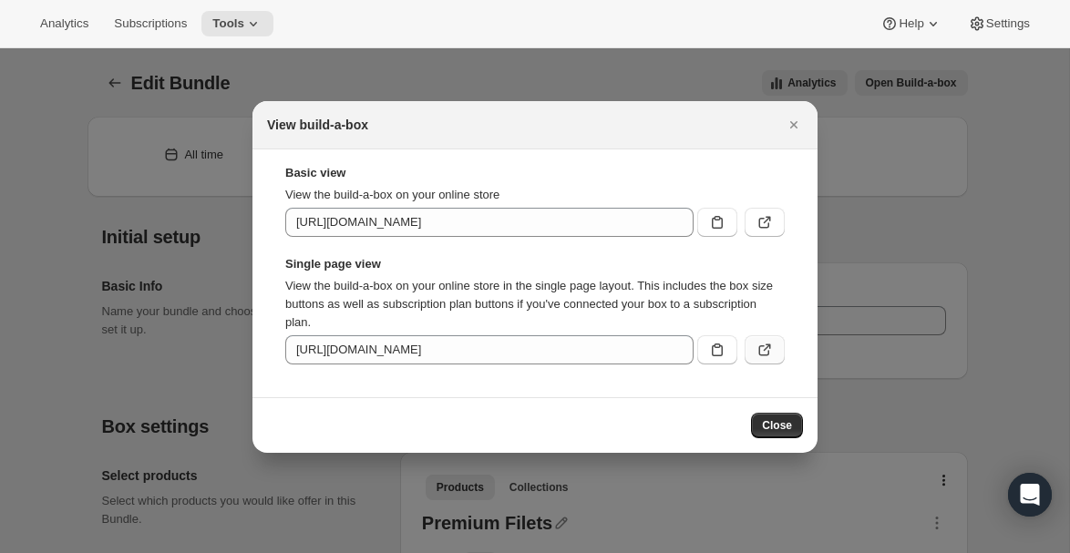
click at [771, 356] on icon ":rl1:" at bounding box center [765, 350] width 18 height 18
click at [769, 218] on icon ":rl1:" at bounding box center [767, 219] width 7 height 7
click at [357, 305] on p "View the build-a-box on your online store in the single page layout. This inclu…" at bounding box center [535, 304] width 500 height 55
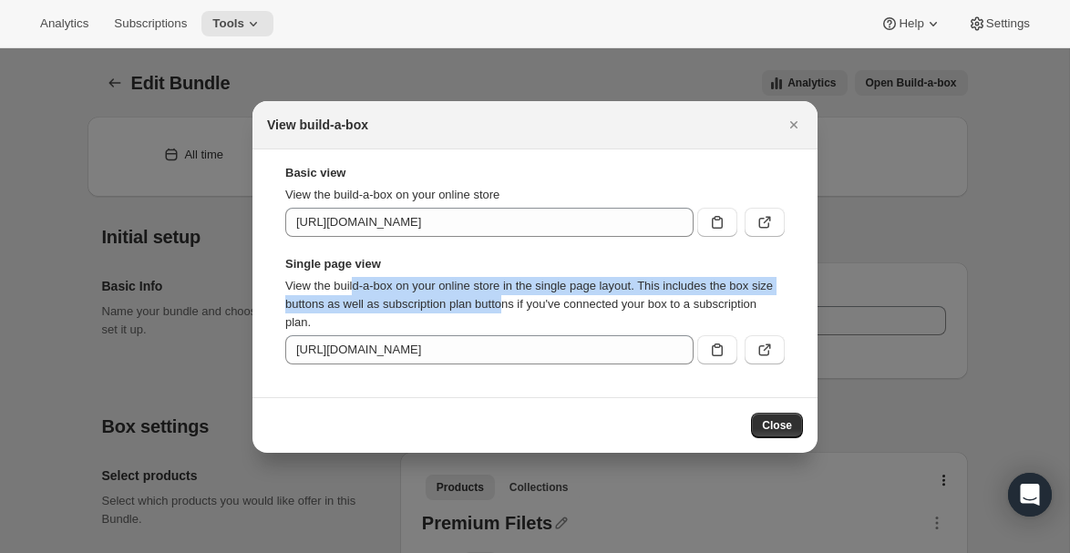
drag, startPoint x: 359, startPoint y: 286, endPoint x: 545, endPoint y: 298, distance: 186.4
click at [545, 298] on p "View the build-a-box on your online store in the single page layout. This inclu…" at bounding box center [535, 304] width 500 height 55
click at [697, 283] on p "View the build-a-box on your online store in the single page layout. This inclu…" at bounding box center [535, 304] width 500 height 55
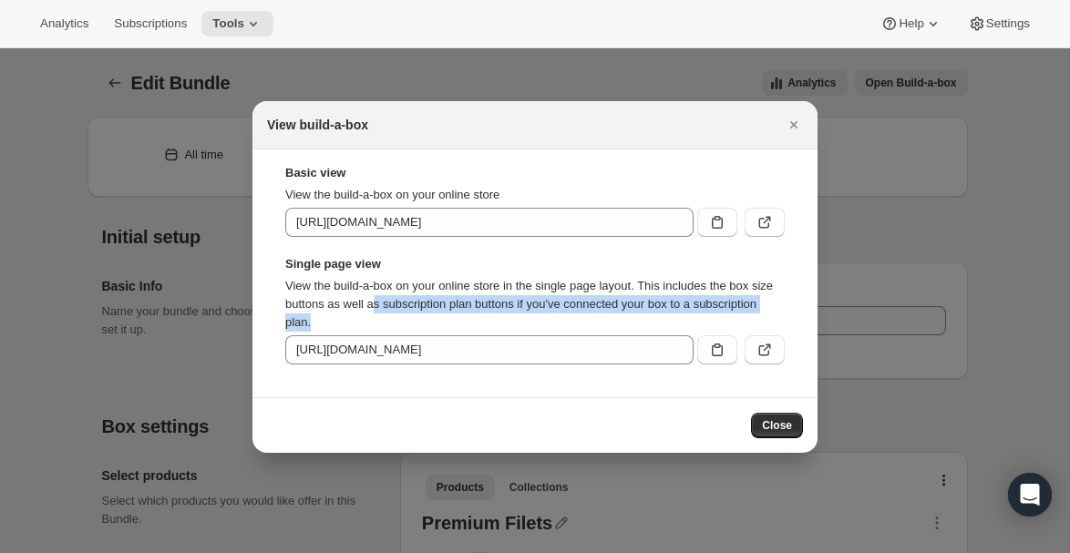
drag, startPoint x: 402, startPoint y: 295, endPoint x: 621, endPoint y: 320, distance: 220.3
click at [621, 320] on p "View the build-a-box on your online store in the single page layout. This inclu…" at bounding box center [535, 304] width 500 height 55
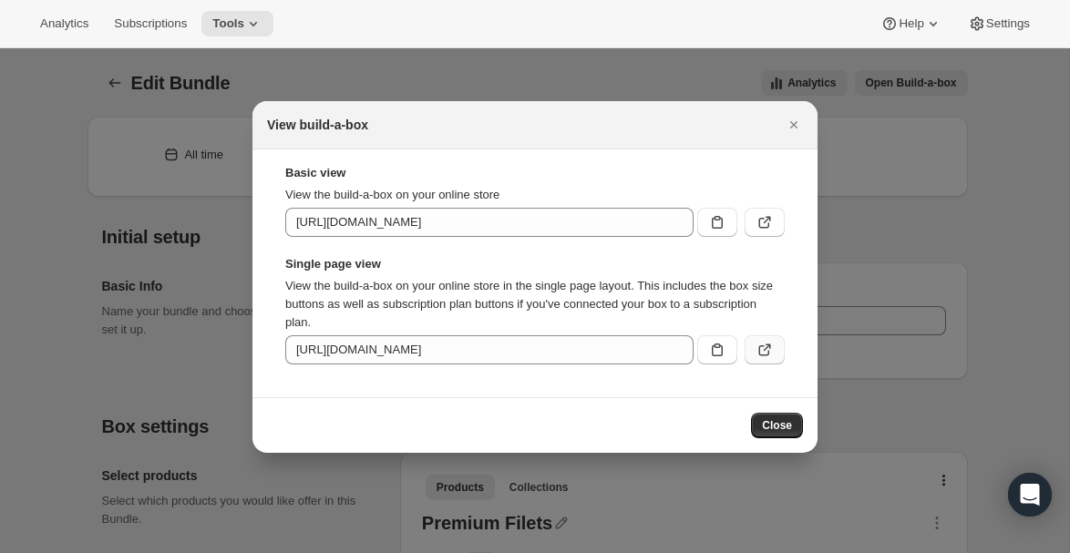
click at [771, 348] on icon ":rl1:" at bounding box center [765, 350] width 18 height 18
drag, startPoint x: 809, startPoint y: 437, endPoint x: 792, endPoint y: 437, distance: 16.4
click at [807, 437] on div "Close" at bounding box center [535, 426] width 565 height 56
click at [781, 435] on button "Close" at bounding box center [777, 426] width 52 height 26
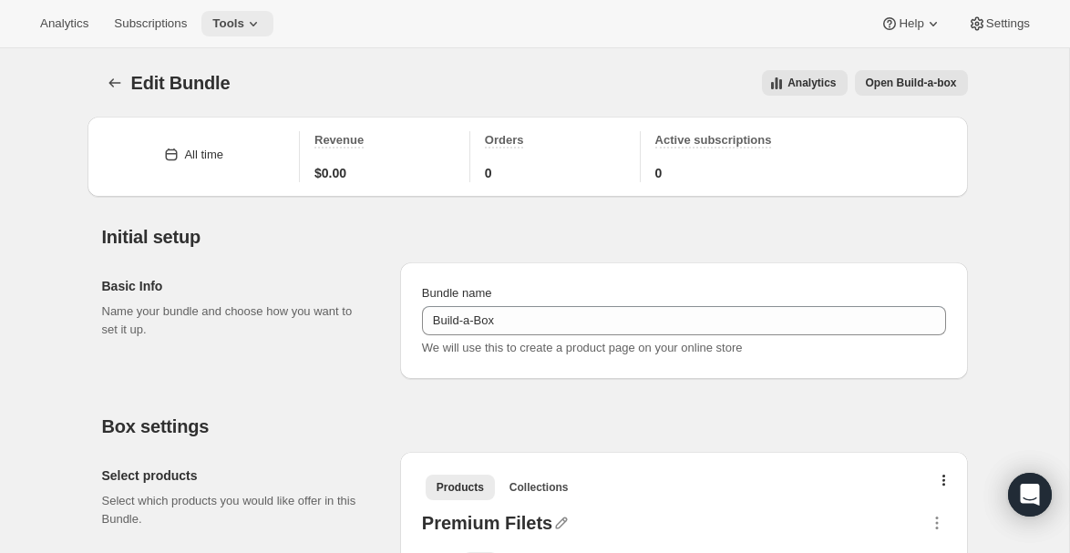
click at [244, 22] on span "Tools" at bounding box center [228, 23] width 32 height 15
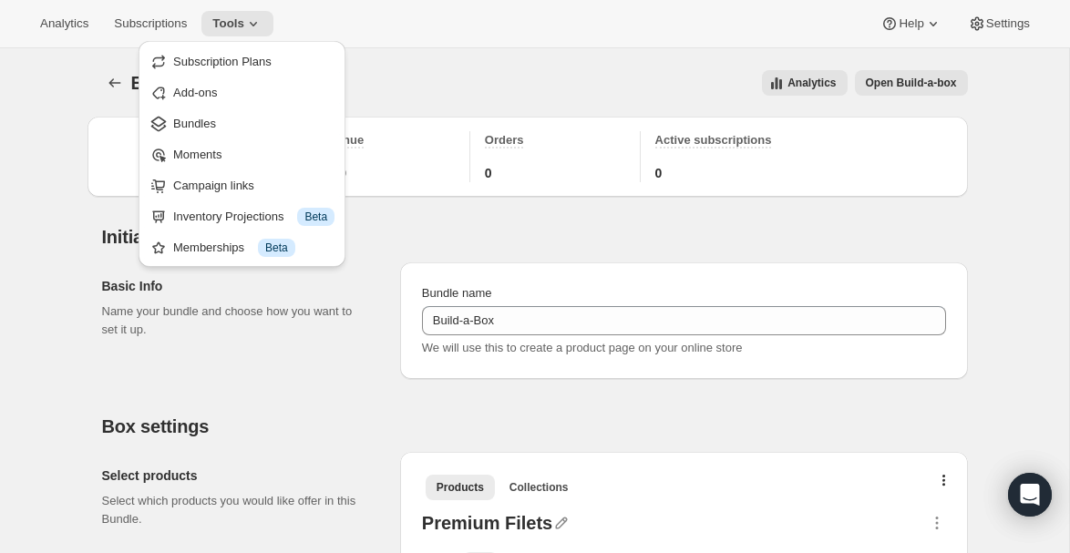
click at [536, 63] on div "Edit Bundle. This page is ready Edit Bundle Analytics Open Build-a-box More act…" at bounding box center [535, 82] width 866 height 69
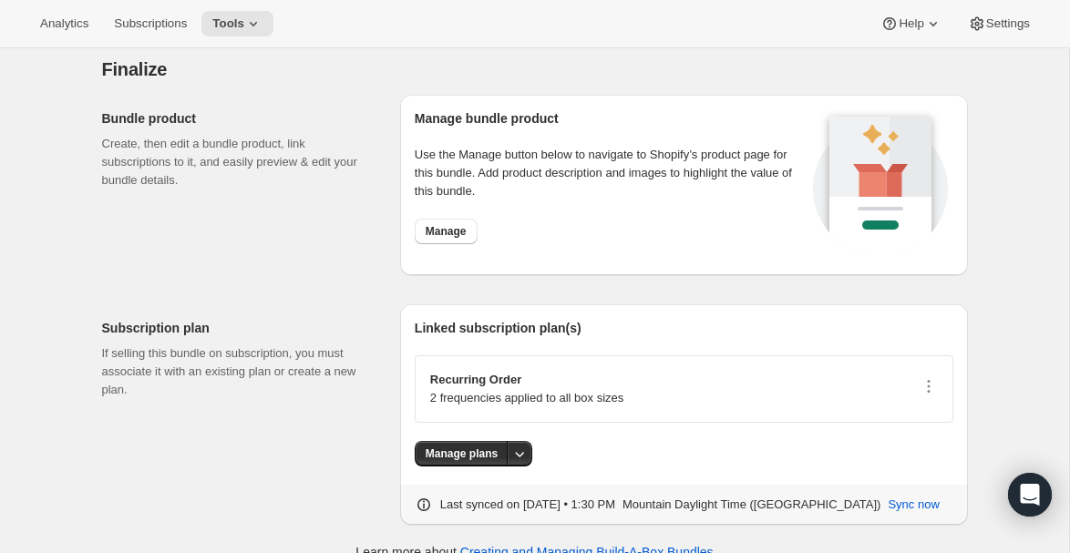
scroll to position [2197, 0]
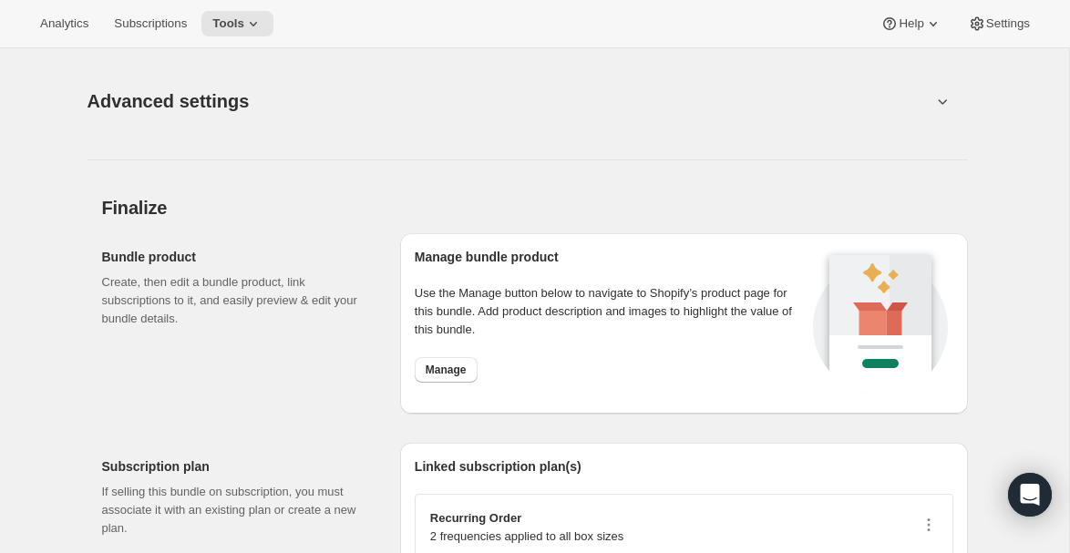
click at [174, 116] on span "Advanced settings" at bounding box center [169, 101] width 162 height 29
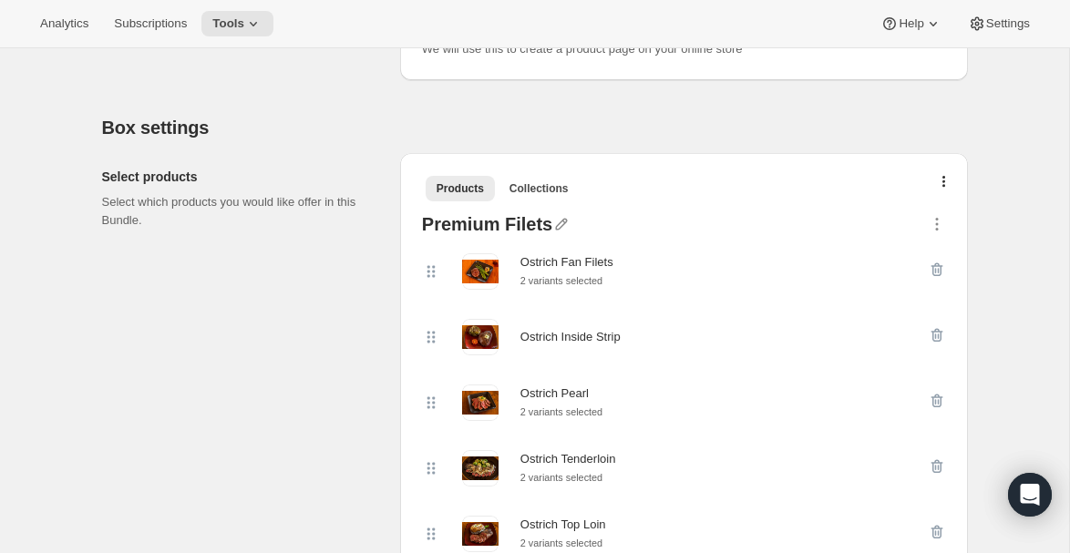
scroll to position [0, 0]
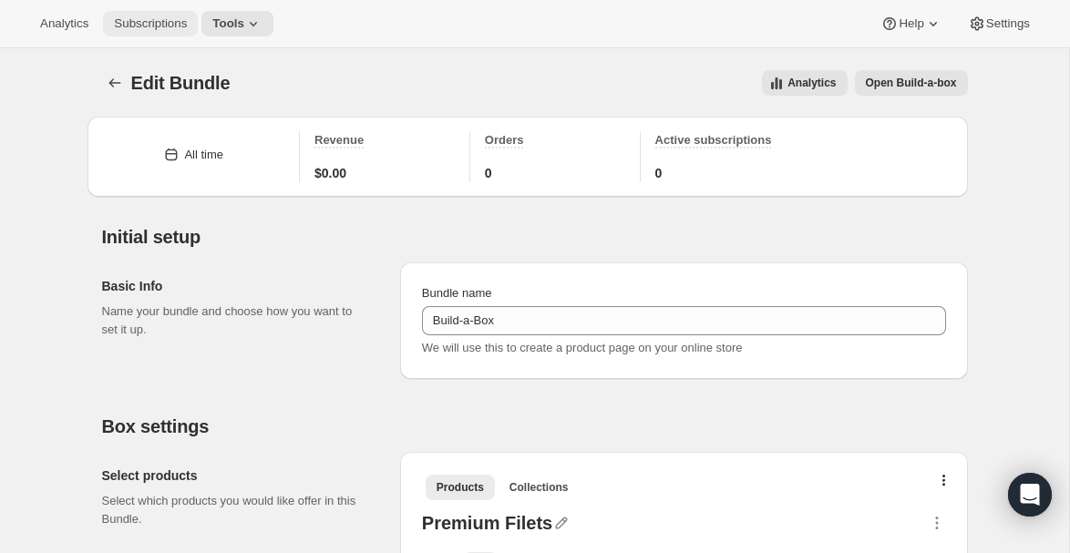
click at [168, 18] on span "Subscriptions" at bounding box center [150, 23] width 73 height 15
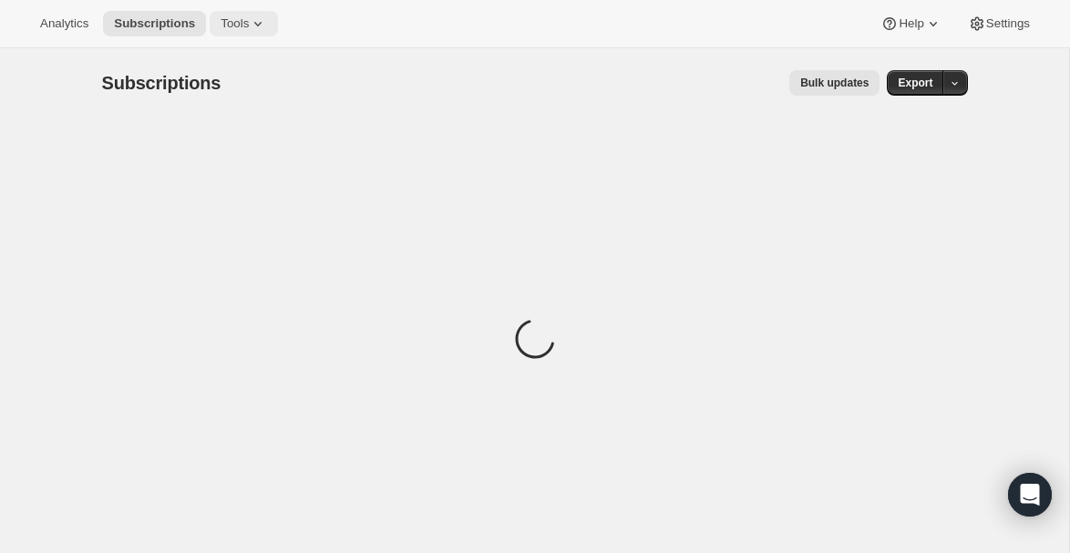
click at [241, 16] on button "Tools" at bounding box center [244, 24] width 68 height 26
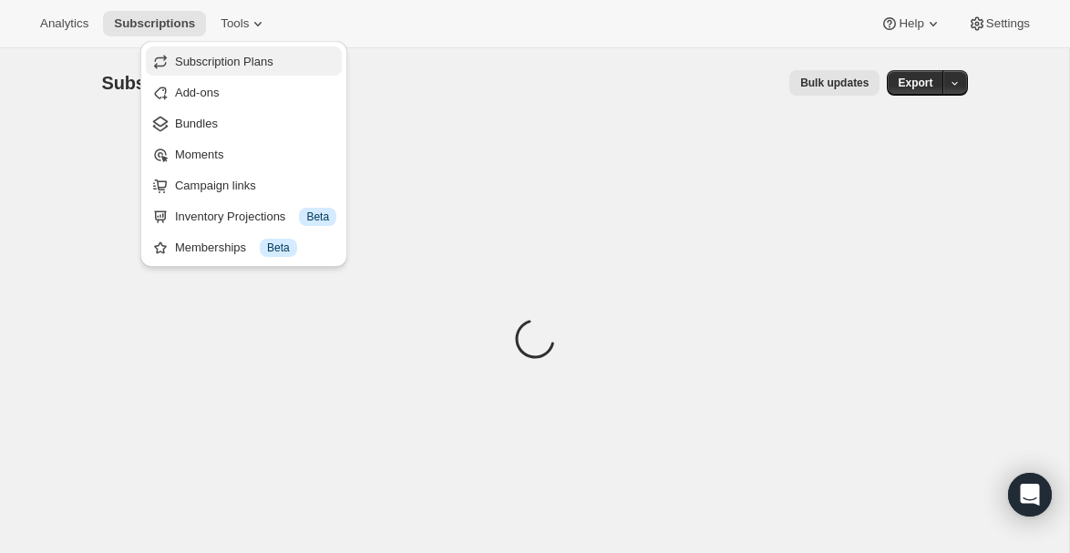
click at [254, 57] on span "Subscription Plans" at bounding box center [224, 62] width 98 height 14
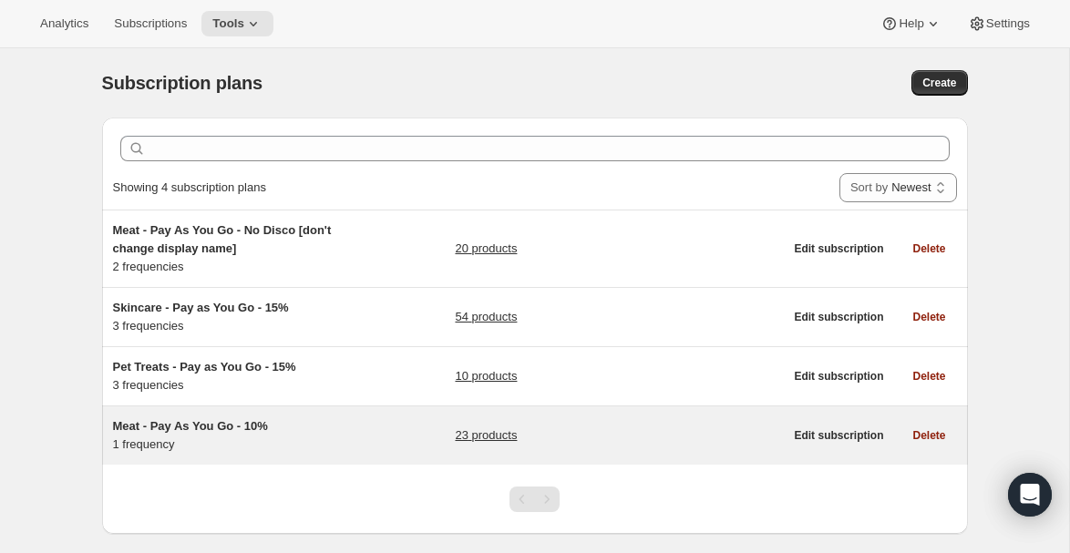
click at [470, 436] on link "23 products" at bounding box center [486, 436] width 62 height 18
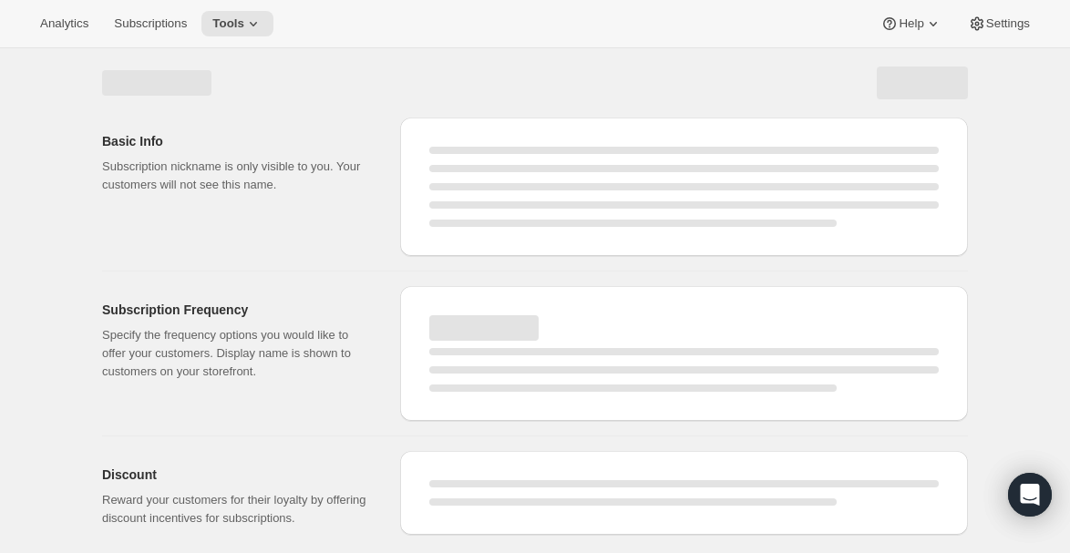
select select "WEEK"
select select "MONTH"
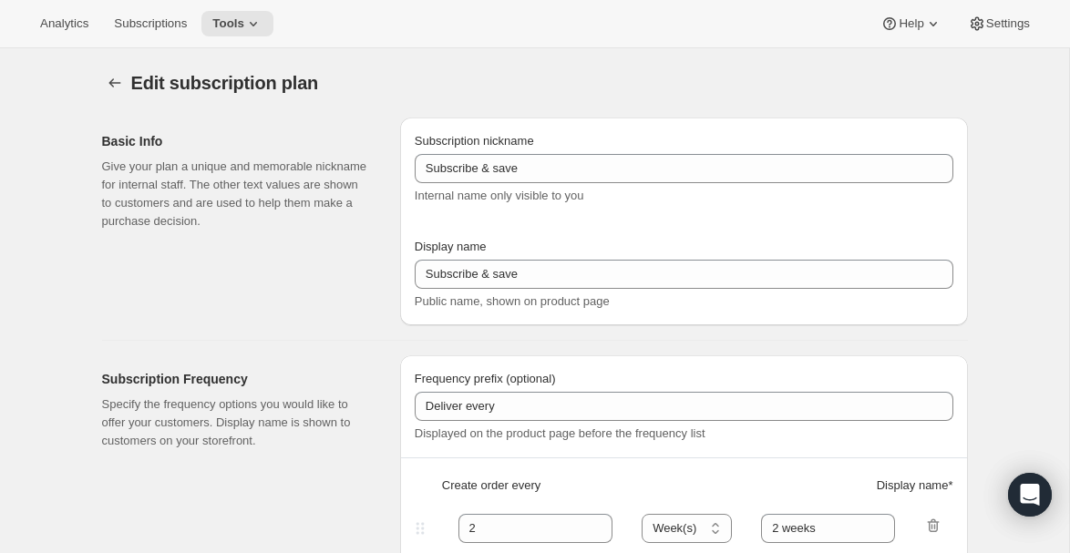
type input "Meat - Pay As You Go - 10%"
type input "Subscribe & Save - Premium Ostrich"
type input "1"
select select "MONTH"
type input "month"
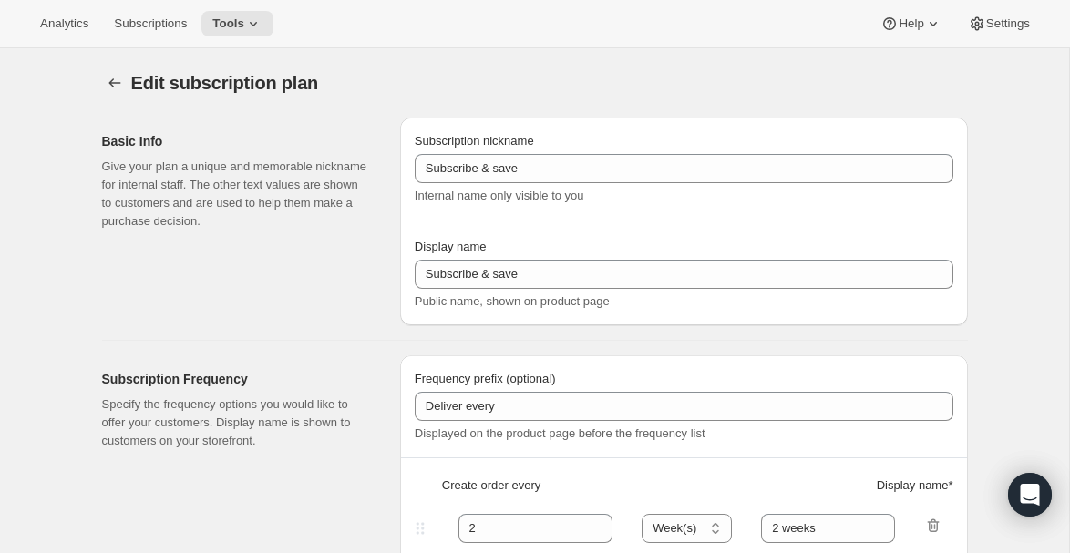
type input "10"
type input "Minimum two deliveries, then cancel anytime. Modify or reschedule whenever you …"
checkbox input "true"
click at [117, 88] on icon "Subscription plans" at bounding box center [115, 83] width 18 height 18
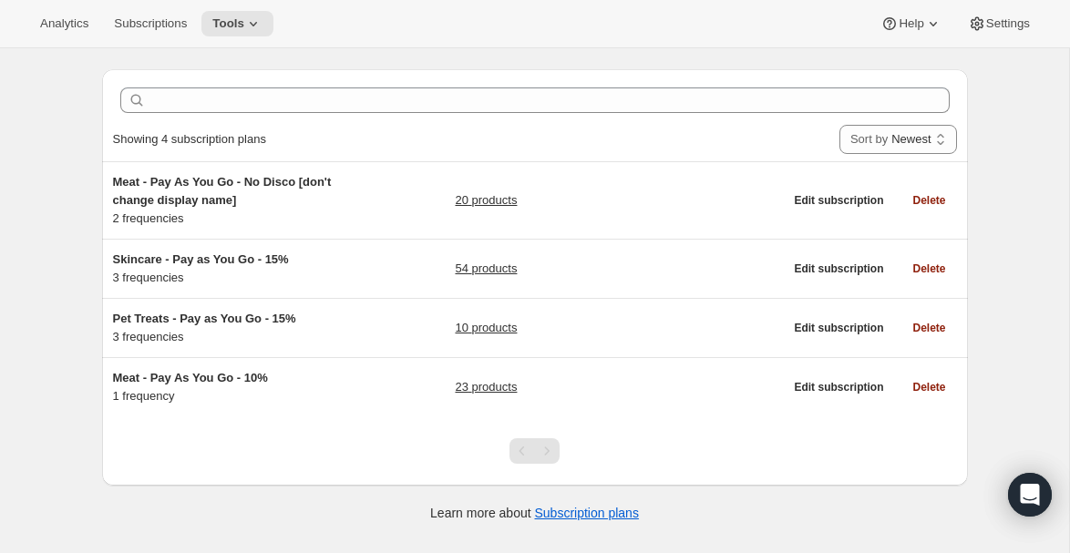
scroll to position [47, 0]
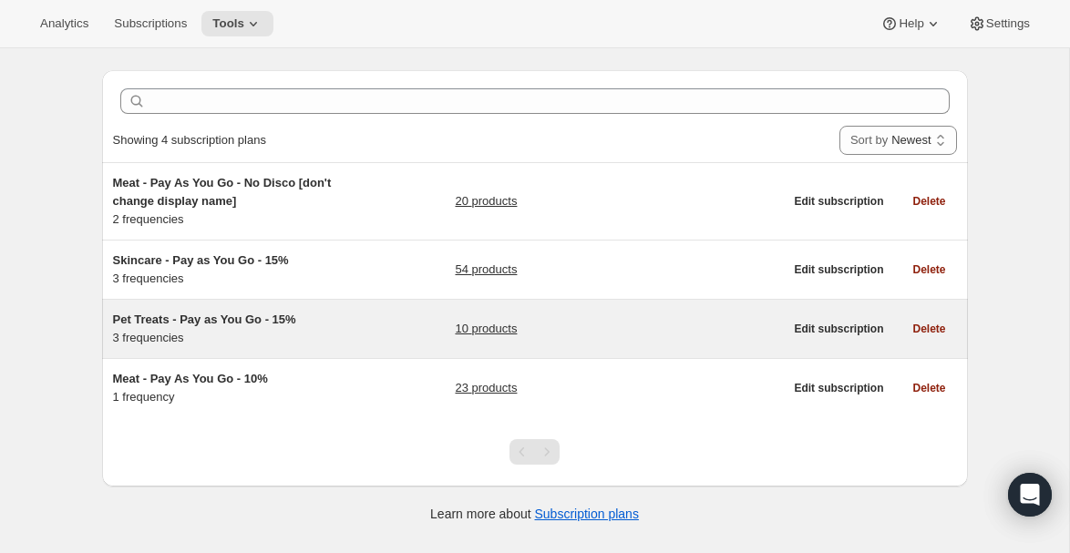
click at [172, 320] on span "Pet Treats - Pay as You Go - 15%" at bounding box center [204, 320] width 183 height 14
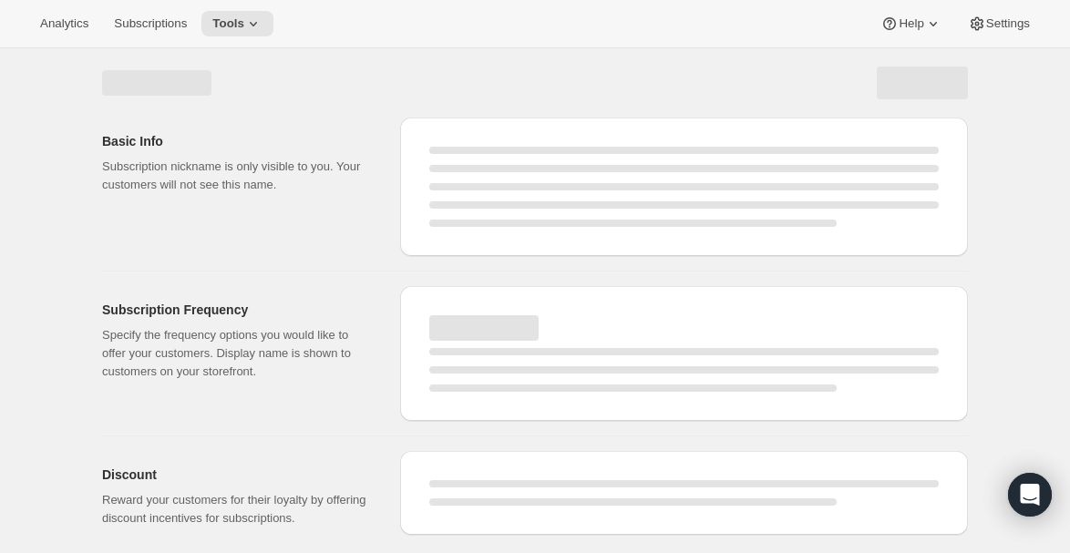
select select "WEEK"
select select "MONTH"
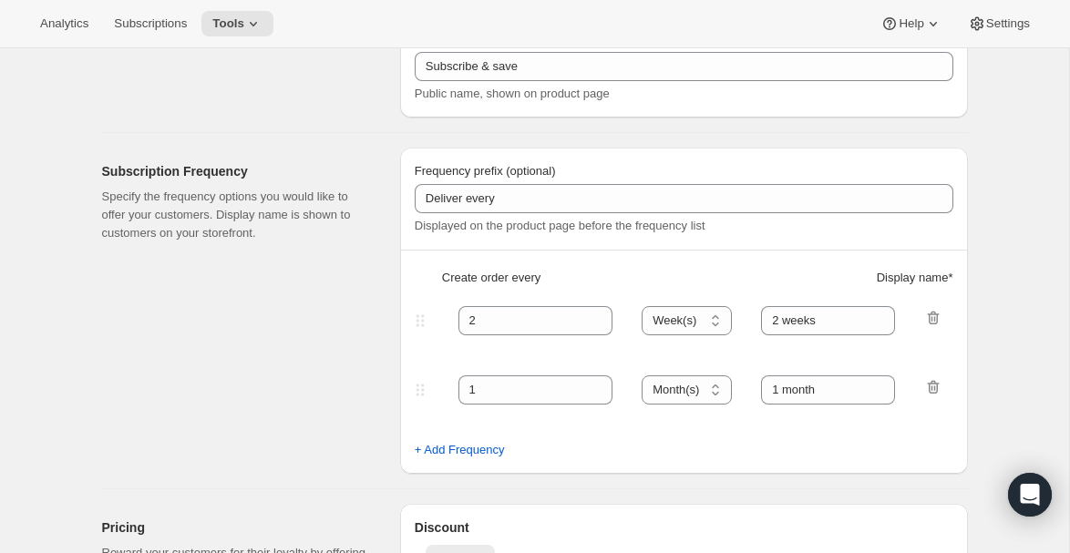
type input "Pet Treats - Pay as You Go - 15%"
type input "Subscribe & Save - Pet Treats"
type input "4"
select select "WEEK"
type input "4 weeks"
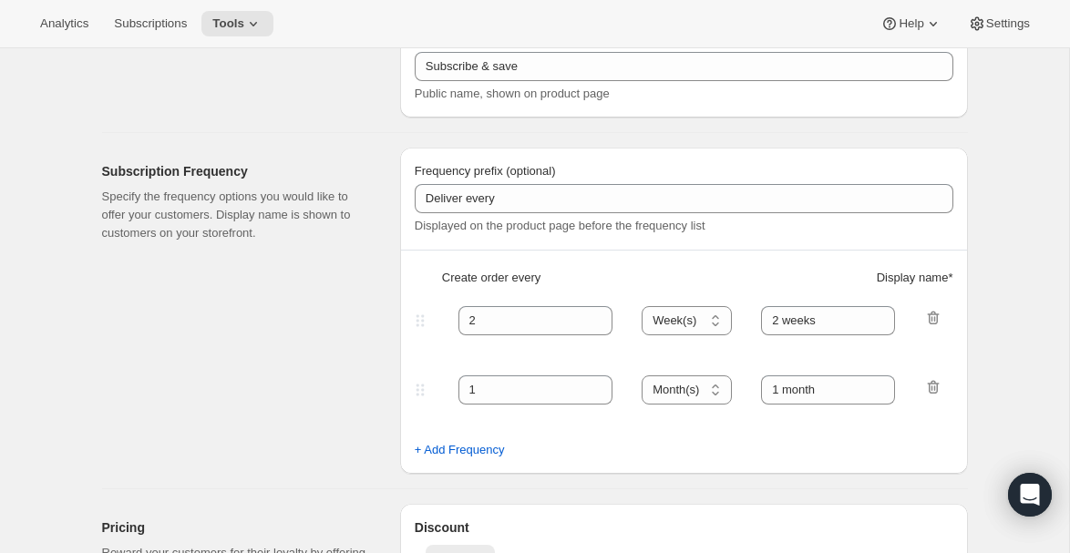
type input "15"
type input "Minimum two deliveries, then cancel anytime. Modify or reschedule whenever you …"
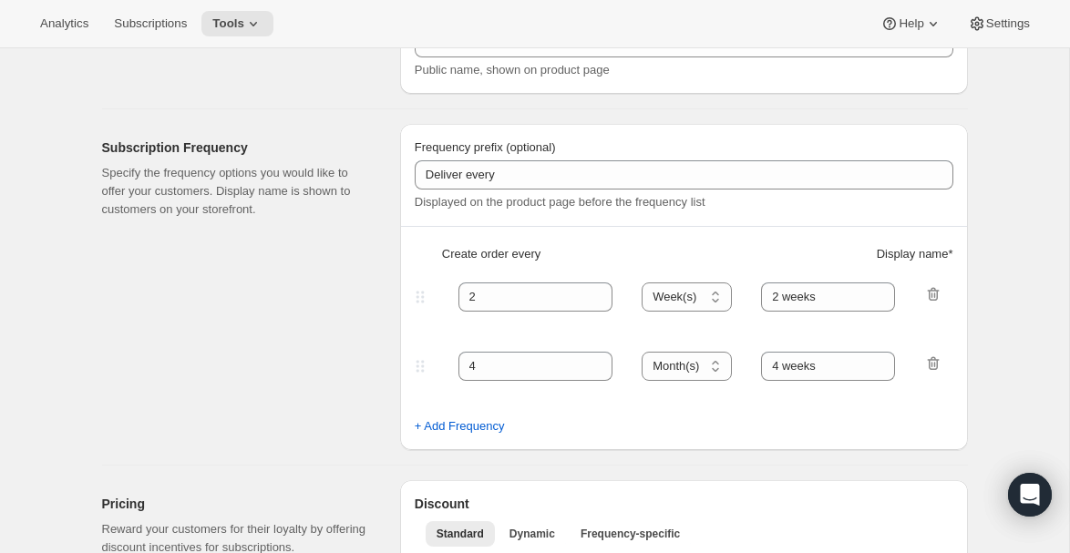
select select "WEEK"
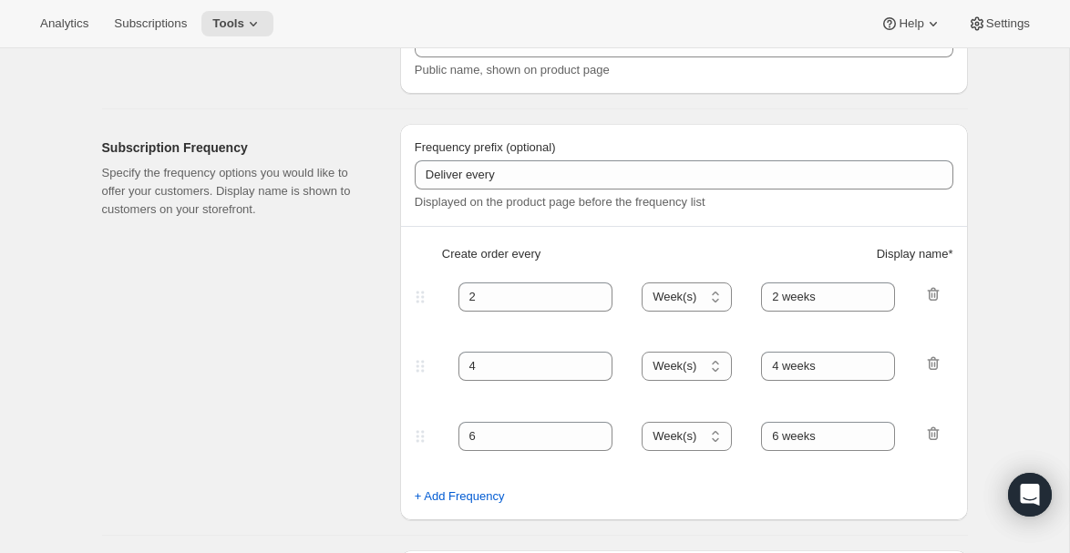
scroll to position [0, 0]
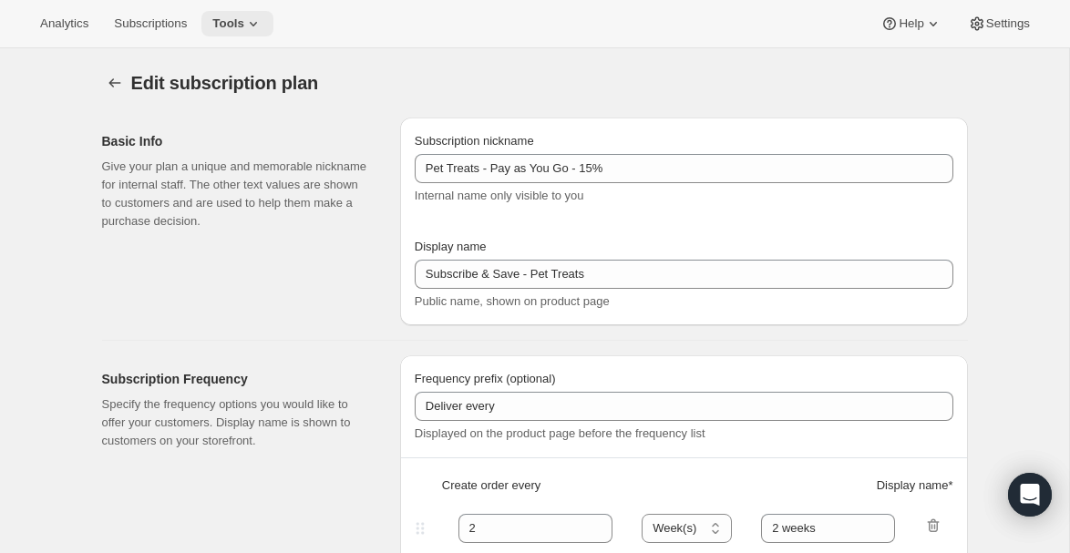
click at [243, 19] on span "Tools" at bounding box center [228, 23] width 32 height 15
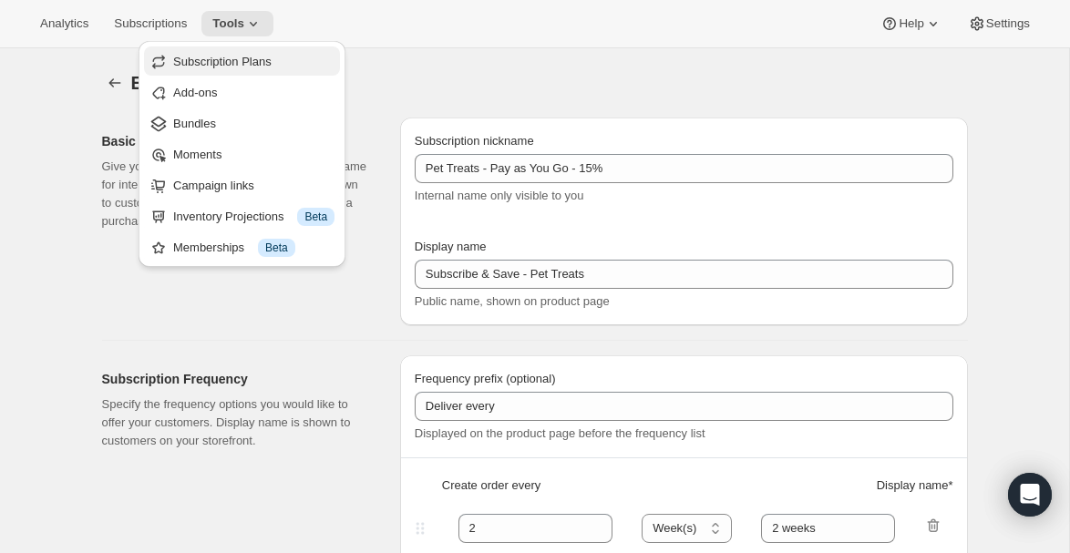
click at [222, 64] on span "Subscription Plans" at bounding box center [222, 62] width 98 height 14
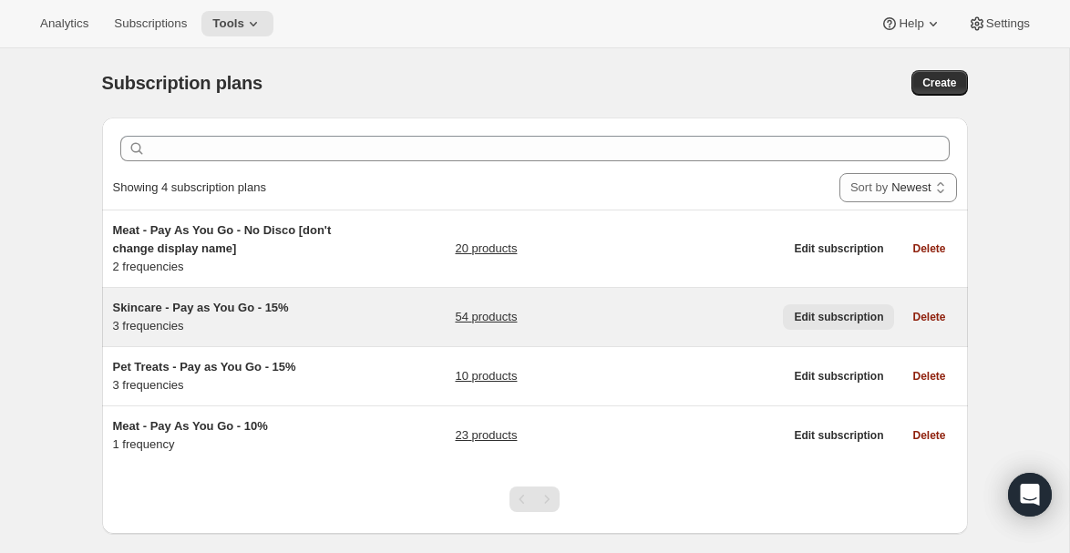
click at [812, 311] on span "Edit subscription" at bounding box center [838, 317] width 89 height 15
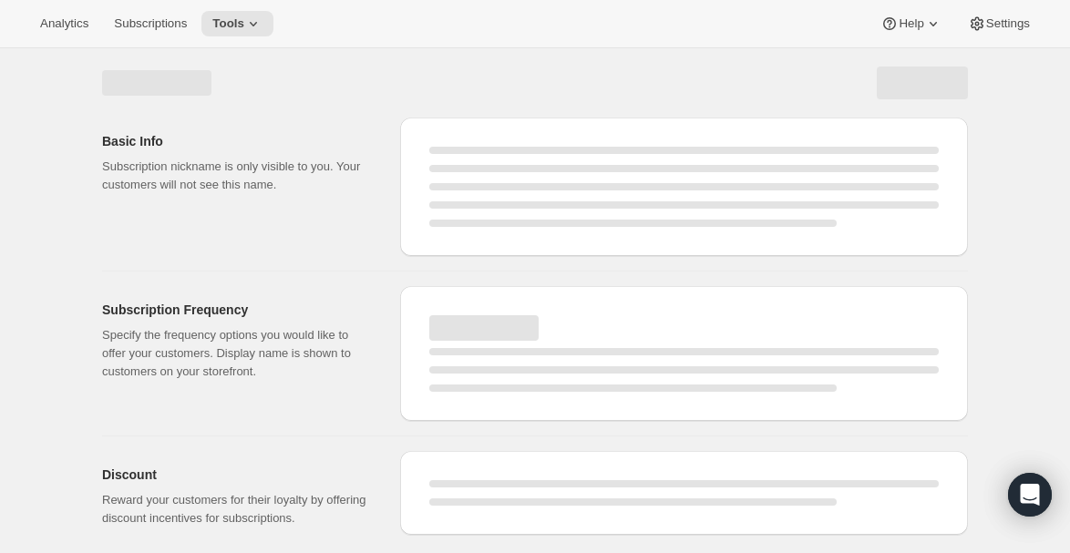
select select "WEEK"
select select "MONTH"
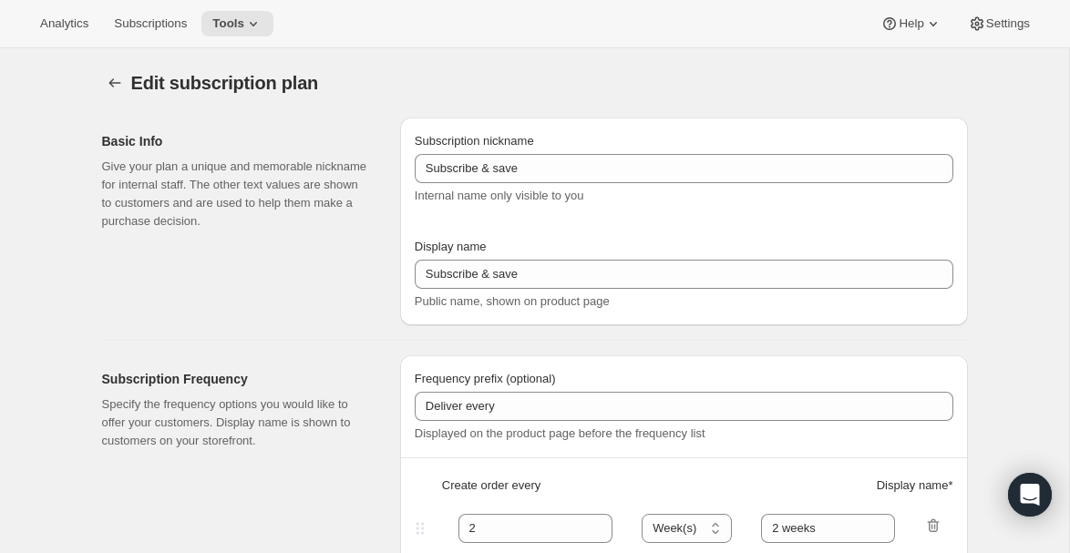
type input "Skincare - Pay as You Go - 15%"
type input "Subscribe & Save - Skincare"
type input "1"
select select "MONTH"
type input "1 month"
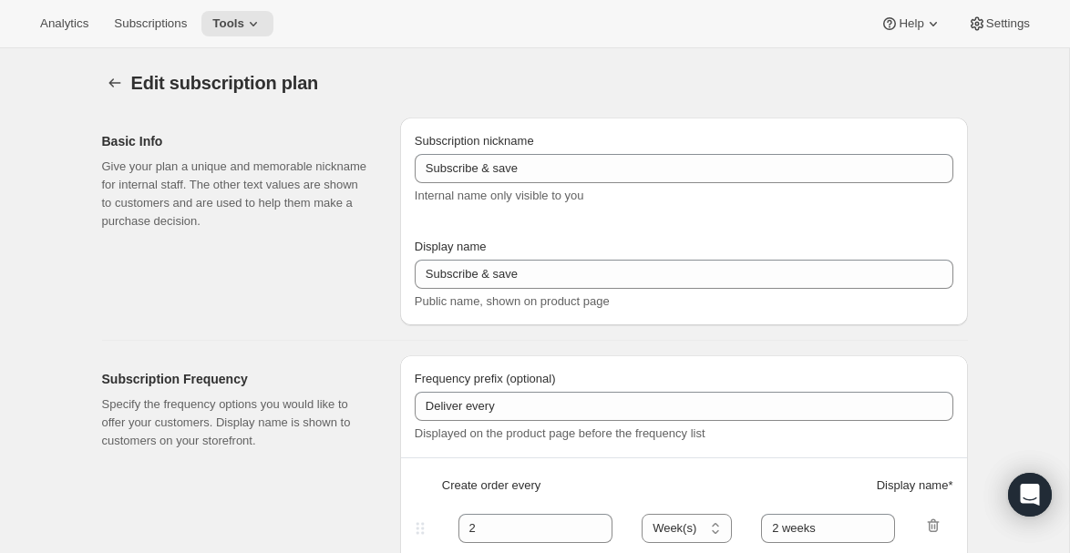
type input "3"
type input "3 months"
type input "15"
type input "Minimum two deliveries, then cancel anytime. Modify or reschedule whenever you …"
select select "MONTH"
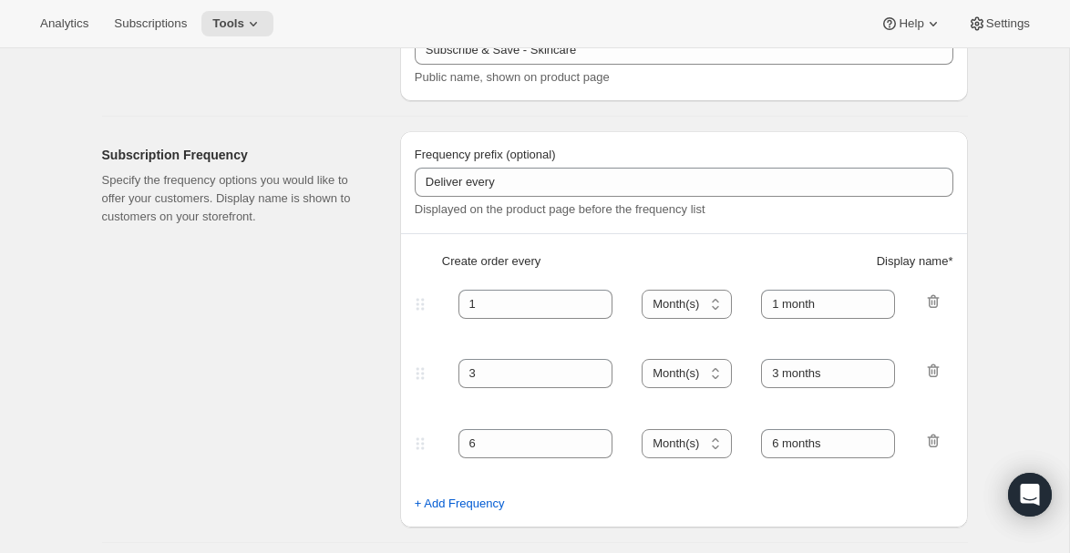
scroll to position [225, 0]
click at [783, 300] on input "1 month" at bounding box center [828, 303] width 134 height 29
type input "month"
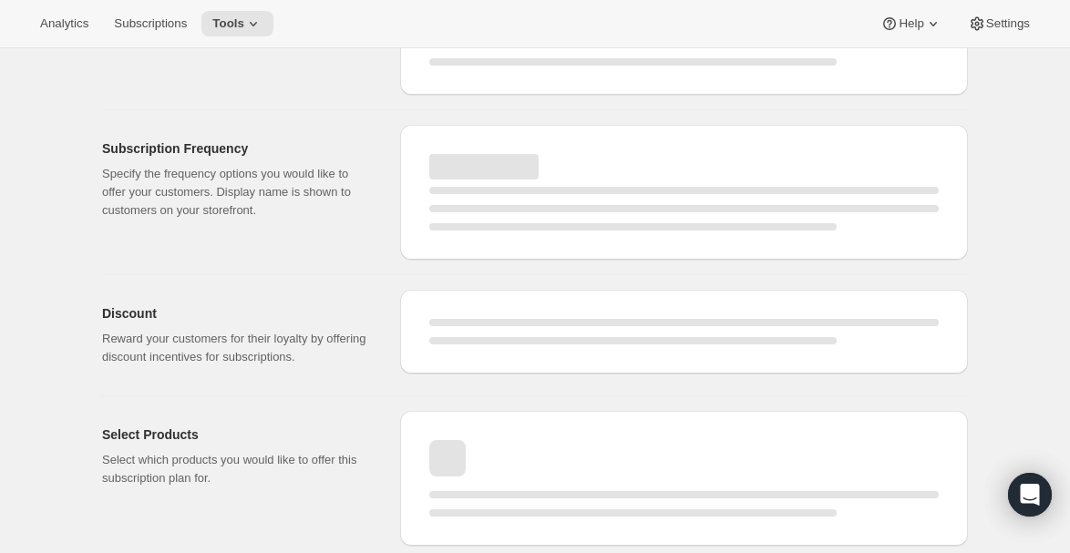
select select "MONTH"
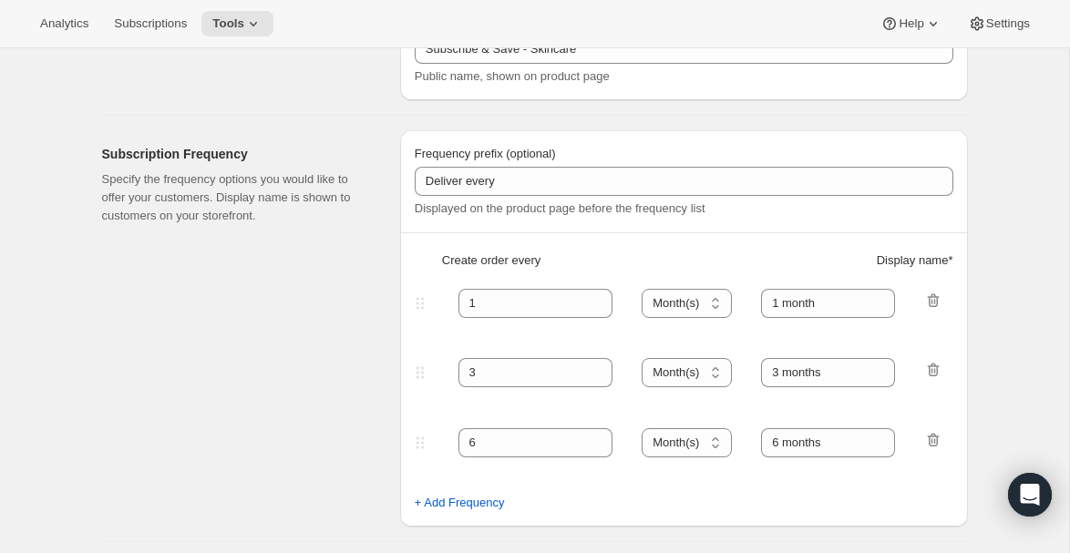
type input "month"
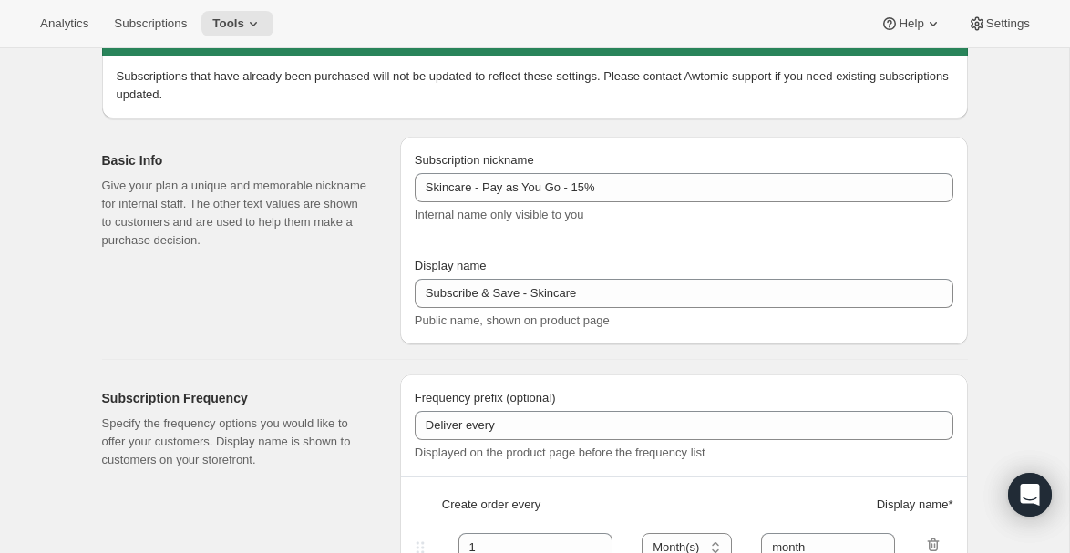
scroll to position [0, 0]
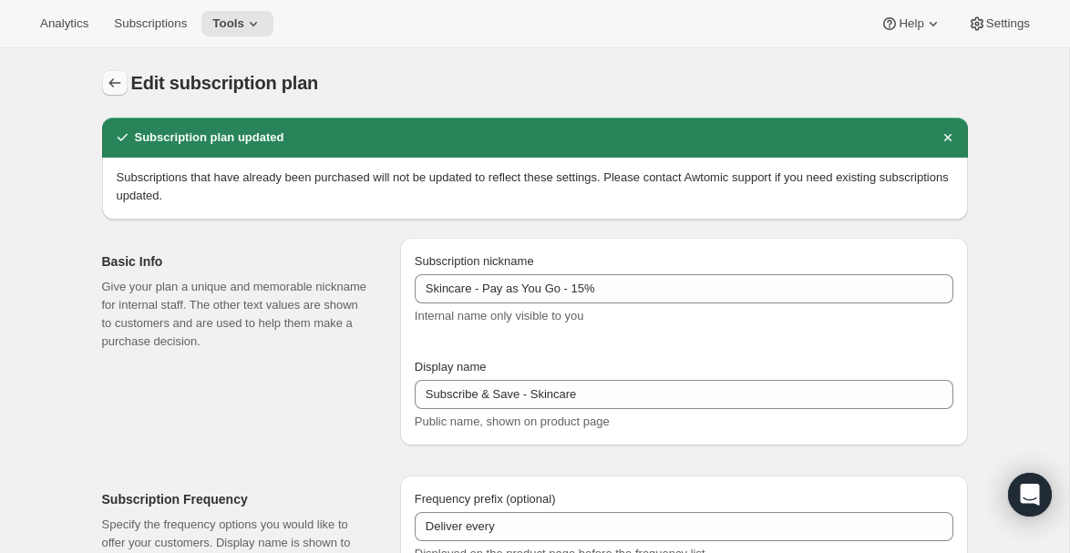
click at [111, 83] on icon "Subscription plans" at bounding box center [115, 83] width 18 height 18
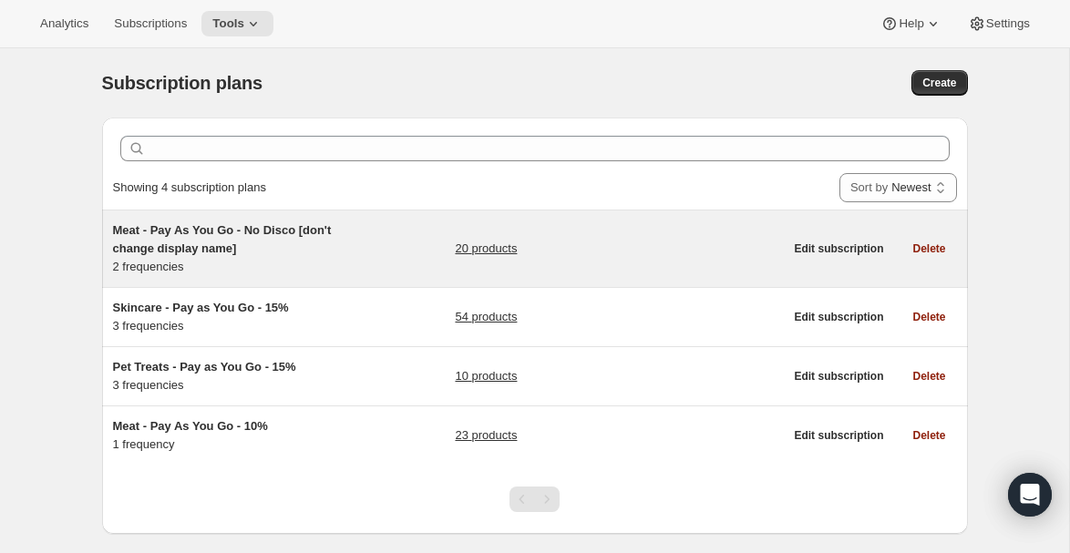
click at [233, 263] on div "Meat - Pay As You Go - No Disco [don't change display name] 2 frequencies" at bounding box center [227, 249] width 228 height 55
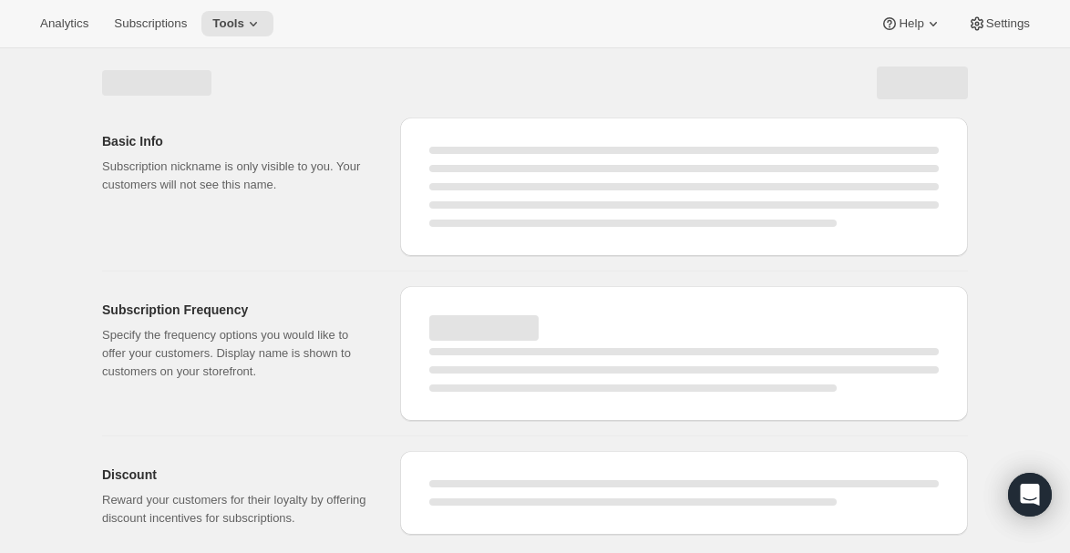
select select "WEEK"
select select "MONTH"
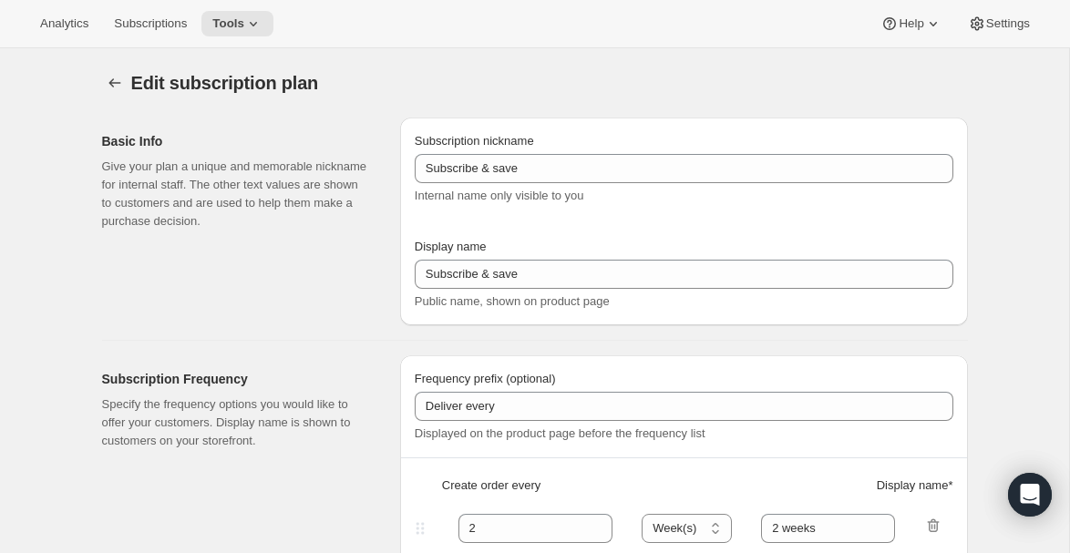
type input "Meat - Pay As You Go - No Disco [don't change display name]"
type input "Recurring Order"
type input "1"
type input "week"
type input "month"
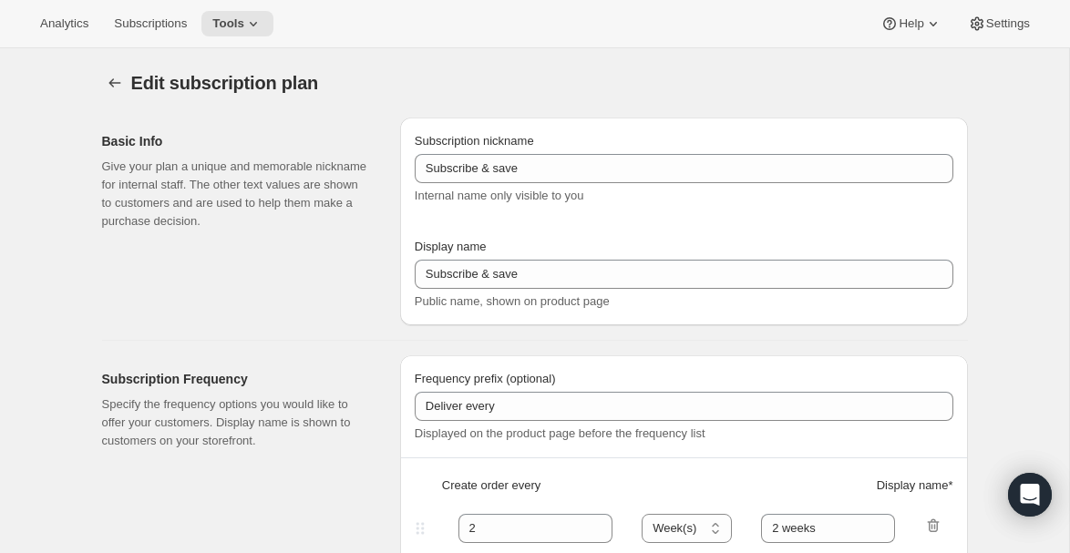
type input "Minimum two deliveries, then cancel anytime. Modify or reschedule whenever you …"
checkbox input "true"
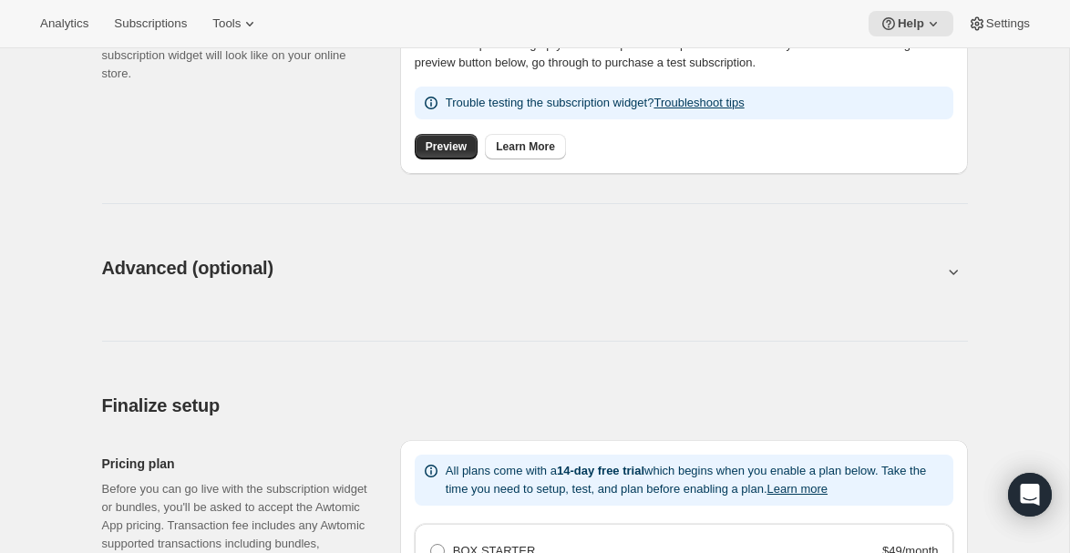
scroll to position [758, 0]
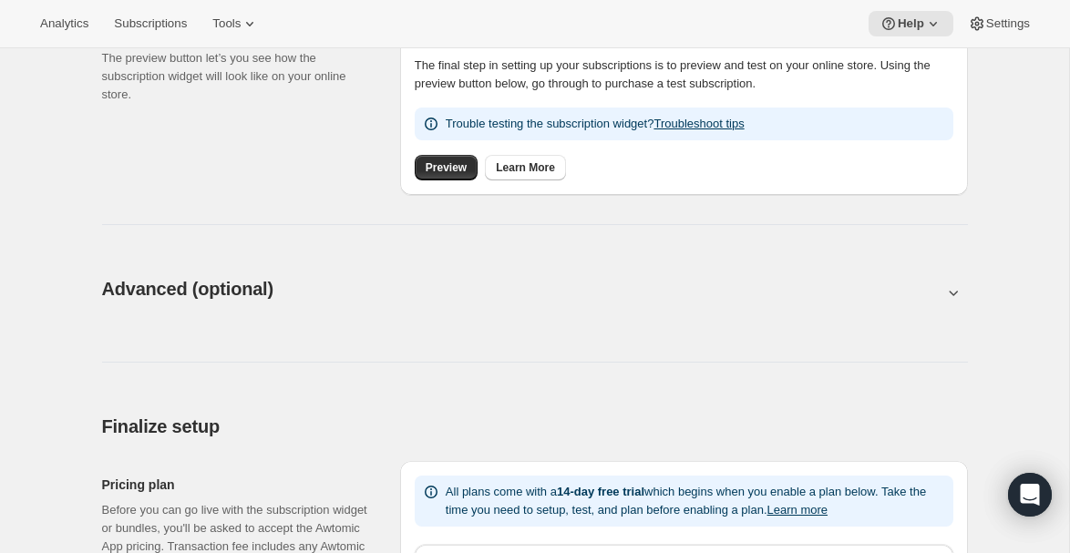
click at [945, 284] on icon at bounding box center [954, 293] width 18 height 18
type input "<div style="text-align: center"> <hr> <br/><h3>Having issues managing your subs…"
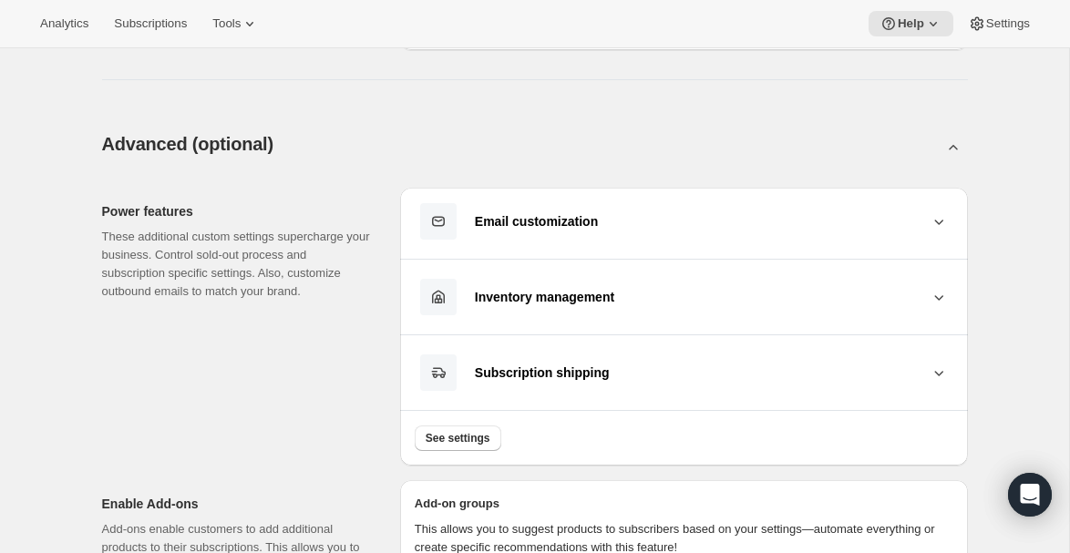
scroll to position [910, 0]
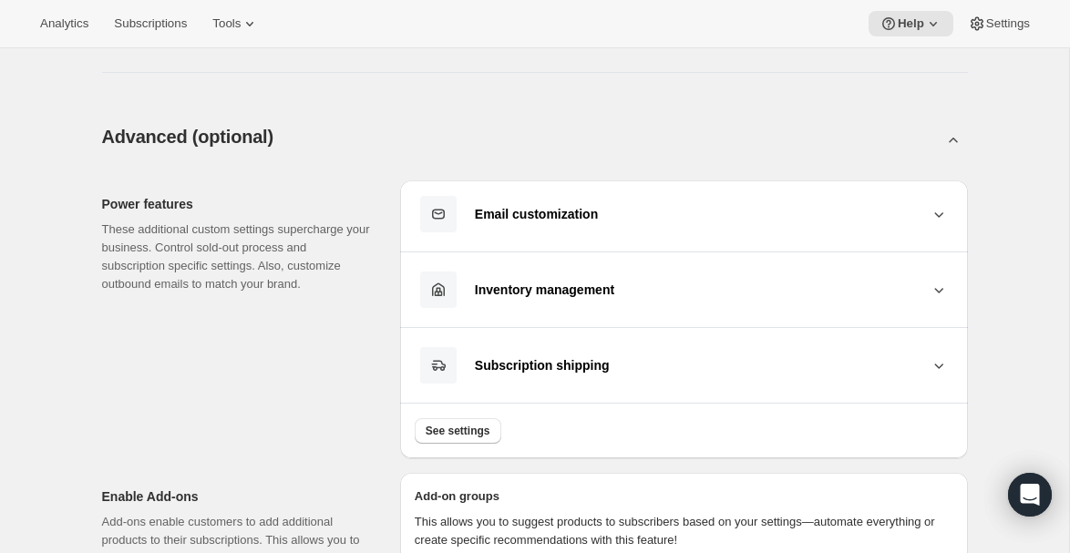
click at [738, 292] on div "Inventory management" at bounding box center [702, 290] width 455 height 15
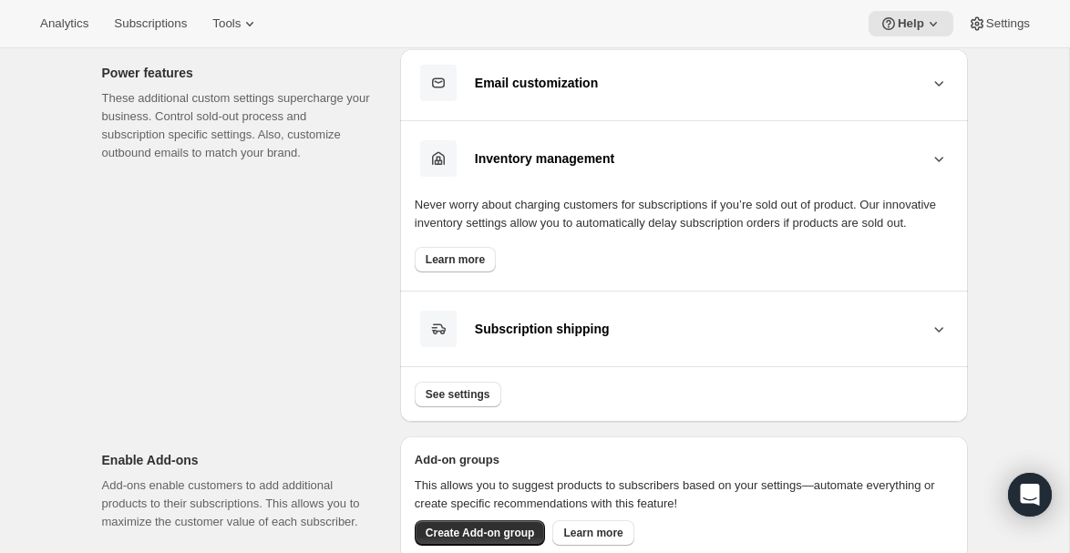
scroll to position [1055, 0]
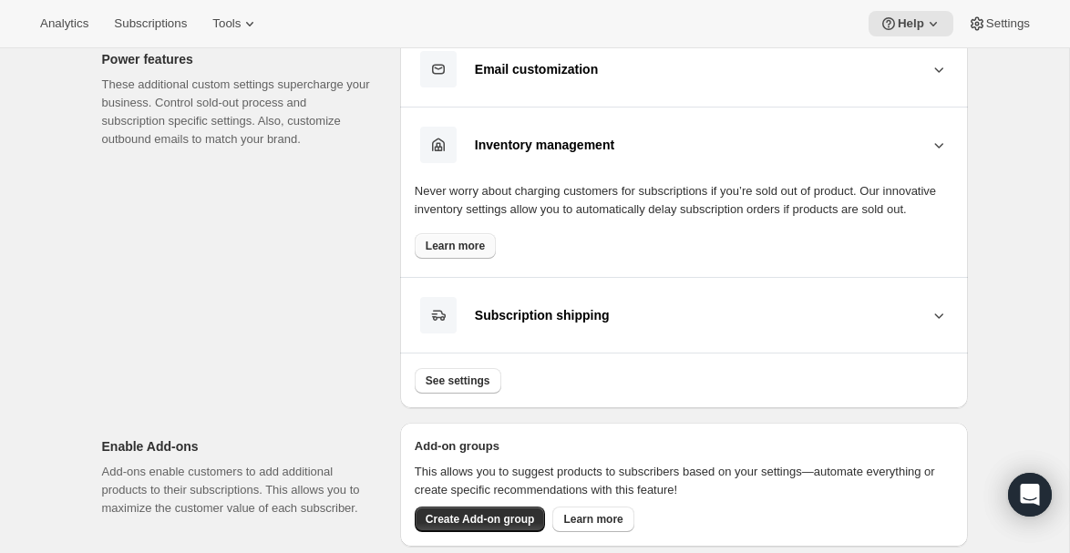
click at [461, 259] on link "Learn more" at bounding box center [455, 246] width 81 height 26
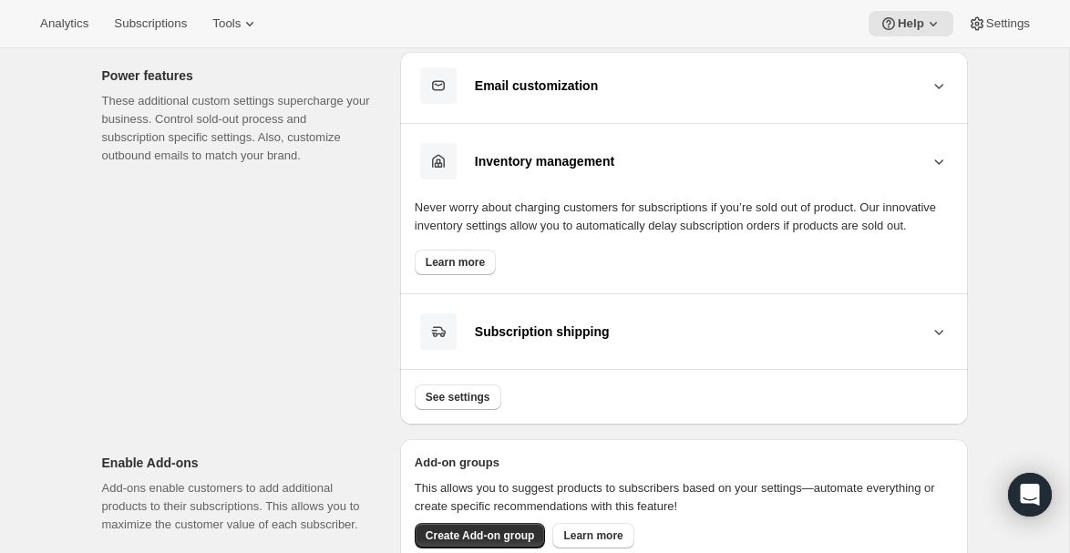
scroll to position [991, 0]
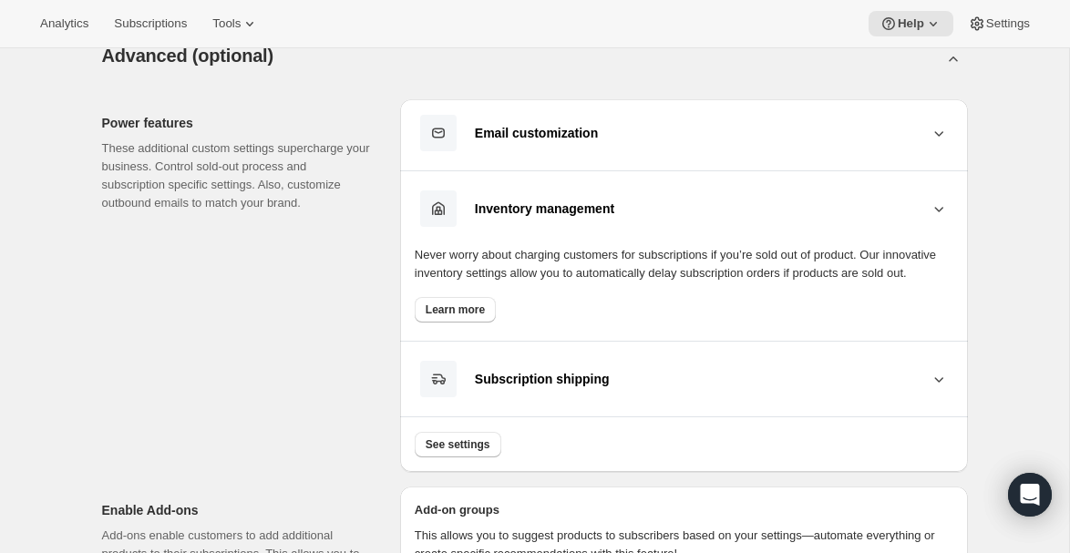
click at [937, 212] on icon at bounding box center [939, 209] width 18 height 18
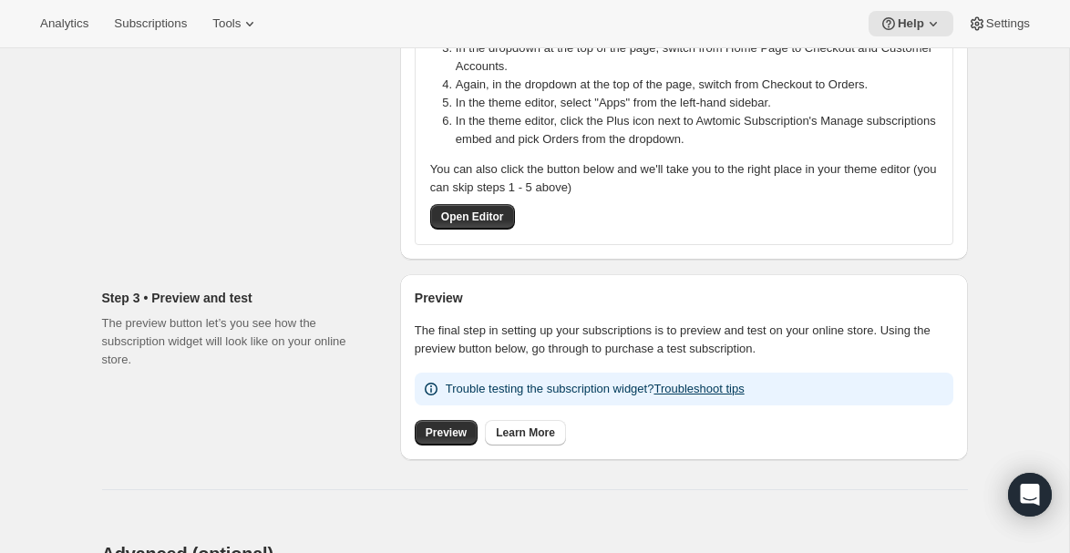
scroll to position [0, 0]
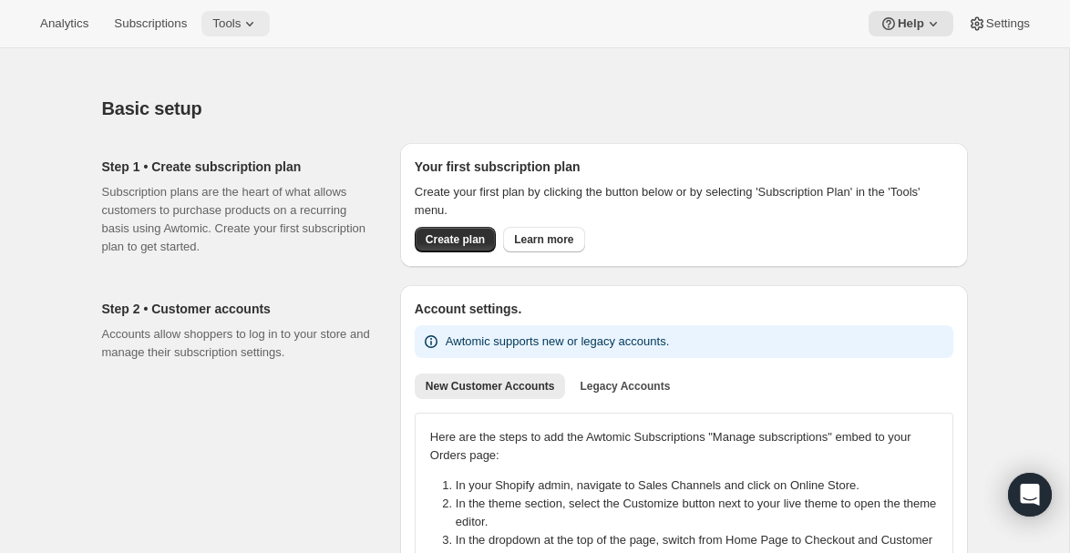
click at [235, 26] on span "Tools" at bounding box center [226, 23] width 28 height 15
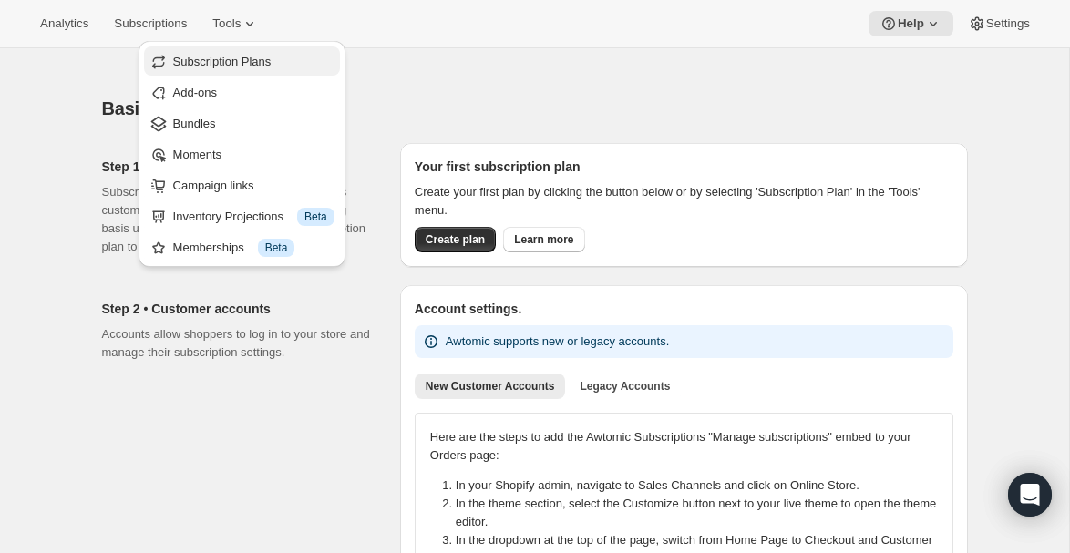
click at [216, 58] on span "Subscription Plans" at bounding box center [222, 62] width 98 height 14
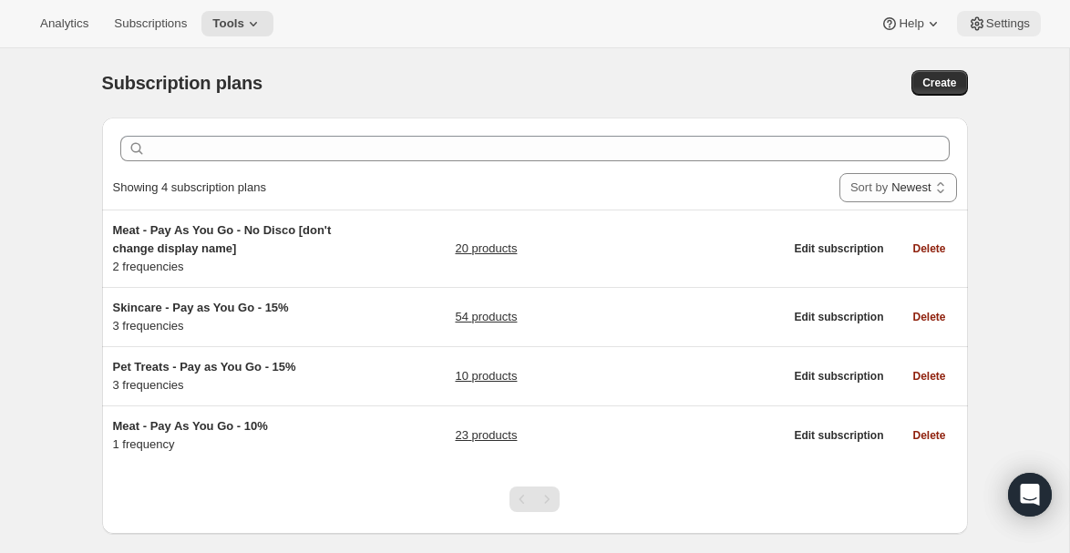
click at [987, 20] on span "Settings" at bounding box center [1009, 23] width 44 height 15
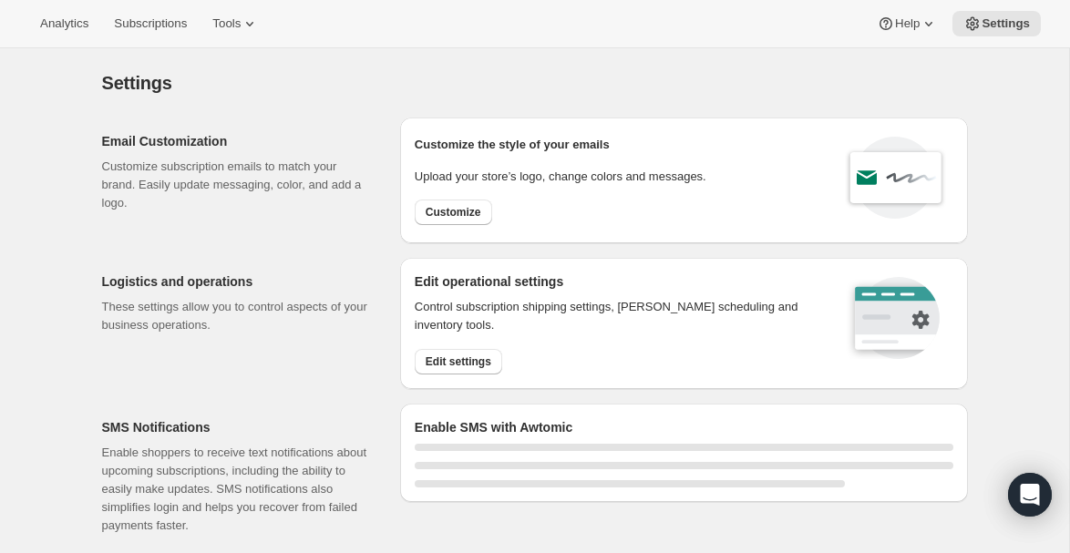
select select "18:00"
select select "09:00"
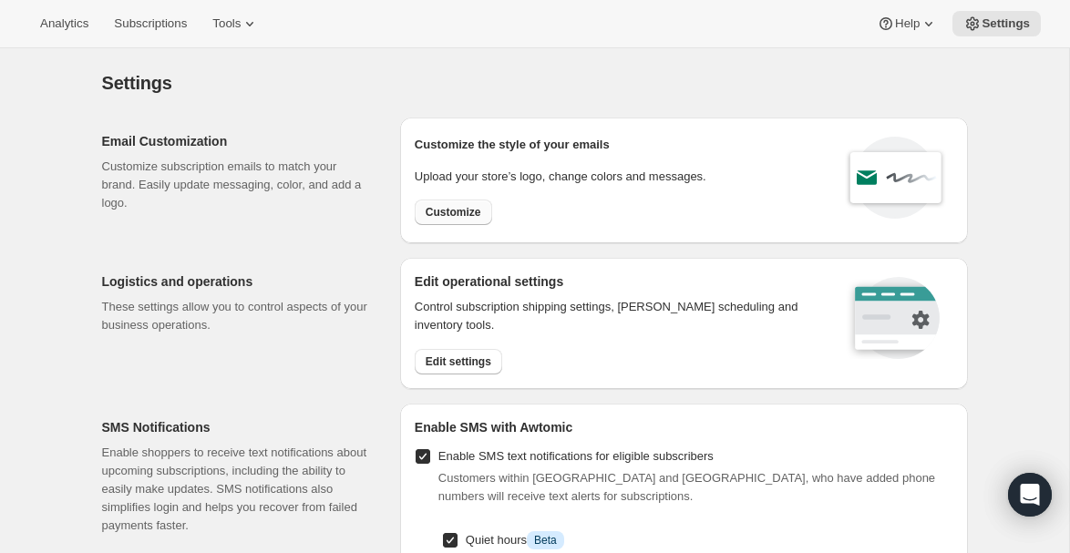
click at [450, 212] on span "Customize" at bounding box center [454, 212] width 56 height 15
select select "subscriptionMessage"
select select "5"
select select "15"
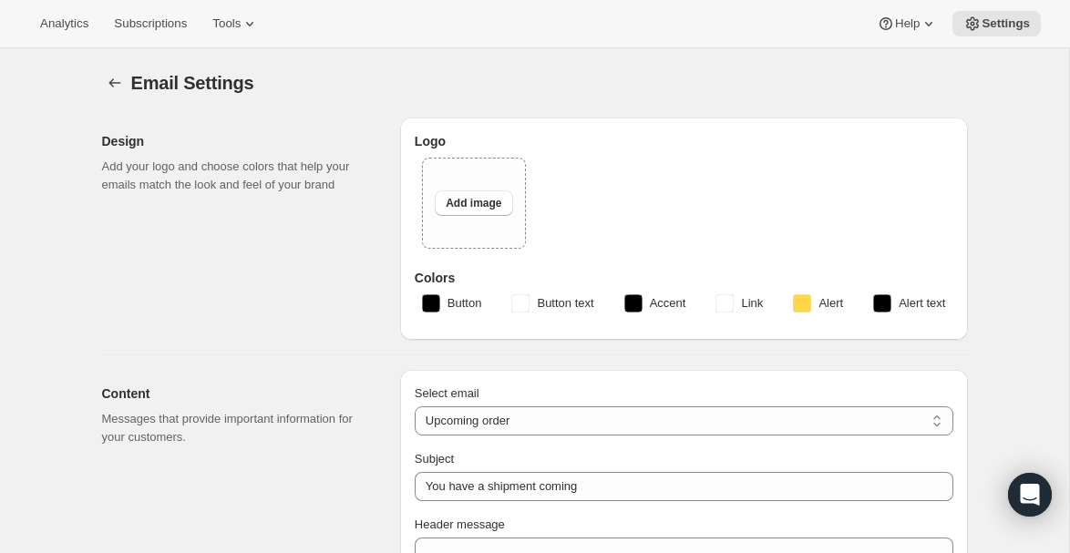
type input "American Ostrich Farms"
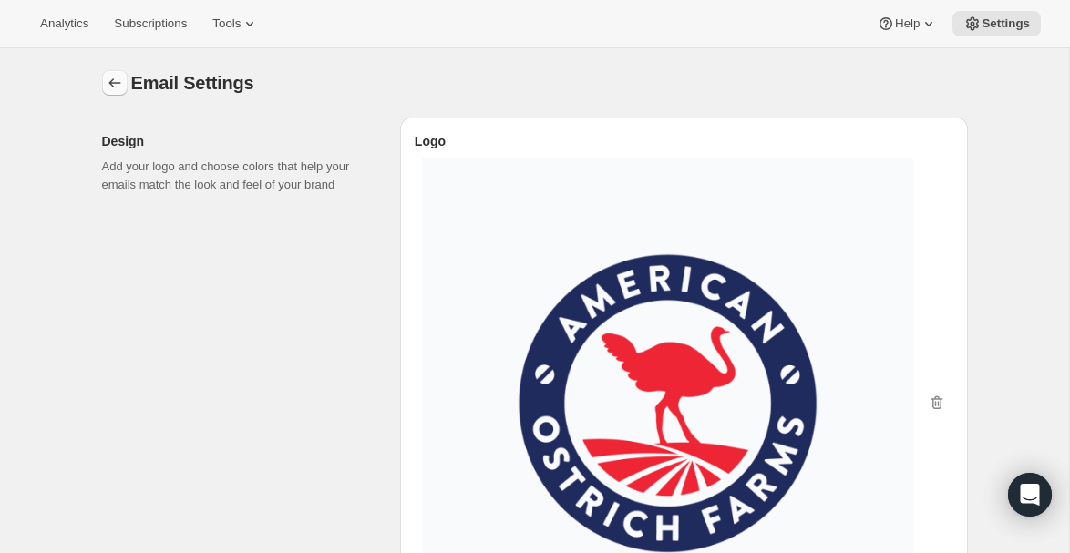
click at [110, 80] on icon "Settings" at bounding box center [115, 83] width 18 height 18
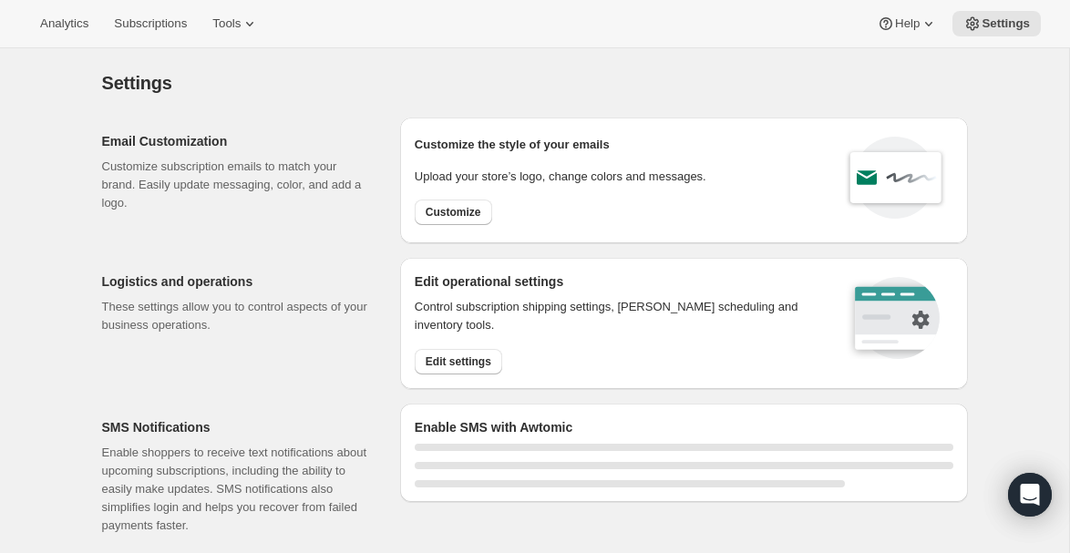
select select "18:00"
select select "09:00"
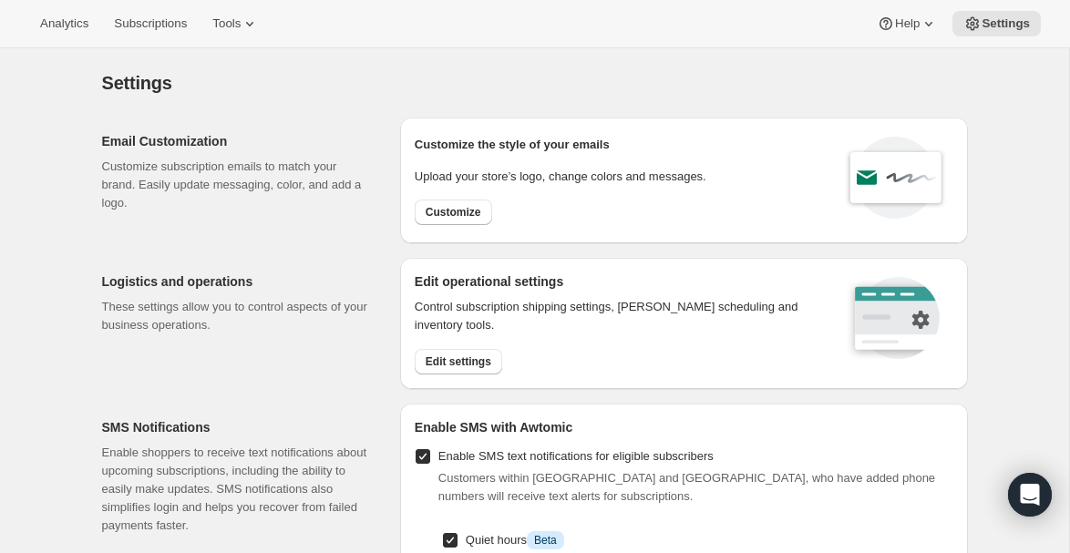
scroll to position [100, 0]
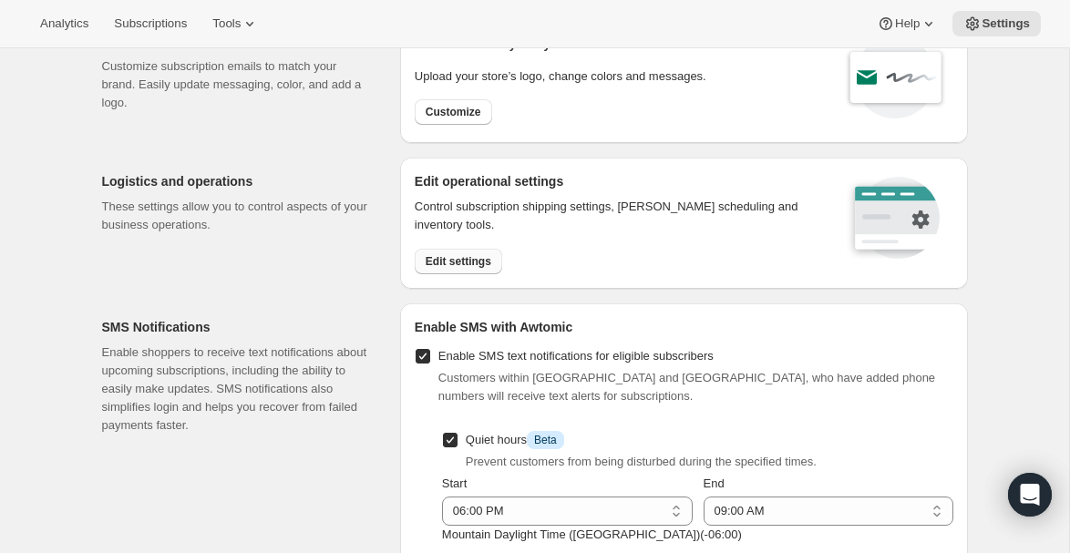
click at [478, 264] on span "Edit settings" at bounding box center [459, 261] width 66 height 15
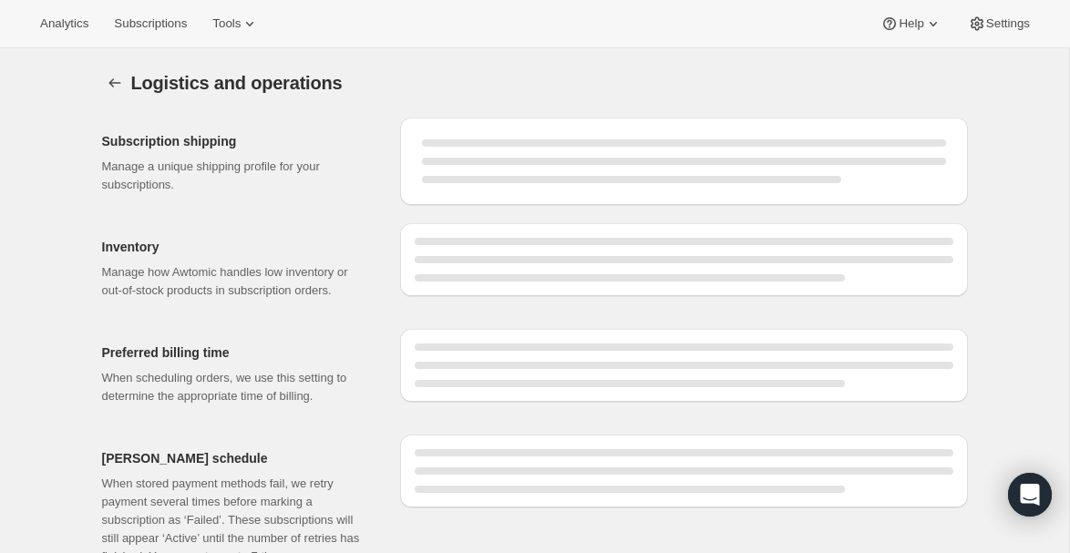
select select "DAY"
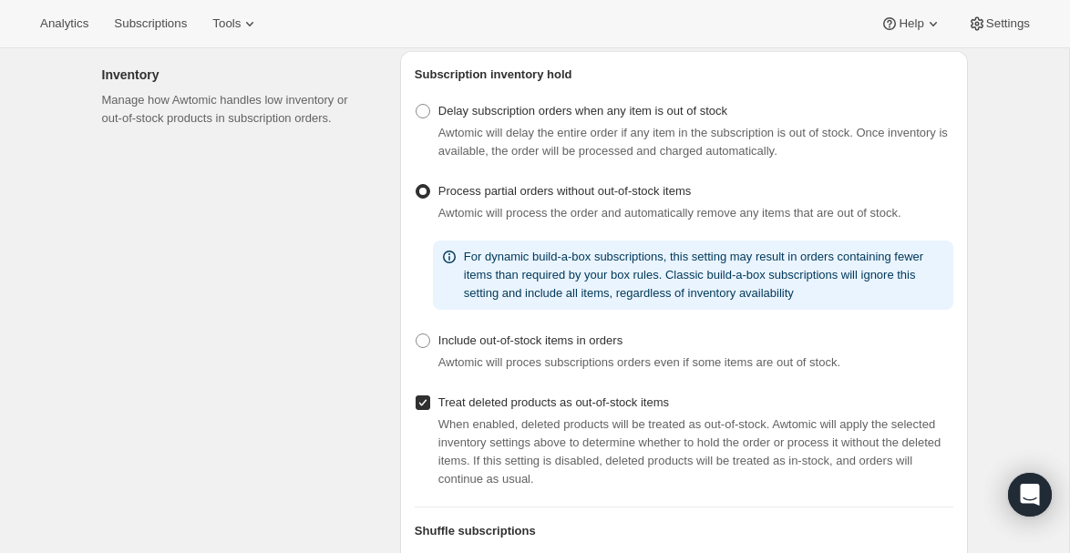
scroll to position [376, 0]
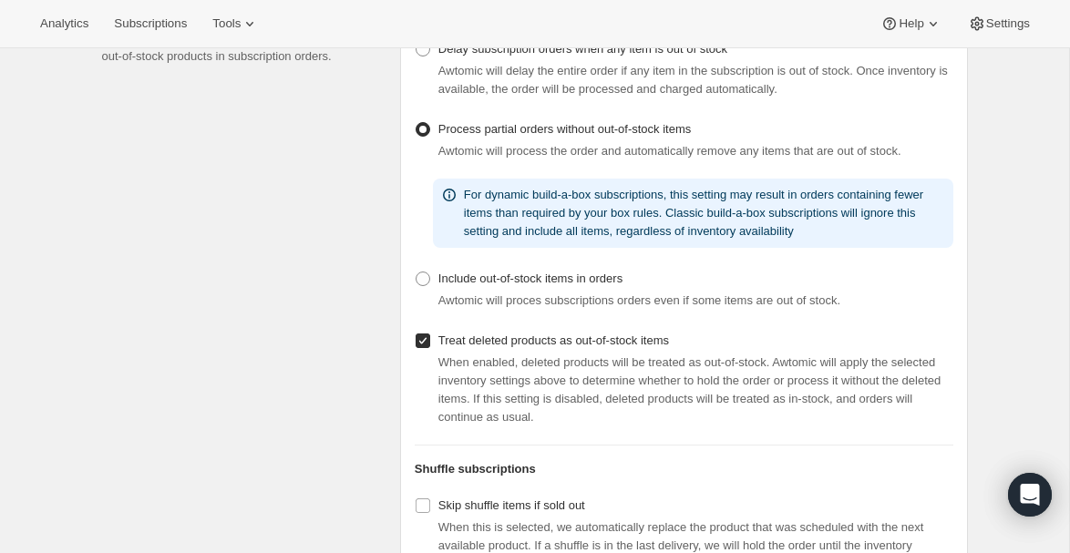
click at [510, 158] on span "Awtomic will process the order and automatically remove any items that are out …" at bounding box center [670, 151] width 463 height 14
drag, startPoint x: 438, startPoint y: 191, endPoint x: 766, endPoint y: 193, distance: 328.3
click at [766, 160] on div "Awtomic will process the order and automatically remove any items that are out …" at bounding box center [684, 151] width 539 height 18
click at [766, 158] on span "Awtomic will process the order and automatically remove any items that are out …" at bounding box center [670, 151] width 463 height 14
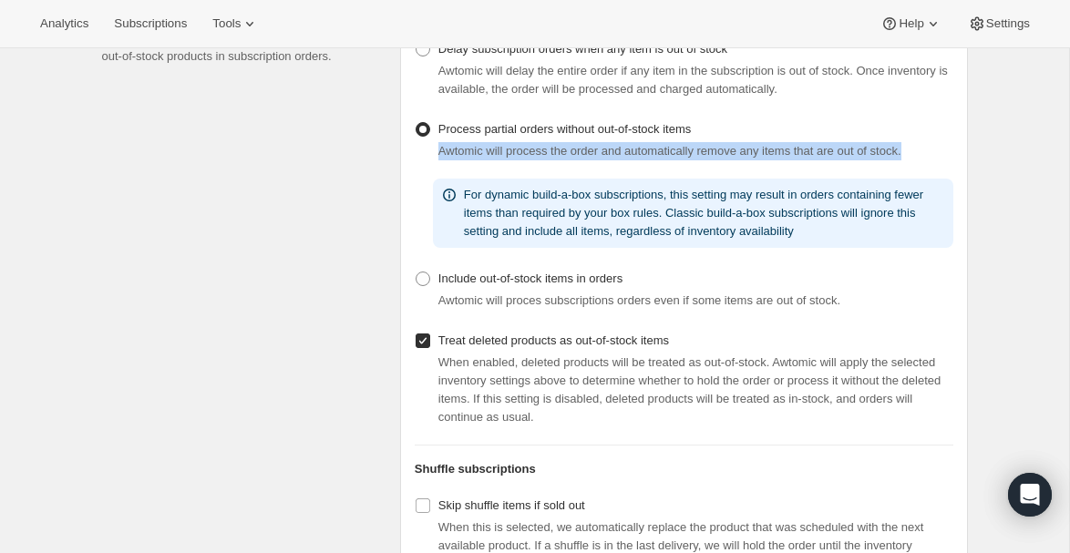
drag, startPoint x: 932, startPoint y: 189, endPoint x: 429, endPoint y: 191, distance: 503.3
click at [429, 160] on div "Awtomic will process the order and automatically remove any items that are out …" at bounding box center [684, 151] width 539 height 18
copy span "Awtomic will process the order and automatically remove any items that are out …"
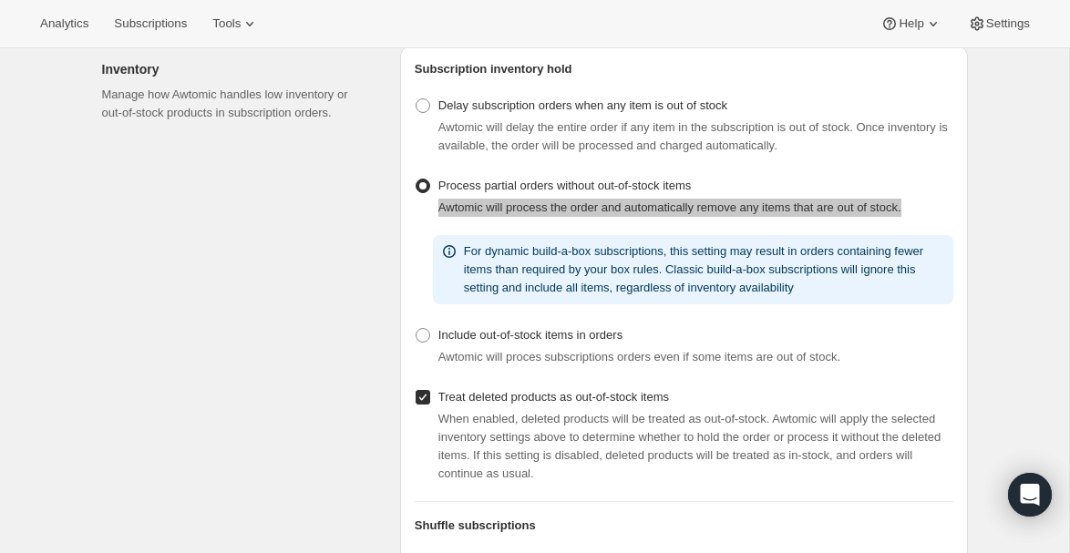
scroll to position [332, 0]
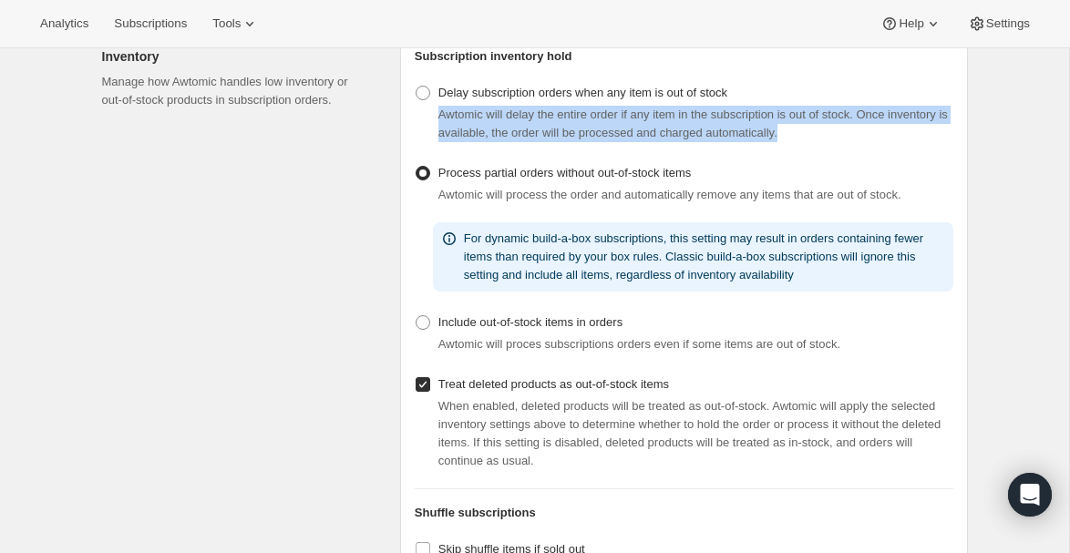
drag, startPoint x: 882, startPoint y: 171, endPoint x: 411, endPoint y: 145, distance: 471.2
click at [411, 145] on div "Subscription inventory hold Delay subscription orders when any item is out of s…" at bounding box center [684, 334] width 568 height 603
copy span "Awtomic will delay the entire order if any item in the subscription is out of s…"
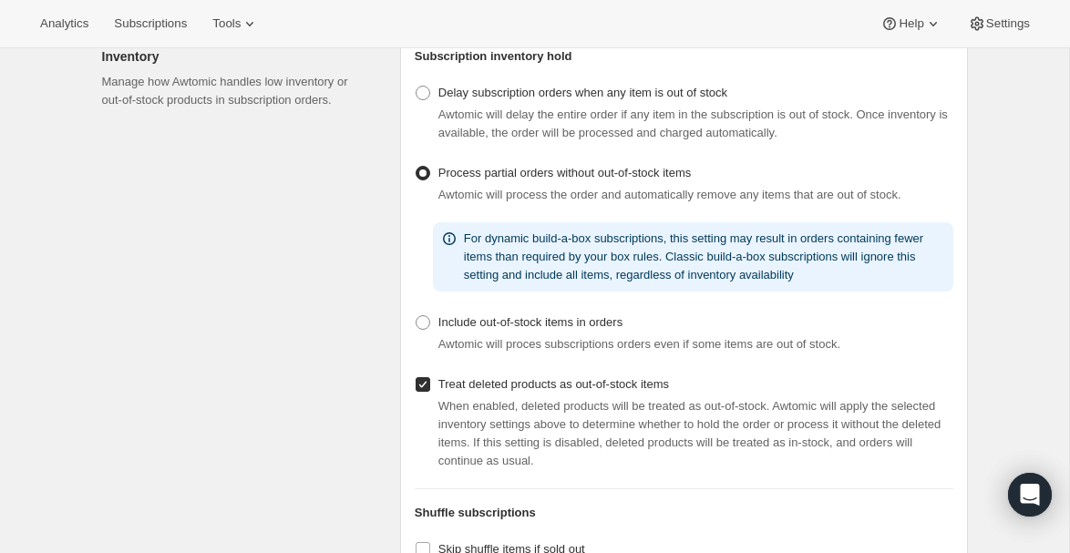
click at [863, 66] on h2 "Subscription inventory hold" at bounding box center [684, 56] width 539 height 18
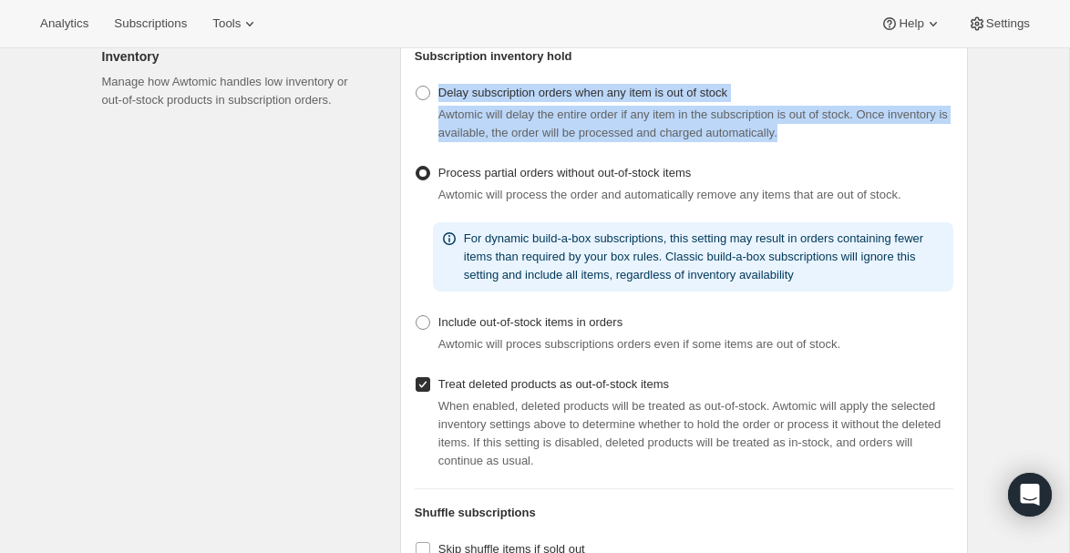
drag, startPoint x: 440, startPoint y: 130, endPoint x: 865, endPoint y: 175, distance: 427.3
click at [865, 142] on div "Delay subscription orders when any item is out of stock Awtomic will delay the …" at bounding box center [684, 111] width 539 height 62
copy div "Delay subscription orders when any item is out of stock Awtomic will delay the …"
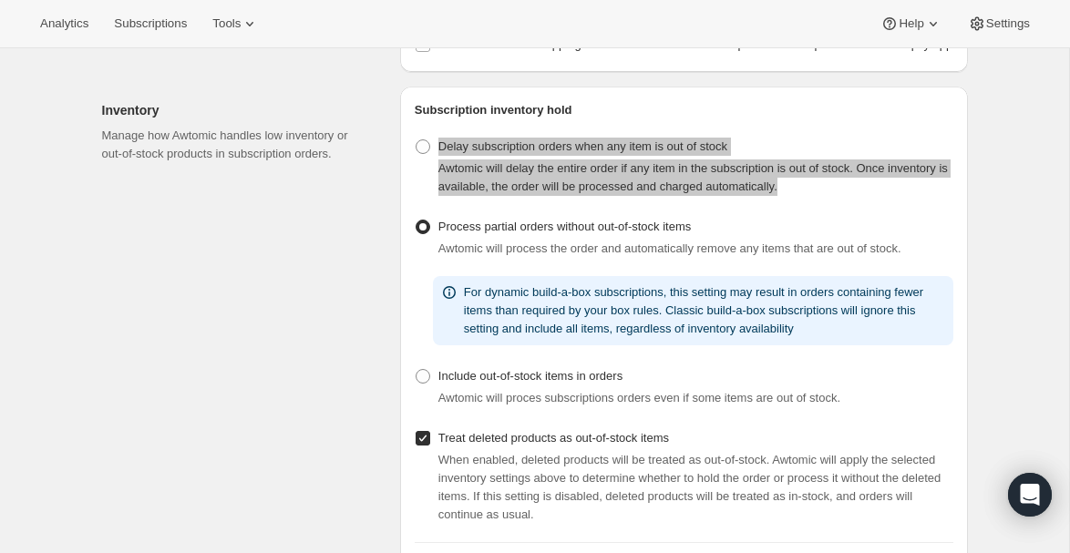
scroll to position [285, 0]
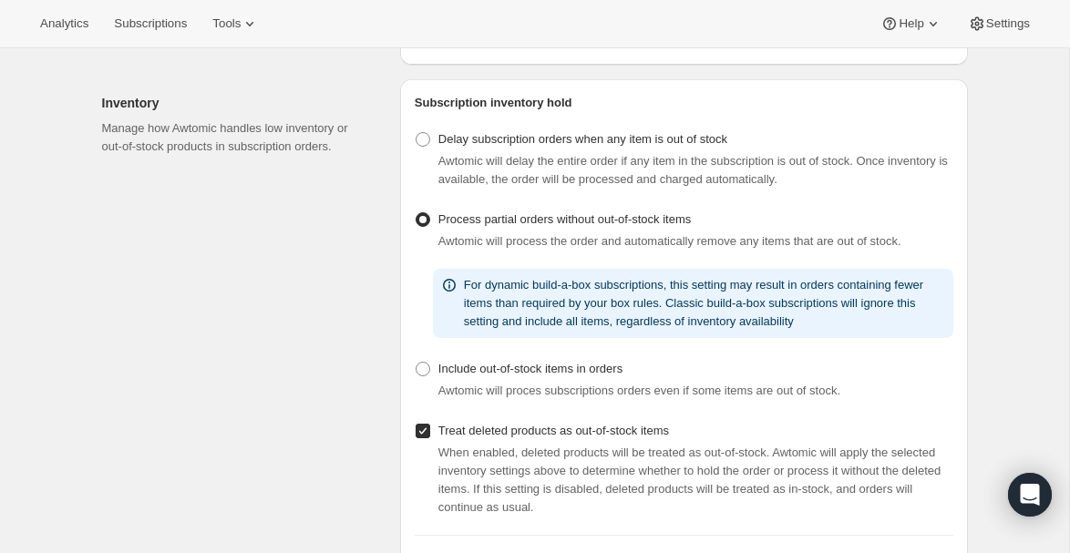
click at [218, 225] on div "Inventory Manage how Awtomic handles low inventory or out-of-stock products in …" at bounding box center [244, 380] width 284 height 603
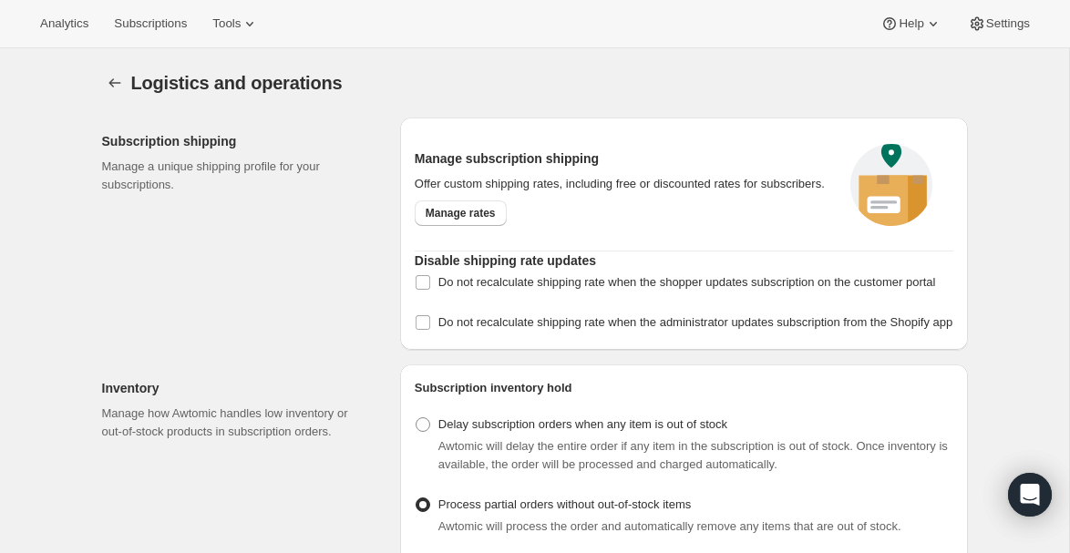
scroll to position [7, 0]
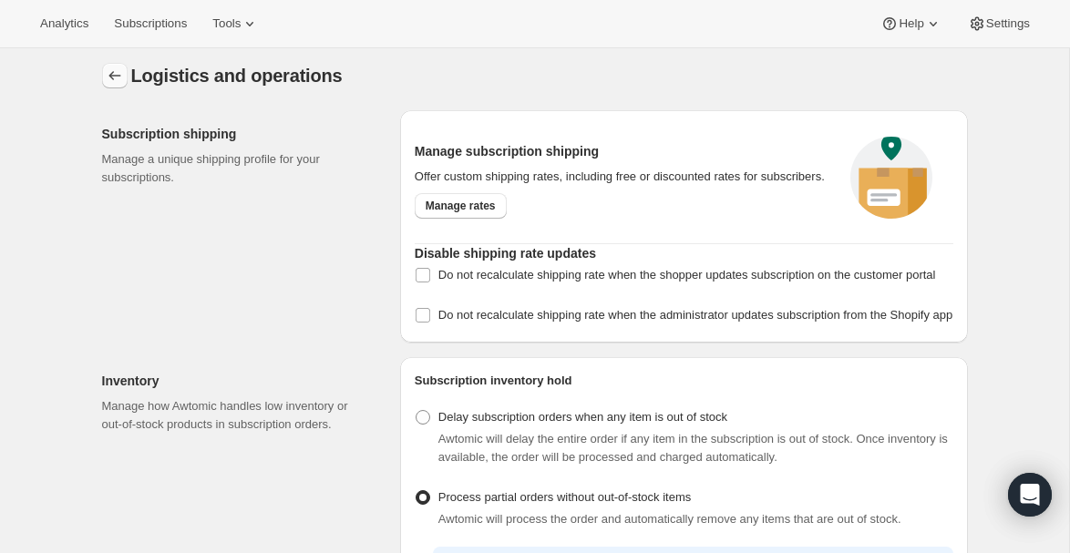
click at [108, 66] on button "Settings" at bounding box center [115, 76] width 26 height 26
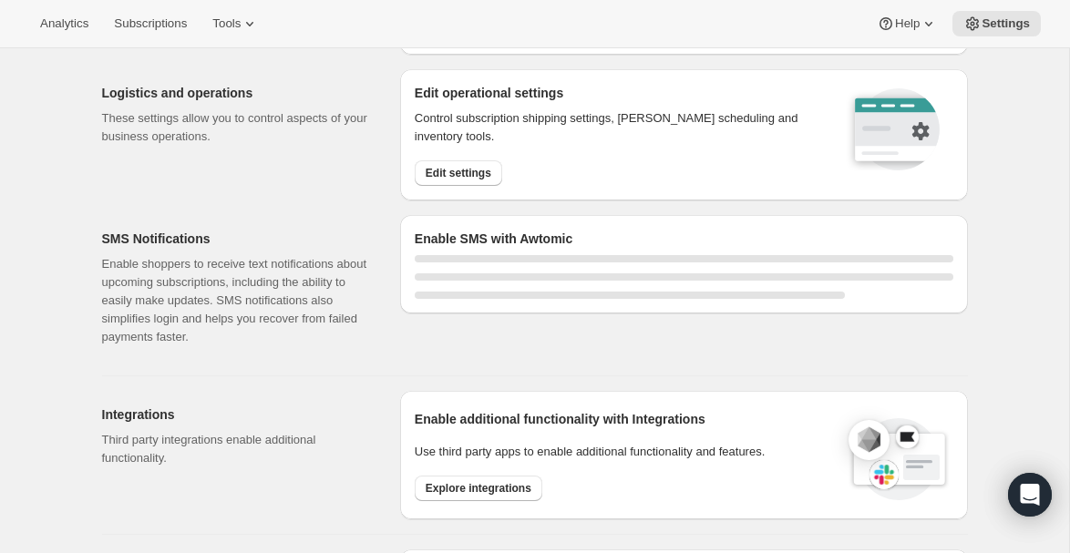
scroll to position [193, 0]
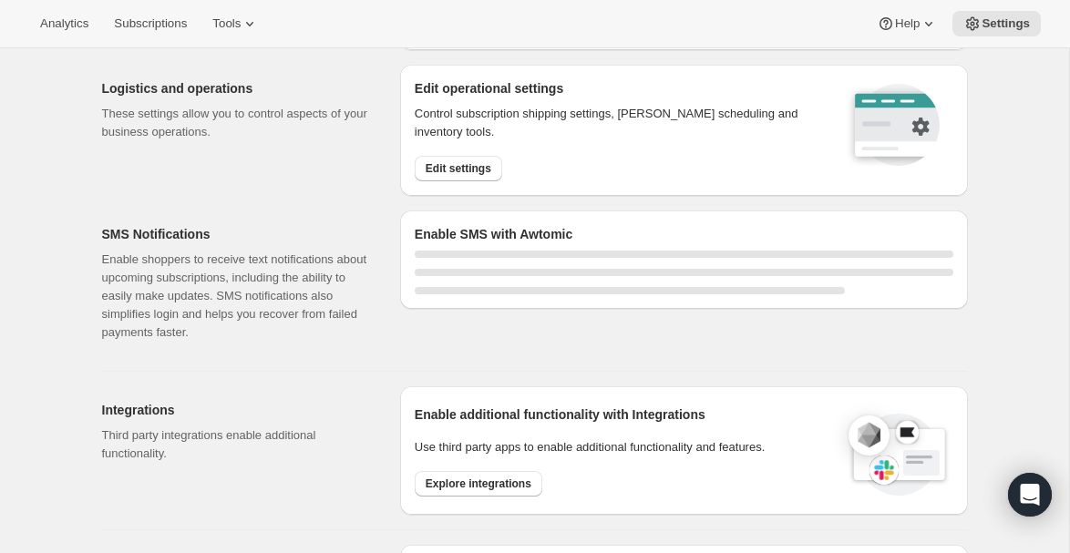
select select "18:00"
select select "09:00"
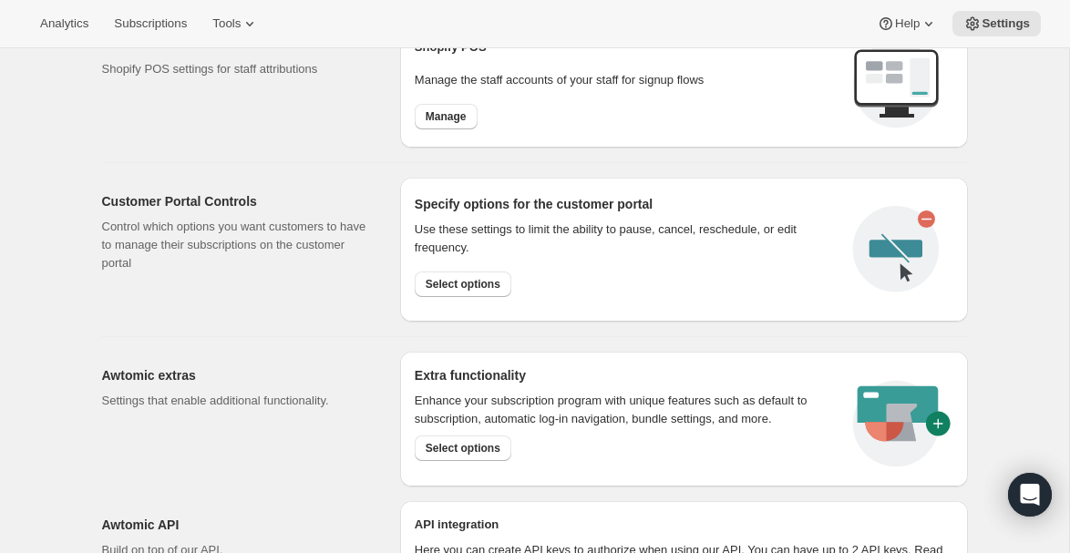
scroll to position [892, 0]
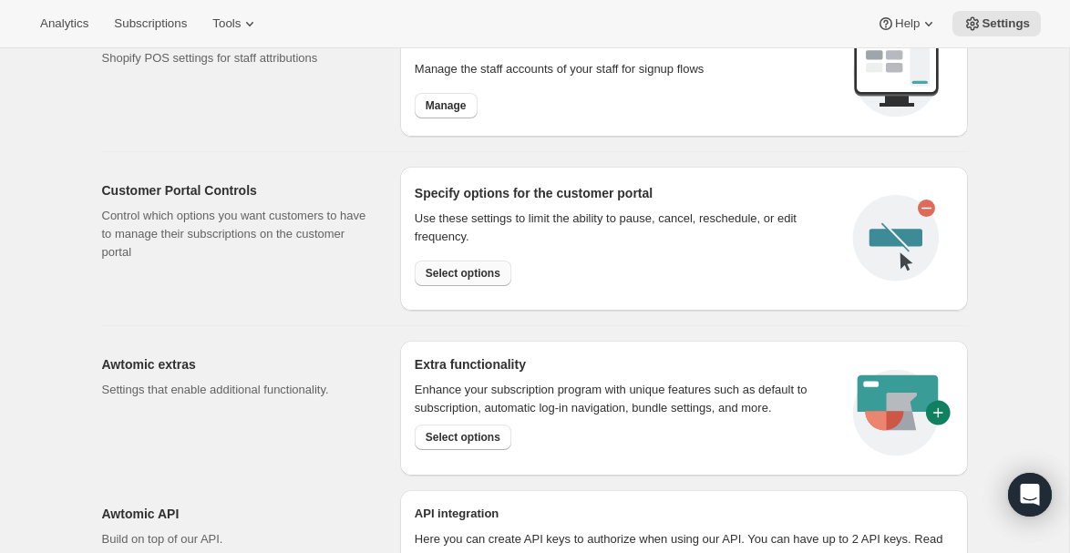
click at [458, 280] on button "Select options" at bounding box center [463, 274] width 97 height 26
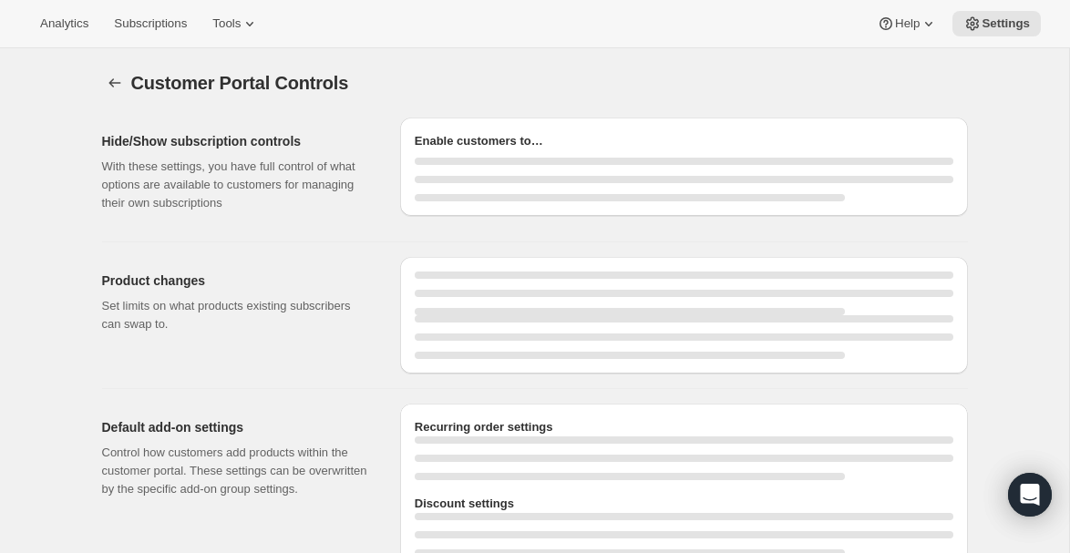
select select "INTERVAL"
select select "MONTH"
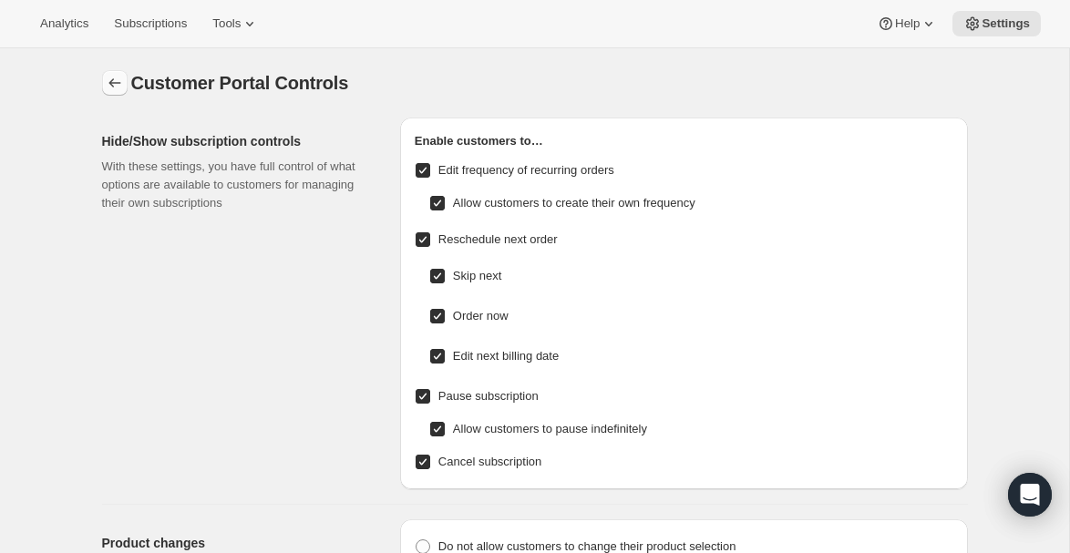
click at [111, 82] on icon "Settings" at bounding box center [115, 83] width 18 height 18
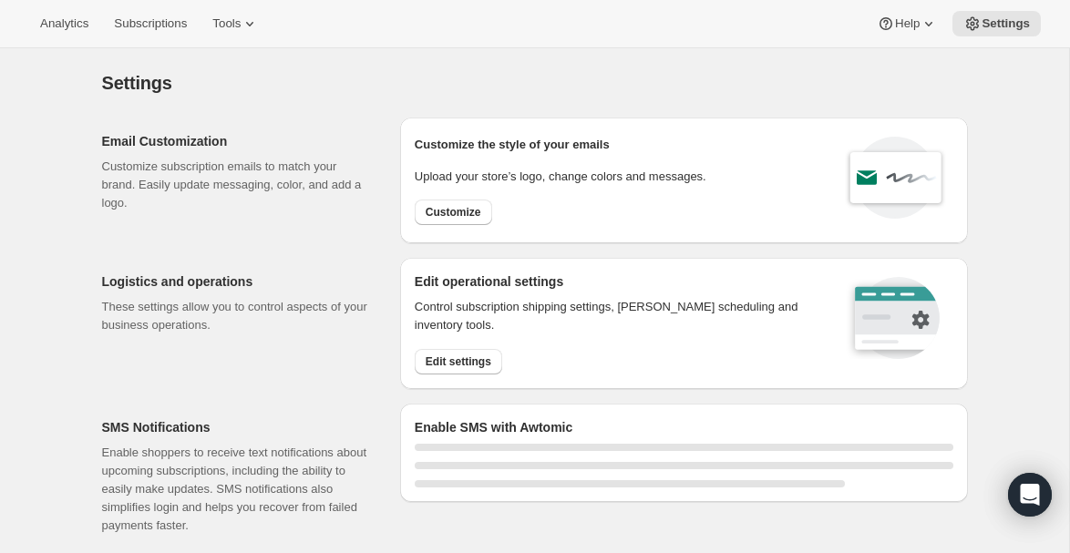
click at [694, 155] on div "Customize the style of your emails Upload your store’s logo, change colors and …" at bounding box center [561, 180] width 292 height 97
select select "18:00"
select select "09:00"
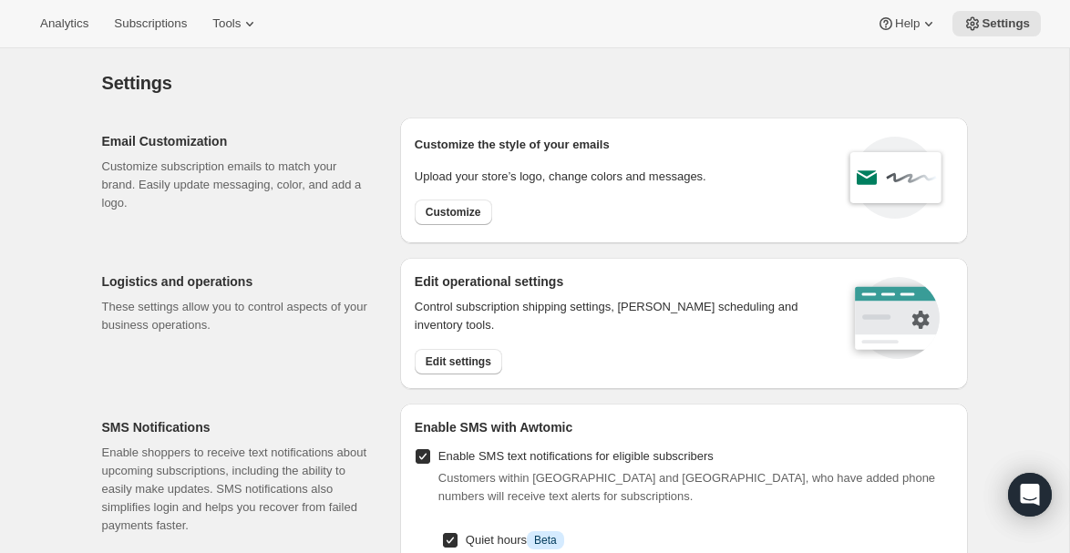
click at [610, 176] on p "Upload your store’s logo, change colors and messages." at bounding box center [561, 177] width 292 height 18
click at [448, 212] on span "Customize" at bounding box center [454, 212] width 56 height 15
select select "subscriptionMessage"
select select "5"
select select "15"
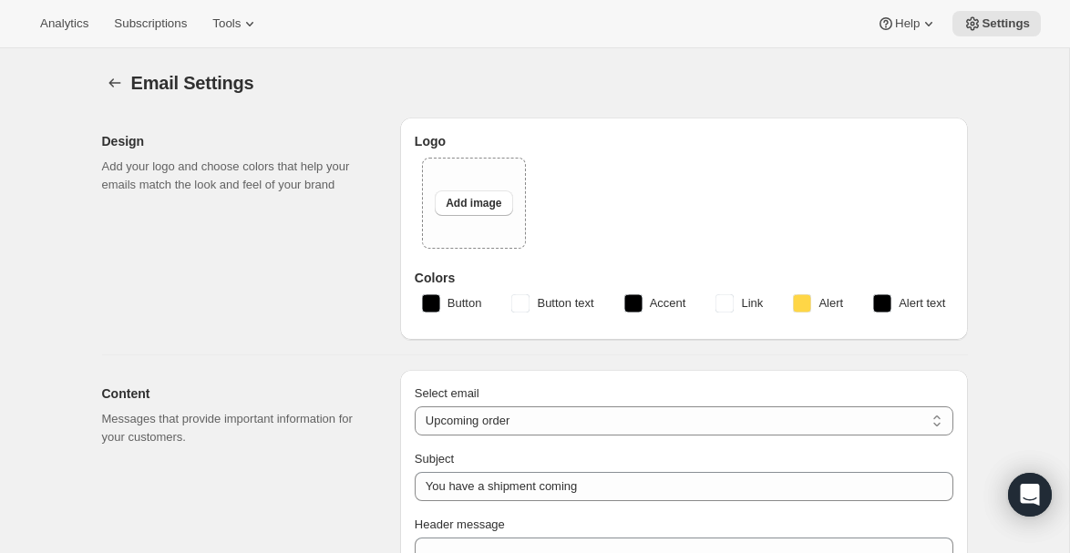
type input "American Ostrich Farms"
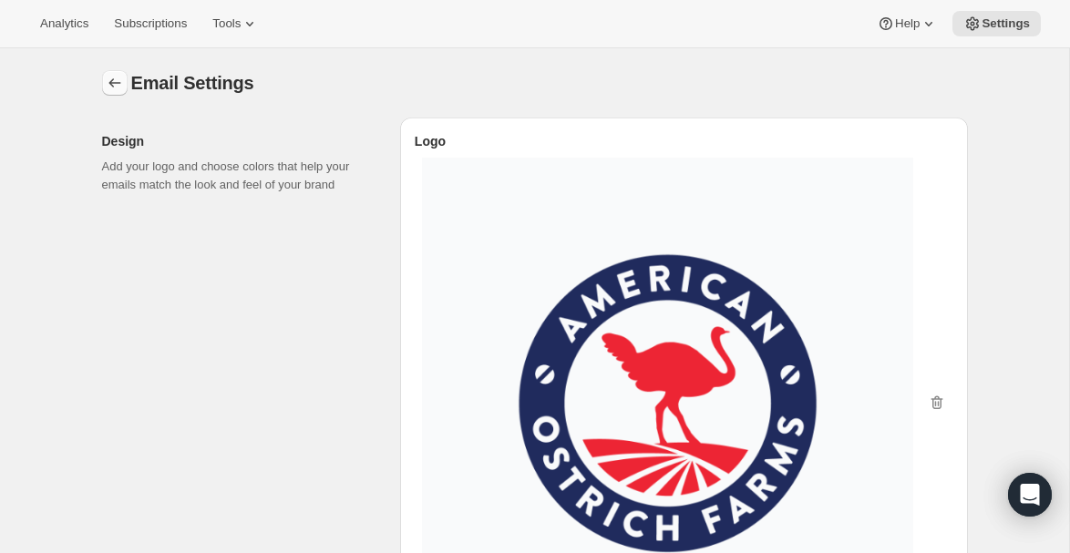
click at [120, 78] on icon "Settings" at bounding box center [115, 83] width 18 height 18
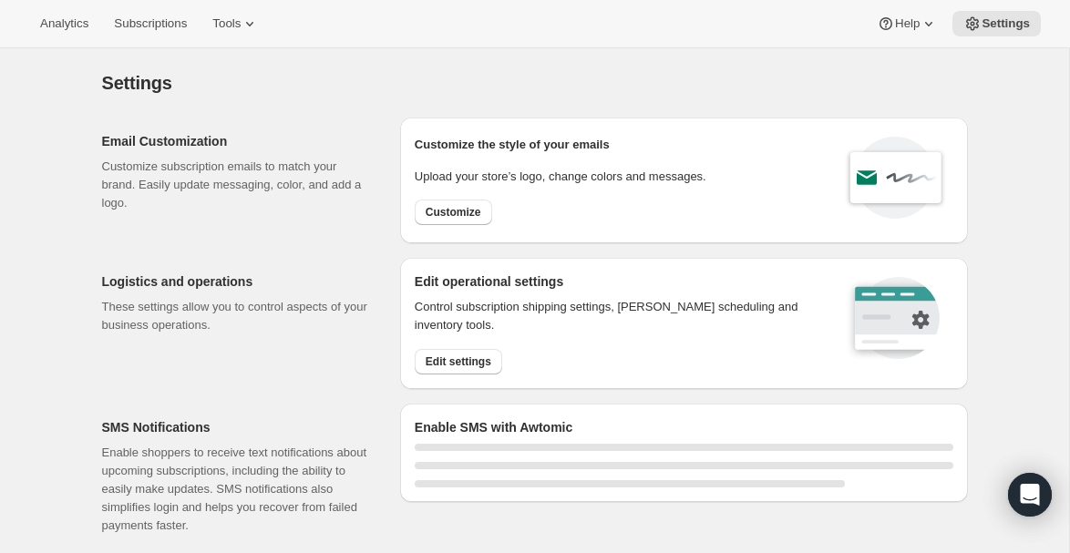
select select "18:00"
select select "09:00"
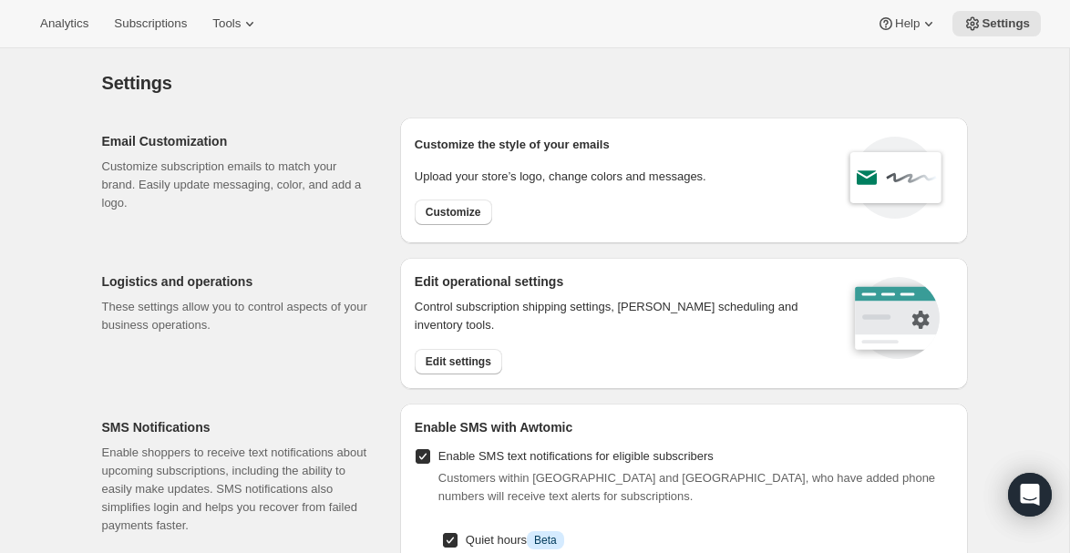
scroll to position [131, 0]
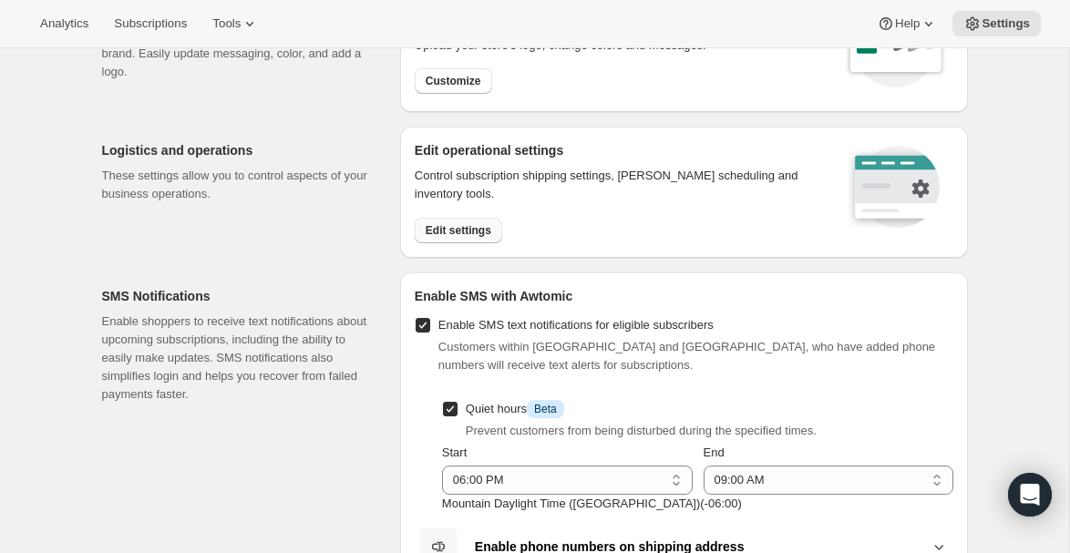
click at [474, 225] on span "Edit settings" at bounding box center [459, 230] width 66 height 15
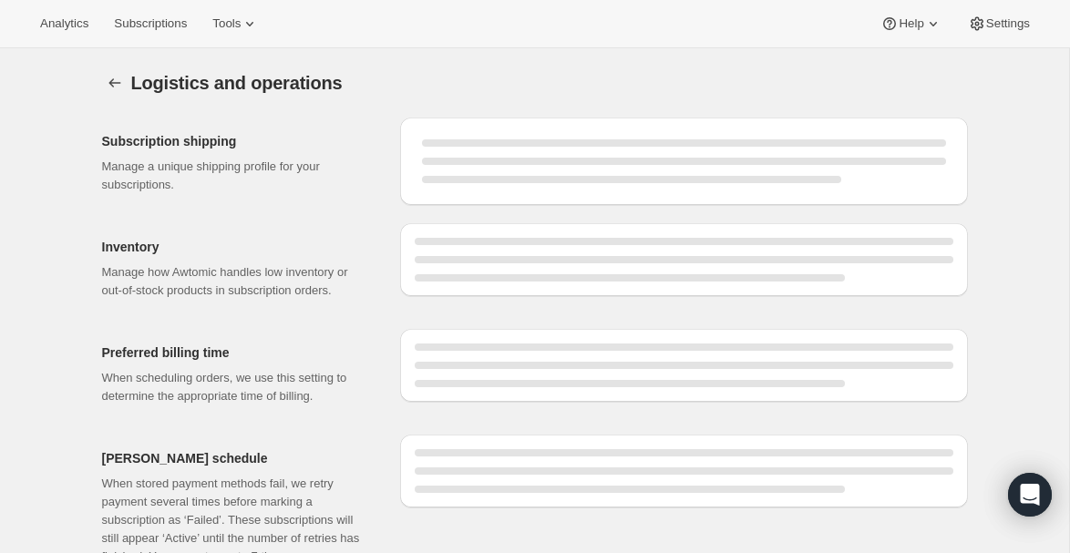
select select "DAY"
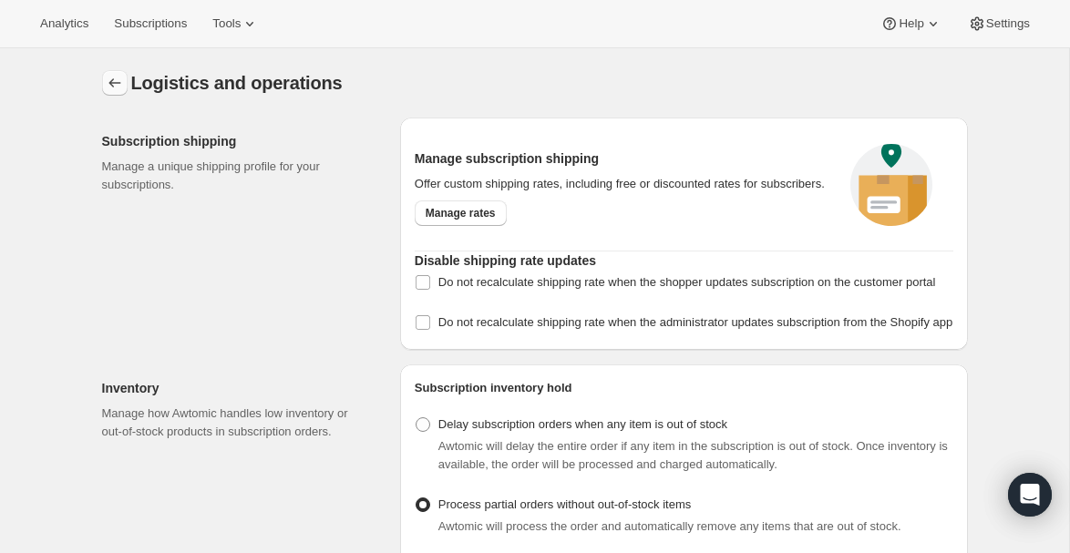
click at [110, 86] on icon "Settings" at bounding box center [115, 83] width 18 height 18
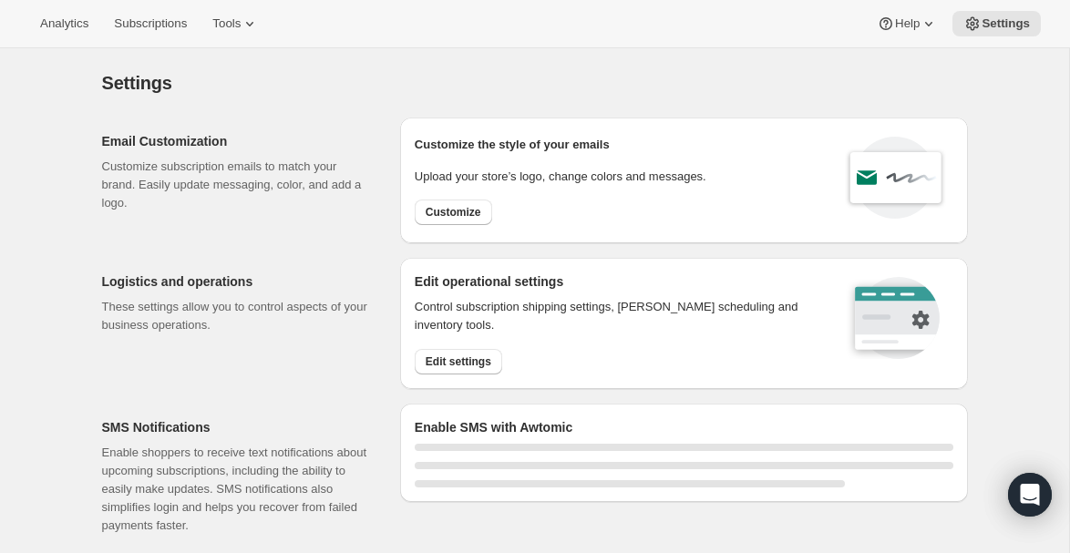
select select "18:00"
select select "09:00"
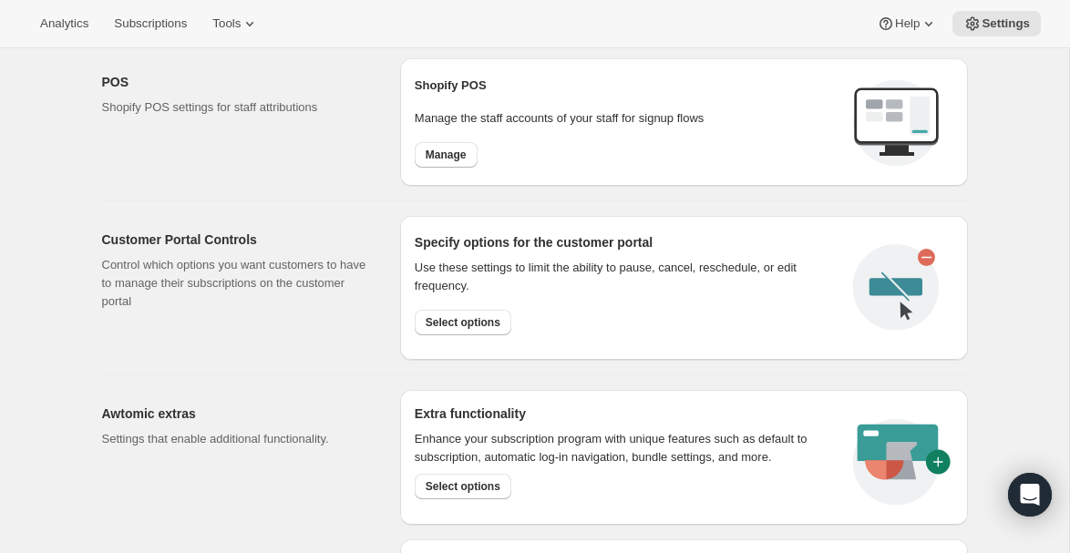
scroll to position [859, 0]
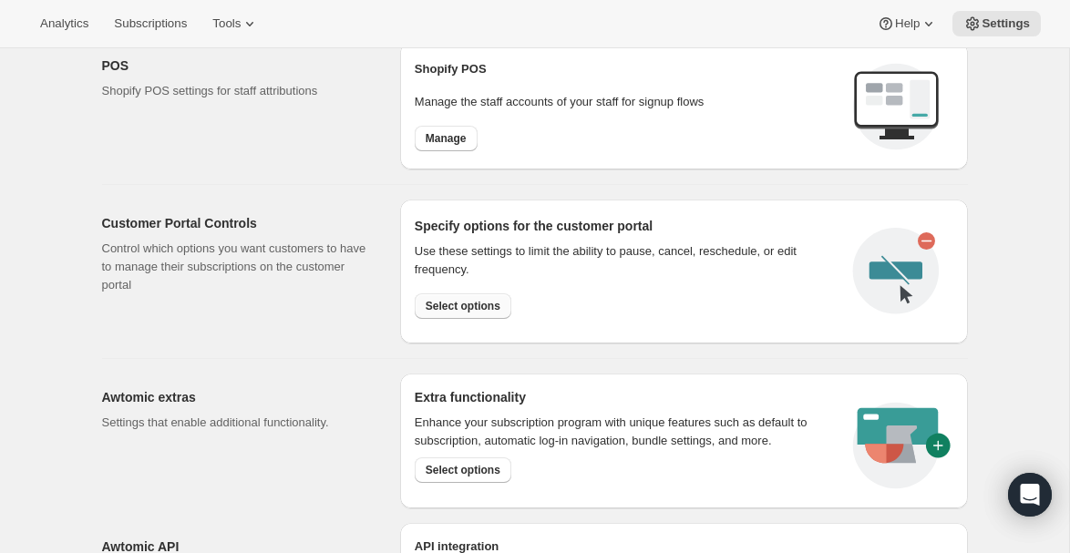
click at [460, 307] on span "Select options" at bounding box center [463, 306] width 75 height 15
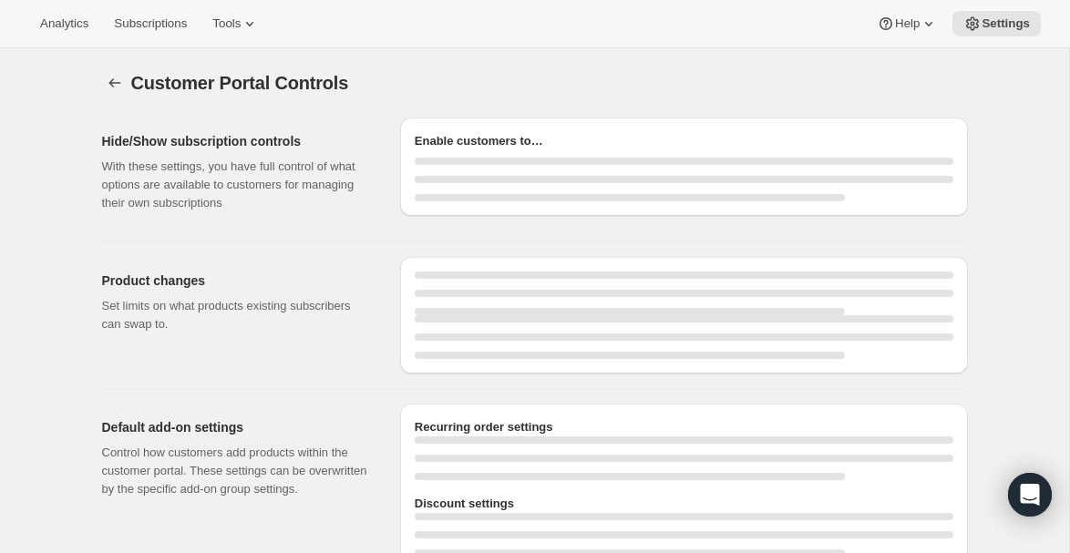
select select "INTERVAL"
select select "MONTH"
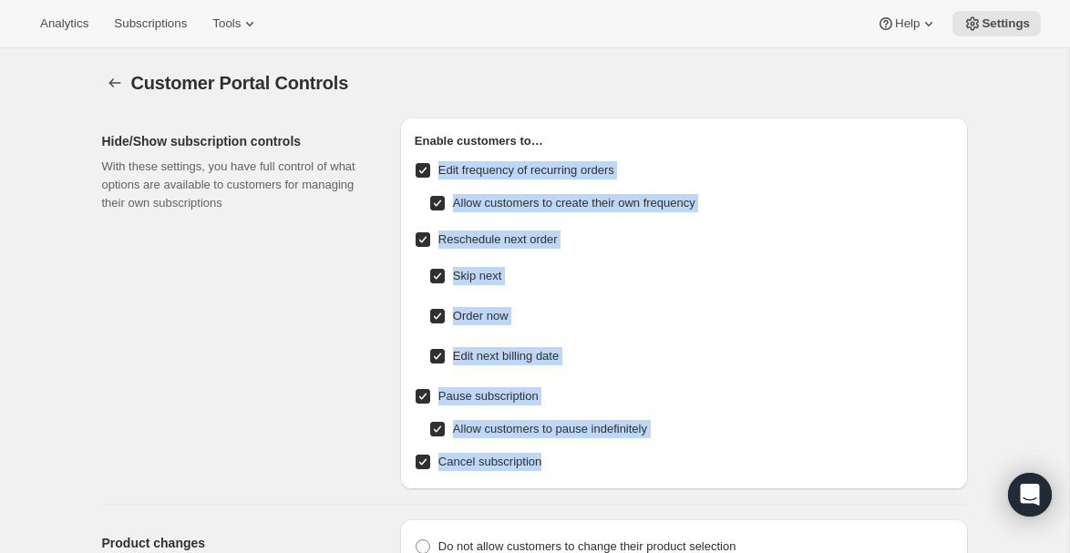
drag, startPoint x: 557, startPoint y: 487, endPoint x: 398, endPoint y: 170, distance: 354.8
click at [398, 170] on div "Hide/Show subscription controls With these settings, you have full control of w…" at bounding box center [528, 296] width 881 height 387
copy div "Edit frequency of recurring orders Allow customers to create their own frequenc…"
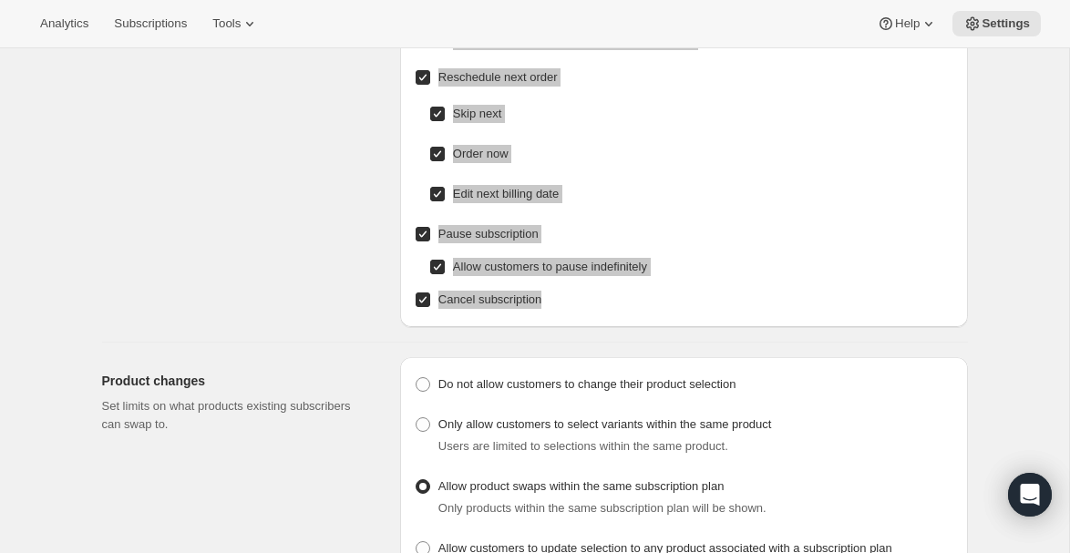
scroll to position [140, 0]
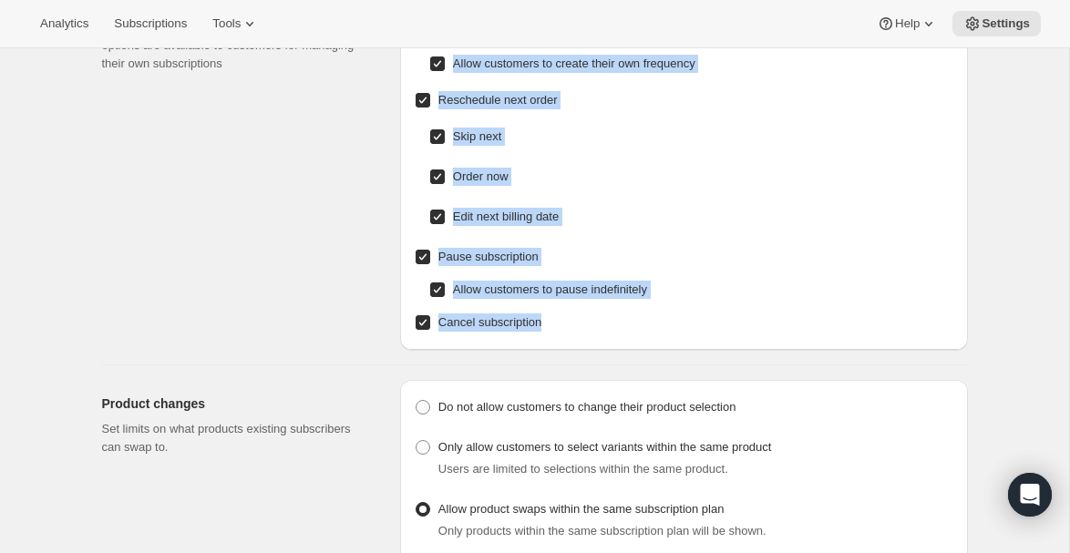
click at [438, 289] on input "Allow customers to pause indefinitely" at bounding box center [437, 290] width 15 height 15
checkbox input "false"
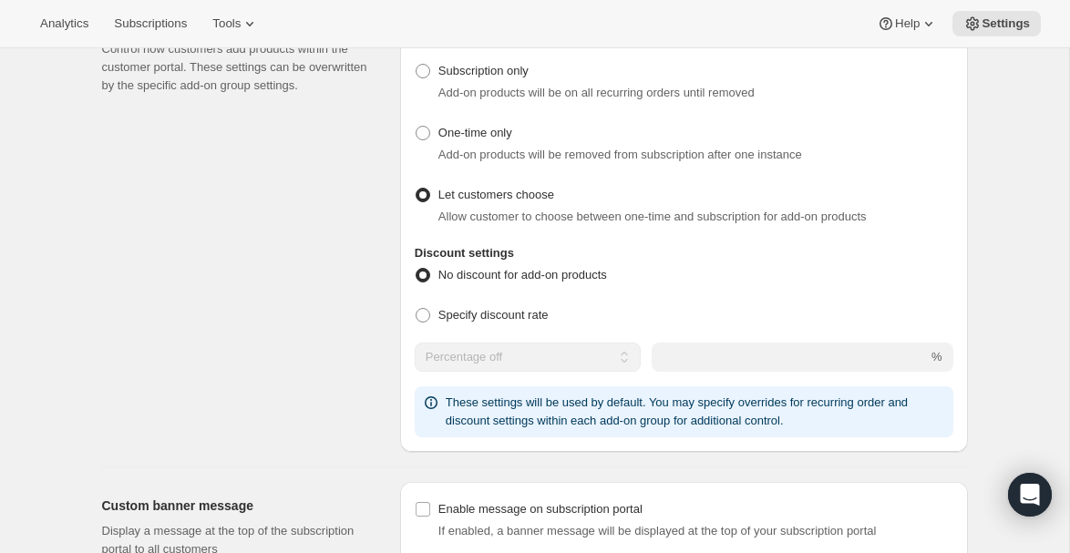
scroll to position [0, 0]
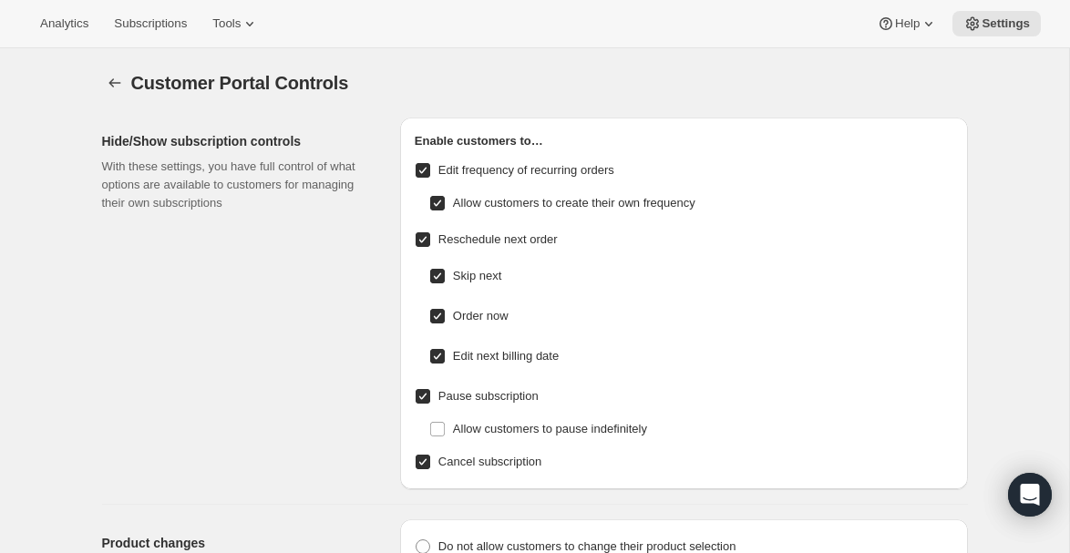
click at [119, 341] on div "Hide/Show subscription controls With these settings, you have full control of w…" at bounding box center [244, 304] width 284 height 372
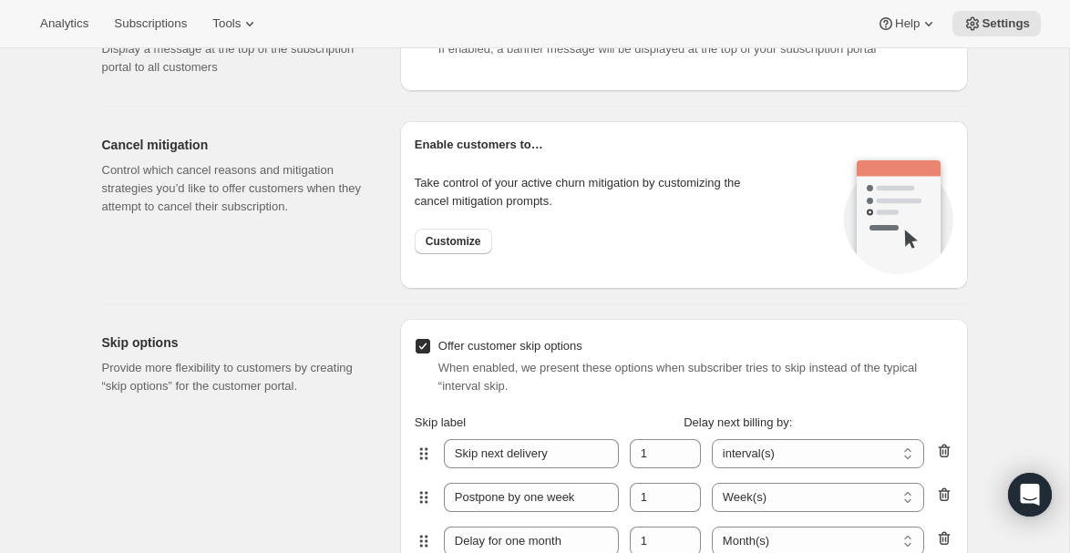
scroll to position [1323, 0]
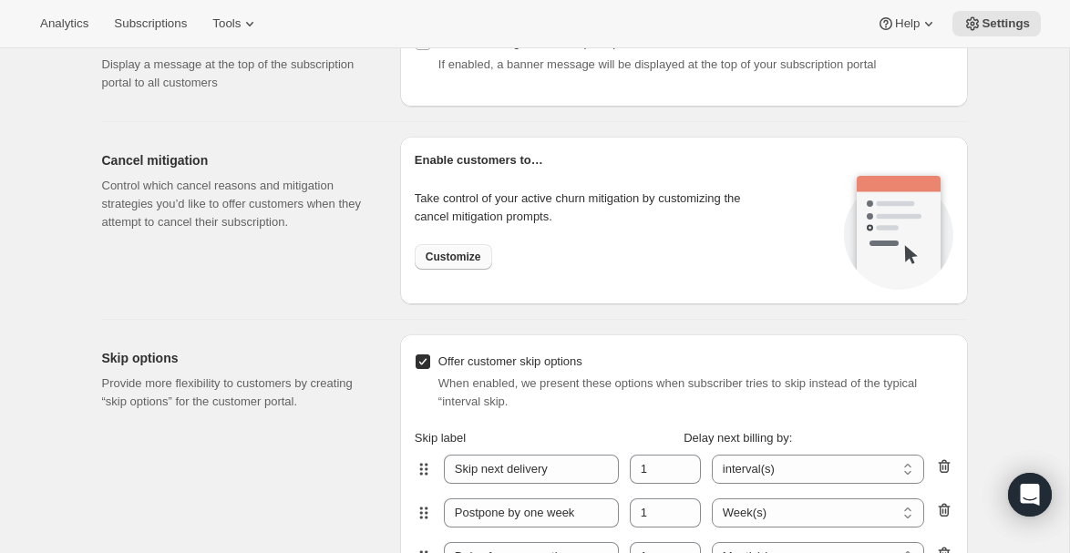
click at [446, 256] on span "Customize" at bounding box center [454, 257] width 56 height 15
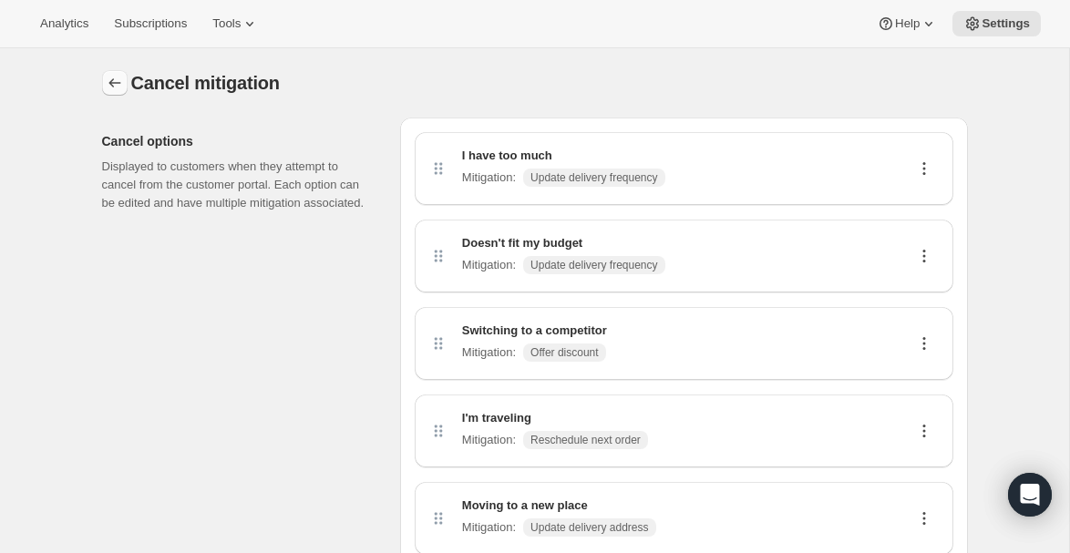
click at [112, 78] on icon "Customer Portal Controls" at bounding box center [115, 83] width 18 height 18
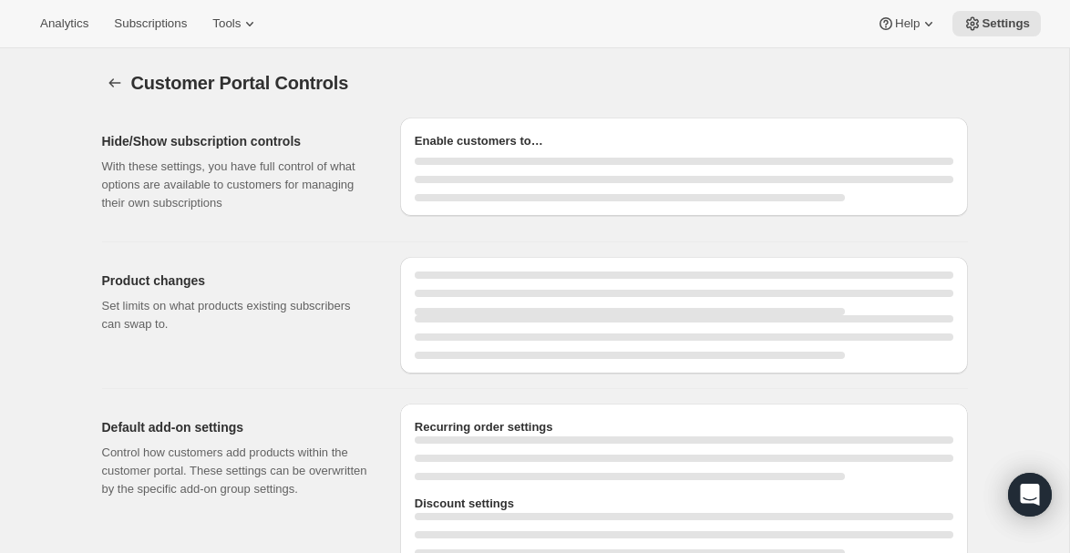
select select "INTERVAL"
select select "MONTH"
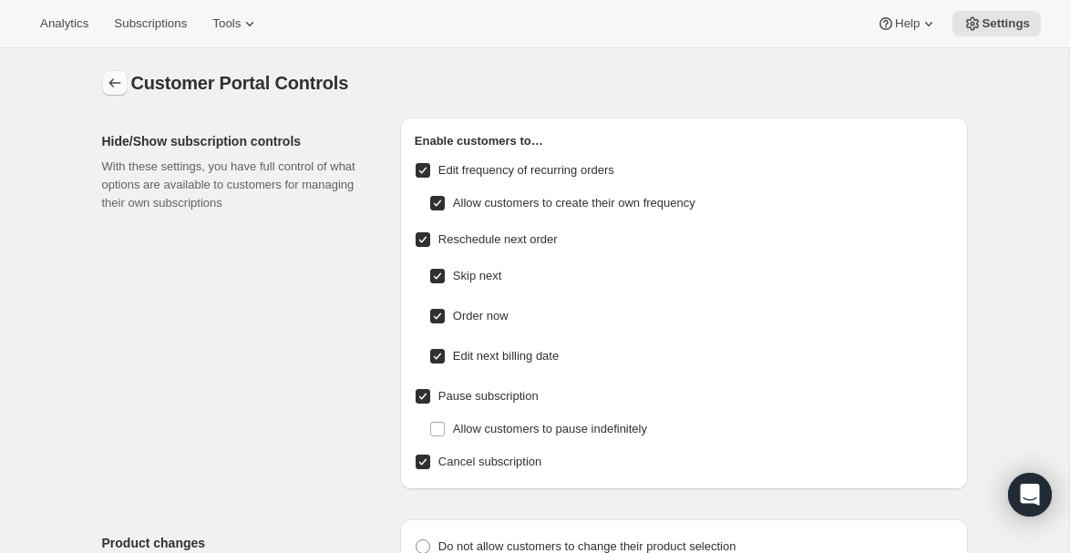
click at [119, 80] on icon "Settings" at bounding box center [115, 83] width 18 height 18
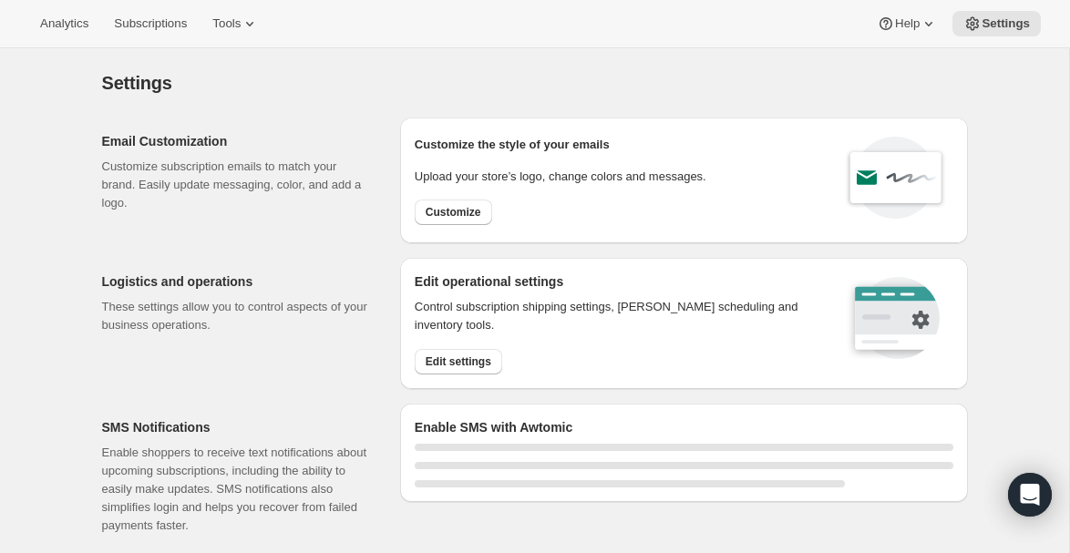
select select "18:00"
select select "09:00"
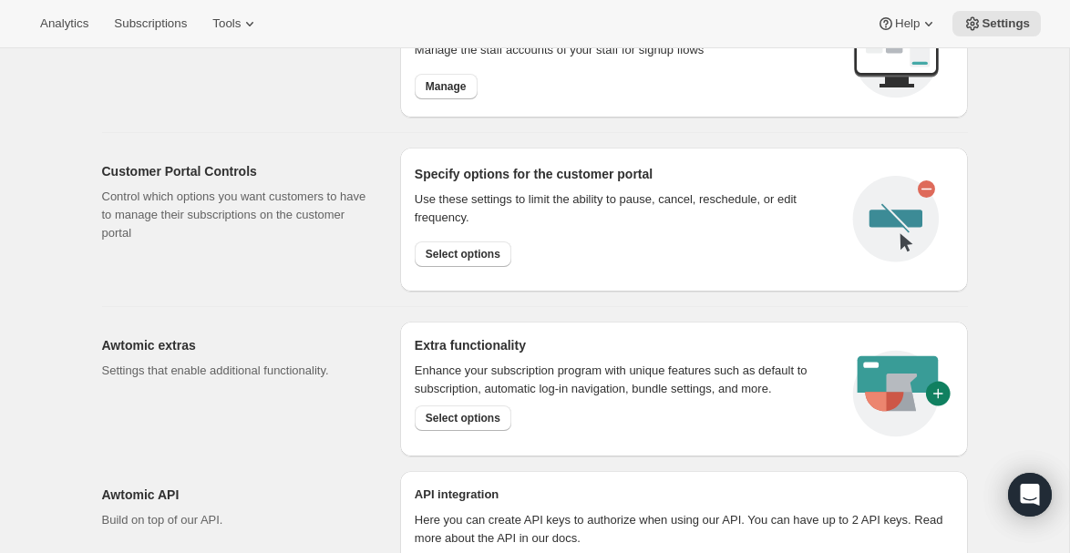
scroll to position [1012, 0]
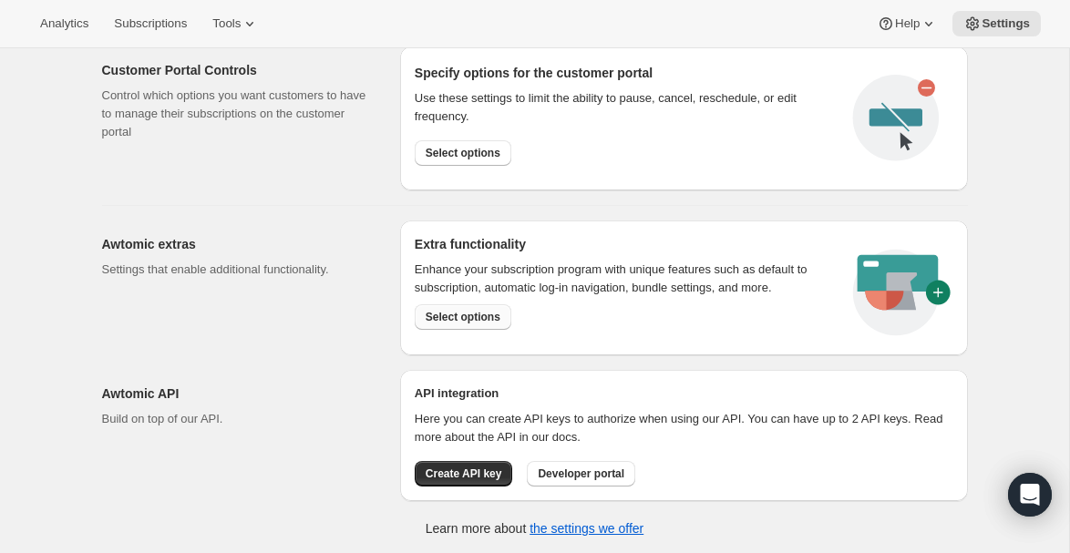
click at [456, 316] on span "Select options" at bounding box center [463, 317] width 75 height 15
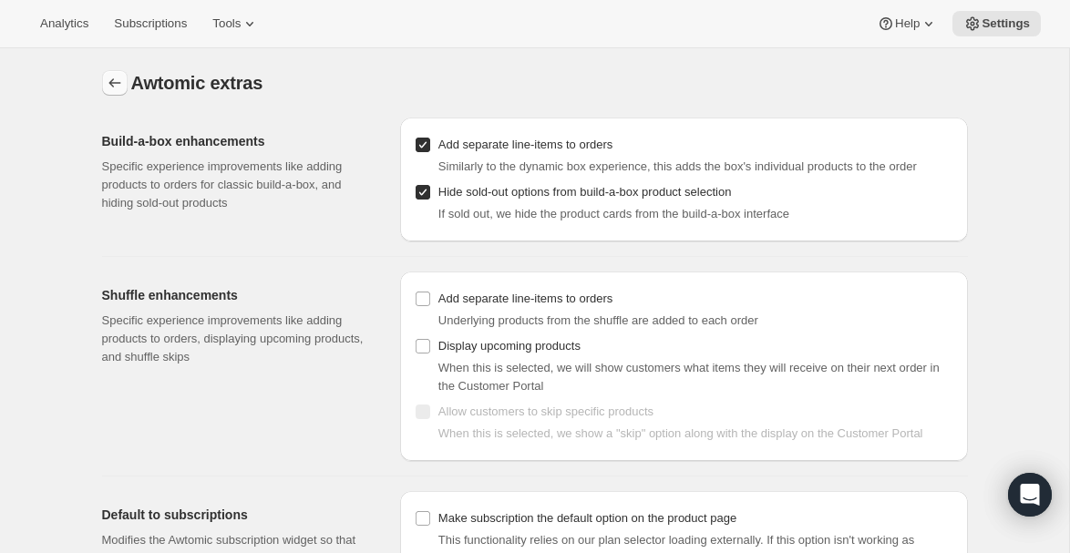
click at [109, 79] on icon "Settings" at bounding box center [115, 83] width 18 height 18
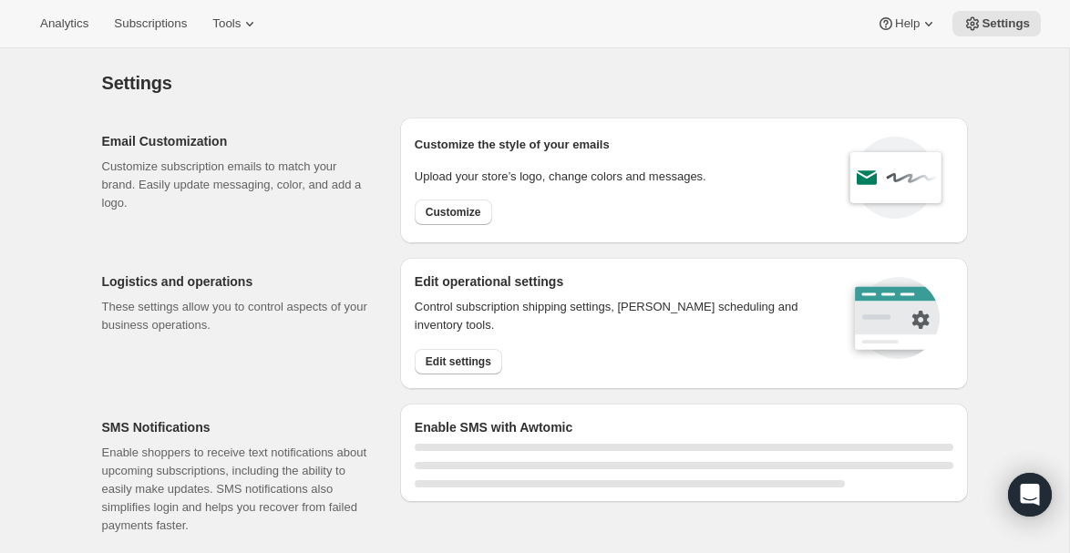
select select "18:00"
select select "09:00"
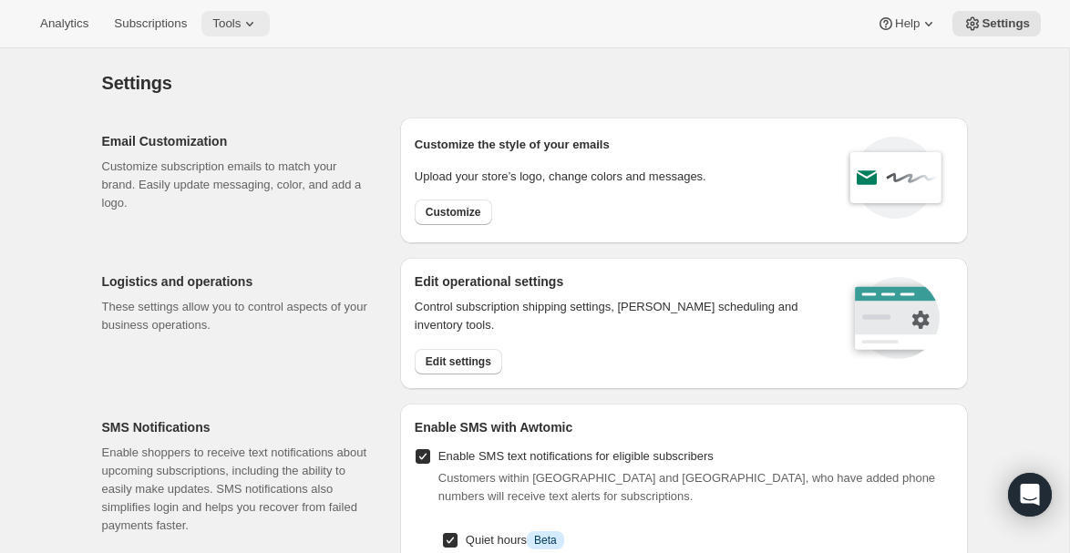
click at [240, 25] on span "Tools" at bounding box center [226, 23] width 28 height 15
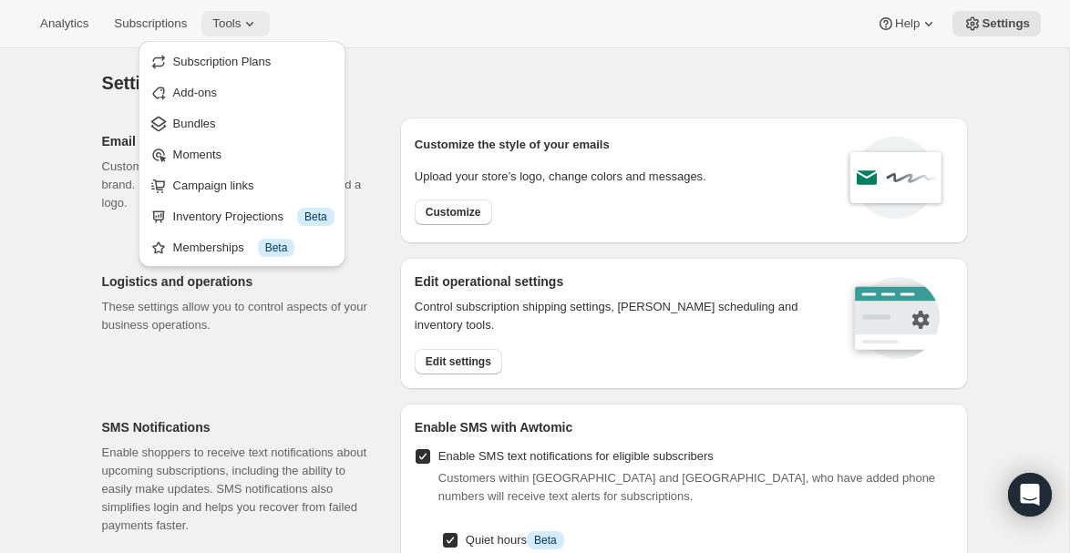
click at [238, 23] on span "Tools" at bounding box center [226, 23] width 28 height 15
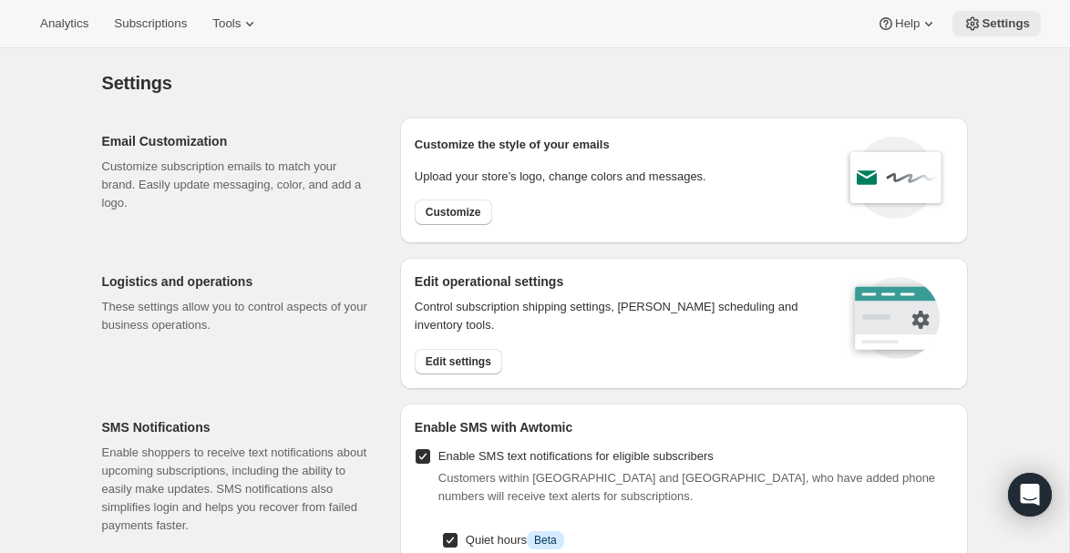
click at [1013, 21] on span "Settings" at bounding box center [1006, 23] width 48 height 15
click at [241, 16] on span "Tools" at bounding box center [226, 23] width 28 height 15
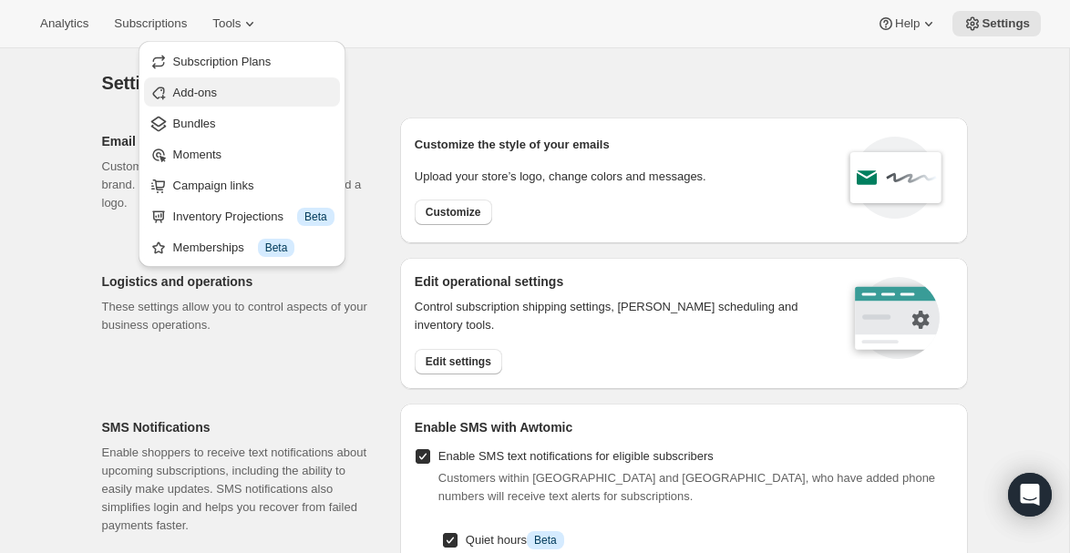
click at [207, 91] on span "Add-ons" at bounding box center [195, 93] width 44 height 14
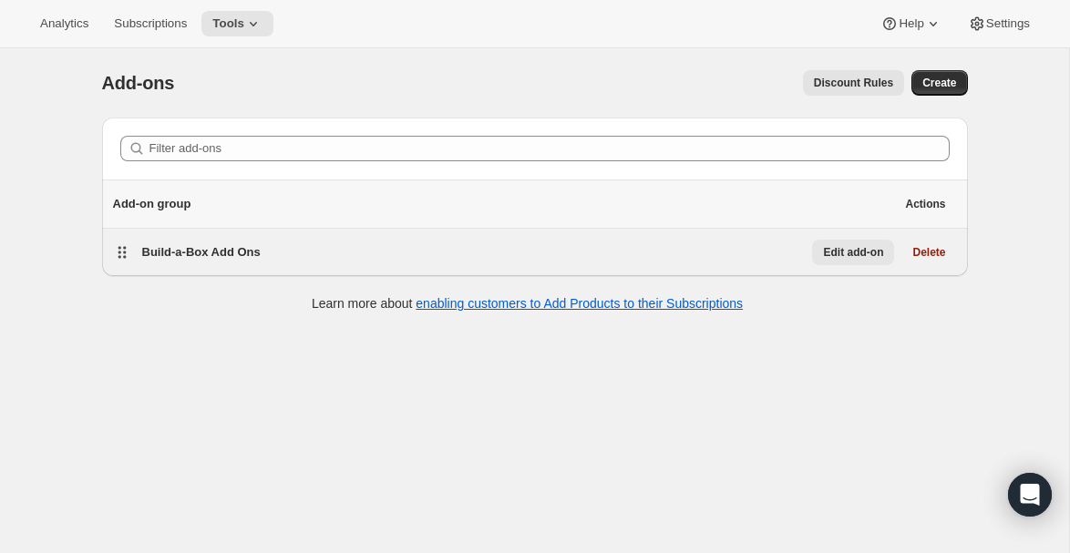
click at [839, 255] on span "Edit add-on" at bounding box center [853, 252] width 60 height 15
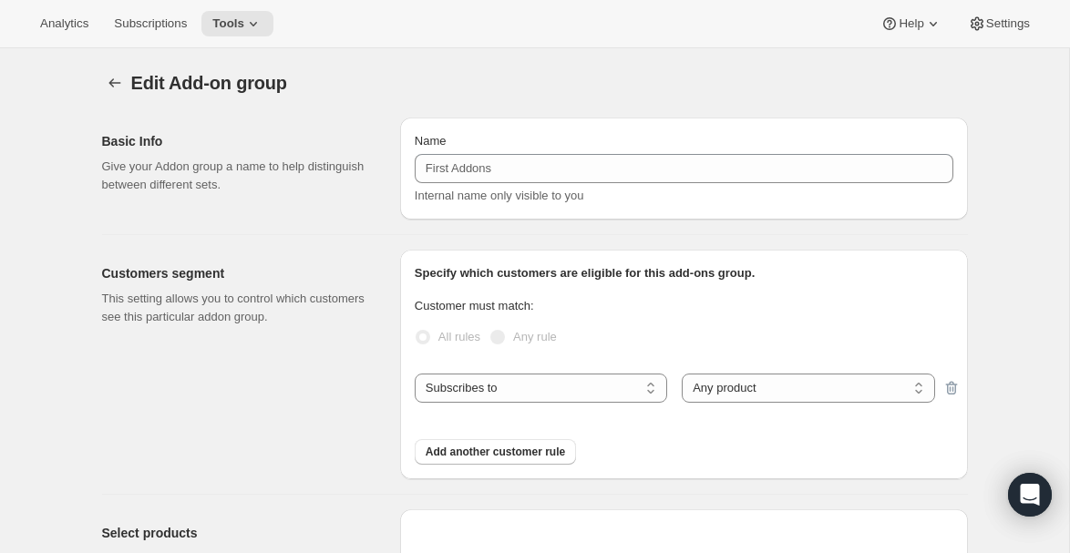
type input "Build-a-Box Add Ons"
select select "selectedProducts"
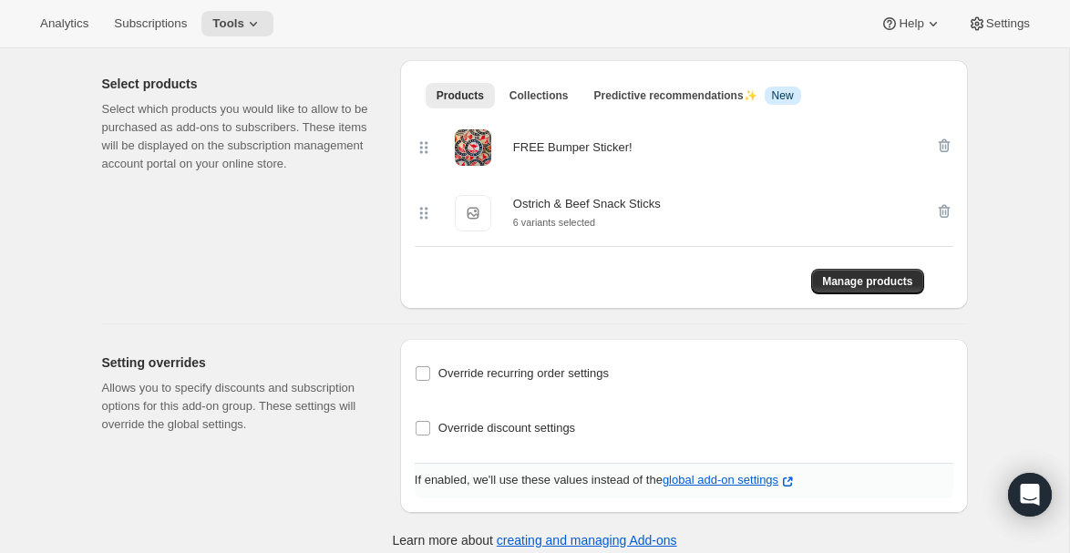
scroll to position [1534, 0]
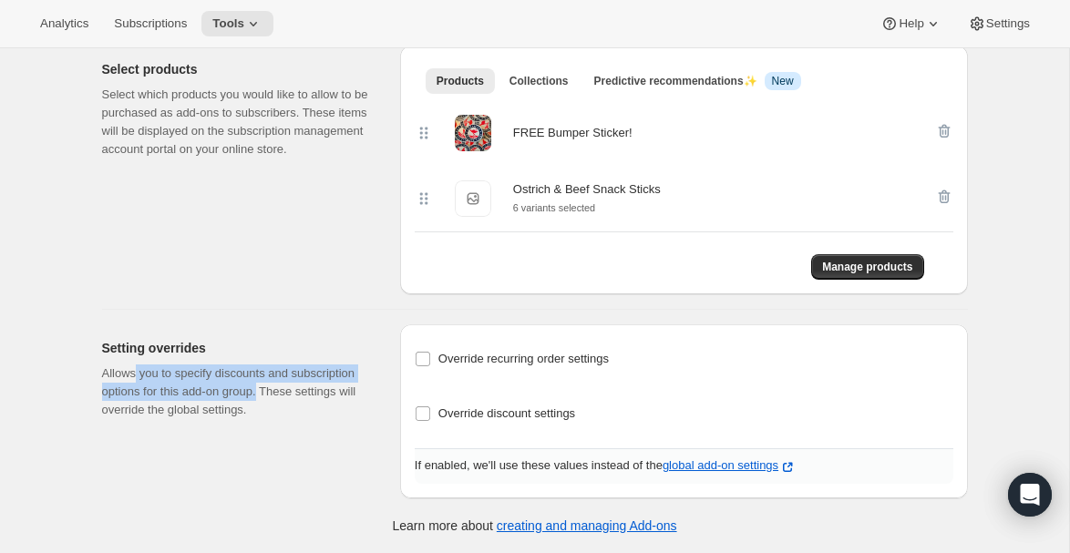
drag, startPoint x: 135, startPoint y: 379, endPoint x: 343, endPoint y: 380, distance: 207.9
click at [343, 380] on p "Allows you to specify discounts and subscription options for this add-on group.…" at bounding box center [236, 392] width 269 height 55
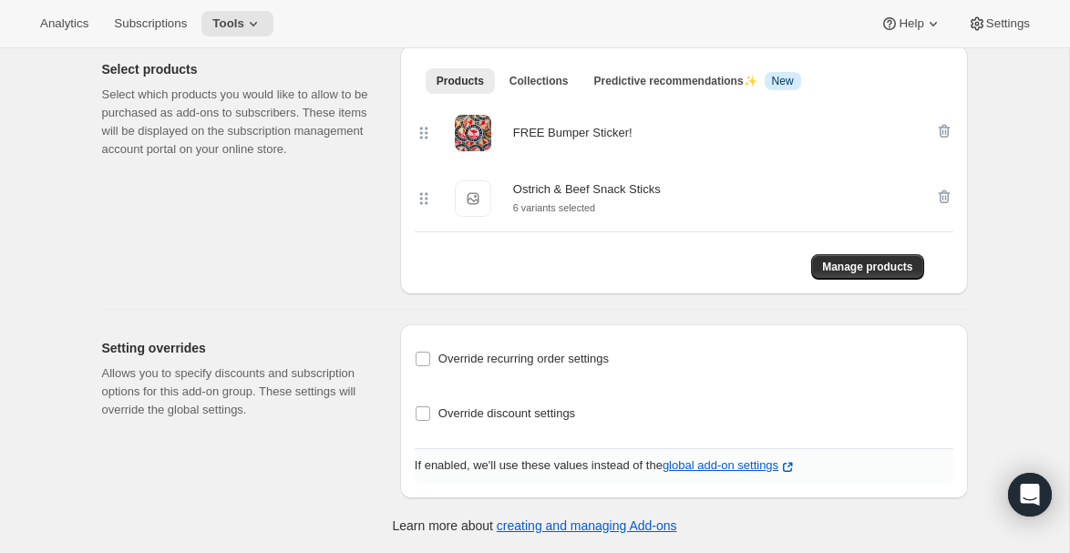
click at [383, 339] on div "Setting overrides Allows you to specify discounts and subscription options for …" at bounding box center [244, 412] width 284 height 174
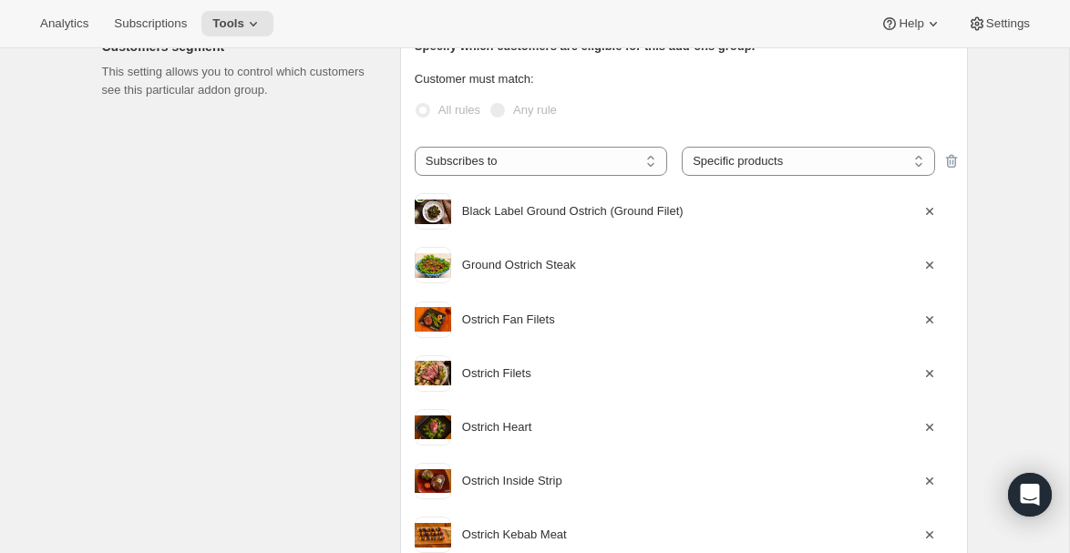
scroll to position [202, 0]
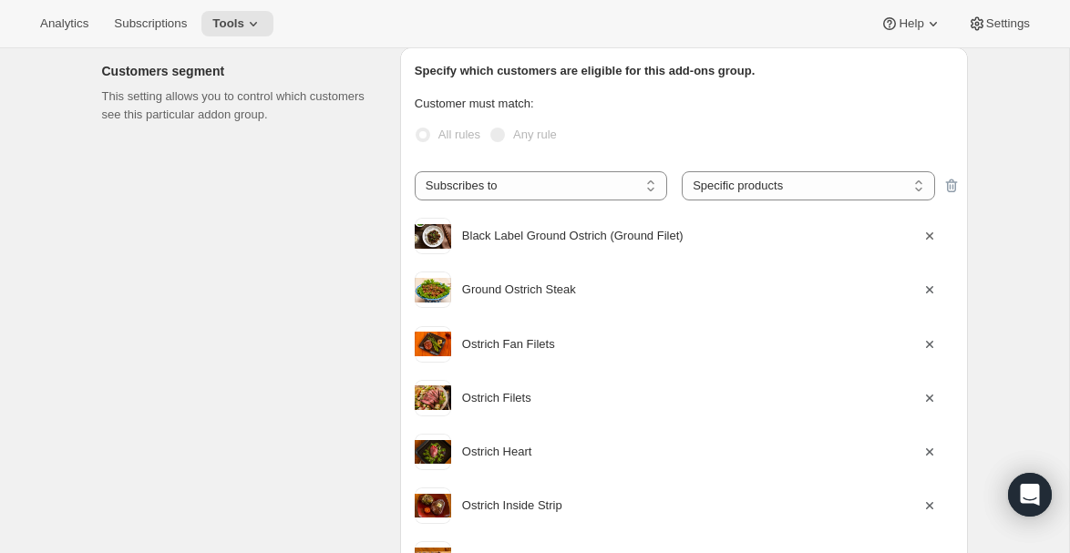
click at [930, 237] on icon "button" at bounding box center [929, 236] width 7 height 7
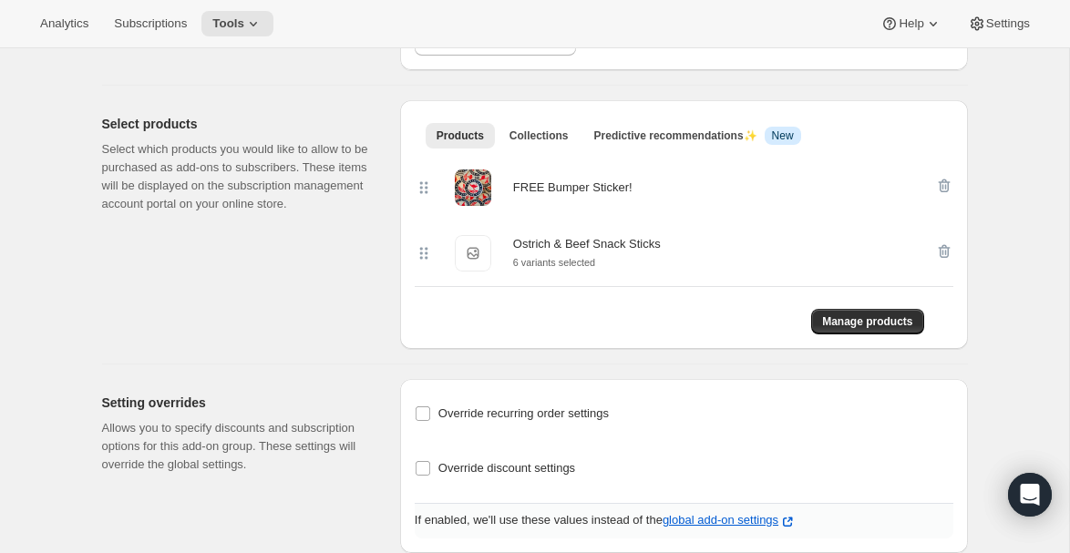
scroll to position [1534, 0]
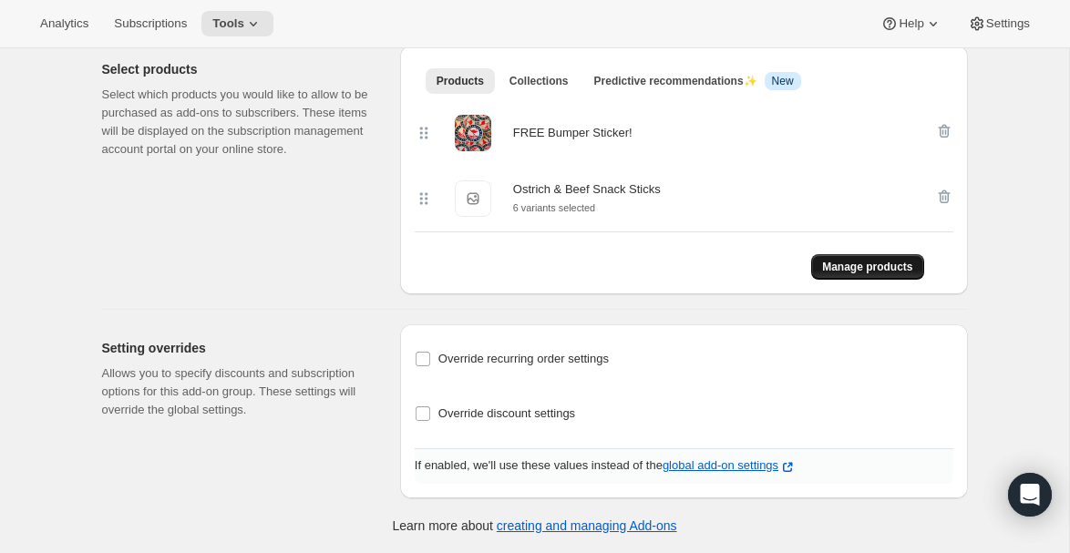
click at [848, 264] on span "Manage products" at bounding box center [867, 267] width 90 height 15
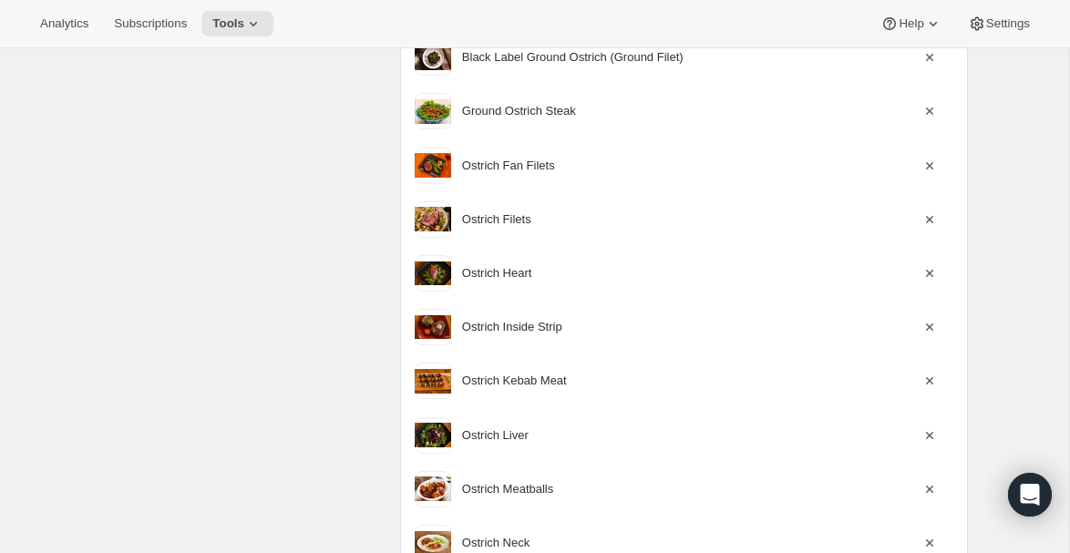
scroll to position [0, 0]
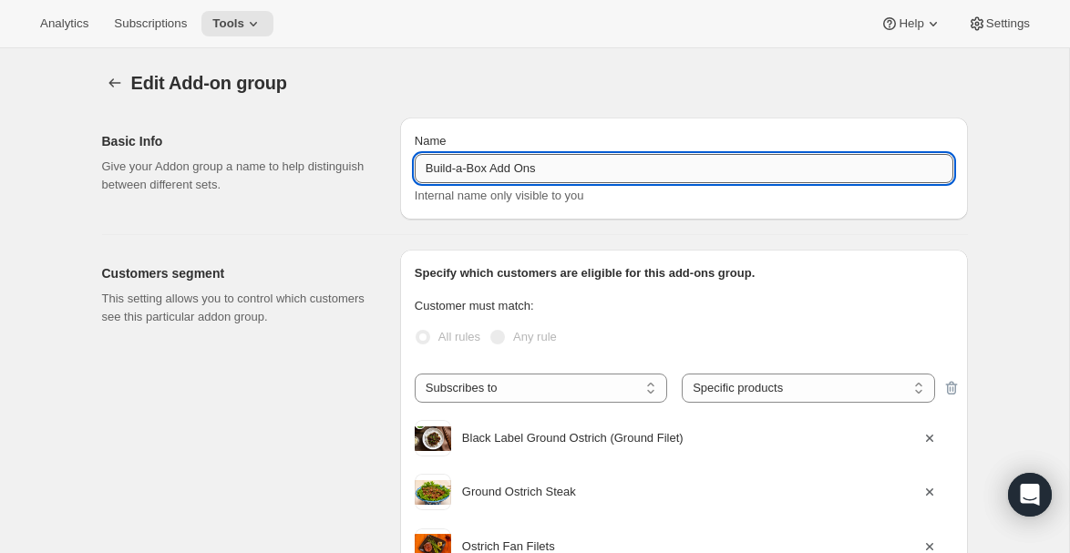
click at [466, 158] on input "Build-a-Box Add Ons" at bounding box center [684, 168] width 539 height 29
drag, startPoint x: 495, startPoint y: 168, endPoint x: 403, endPoint y: 157, distance: 92.7
click at [405, 158] on div "Name Build-a-Box Add Ons Internal name only visible to you" at bounding box center [684, 169] width 568 height 102
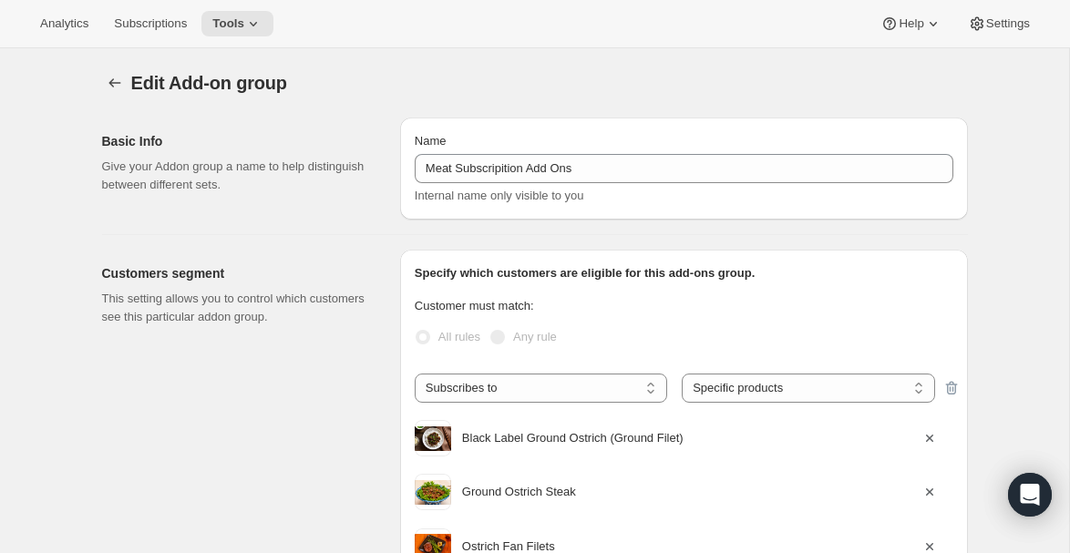
click at [487, 183] on div "Name Meat Subscripition Add Ons Internal name only visible to you" at bounding box center [684, 168] width 539 height 73
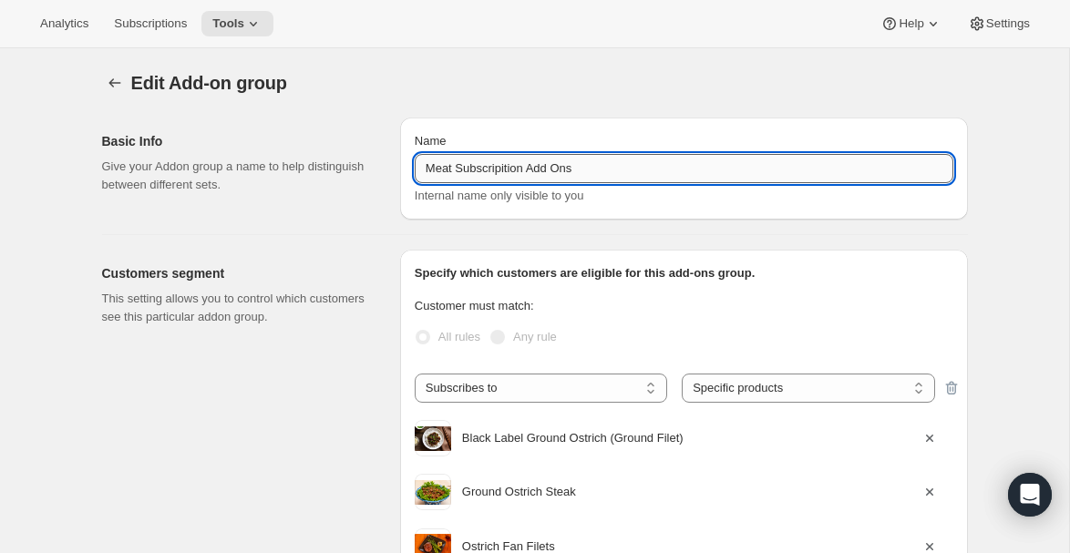
click at [513, 171] on input "Meat Subscripition Add Ons" at bounding box center [684, 168] width 539 height 29
click at [617, 165] on input "Meat Subscription Add Ons" at bounding box center [684, 168] width 539 height 29
click at [663, 114] on div "Edit Add-on group. This page is ready Edit Add-on group" at bounding box center [535, 82] width 866 height 69
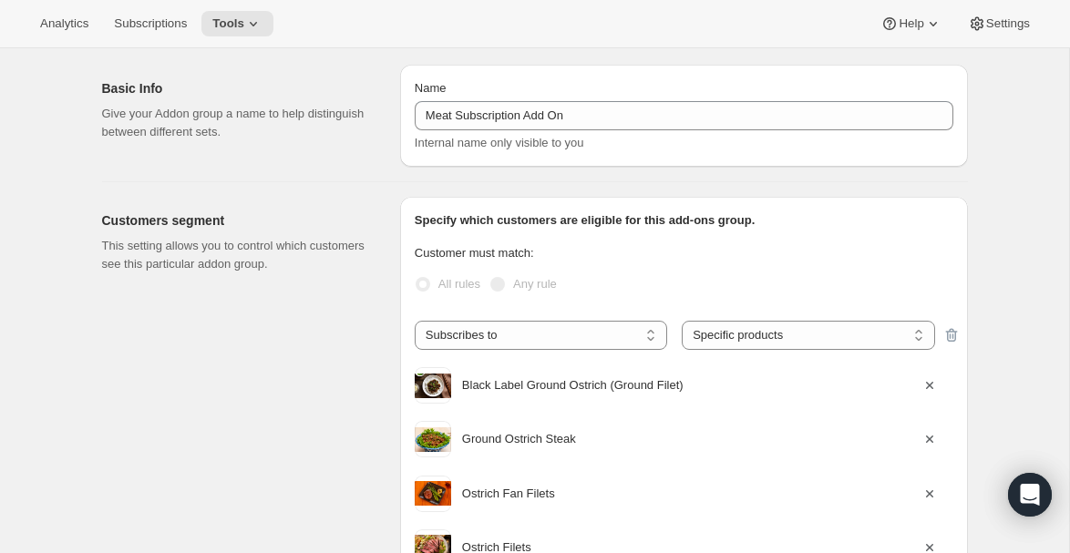
scroll to position [58, 0]
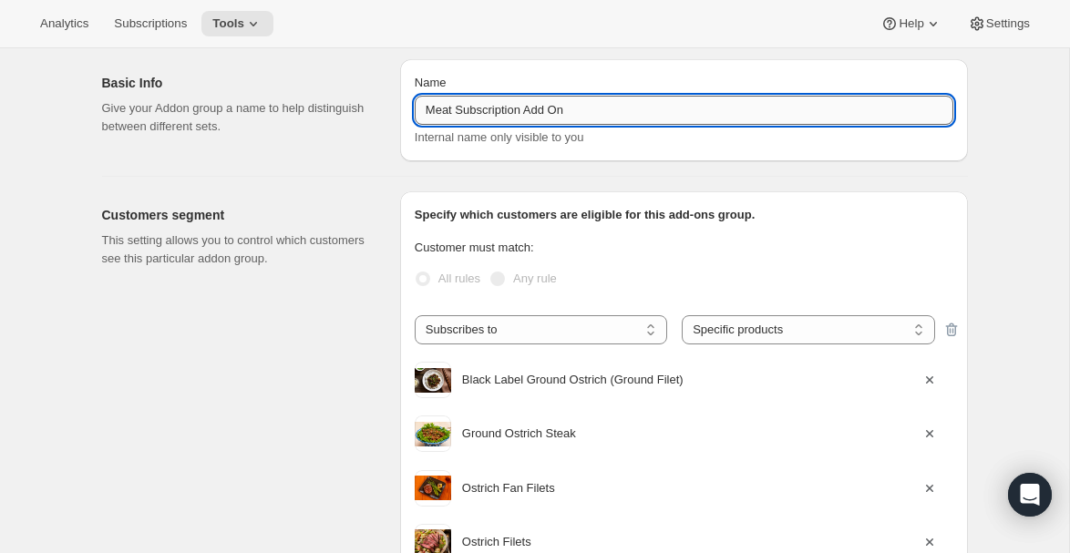
click at [592, 108] on input "Meat Subscription Add On" at bounding box center [684, 110] width 539 height 29
type input "Meat Subscription Add Ons"
click at [355, 256] on p "This setting allows you to control which customers see this particular addon gr…" at bounding box center [236, 250] width 269 height 36
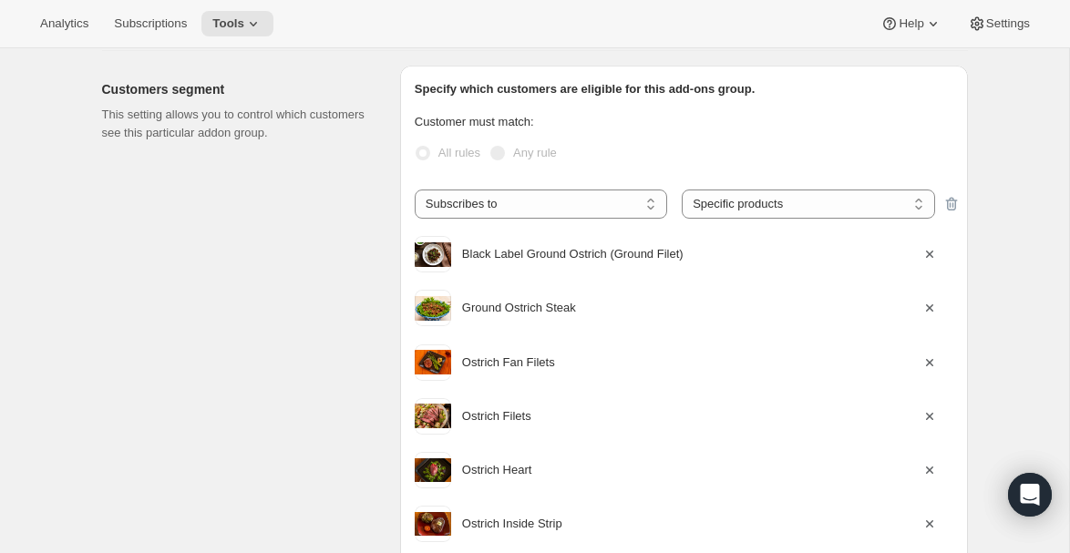
scroll to position [206, 0]
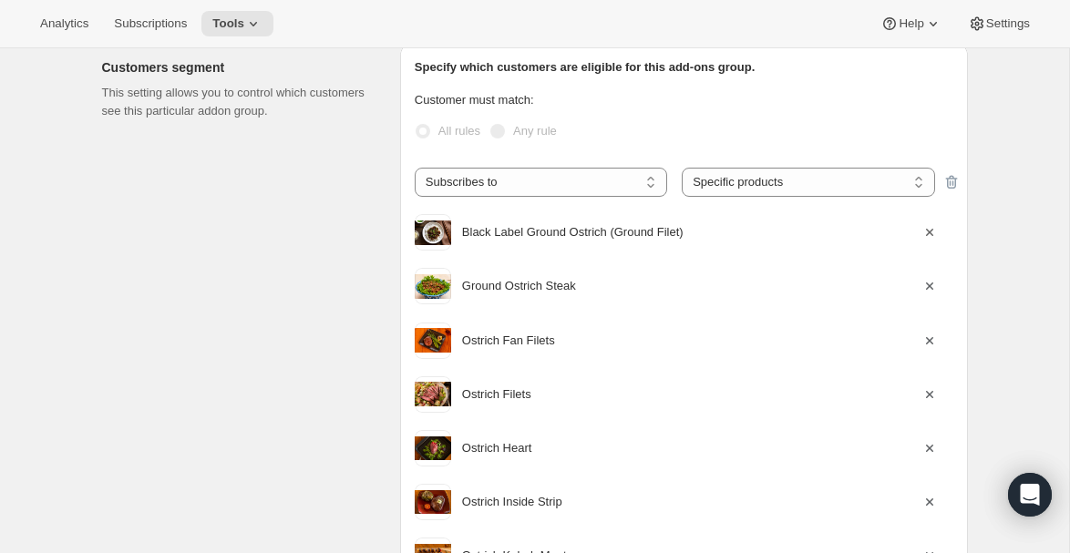
click at [926, 236] on icon "button" at bounding box center [930, 232] width 18 height 18
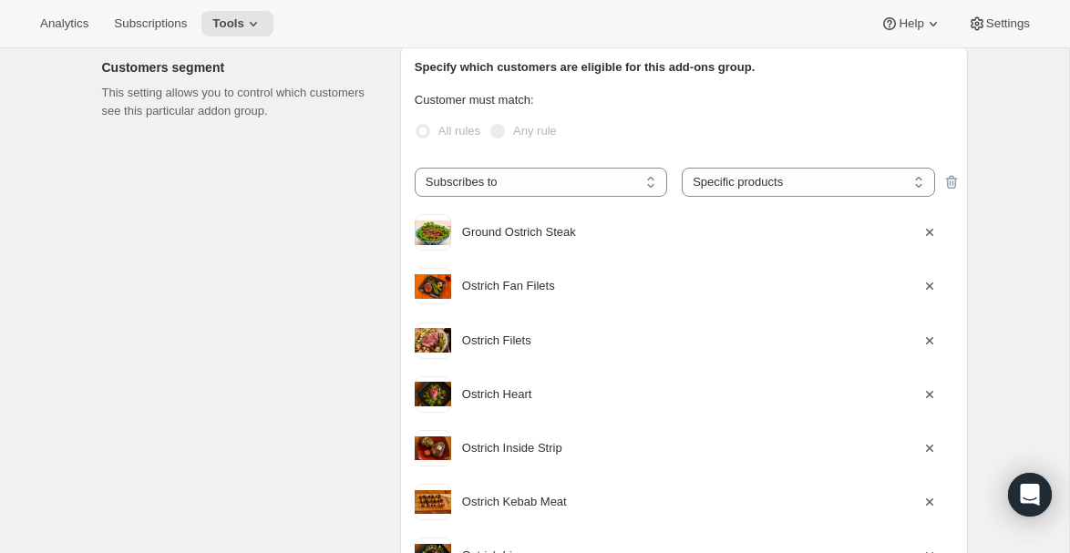
click at [926, 236] on icon "button" at bounding box center [930, 232] width 18 height 18
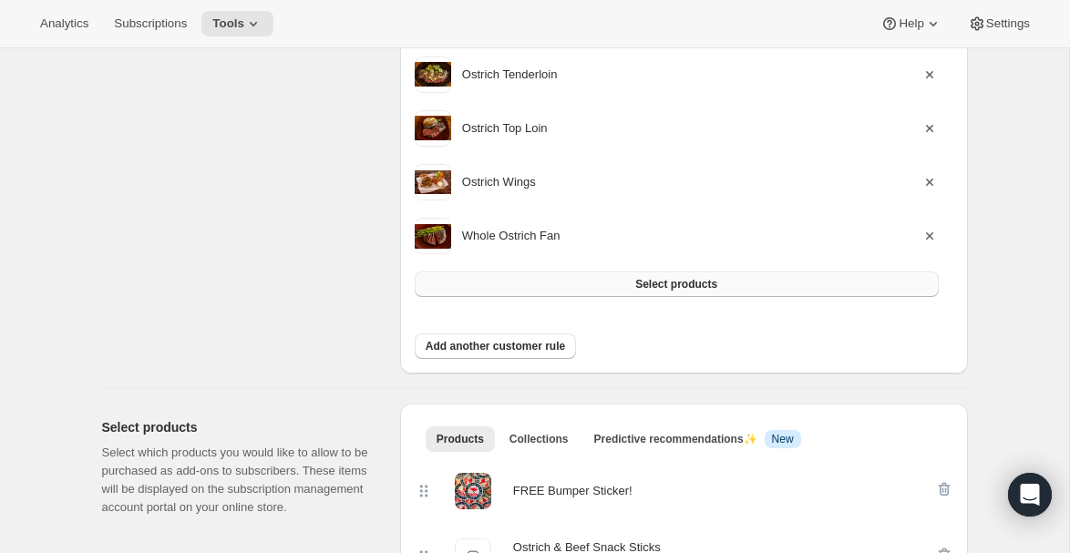
scroll to position [1091, 0]
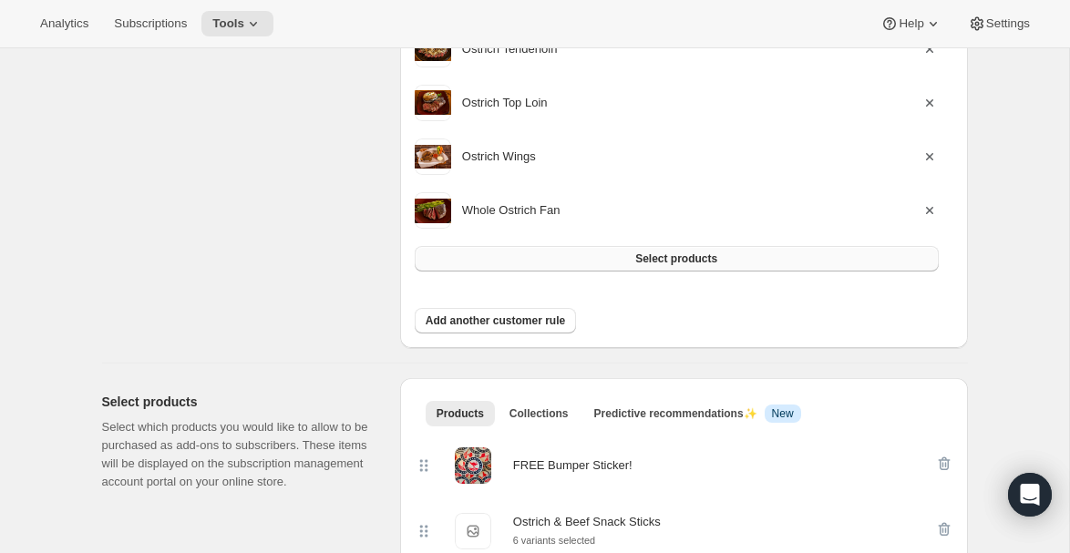
click at [683, 256] on span "Select products" at bounding box center [677, 259] width 82 height 15
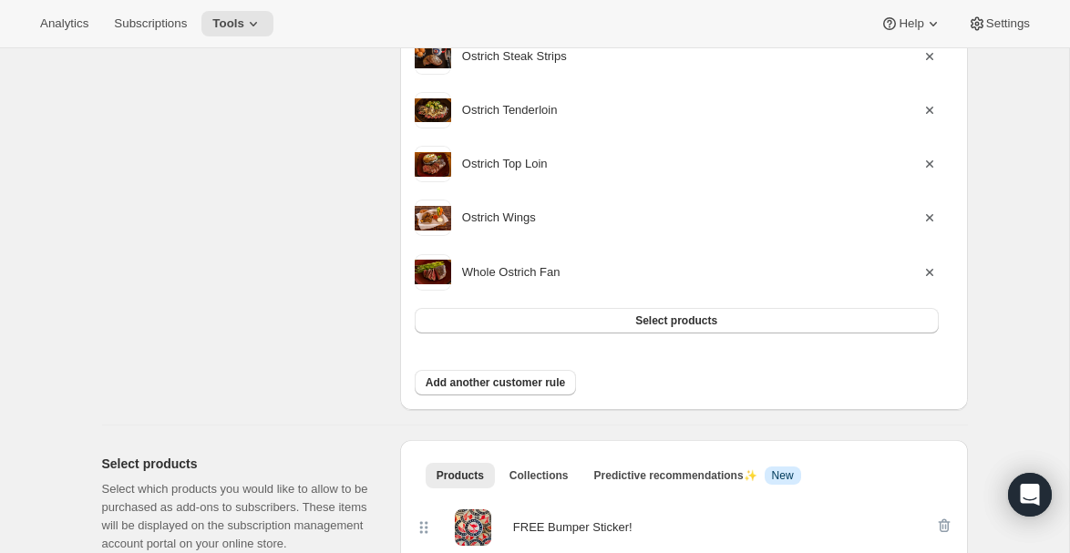
scroll to position [1153, 0]
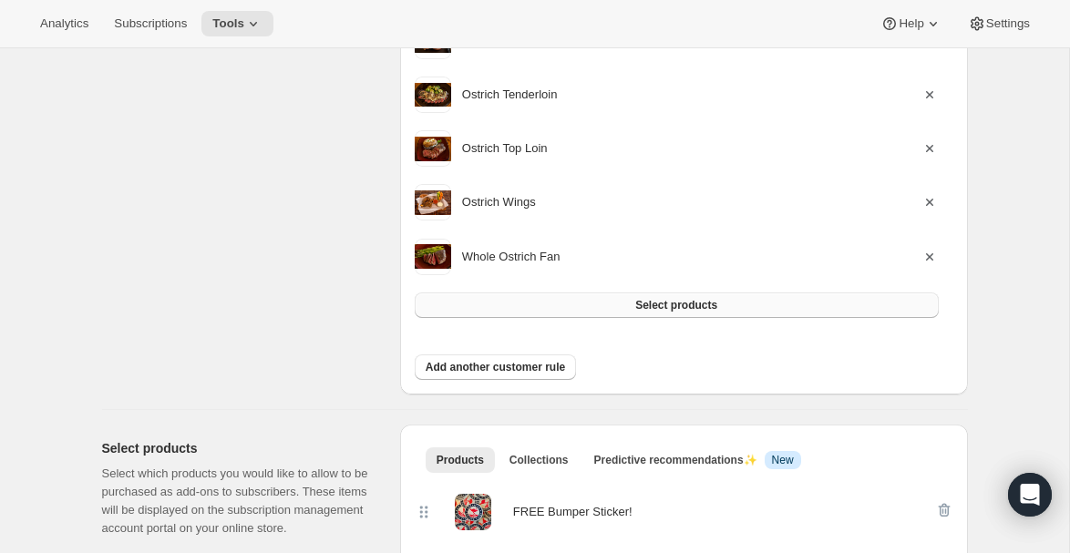
click at [690, 307] on span "Select products" at bounding box center [677, 305] width 82 height 15
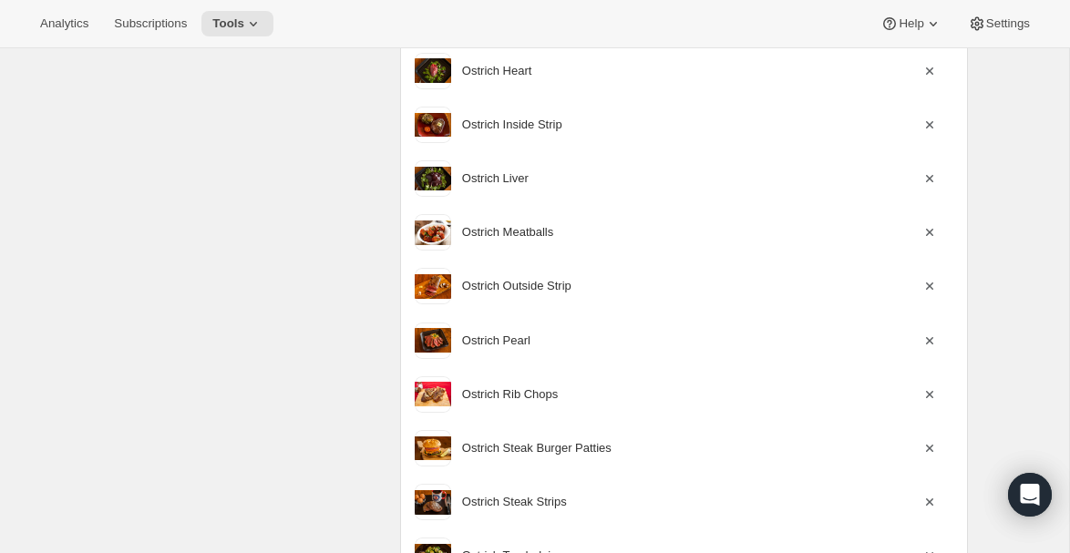
scroll to position [812, 0]
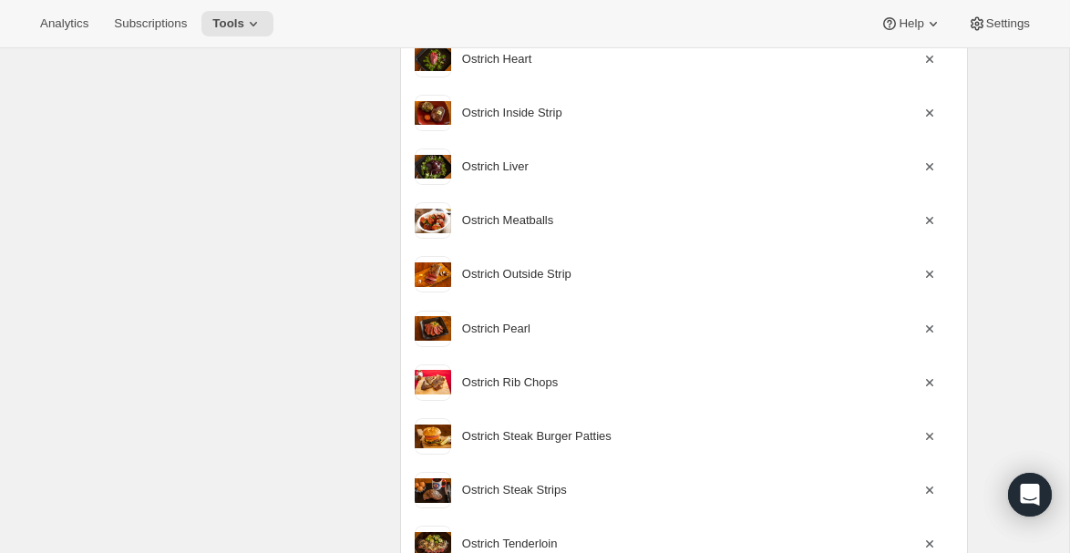
click at [933, 438] on icon "button" at bounding box center [930, 437] width 18 height 18
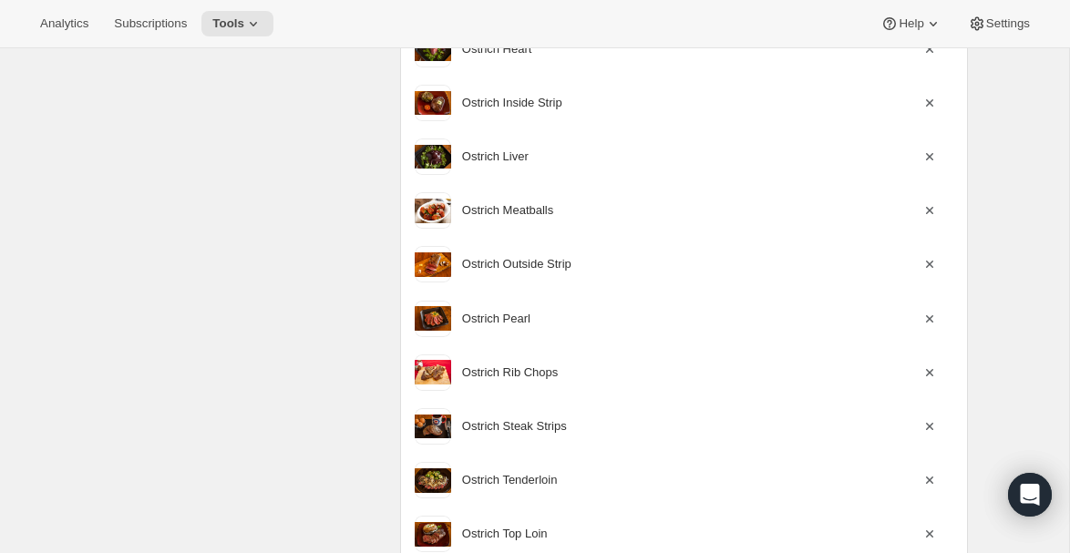
scroll to position [822, 0]
click at [932, 206] on icon "button" at bounding box center [930, 210] width 18 height 18
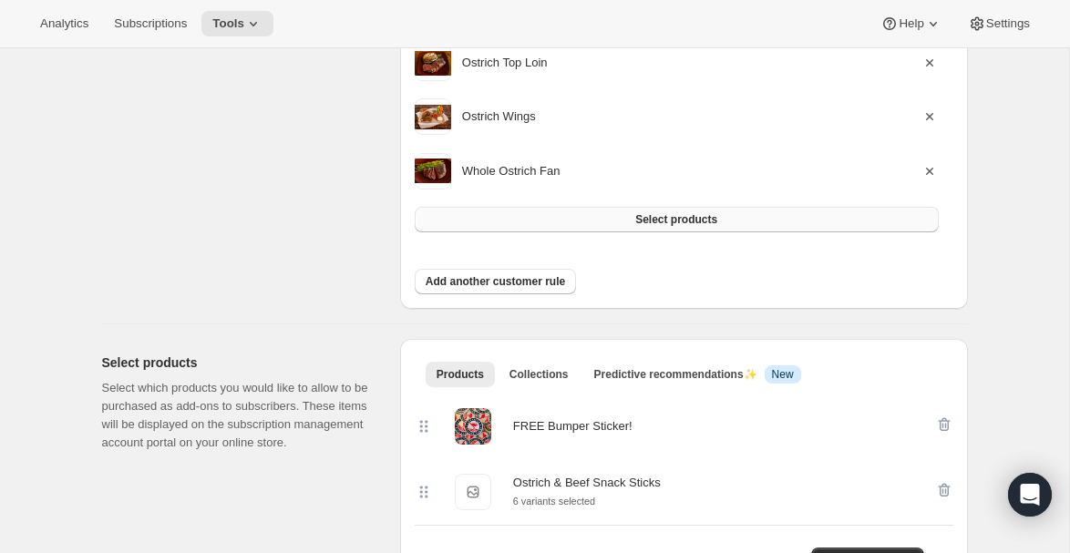
scroll to position [1534, 0]
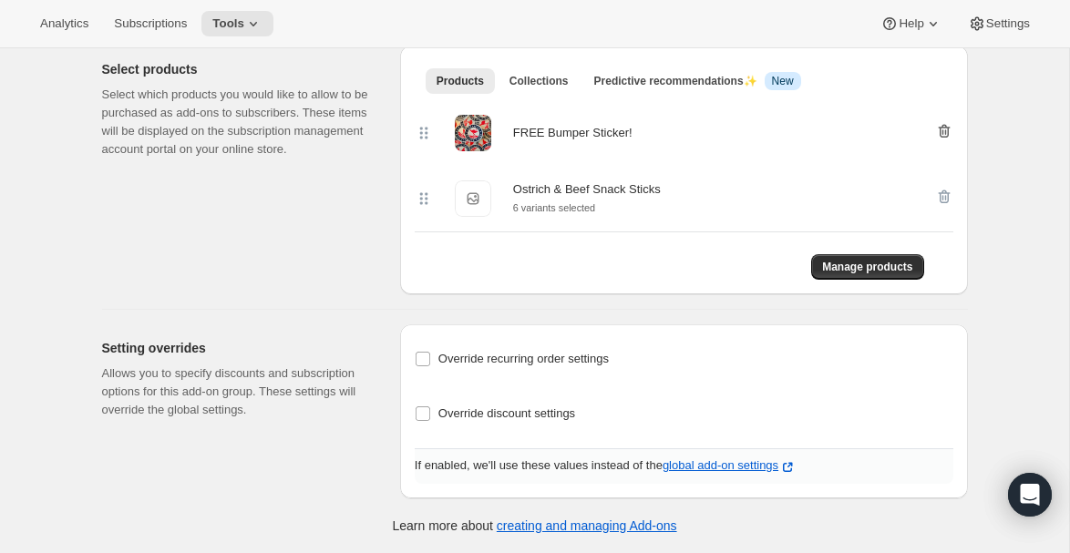
click at [942, 128] on icon "button" at bounding box center [945, 131] width 18 height 18
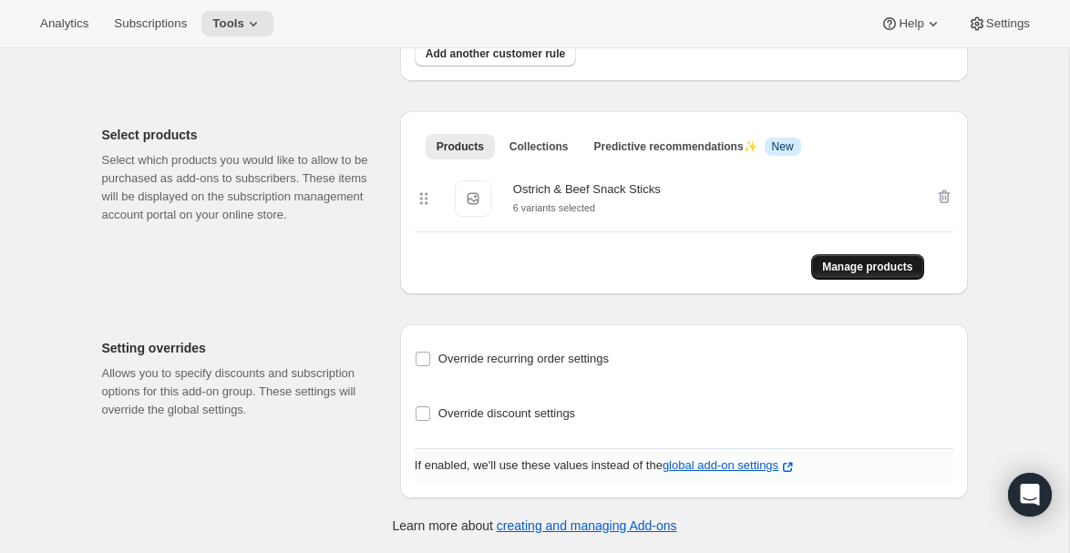
click at [870, 271] on span "Manage products" at bounding box center [867, 267] width 90 height 15
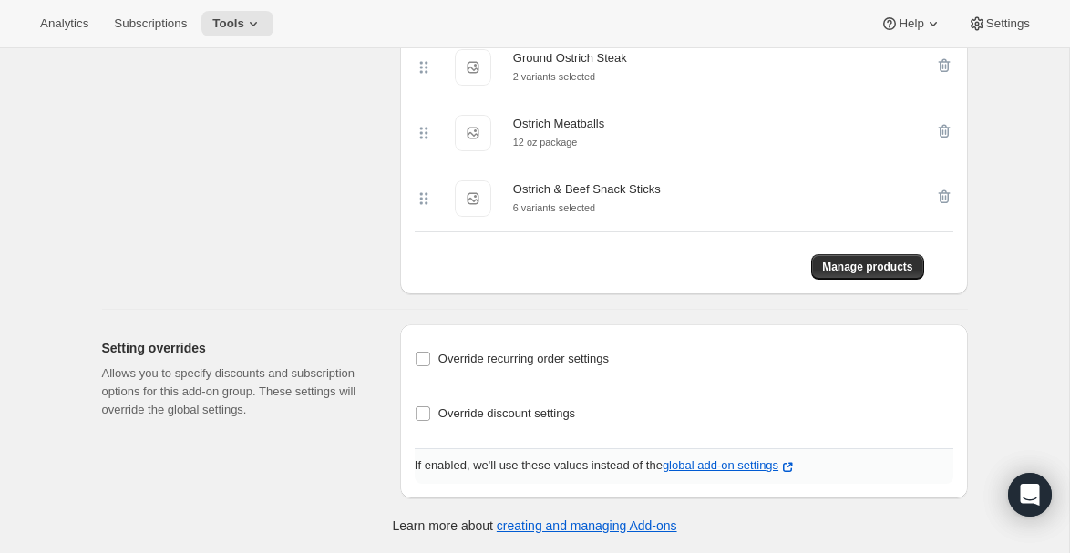
scroll to position [0, 0]
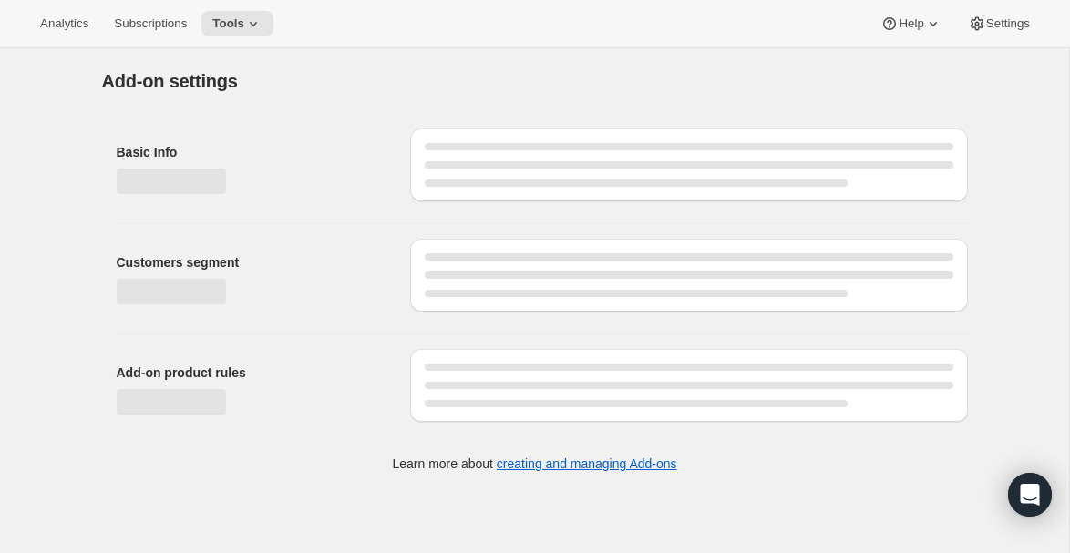
select select "selectedProducts"
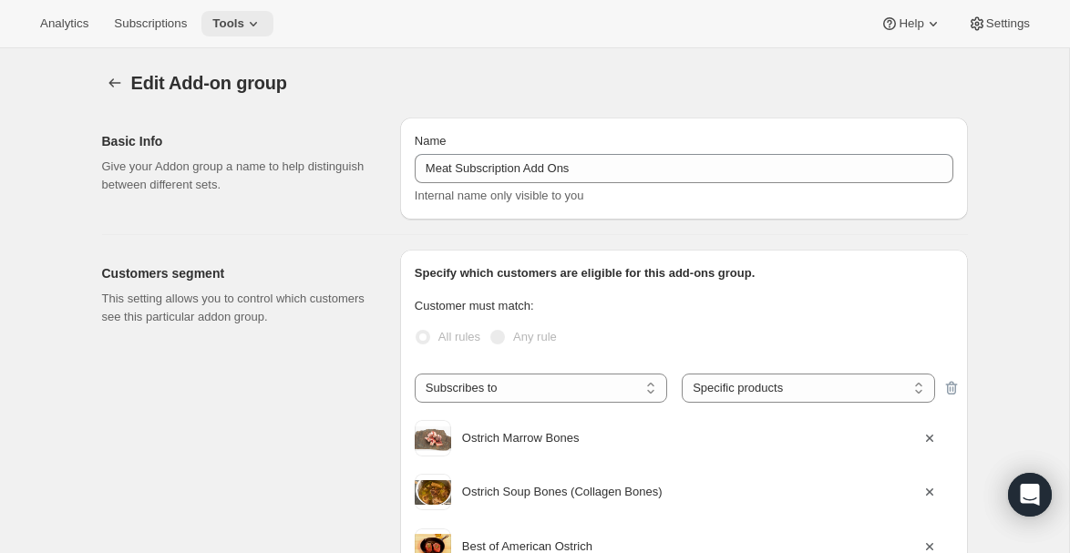
click at [254, 30] on icon at bounding box center [253, 24] width 18 height 18
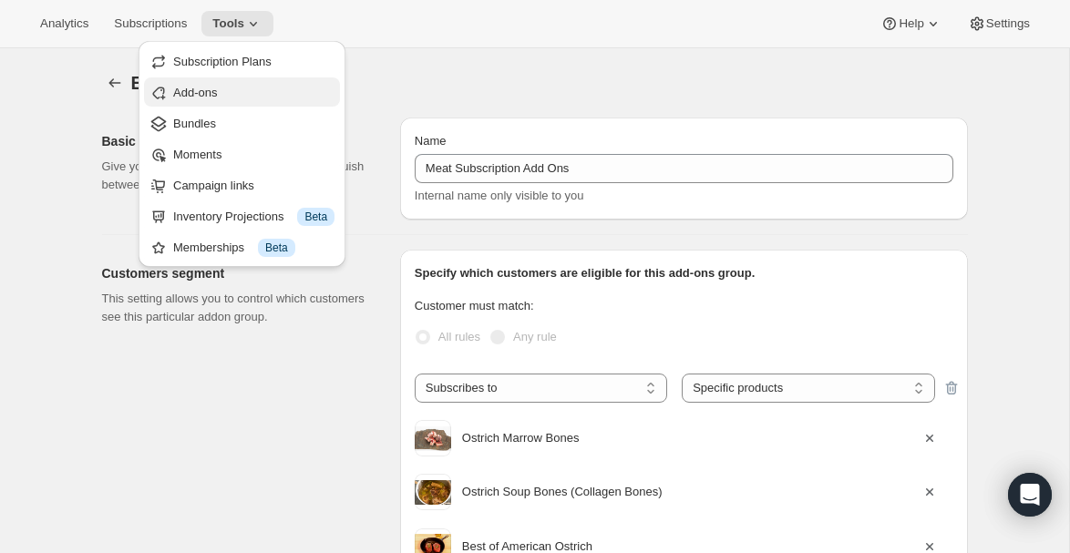
click at [202, 90] on span "Add-ons" at bounding box center [195, 93] width 44 height 14
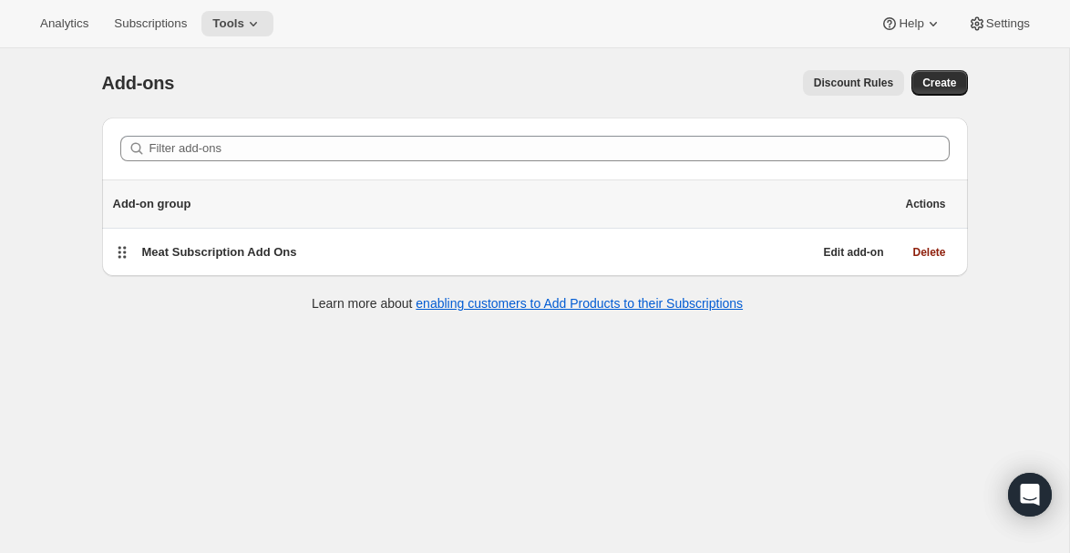
click at [844, 92] on button "Discount Rules" at bounding box center [853, 83] width 101 height 26
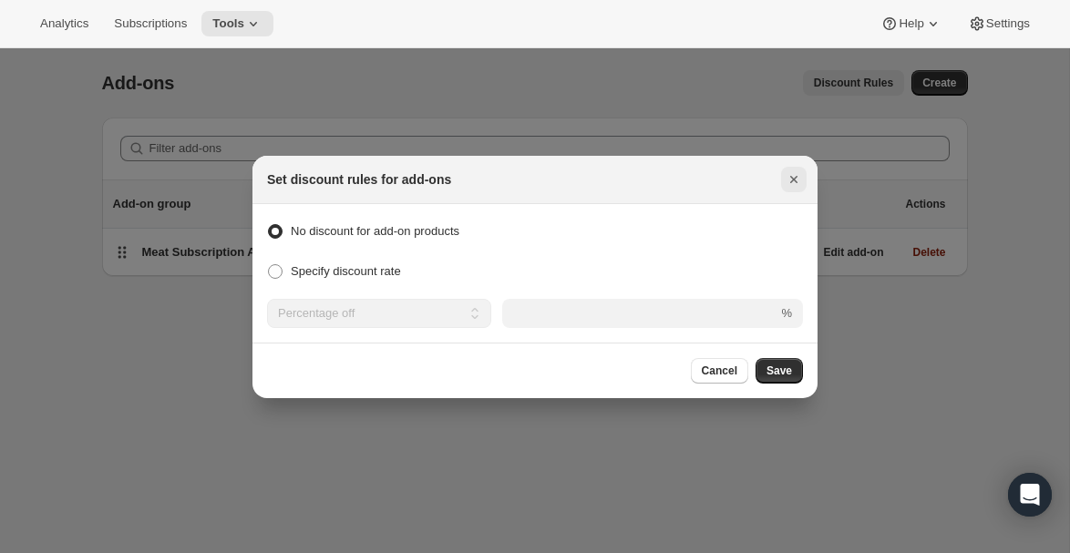
click at [791, 180] on icon "Close" at bounding box center [794, 180] width 18 height 18
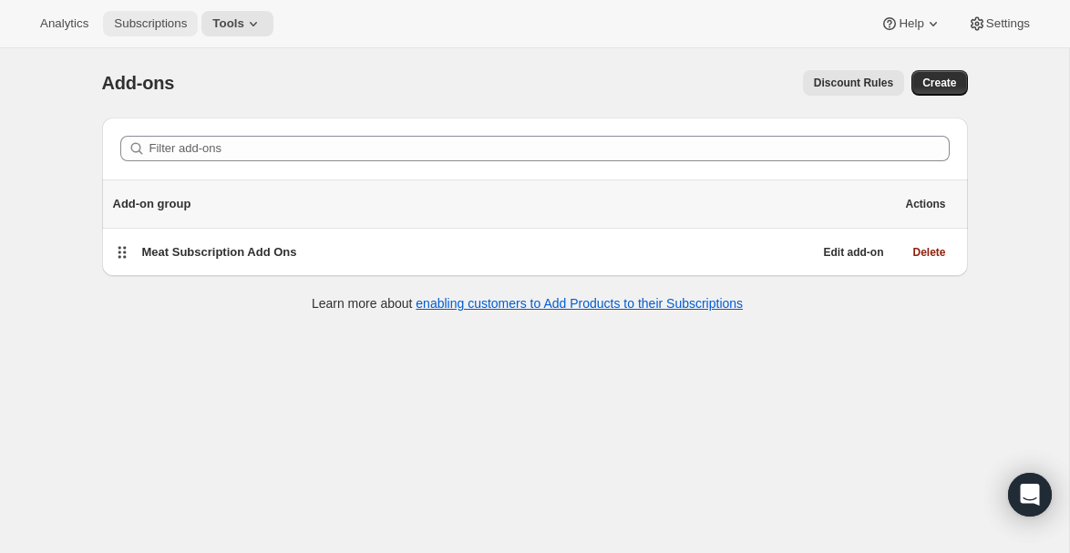
click at [153, 19] on span "Subscriptions" at bounding box center [150, 23] width 73 height 15
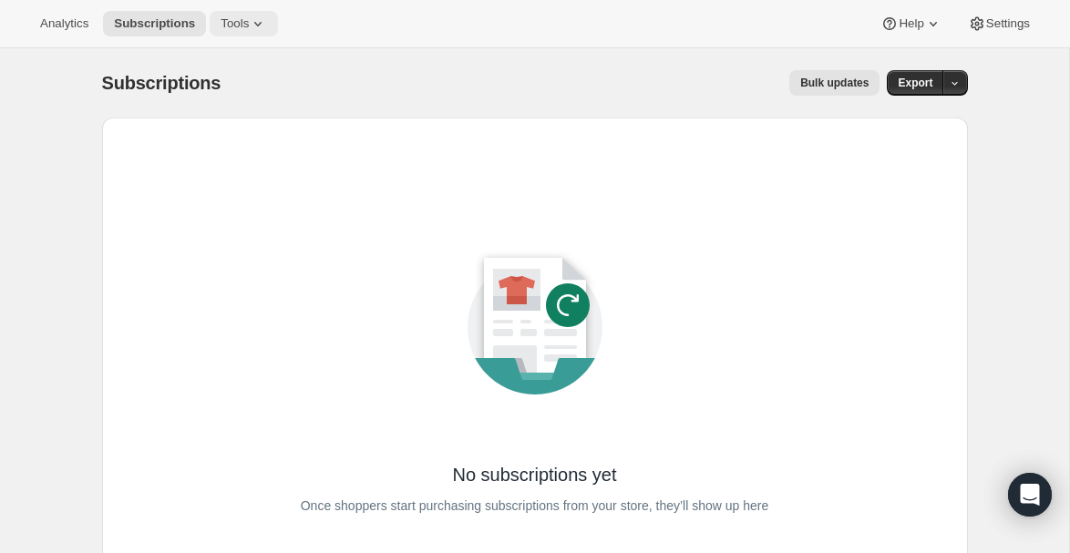
click at [249, 20] on span "Tools" at bounding box center [235, 23] width 28 height 15
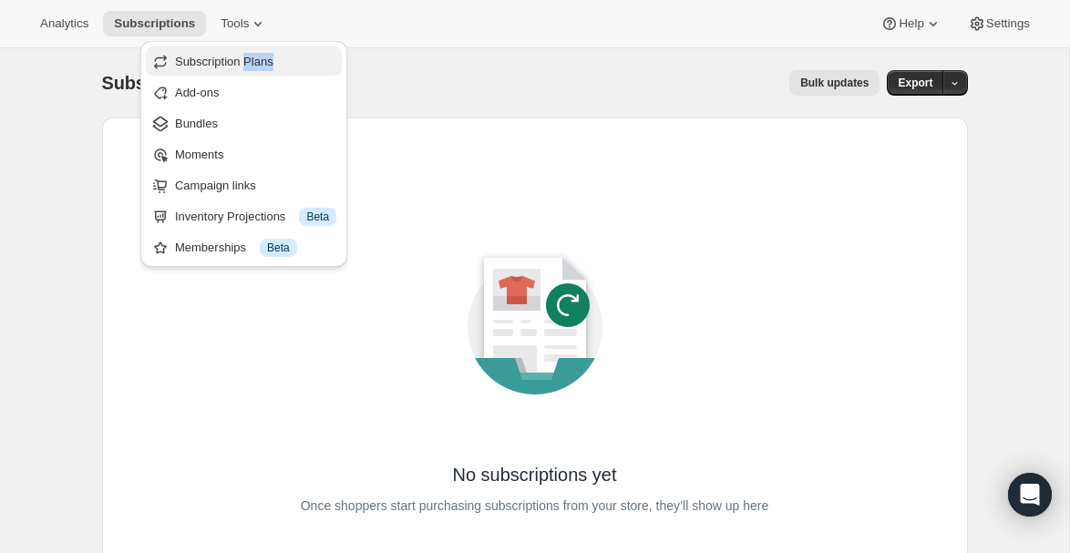
click at [199, 61] on span "Subscription Plans" at bounding box center [224, 62] width 98 height 14
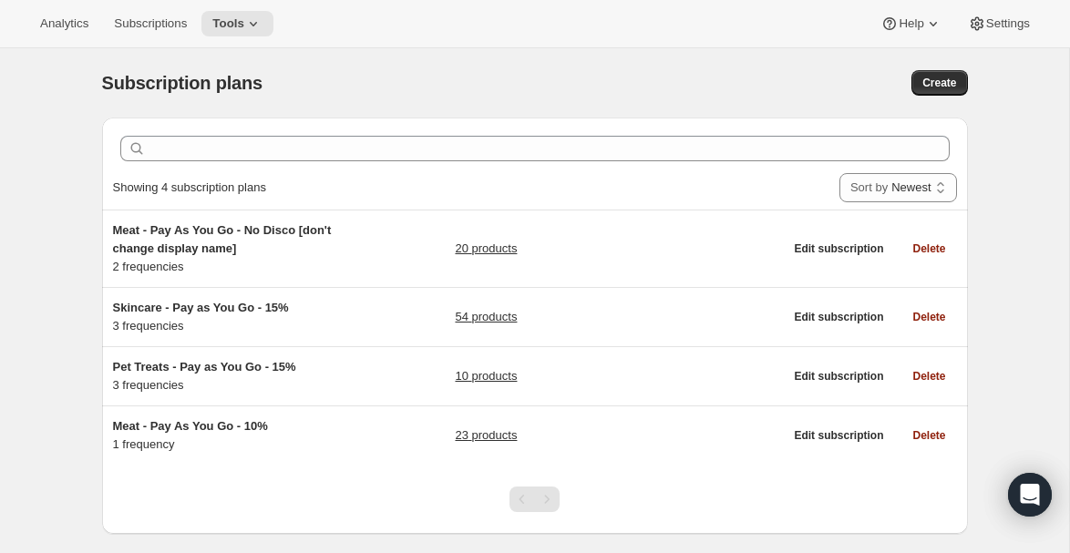
click at [596, 84] on div "Create" at bounding box center [781, 83] width 373 height 26
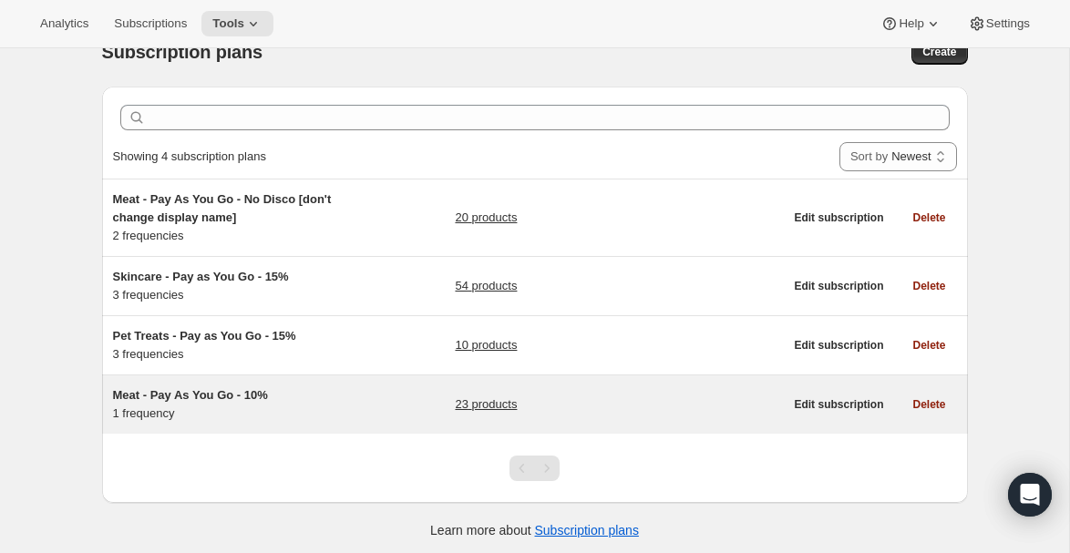
scroll to position [48, 0]
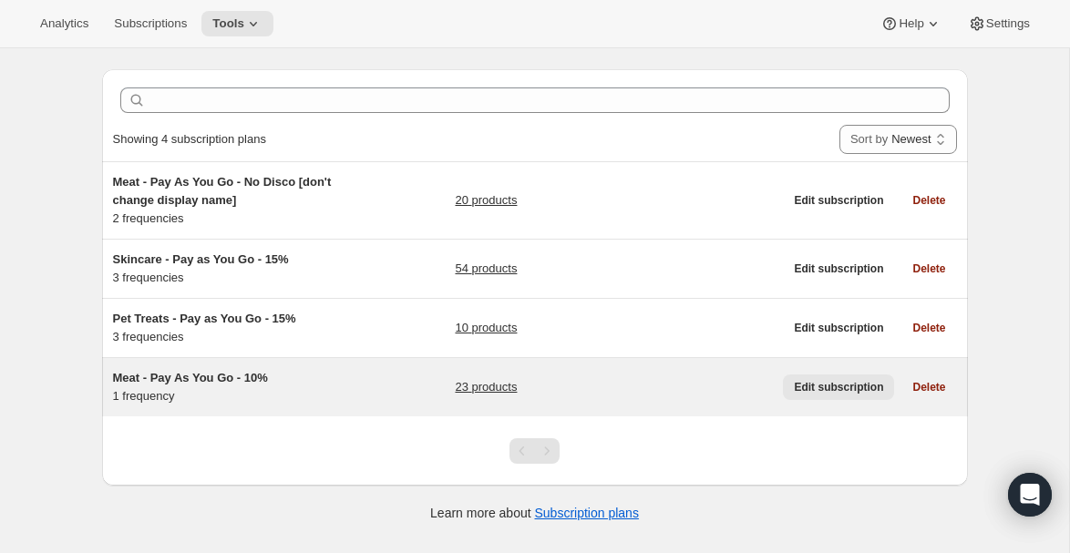
click at [850, 385] on span "Edit subscription" at bounding box center [838, 387] width 89 height 15
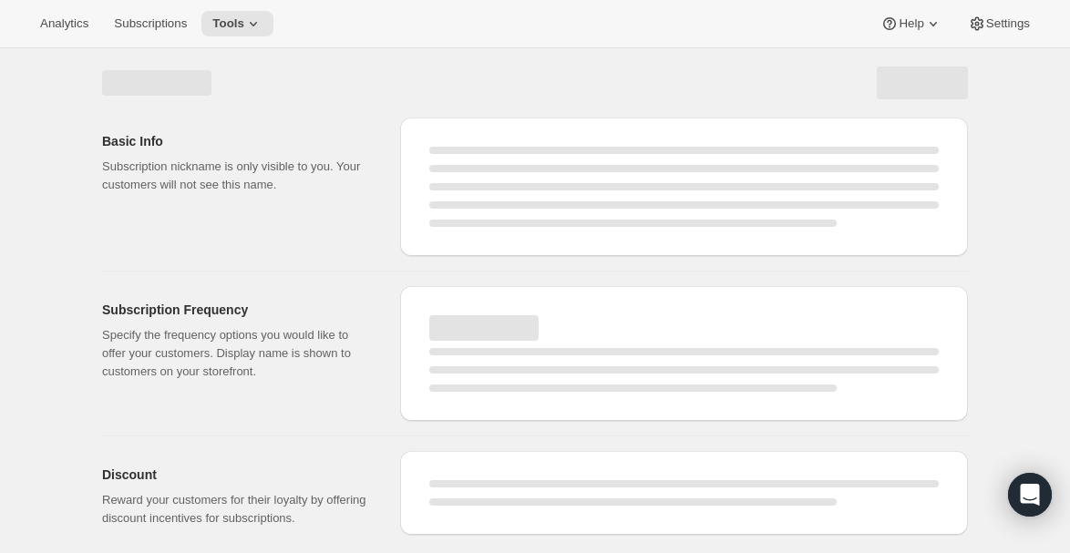
select select "WEEK"
select select "MONTH"
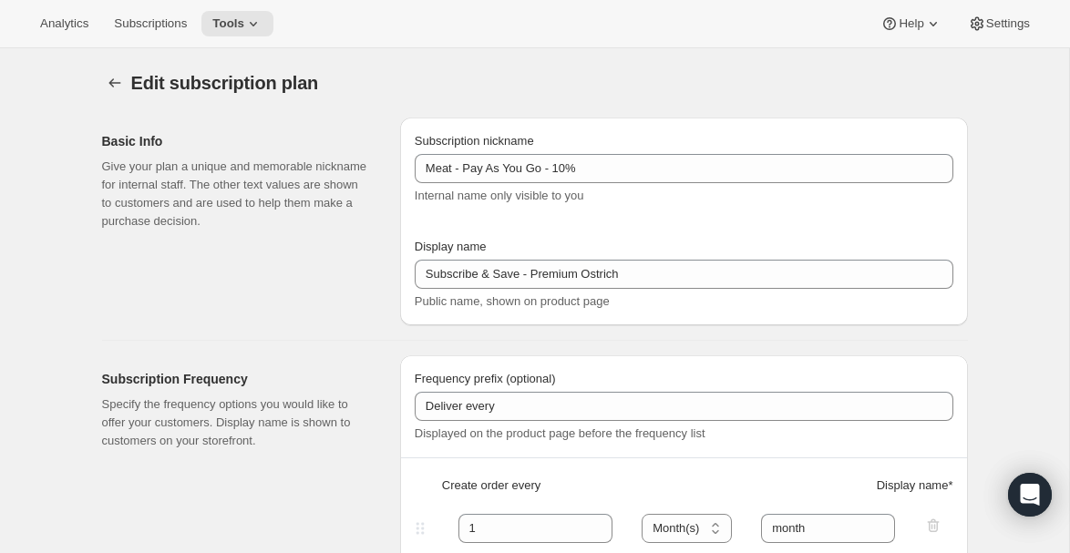
type input "Meat - Pay As You Go - 10%"
type input "Subscribe & Save - Premium Ostrich"
type input "1"
select select "MONTH"
type input "month"
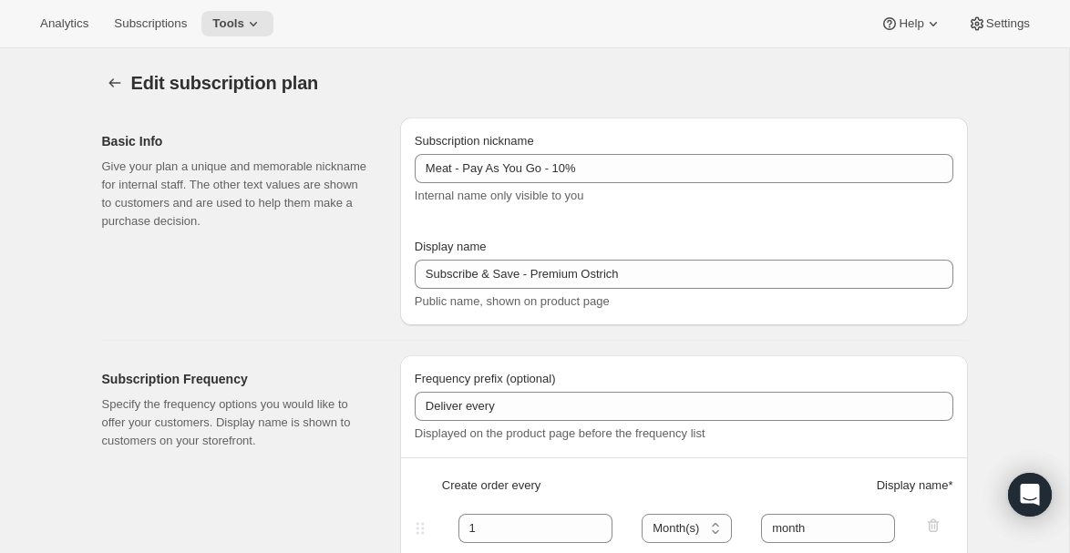
type input "10"
type input "Minimum two deliveries, then cancel anytime. Modify or reschedule whenever you …"
checkbox input "true"
click at [169, 25] on span "Subscriptions" at bounding box center [150, 23] width 73 height 15
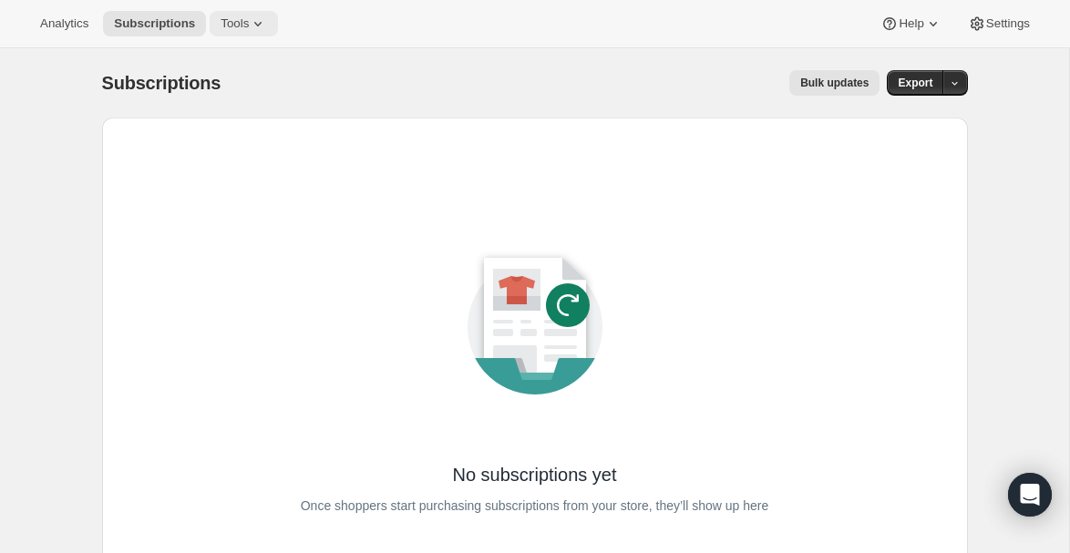
click at [248, 26] on span "Tools" at bounding box center [235, 23] width 28 height 15
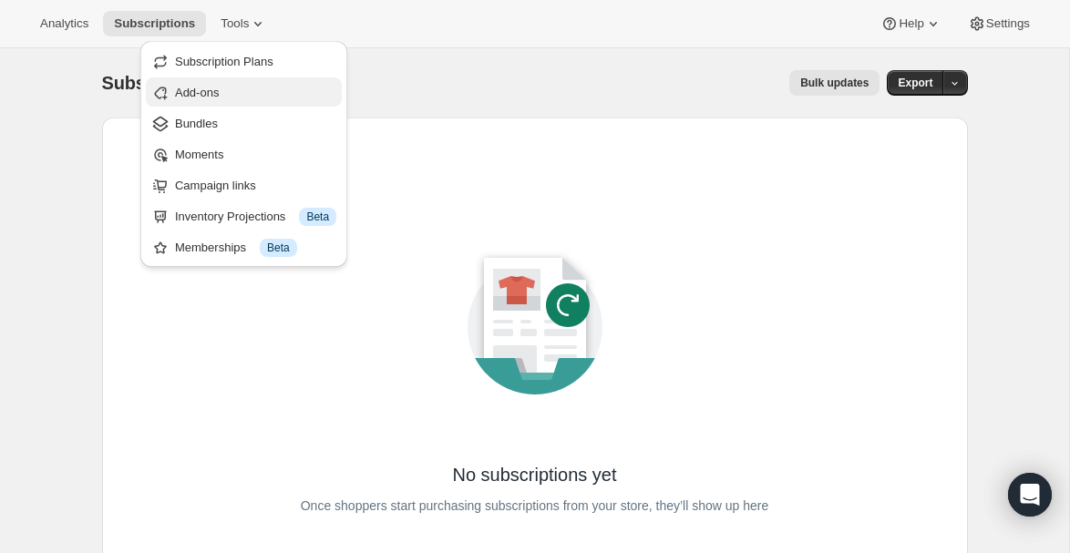
click at [250, 80] on button "Add-ons" at bounding box center [244, 92] width 196 height 29
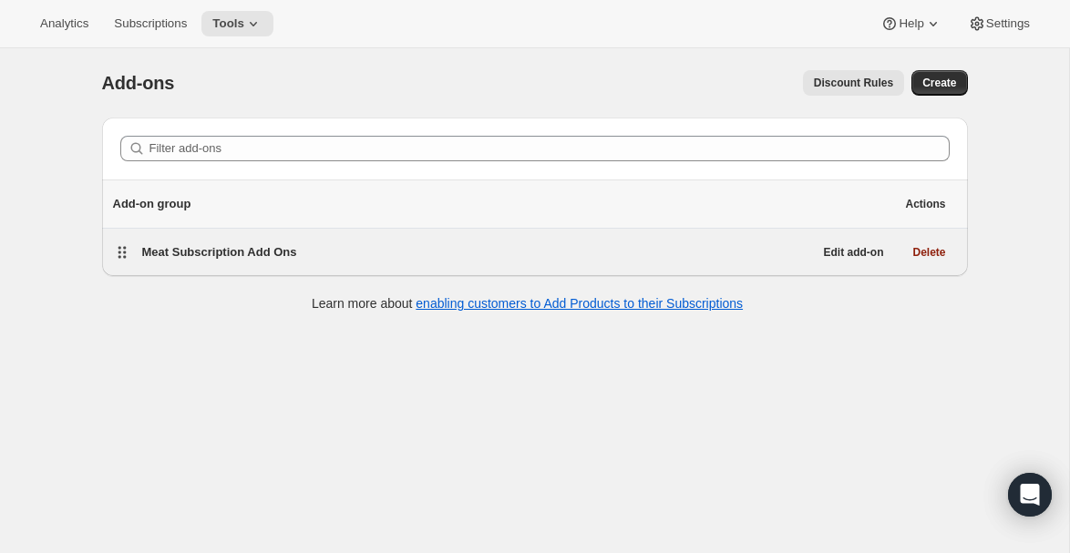
click at [408, 254] on div "Meat Subscription Add Ons" at bounding box center [477, 252] width 671 height 18
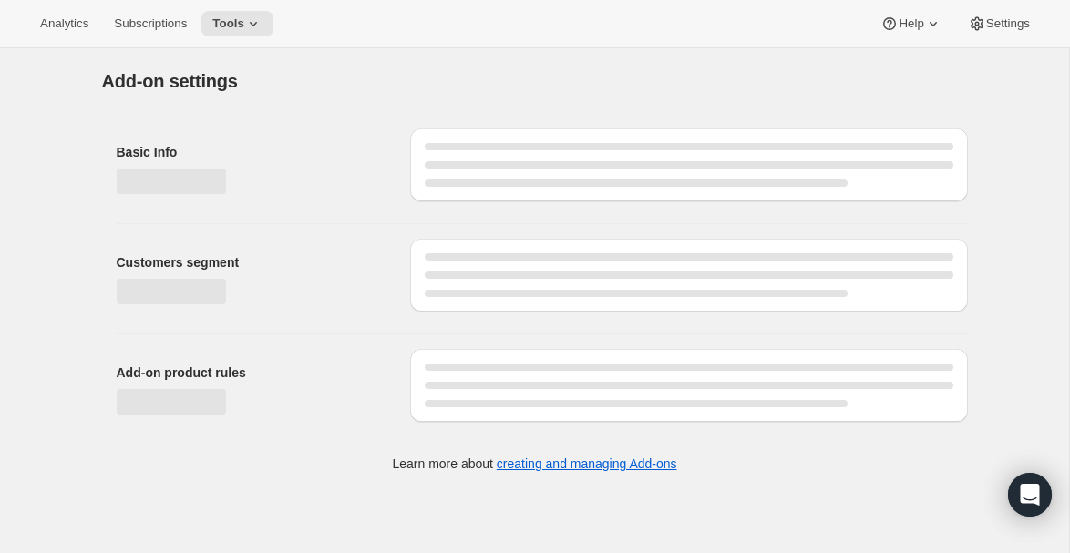
select select "selectedProducts"
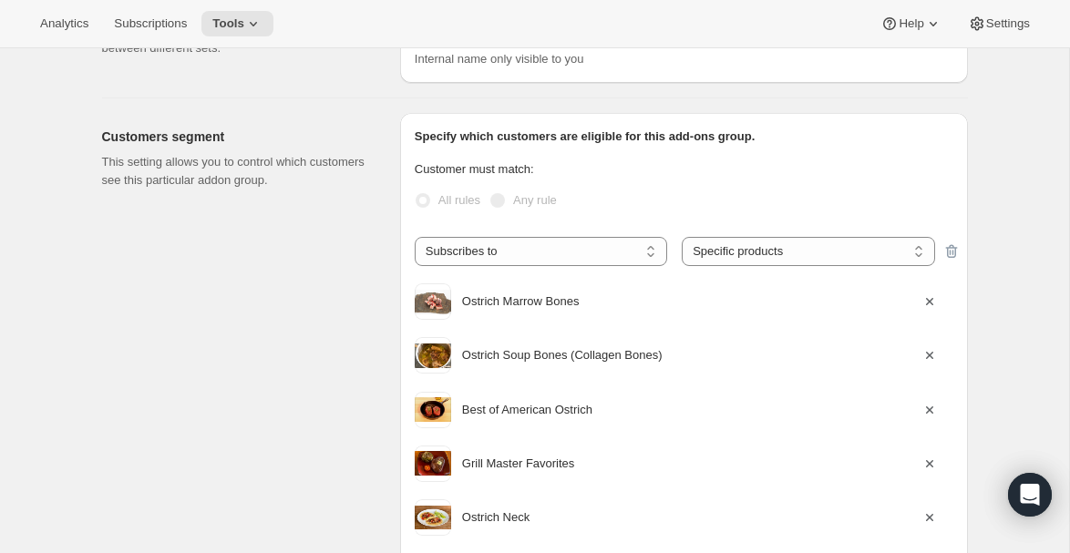
scroll to position [134, 0]
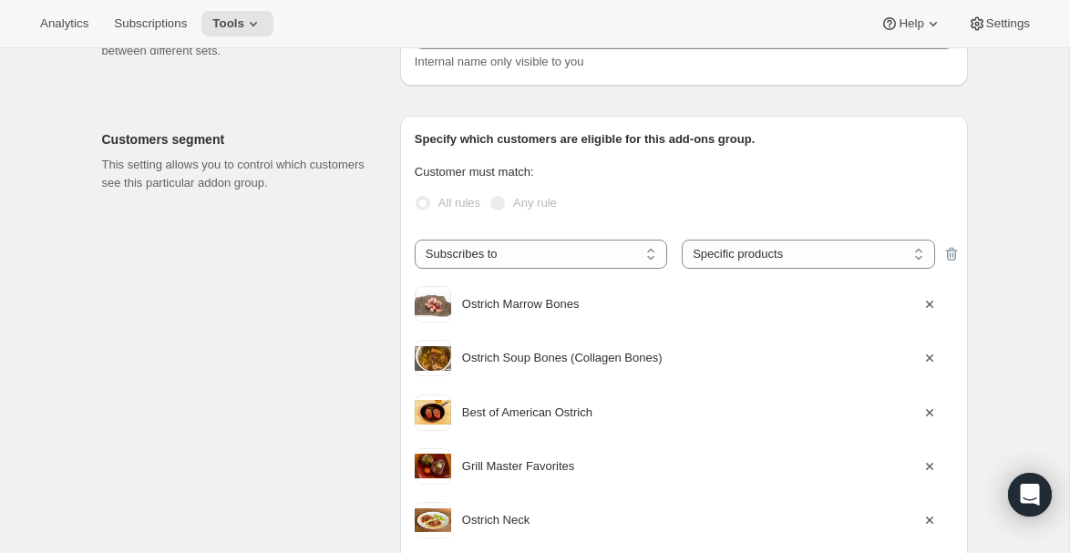
drag, startPoint x: 861, startPoint y: 136, endPoint x: 808, endPoint y: 136, distance: 52.9
click at [861, 136] on div "Specify which customers are eligible for this add-ons group." at bounding box center [684, 139] width 539 height 18
click at [805, 142] on div "Specify which customers are eligible for this add-ons group." at bounding box center [684, 139] width 539 height 18
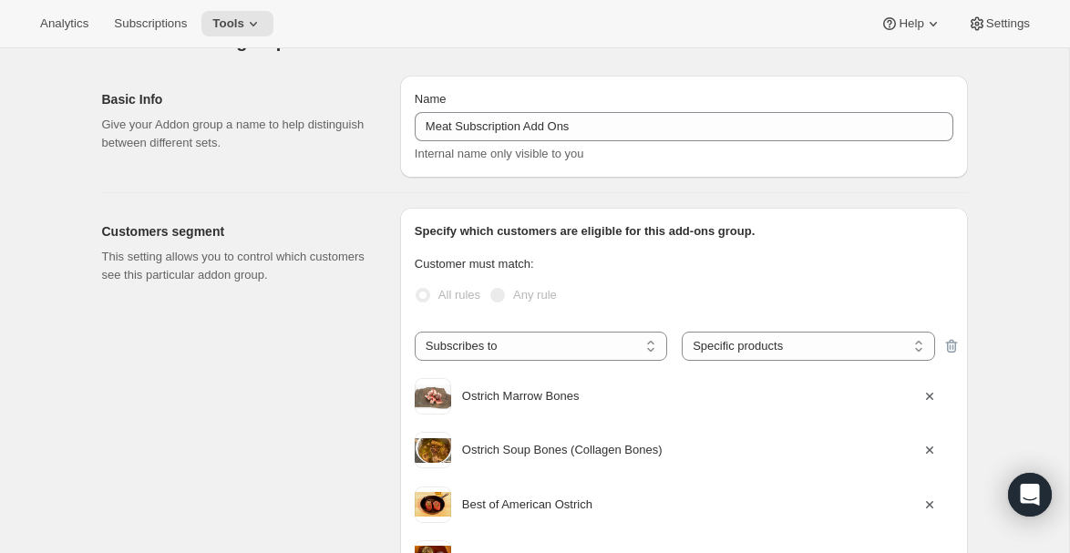
scroll to position [0, 0]
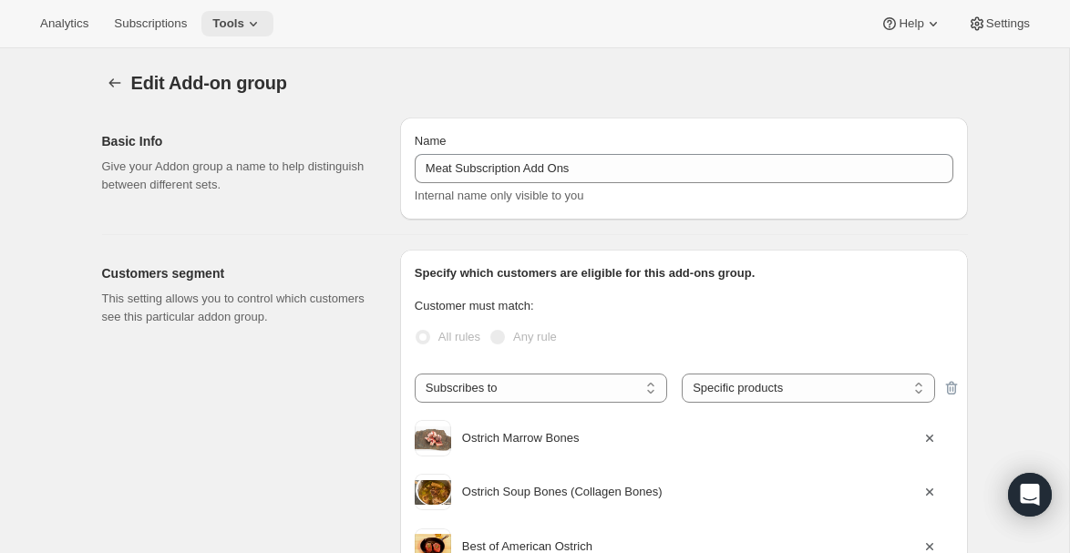
click at [243, 24] on span "Tools" at bounding box center [228, 23] width 32 height 15
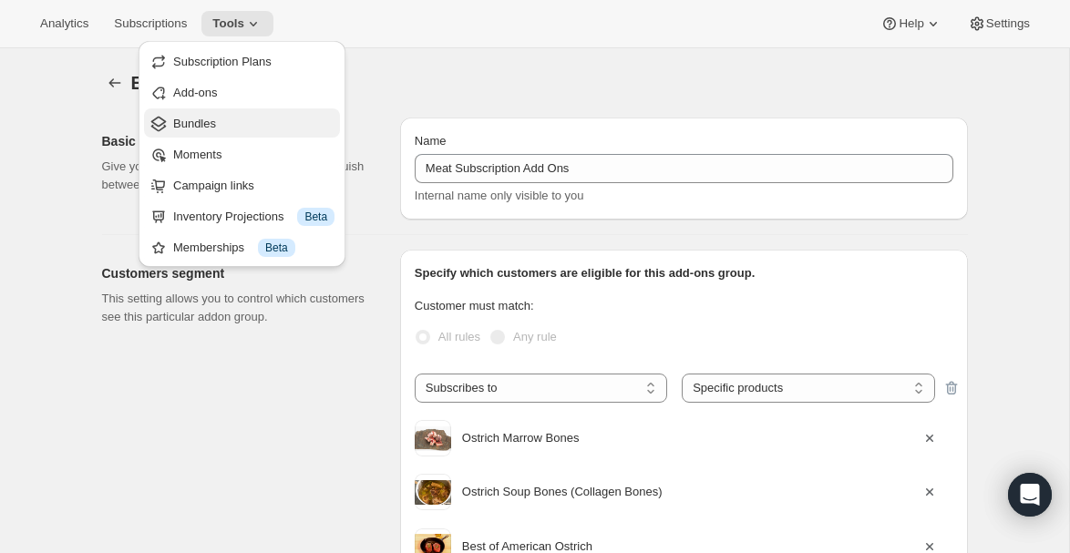
click at [253, 115] on span "Bundles" at bounding box center [253, 124] width 161 height 18
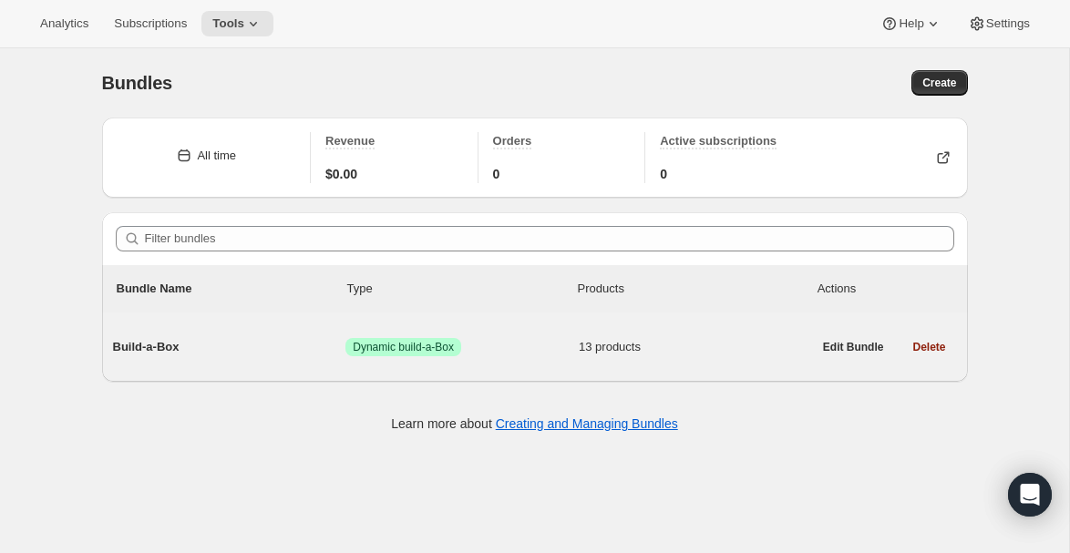
click at [770, 346] on span "13 products" at bounding box center [695, 347] width 233 height 18
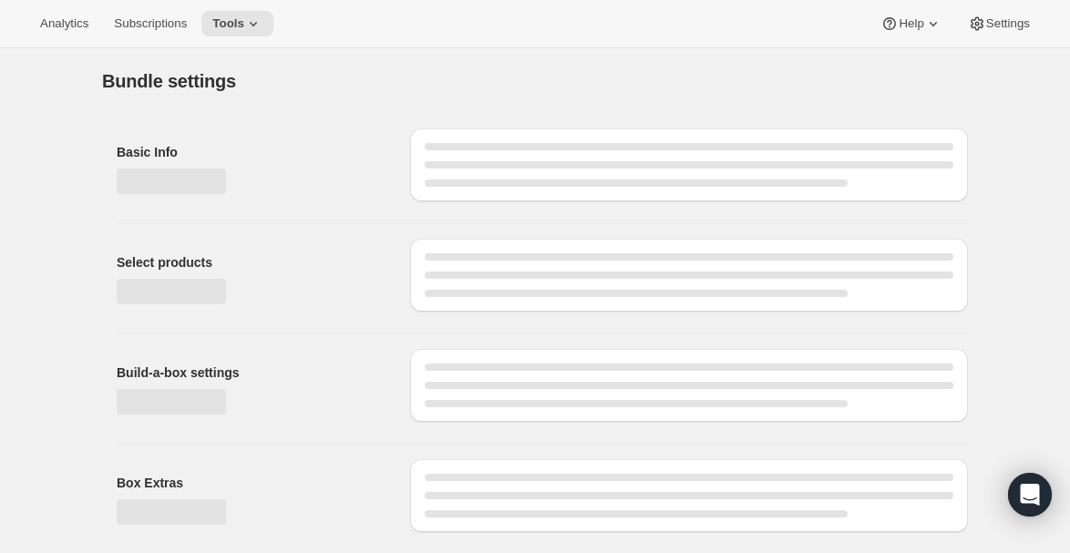
type input "Build-a-Box"
radio input "true"
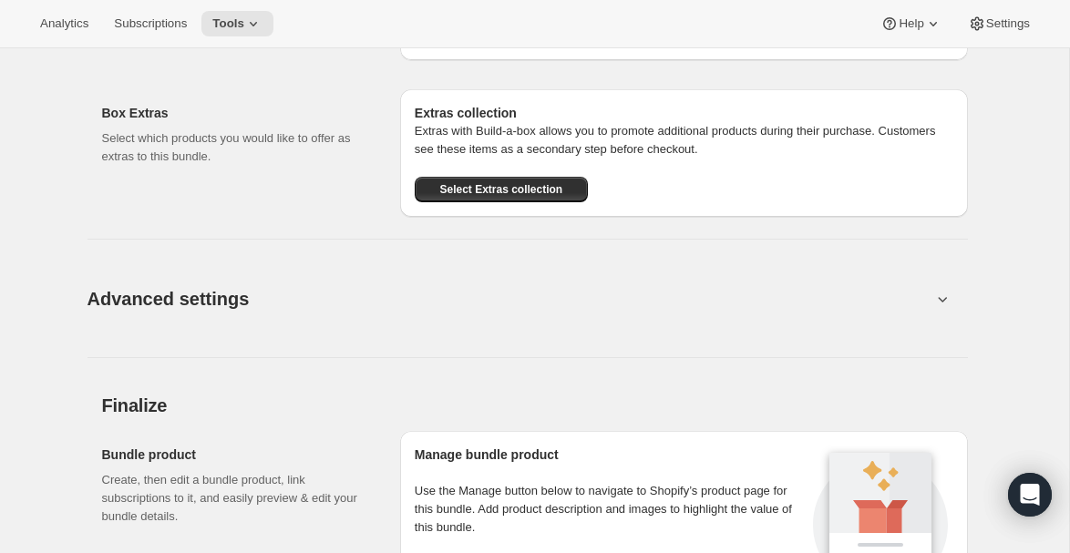
scroll to position [2000, 0]
click at [908, 290] on button "Advanced settings" at bounding box center [510, 298] width 866 height 70
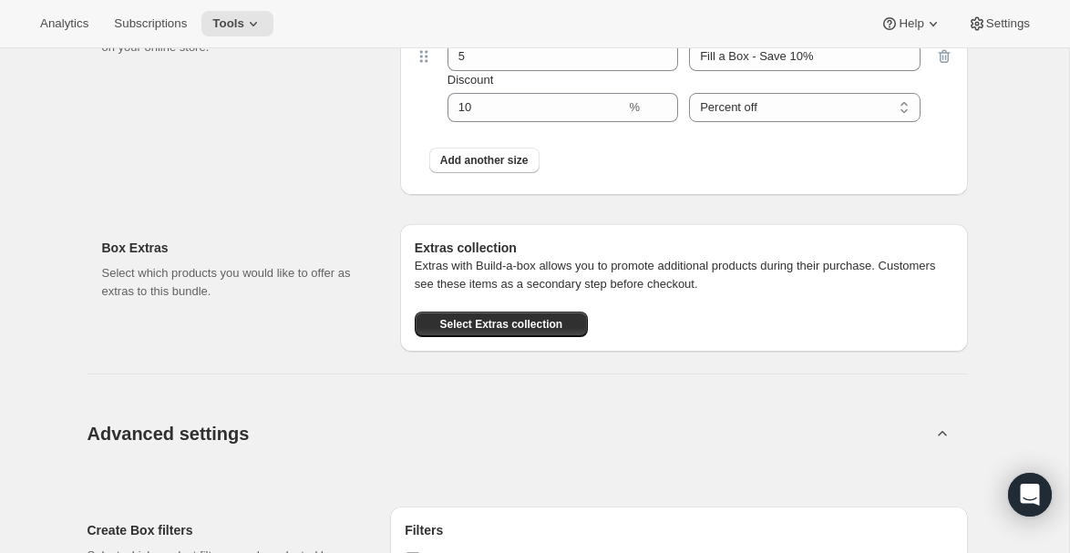
scroll to position [1863, 0]
click at [515, 323] on span "Select Extras collection" at bounding box center [501, 325] width 123 height 15
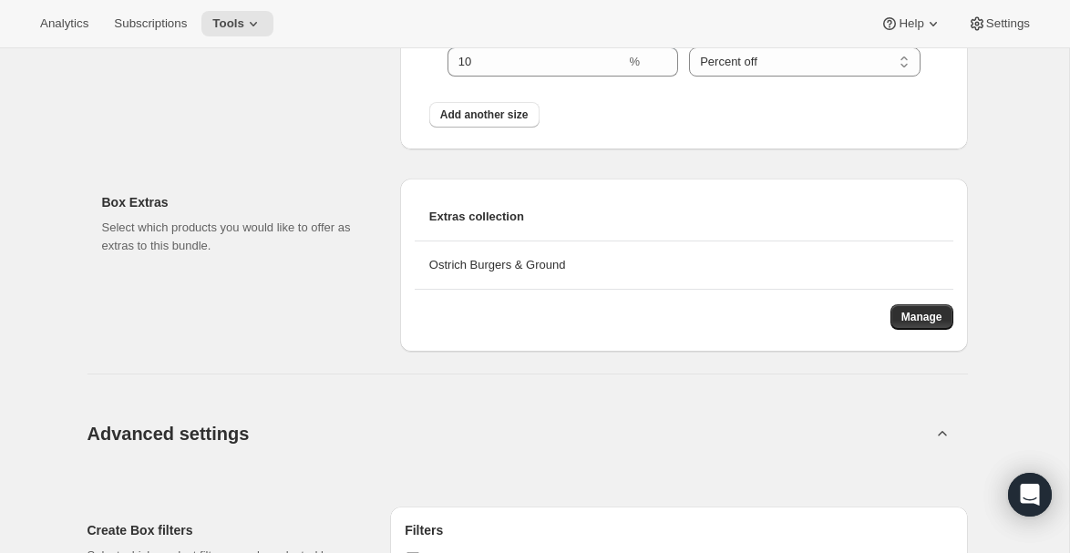
scroll to position [1914, 0]
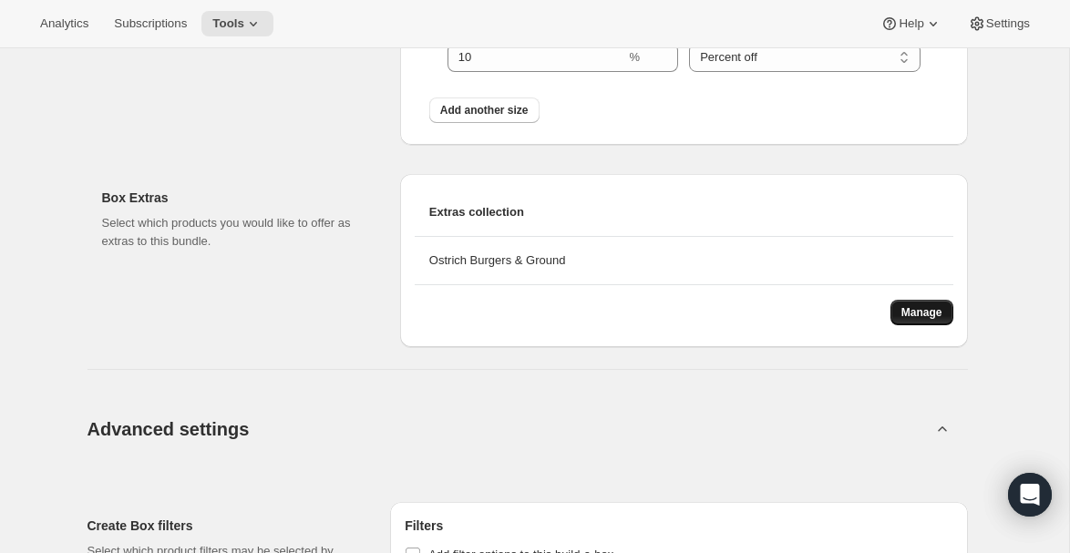
click at [921, 311] on span "Manage" at bounding box center [922, 312] width 41 height 15
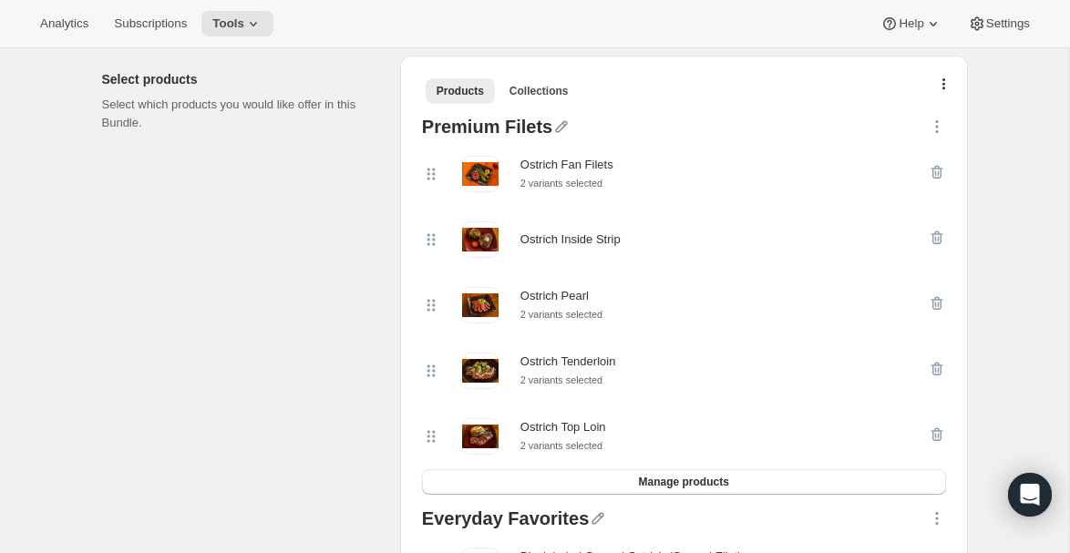
scroll to position [0, 0]
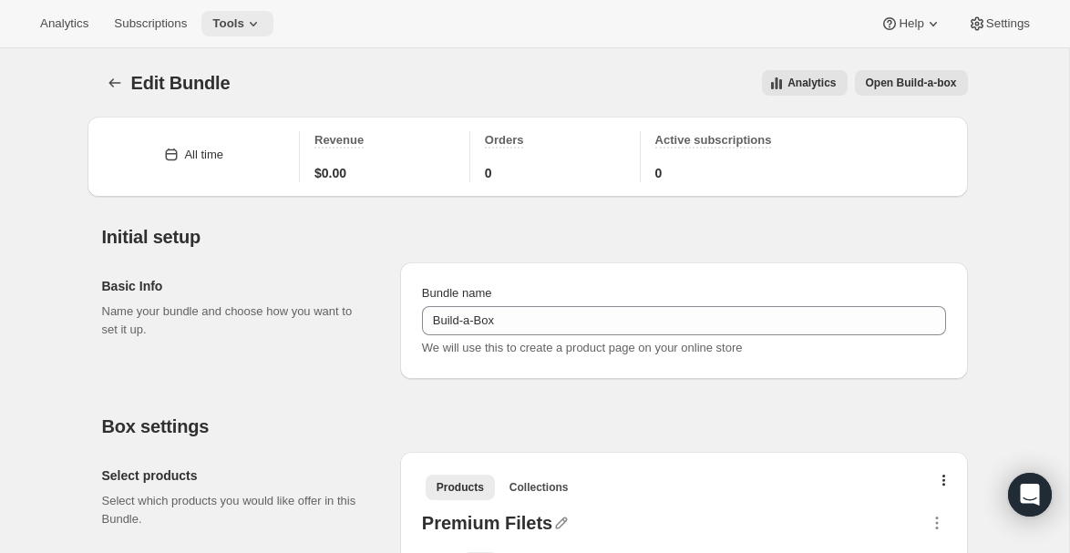
click at [257, 24] on icon at bounding box center [253, 24] width 7 height 5
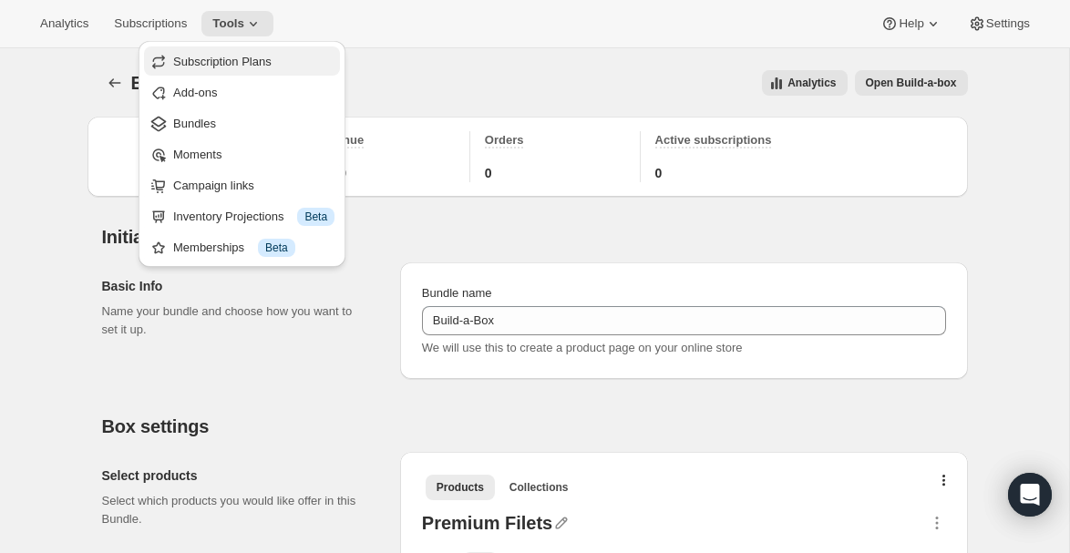
click at [229, 58] on span "Subscription Plans" at bounding box center [222, 62] width 98 height 14
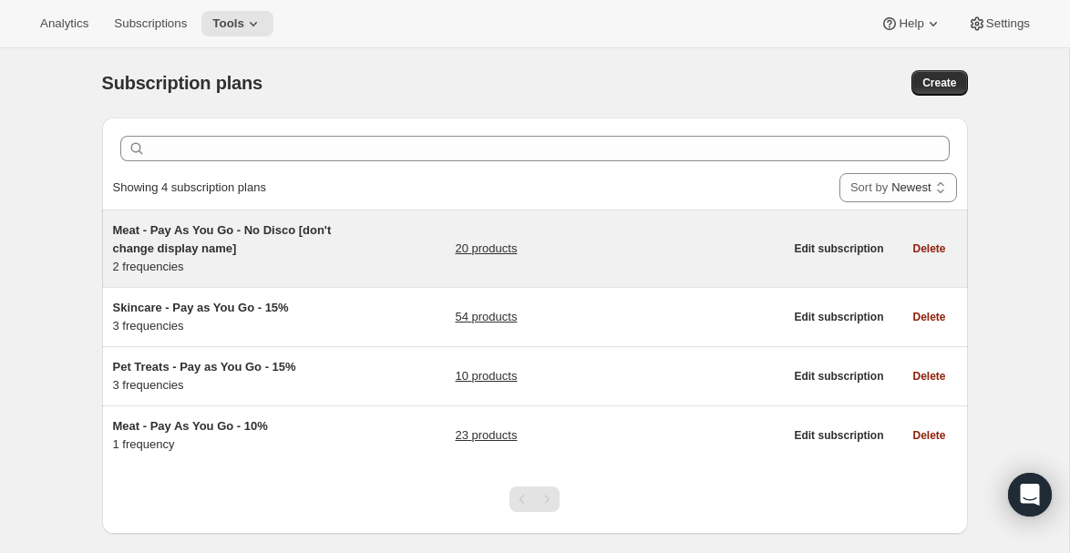
click at [512, 247] on link "20 products" at bounding box center [486, 249] width 62 height 18
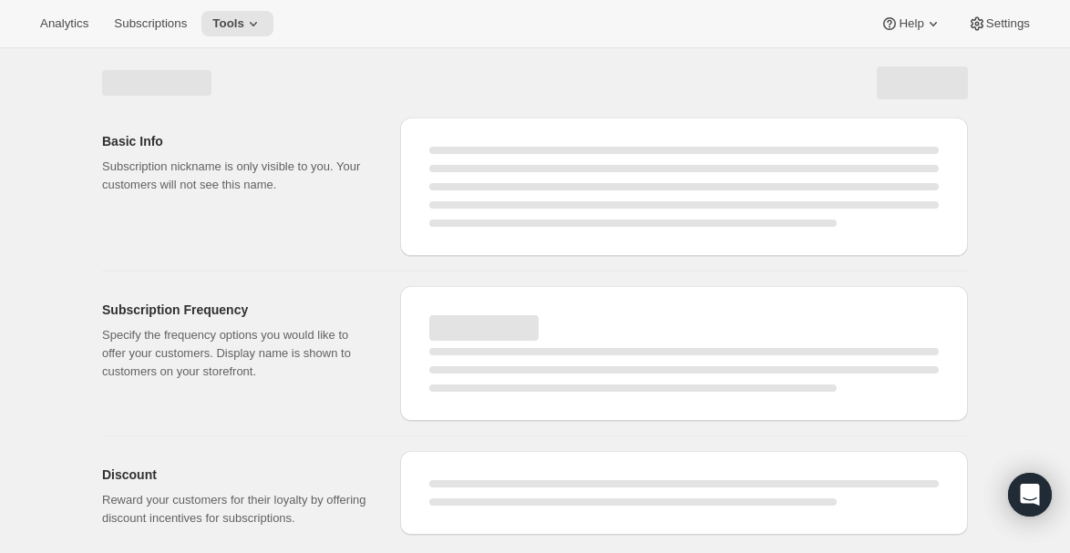
select select "WEEK"
select select "MONTH"
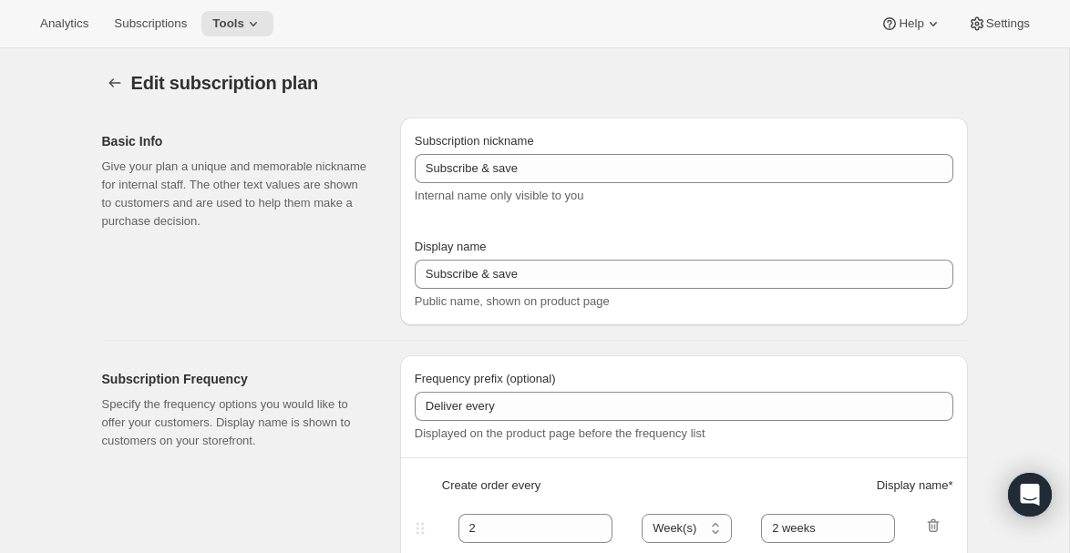
type input "Meat - Pay As You Go - No Disco [don't change display name]"
type input "Recurring Order"
type input "1"
type input "week"
type input "month"
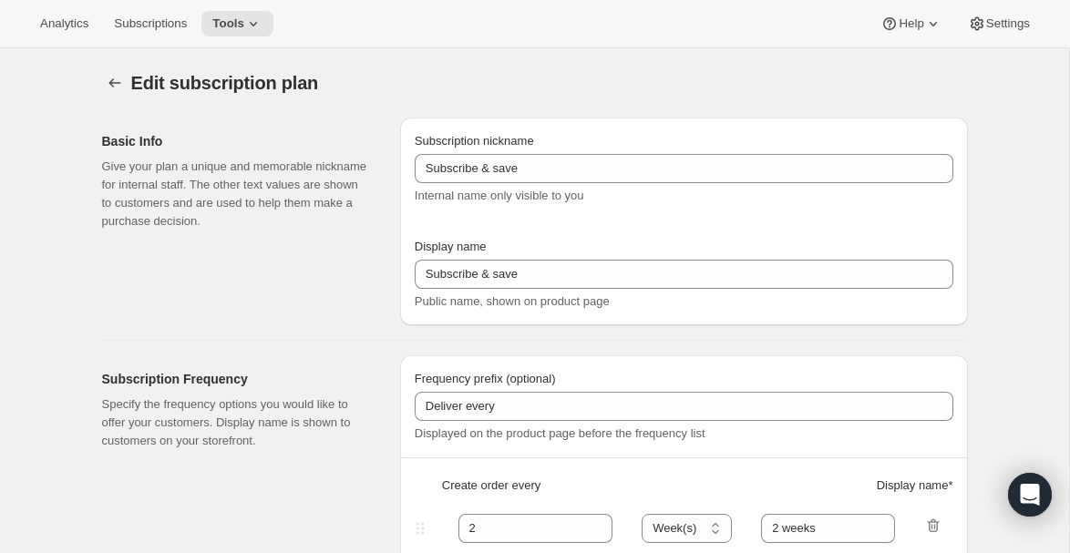
type input "Minimum two deliveries, then cancel anytime. Modify or reschedule whenever you …"
checkbox input "true"
click at [147, 27] on span "Subscriptions" at bounding box center [150, 23] width 73 height 15
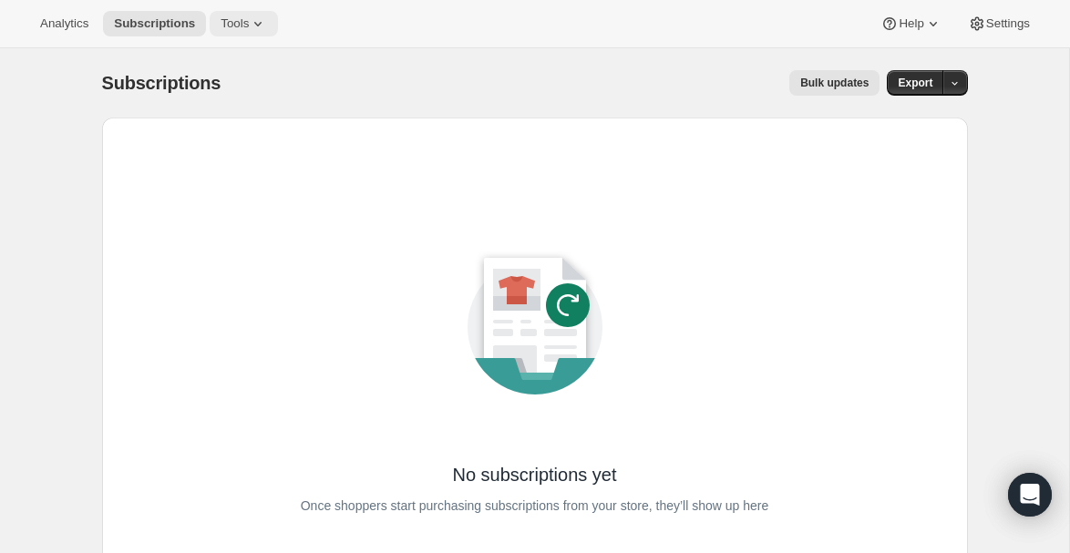
click at [248, 24] on span "Tools" at bounding box center [235, 23] width 28 height 15
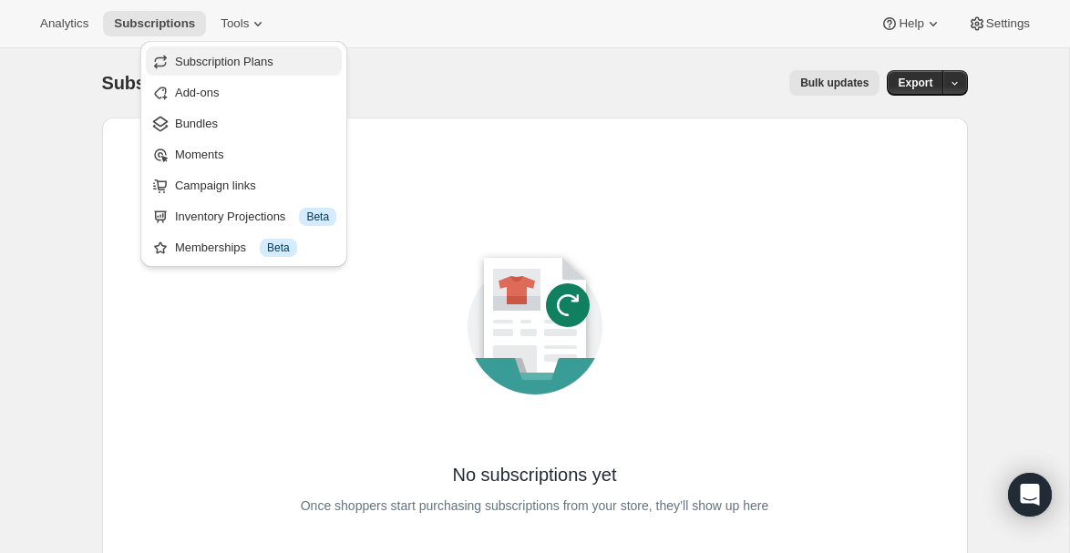
click at [265, 69] on span "Subscription Plans" at bounding box center [255, 62] width 161 height 18
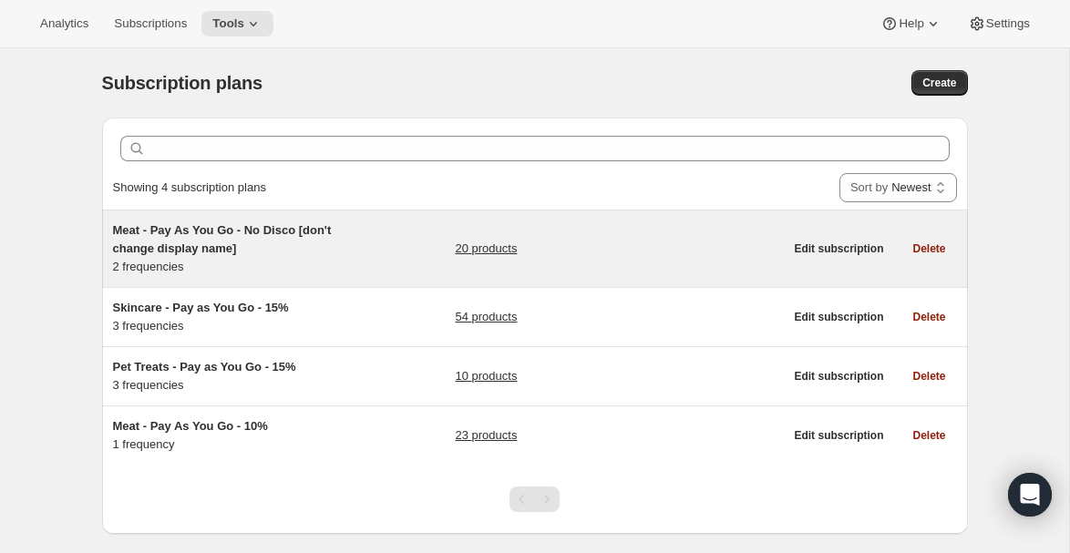
click at [502, 246] on link "20 products" at bounding box center [486, 249] width 62 height 18
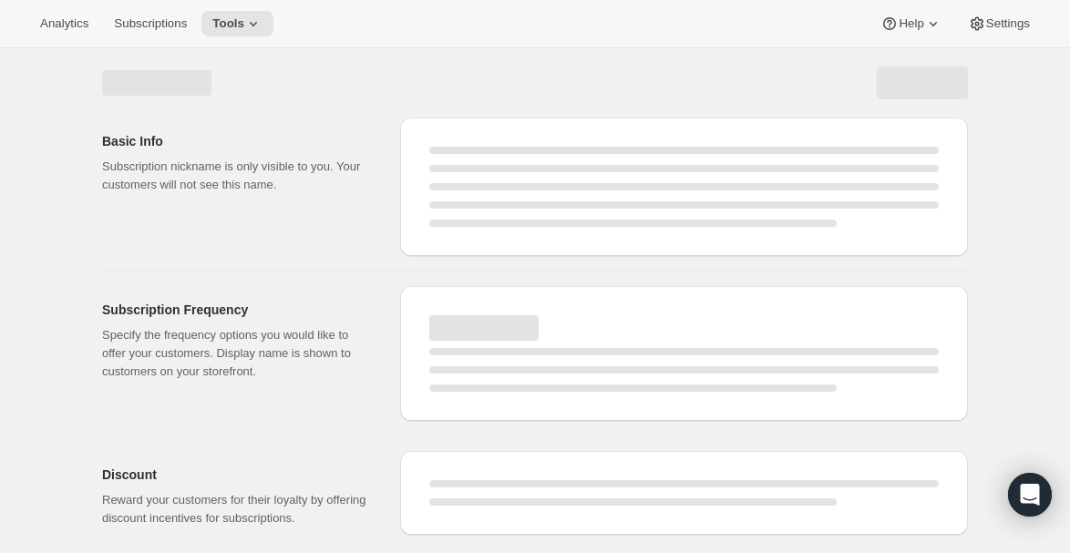
select select "WEEK"
select select "MONTH"
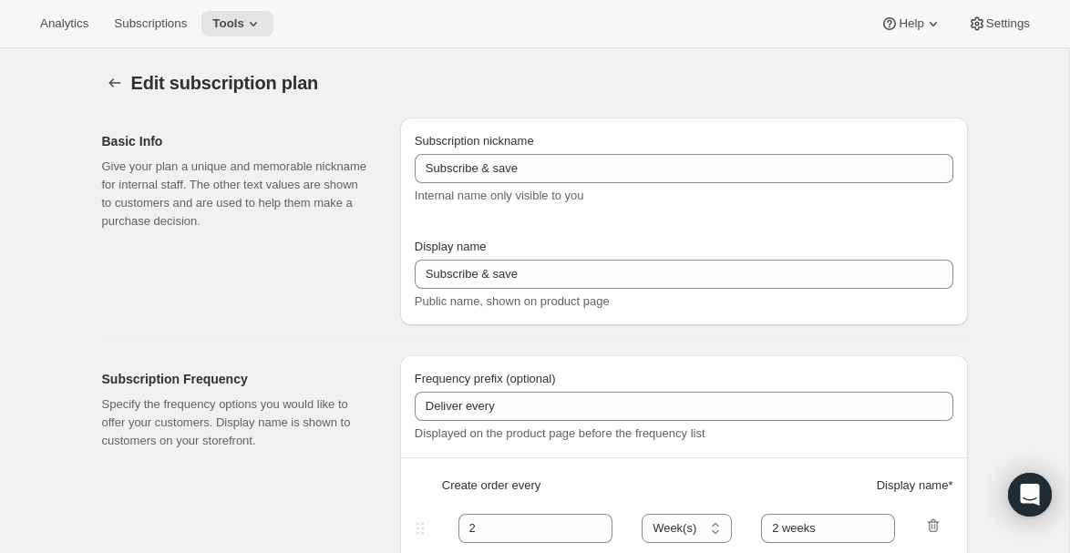
type input "Meat - Pay As You Go - No Disco [don't change display name]"
type input "Recurring Order"
type input "1"
type input "week"
type input "month"
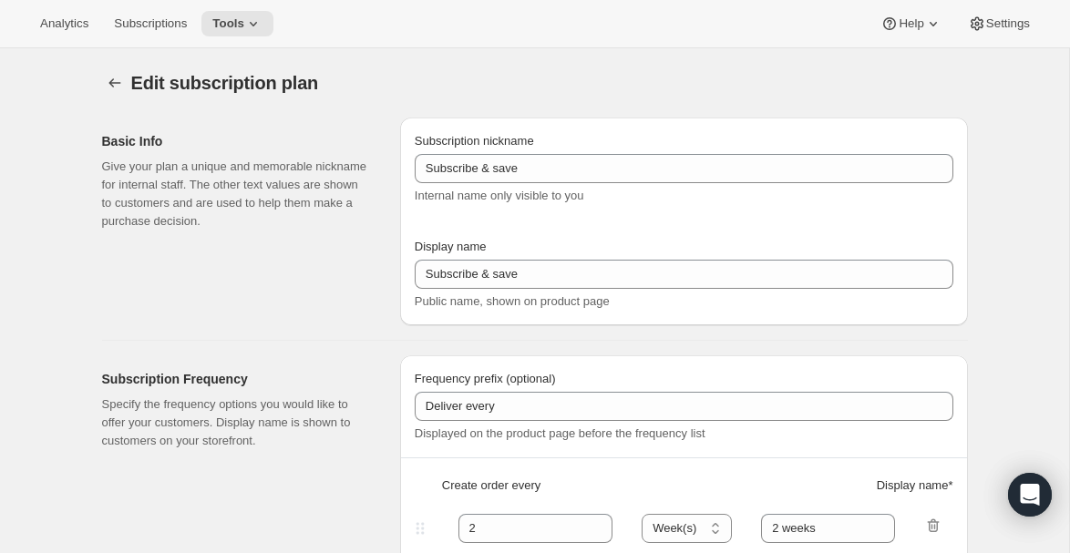
type input "Minimum two deliveries, then cancel anytime. Modify or reschedule whenever you …"
checkbox input "true"
click at [113, 74] on icon "Subscription plans" at bounding box center [115, 83] width 18 height 18
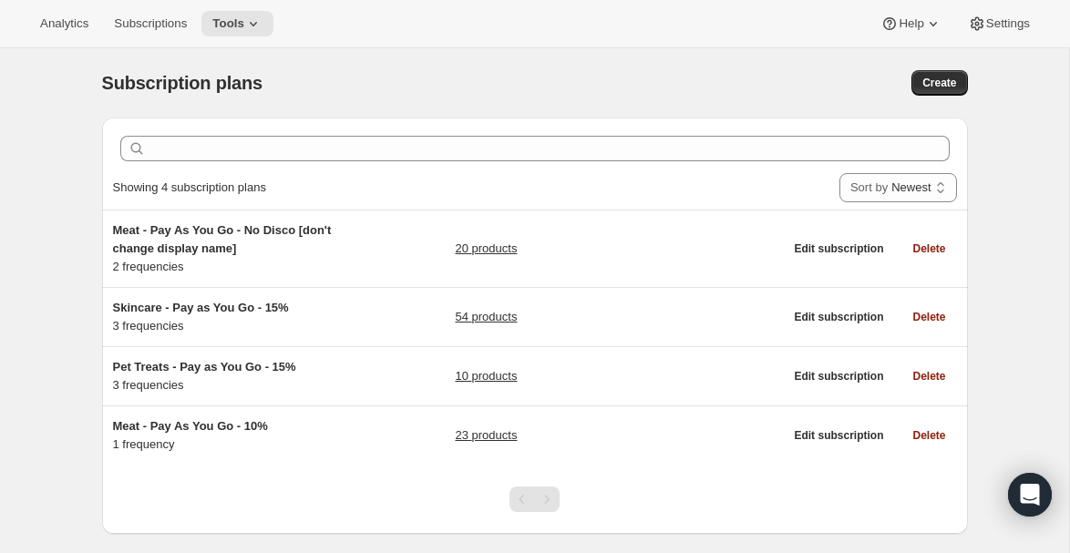
scroll to position [48, 0]
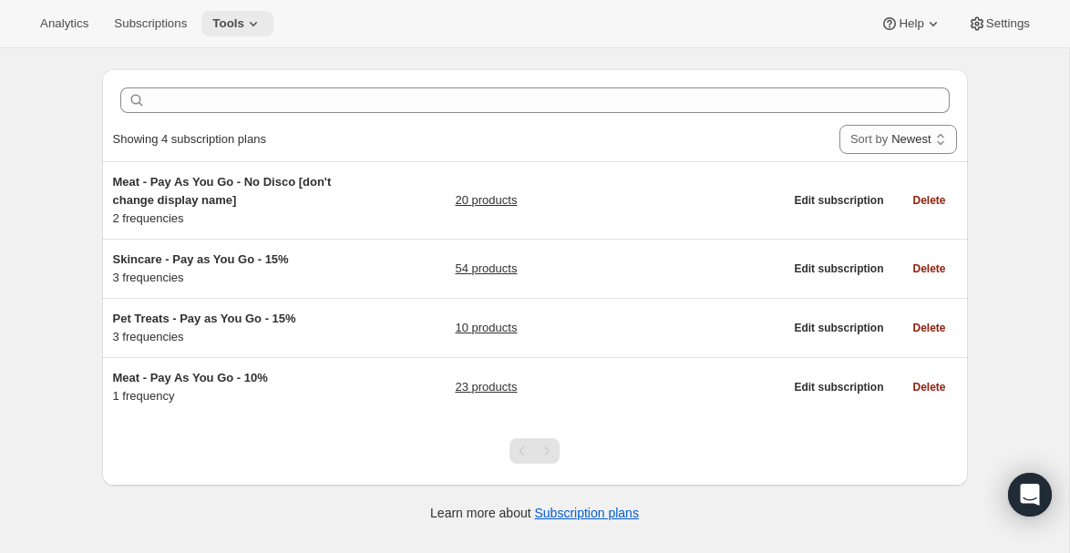
click at [243, 22] on span "Tools" at bounding box center [228, 23] width 32 height 15
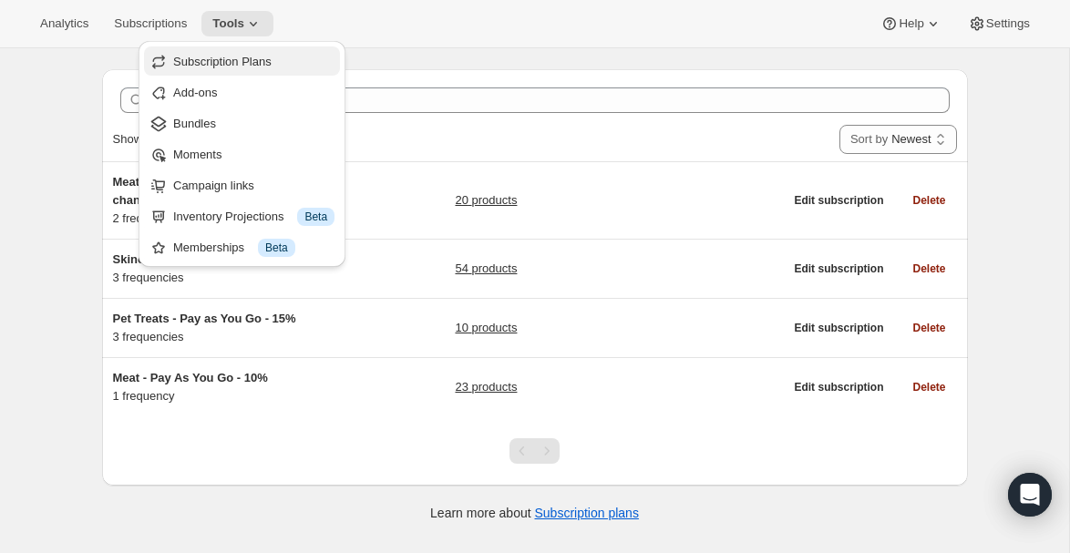
click at [248, 57] on span "Subscription Plans" at bounding box center [222, 62] width 98 height 14
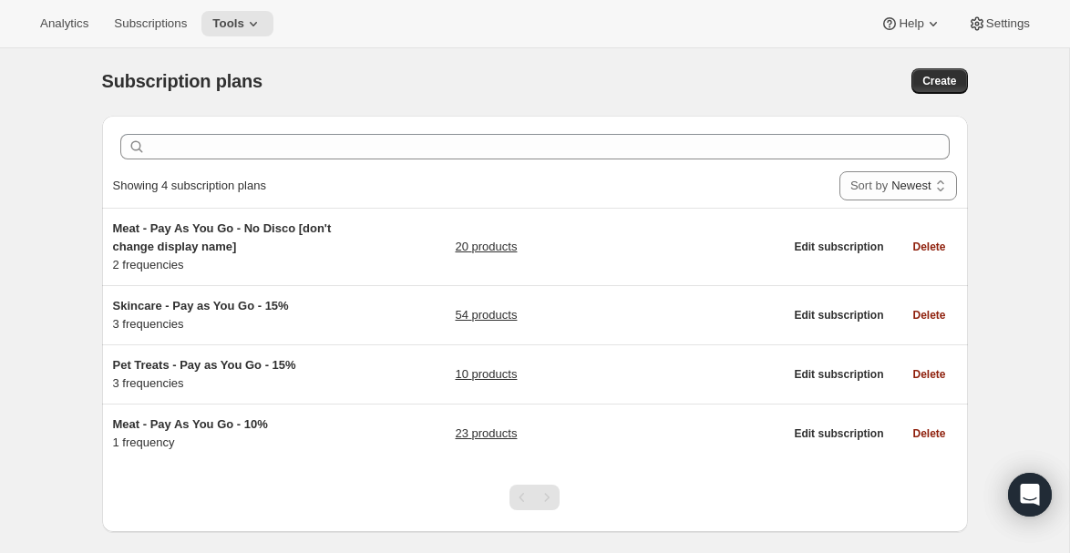
scroll to position [0, 0]
click at [238, 26] on span "Tools" at bounding box center [228, 23] width 32 height 15
click at [244, 23] on span "Tools" at bounding box center [228, 23] width 32 height 15
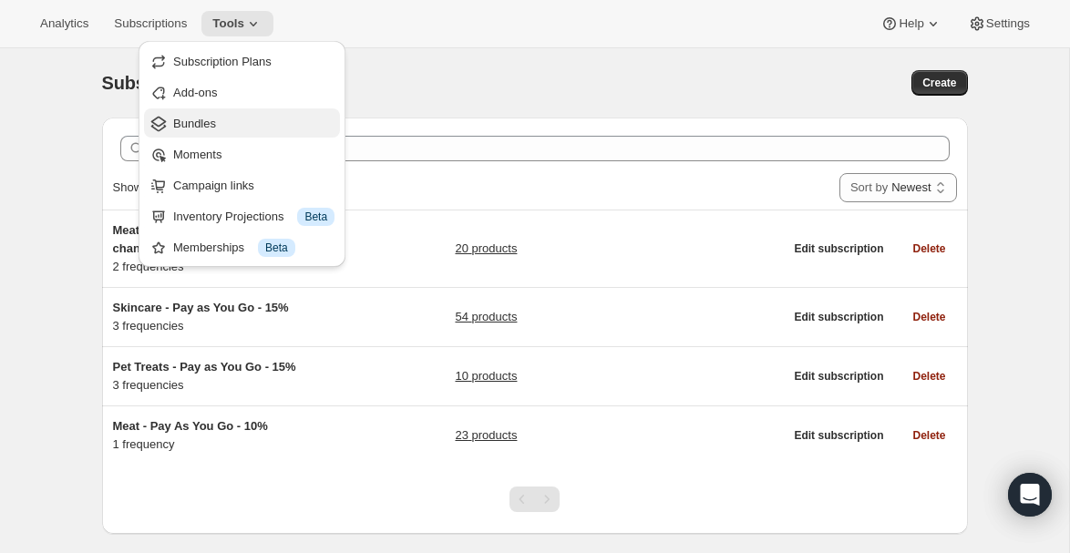
click at [208, 126] on span "Bundles" at bounding box center [194, 124] width 43 height 14
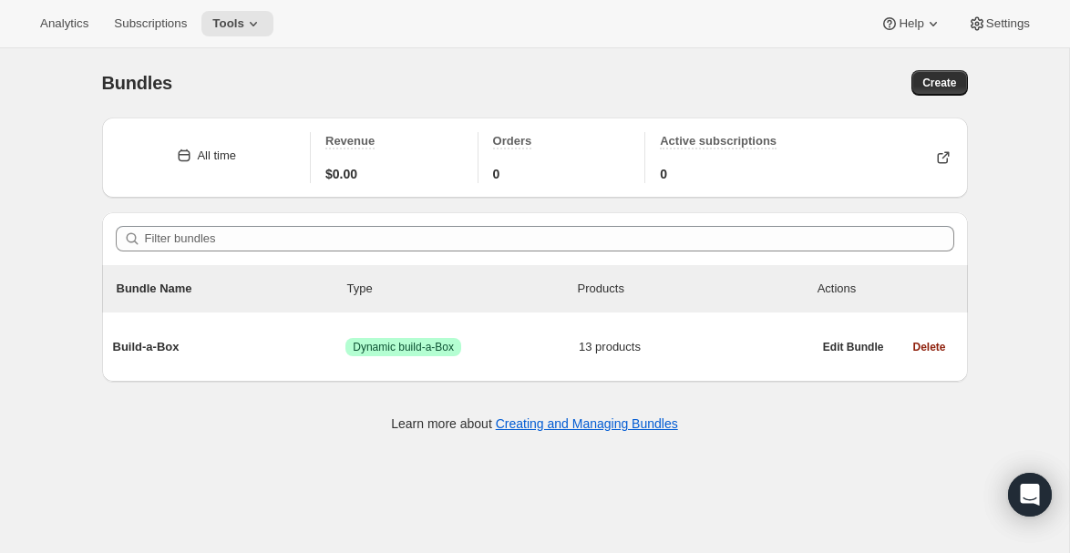
scroll to position [48, 0]
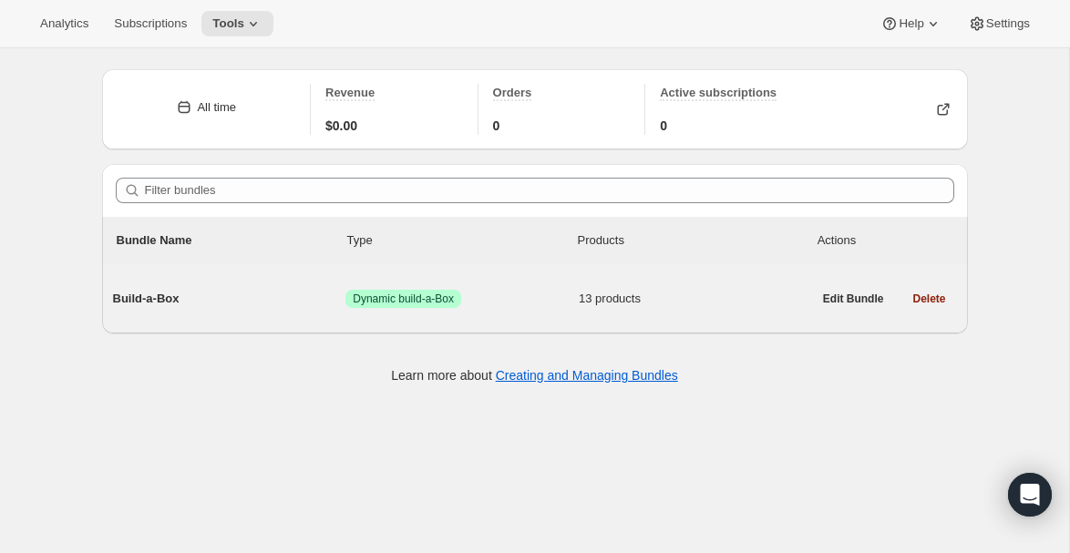
click at [146, 288] on div "Build-a-Box Success Dynamic build-a-Box 13 products" at bounding box center [462, 298] width 699 height 47
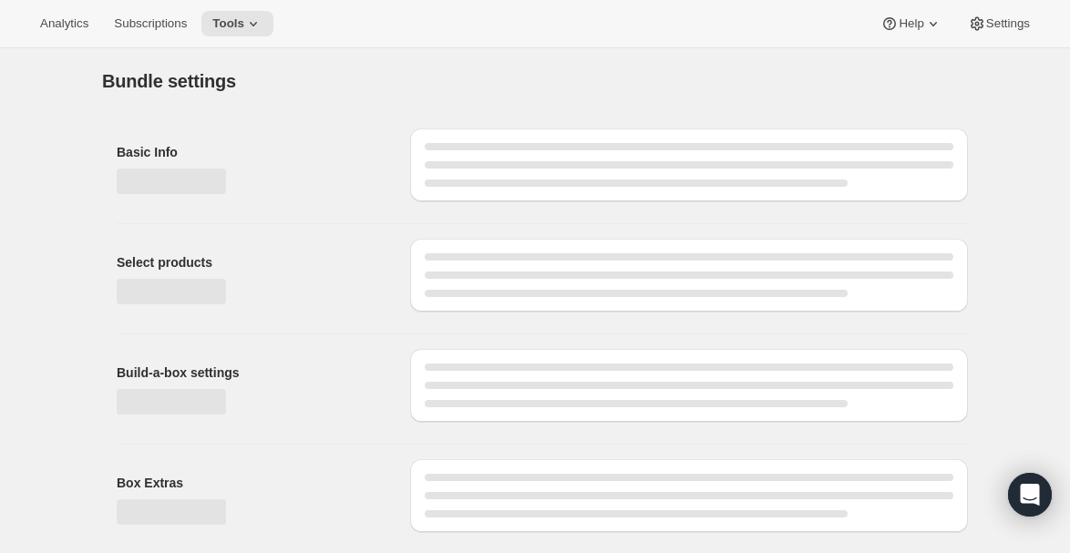
type input "Build-a-Box"
radio input "true"
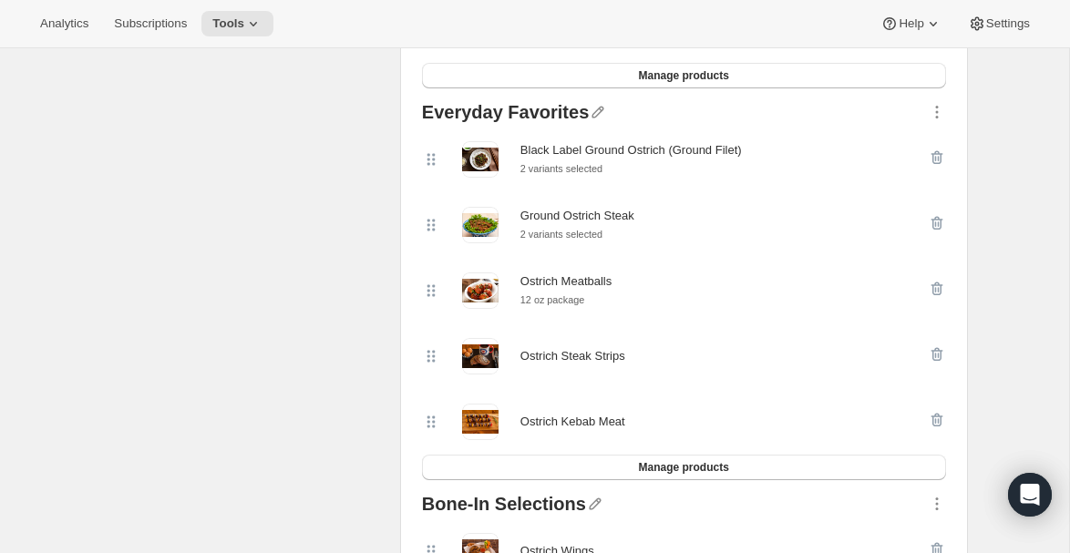
scroll to position [823, 0]
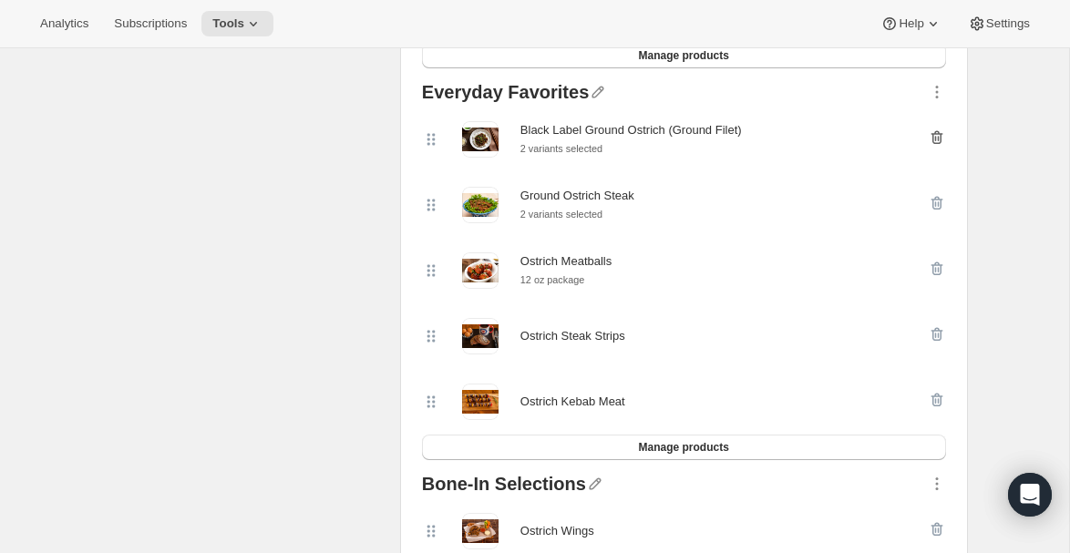
click at [943, 140] on icon "button" at bounding box center [937, 138] width 18 height 18
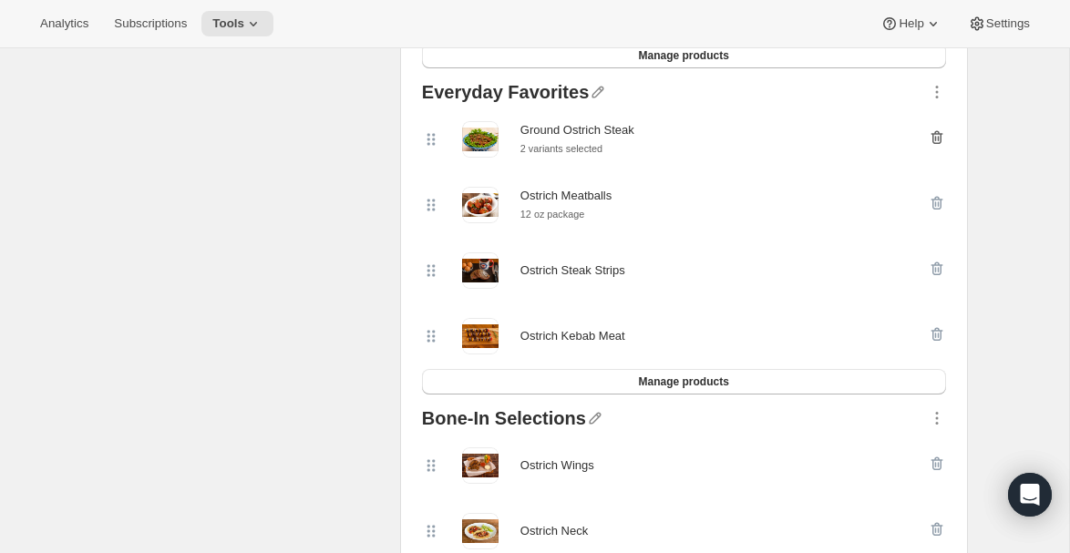
click at [936, 138] on icon "button" at bounding box center [937, 138] width 18 height 18
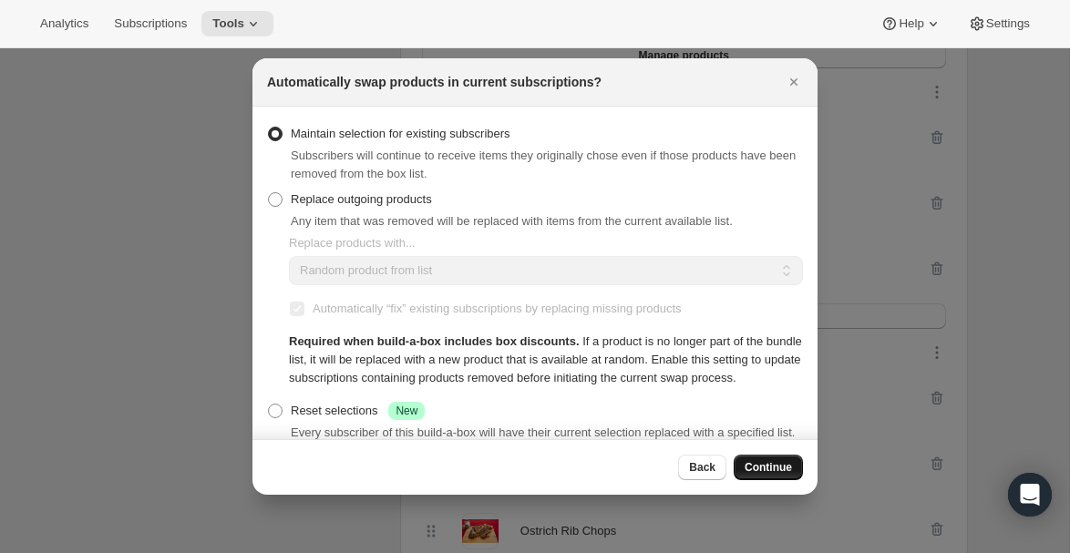
click at [781, 463] on span "Continue" at bounding box center [768, 467] width 47 height 15
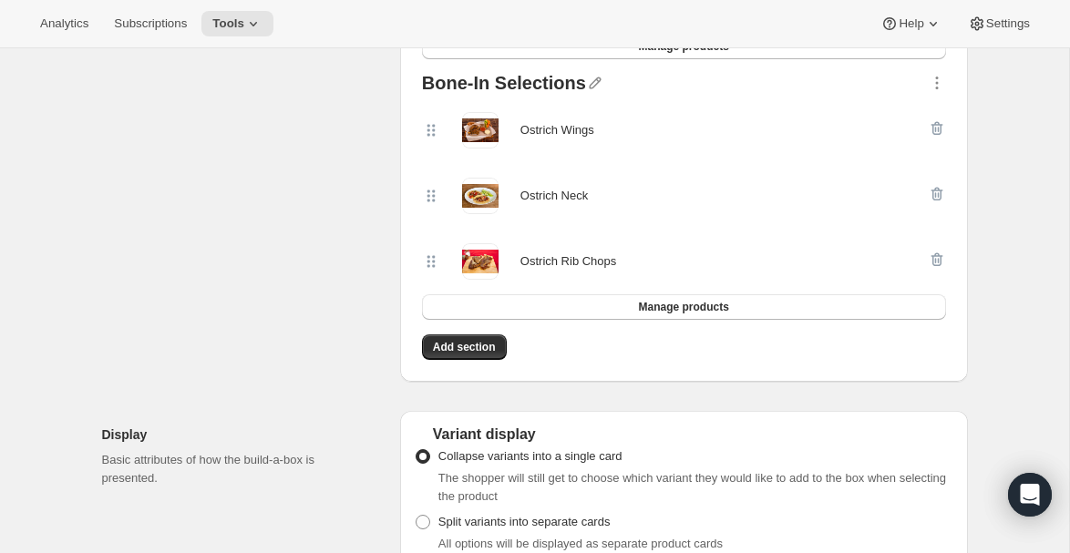
scroll to position [1115, 0]
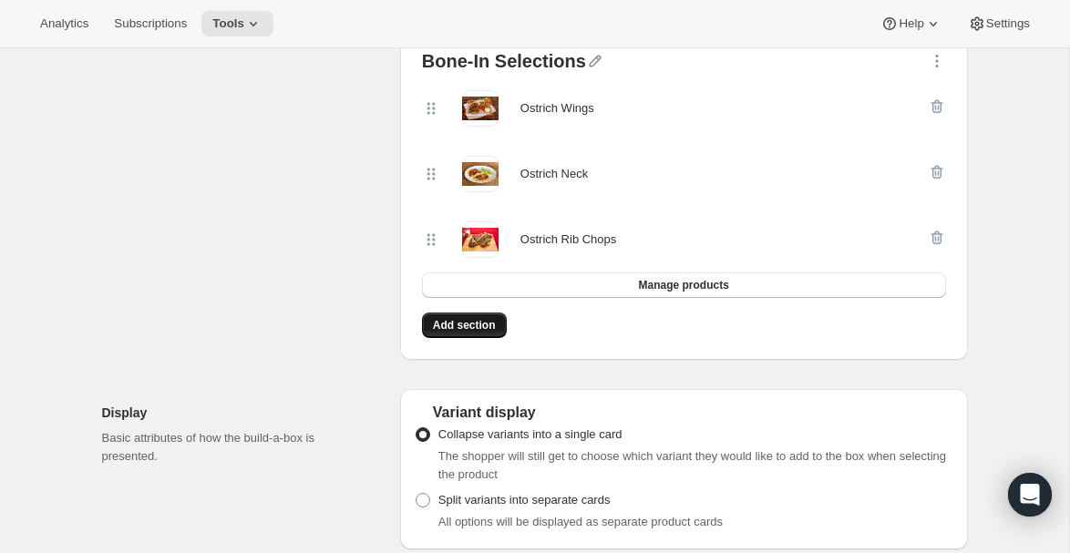
click at [443, 322] on span "Add section" at bounding box center [464, 325] width 63 height 15
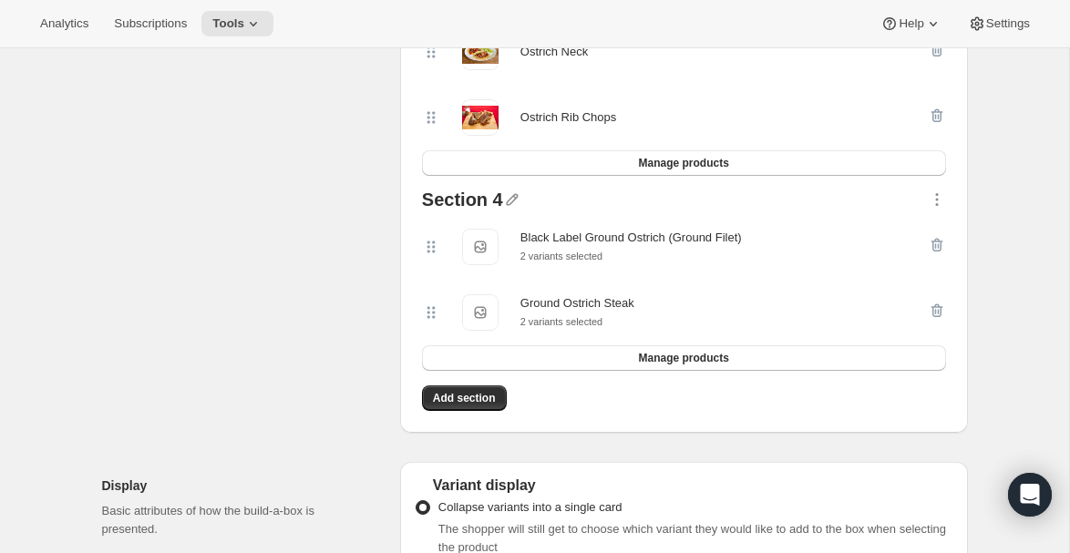
scroll to position [1238, 0]
click at [515, 203] on icon "button" at bounding box center [512, 199] width 18 height 18
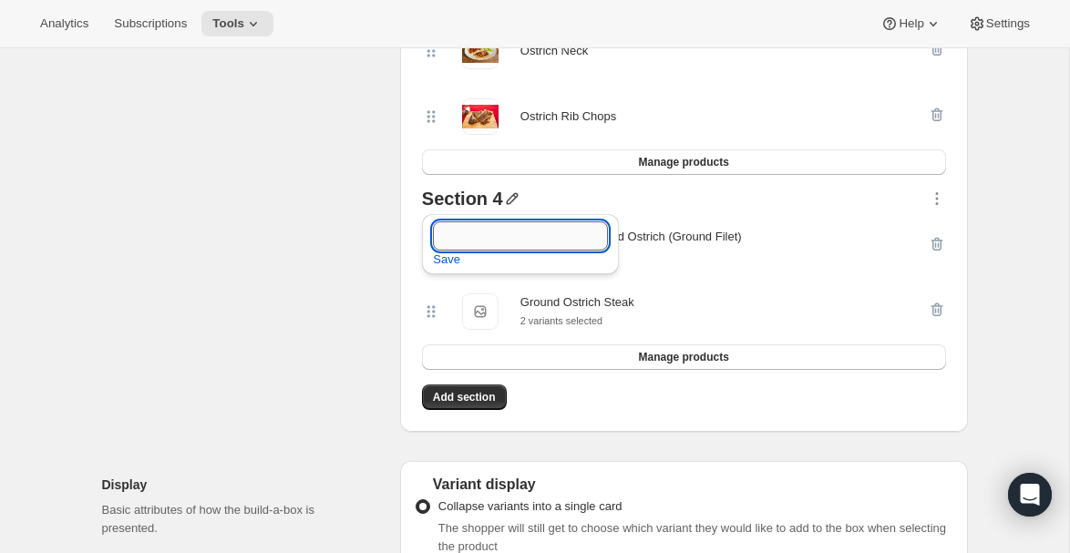
click at [504, 237] on input "text" at bounding box center [520, 236] width 175 height 29
paste input "Burgers and Ground"
type input "Burgers and Ground"
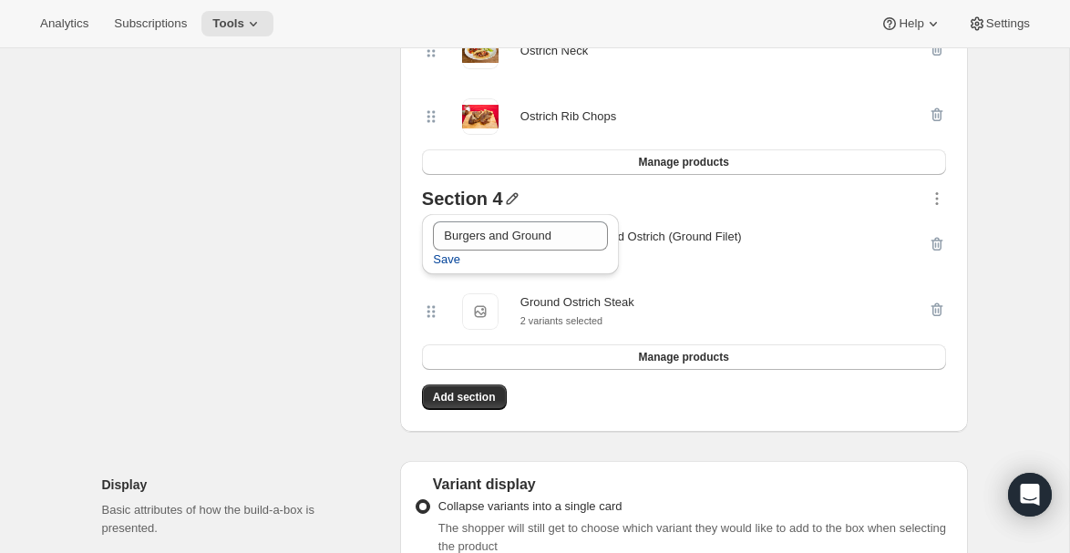
click at [446, 260] on span "Save" at bounding box center [446, 260] width 27 height 18
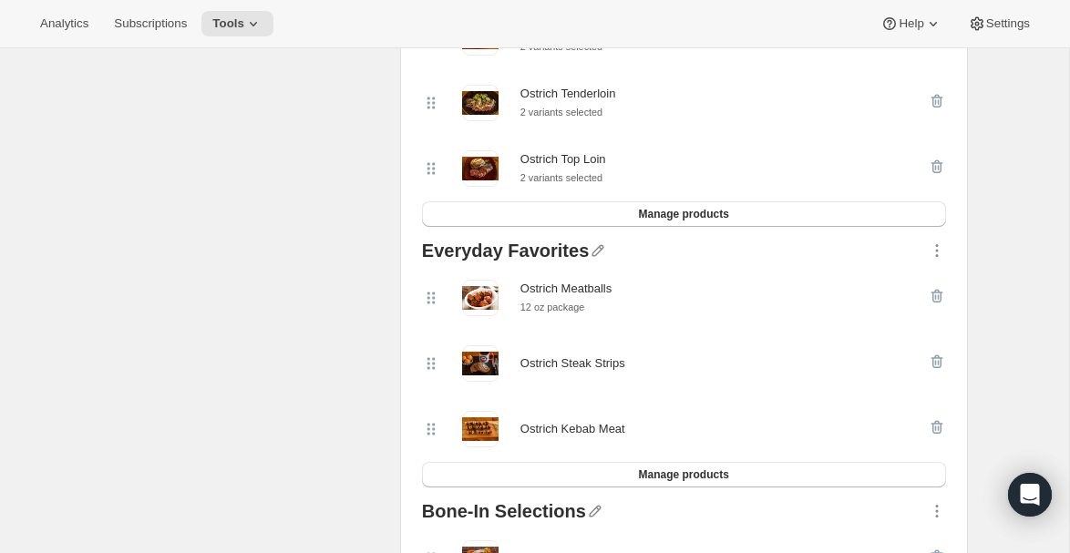
scroll to position [661, 0]
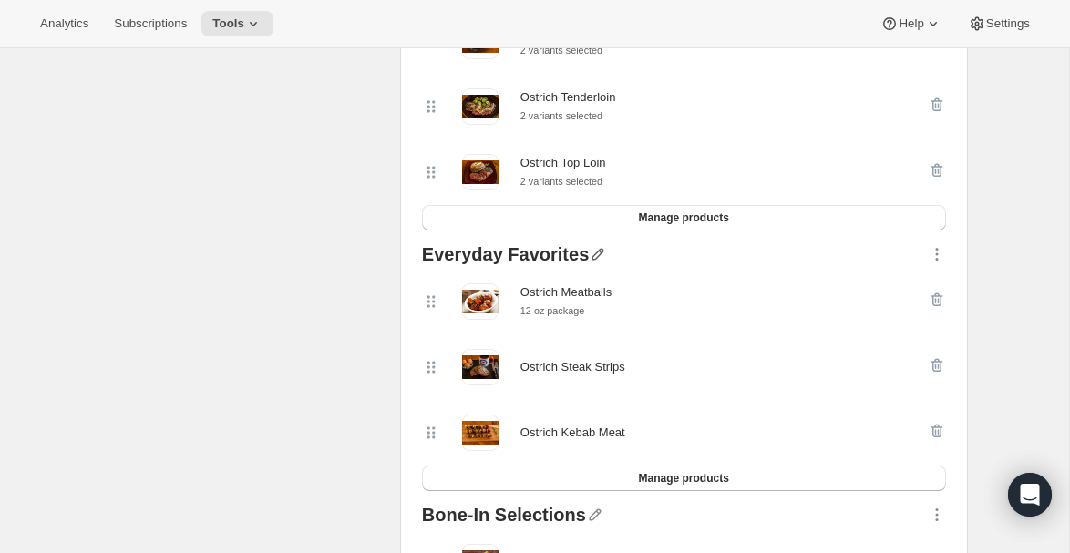
click at [589, 253] on icon "button" at bounding box center [598, 254] width 18 height 18
click at [593, 257] on icon "button" at bounding box center [599, 255] width 12 height 12
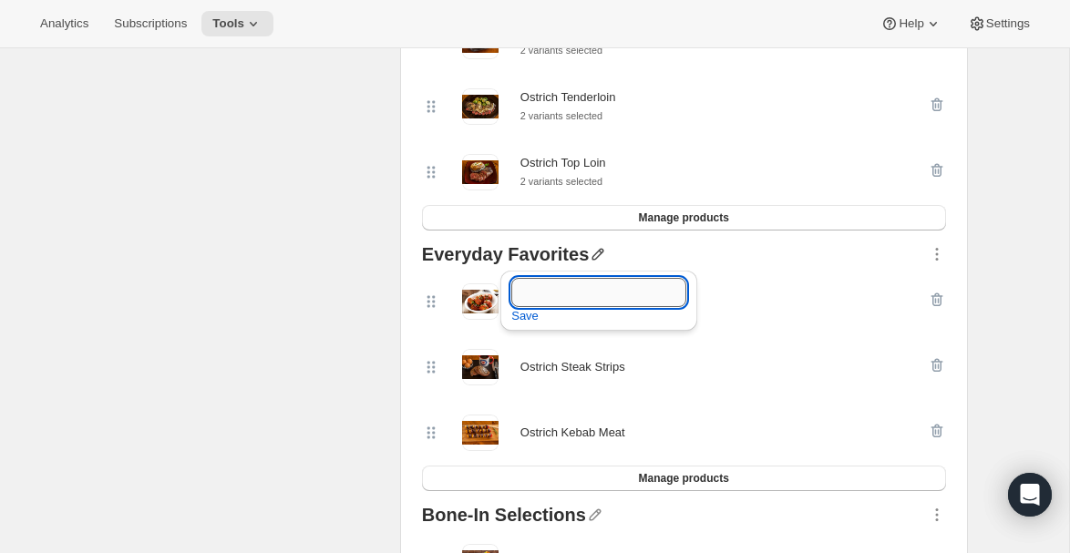
click at [550, 290] on input "text" at bounding box center [599, 292] width 175 height 29
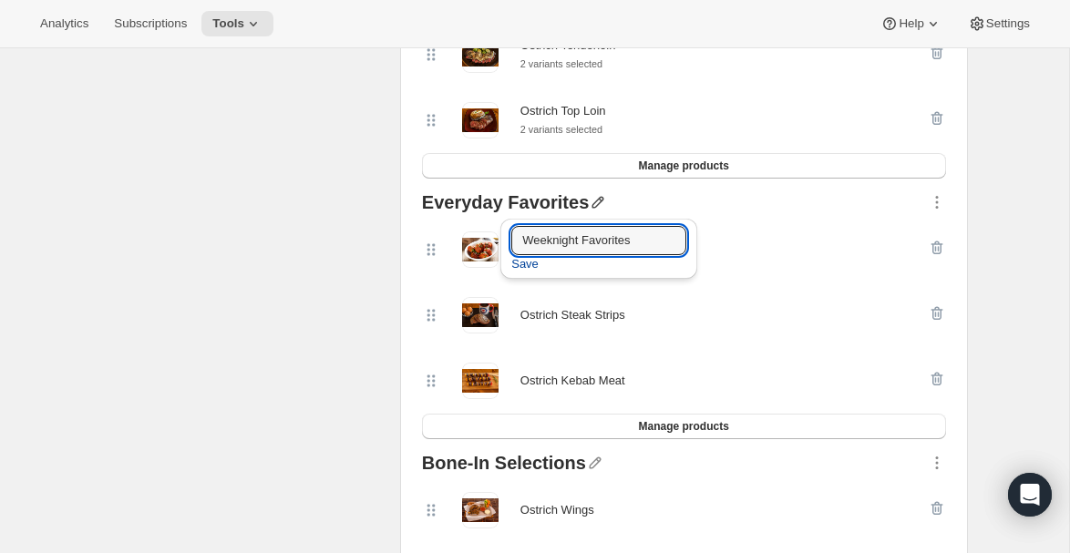
type input "Weeknight Favorites"
click at [526, 266] on span "Save" at bounding box center [525, 264] width 27 height 18
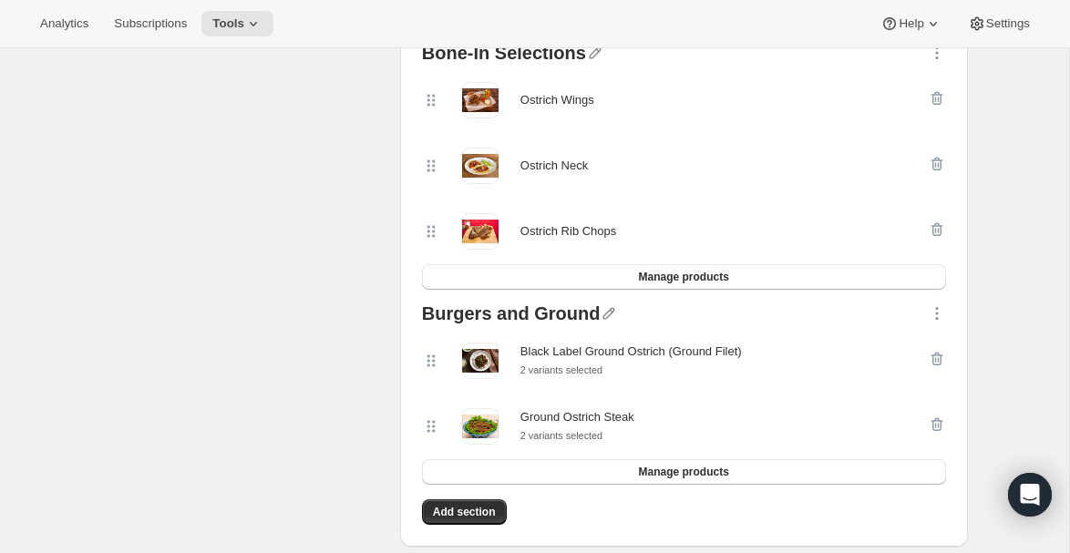
scroll to position [1143, 0]
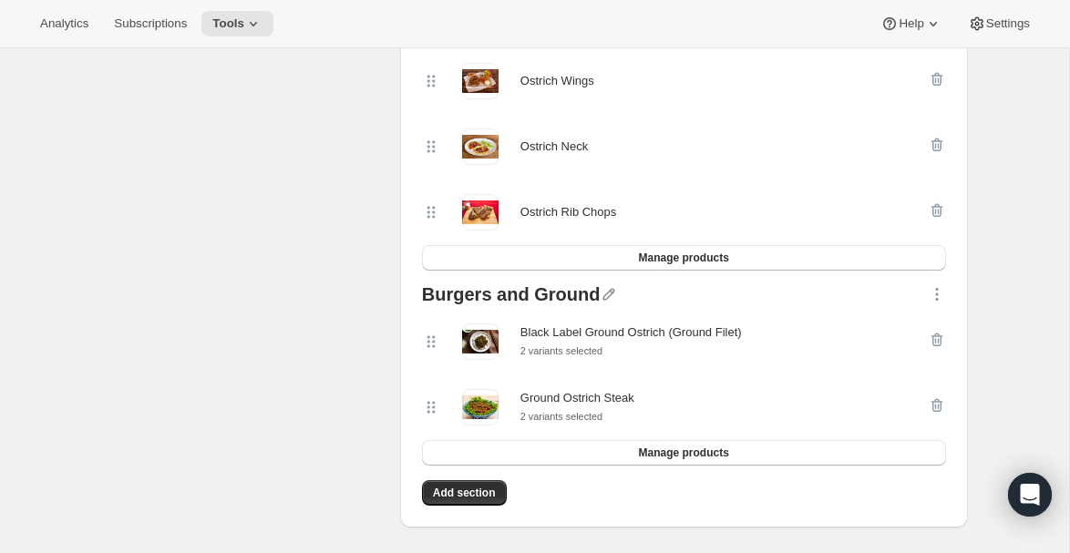
click at [521, 298] on div "Burgers and Ground" at bounding box center [511, 297] width 179 height 24
click at [600, 301] on icon "button" at bounding box center [609, 294] width 18 height 18
click at [520, 297] on div "Burgers and Ground" at bounding box center [511, 297] width 179 height 24
click at [525, 297] on div "Burgers and Ground" at bounding box center [511, 297] width 179 height 24
drag, startPoint x: 525, startPoint y: 297, endPoint x: 499, endPoint y: 299, distance: 26.5
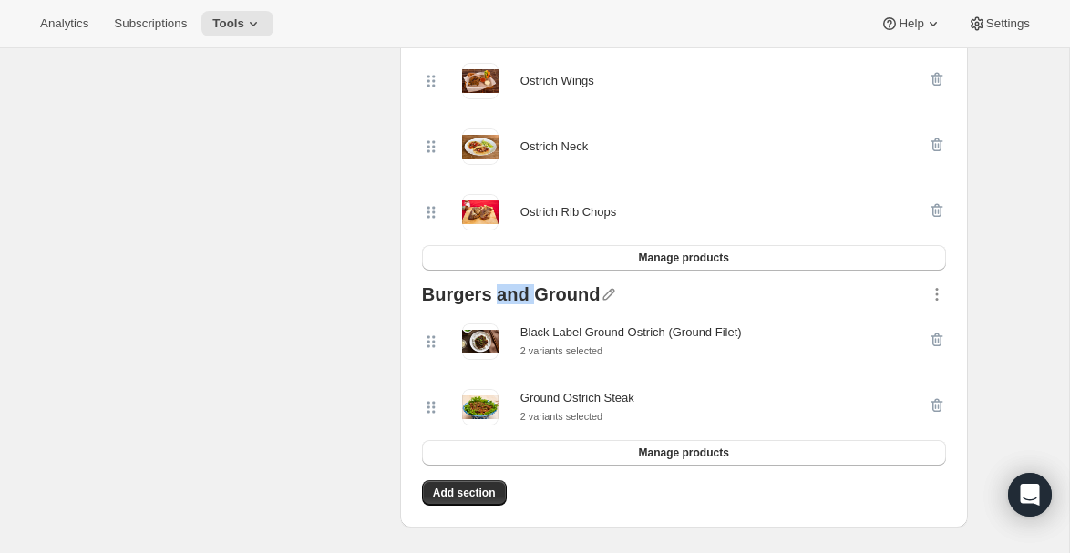
click at [499, 299] on div "Burgers and Ground" at bounding box center [511, 297] width 179 height 24
click at [600, 296] on icon "button" at bounding box center [609, 294] width 18 height 18
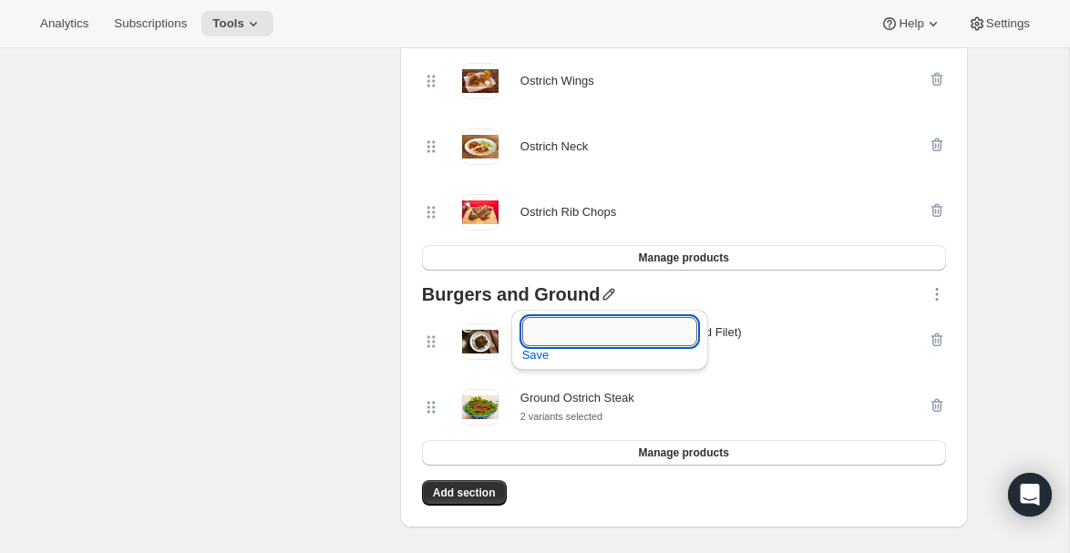
click at [557, 330] on input "text" at bounding box center [609, 331] width 175 height 29
type input "B"
type input "Patties & Ground"
click at [533, 356] on span "Save" at bounding box center [535, 355] width 27 height 18
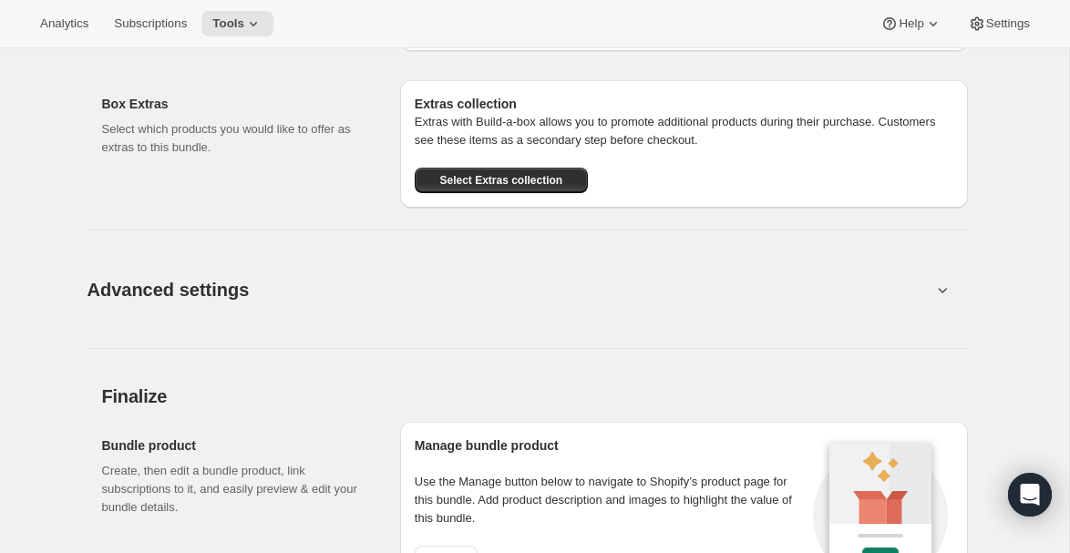
scroll to position [2080, 0]
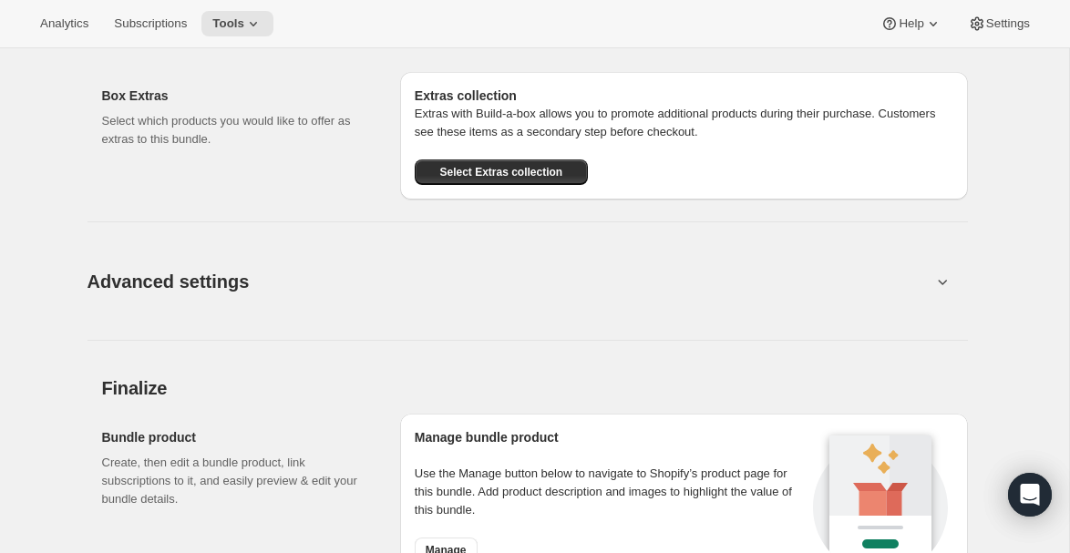
click at [942, 285] on icon at bounding box center [942, 282] width 9 height 5
click at [931, 284] on button "Advanced settings" at bounding box center [510, 281] width 866 height 70
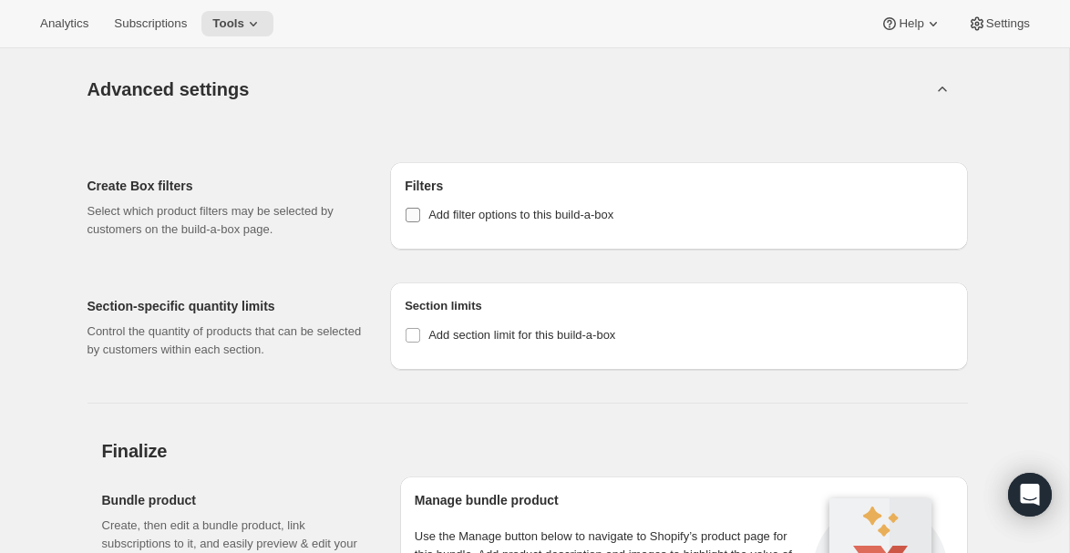
scroll to position [2297, 0]
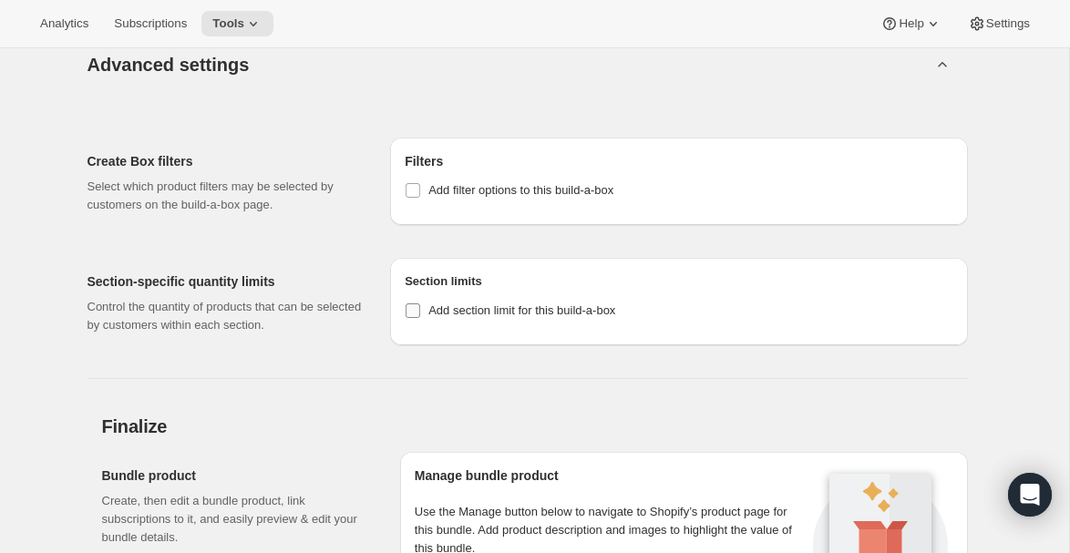
click at [449, 307] on span "Add section limit for this build-a-box" at bounding box center [522, 311] width 187 height 14
click at [420, 307] on input "Add section limit for this build-a-box" at bounding box center [413, 311] width 15 height 15
checkbox input "true"
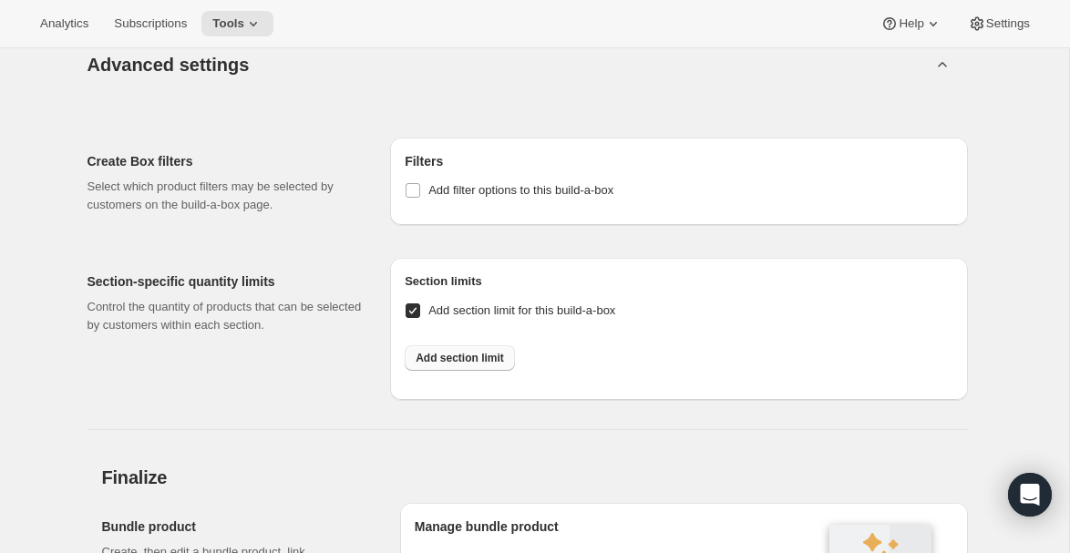
click at [434, 365] on span "Add section limit" at bounding box center [460, 358] width 88 height 15
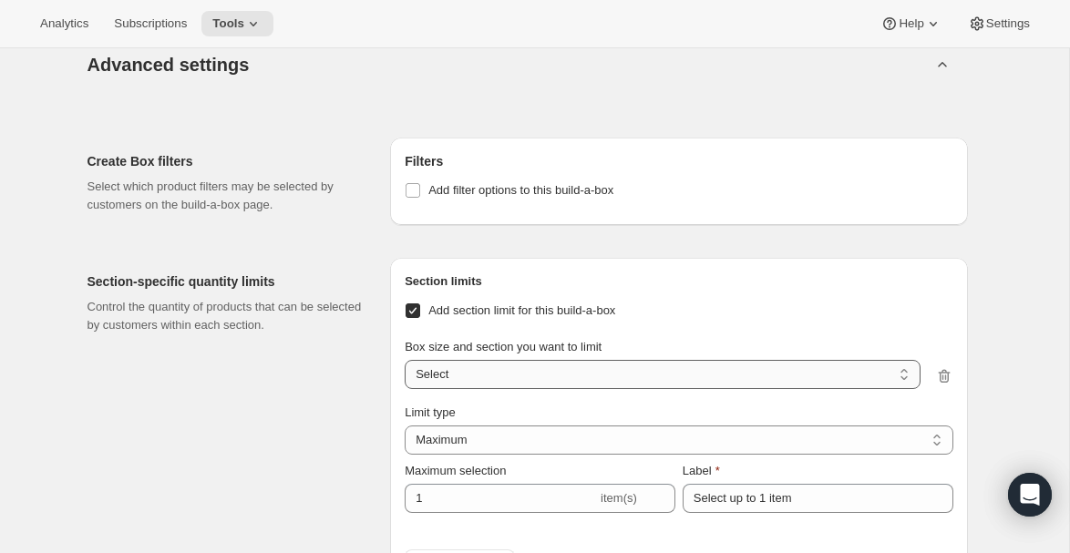
click at [454, 374] on select "Fill a Box - Save 10% / Premium Filets Fill a Box - Save 10% / Weeknight Favori…" at bounding box center [662, 374] width 515 height 29
select select "gid://shopify/ProductVariant/50778420510999_bbf7ca4a-bd42-4597-af6f-a0d0c2d1d7ff"
click at [405, 363] on select "Fill a Box - Save 10% / Premium Filets Fill a Box - Save 10% / Weeknight Favori…" at bounding box center [662, 374] width 515 height 29
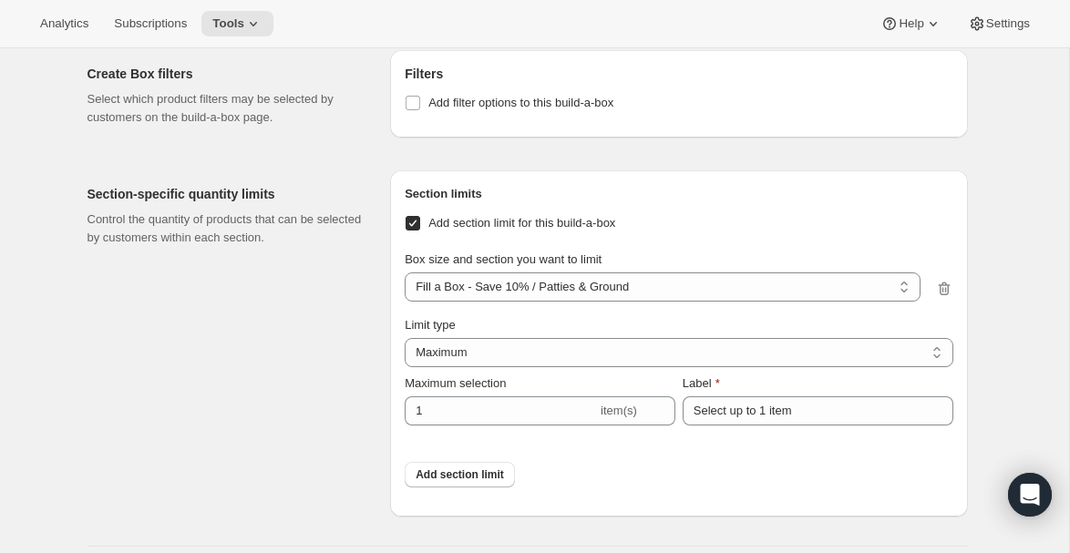
scroll to position [2428, 0]
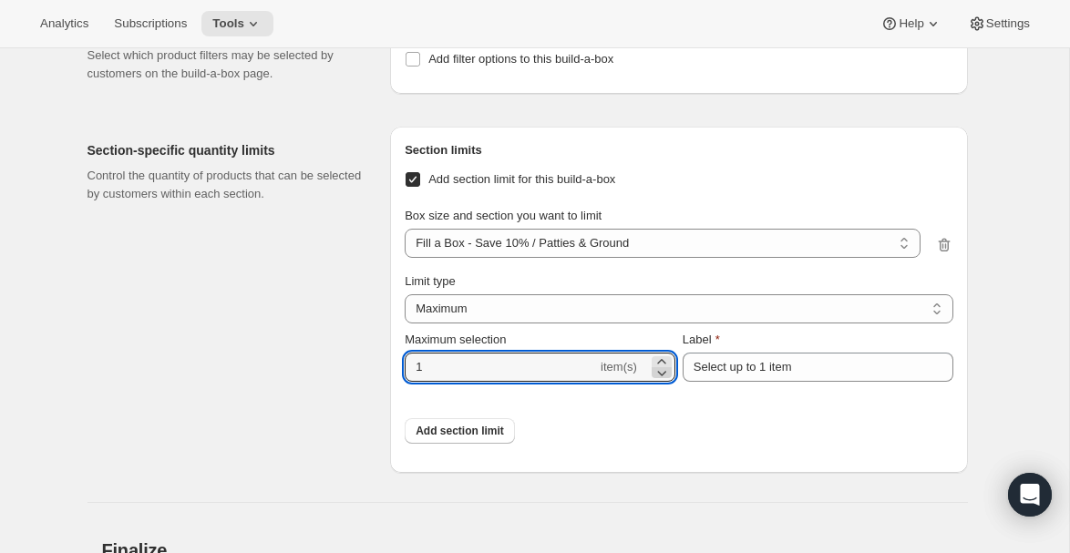
click at [659, 367] on icon at bounding box center [662, 373] width 18 height 18
click at [660, 362] on icon at bounding box center [662, 362] width 18 height 18
type input "2"
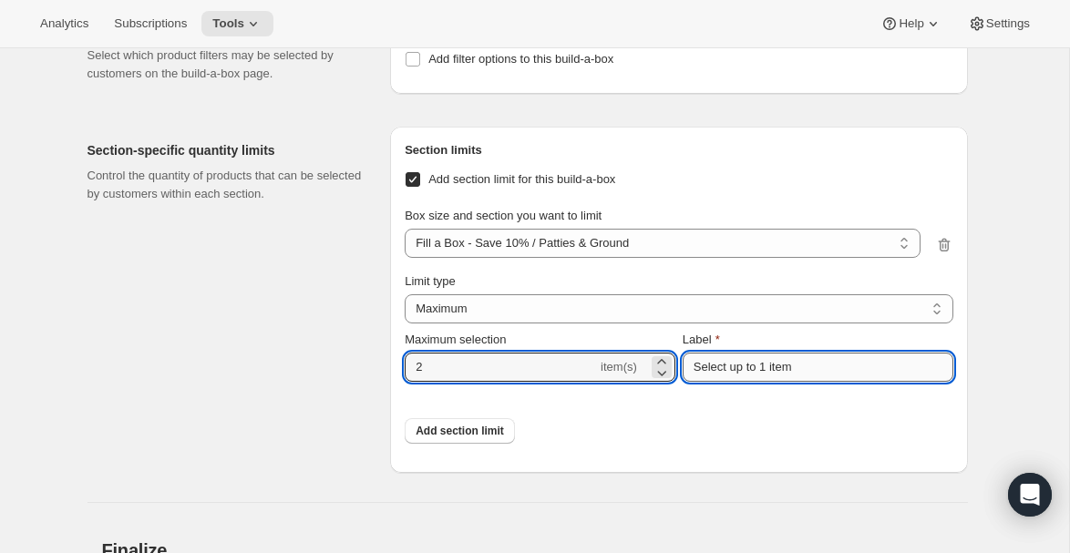
click at [838, 366] on input "Select up to 1 item" at bounding box center [818, 367] width 271 height 29
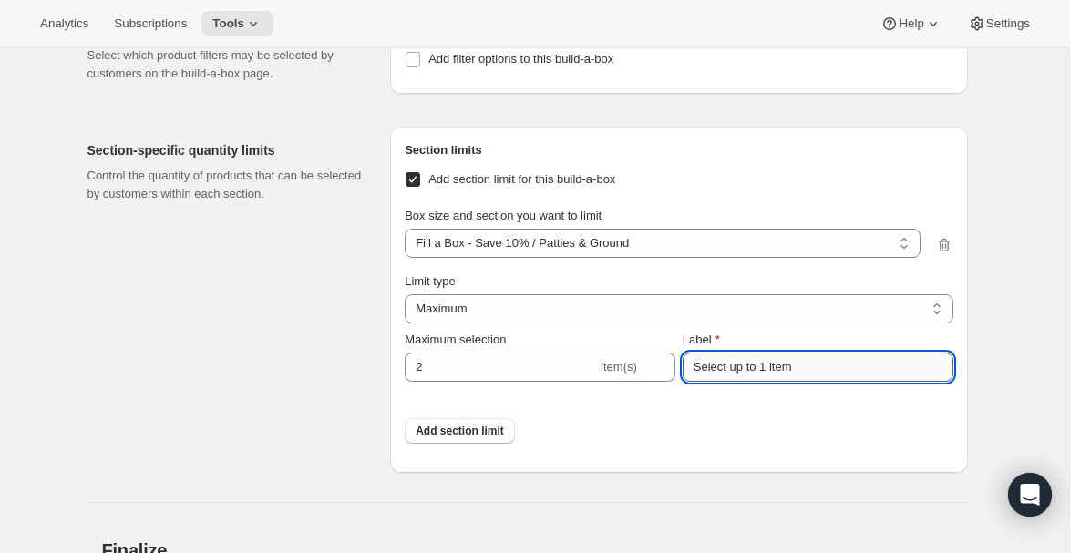
click at [765, 371] on input "Select up to 1 item" at bounding box center [818, 367] width 271 height 29
click at [808, 378] on input "Select up to 2 item" at bounding box center [818, 367] width 271 height 29
type input "Select up to 2 items"
click at [454, 438] on span "Add section limit" at bounding box center [460, 431] width 88 height 15
select select
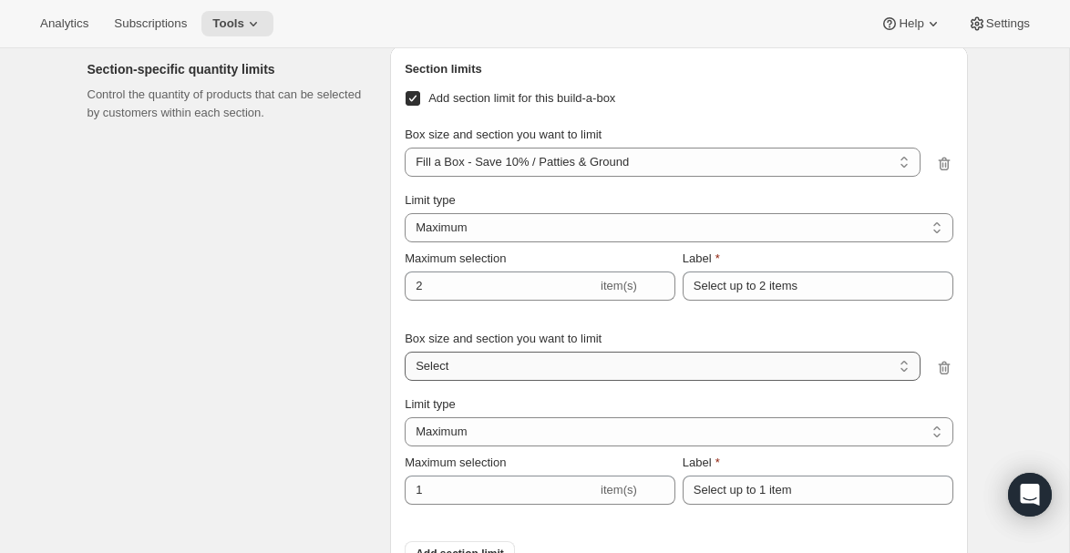
scroll to position [2512, 0]
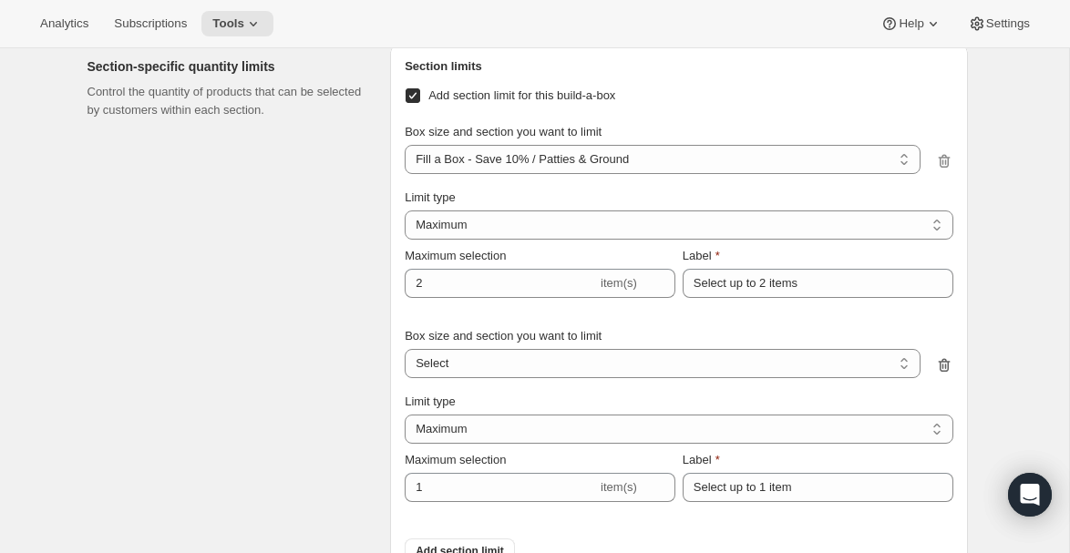
click at [949, 363] on icon "button" at bounding box center [945, 366] width 18 height 18
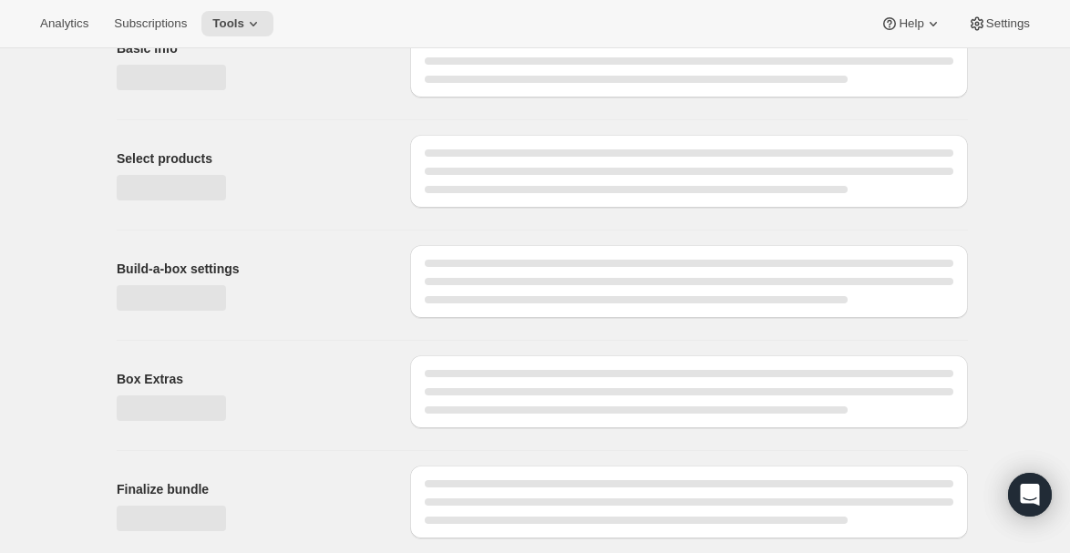
scroll to position [0, 0]
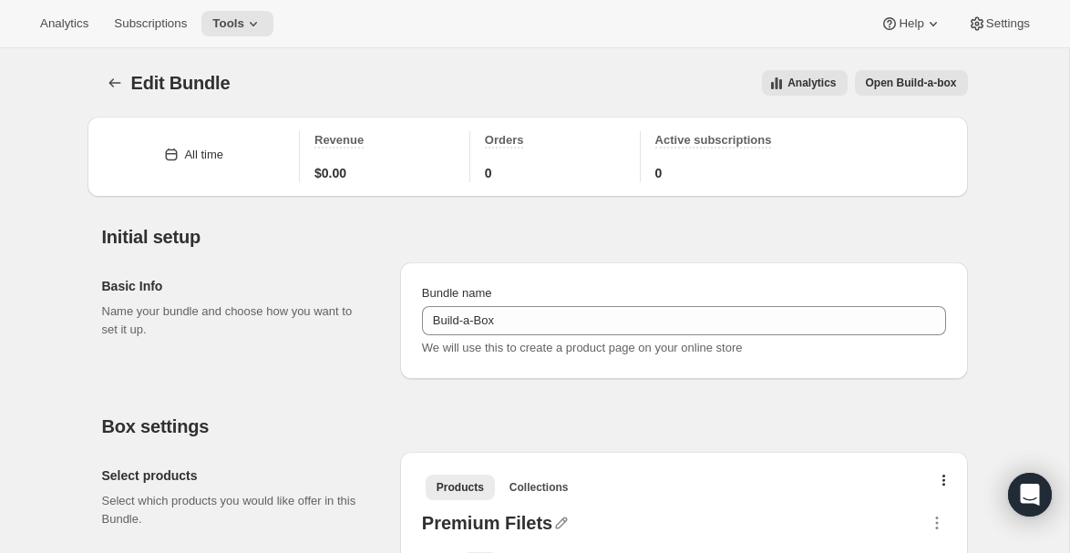
click at [921, 80] on span "Open Build-a-box" at bounding box center [911, 83] width 91 height 15
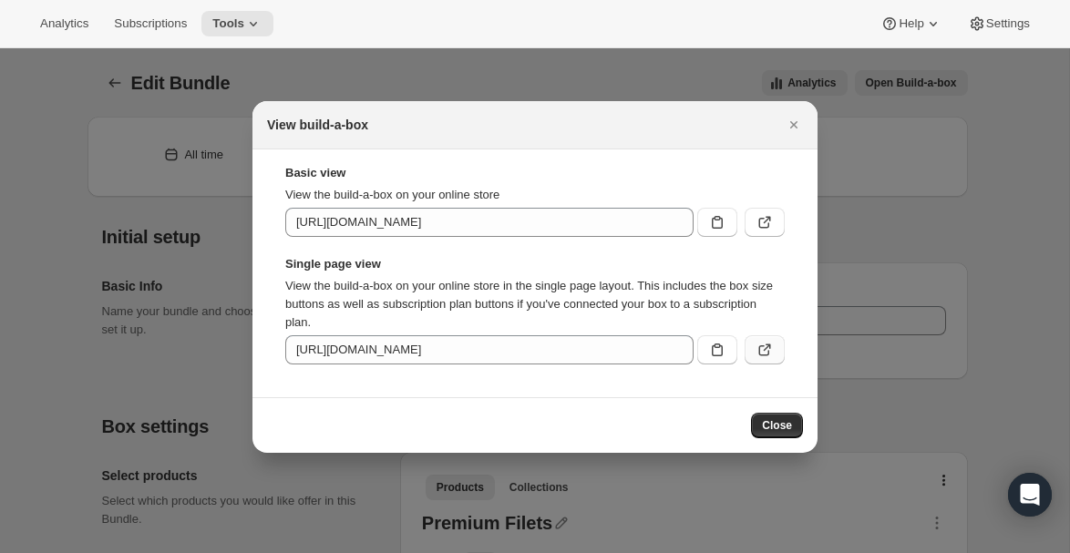
click at [766, 346] on icon ":rvh:" at bounding box center [765, 350] width 18 height 18
click at [760, 429] on button "Close" at bounding box center [777, 426] width 52 height 26
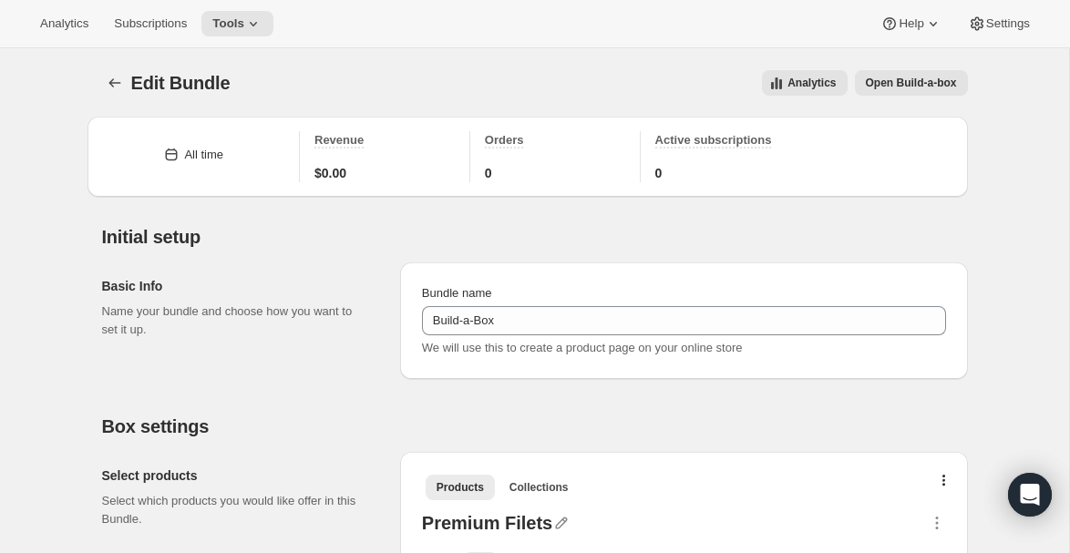
click at [905, 86] on span "Open Build-a-box" at bounding box center [911, 83] width 91 height 15
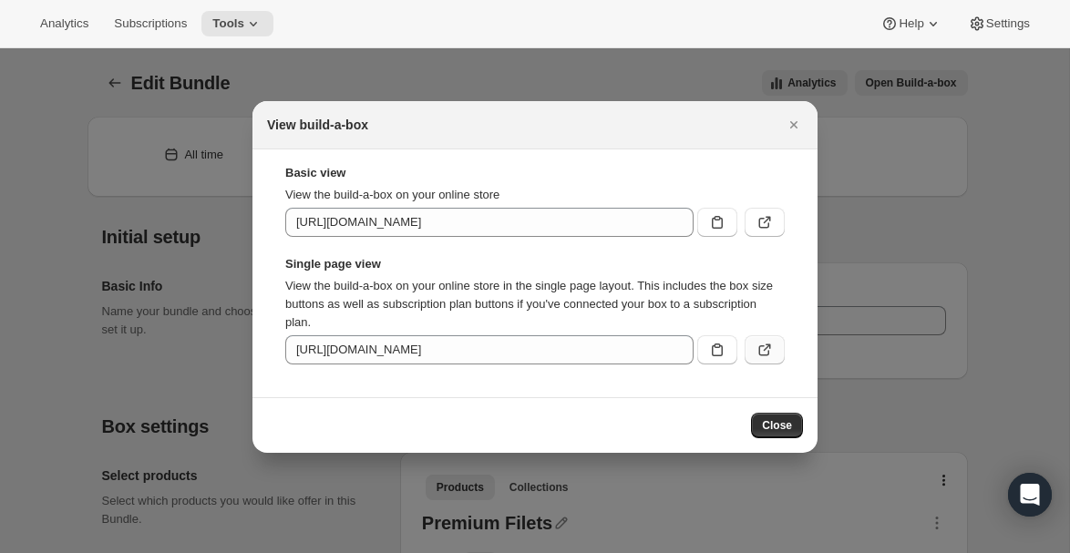
click at [758, 349] on icon ":rvh:" at bounding box center [765, 350] width 18 height 18
click at [767, 427] on span "Close" at bounding box center [777, 426] width 30 height 15
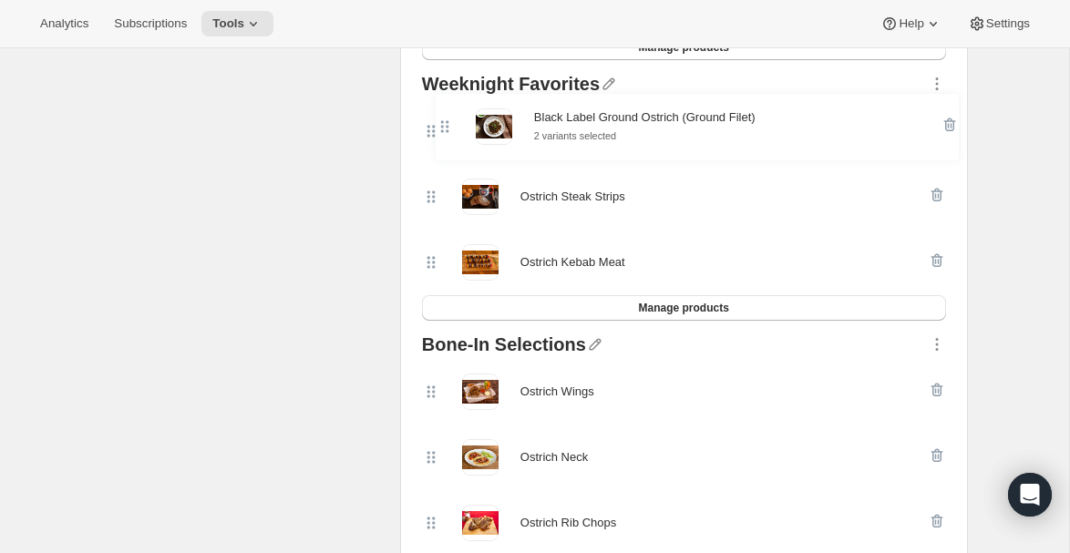
scroll to position [831, 0]
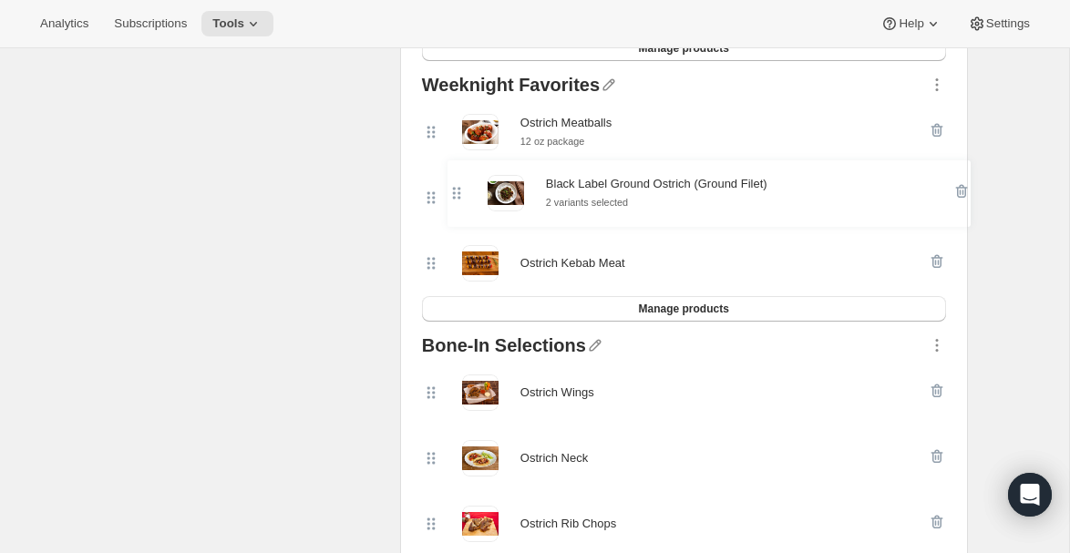
drag, startPoint x: 431, startPoint y: 508, endPoint x: 456, endPoint y: 188, distance: 321.0
click at [456, 188] on div "Premium Filets Ostrich Fan Filets 2 variants selected Ostrich Inside Strip Ostr…" at bounding box center [684, 251] width 539 height 1150
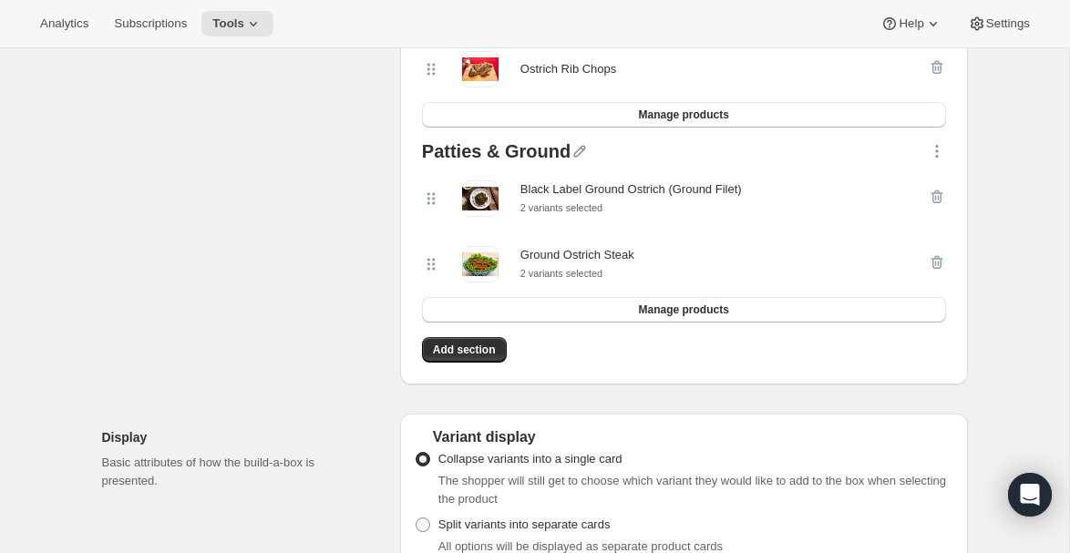
scroll to position [1258, 0]
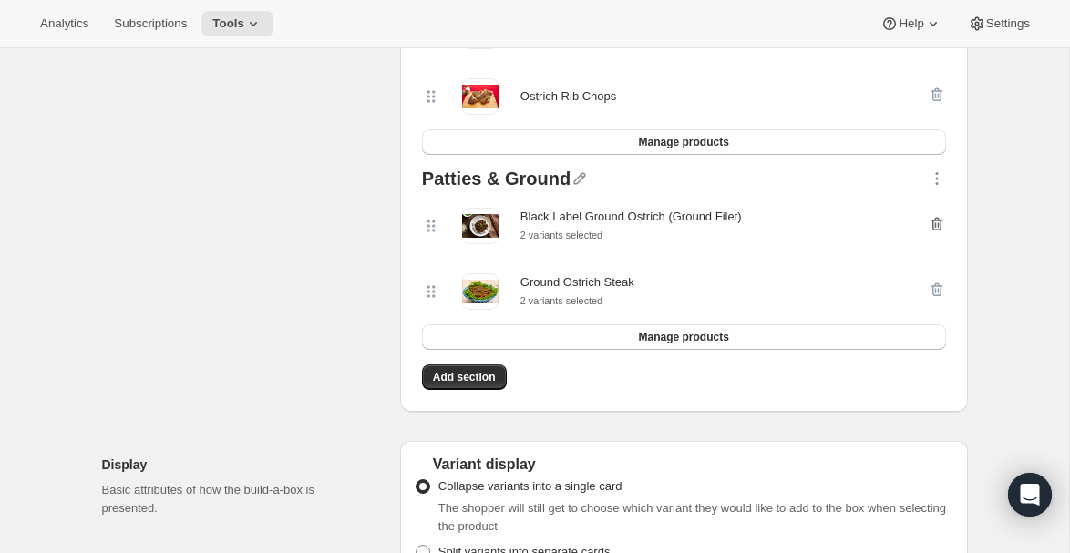
click at [934, 226] on icon "button" at bounding box center [937, 224] width 18 height 18
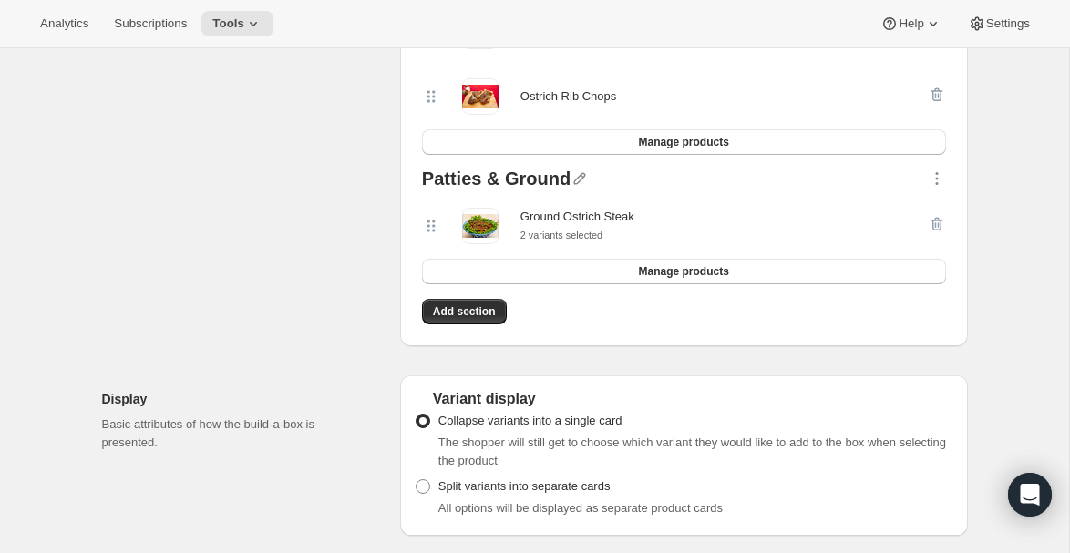
click at [936, 224] on div at bounding box center [937, 226] width 18 height 36
click at [938, 181] on icon "button" at bounding box center [937, 179] width 18 height 18
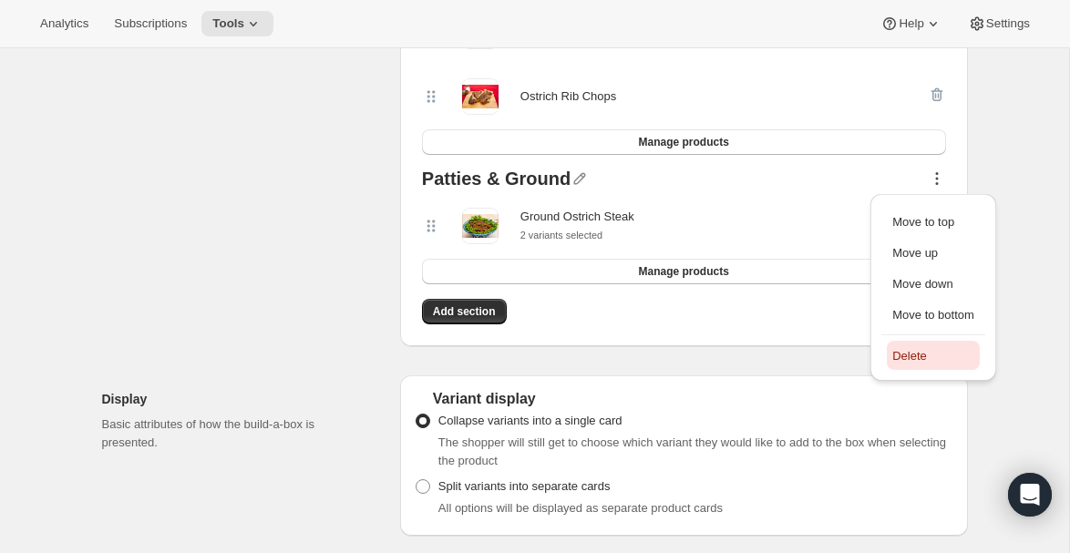
click at [915, 354] on span "Delete" at bounding box center [910, 356] width 35 height 14
select select "gid://shopify/ProductVariant/50778420510999_a2b65917-2833-4b4d-9fa9-814f23f82b88"
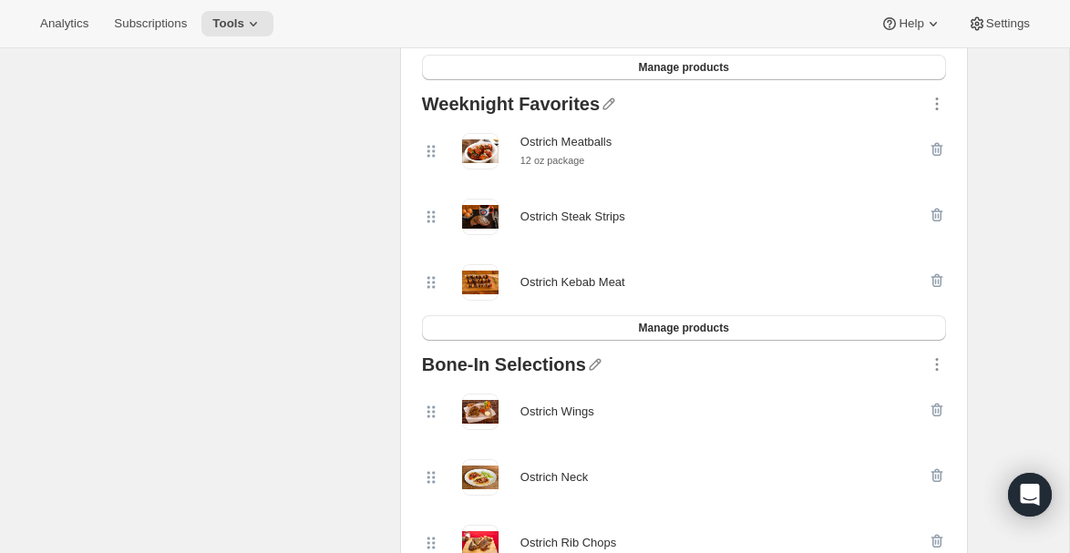
scroll to position [811, 0]
click at [672, 332] on span "Manage products" at bounding box center [683, 329] width 90 height 15
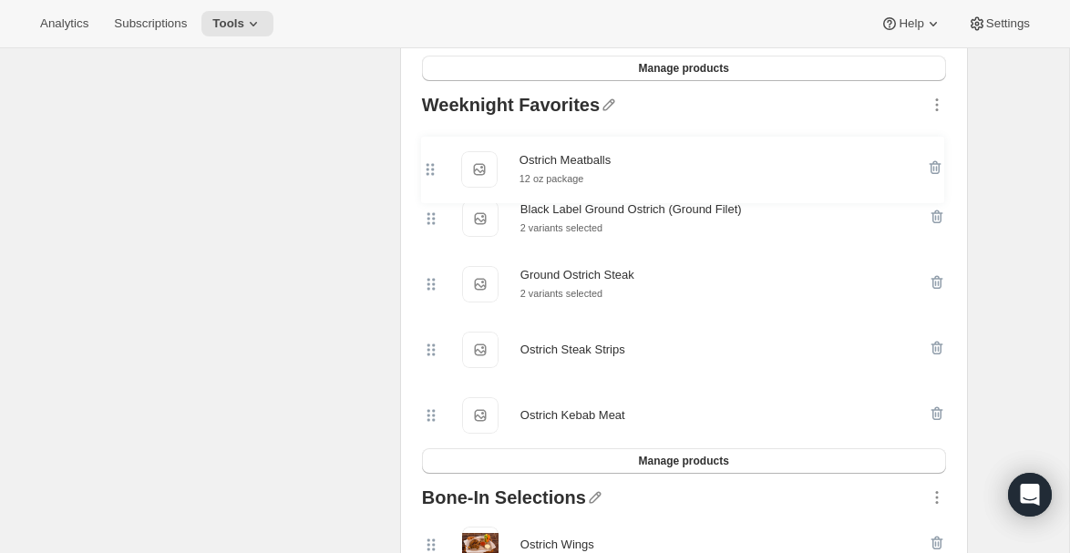
drag, startPoint x: 432, startPoint y: 295, endPoint x: 445, endPoint y: 167, distance: 129.2
click at [445, 167] on div "Black Label Ground Ostrich (Ground Filet) Black Label Ground Ostrich (Ground Fi…" at bounding box center [684, 283] width 524 height 329
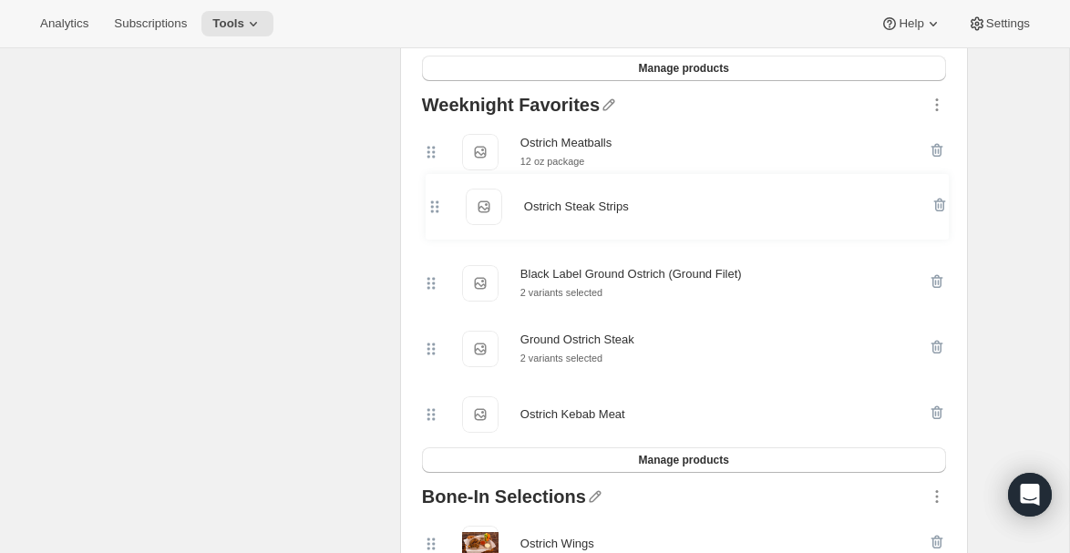
drag, startPoint x: 436, startPoint y: 358, endPoint x: 430, endPoint y: 216, distance: 142.4
click at [430, 216] on div "Ostrich Meatballs Ostrich Meatballs 12 oz package Black Label Ground Ostrich (G…" at bounding box center [684, 283] width 524 height 328
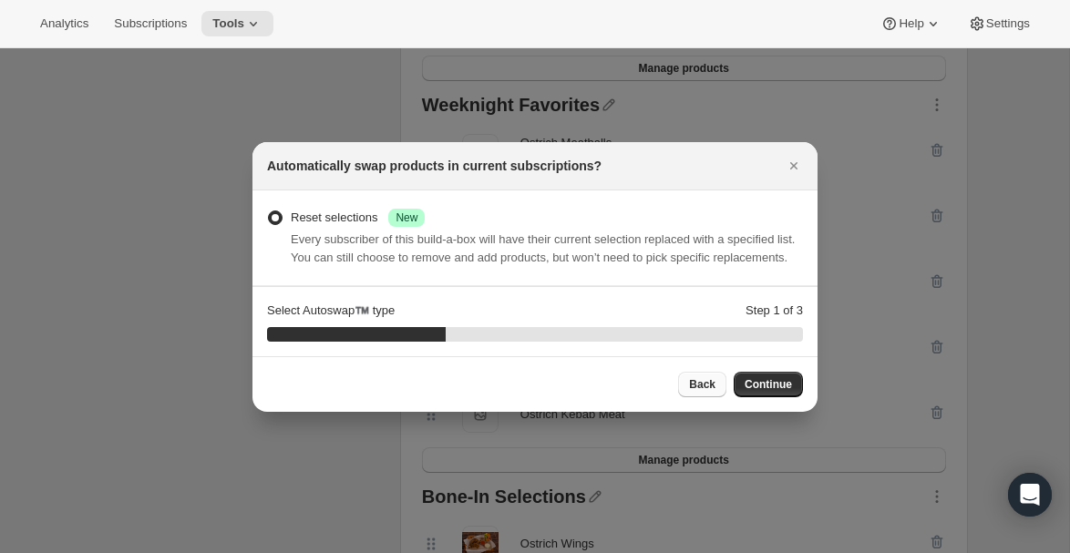
click at [695, 392] on span "Back" at bounding box center [702, 385] width 26 height 15
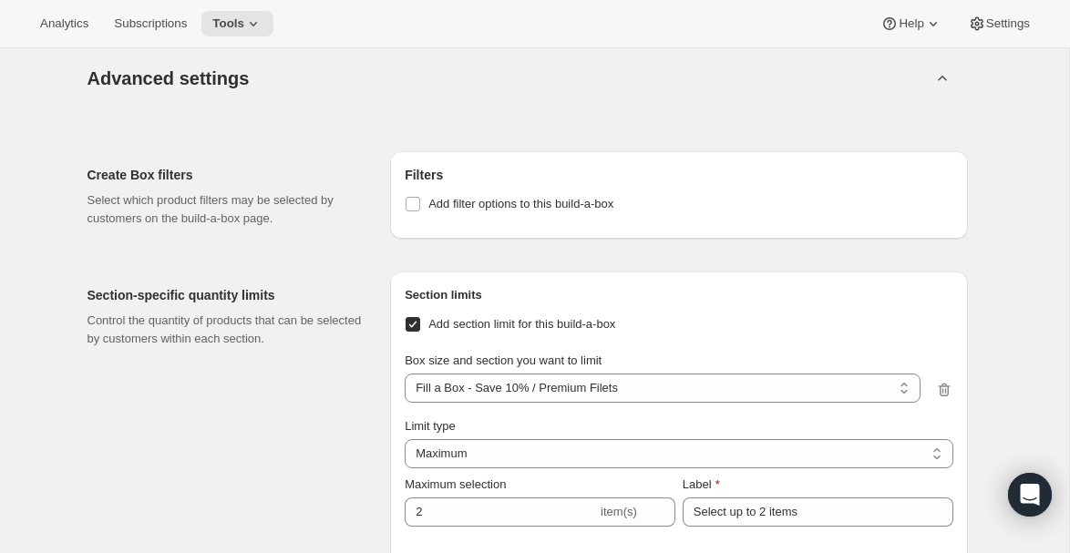
scroll to position [2224, 0]
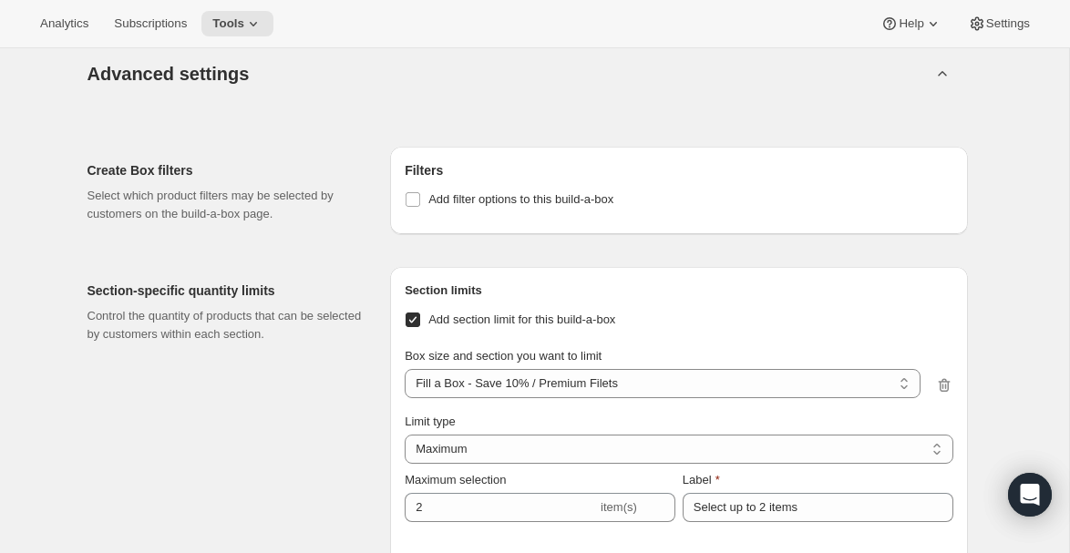
click at [414, 326] on input "Add section limit for this build-a-box" at bounding box center [413, 320] width 15 height 15
checkbox input "false"
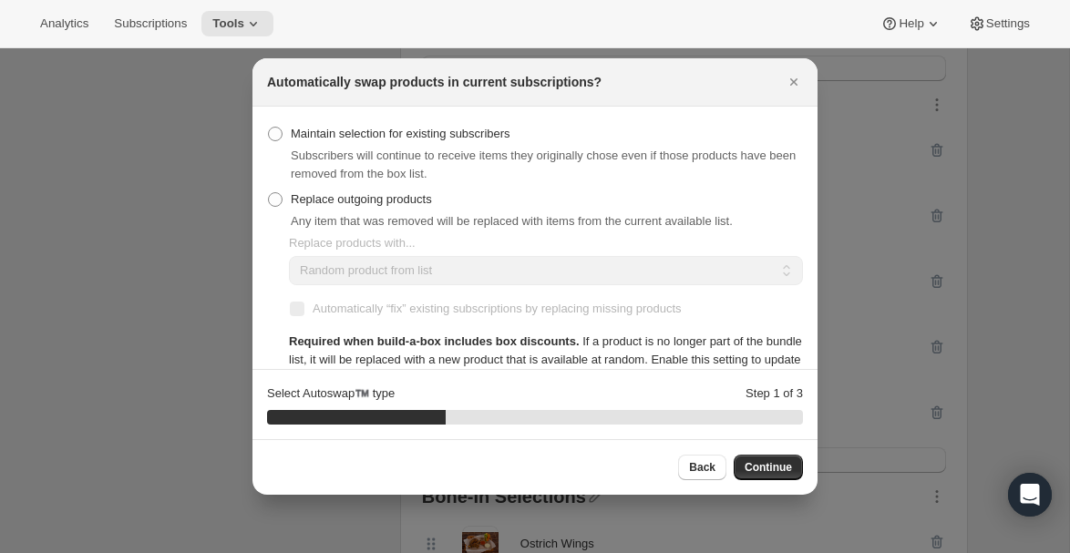
scroll to position [0, 0]
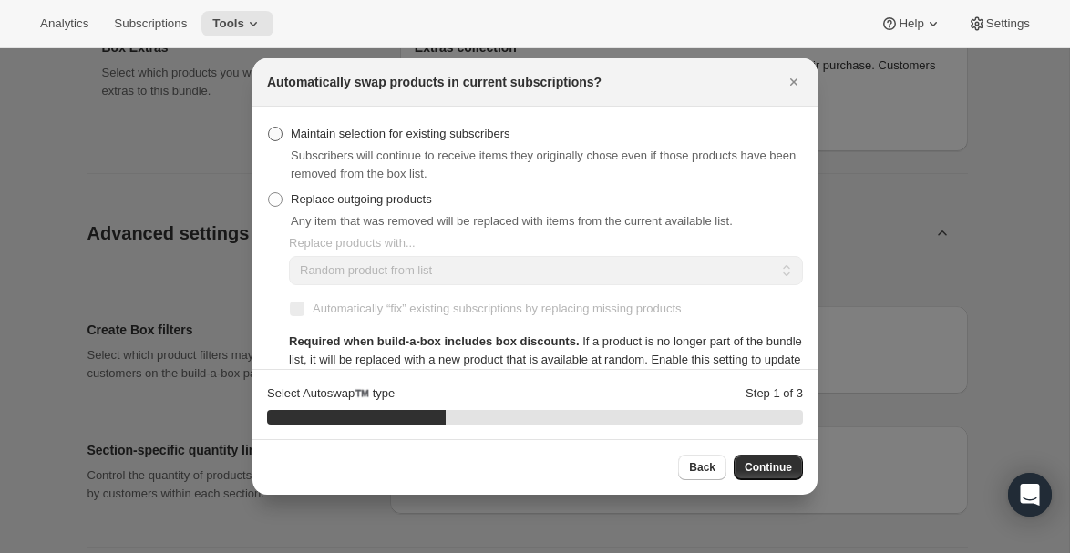
click at [315, 136] on span "Maintain selection for existing subscribers" at bounding box center [401, 134] width 220 height 14
click at [269, 128] on input "Maintain selection for existing subscribers" at bounding box center [268, 127] width 1 height 1
radio input "true"
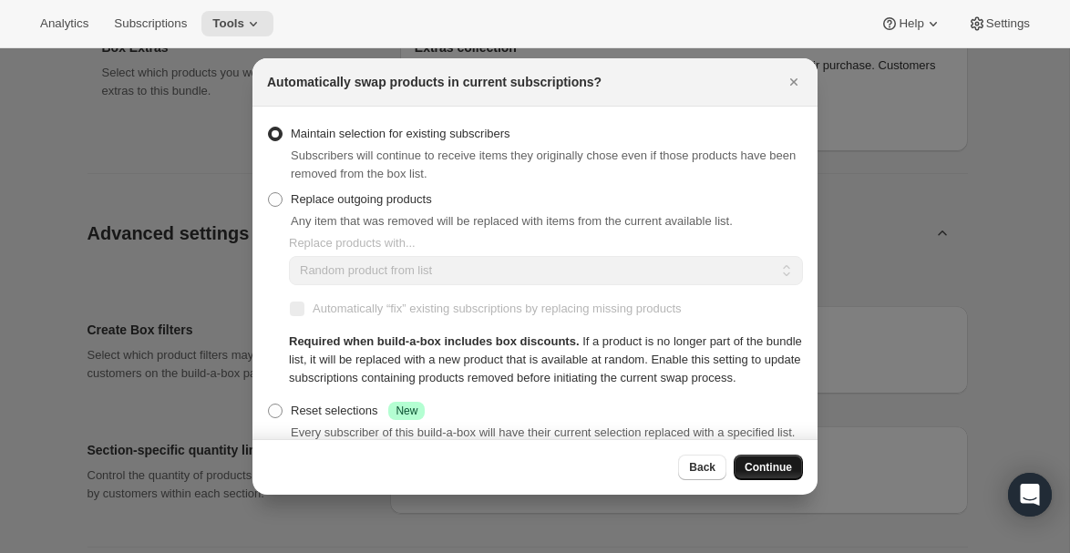
click at [776, 467] on span "Continue" at bounding box center [768, 467] width 47 height 15
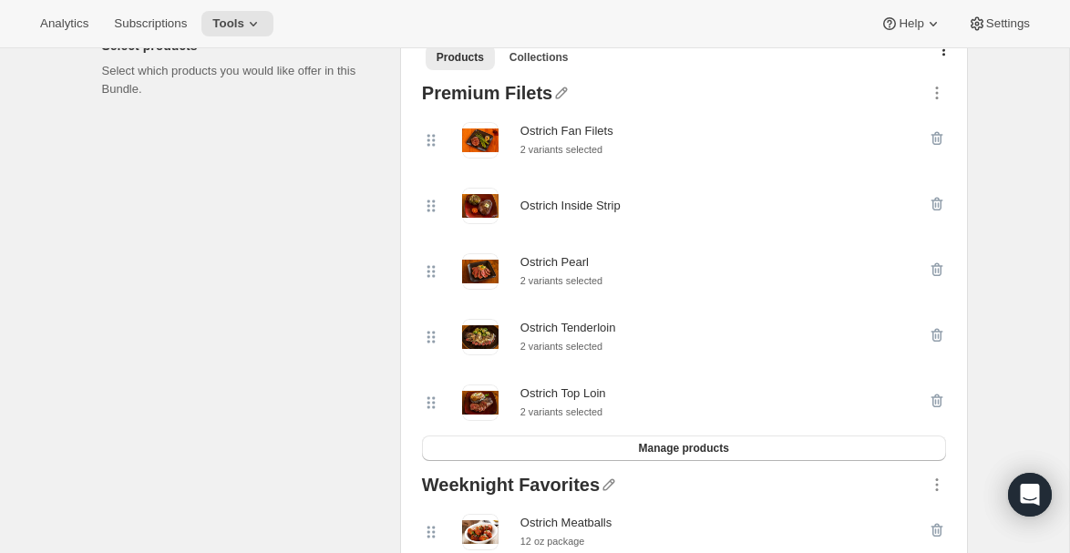
scroll to position [429, 0]
click at [678, 456] on span "Manage products" at bounding box center [683, 449] width 90 height 15
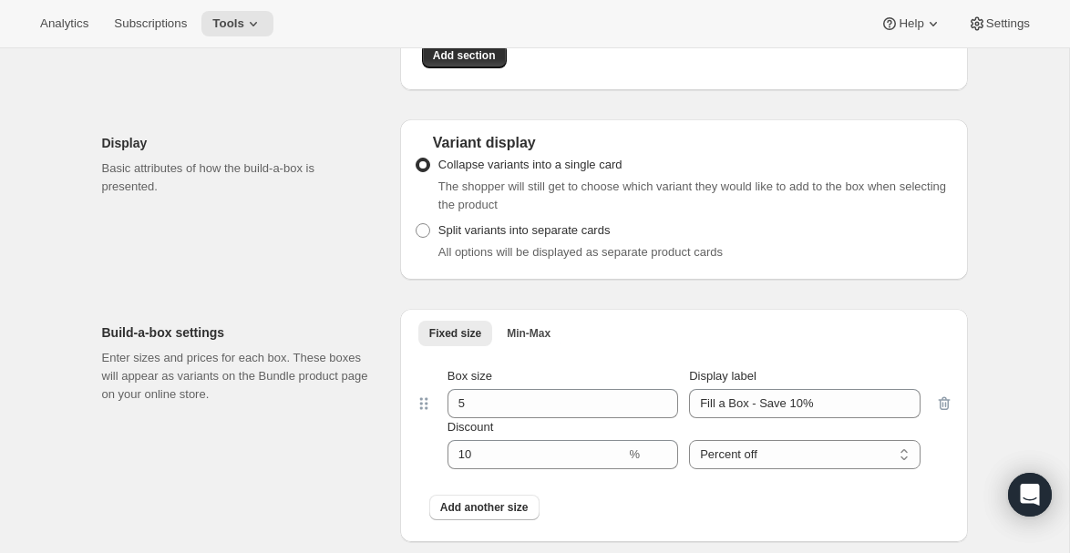
scroll to position [1571, 0]
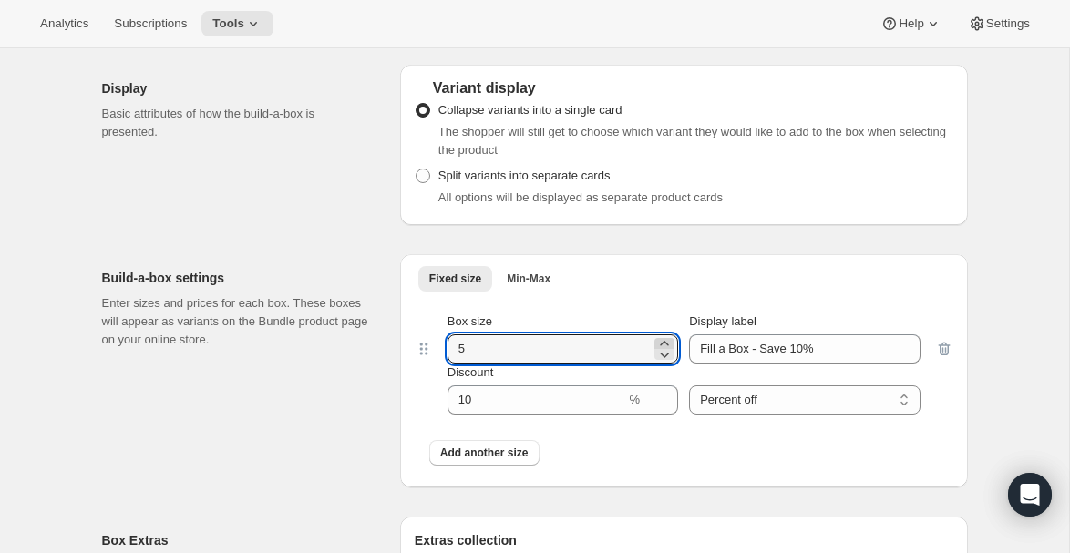
click at [662, 344] on icon at bounding box center [665, 344] width 18 height 18
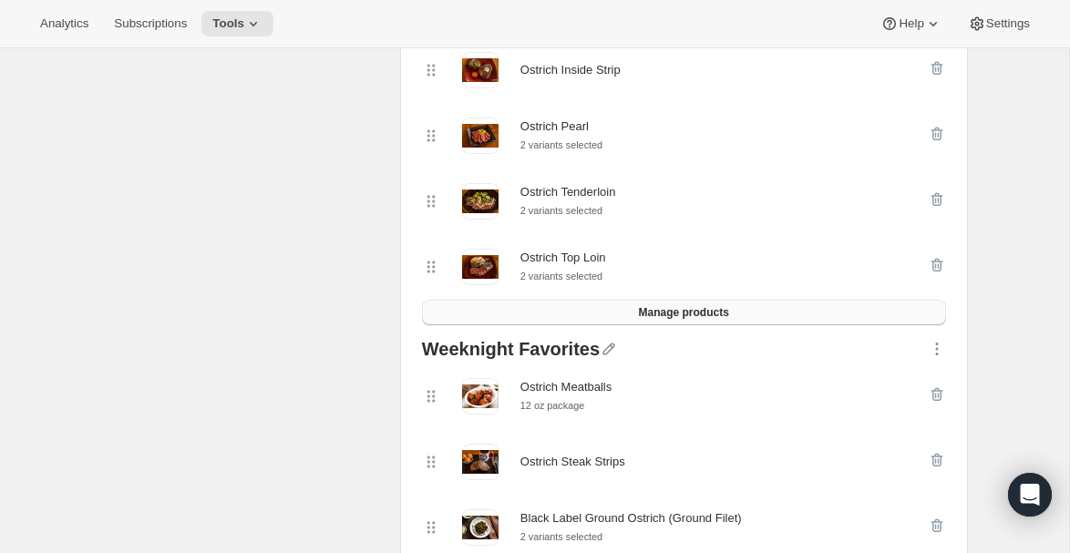
scroll to position [553, 0]
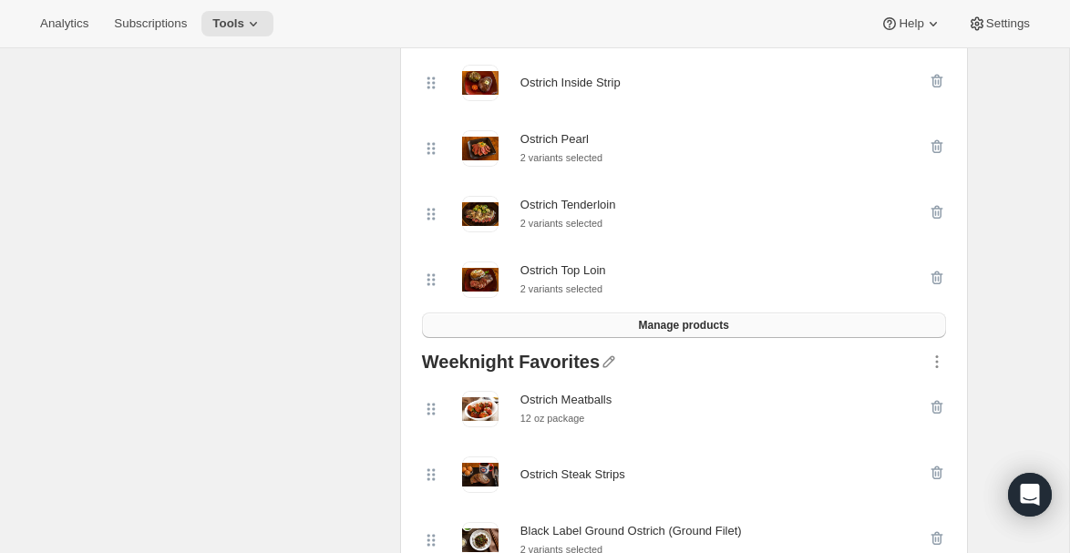
click at [690, 331] on span "Manage products" at bounding box center [683, 325] width 90 height 15
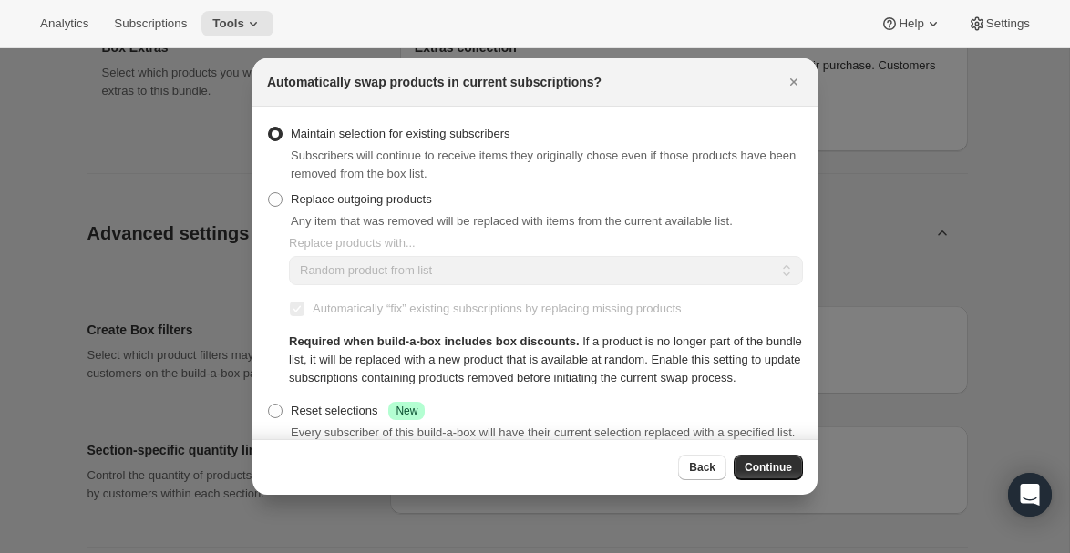
scroll to position [826, 0]
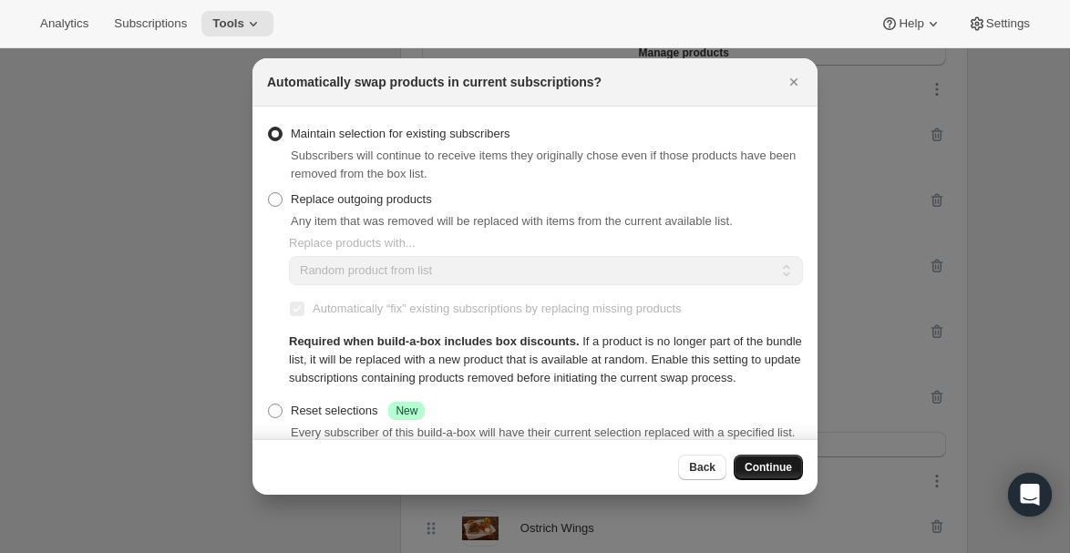
click at [760, 471] on span "Continue" at bounding box center [768, 467] width 47 height 15
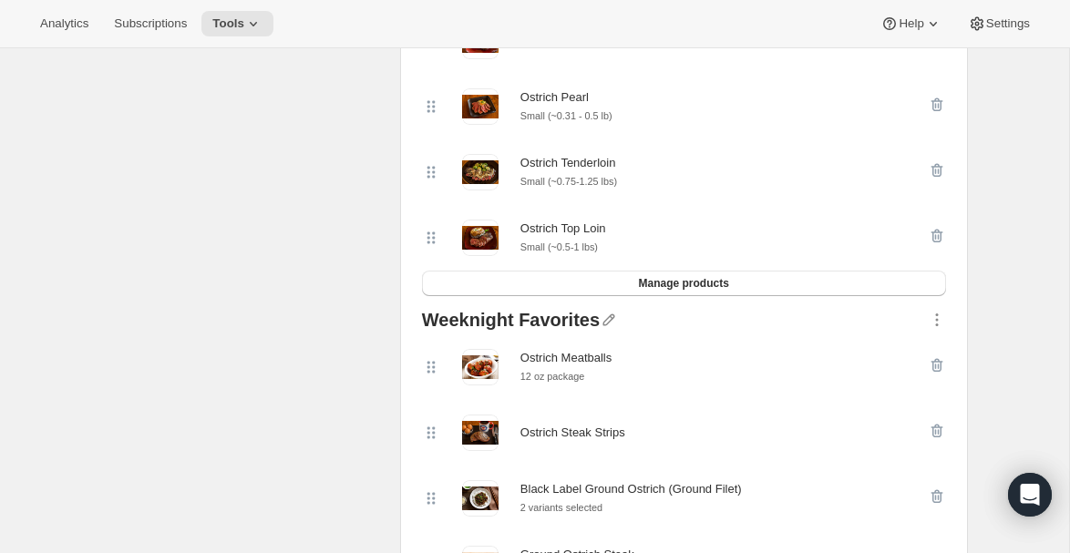
scroll to position [0, 0]
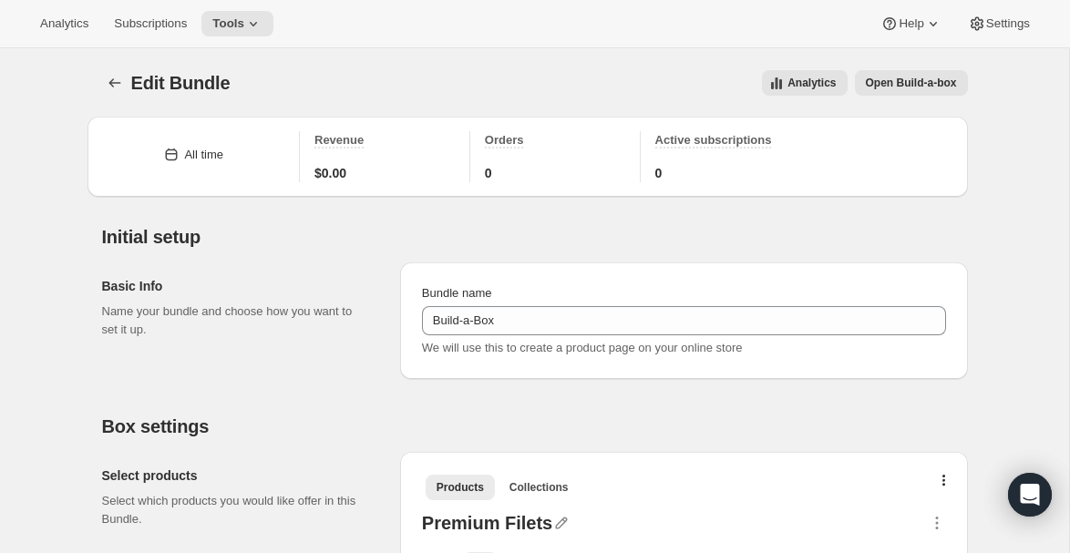
click at [909, 72] on button "Open Build-a-box" at bounding box center [911, 83] width 113 height 26
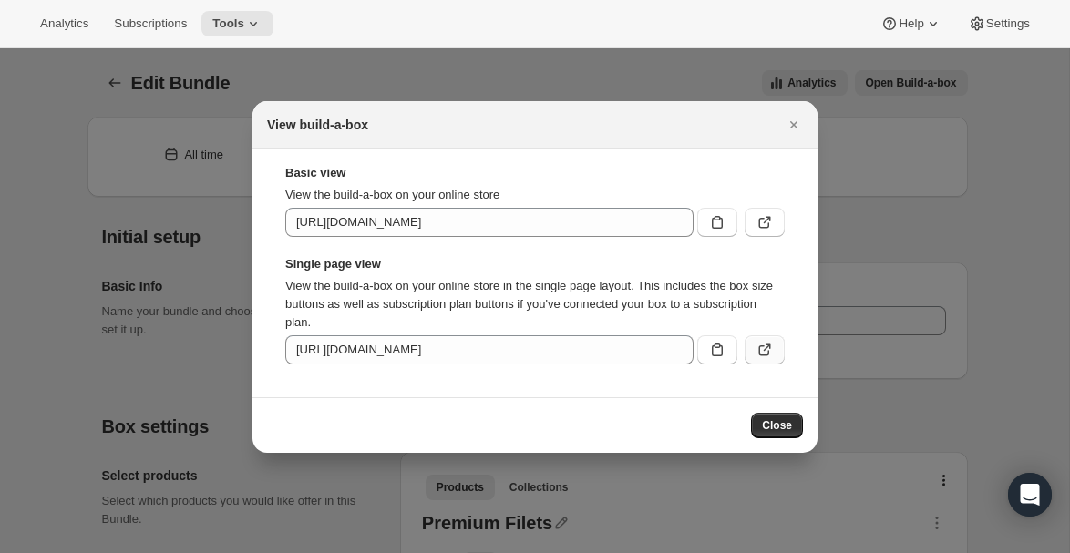
click at [767, 349] on icon ":rvh:" at bounding box center [765, 350] width 18 height 18
click at [776, 425] on span "Close" at bounding box center [777, 426] width 30 height 15
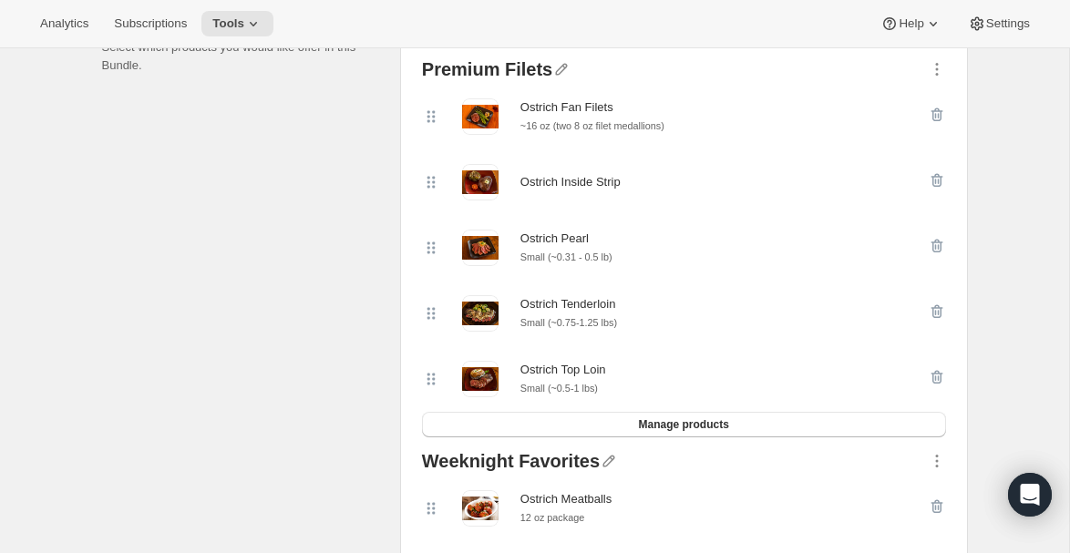
scroll to position [482, 0]
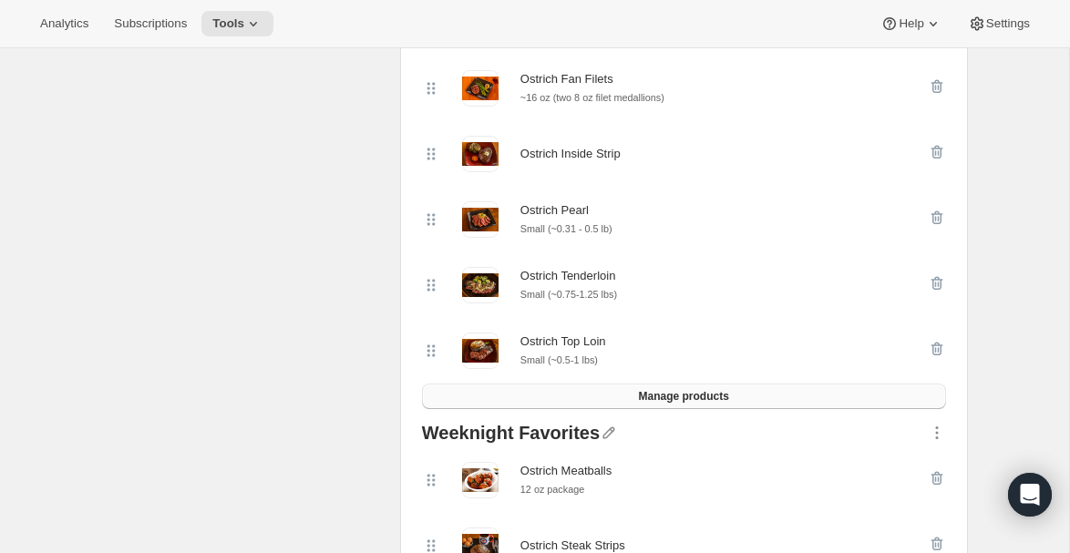
click at [681, 403] on span "Manage products" at bounding box center [683, 396] width 90 height 15
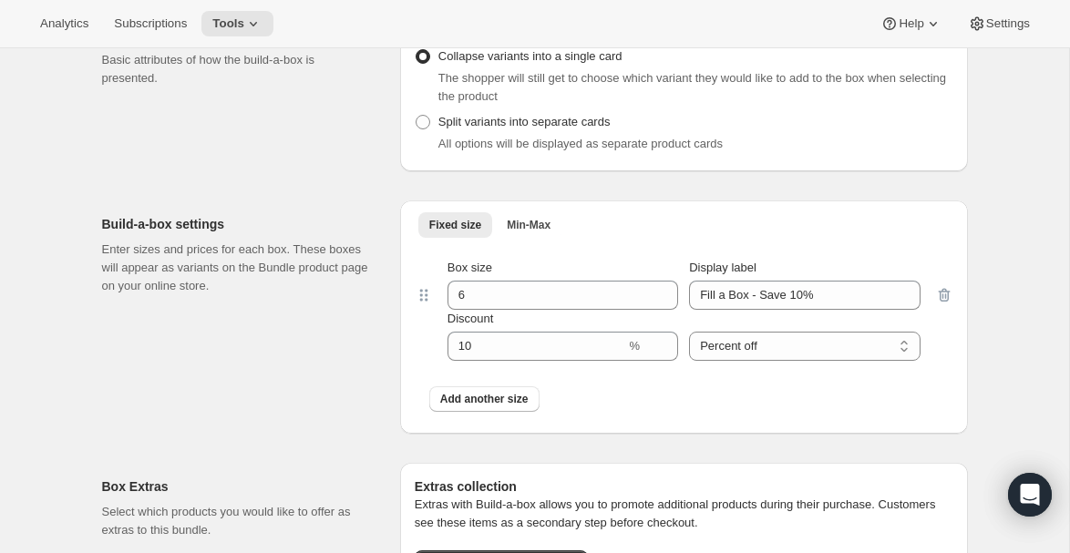
scroll to position [1707, 0]
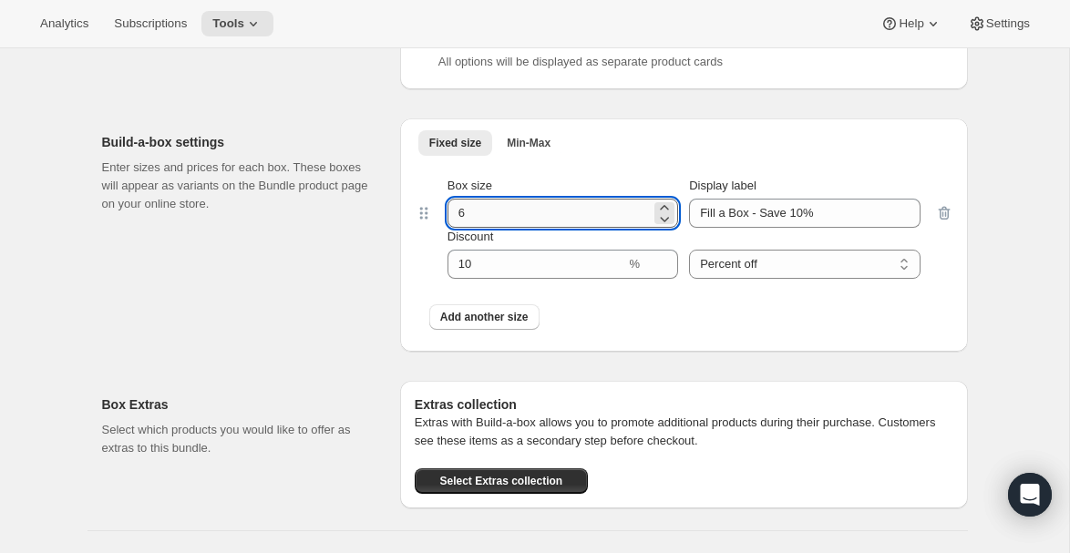
click at [487, 218] on input "6" at bounding box center [549, 213] width 203 height 29
type input "5"
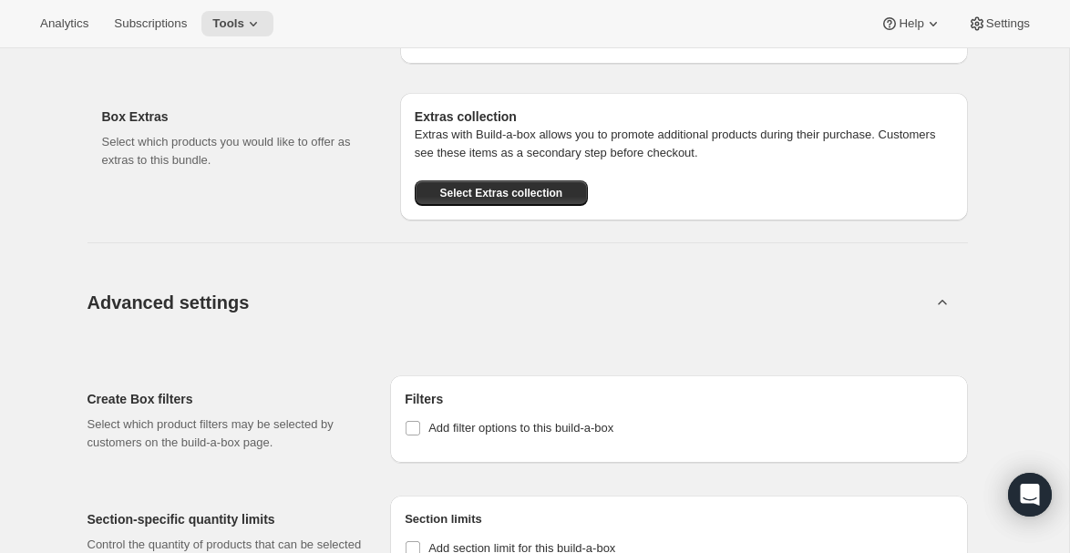
scroll to position [2102, 0]
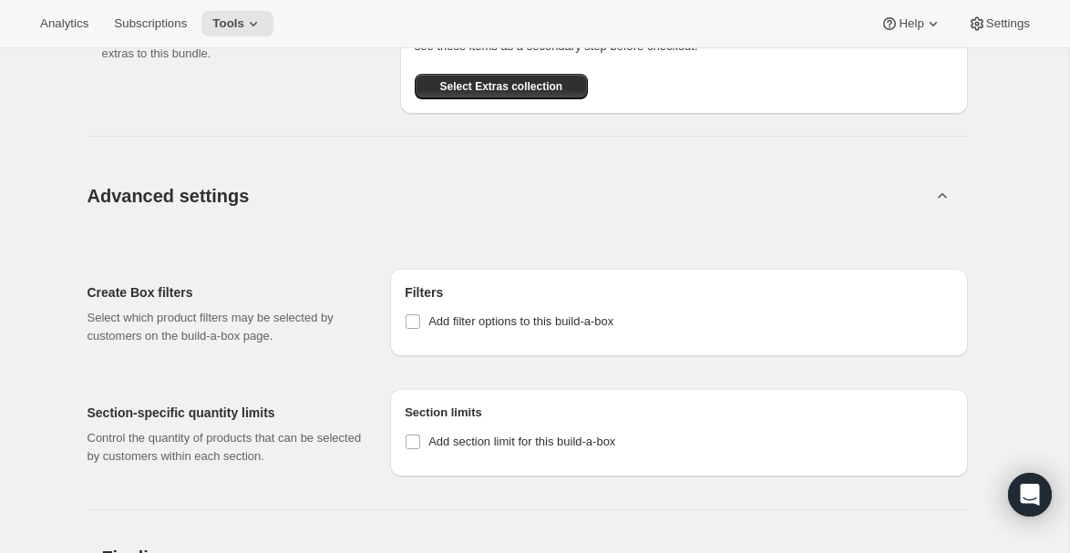
click at [926, 190] on button "Advanced settings" at bounding box center [510, 195] width 866 height 70
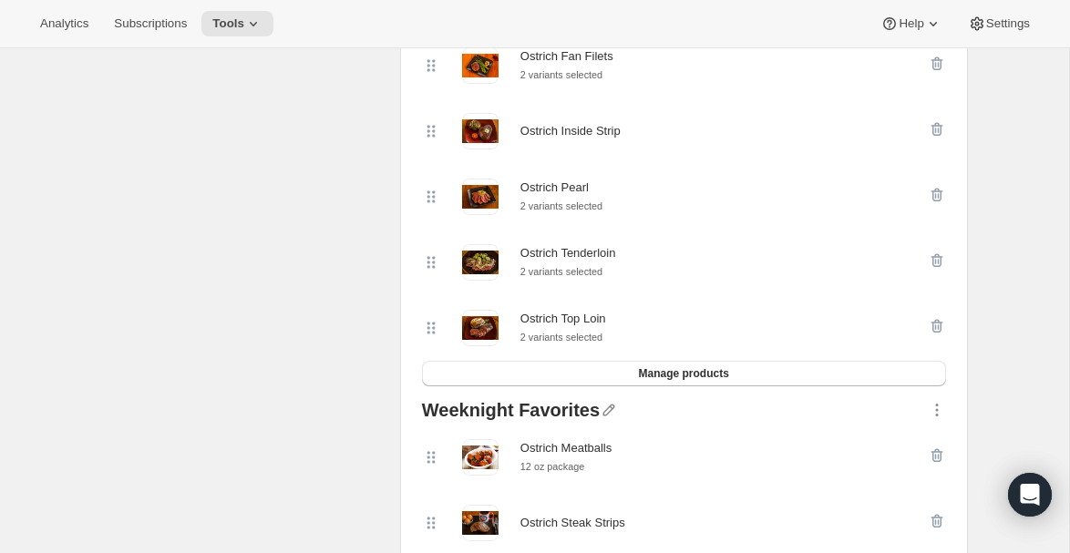
scroll to position [0, 0]
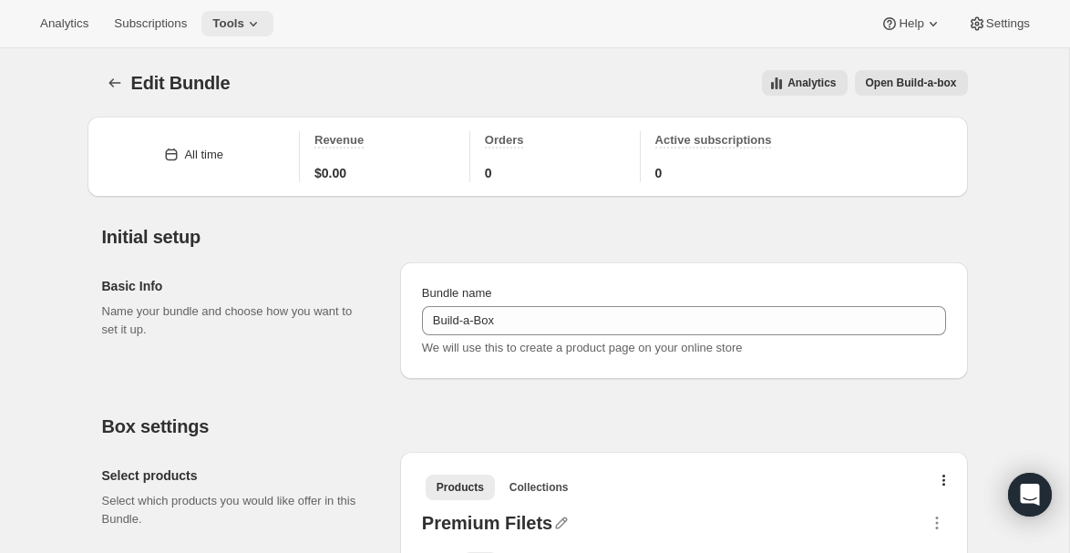
click at [253, 23] on icon at bounding box center [253, 24] width 18 height 18
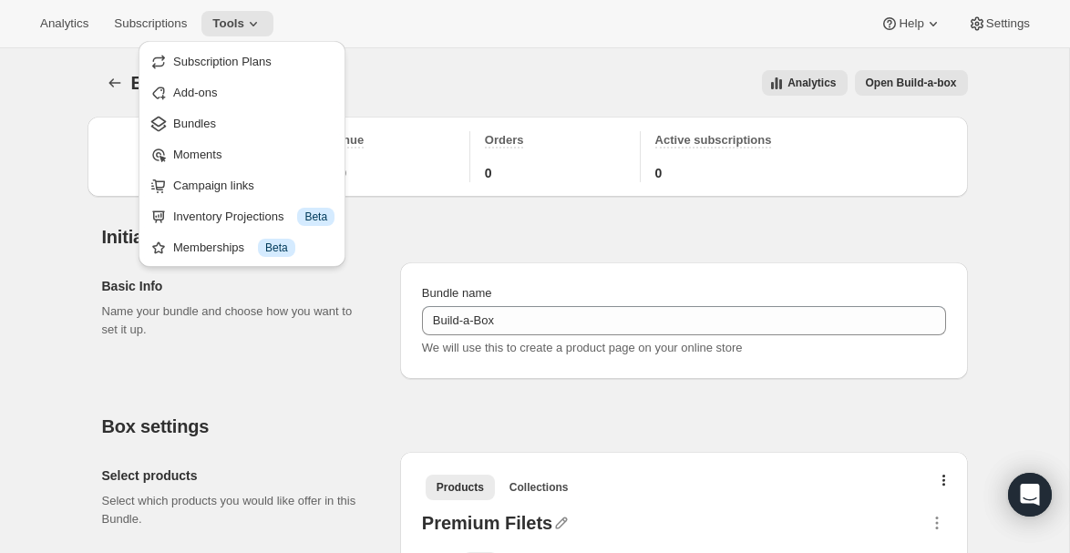
click at [578, 253] on div "Basic Info Name your bundle and choose how you want to set it up. Bundle name B…" at bounding box center [535, 313] width 866 height 131
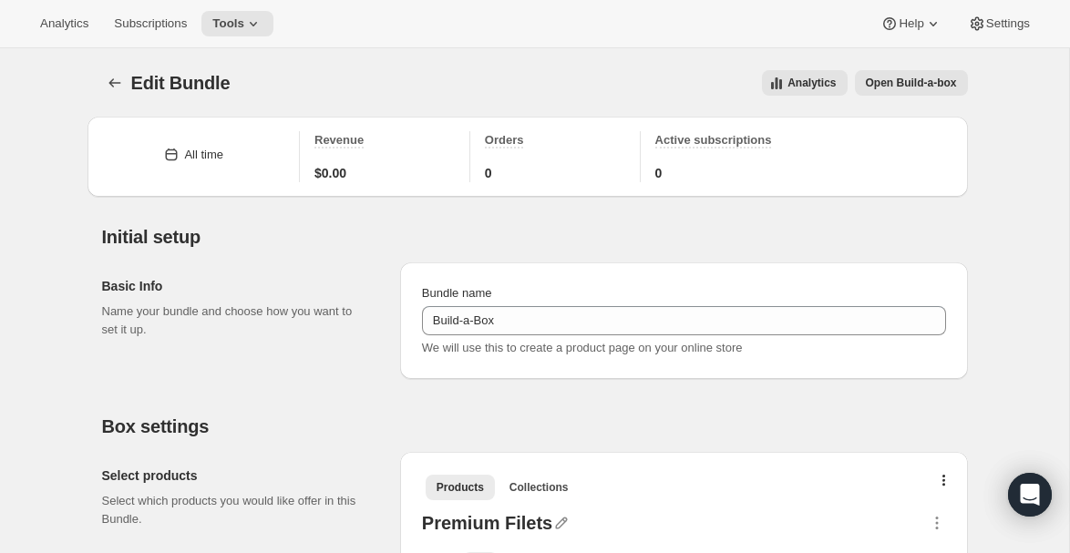
click at [906, 71] on button "Open Build-a-box" at bounding box center [911, 83] width 113 height 26
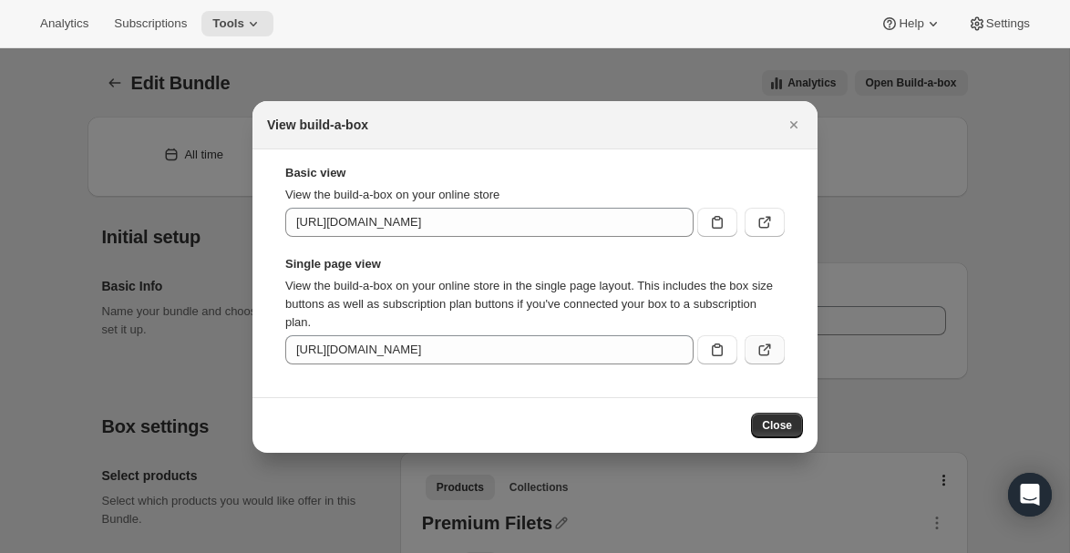
click at [762, 348] on icon ":rvh:" at bounding box center [765, 350] width 18 height 18
click at [783, 434] on button "Close" at bounding box center [777, 426] width 52 height 26
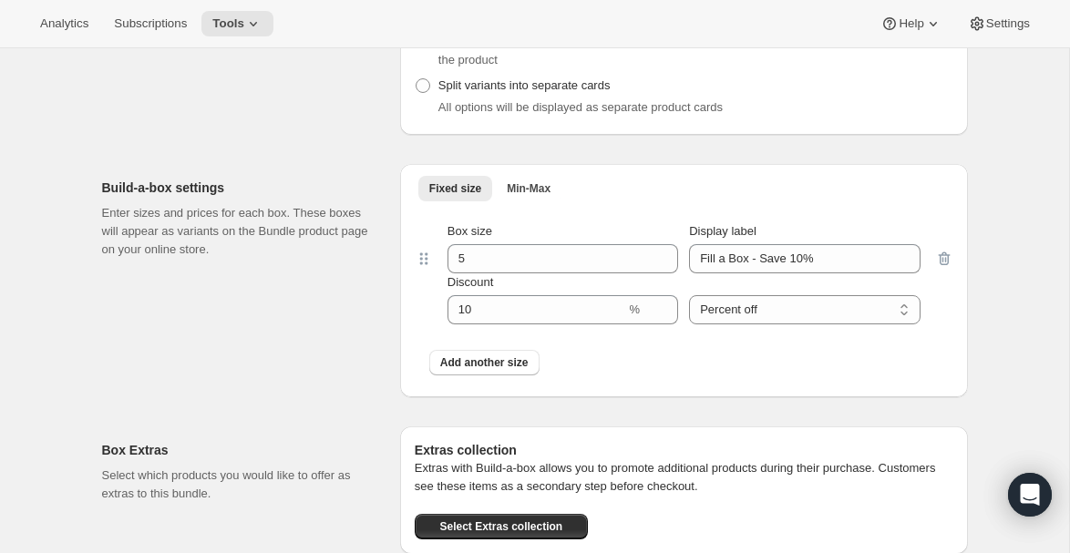
scroll to position [1660, 0]
click at [533, 194] on span "Min-Max" at bounding box center [529, 189] width 44 height 15
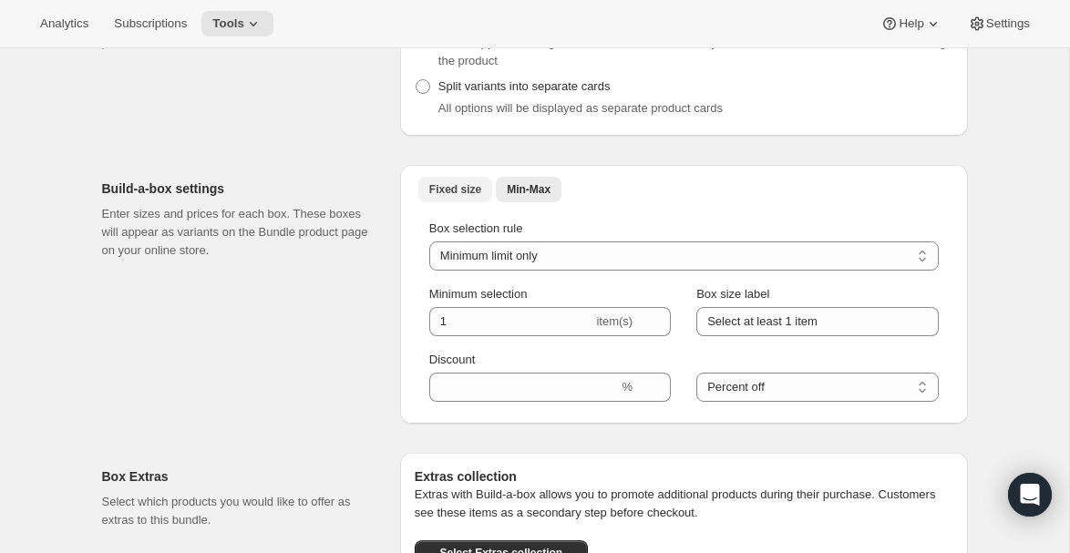
click at [450, 189] on span "Fixed size" at bounding box center [455, 189] width 52 height 15
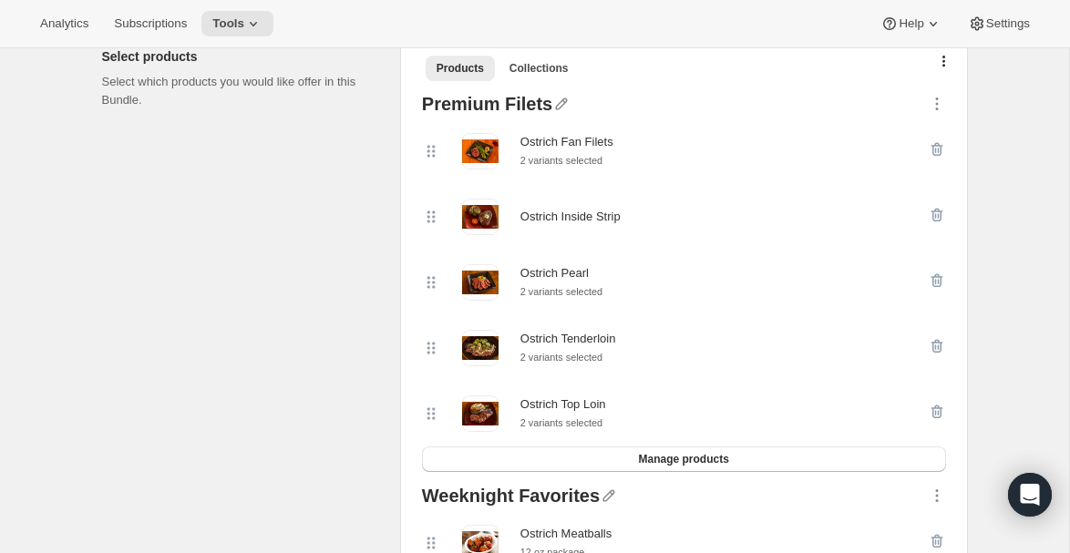
scroll to position [0, 0]
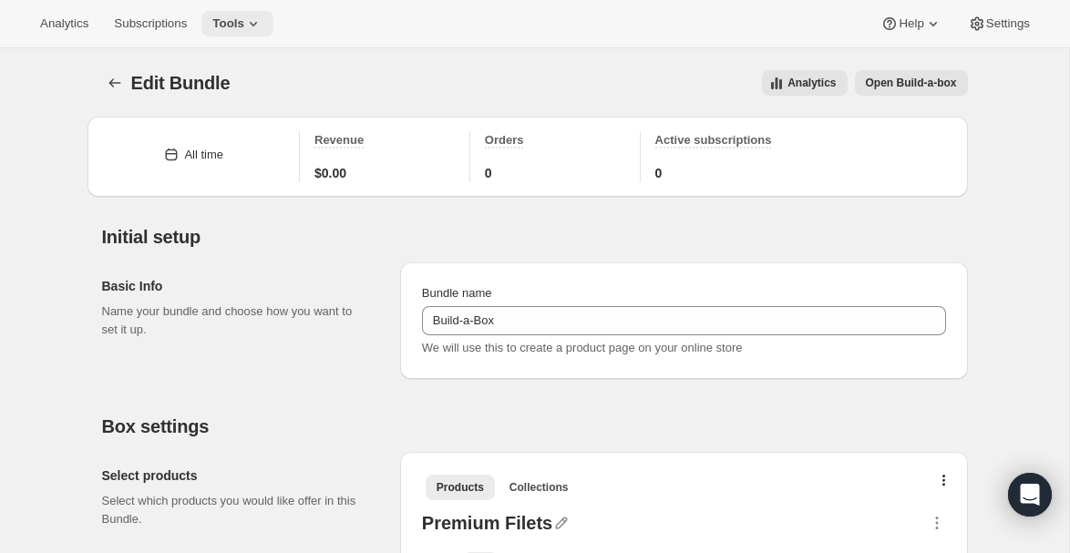
click at [256, 27] on icon at bounding box center [253, 24] width 18 height 18
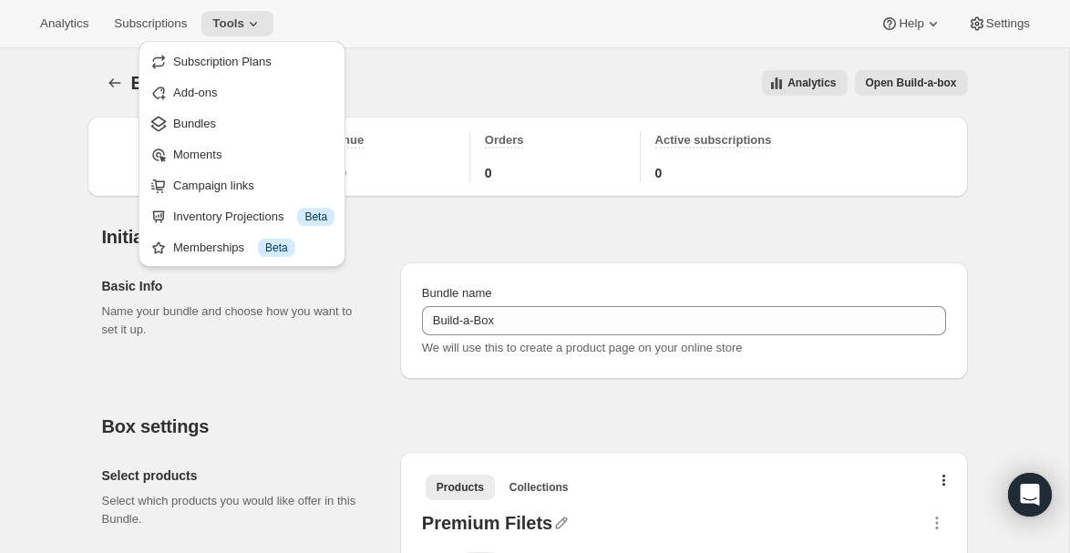
click at [568, 78] on div "Analytics Open Build-a-box" at bounding box center [610, 83] width 716 height 26
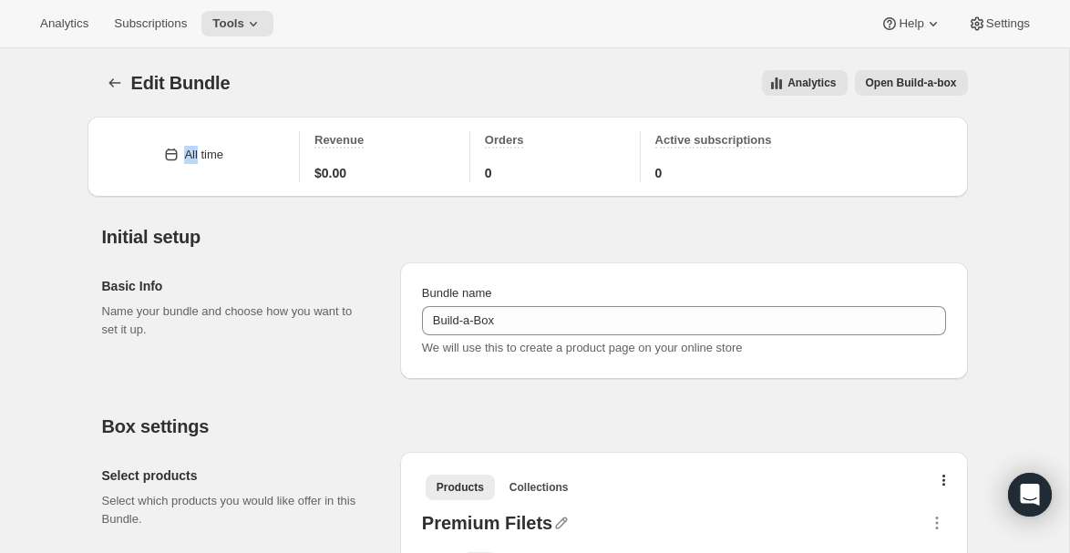
click at [568, 78] on div "Analytics Open Build-a-box" at bounding box center [610, 83] width 716 height 26
